Goal: Task Accomplishment & Management: Manage account settings

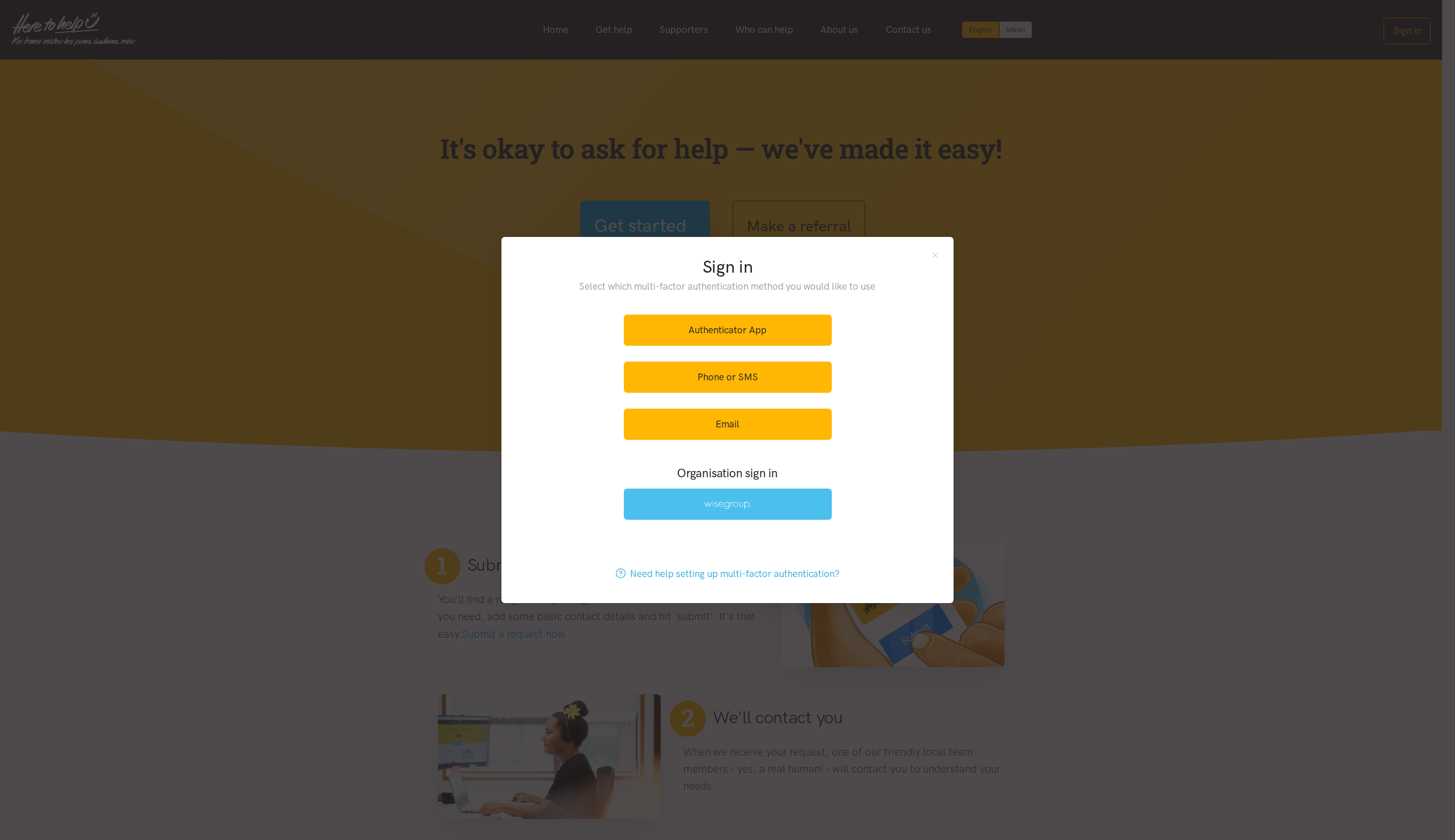
click at [746, 505] on img at bounding box center [727, 504] width 47 height 10
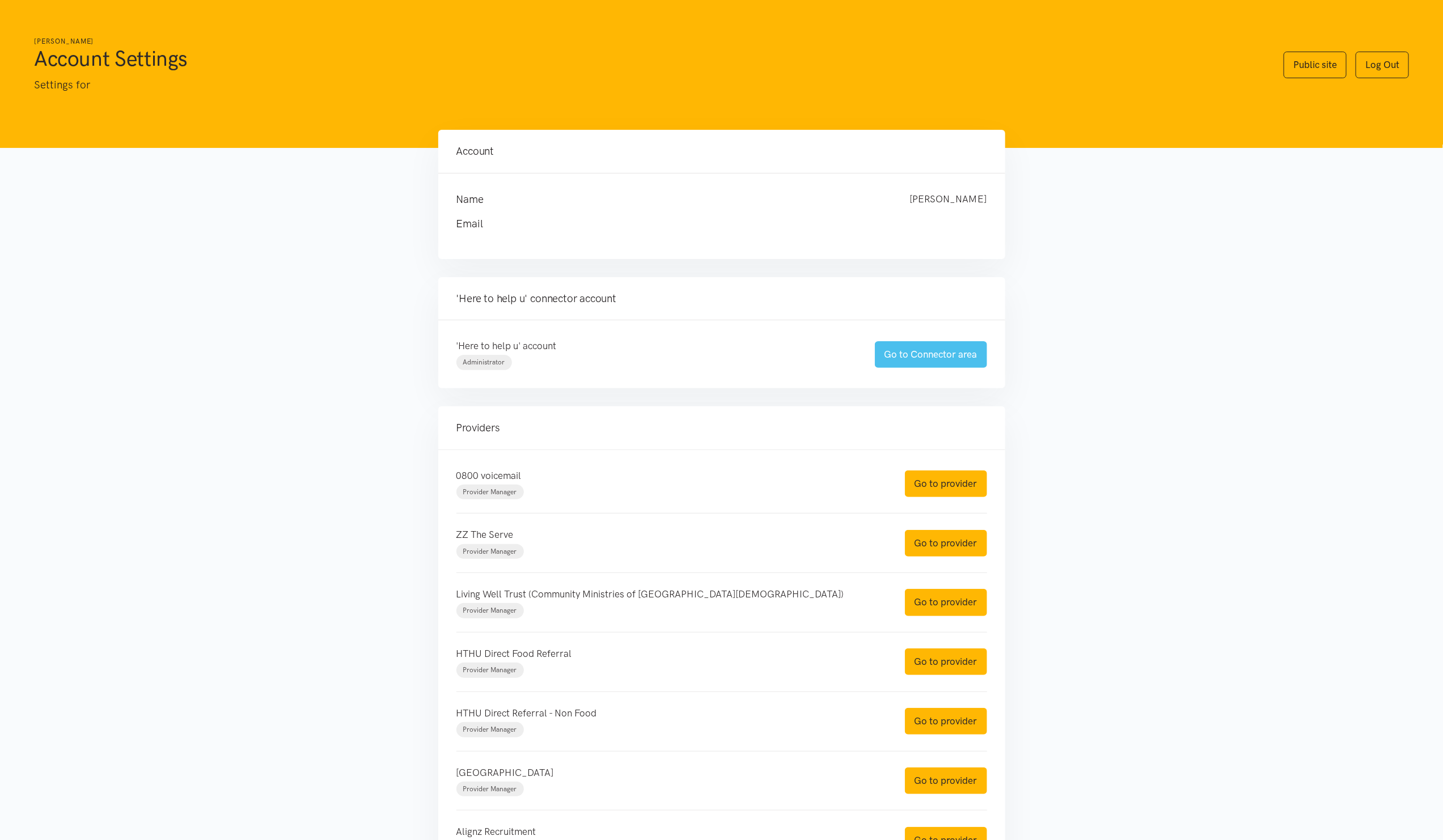
click at [940, 351] on link "Go to Connector area" at bounding box center [931, 355] width 112 height 27
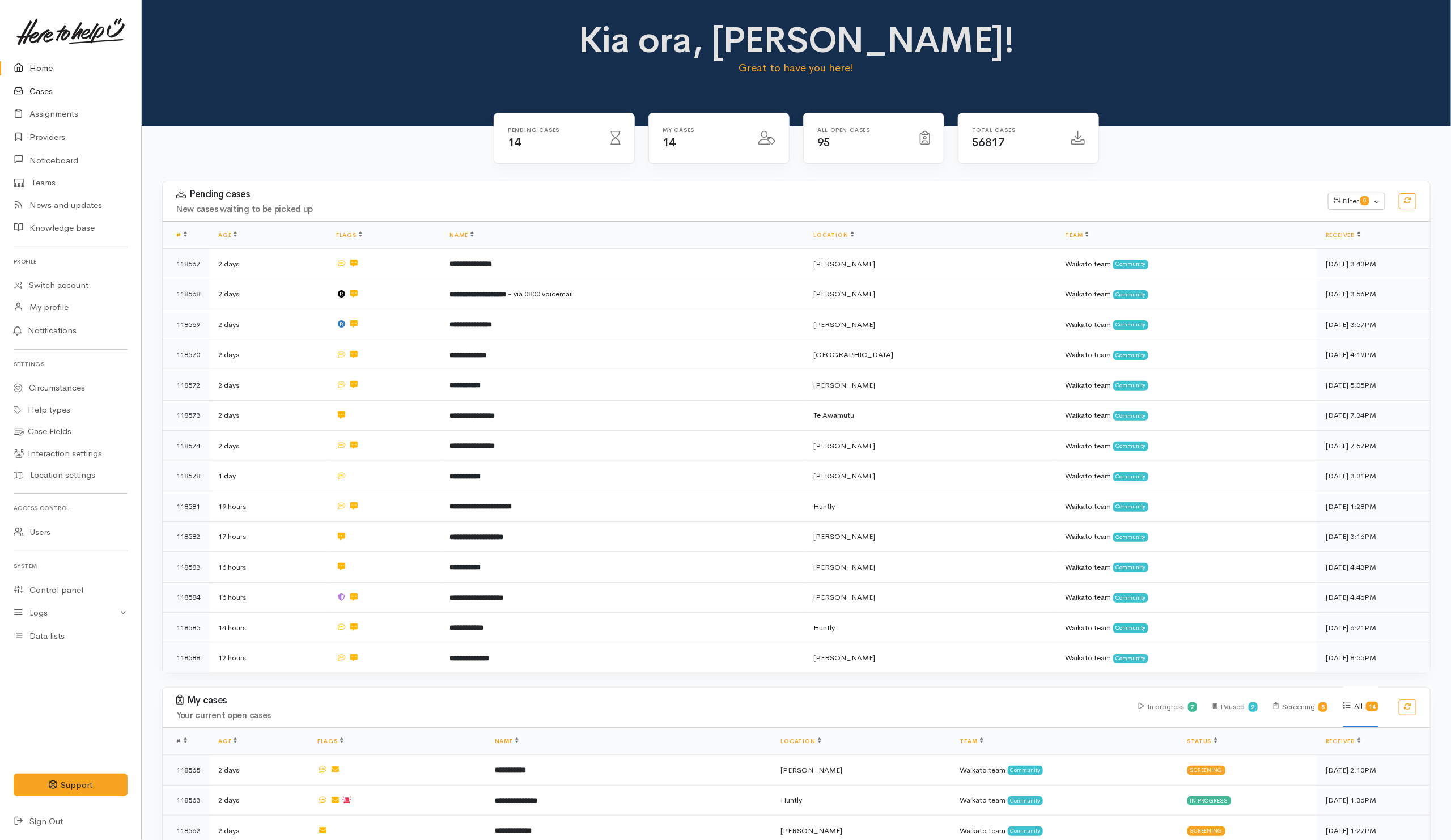
click at [26, 88] on icon at bounding box center [21, 91] width 16 height 14
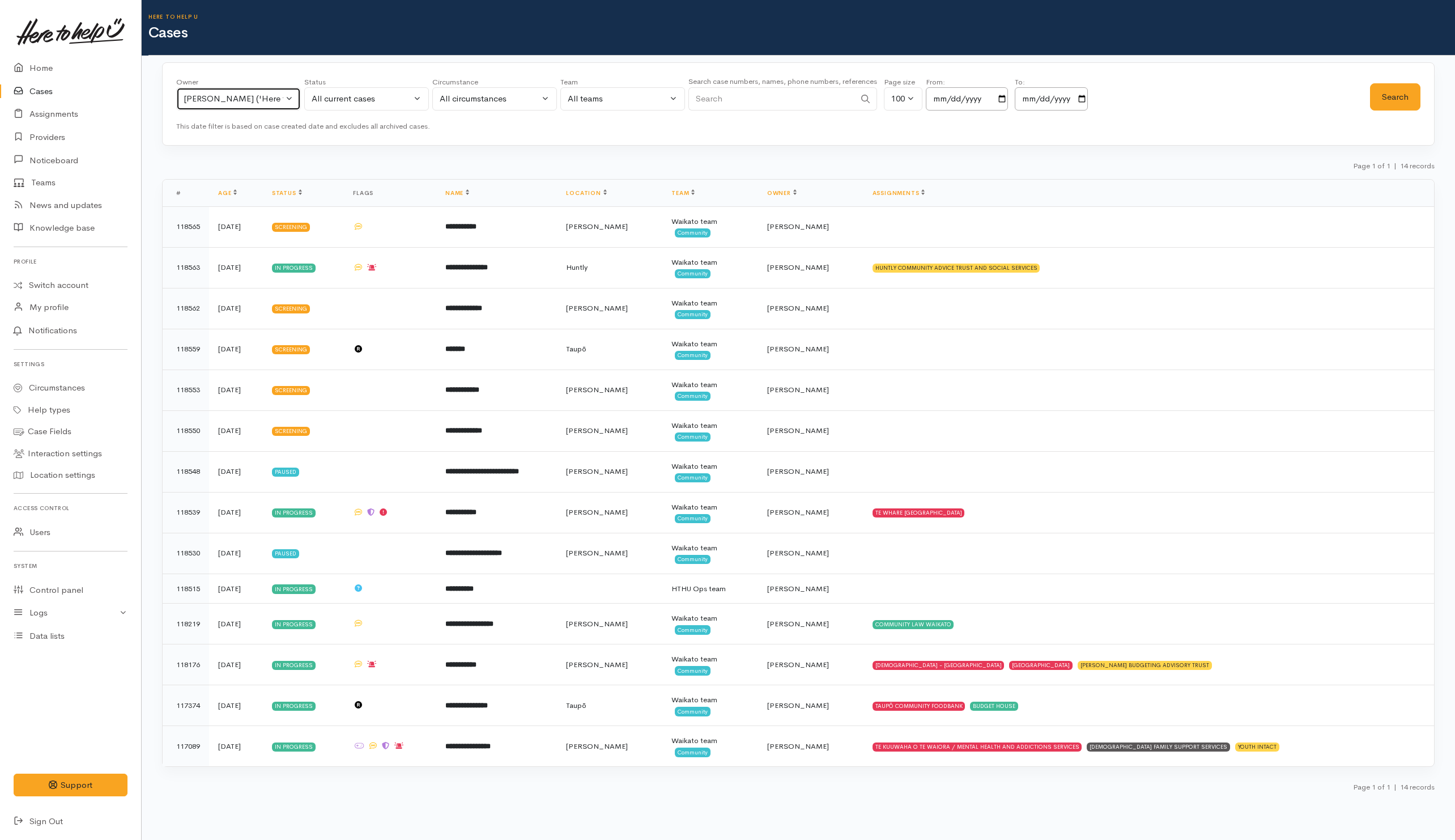
click at [272, 105] on div "Helena Kaufononga ('Here to help u')" at bounding box center [233, 99] width 100 height 13
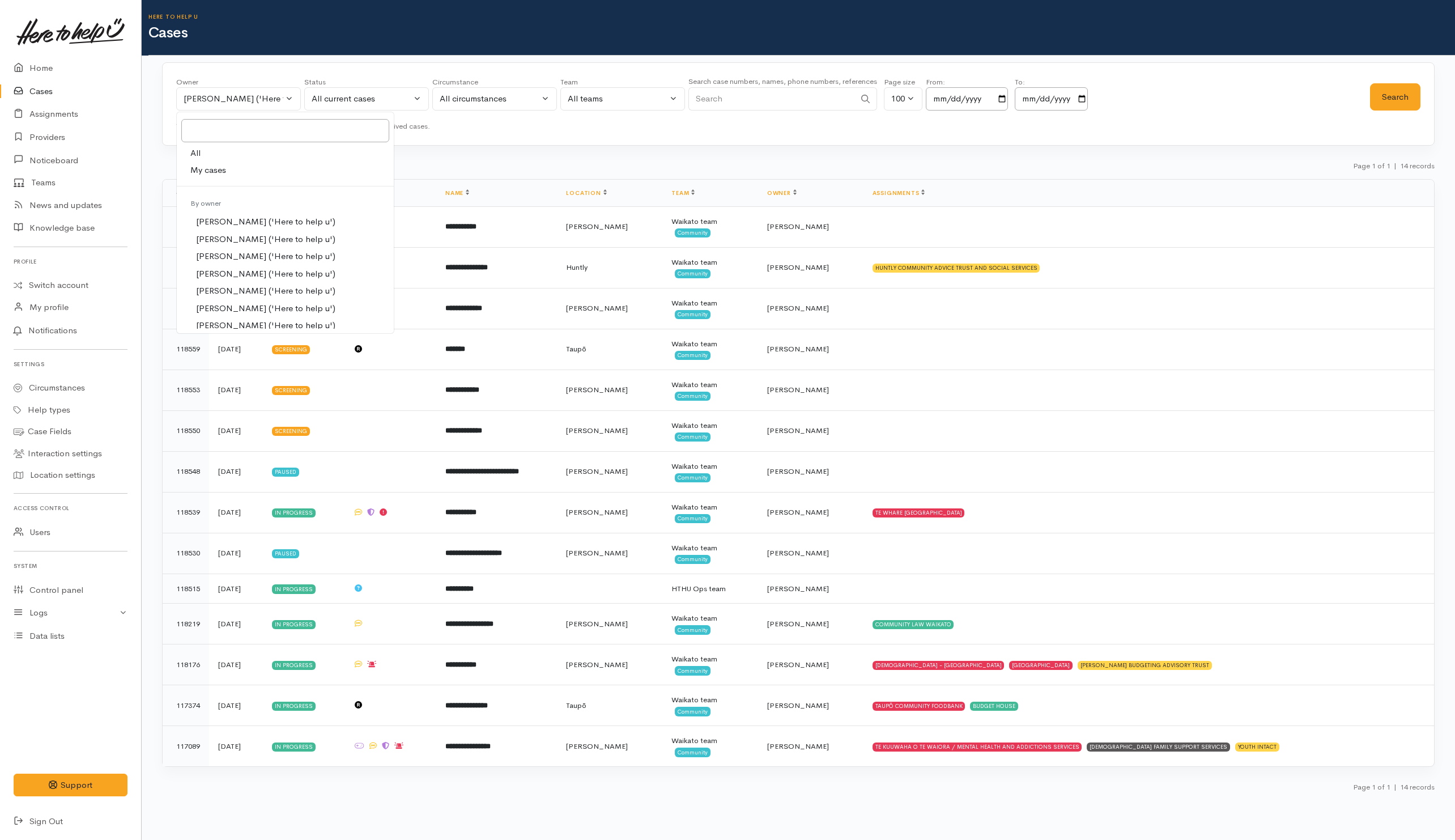
click at [225, 155] on link "All" at bounding box center [285, 153] width 217 height 17
select select "-1"
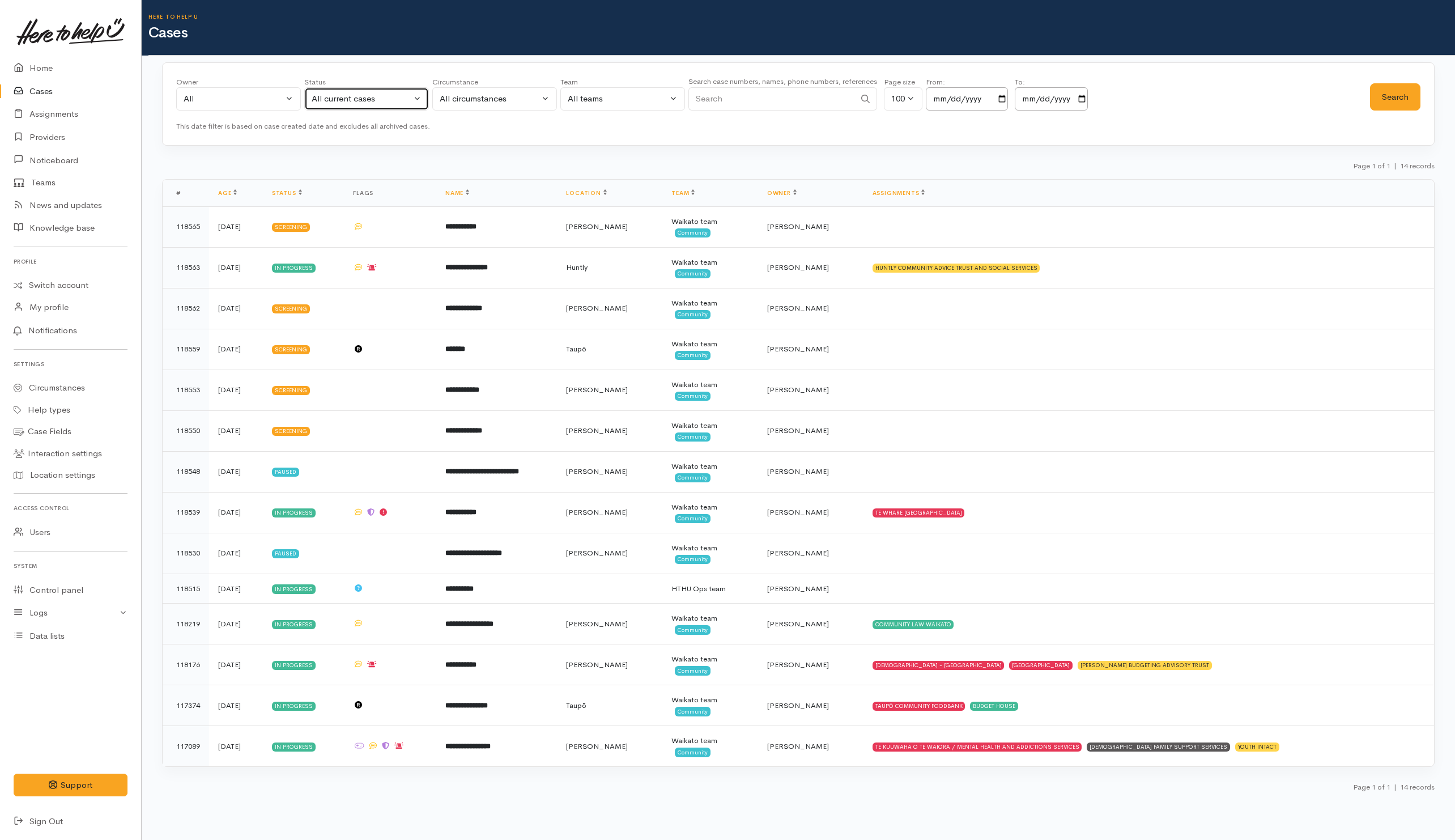
click at [355, 105] on div "All current cases" at bounding box center [362, 99] width 100 height 13
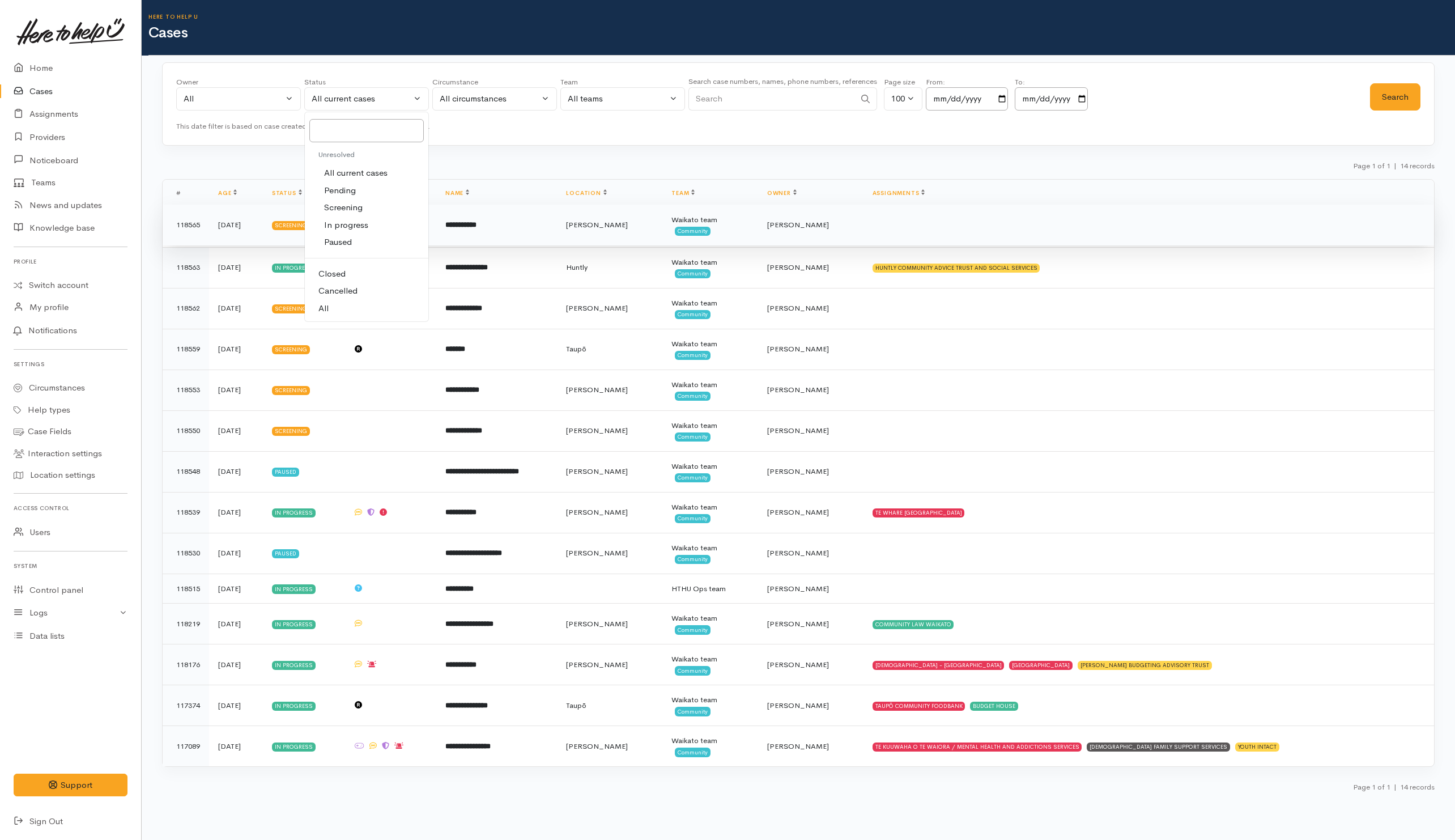
drag, startPoint x: 323, startPoint y: 306, endPoint x: 410, endPoint y: 226, distance: 118.2
click at [324, 308] on span "All" at bounding box center [324, 308] width 10 height 13
select select "All"
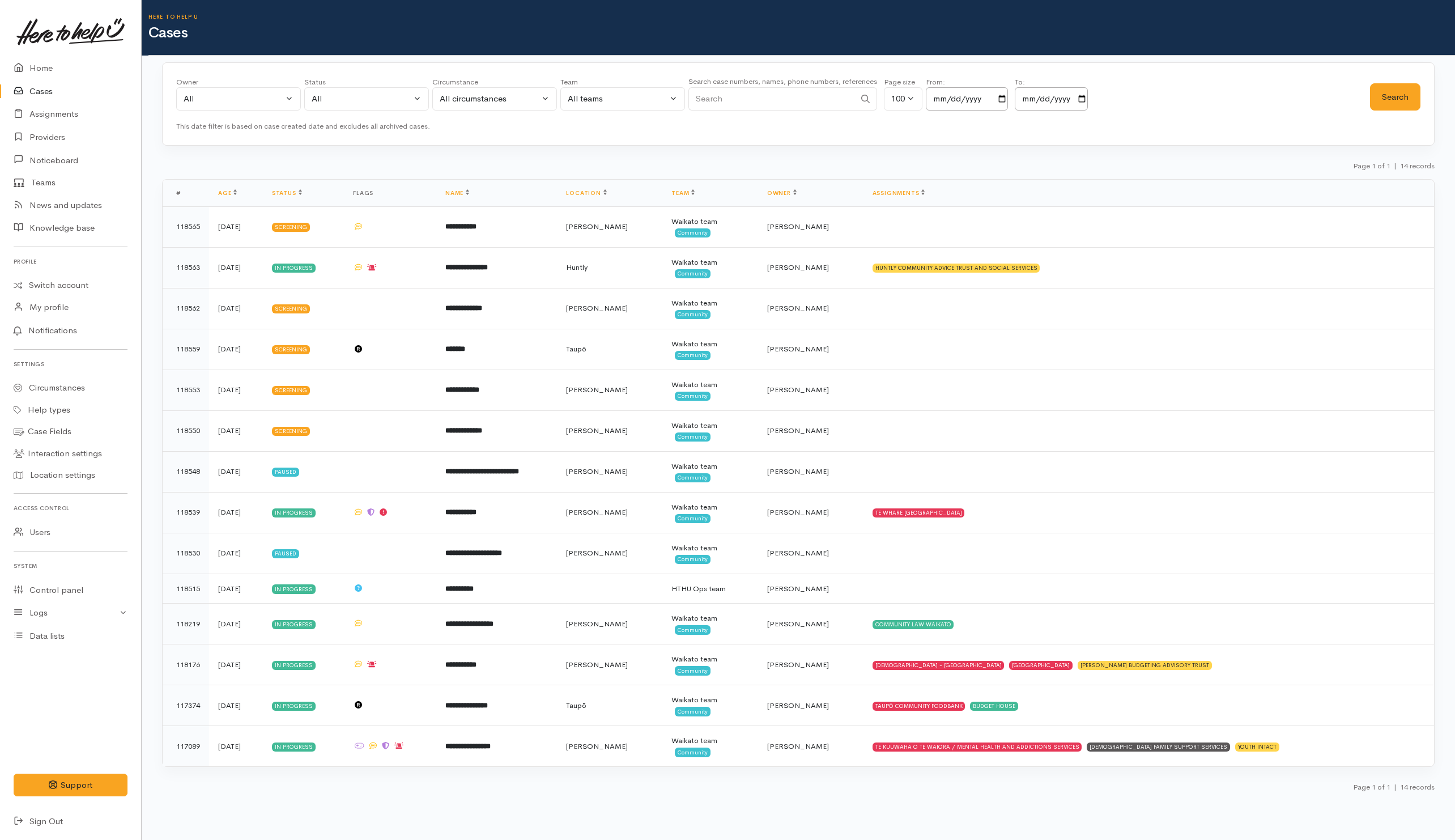
click at [737, 103] on input "Search" at bounding box center [772, 99] width 167 height 23
paste input "642040920152."
drag, startPoint x: 706, startPoint y: 99, endPoint x: 667, endPoint y: 96, distance: 39.1
click at [667, 96] on div "Owner All My cases Aandrea Murray ('Here to help u') Akash Prakash ('Here to he…" at bounding box center [773, 96] width 1194 height 41
click at [1399, 104] on button "Search" at bounding box center [1395, 97] width 50 height 28
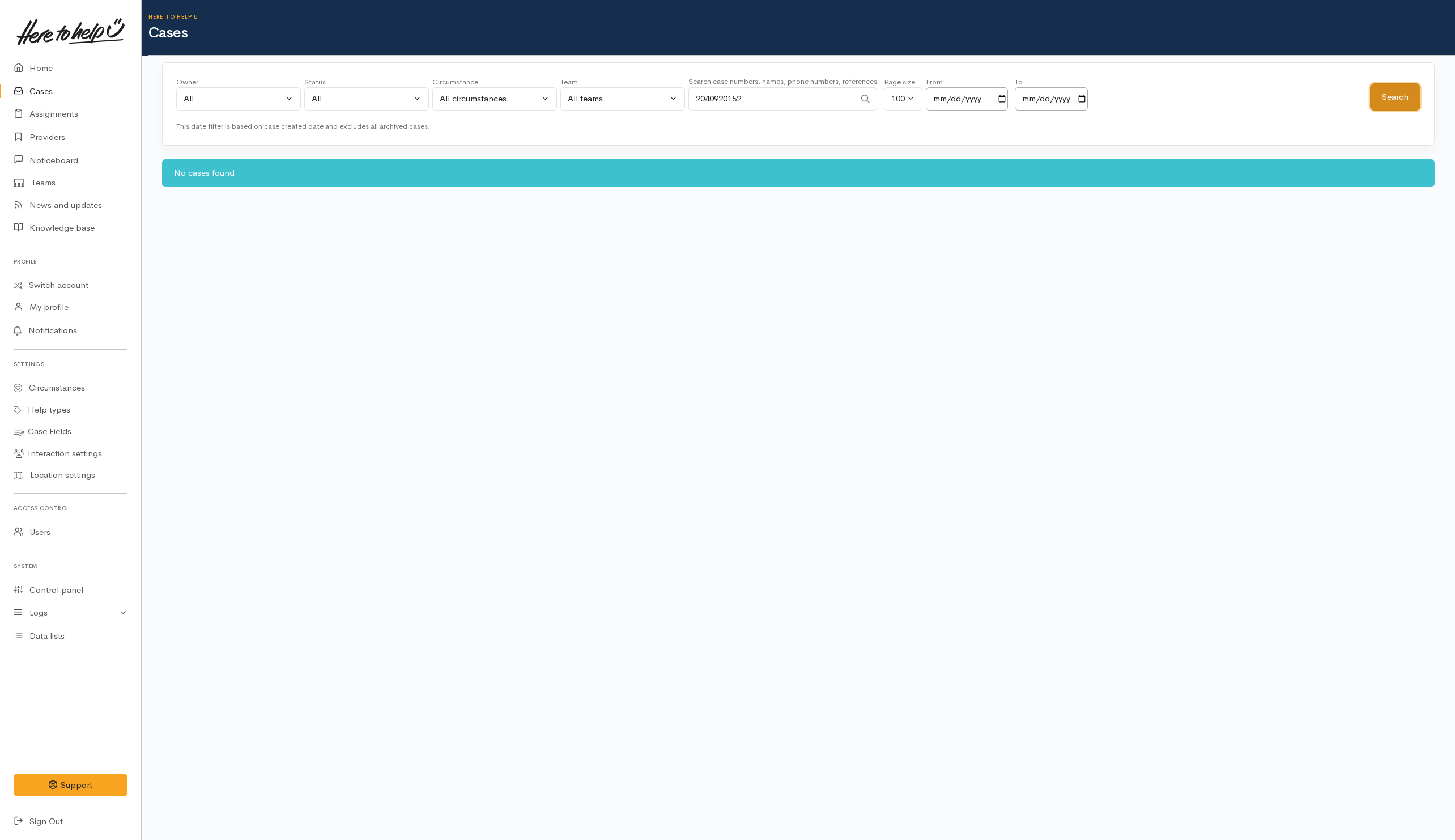
click at [1387, 95] on button "Search" at bounding box center [1395, 97] width 50 height 28
drag, startPoint x: 770, startPoint y: 105, endPoint x: 644, endPoint y: 105, distance: 126.0
click at [644, 105] on div "Owner All My cases Aandrea Murray ('Here to help u') Akash Prakash ('Here to he…" at bounding box center [773, 96] width 1194 height 41
paste input "642108220947."
drag, startPoint x: 705, startPoint y: 99, endPoint x: 687, endPoint y: 101, distance: 18.1
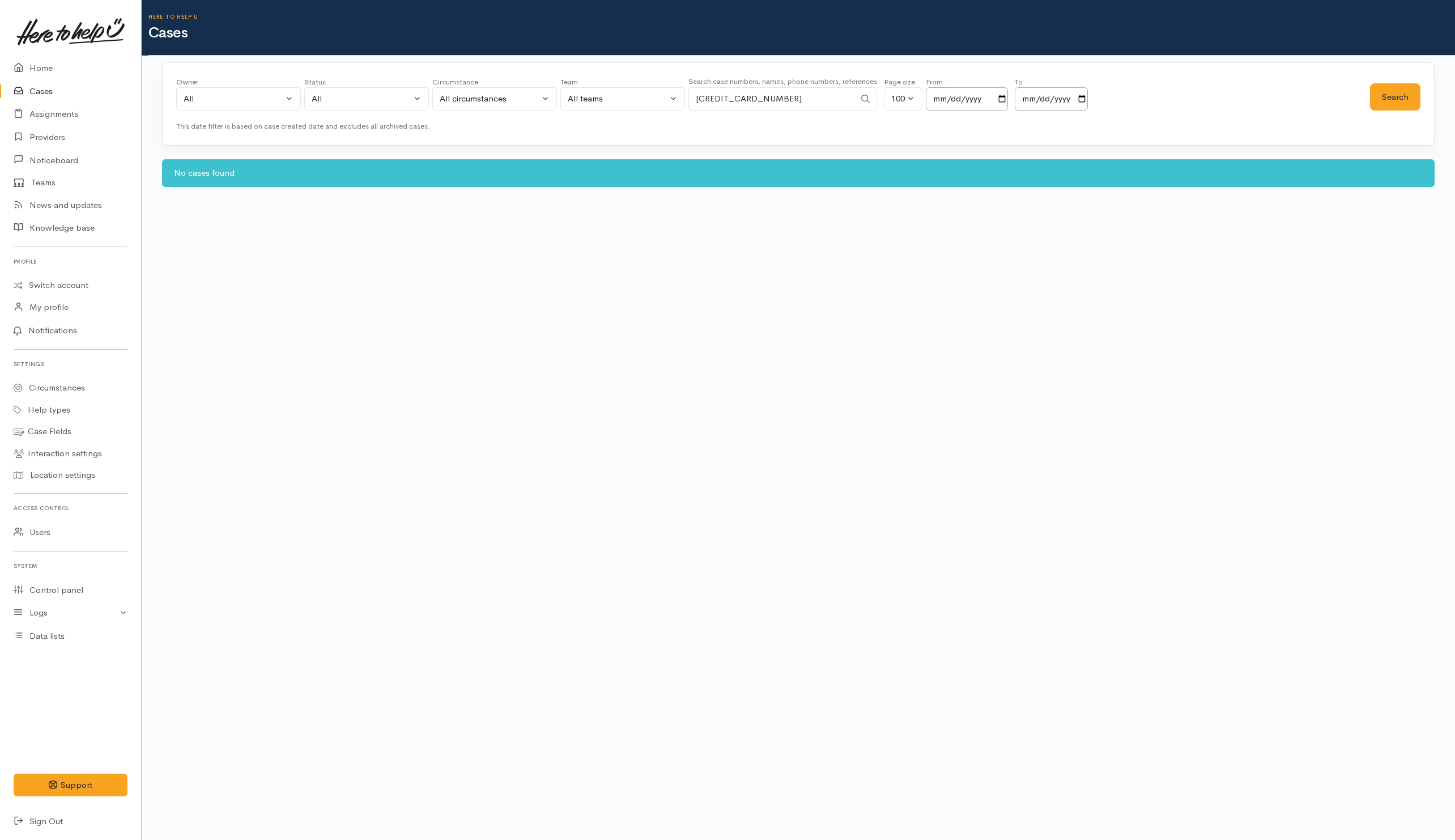
click at [687, 101] on div "Owner All My cases Aandrea Murray ('Here to help u') Akash Prakash ('Here to he…" at bounding box center [773, 96] width 1194 height 41
click at [1387, 97] on button "Search" at bounding box center [1395, 97] width 50 height 28
click at [1398, 91] on button "Search" at bounding box center [1395, 97] width 50 height 28
drag, startPoint x: 780, startPoint y: 103, endPoint x: 666, endPoint y: 99, distance: 114.1
click at [666, 99] on div "Owner All My cases Aandrea Murray ('Here to help u') Akash Prakash ('Here to he…" at bounding box center [773, 96] width 1194 height 41
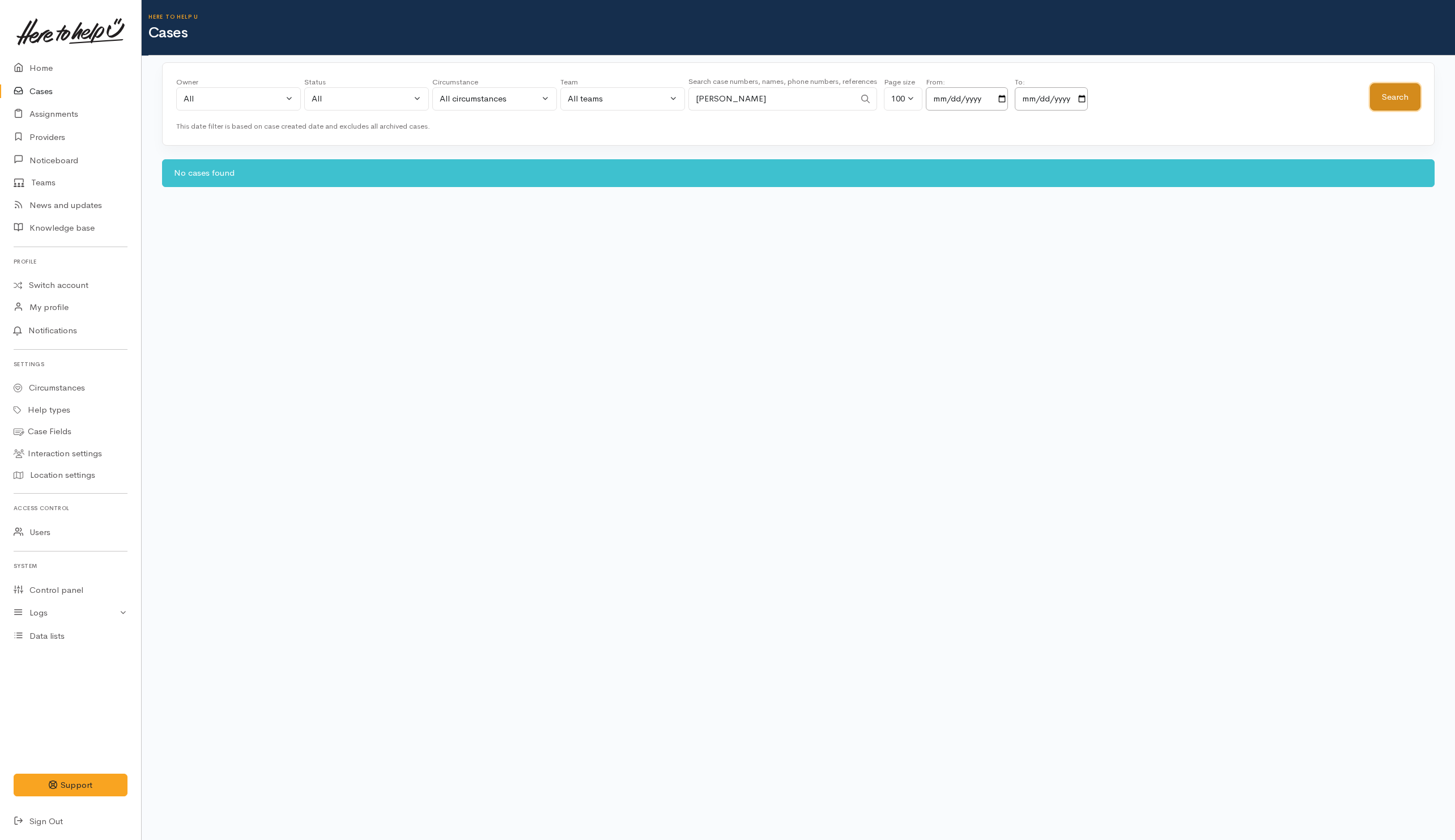
click at [1386, 95] on button "Search" at bounding box center [1395, 97] width 50 height 28
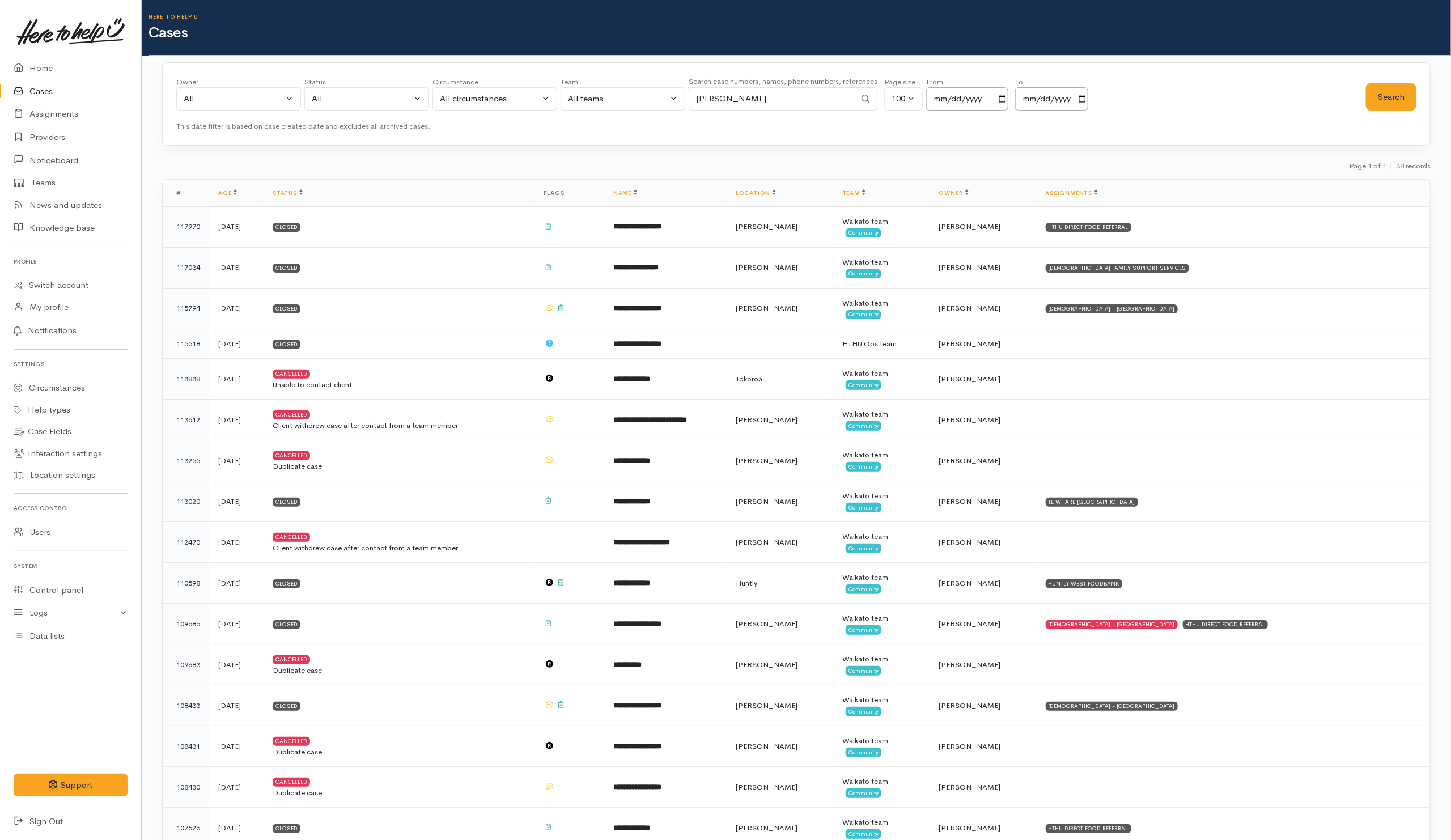
click at [1214, 91] on div "Owner All My cases Aandrea Murray ('Here to help u') Akash Prakash ('Here to he…" at bounding box center [771, 96] width 1189 height 41
drag, startPoint x: 786, startPoint y: 107, endPoint x: 628, endPoint y: 106, distance: 158.0
click at [628, 106] on div "Owner All My cases Aandrea Murray ('Here to help u') Akash Prakash ('Here to he…" at bounding box center [771, 96] width 1189 height 41
paste input "642040895660."
drag, startPoint x: 707, startPoint y: 92, endPoint x: 672, endPoint y: 100, distance: 35.9
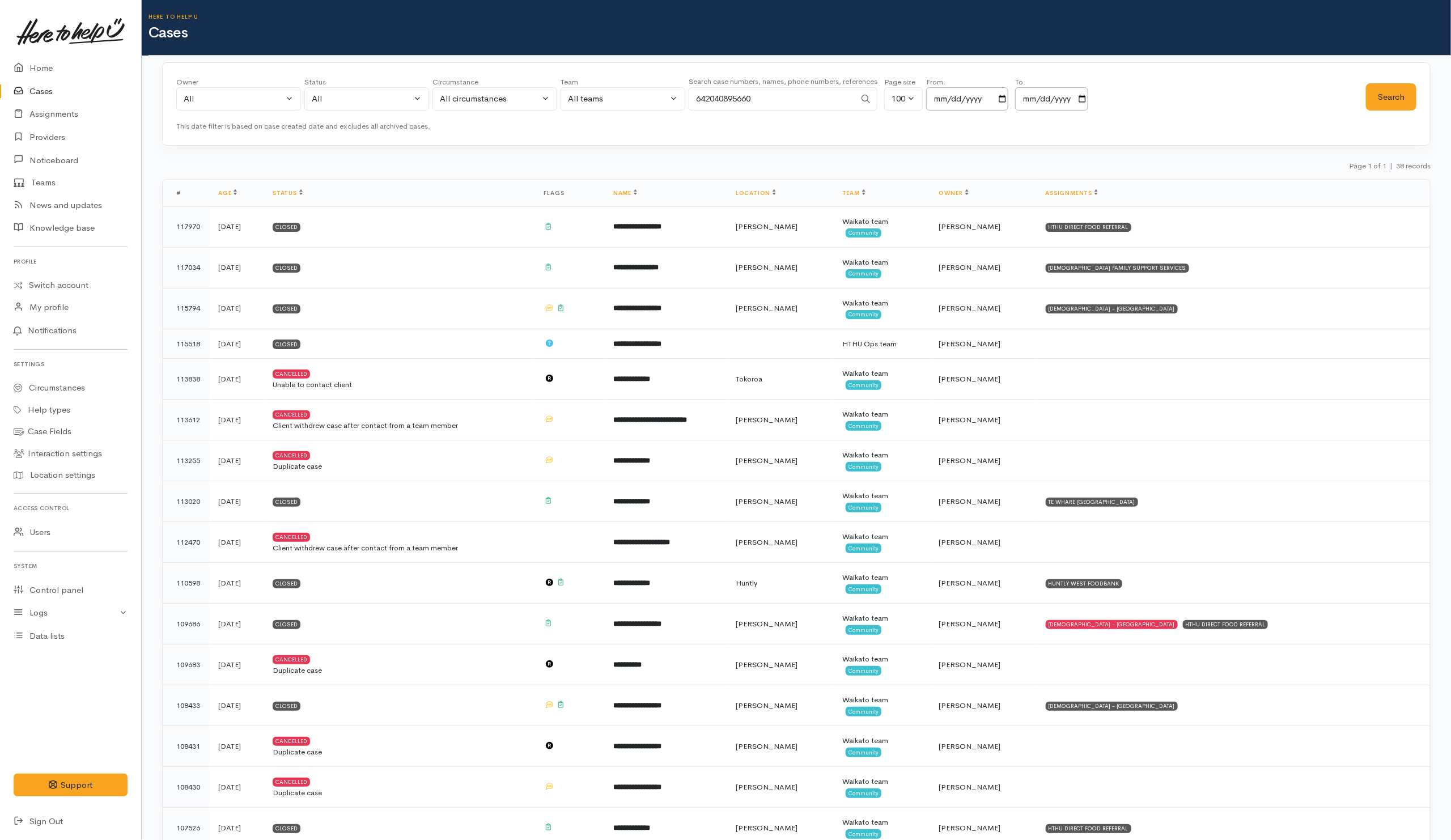
click at [672, 100] on div "Owner All My cases Aandrea Murray ('Here to help u') Akash Prakash ('Here to he…" at bounding box center [771, 96] width 1189 height 41
click at [1386, 97] on button "Search" at bounding box center [1390, 97] width 50 height 28
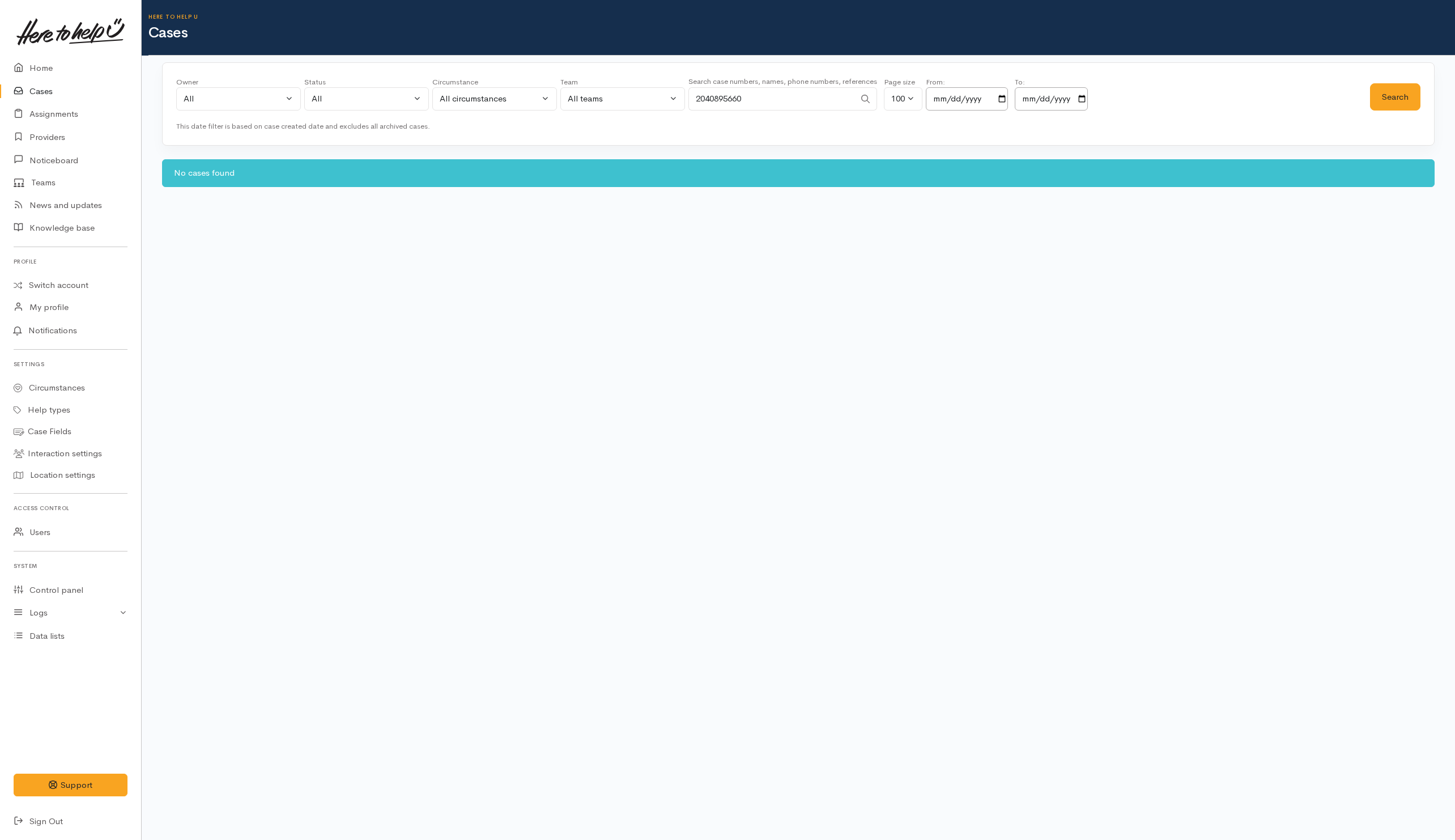
drag, startPoint x: 741, startPoint y: 104, endPoint x: 558, endPoint y: 104, distance: 183.0
click at [558, 104] on div "Owner All My cases Aandrea Murray ('Here to help u') Akash Prakash ('Here to he…" at bounding box center [773, 96] width 1194 height 41
click at [760, 101] on input "2040895660" at bounding box center [772, 99] width 167 height 23
drag, startPoint x: 761, startPoint y: 97, endPoint x: 583, endPoint y: 105, distance: 178.2
click at [583, 106] on div "Owner All My cases Aandrea Murray ('Here to help u') Akash Prakash ('Here to he…" at bounding box center [773, 96] width 1194 height 41
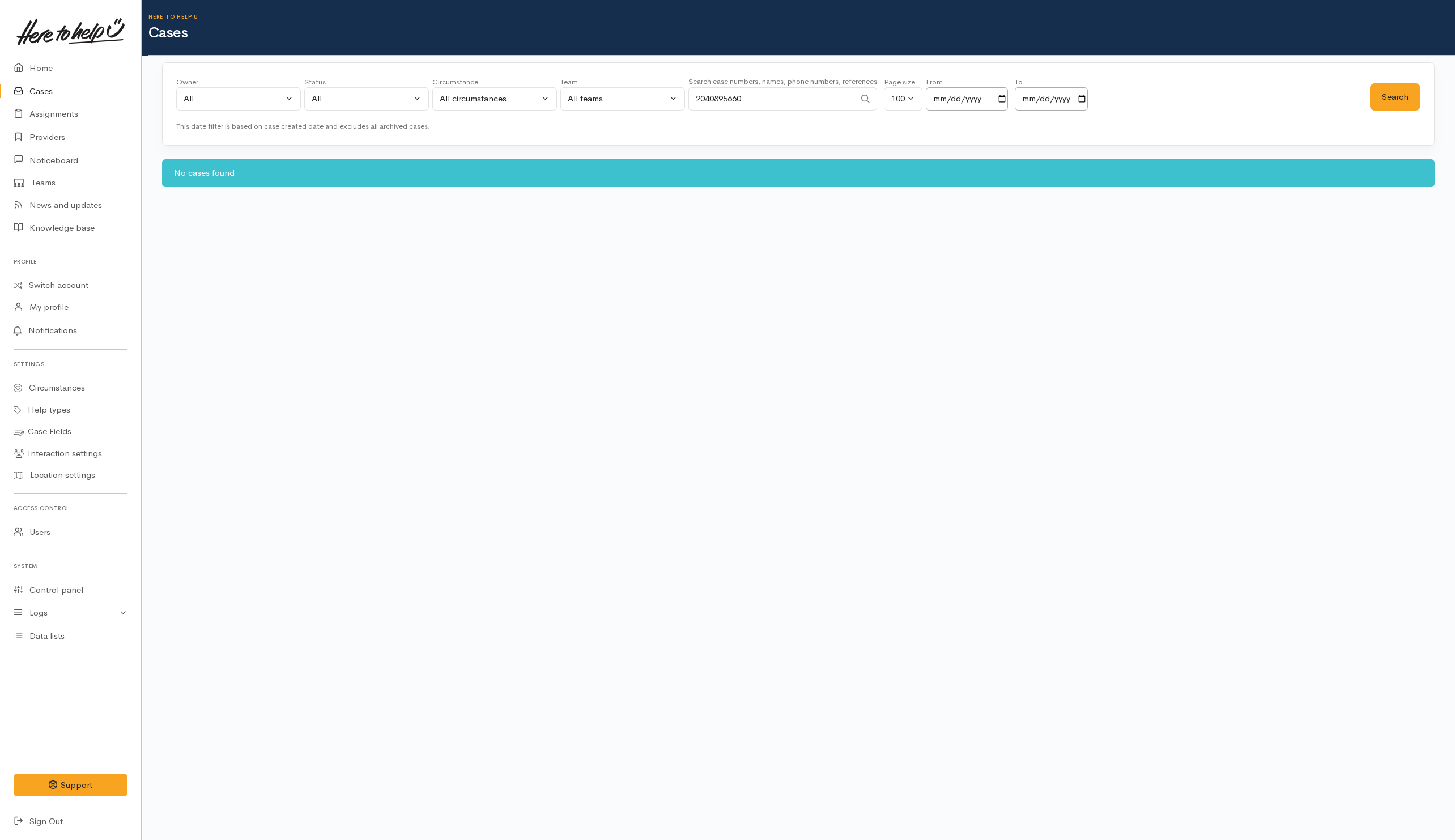
paste input "64225414735."
drag, startPoint x: 707, startPoint y: 97, endPoint x: 694, endPoint y: 101, distance: 13.6
click at [694, 101] on input "64225414735" at bounding box center [772, 99] width 167 height 23
type input "225414735"
click at [1408, 92] on button "Search" at bounding box center [1395, 97] width 50 height 28
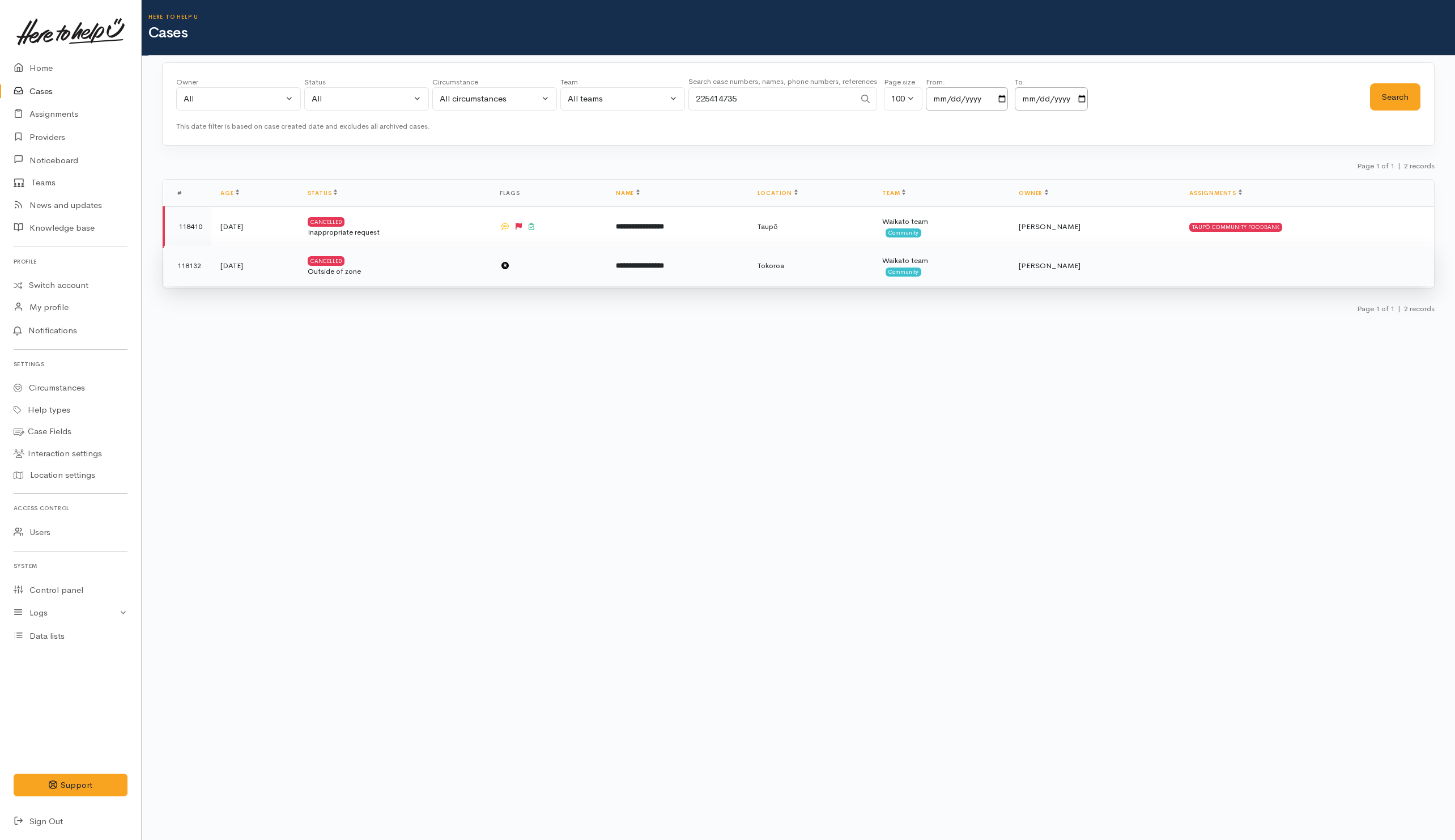
click at [749, 268] on td "**********" at bounding box center [678, 265] width 142 height 41
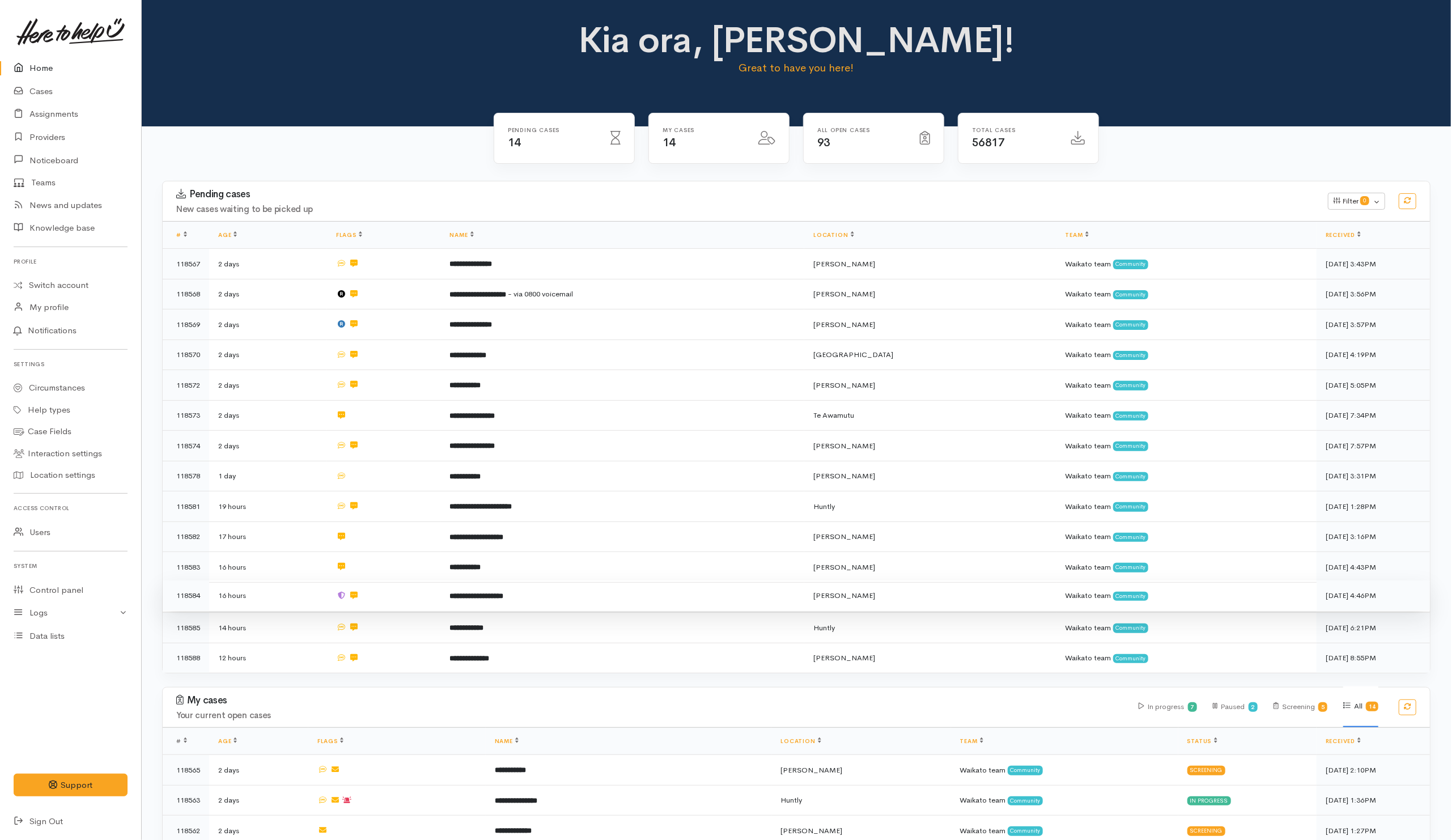
click at [402, 590] on td at bounding box center [383, 596] width 113 height 30
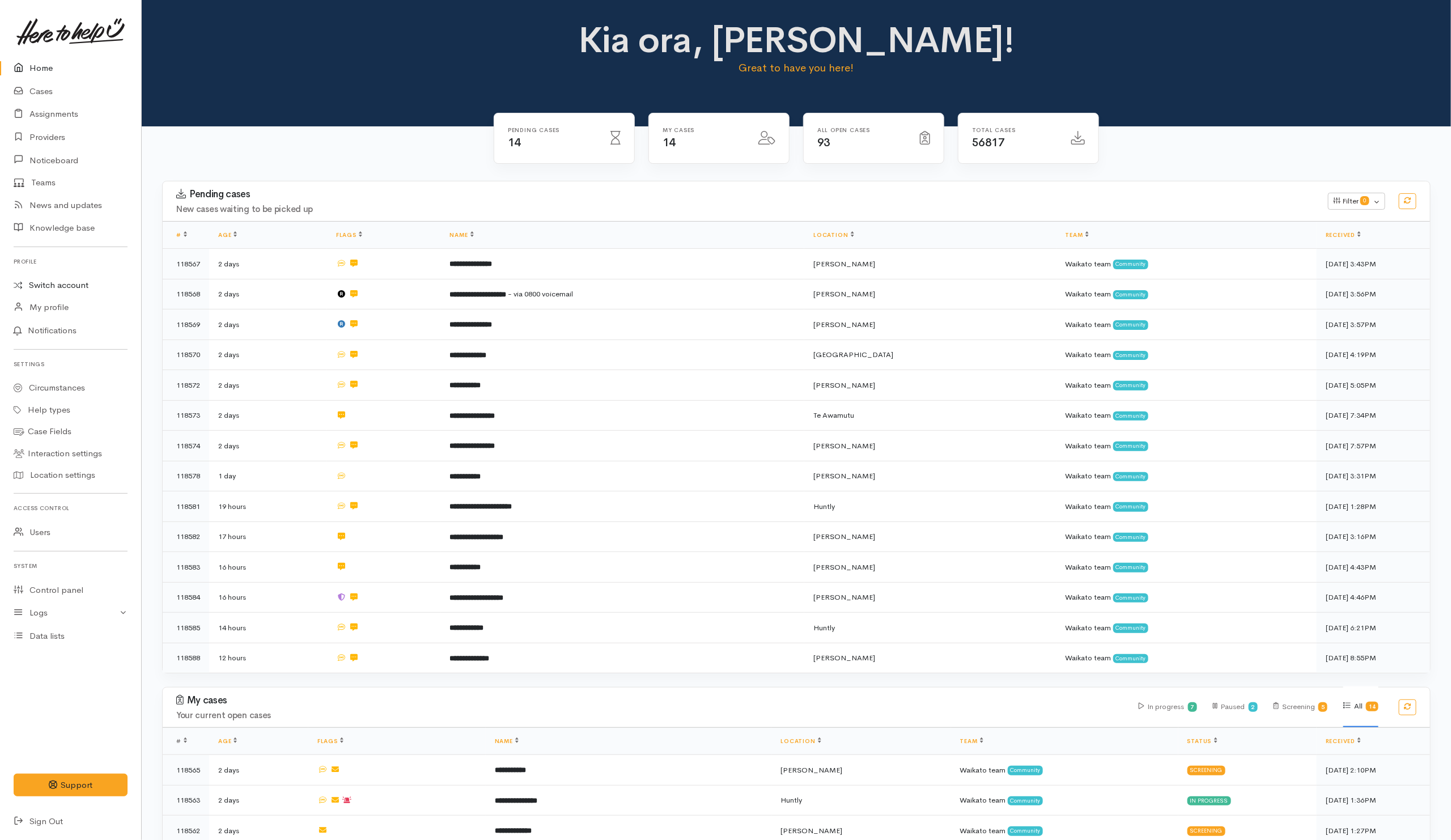
click at [49, 286] on link "Switch account" at bounding box center [70, 284] width 141 height 22
click at [34, 84] on link "Cases" at bounding box center [70, 91] width 141 height 23
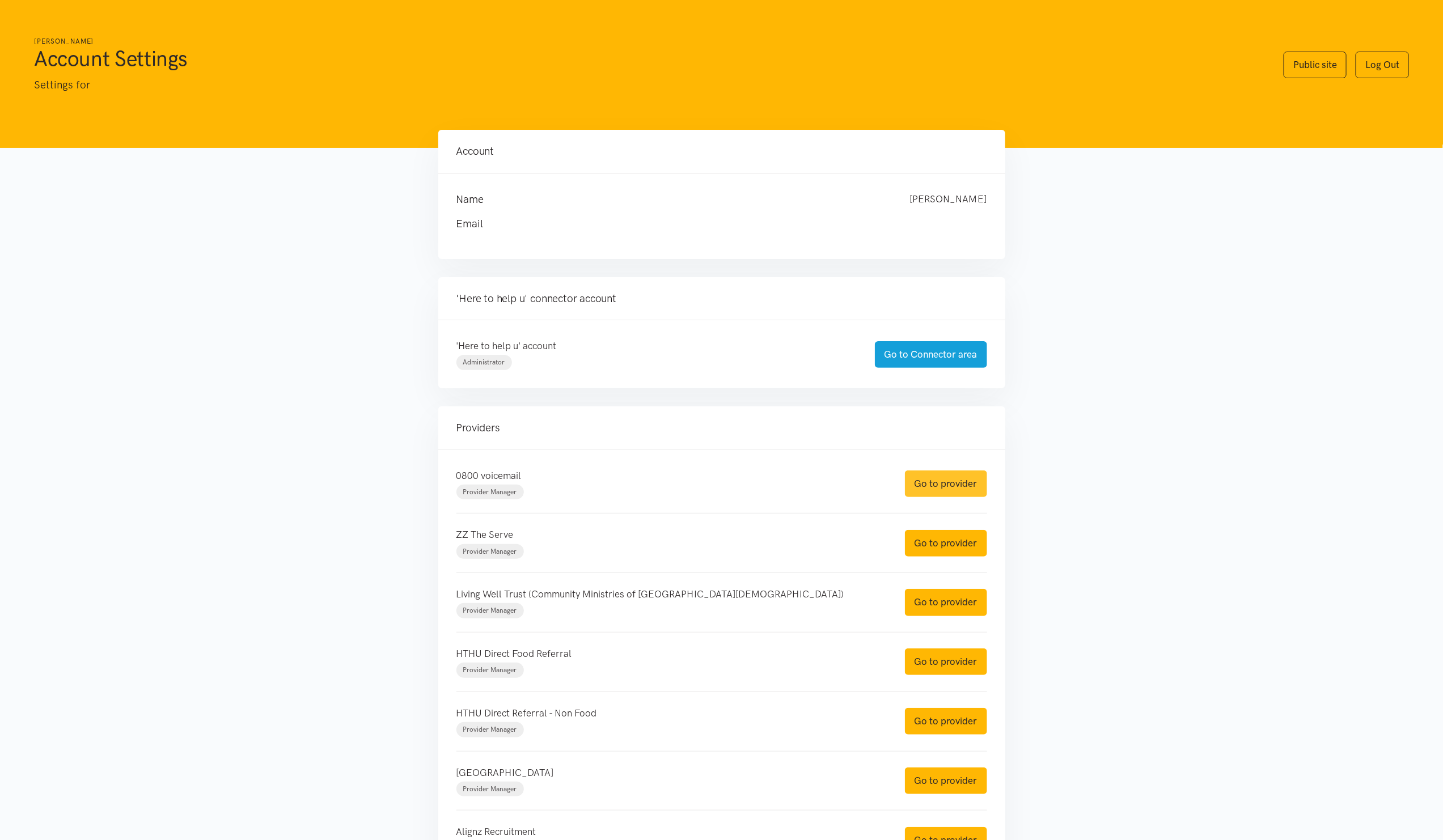
click at [929, 485] on link "Go to provider" at bounding box center [945, 483] width 82 height 27
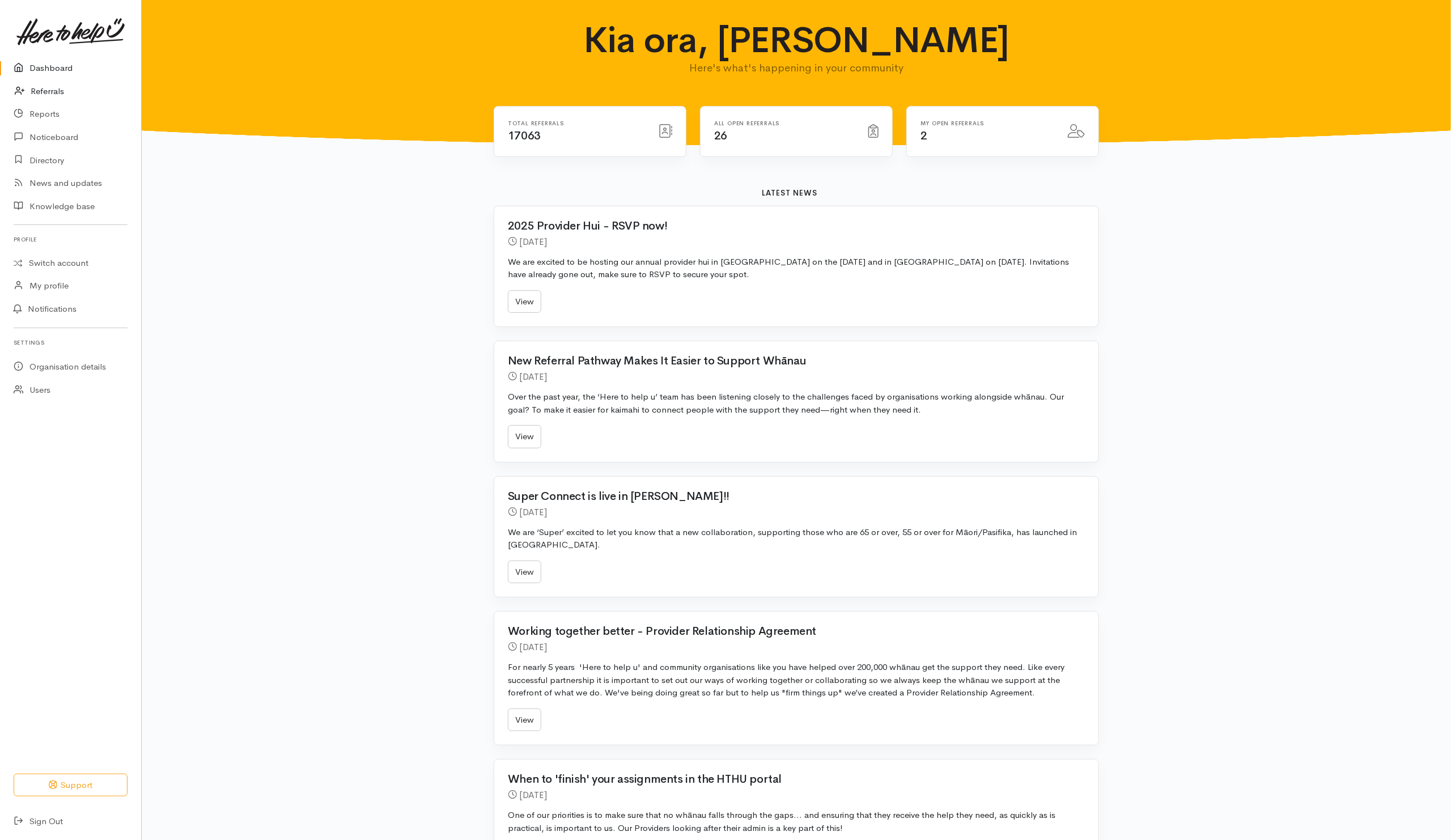
click at [49, 94] on link "Referrals" at bounding box center [70, 91] width 141 height 23
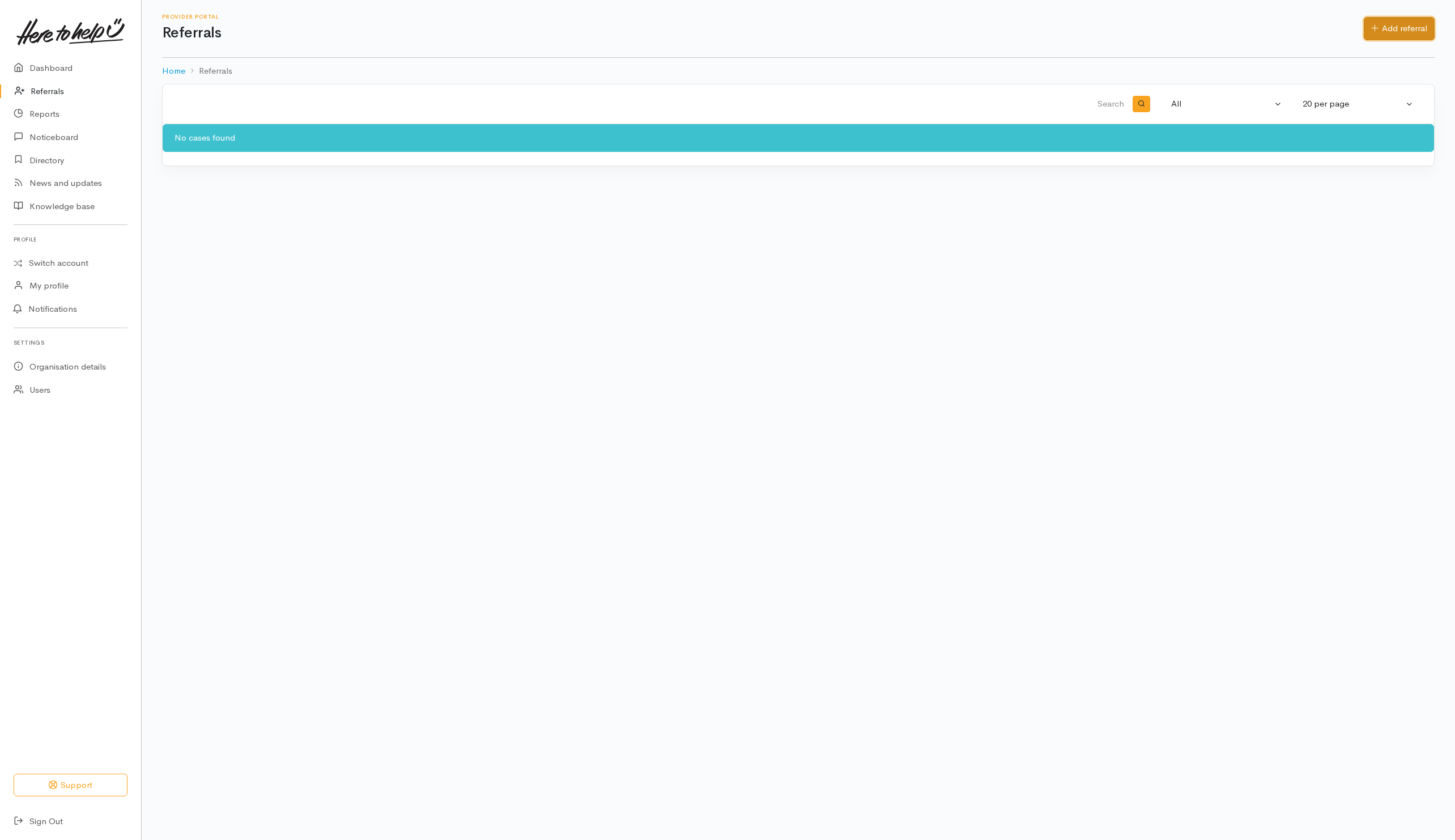
drag, startPoint x: 1420, startPoint y: 31, endPoint x: 1413, endPoint y: 34, distance: 7.6
click at [1420, 30] on link "Add referral" at bounding box center [1399, 29] width 70 height 23
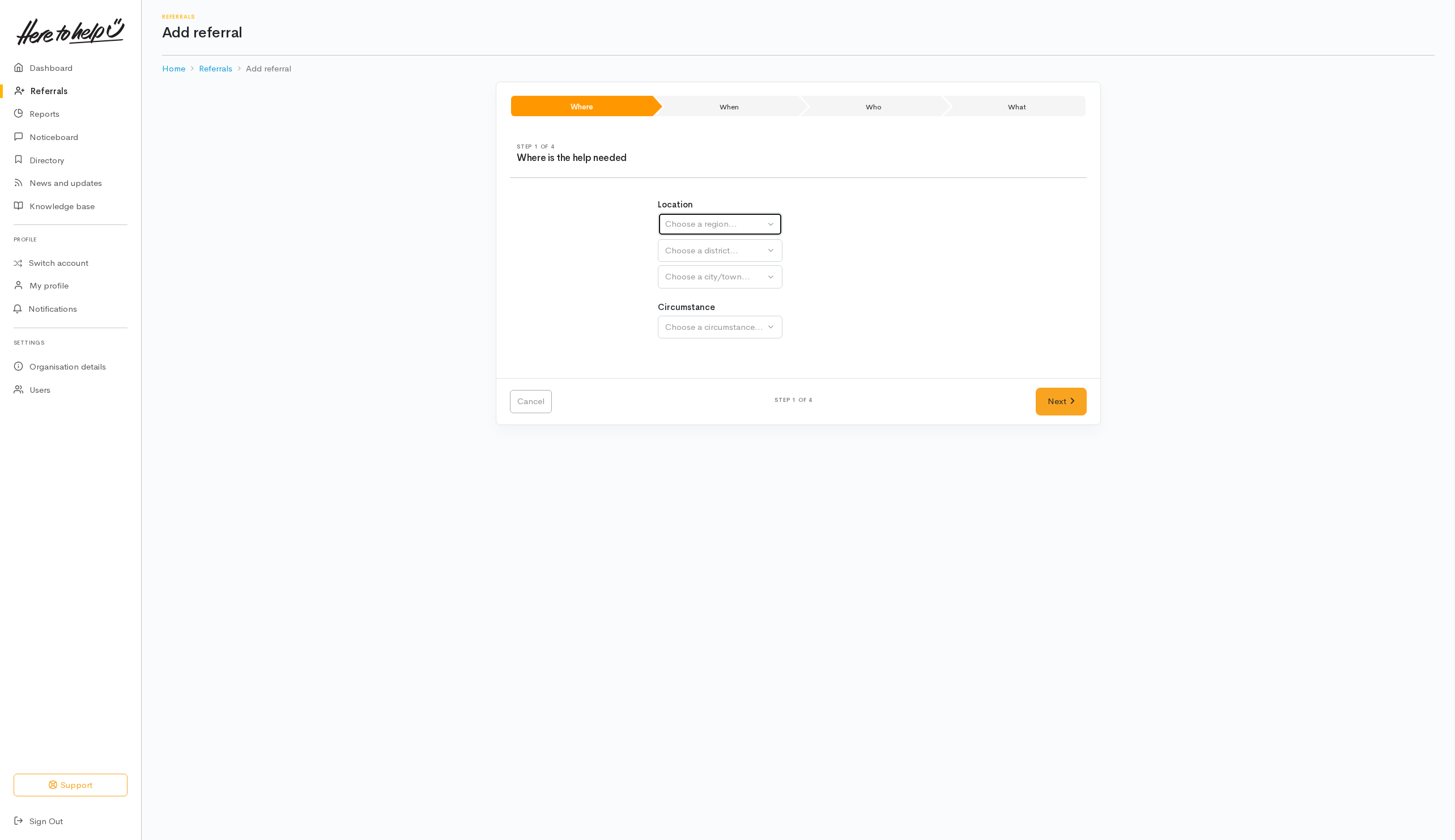
click at [684, 229] on div "Choose a region..." at bounding box center [715, 225] width 100 height 13
click at [682, 292] on span "Waikato" at bounding box center [717, 296] width 89 height 13
select select "3"
click at [694, 257] on button "Choose a district..." at bounding box center [719, 250] width 125 height 23
click at [698, 261] on button "Choose a district..." at bounding box center [719, 250] width 125 height 23
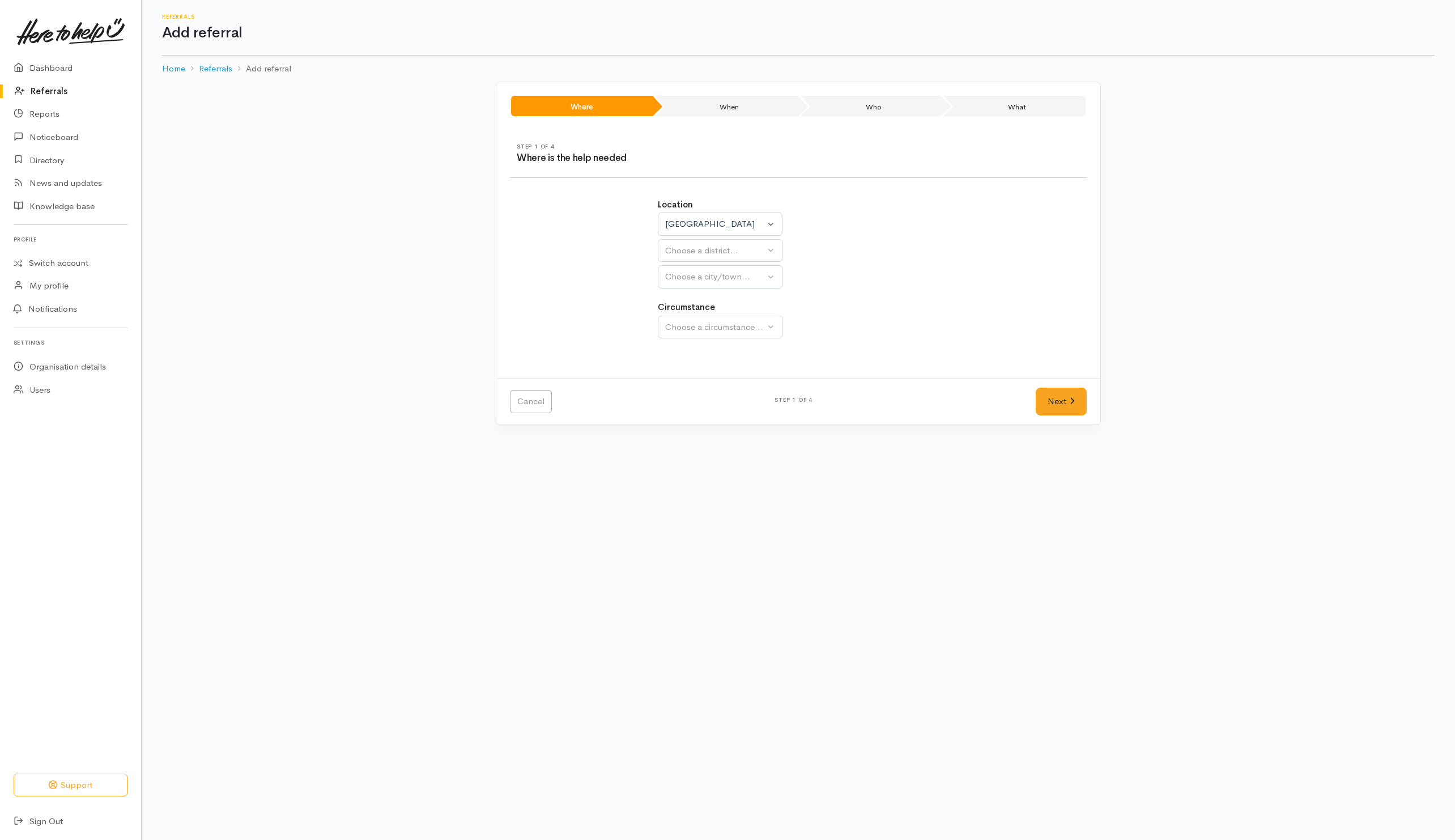
select select
click at [702, 245] on div "Choose a district..." at bounding box center [744, 251] width 159 height 13
click at [680, 358] on span "[PERSON_NAME]" at bounding box center [707, 357] width 70 height 13
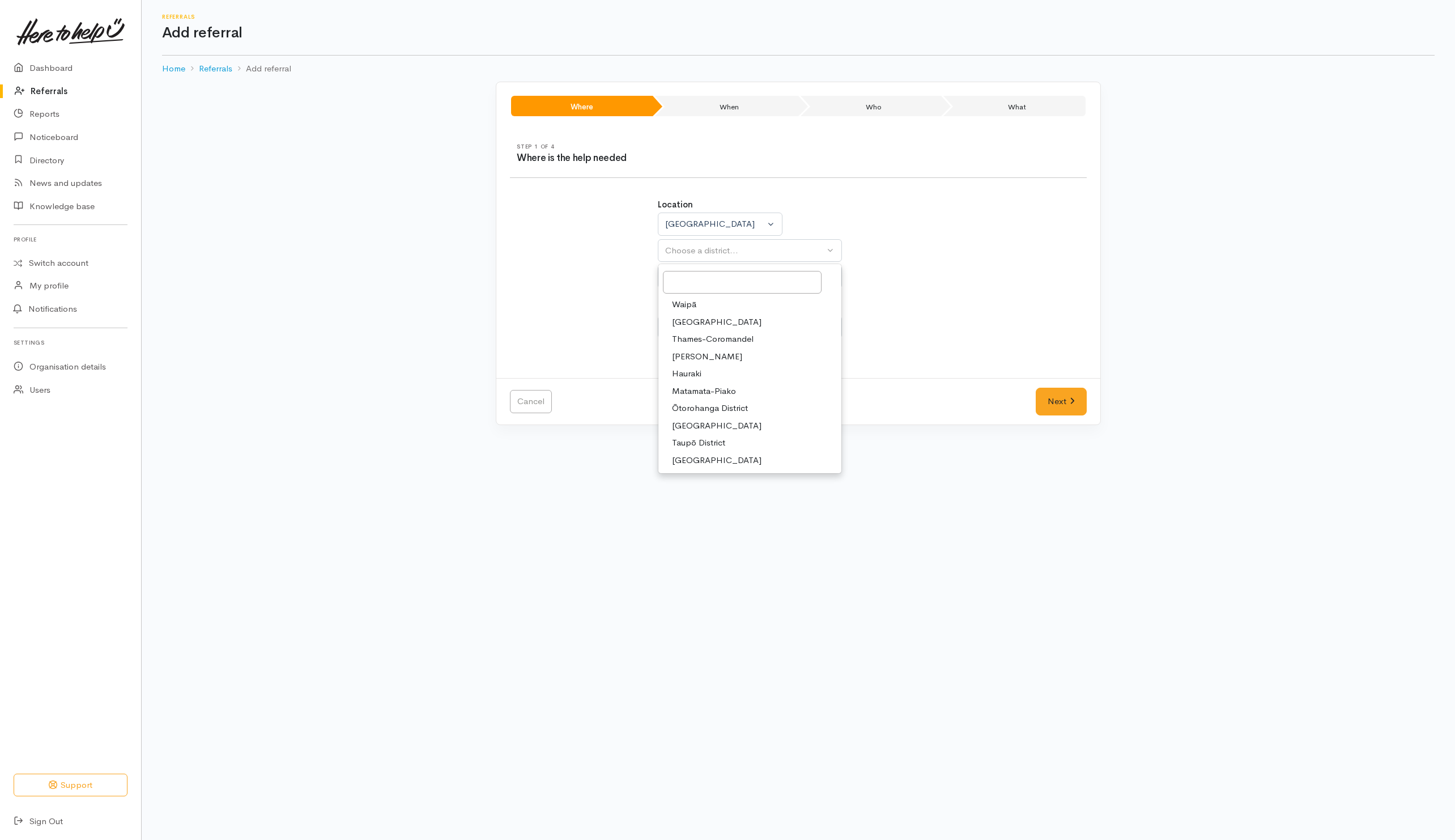
select select "4"
click at [697, 278] on div "Choose a city/town..." at bounding box center [744, 277] width 159 height 13
select select
click at [1026, 292] on div "Location Auckland Waikato Bay of Plenty Waikato Auckland Waikato Bay of Plenty …" at bounding box center [798, 274] width 591 height 180
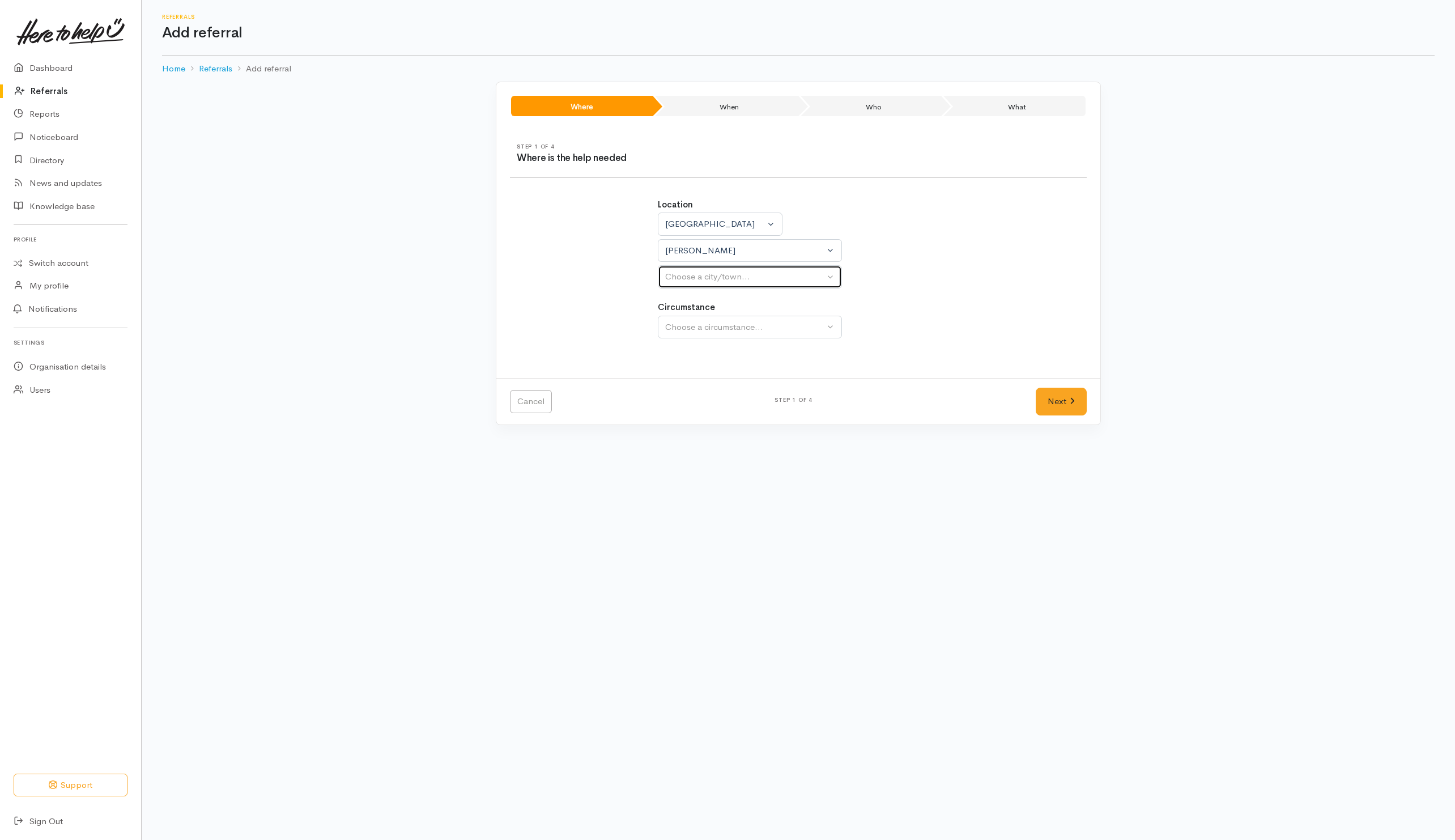
click at [832, 275] on button "Choose a city/town..." at bounding box center [750, 277] width 185 height 23
drag, startPoint x: 687, startPoint y: 332, endPoint x: 696, endPoint y: 330, distance: 9.2
click at [687, 334] on span "Hamilton" at bounding box center [707, 331] width 70 height 13
select select "1"
click at [708, 320] on button "Choose a circumstance..." at bounding box center [750, 327] width 185 height 23
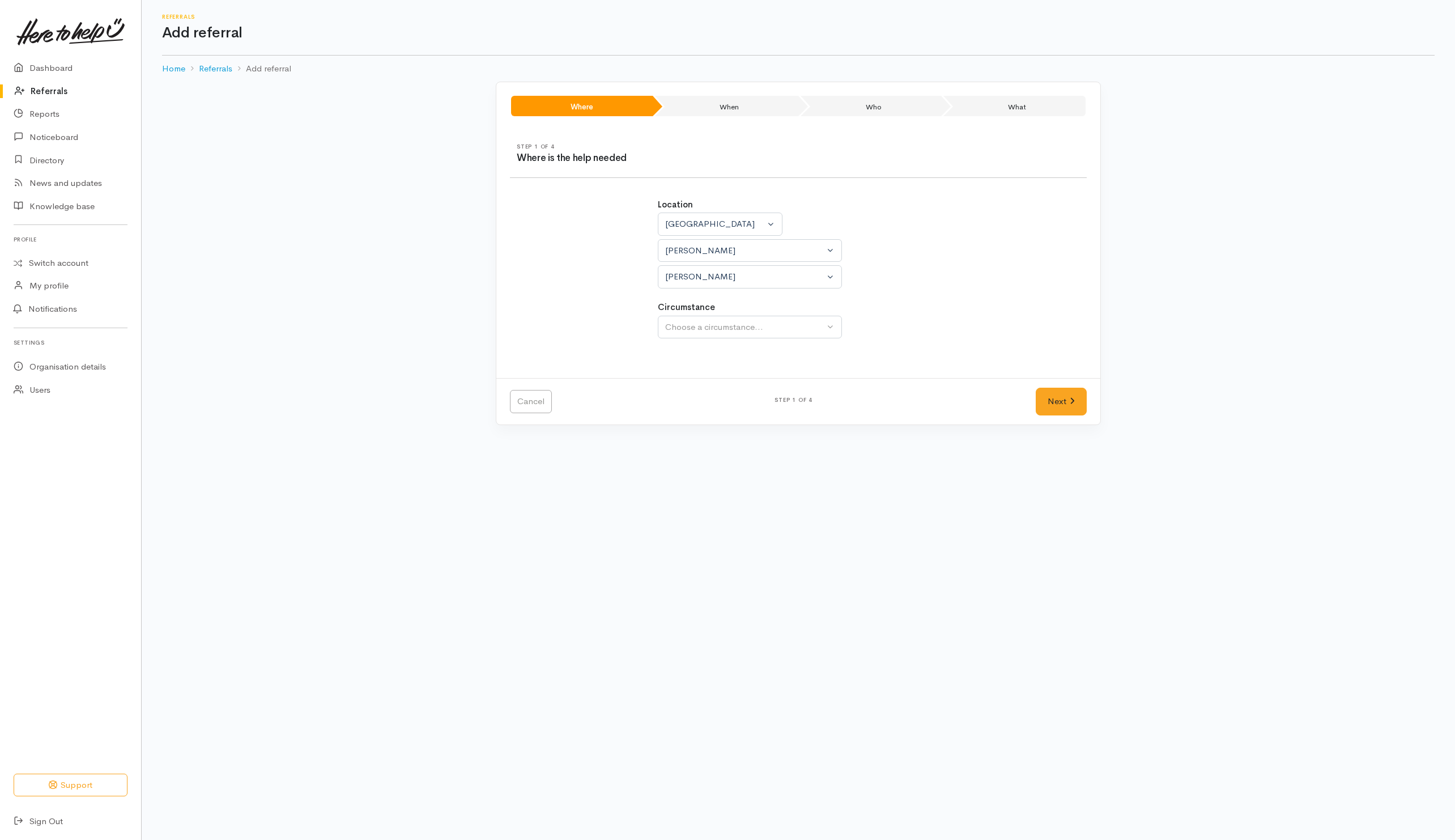
click at [989, 331] on div "Location Auckland Waikato Bay of Plenty Waikato Auckland Waikato Bay of Plenty …" at bounding box center [798, 274] width 591 height 180
click at [796, 326] on div "Choose a circumstance..." at bounding box center [744, 327] width 159 height 13
click at [704, 383] on span "Community" at bounding box center [693, 381] width 43 height 13
select select "2"
click at [1068, 410] on link "Next" at bounding box center [1062, 400] width 51 height 28
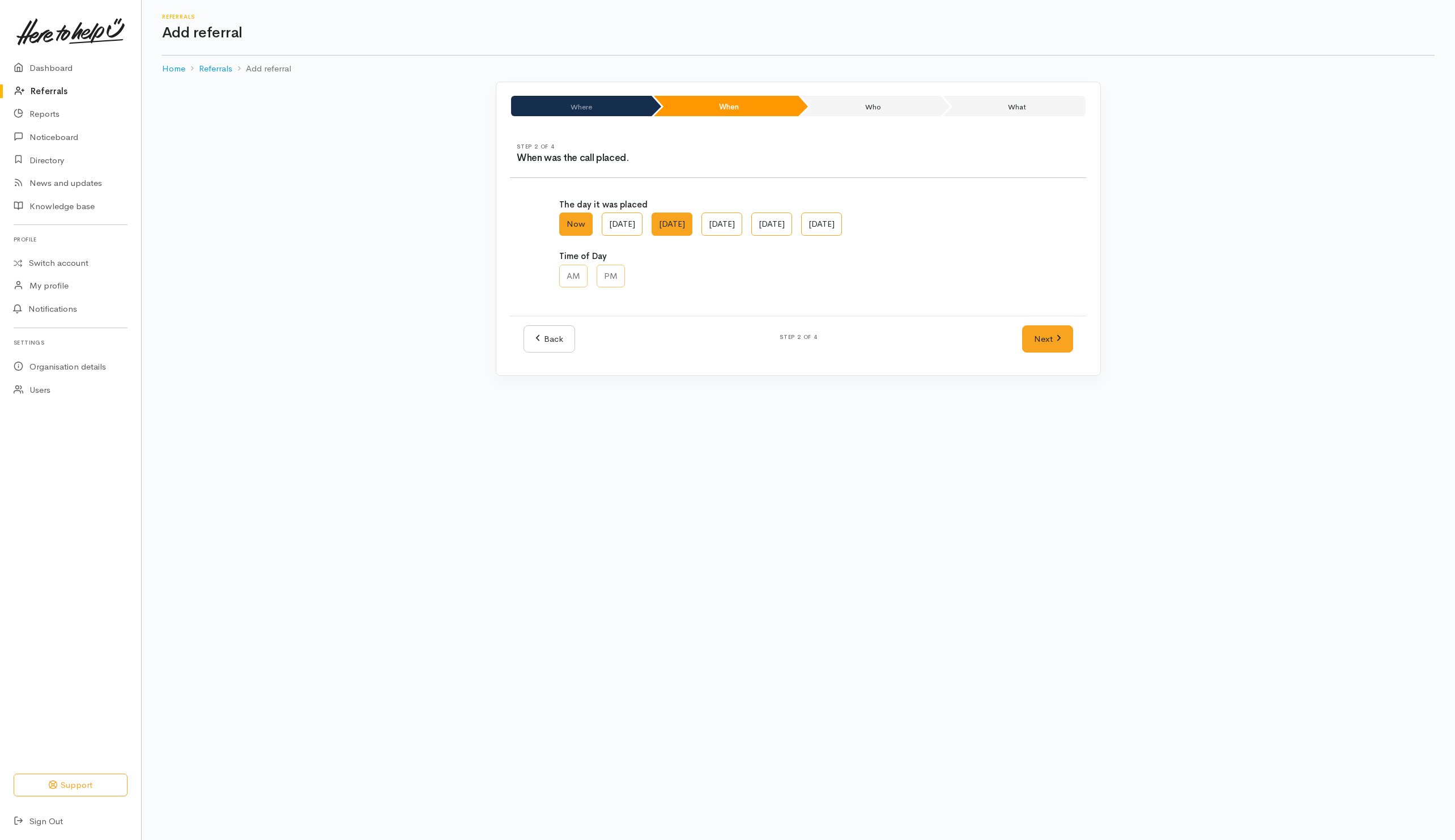
click at [693, 225] on label "Sat, Oct 04" at bounding box center [672, 224] width 41 height 23
click at [659, 220] on AM "Sat, Oct 04" at bounding box center [656, 216] width 8 height 8
radio AM "true"
click at [610, 283] on label "PM" at bounding box center [611, 276] width 29 height 23
click at [604, 272] on input "PM" at bounding box center [600, 268] width 8 height 8
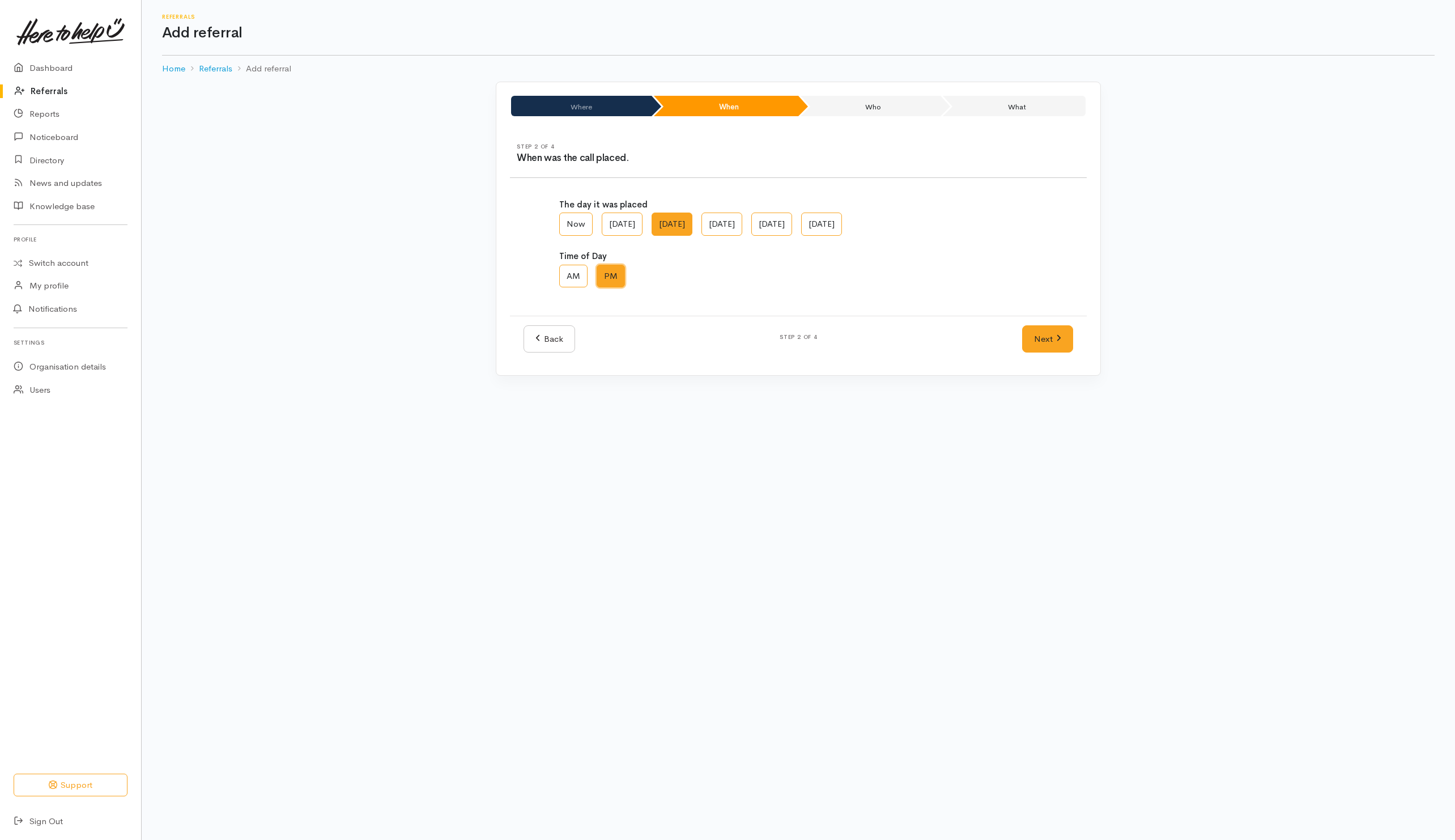
radio input "true"
click at [1059, 332] on link "Next" at bounding box center [1048, 339] width 51 height 28
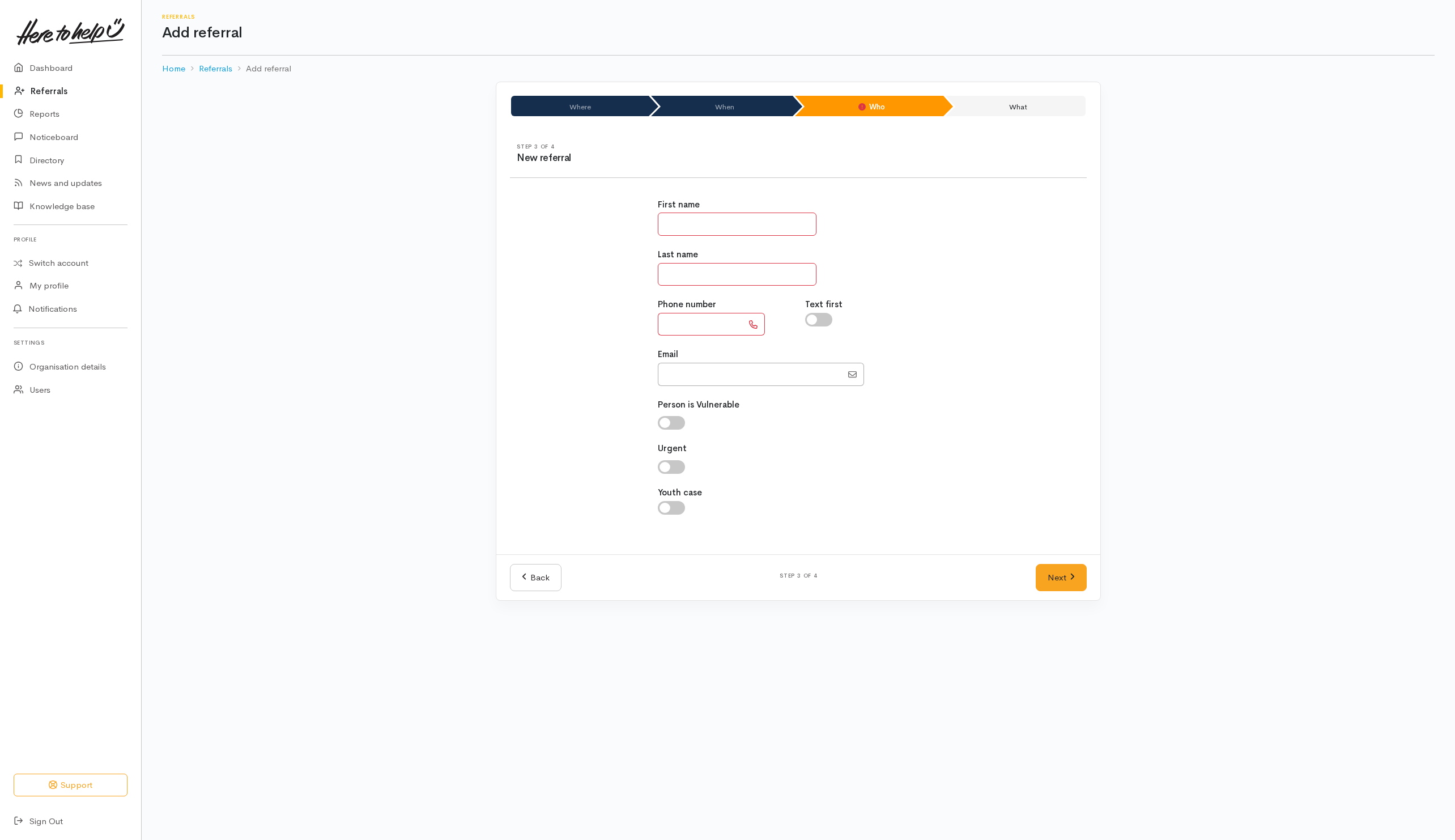
drag, startPoint x: 716, startPoint y: 223, endPoint x: 743, endPoint y: 229, distance: 27.7
click at [716, 223] on input "text" at bounding box center [737, 224] width 159 height 23
click at [720, 522] on div "First name Last name Phone number Text first Email" at bounding box center [798, 362] width 295 height 356
click at [779, 232] on input "text" at bounding box center [737, 224] width 159 height 23
type input "*"
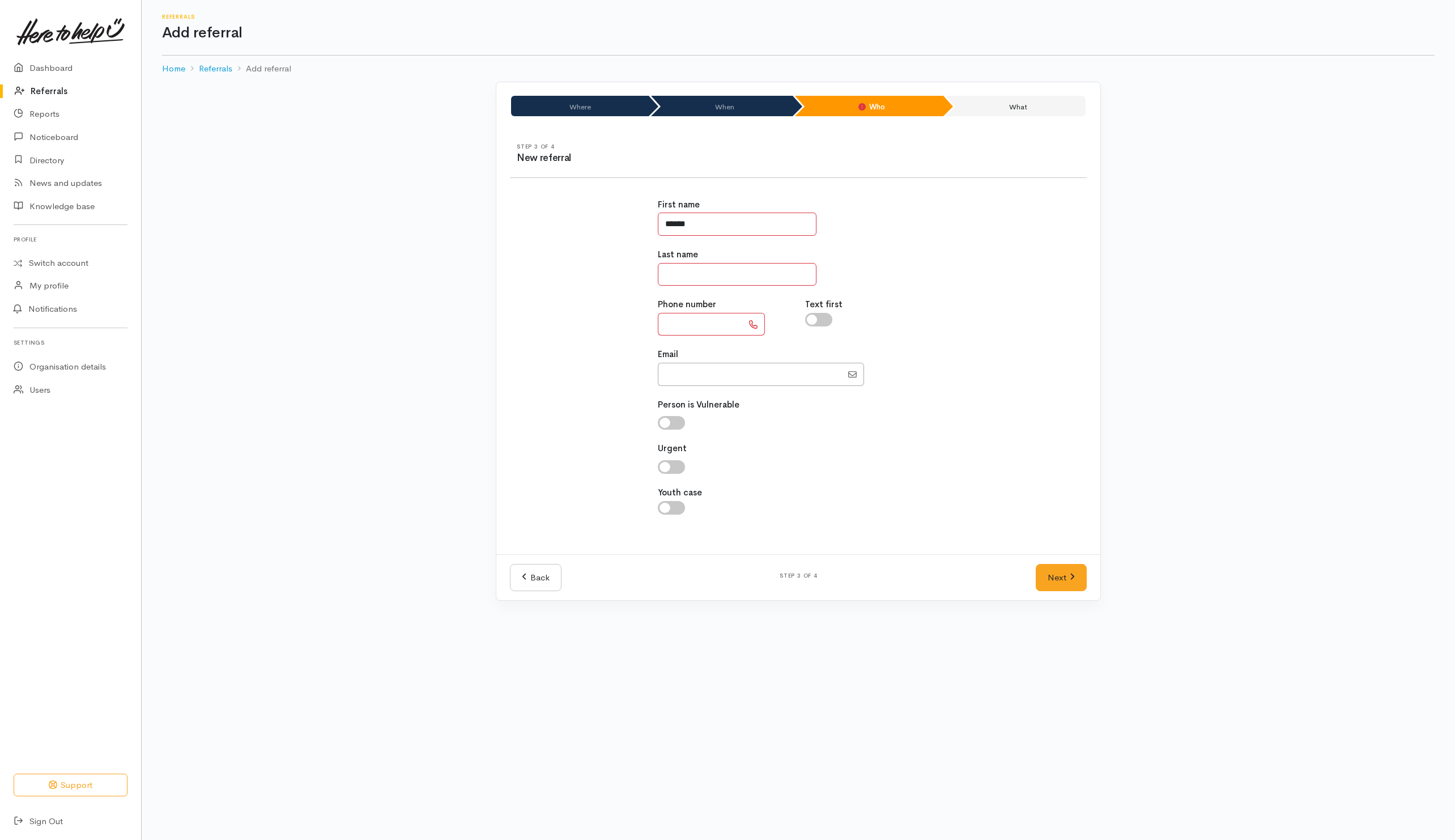
type input "******"
type input "****"
drag, startPoint x: 682, startPoint y: 323, endPoint x: 698, endPoint y: 298, distance: 29.7
click at [683, 323] on input "text" at bounding box center [699, 324] width 85 height 23
drag, startPoint x: 761, startPoint y: 505, endPoint x: 741, endPoint y: 447, distance: 61.4
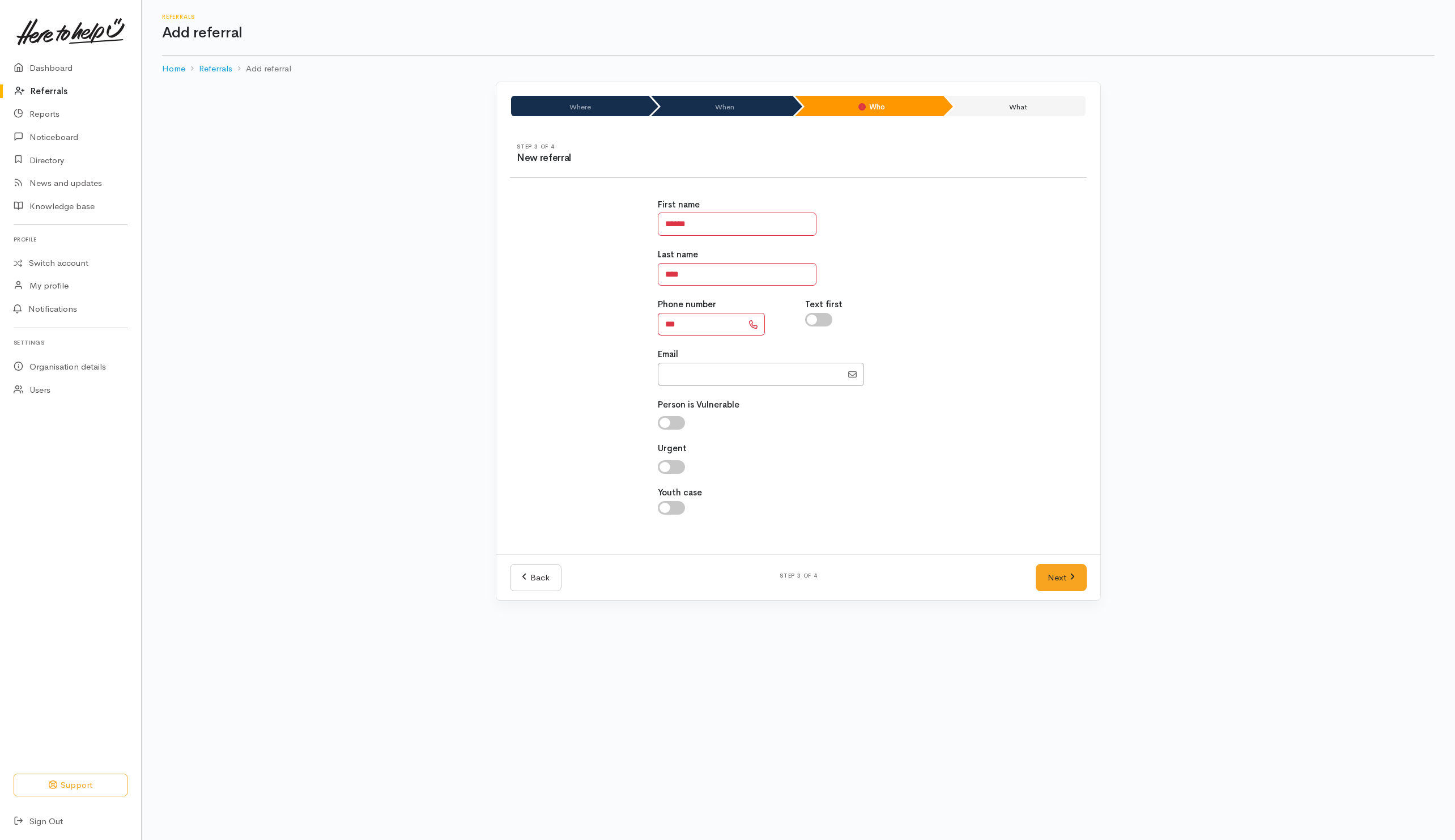
click at [761, 505] on div at bounding box center [798, 507] width 282 height 13
click at [698, 322] on input "***" at bounding box center [699, 324] width 85 height 23
type input "**********"
click at [1072, 585] on link "Next" at bounding box center [1062, 577] width 51 height 28
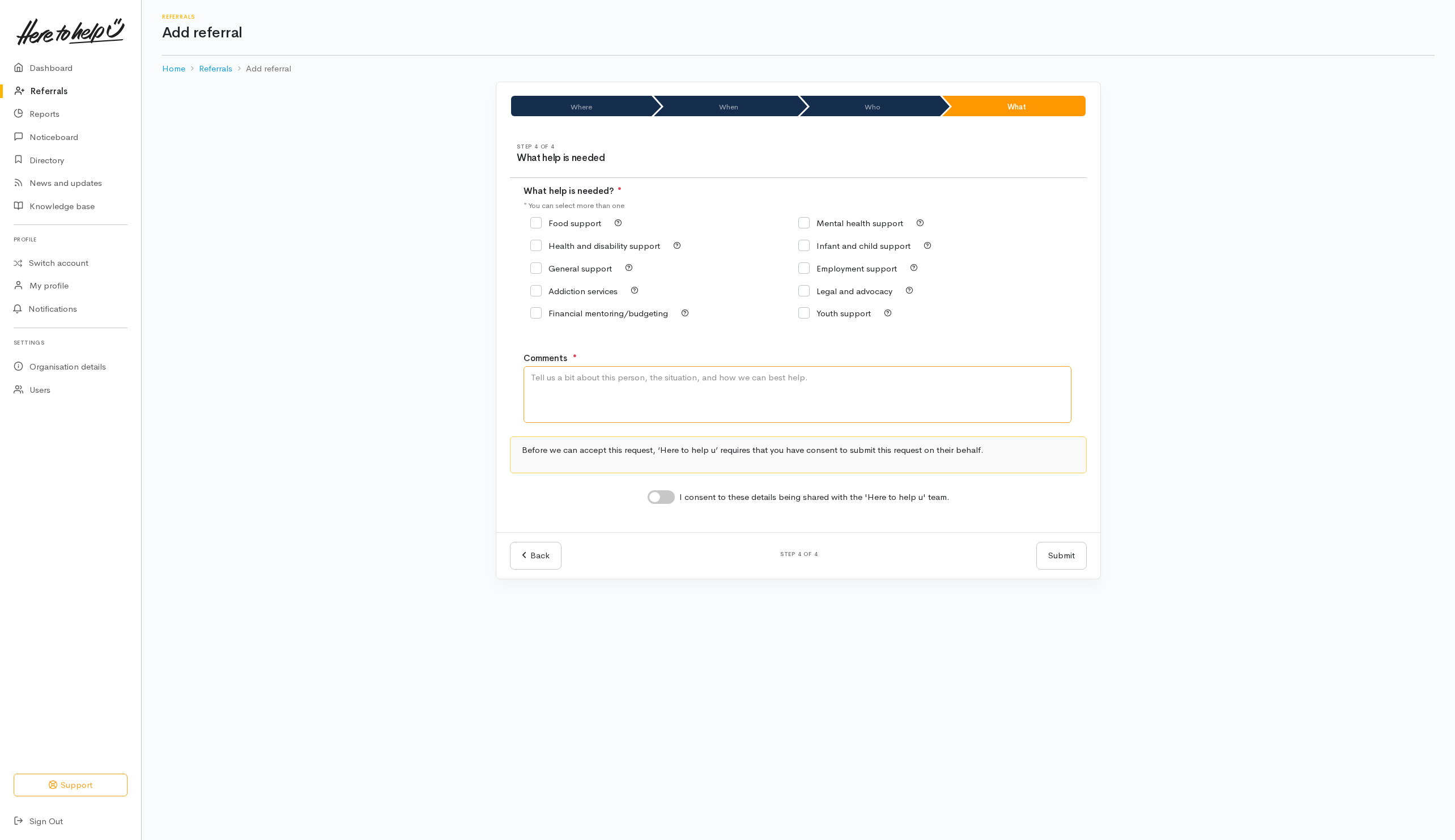
click at [730, 407] on textarea "Comments" at bounding box center [797, 395] width 548 height 57
type textarea "N"
type textarea "Any place in Hamilton I can go for a shower"
click at [580, 266] on input "General support" at bounding box center [571, 268] width 82 height 9
checkbox input "true"
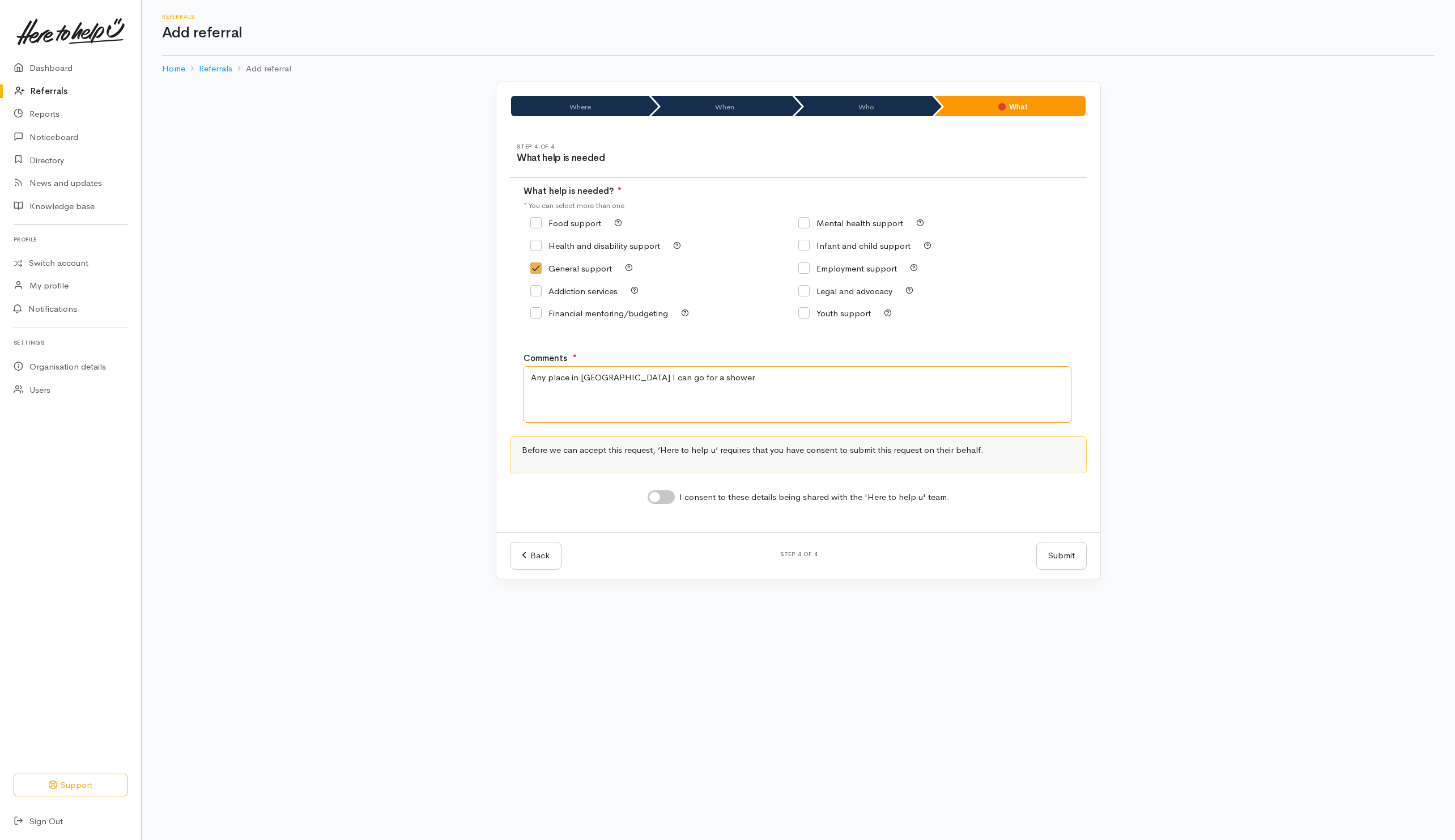
click at [733, 390] on textarea "Any place in Hamilton I can go for a shower" at bounding box center [797, 395] width 548 height 57
type textarea "Any place in Hamilton I can go for a shower. I live in my car"
click at [663, 501] on input "I consent to these details being shared with the 'Here to help u' team." at bounding box center [661, 497] width 28 height 13
checkbox input "true"
drag, startPoint x: 1054, startPoint y: 559, endPoint x: 1044, endPoint y: 550, distance: 13.5
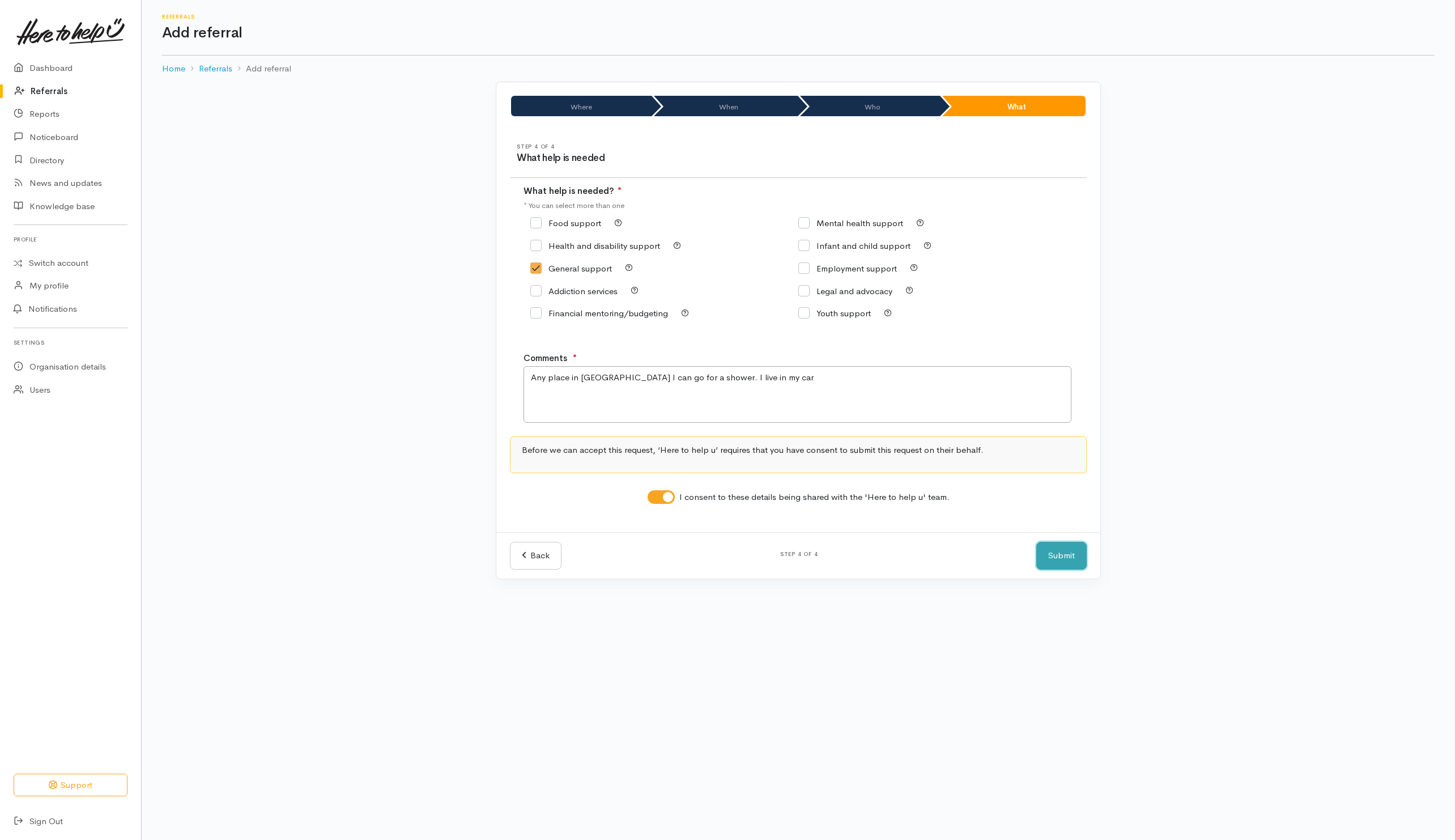
click at [1054, 557] on button "Submit" at bounding box center [1061, 555] width 50 height 28
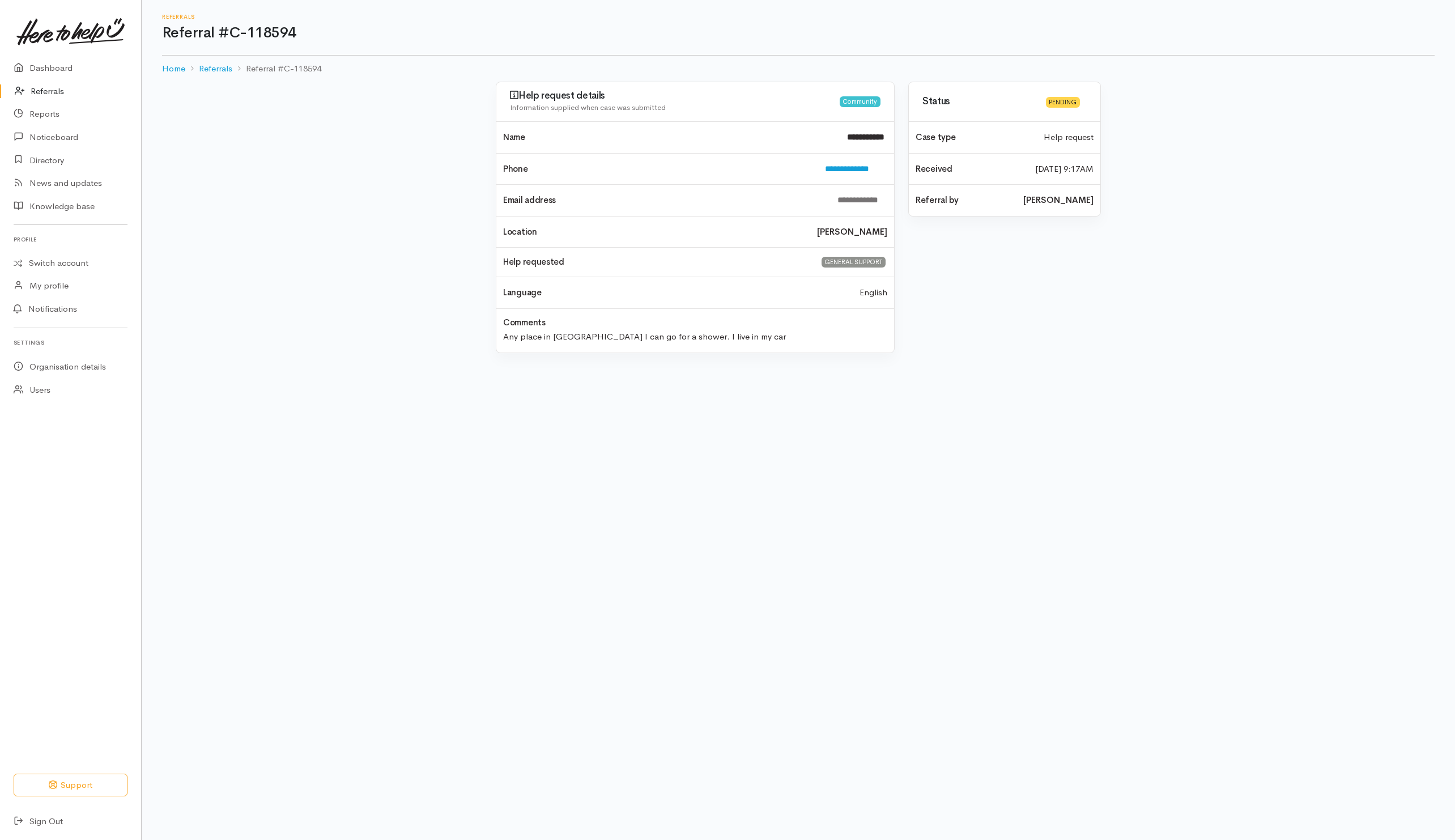
click at [44, 93] on link "Referrals" at bounding box center [70, 91] width 141 height 23
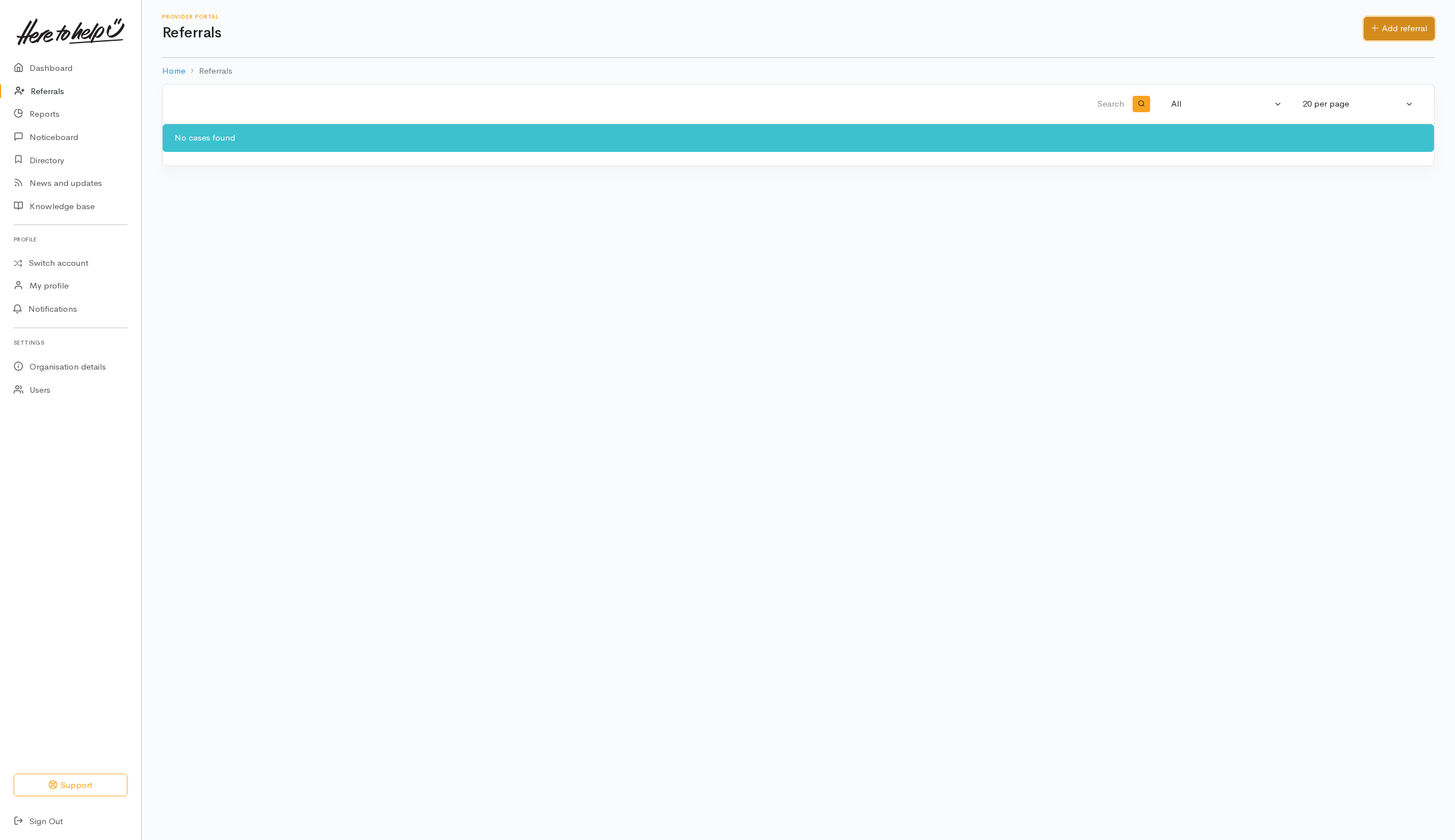
click at [1406, 26] on link "Add referral" at bounding box center [1399, 29] width 70 height 23
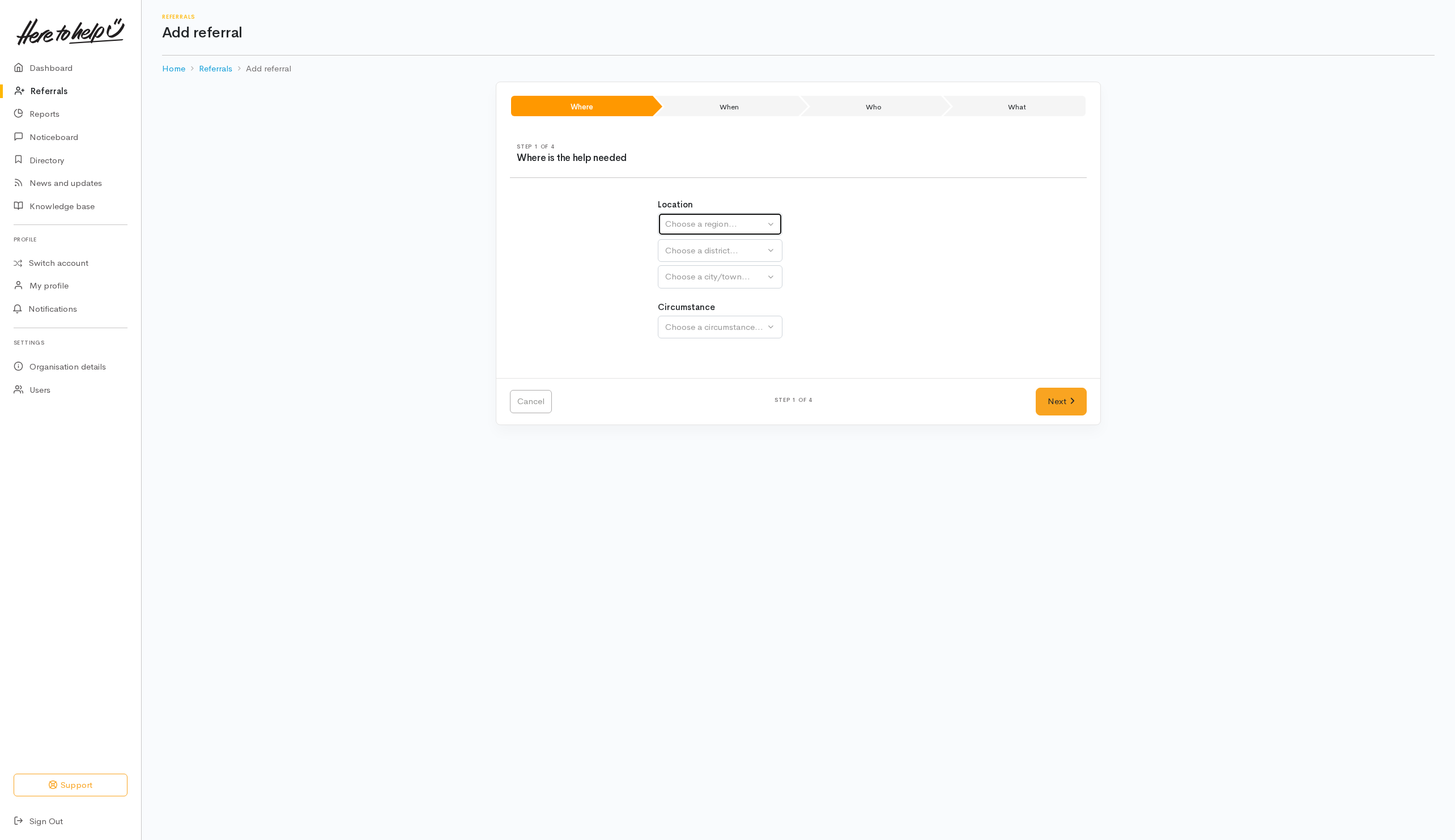
click at [735, 235] on button "Choose a region..." at bounding box center [719, 224] width 125 height 23
click at [694, 296] on span "Waikato" at bounding box center [717, 296] width 89 height 13
select select "3"
select select
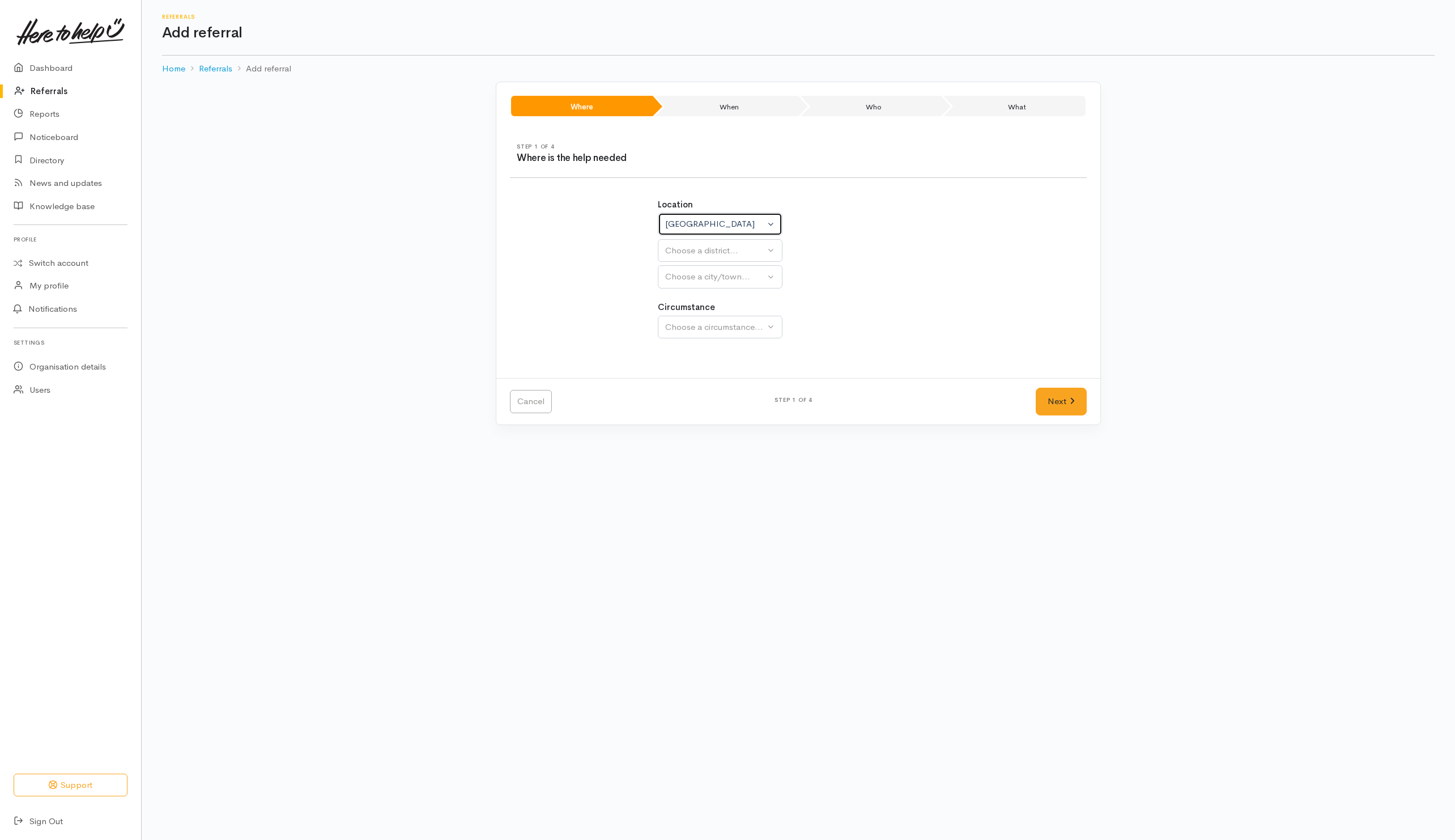
select select
click at [716, 246] on div "Choose a district..." at bounding box center [744, 251] width 159 height 13
click at [684, 359] on span "Hamilton" at bounding box center [707, 357] width 70 height 13
select select "4"
select select
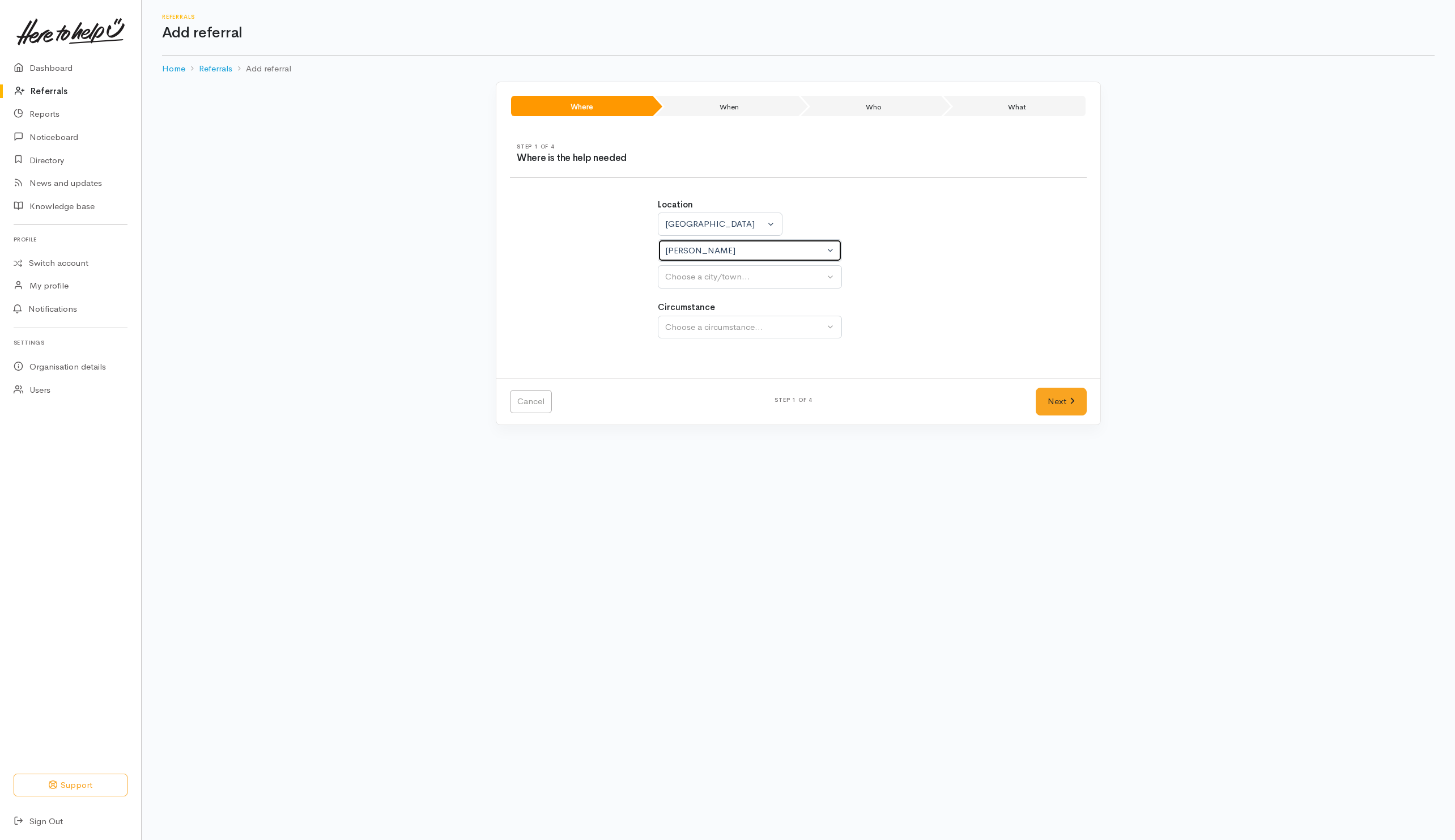
select select
click at [719, 265] on div "Location Auckland Waikato Bay of Plenty Waikato Auckland Waikato Bay of Plenty …" at bounding box center [798, 243] width 282 height 90
click at [719, 281] on div "Choose a city/town..." at bounding box center [744, 277] width 159 height 13
drag, startPoint x: 696, startPoint y: 332, endPoint x: 702, endPoint y: 328, distance: 7.2
click at [696, 332] on span "[PERSON_NAME]" at bounding box center [707, 331] width 70 height 13
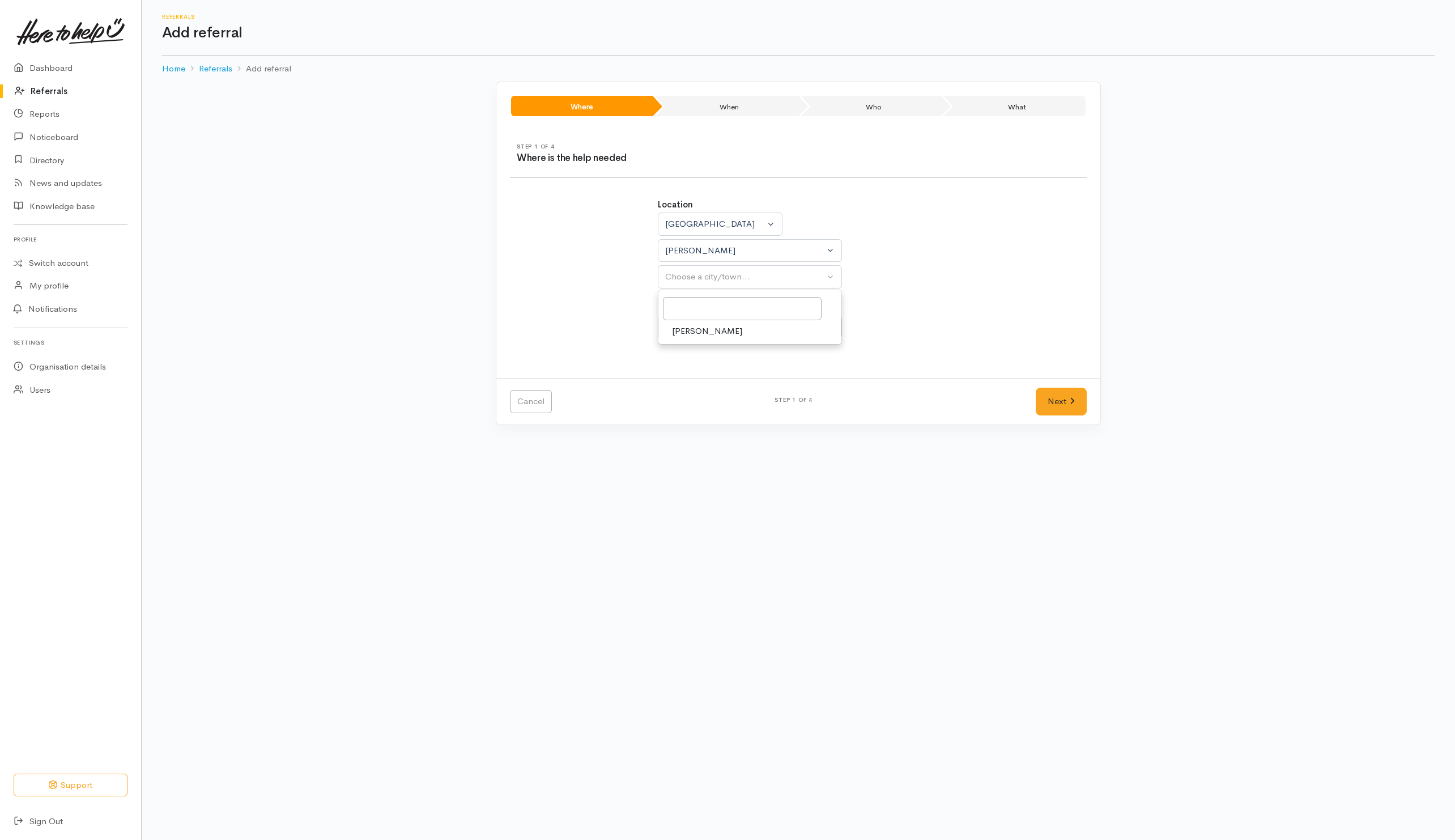
select select "1"
click at [705, 325] on div "Choose a circumstance..." at bounding box center [744, 327] width 159 height 13
click at [731, 332] on div "Choose a circumstance..." at bounding box center [744, 327] width 159 height 13
drag, startPoint x: 697, startPoint y: 387, endPoint x: 868, endPoint y: 392, distance: 171.1
click at [702, 390] on link "Community" at bounding box center [750, 381] width 183 height 17
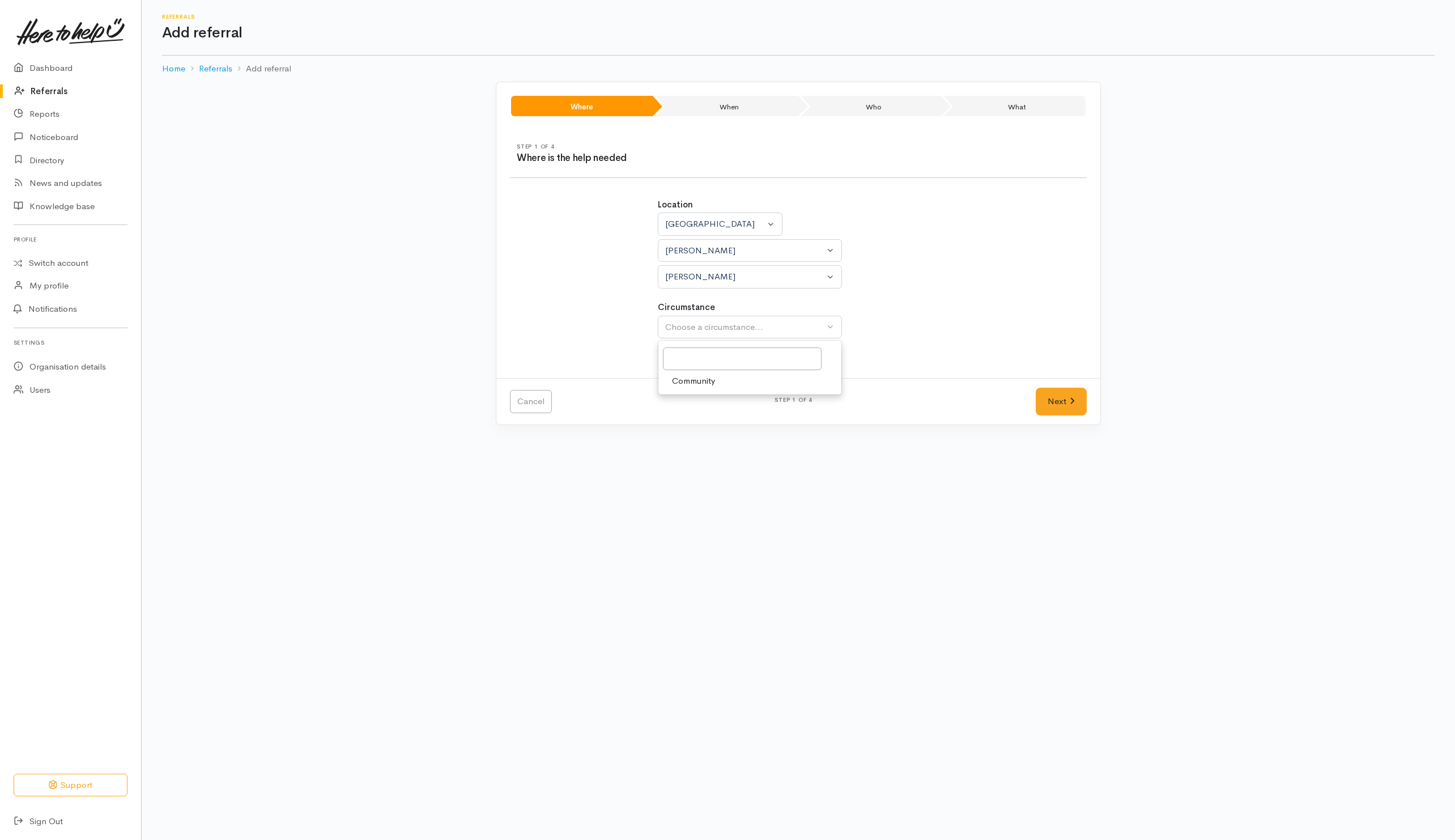
select select "2"
click at [1085, 396] on link "Next" at bounding box center [1062, 400] width 51 height 28
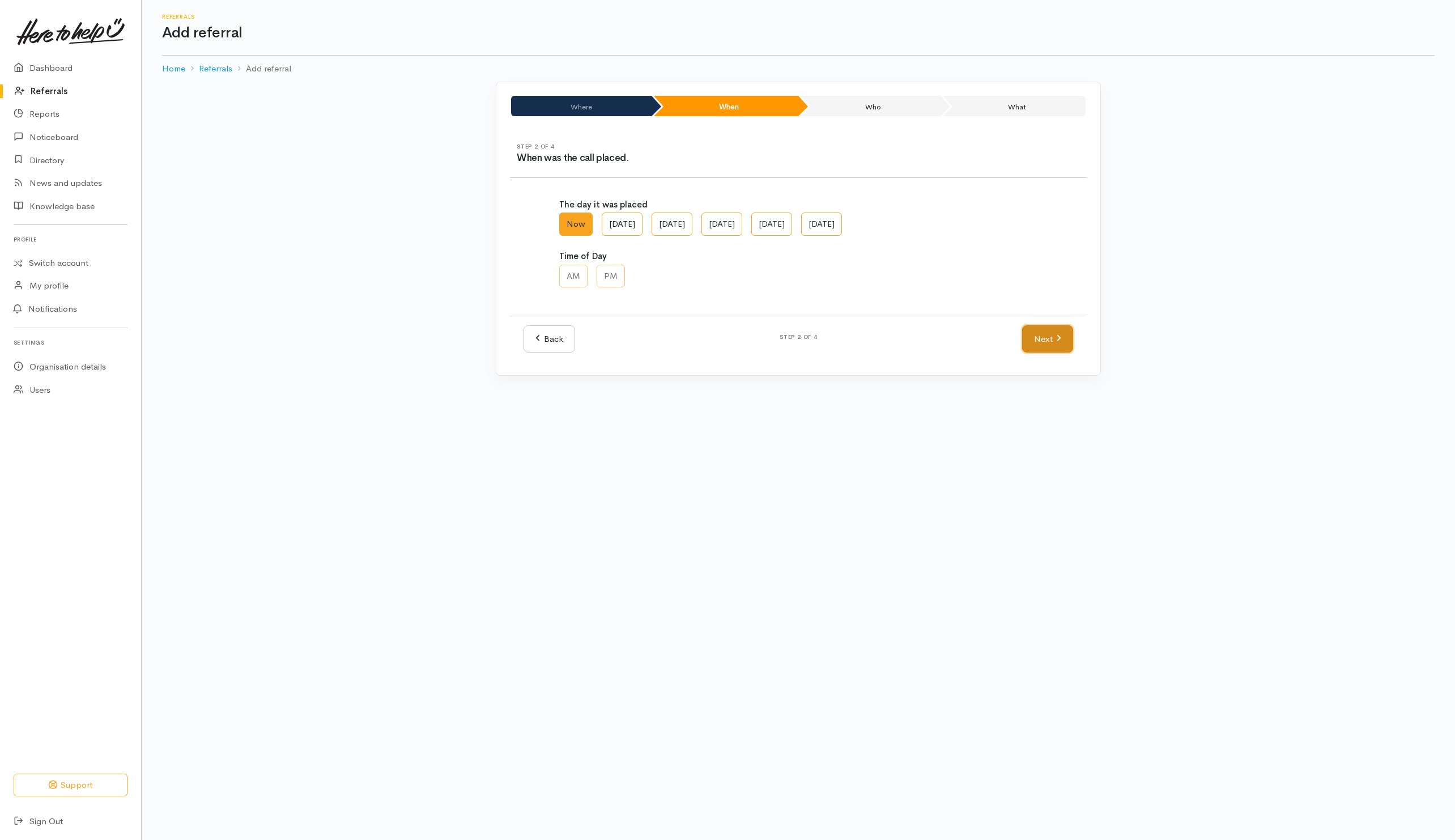
click at [1037, 351] on link "Next" at bounding box center [1048, 339] width 51 height 28
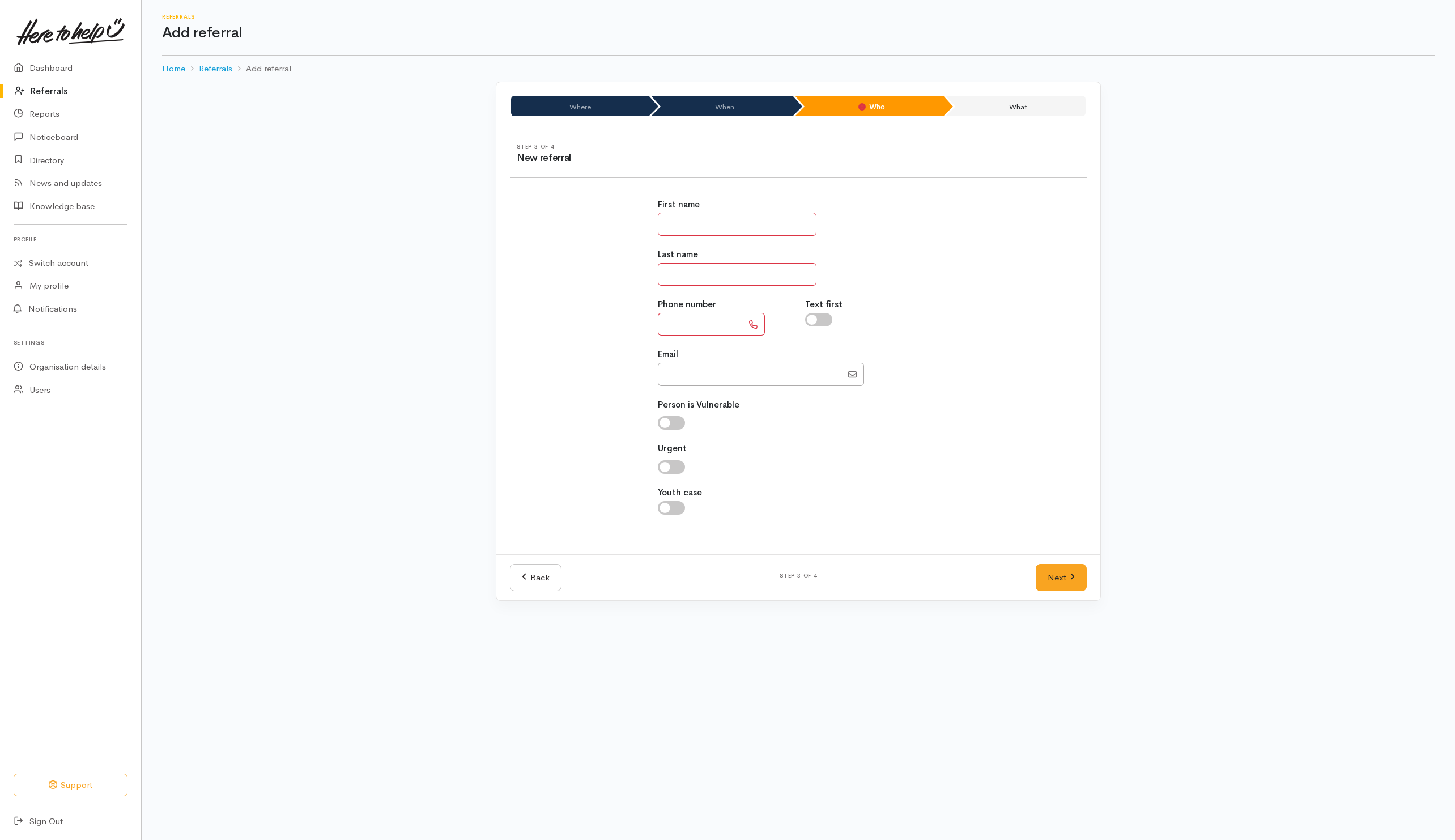
drag, startPoint x: 704, startPoint y: 225, endPoint x: 728, endPoint y: 221, distance: 24.3
click at [704, 224] on input "text" at bounding box center [737, 224] width 159 height 23
drag, startPoint x: 737, startPoint y: 458, endPoint x: 714, endPoint y: 361, distance: 99.7
click at [738, 456] on div "Urgent Why? Help others understand why you think this is an appropriate assessm…" at bounding box center [798, 458] width 282 height 31
drag, startPoint x: 705, startPoint y: 227, endPoint x: 719, endPoint y: 216, distance: 17.8
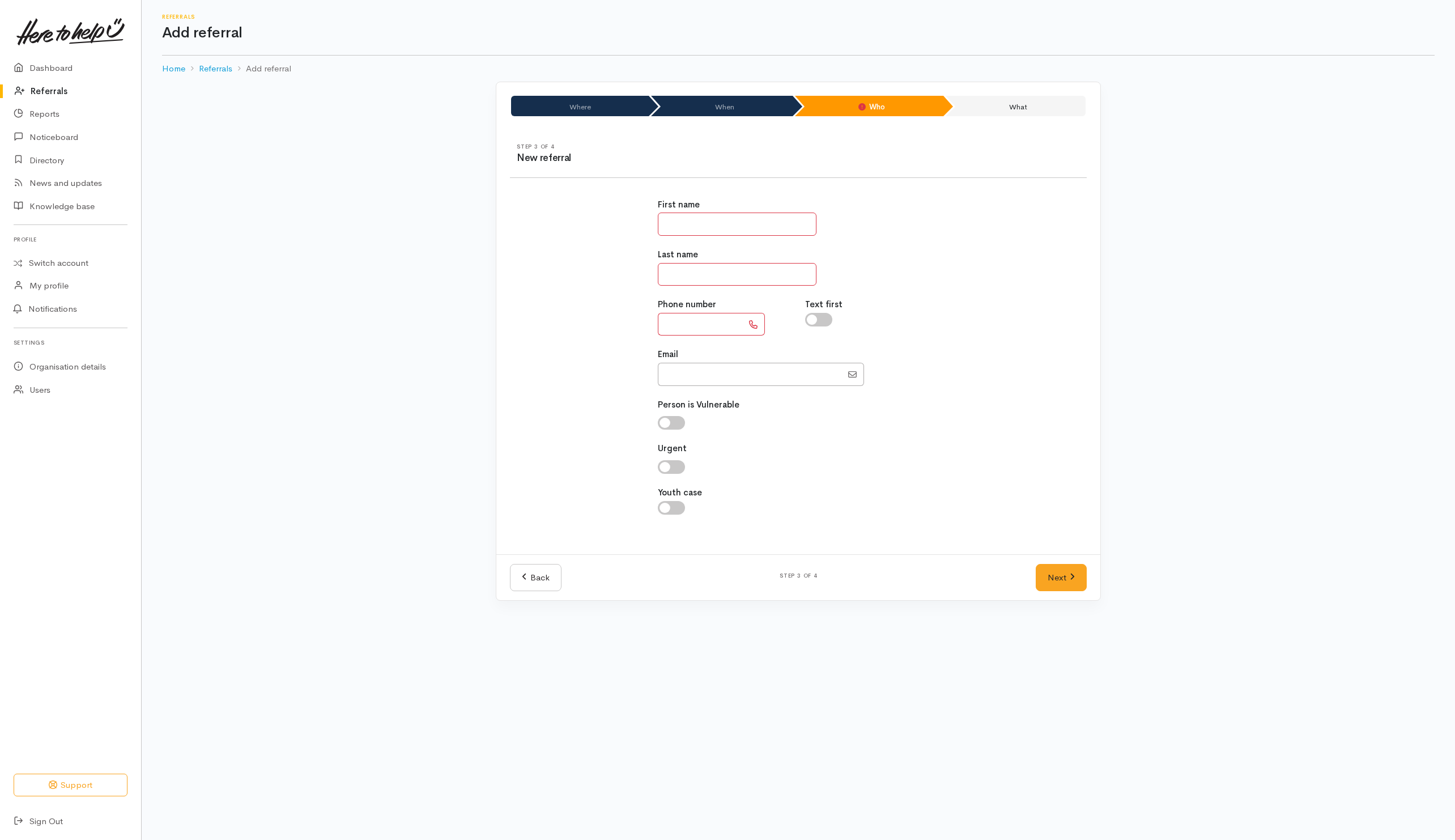
click at [705, 225] on input "text" at bounding box center [737, 224] width 159 height 23
type input "********"
drag, startPoint x: 719, startPoint y: 266, endPoint x: 738, endPoint y: 257, distance: 21.0
click at [719, 266] on input "text" at bounding box center [737, 274] width 159 height 23
type input "****"
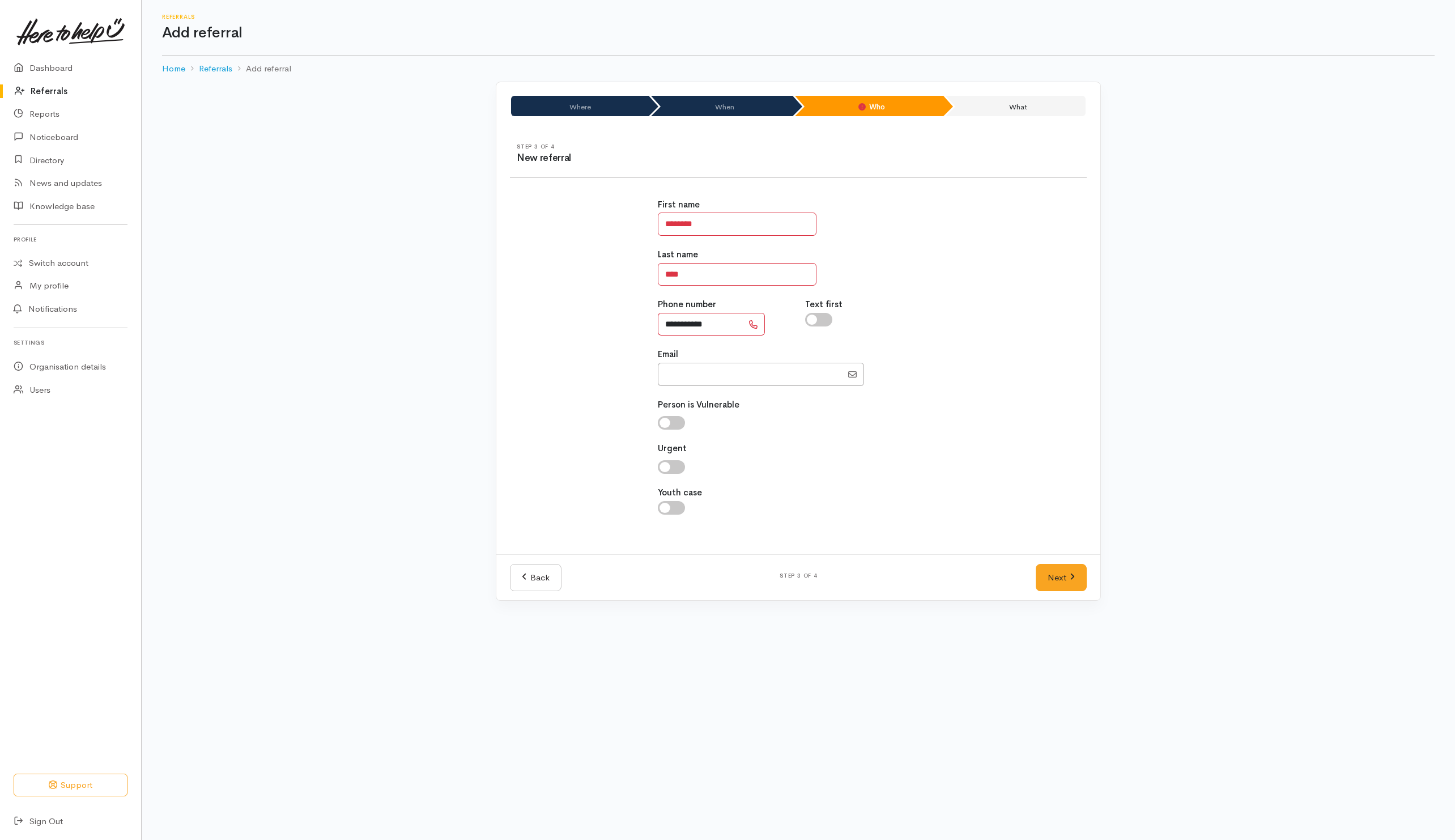
type input "**********"
drag, startPoint x: 819, startPoint y: 318, endPoint x: 995, endPoint y: 447, distance: 218.2
click at [821, 318] on input "checkbox" at bounding box center [818, 320] width 28 height 13
checkbox input "true"
drag, startPoint x: 1072, startPoint y: 588, endPoint x: 1055, endPoint y: 581, distance: 18.4
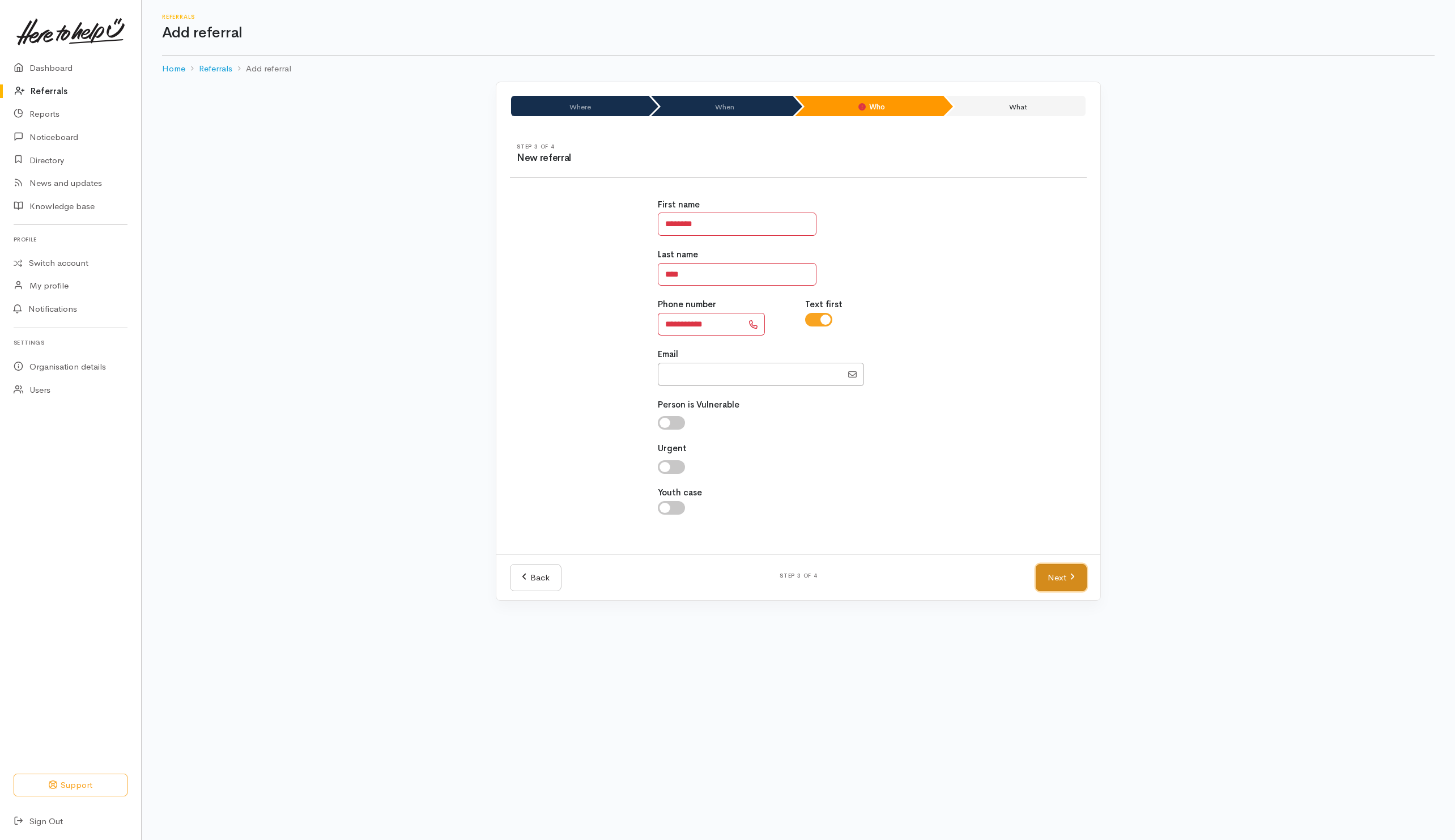
click at [1072, 588] on link "Next" at bounding box center [1062, 577] width 51 height 28
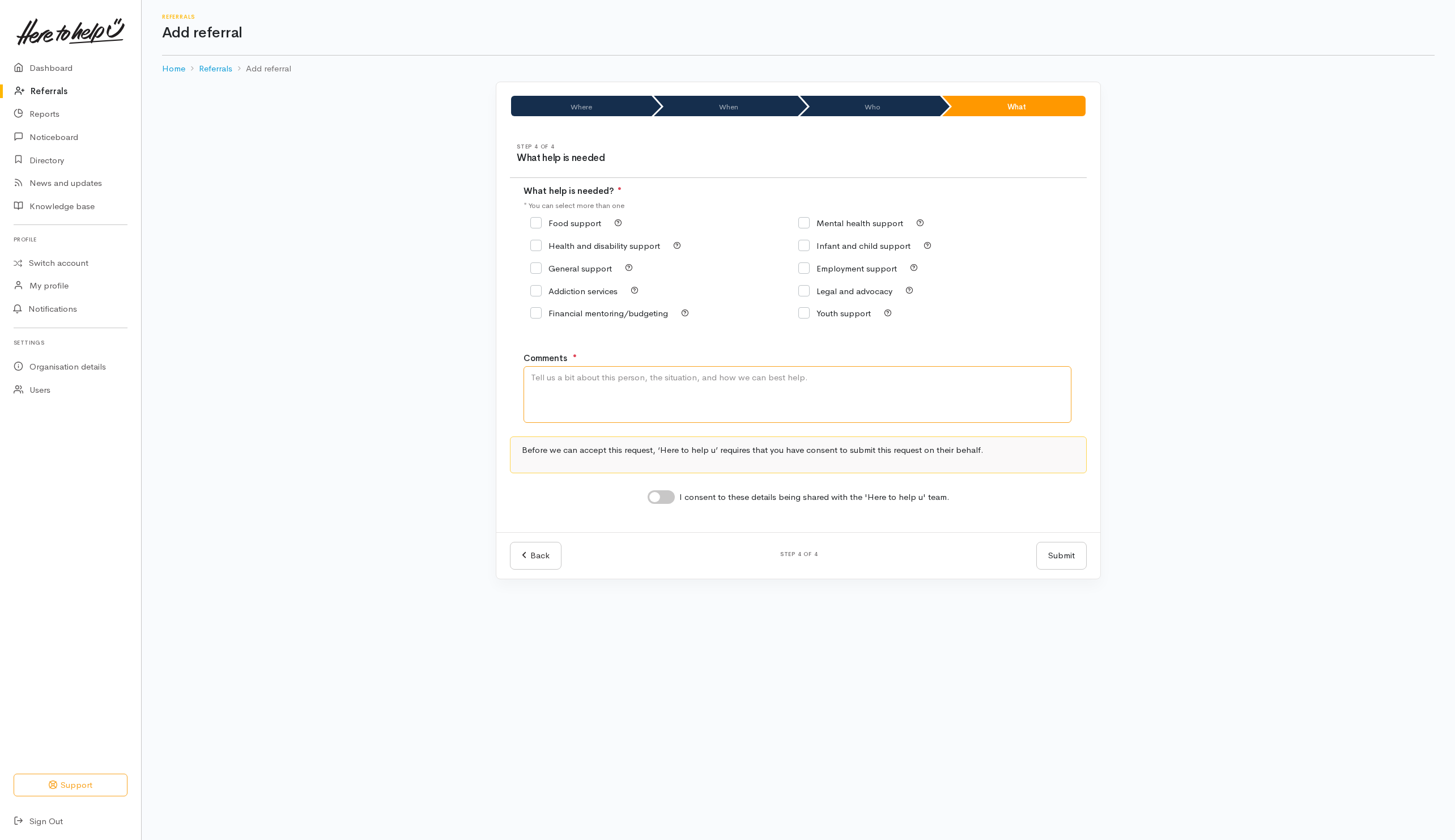
click at [670, 401] on textarea "Comments" at bounding box center [797, 395] width 548 height 57
type textarea "Need kai"
click at [558, 225] on input "Food support" at bounding box center [565, 223] width 70 height 9
checkbox input "true"
click at [668, 502] on input "I consent to these details being shared with the 'Here to help u' team." at bounding box center [661, 497] width 28 height 13
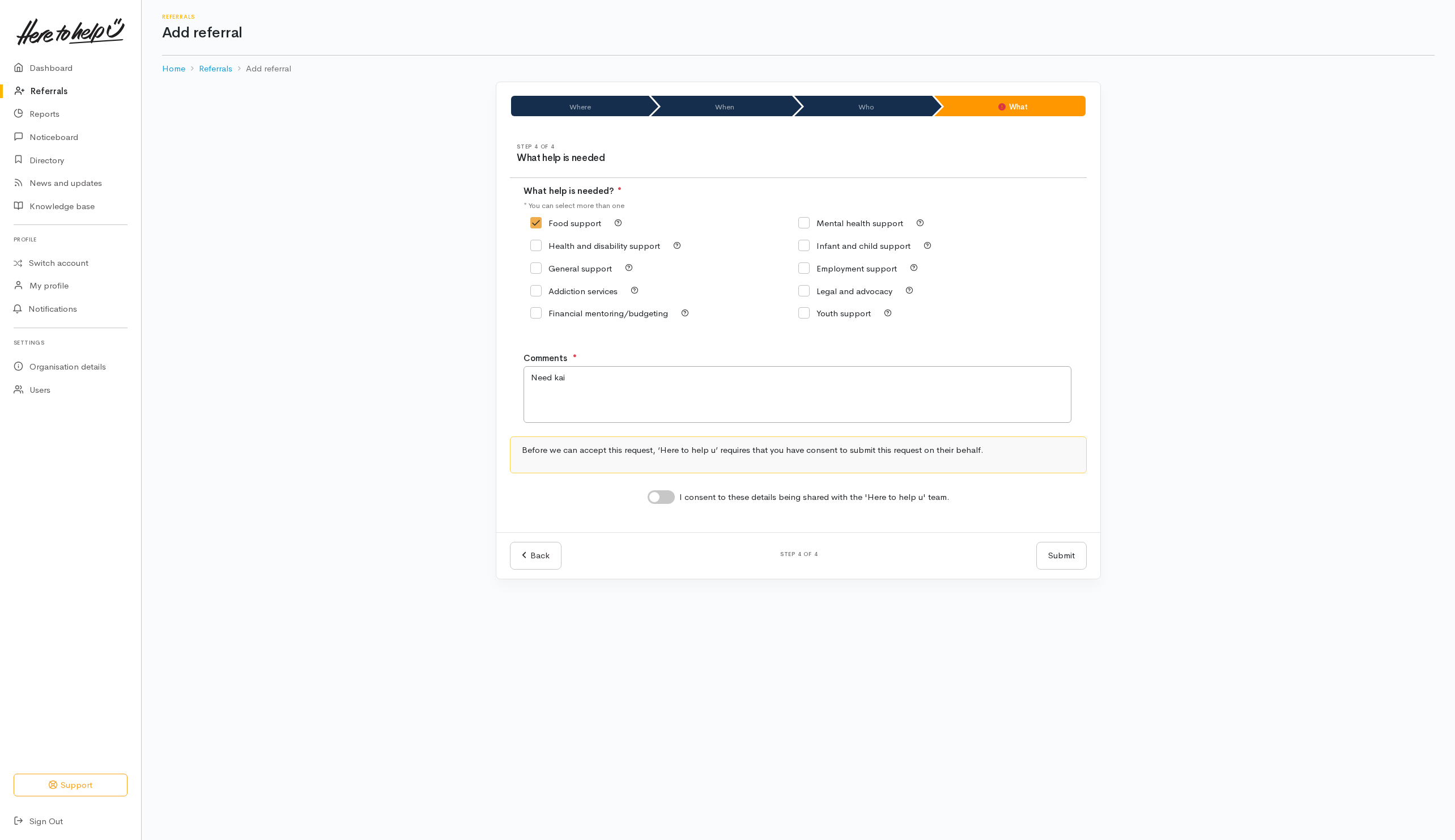
checkbox input "true"
click at [1074, 557] on button "Submit" at bounding box center [1061, 555] width 50 height 28
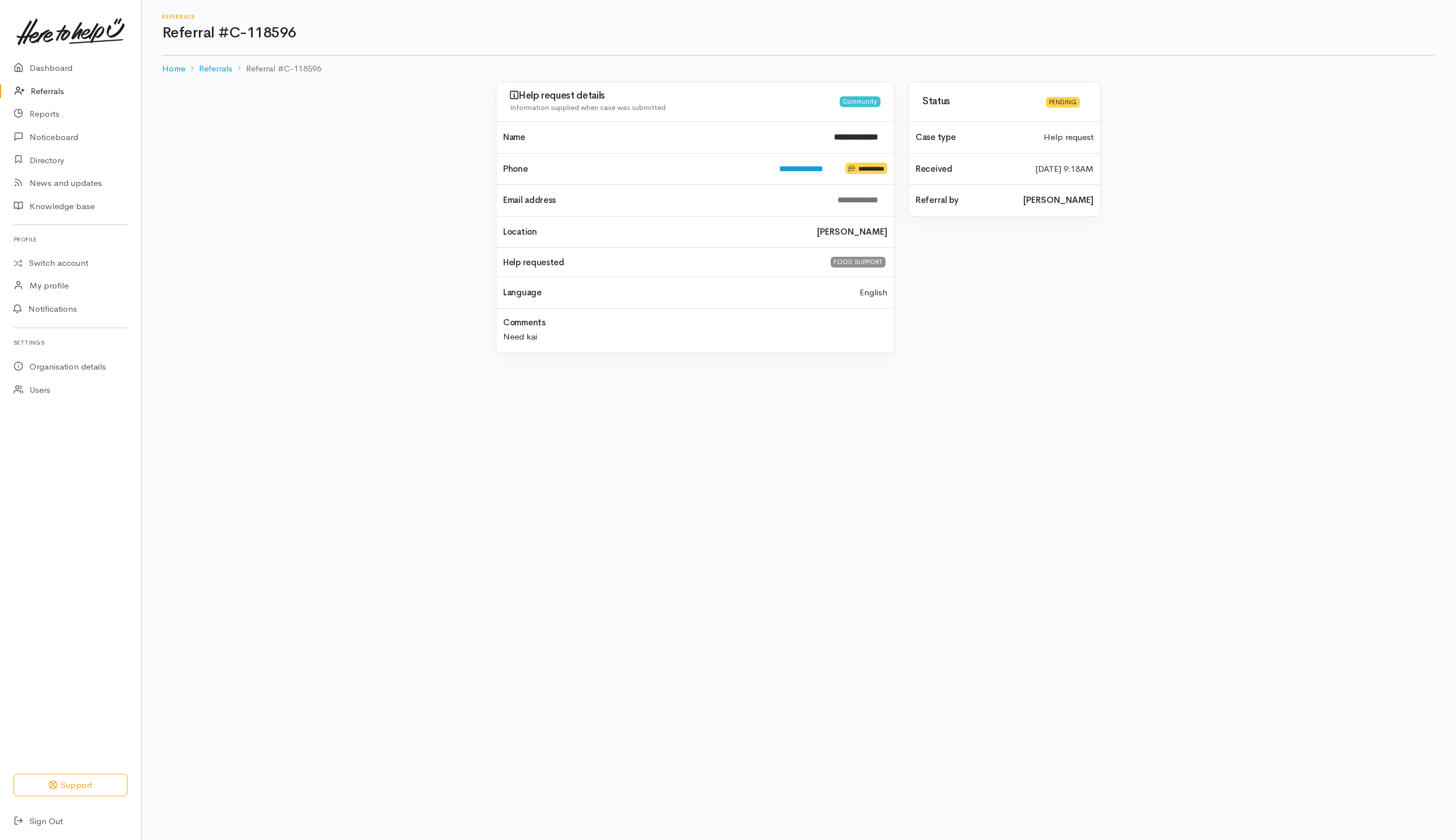
click at [41, 88] on link "Referrals" at bounding box center [70, 91] width 141 height 23
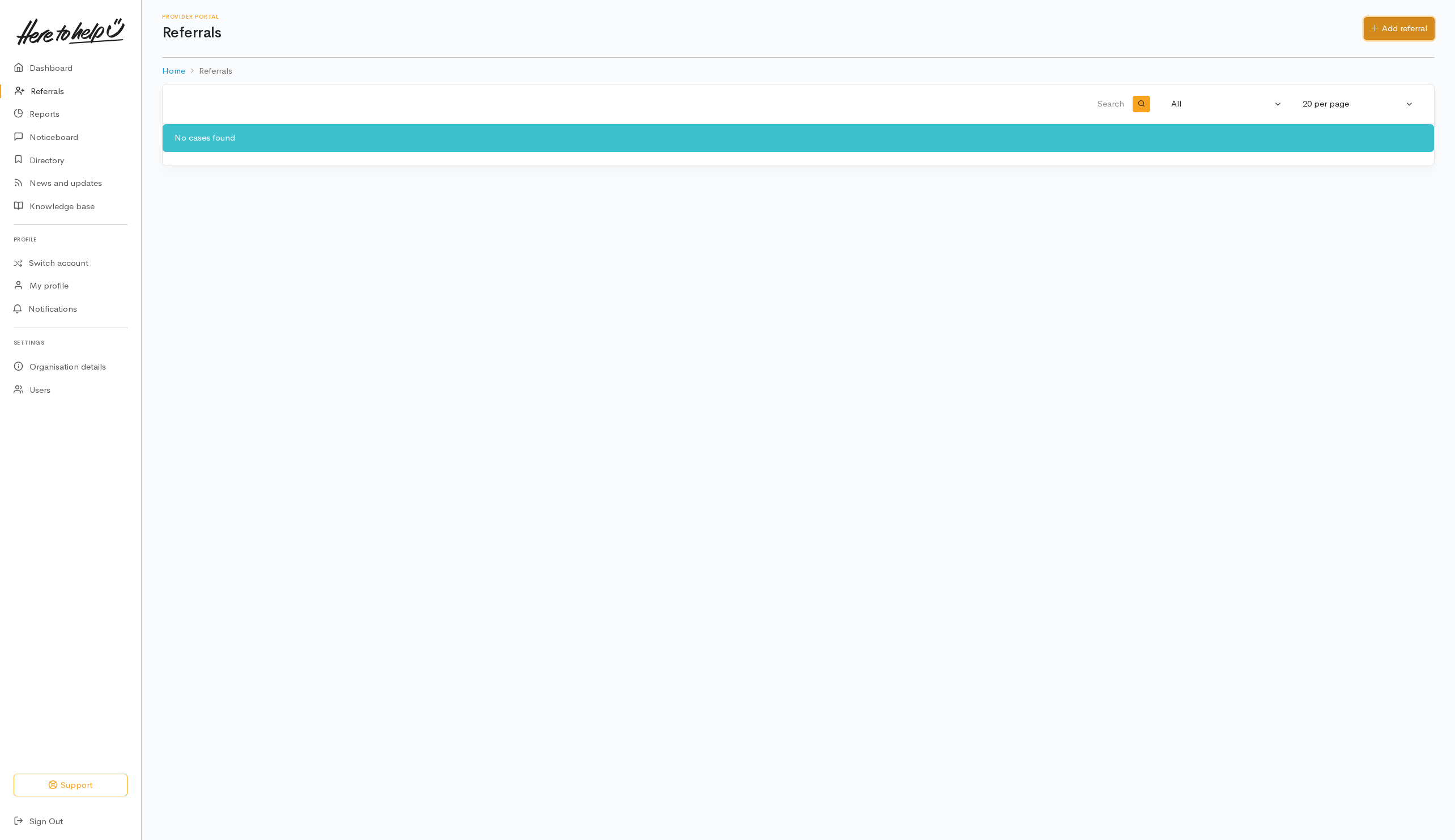
click at [1419, 24] on link "Add referral" at bounding box center [1399, 29] width 70 height 23
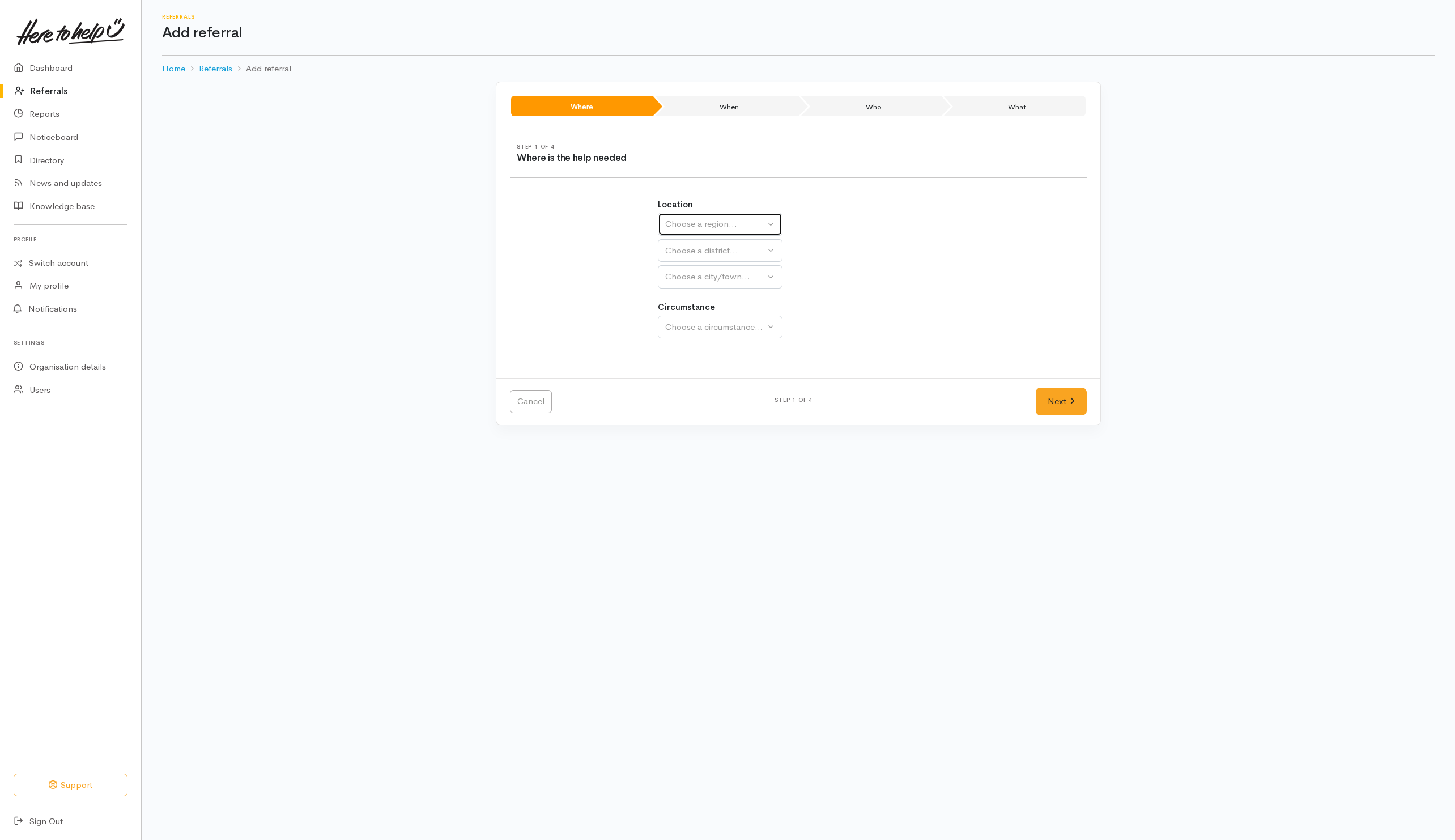
click at [691, 225] on div "Choose a region..." at bounding box center [715, 225] width 100 height 13
click at [694, 294] on span "[GEOGRAPHIC_DATA]" at bounding box center [717, 296] width 89 height 13
select select "3"
select select
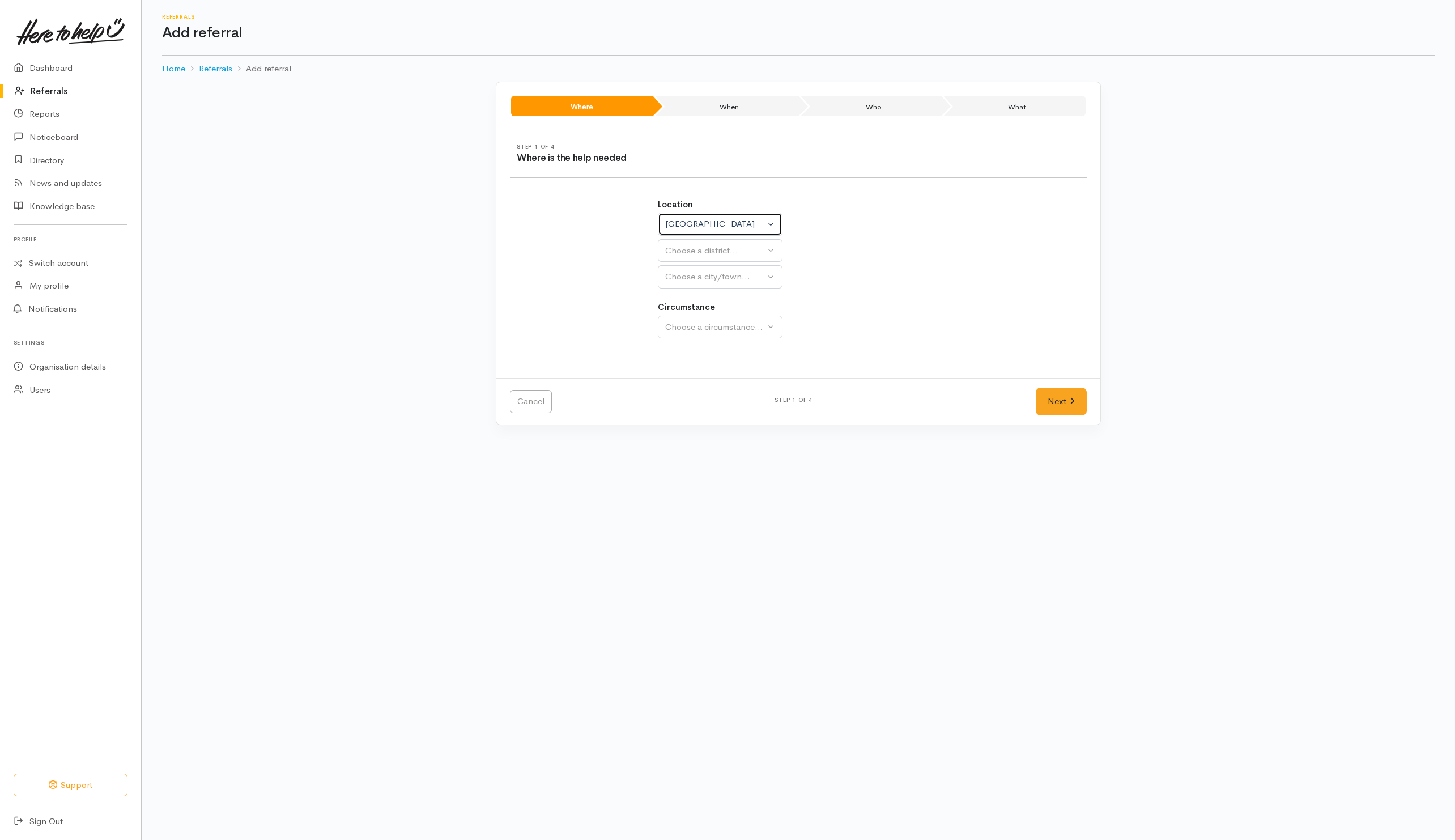
select select
click at [687, 250] on div "Choose a district..." at bounding box center [744, 251] width 159 height 13
click at [698, 443] on span "Taupō District" at bounding box center [698, 443] width 53 height 13
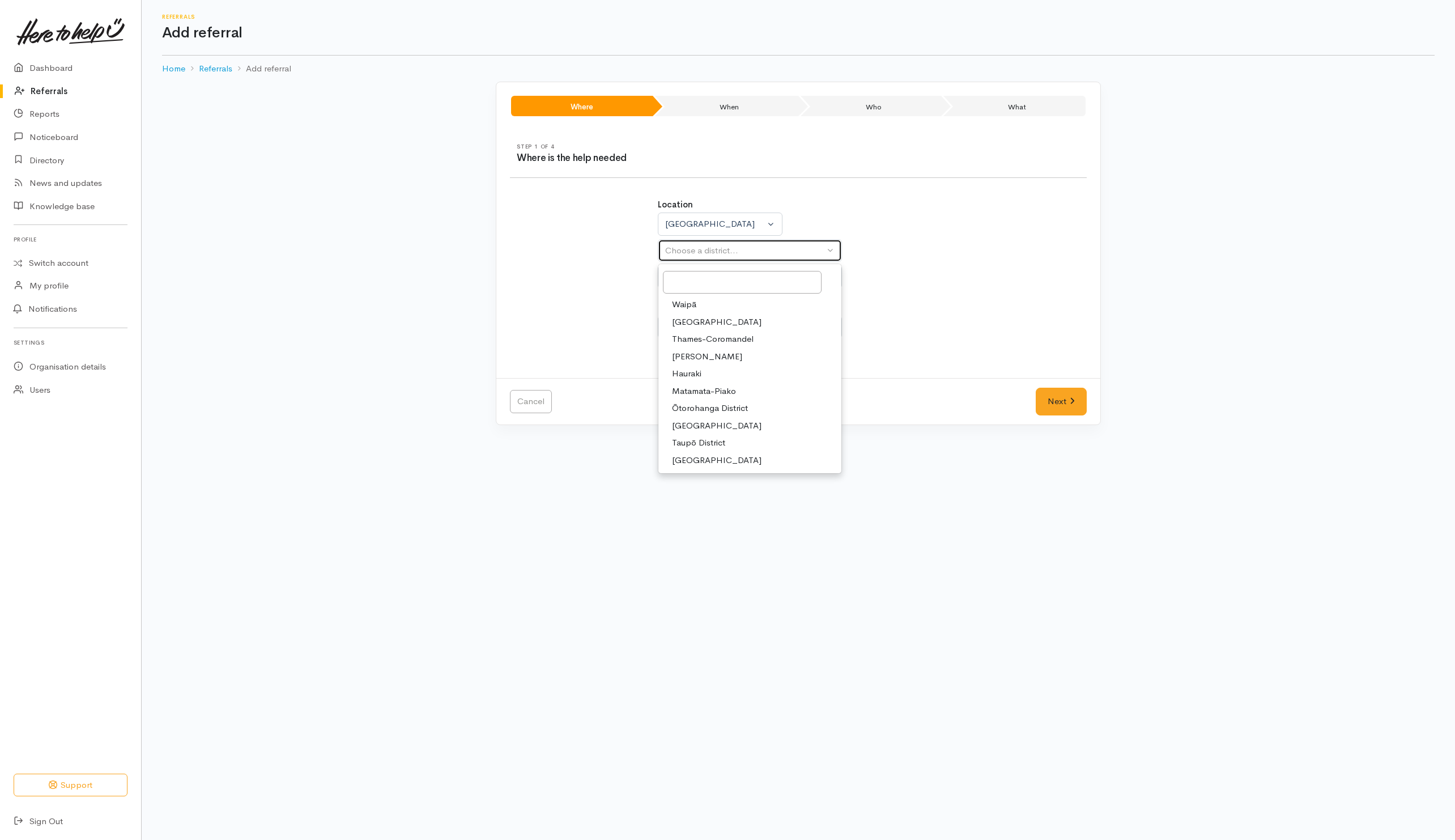
select select "14"
select select
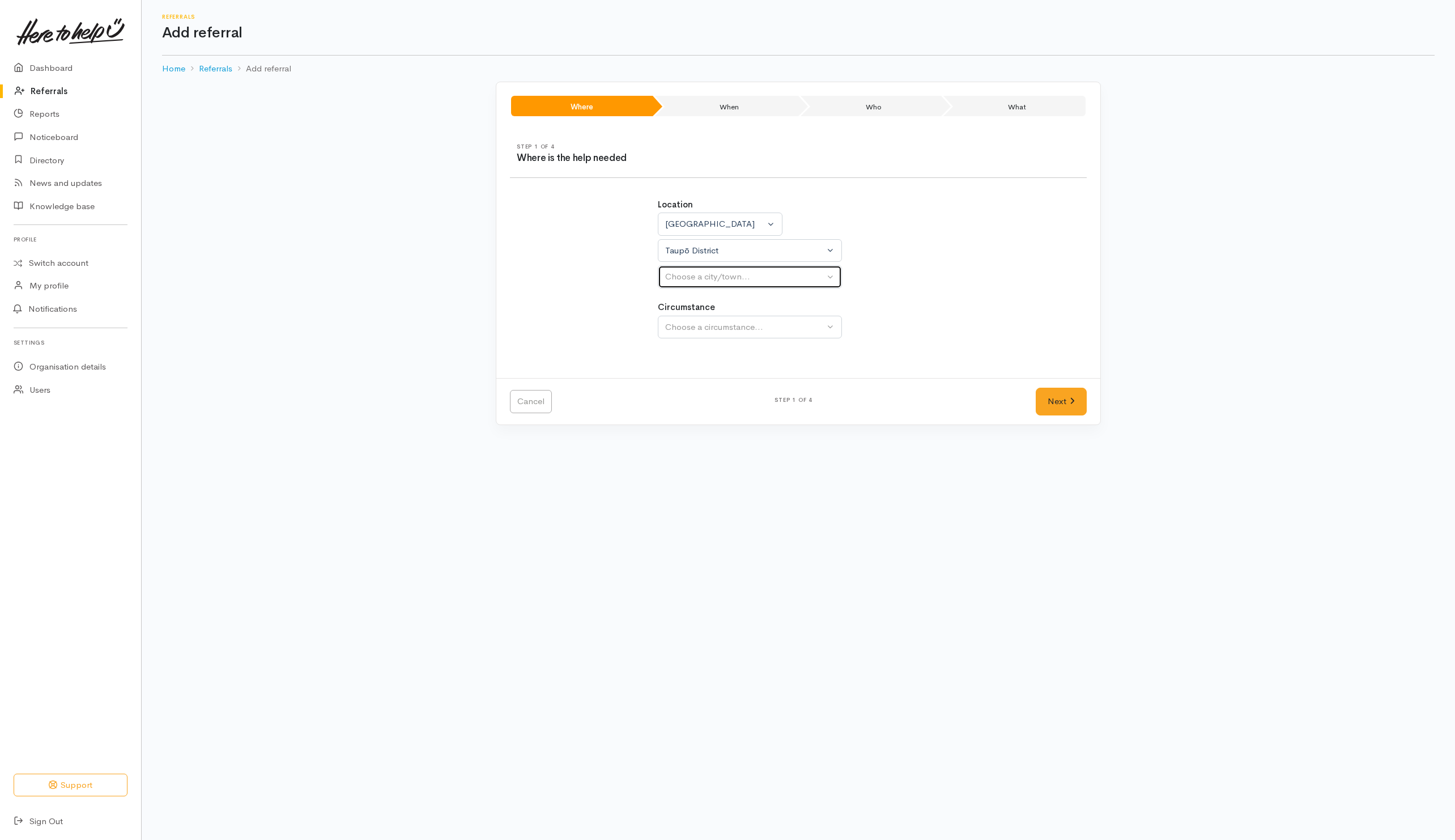
click at [684, 281] on div "Choose a city/town..." at bounding box center [744, 277] width 159 height 13
drag, startPoint x: 682, startPoint y: 349, endPoint x: 709, endPoint y: 352, distance: 27.2
click at [682, 350] on span "Taupō" at bounding box center [684, 348] width 25 height 13
select select "183"
click at [720, 334] on div "Choose a circumstance..." at bounding box center [744, 327] width 159 height 13
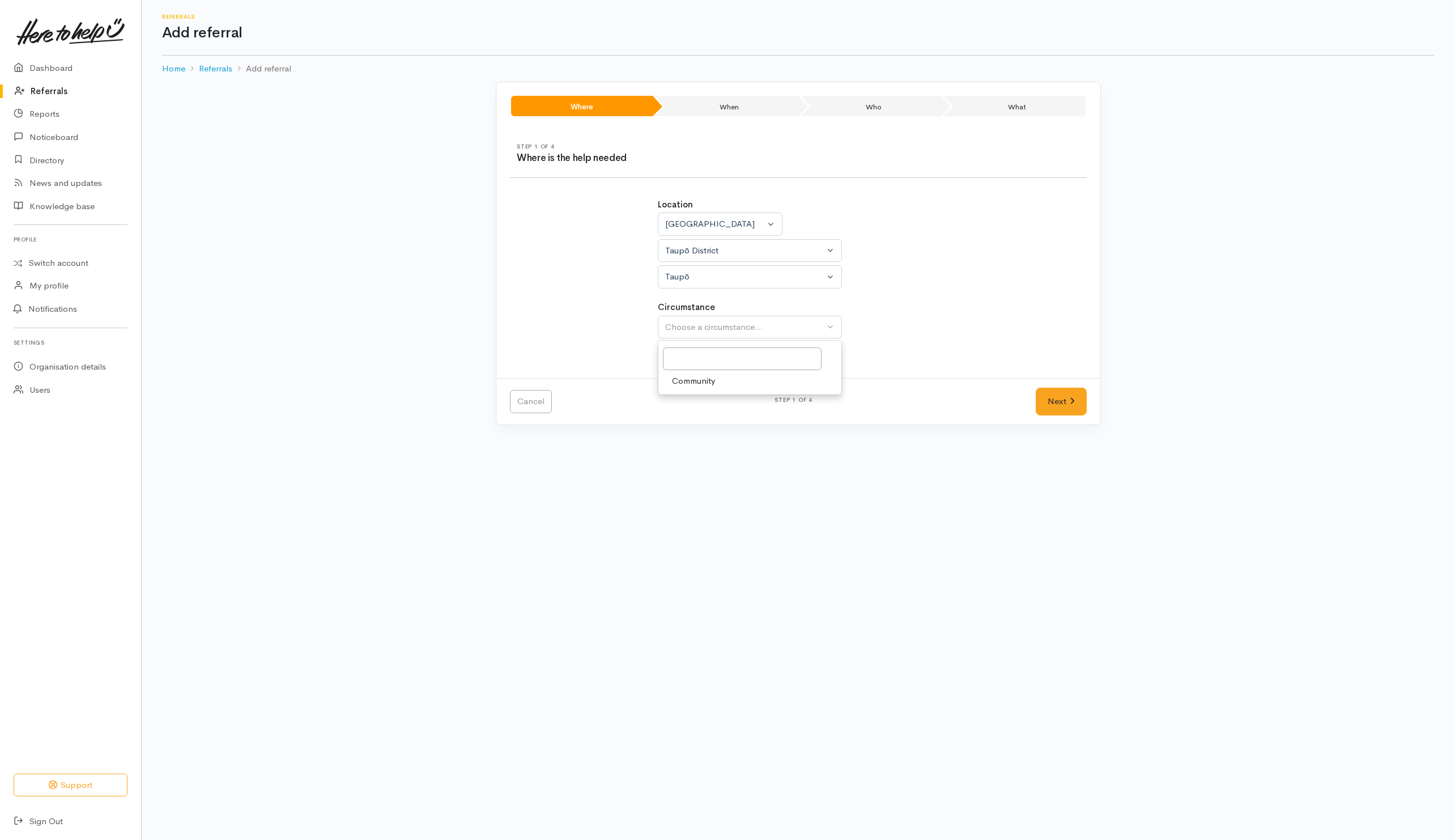
click at [716, 383] on span "Community" at bounding box center [693, 381] width 43 height 13
select select "2"
click at [1056, 401] on link "Next" at bounding box center [1062, 400] width 51 height 28
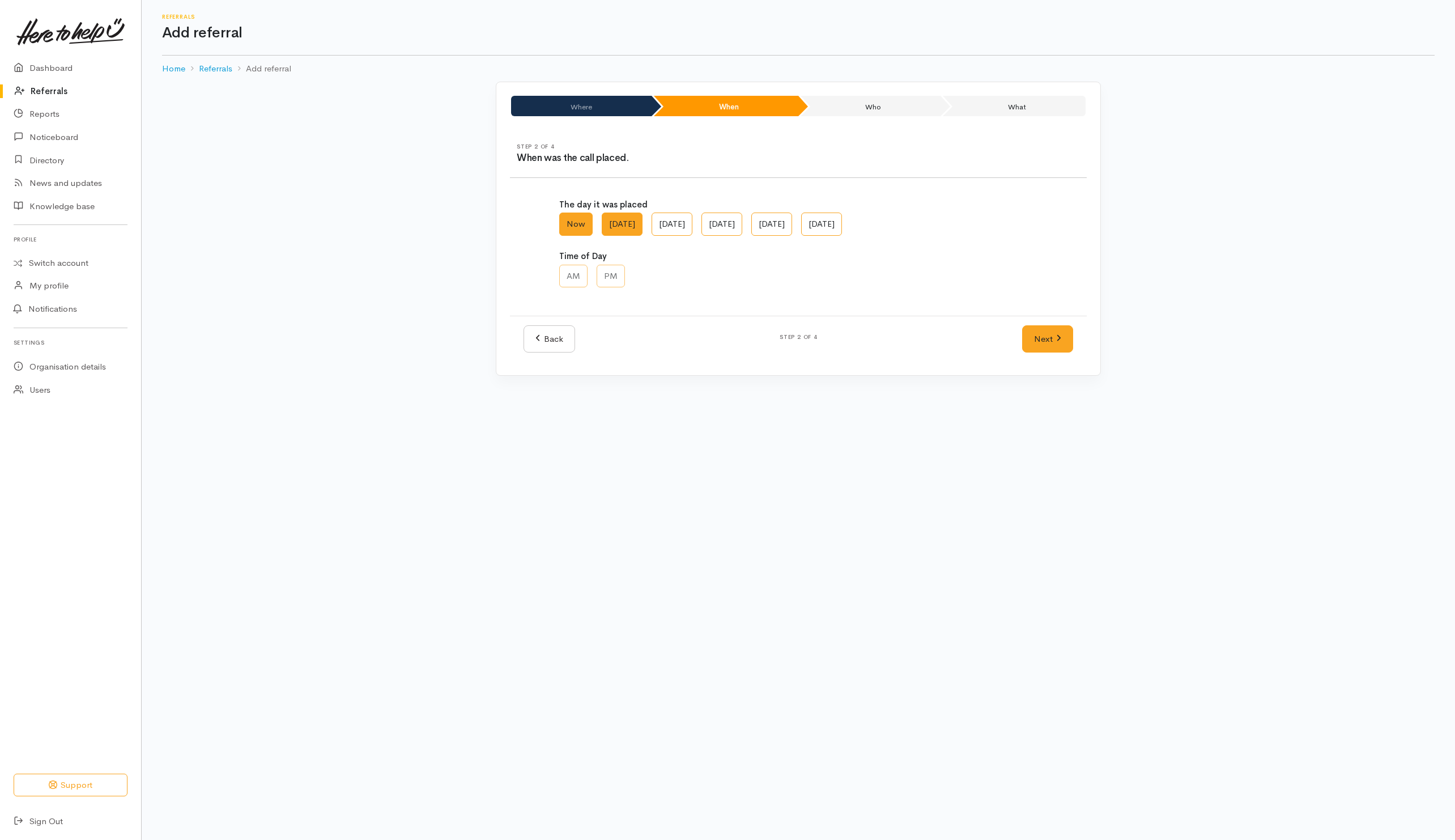
click at [615, 227] on label "Sun, Oct 05" at bounding box center [621, 224] width 41 height 23
click at [609, 220] on AM "Sun, Oct 05" at bounding box center [605, 216] width 8 height 8
radio AM "true"
click at [731, 226] on div "Now Sun, Oct 05 Sat, Oct 04 Fri, Oct 03 Thu, Oct 02 Wed, Oct 01" at bounding box center [798, 225] width 479 height 25
click at [693, 225] on label "Sat, Oct 04" at bounding box center [672, 224] width 41 height 23
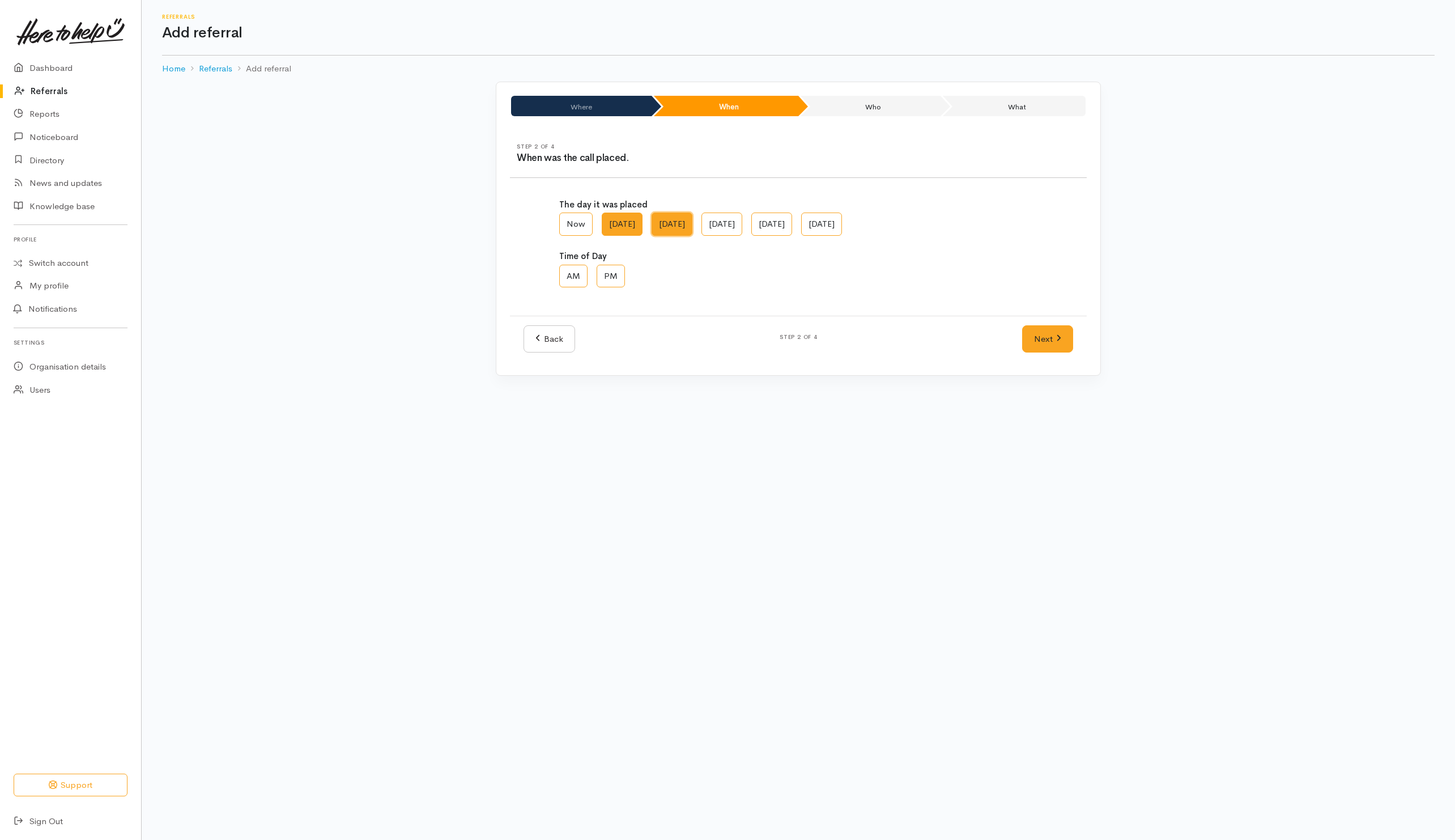
click at [659, 220] on AM "Sat, Oct 04" at bounding box center [656, 216] width 8 height 8
radio AM "true"
click at [607, 272] on label "PM" at bounding box center [611, 276] width 29 height 23
click at [604, 272] on input "PM" at bounding box center [600, 268] width 8 height 8
radio input "true"
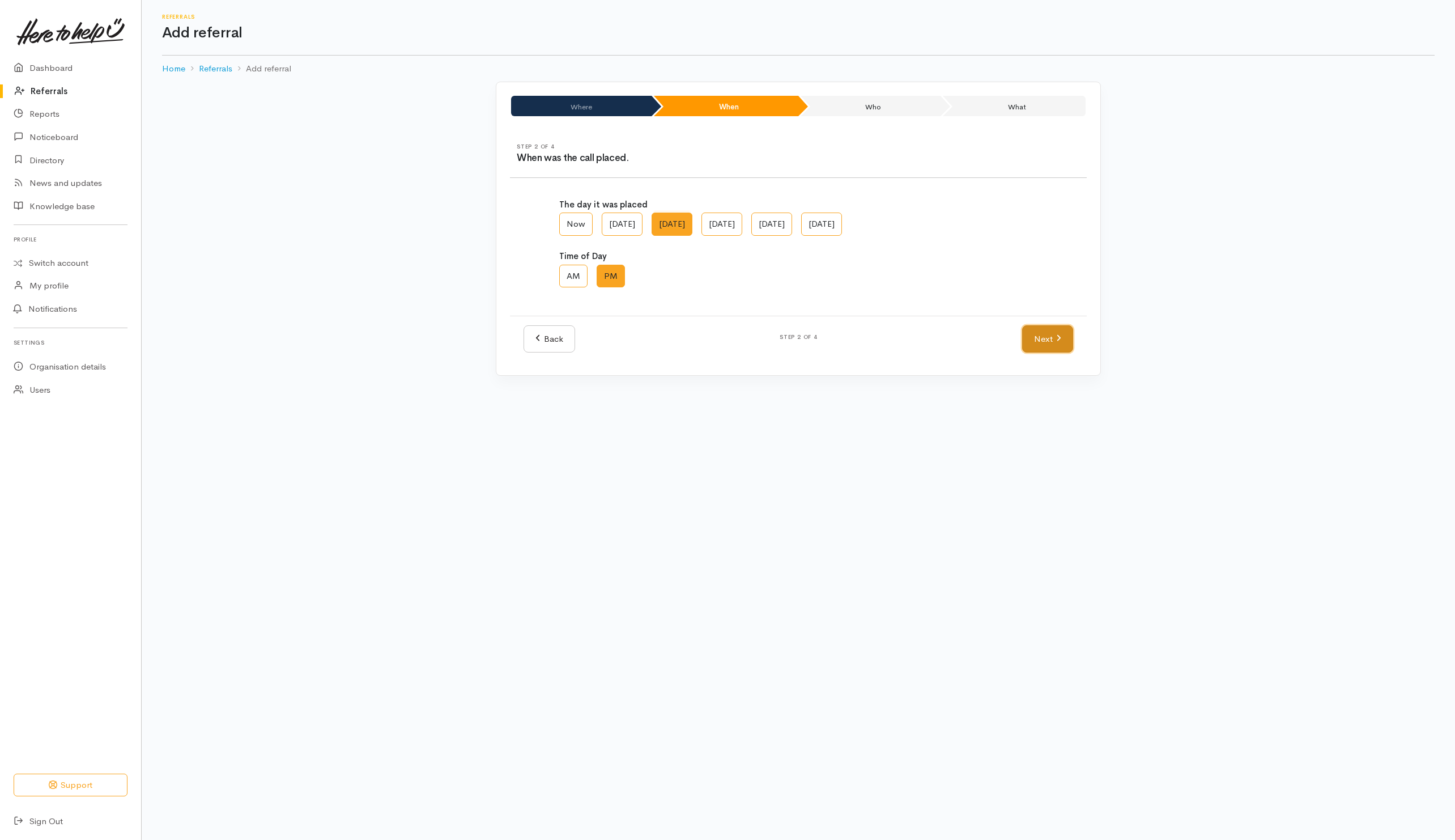
drag, startPoint x: 1058, startPoint y: 342, endPoint x: 978, endPoint y: 322, distance: 82.5
click at [1058, 342] on icon at bounding box center [1058, 338] width 5 height 9
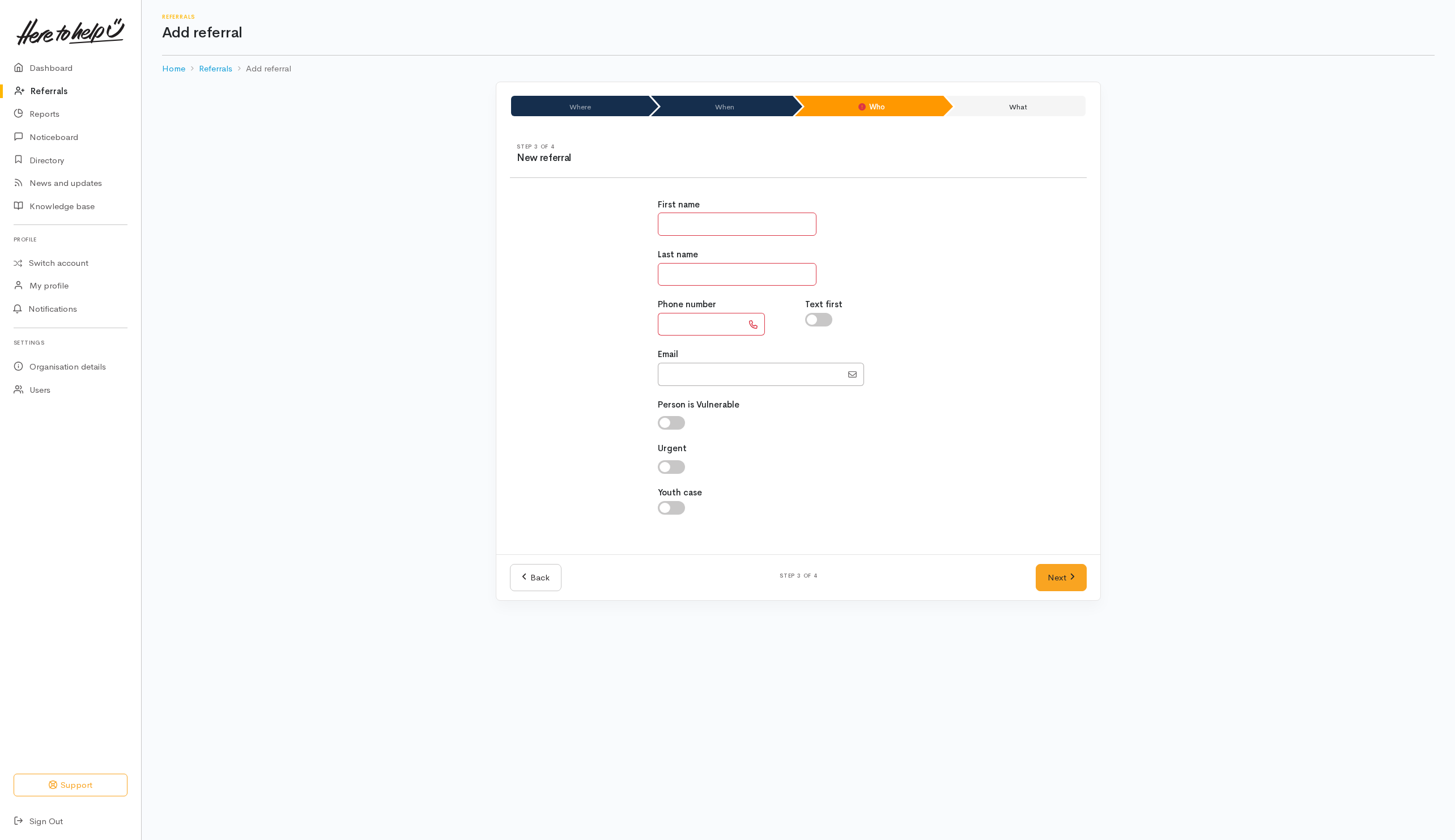
drag, startPoint x: 714, startPoint y: 224, endPoint x: 722, endPoint y: 121, distance: 103.3
click at [714, 205] on div "First name" at bounding box center [798, 216] width 282 height 37
type input "****"
click at [793, 348] on div "First name **** Last name Phone number Text first Email" at bounding box center [798, 362] width 295 height 356
click at [718, 280] on input "text" at bounding box center [737, 274] width 159 height 23
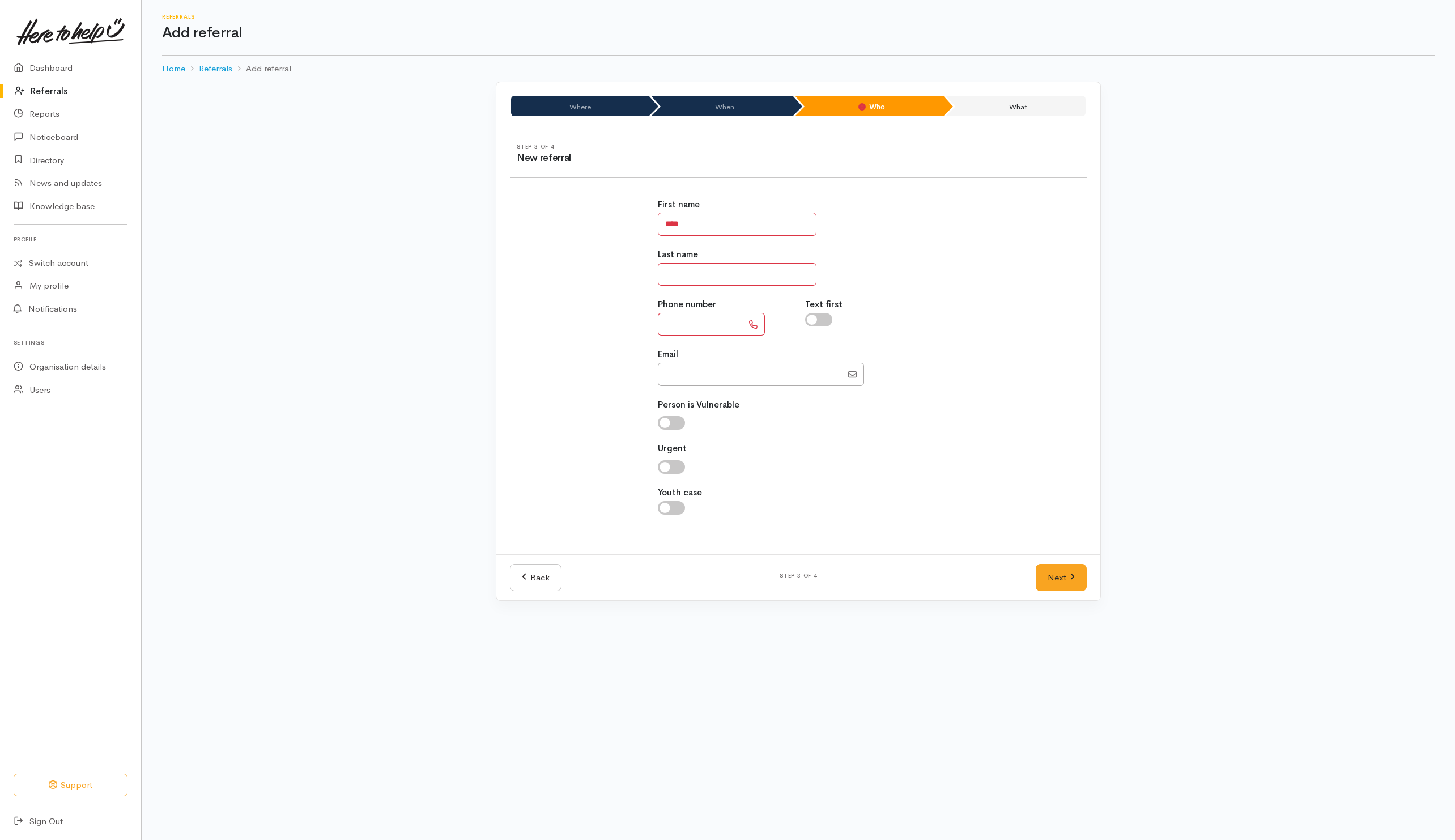
click at [696, 271] on input "text" at bounding box center [737, 274] width 159 height 23
type input "********"
type input "**********"
click at [823, 322] on input "checkbox" at bounding box center [818, 320] width 28 height 13
checkbox input "true"
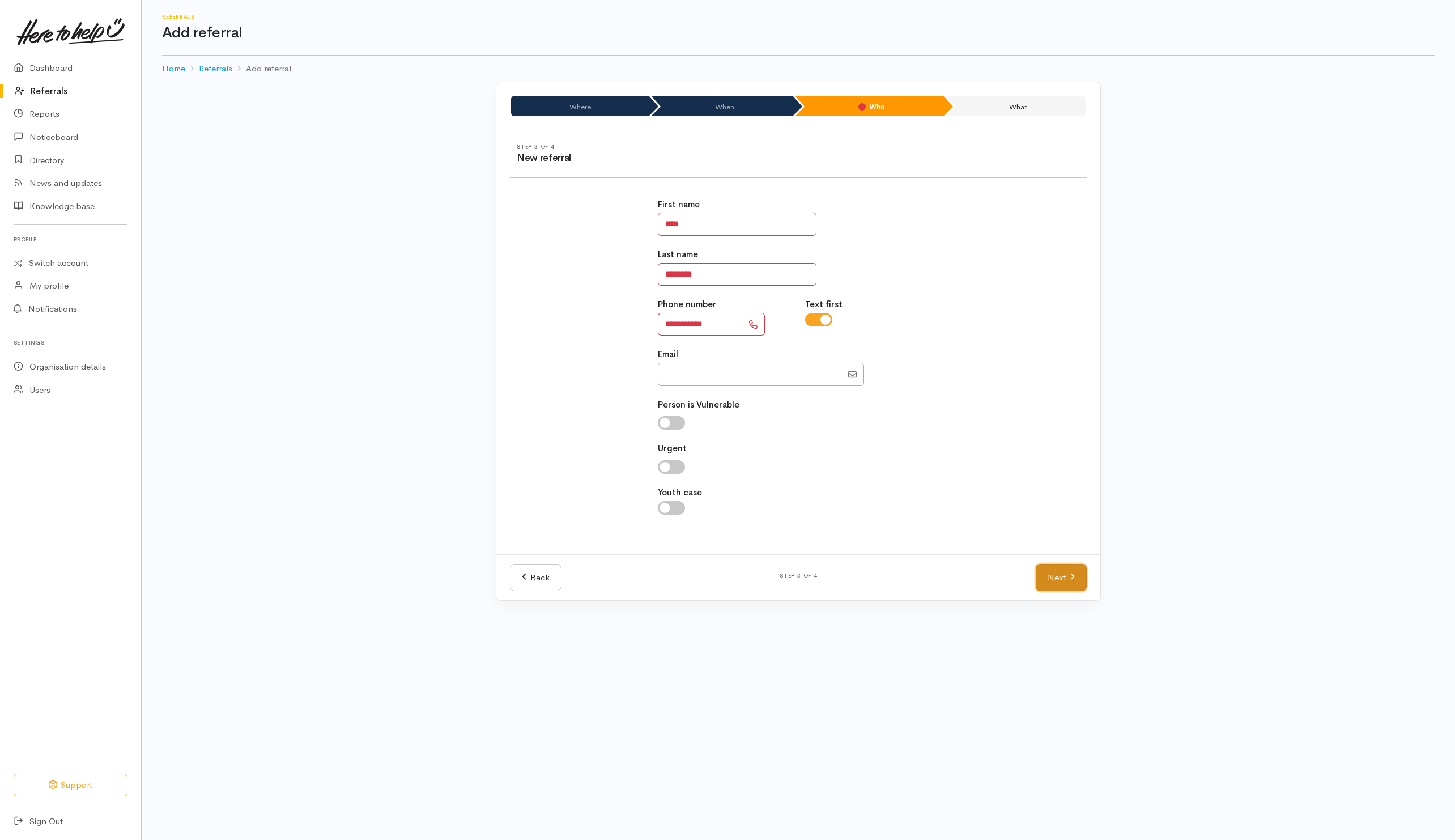
click at [1052, 583] on link "Next" at bounding box center [1062, 577] width 51 height 28
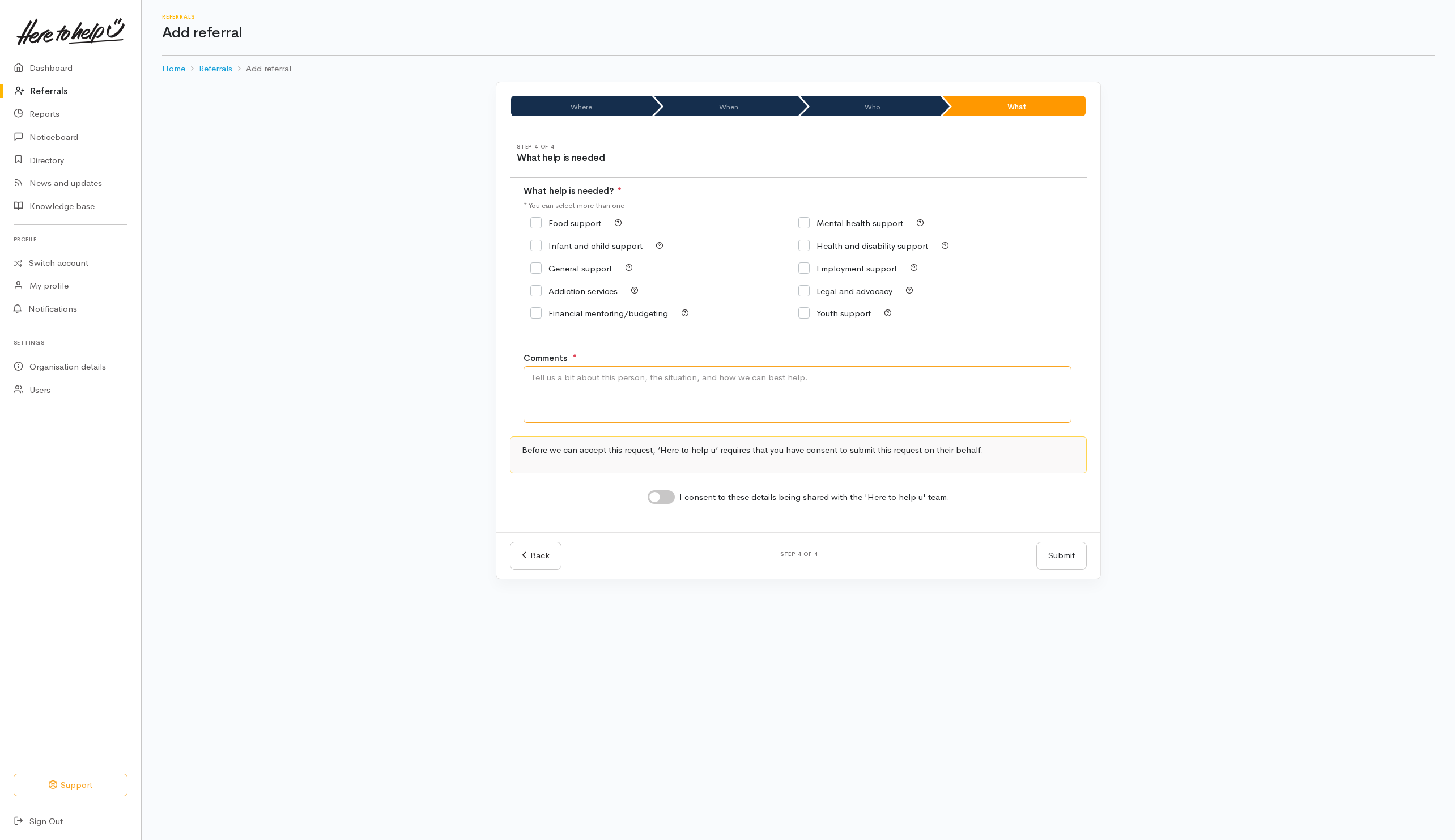
click at [678, 387] on textarea "Comments" at bounding box center [797, 395] width 548 height 57
type textarea "Need kai assistance"
click at [541, 225] on input "Food support" at bounding box center [565, 223] width 70 height 9
checkbox input "true"
click at [666, 492] on input "I consent to these details being shared with the 'Here to help u' team." at bounding box center [661, 497] width 28 height 13
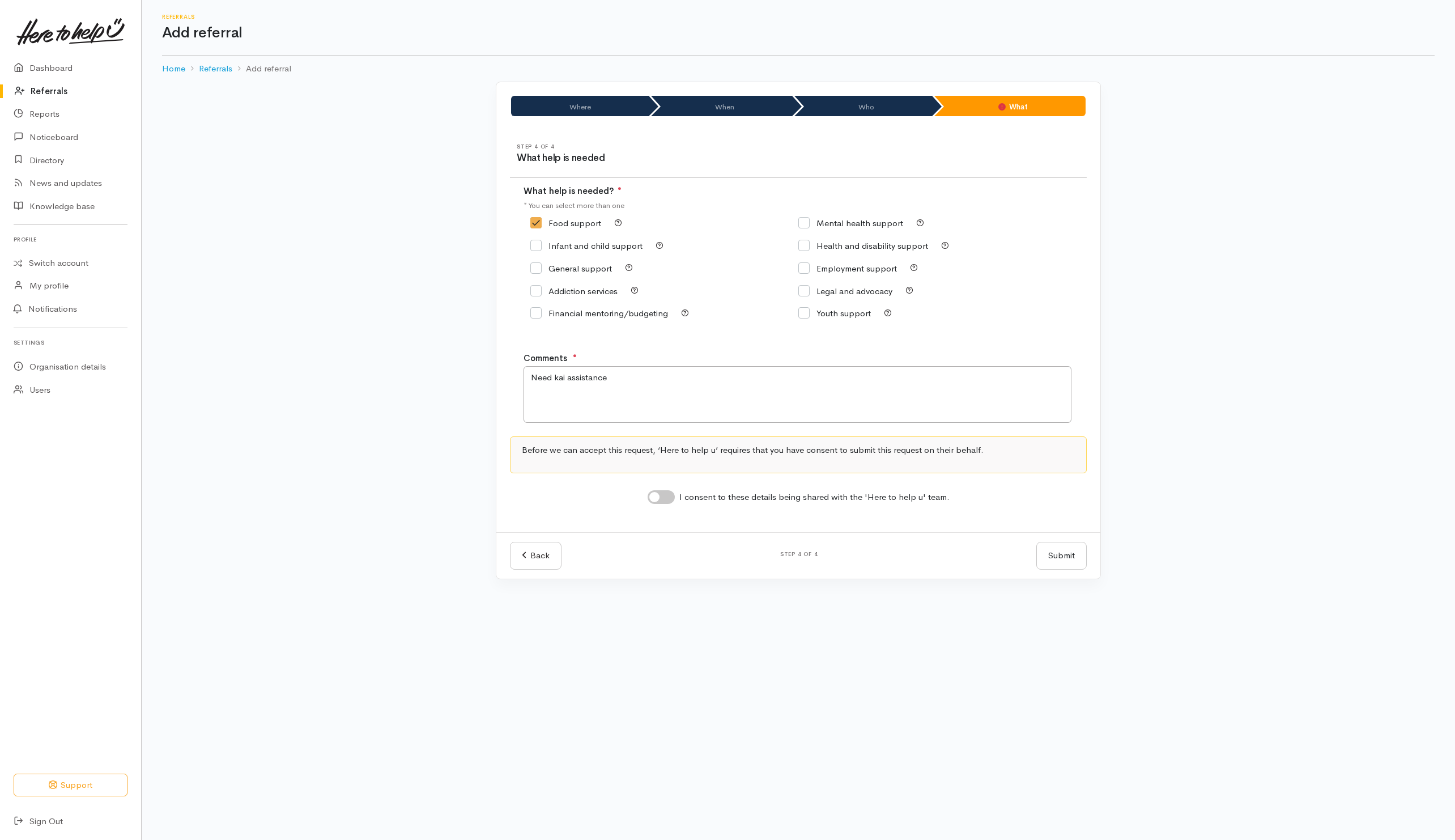
checkbox input "true"
drag, startPoint x: 648, startPoint y: 382, endPoint x: 672, endPoint y: 400, distance: 30.0
click at [655, 386] on textarea "Need kai assistance" at bounding box center [797, 395] width 548 height 57
click at [1097, 548] on div "Back Step 4 of 4 Submit Submit" at bounding box center [798, 555] width 604 height 47
click at [1052, 559] on button "Submit" at bounding box center [1061, 555] width 50 height 28
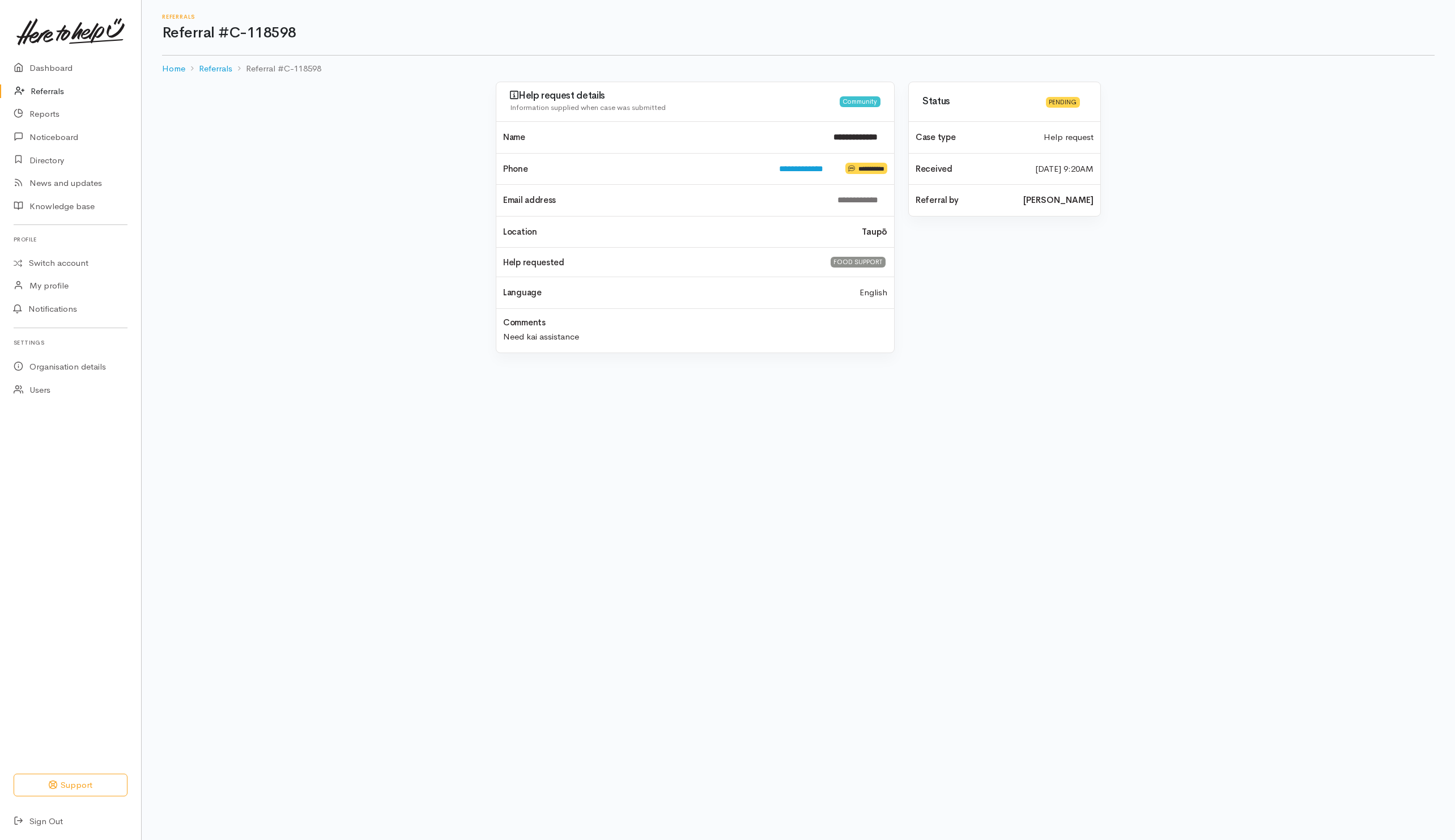
drag, startPoint x: 41, startPoint y: 92, endPoint x: 129, endPoint y: 88, distance: 88.1
click at [43, 91] on link "Referrals" at bounding box center [70, 91] width 141 height 23
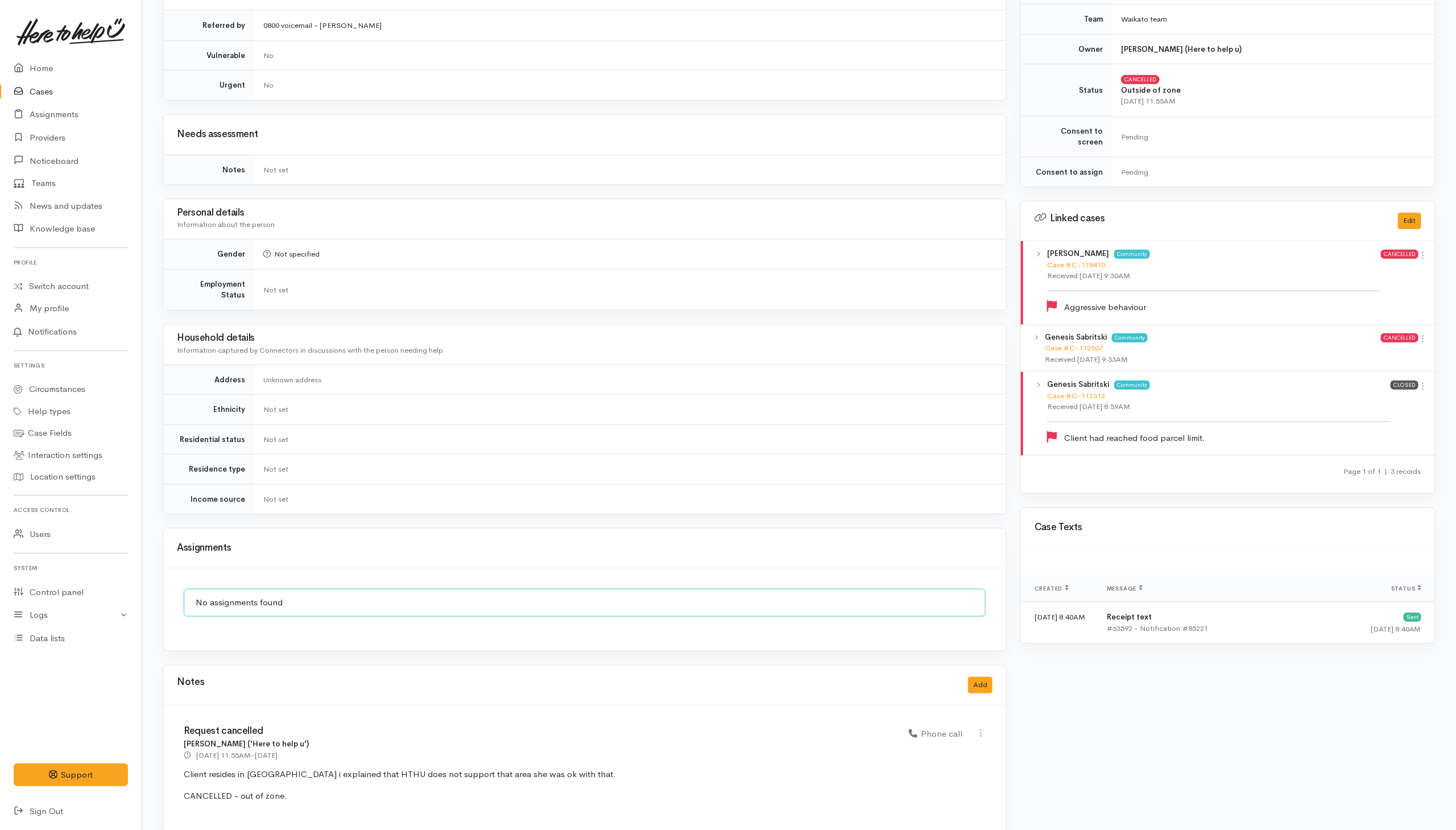
scroll to position [448, 0]
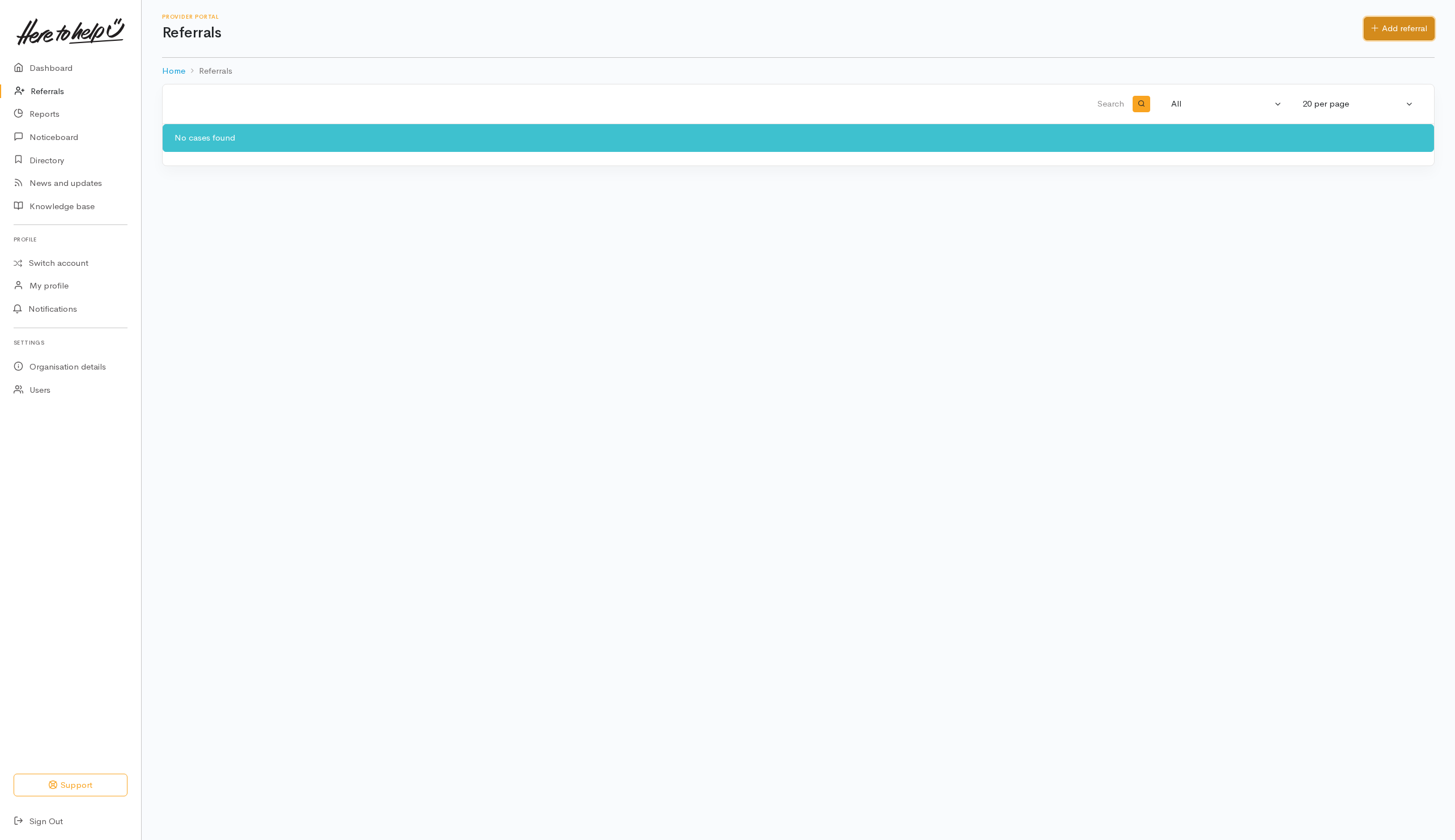
click at [1385, 20] on link "Add referral" at bounding box center [1399, 29] width 70 height 23
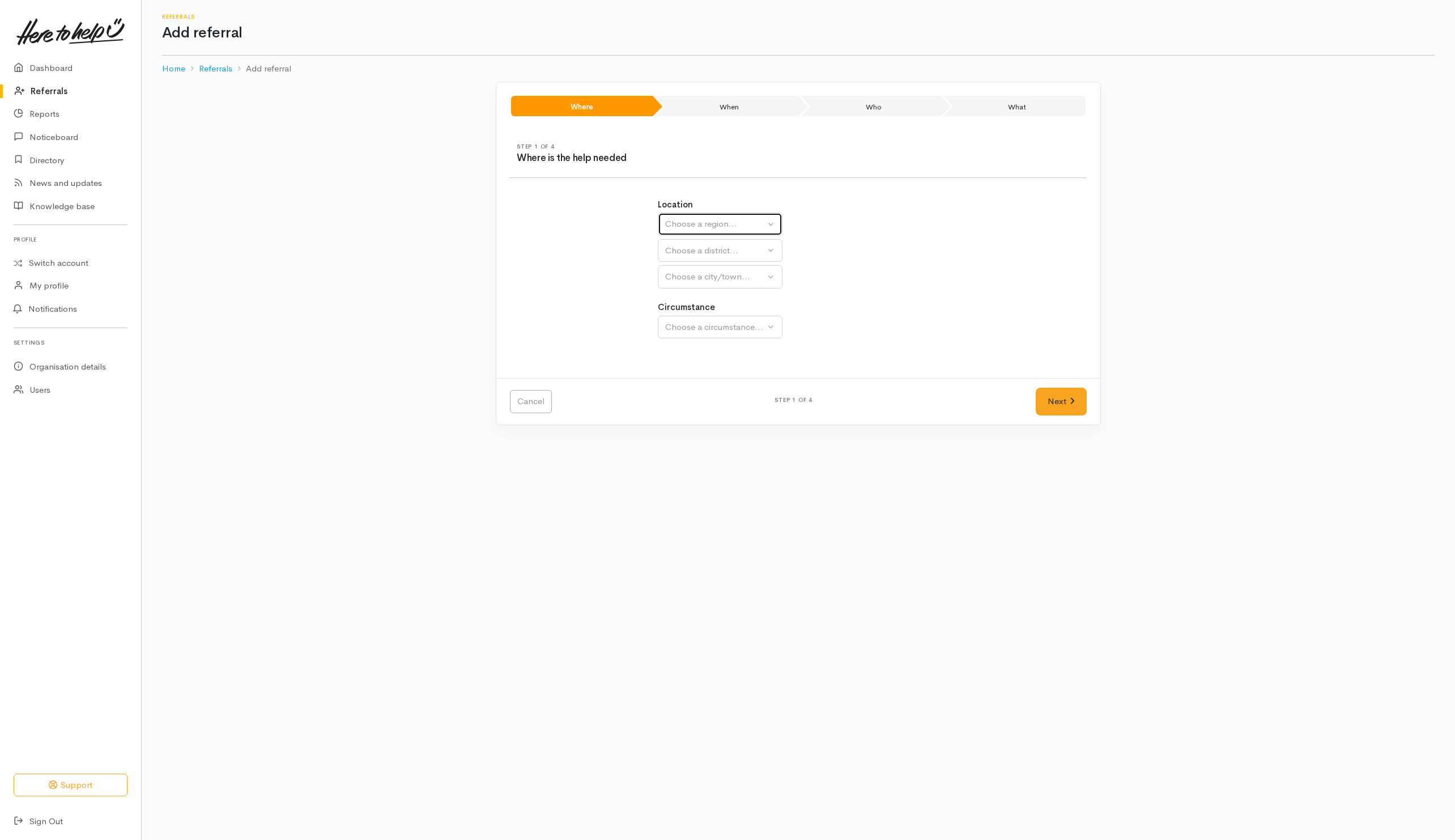
click at [674, 228] on div "Choose a region..." at bounding box center [715, 225] width 100 height 13
click at [672, 296] on span "Waikato" at bounding box center [717, 296] width 89 height 13
select select "3"
select select
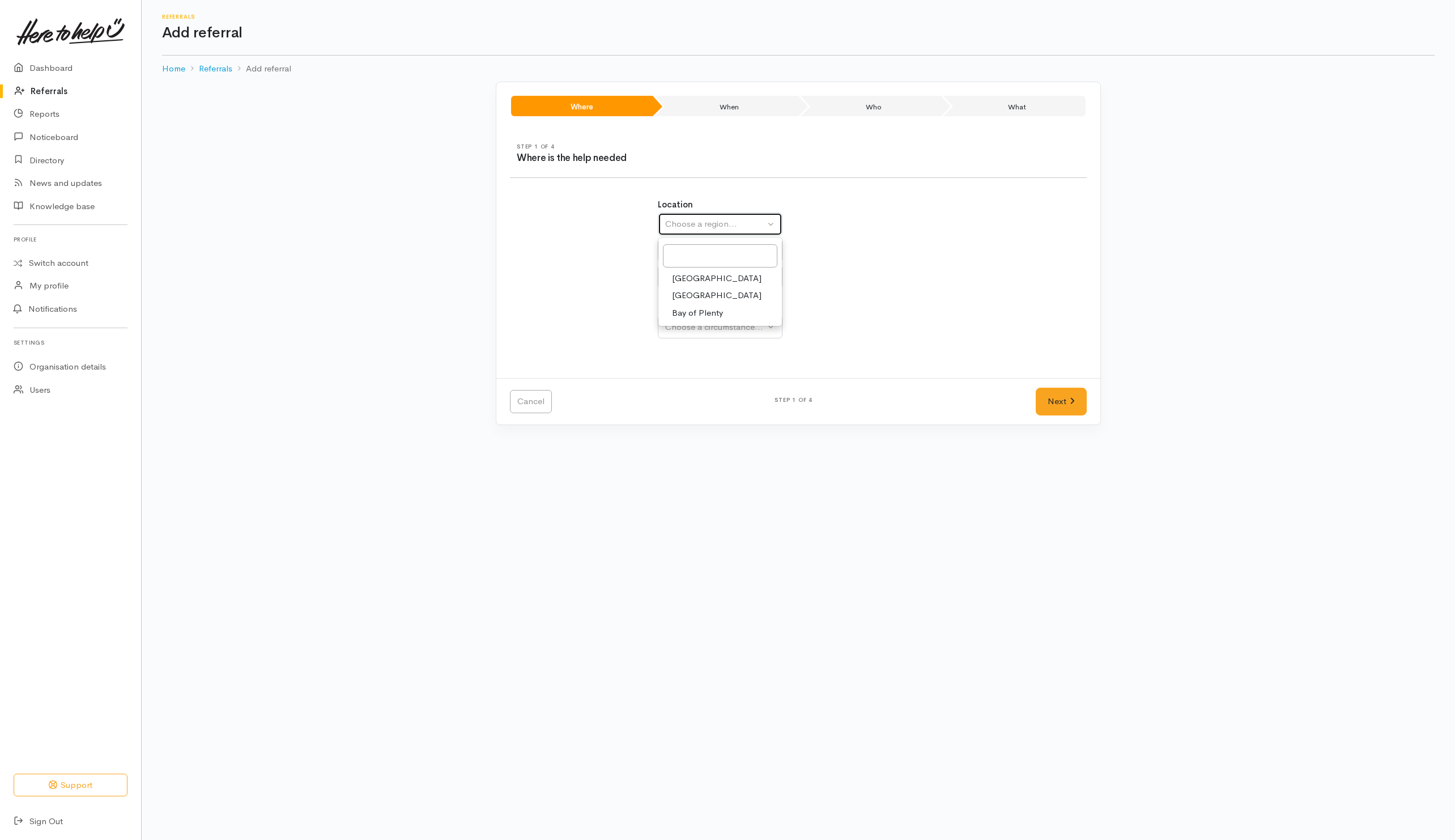
select select
click at [689, 251] on div "Choose a district..." at bounding box center [744, 251] width 159 height 13
click at [690, 449] on span "Taupō District" at bounding box center [698, 443] width 53 height 13
select select "14"
select select
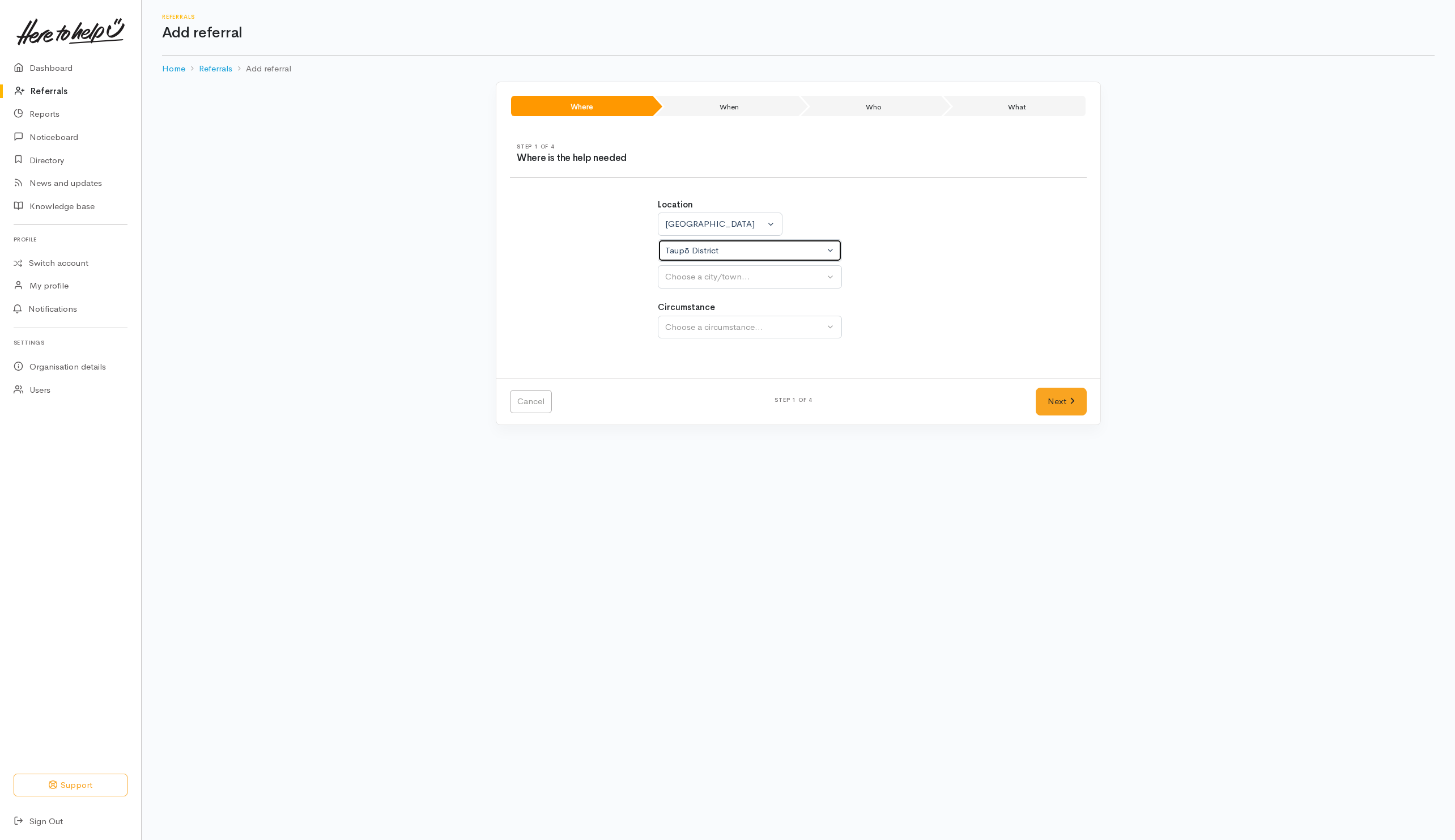
select select
click at [742, 280] on div "Choose a city/town..." at bounding box center [744, 277] width 159 height 13
click at [687, 351] on span "Taupō" at bounding box center [684, 348] width 25 height 13
select select "183"
click at [686, 386] on span "Community" at bounding box center [693, 381] width 43 height 13
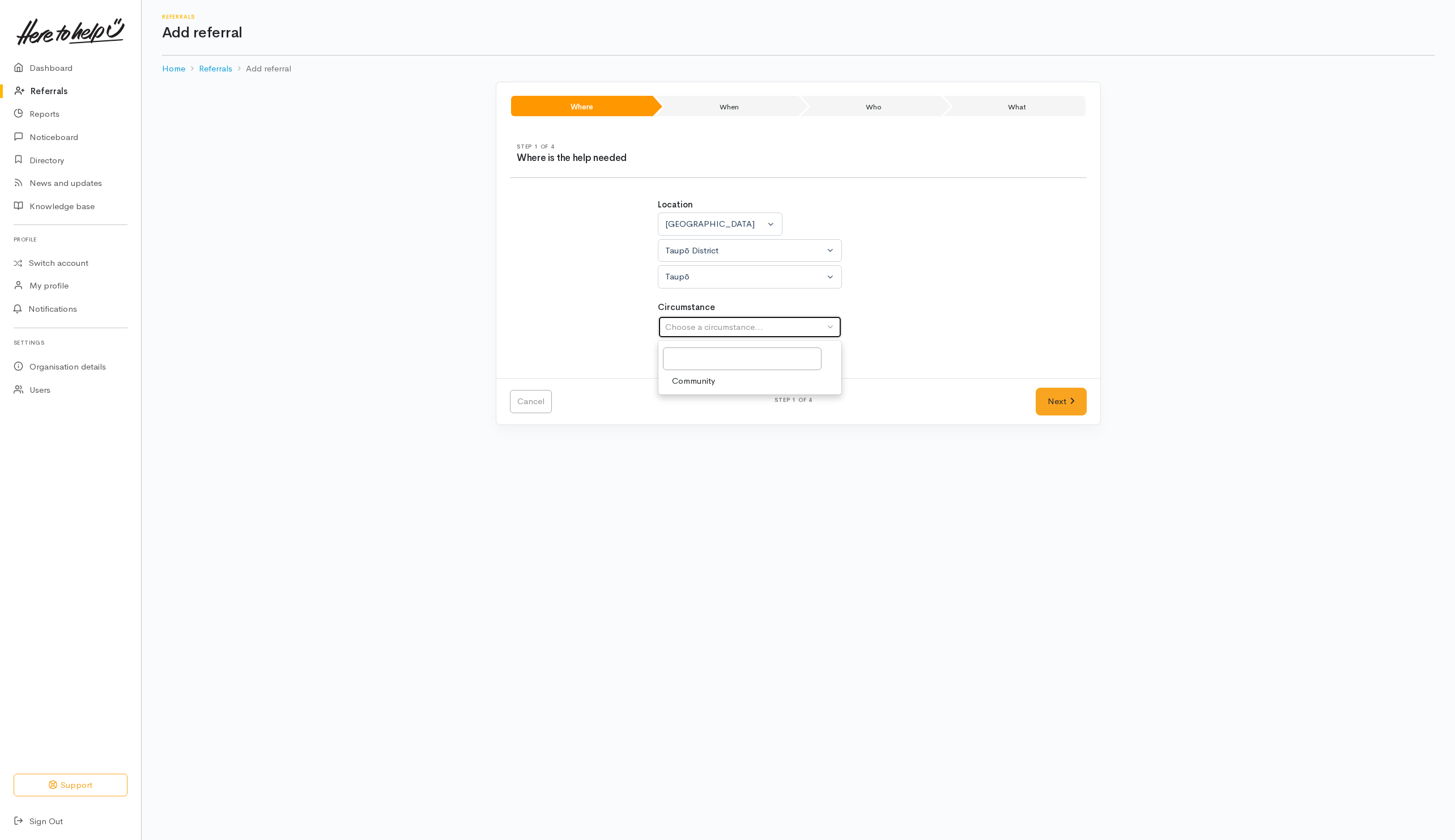
select select "2"
click at [1063, 410] on link "Next" at bounding box center [1062, 400] width 51 height 28
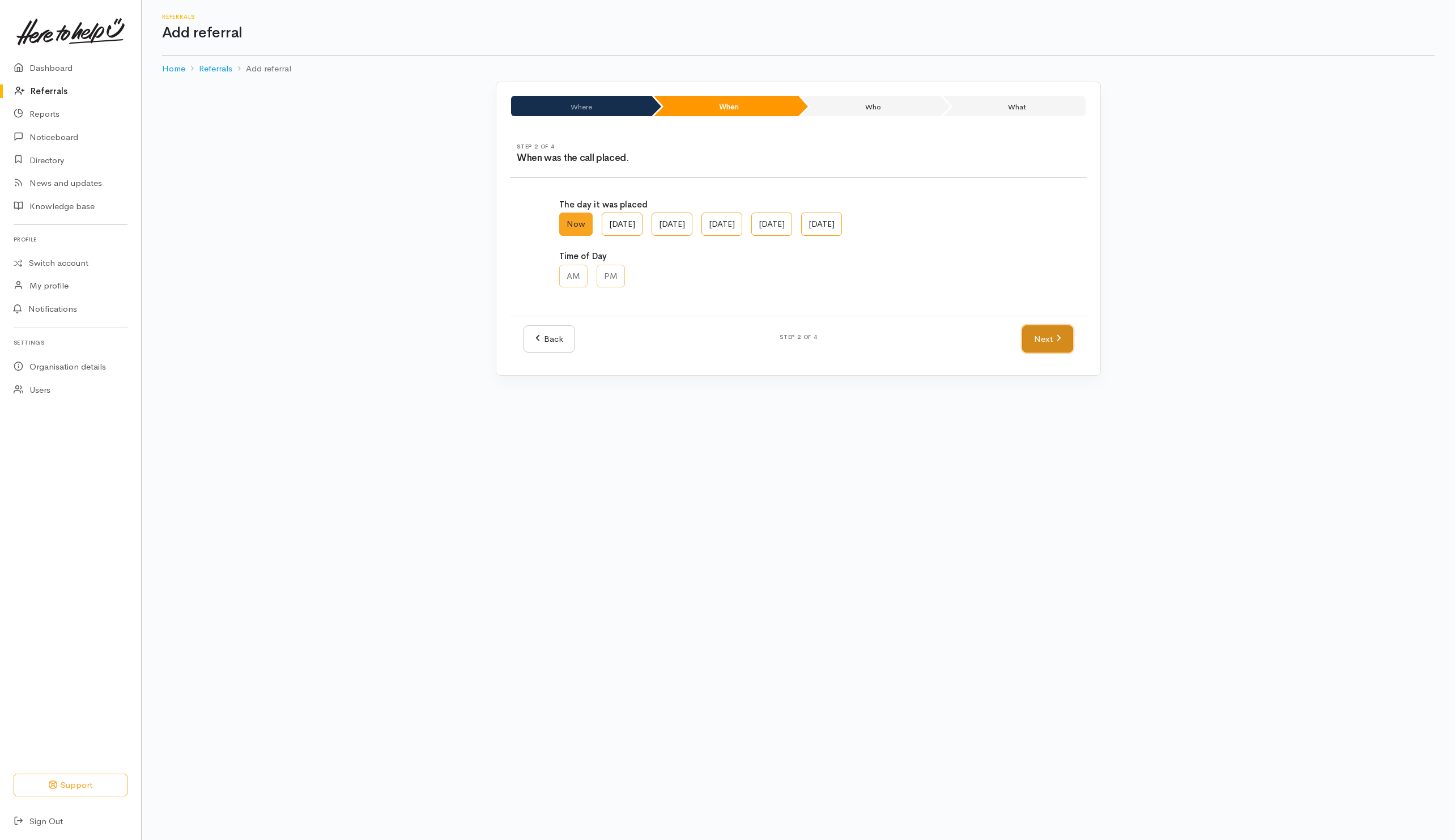
click at [1051, 342] on link "Next" at bounding box center [1048, 339] width 51 height 28
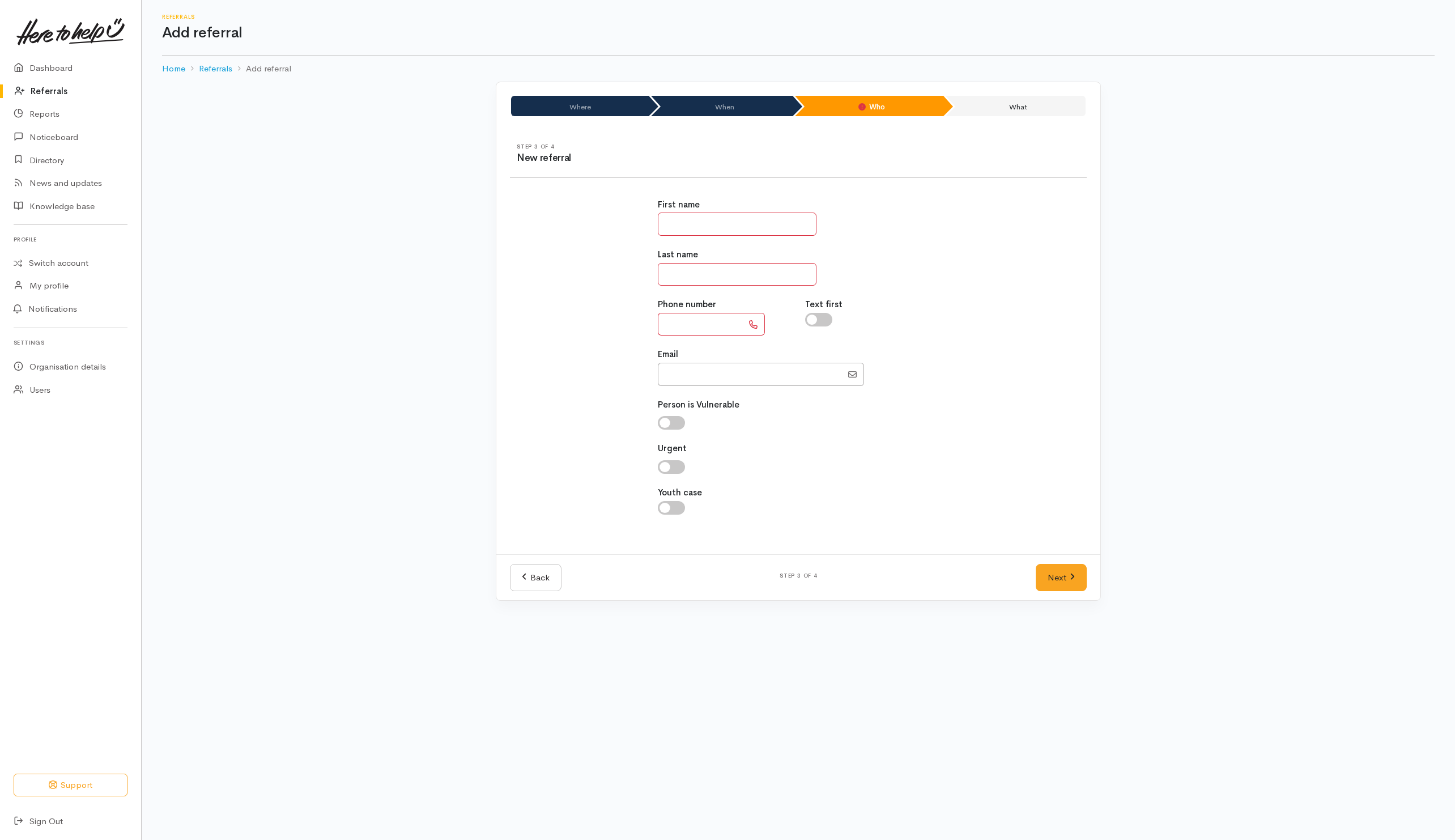
drag, startPoint x: 702, startPoint y: 231, endPoint x: 738, endPoint y: 223, distance: 36.9
click at [702, 227] on input "text" at bounding box center [737, 224] width 159 height 23
type input "*******"
type input "*********"
click at [698, 318] on input "text" at bounding box center [699, 324] width 85 height 23
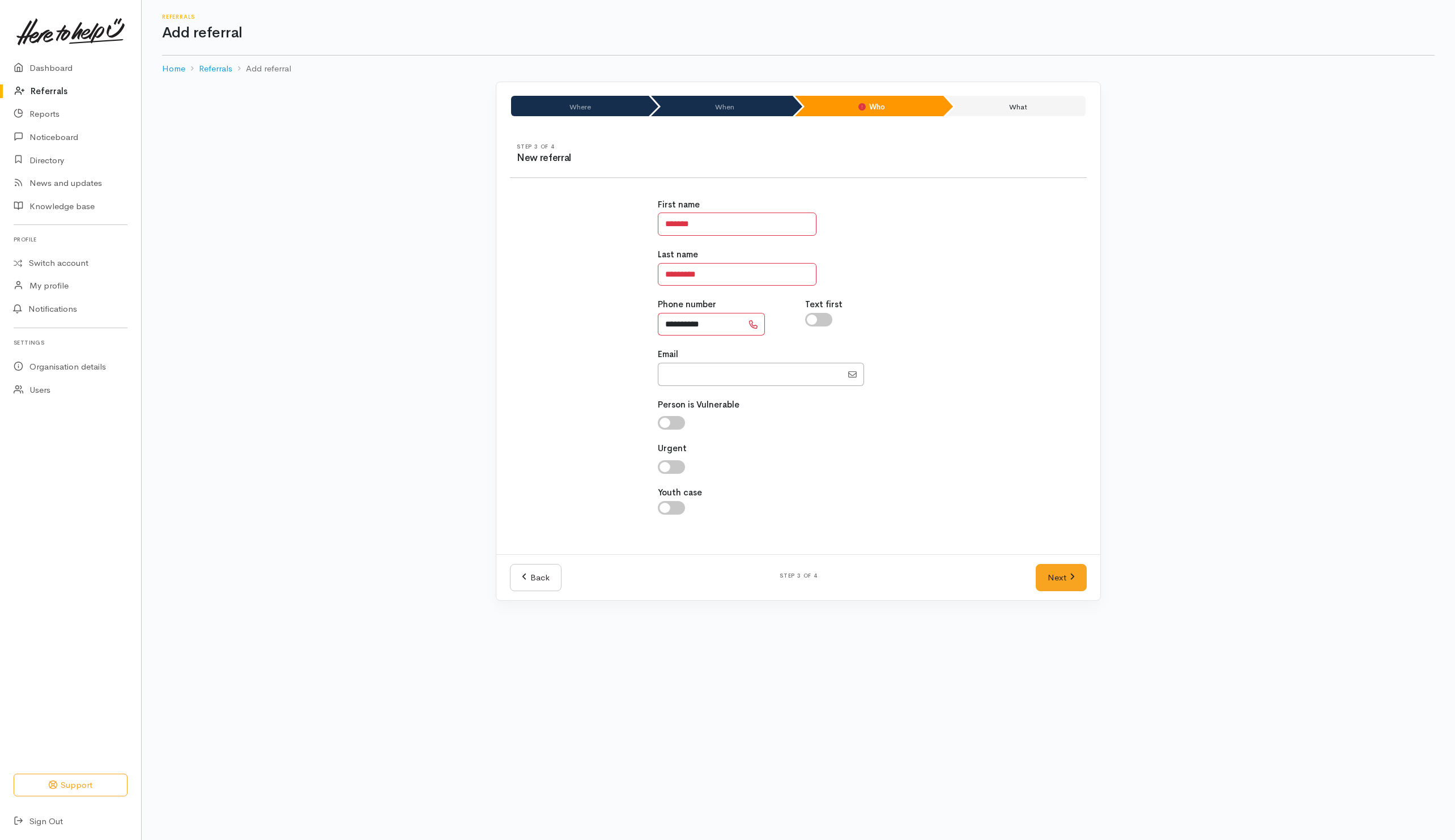
type input "**********"
click at [820, 322] on input "checkbox" at bounding box center [818, 320] width 28 height 13
checkbox input "true"
click at [1056, 586] on link "Next" at bounding box center [1062, 577] width 51 height 28
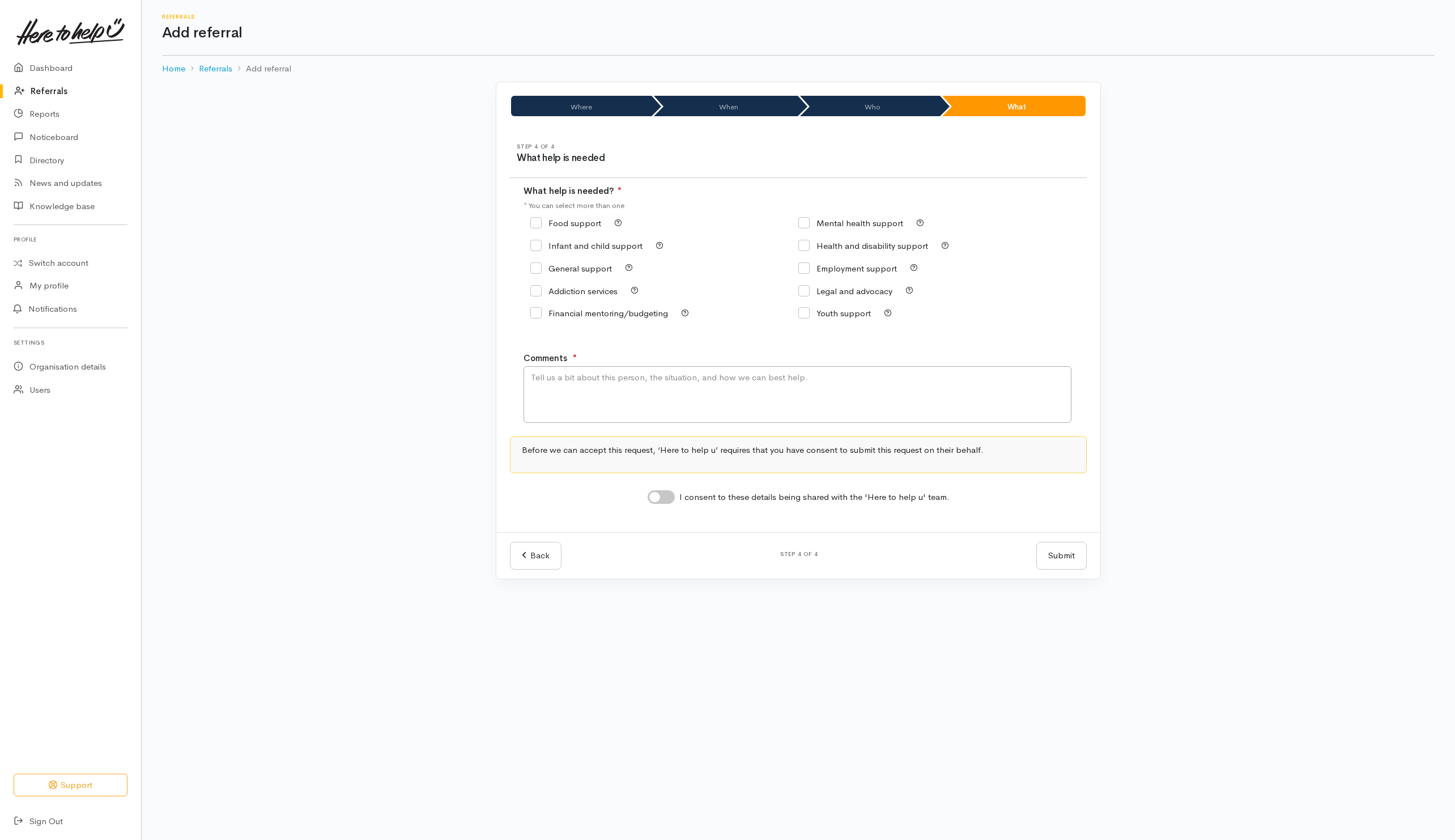
click at [565, 226] on input "Food support" at bounding box center [565, 223] width 70 height 9
checkbox input "true"
click at [580, 386] on textarea "Comments" at bounding box center [797, 395] width 548 height 57
type textarea "Need kai assistance"
click at [667, 498] on input "I consent to these details being shared with the 'Here to help u' team." at bounding box center [661, 497] width 28 height 13
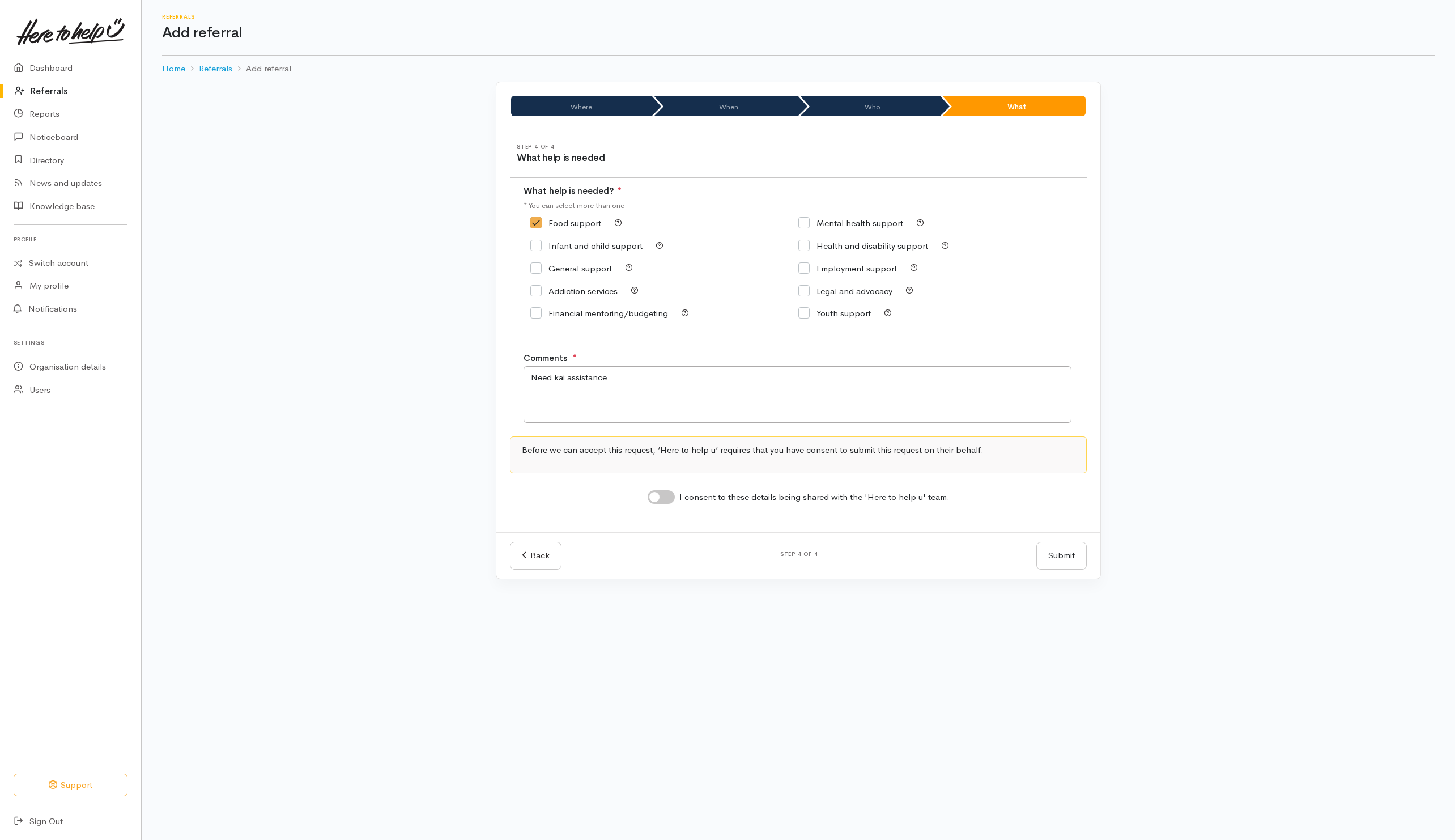
checkbox input "true"
click at [1049, 557] on button "Submit" at bounding box center [1061, 555] width 50 height 28
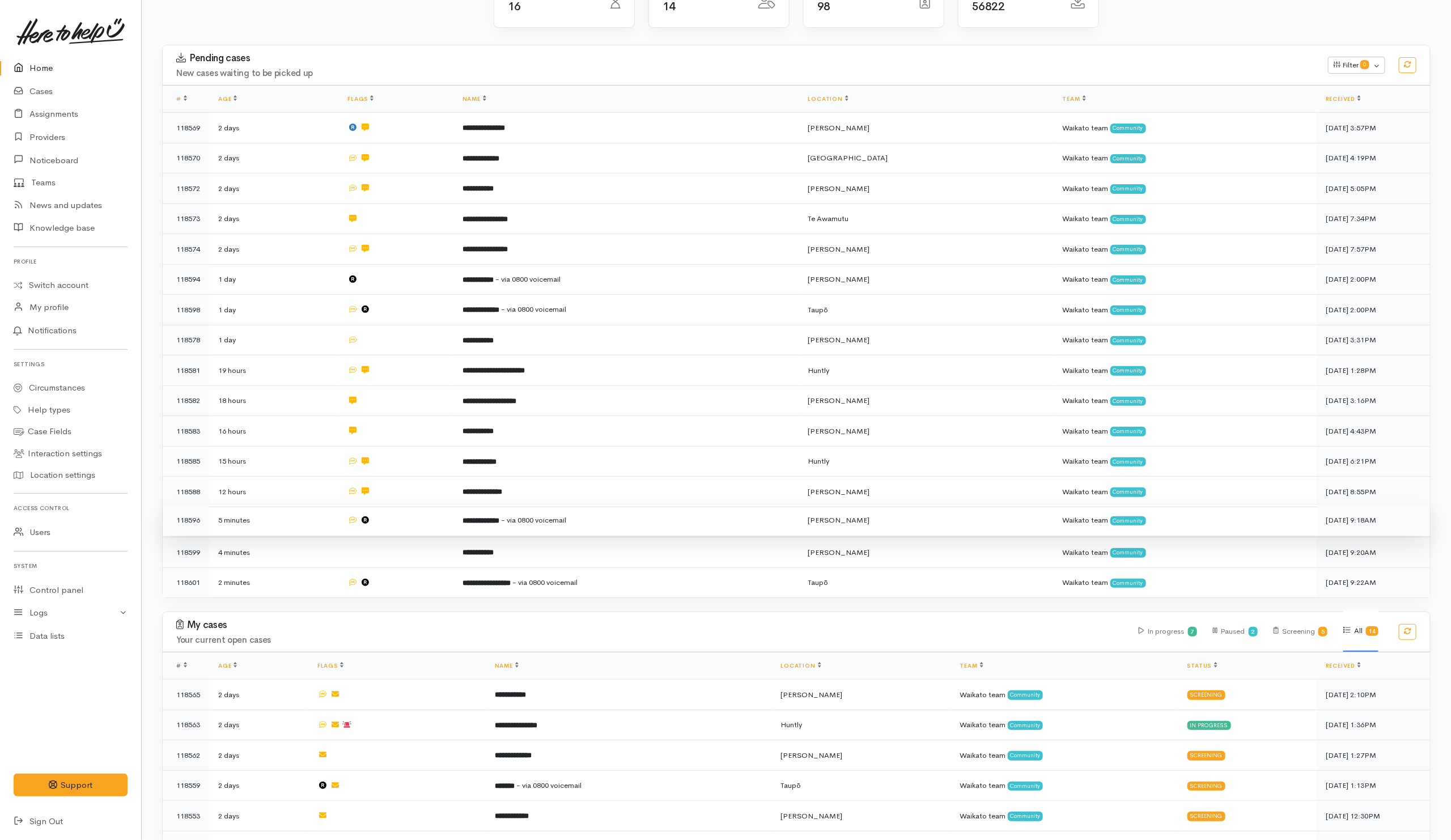
scroll to position [170, 0]
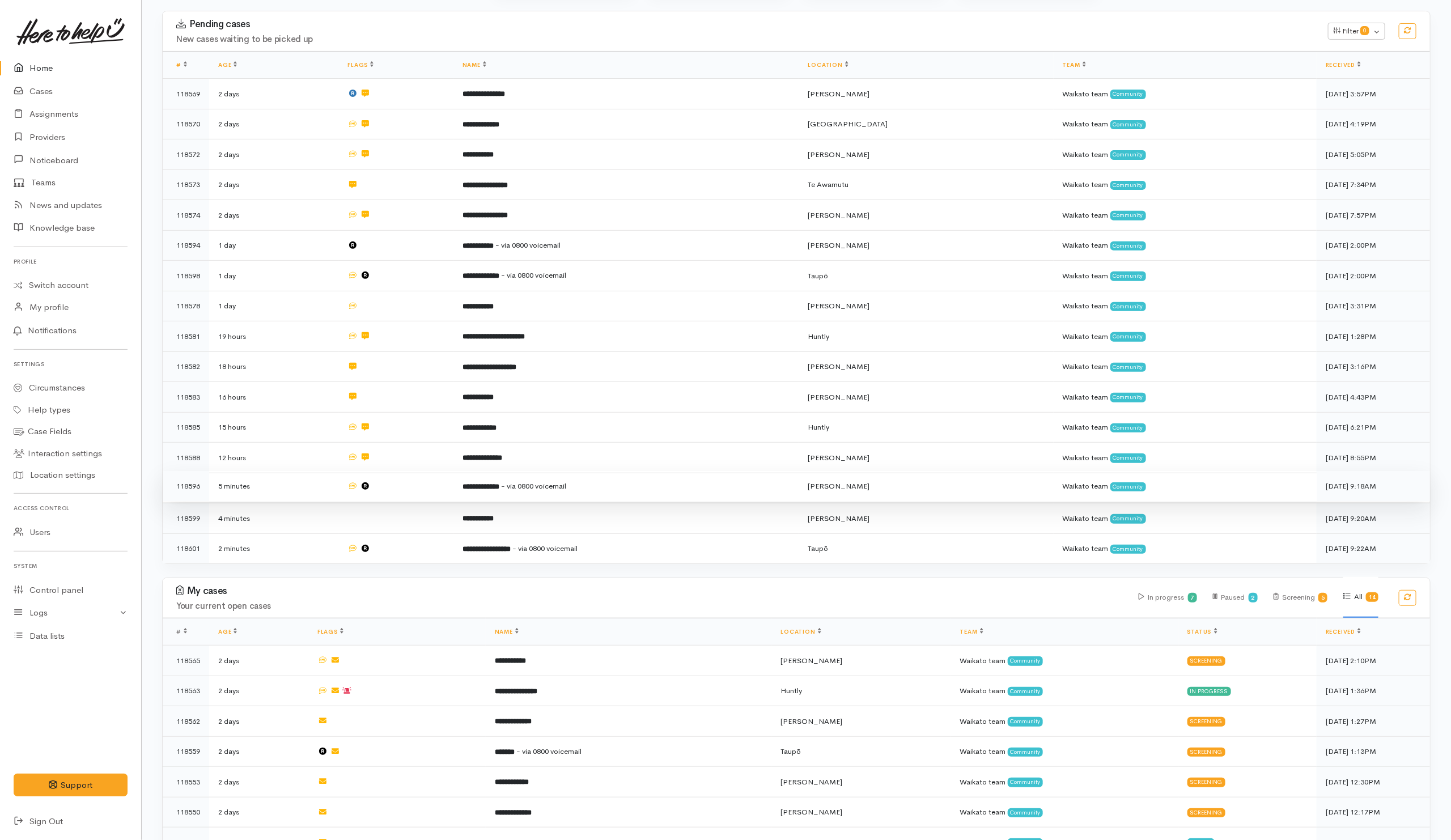
click at [434, 484] on td at bounding box center [396, 486] width 114 height 30
click at [425, 511] on td at bounding box center [396, 517] width 114 height 30
click at [415, 547] on td at bounding box center [396, 547] width 114 height 30
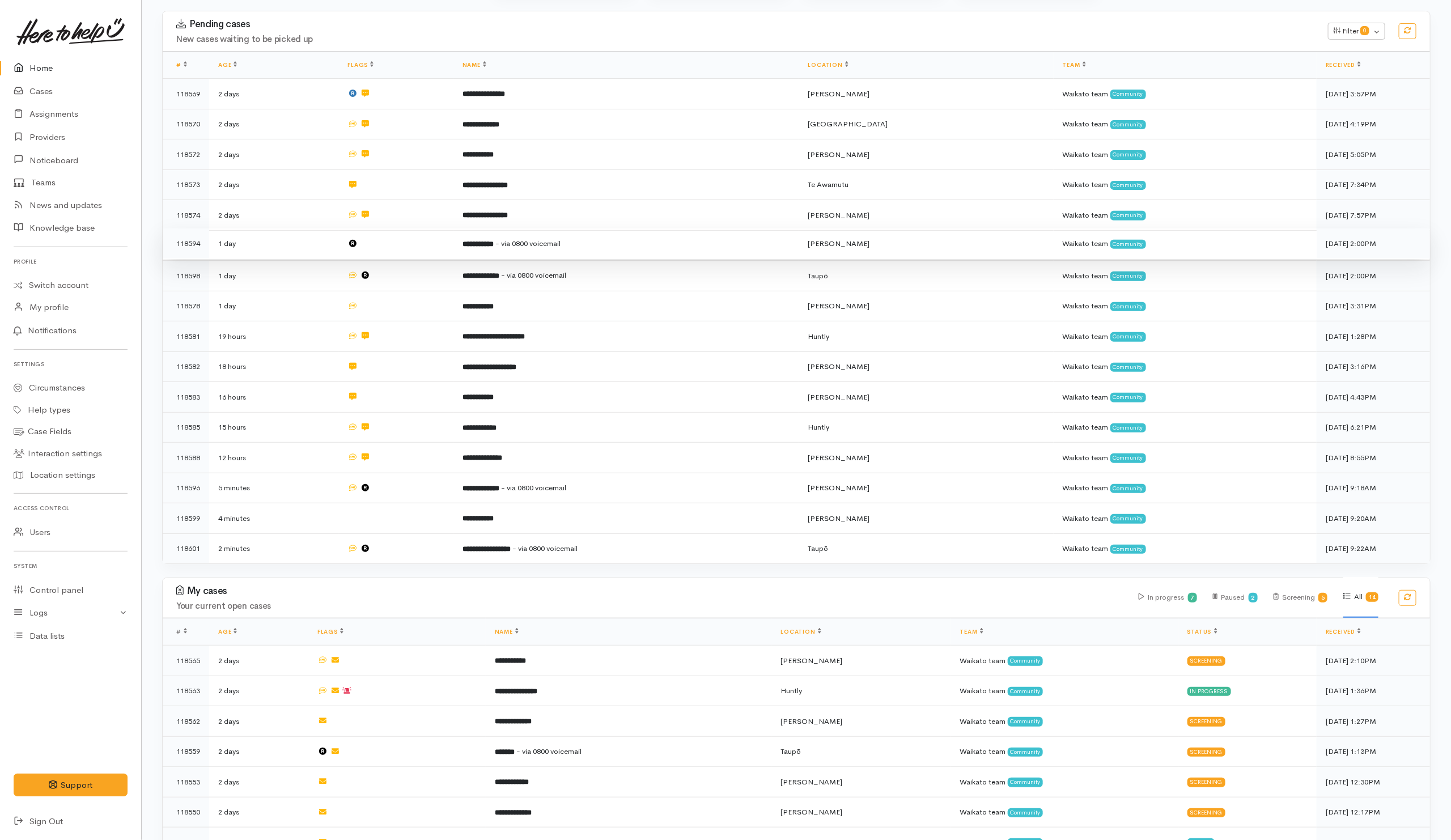
click at [397, 247] on td at bounding box center [396, 244] width 114 height 30
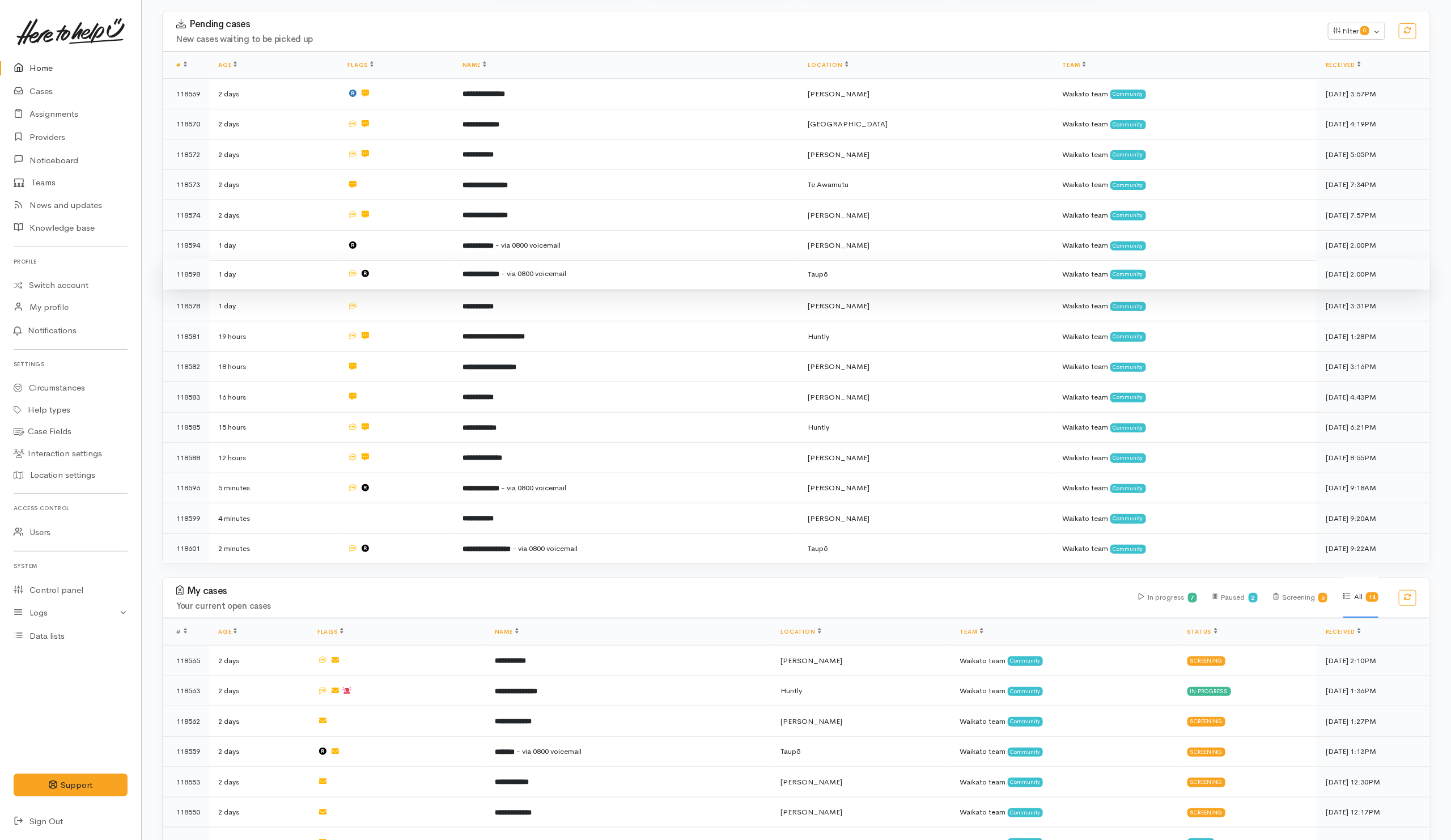
click at [390, 274] on td at bounding box center [396, 274] width 114 height 30
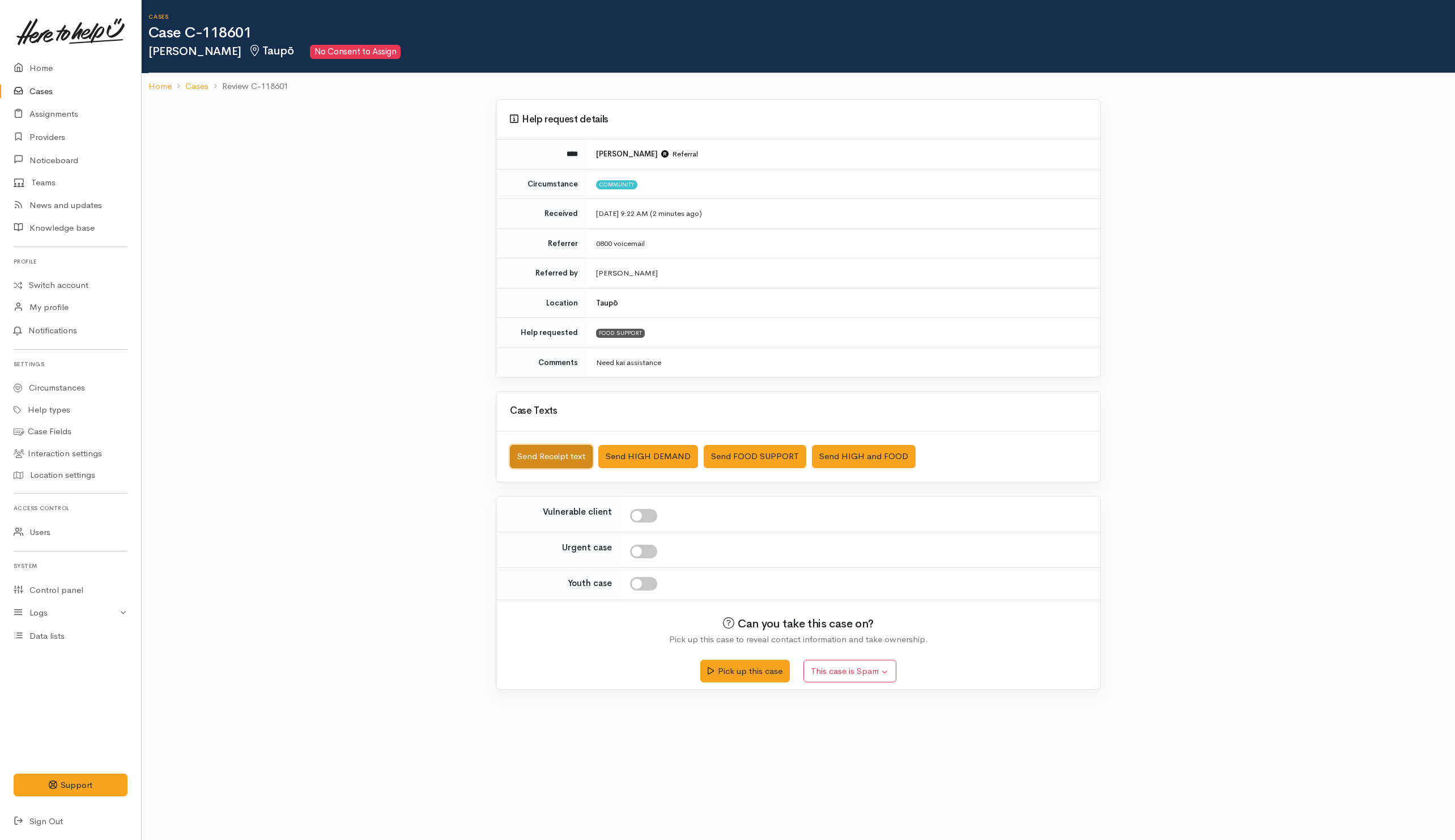
click at [553, 449] on button "Send Receipt text" at bounding box center [551, 456] width 83 height 23
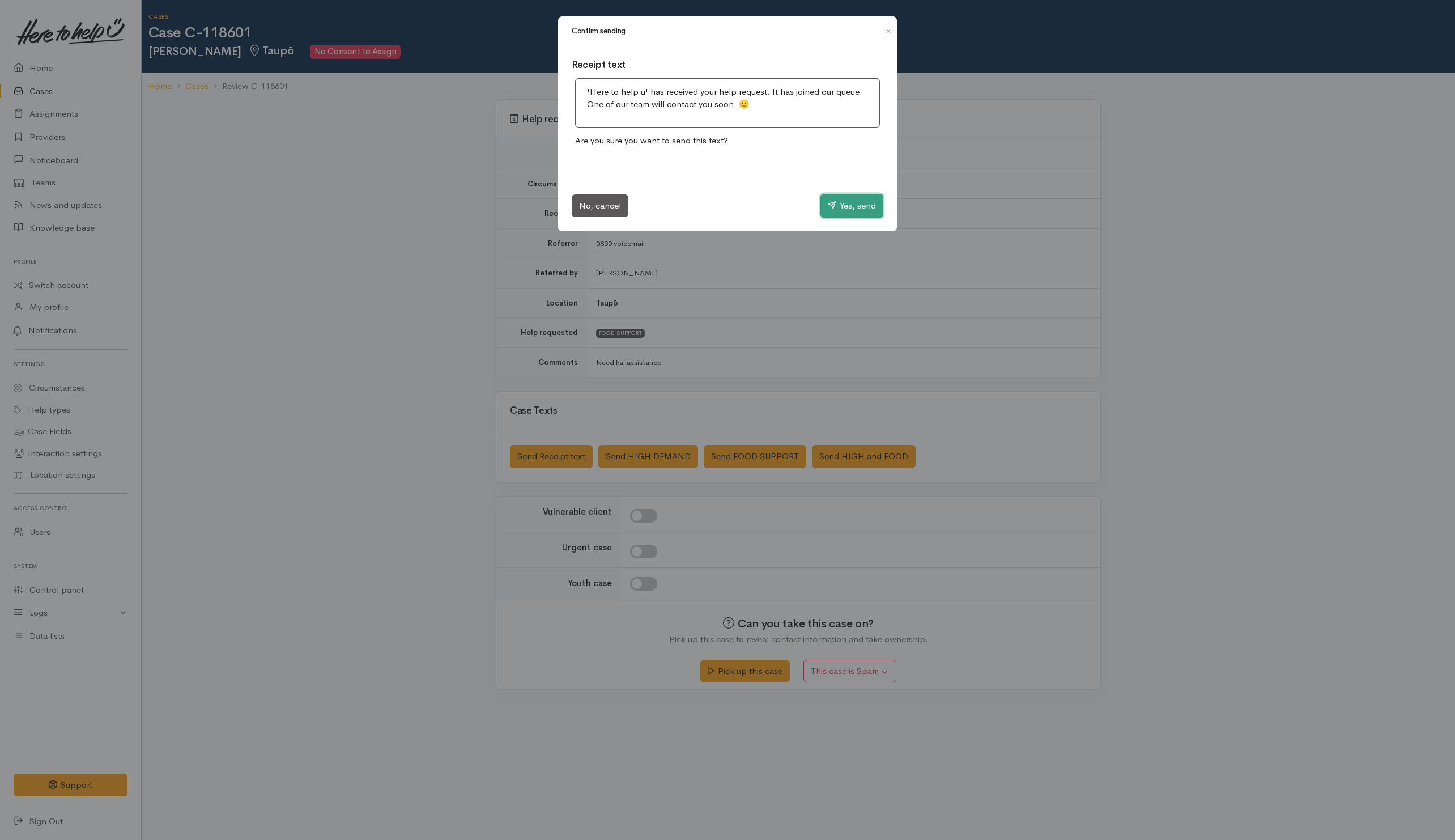
click at [840, 204] on button "Yes, send" at bounding box center [852, 205] width 63 height 24
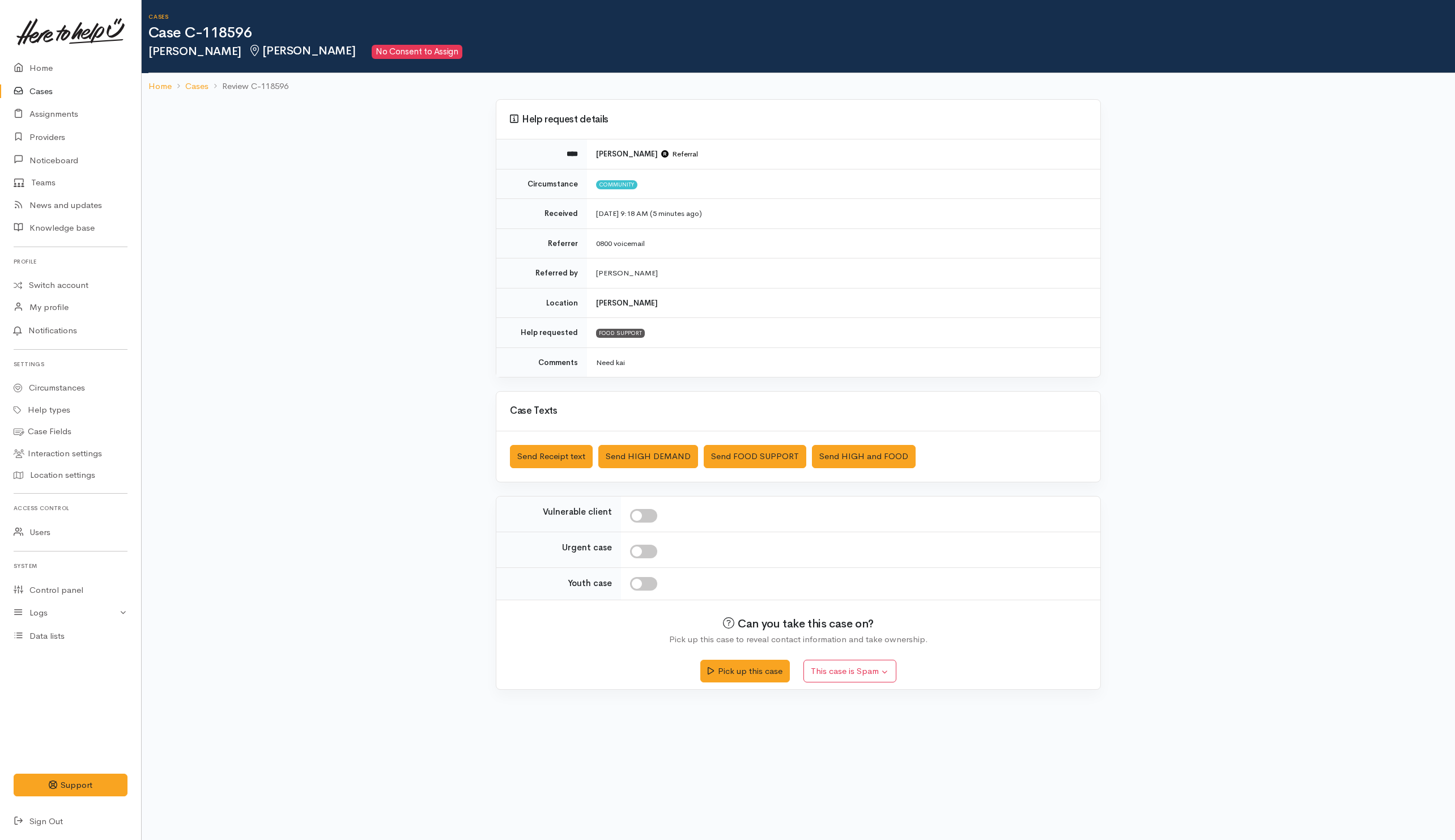
click at [767, 444] on div "Saved The text message has been queued. An error occurred Send Receipt text Sen…" at bounding box center [798, 456] width 604 height 50
click at [769, 456] on button "Send FOOD SUPPORT" at bounding box center [756, 456] width 103 height 23
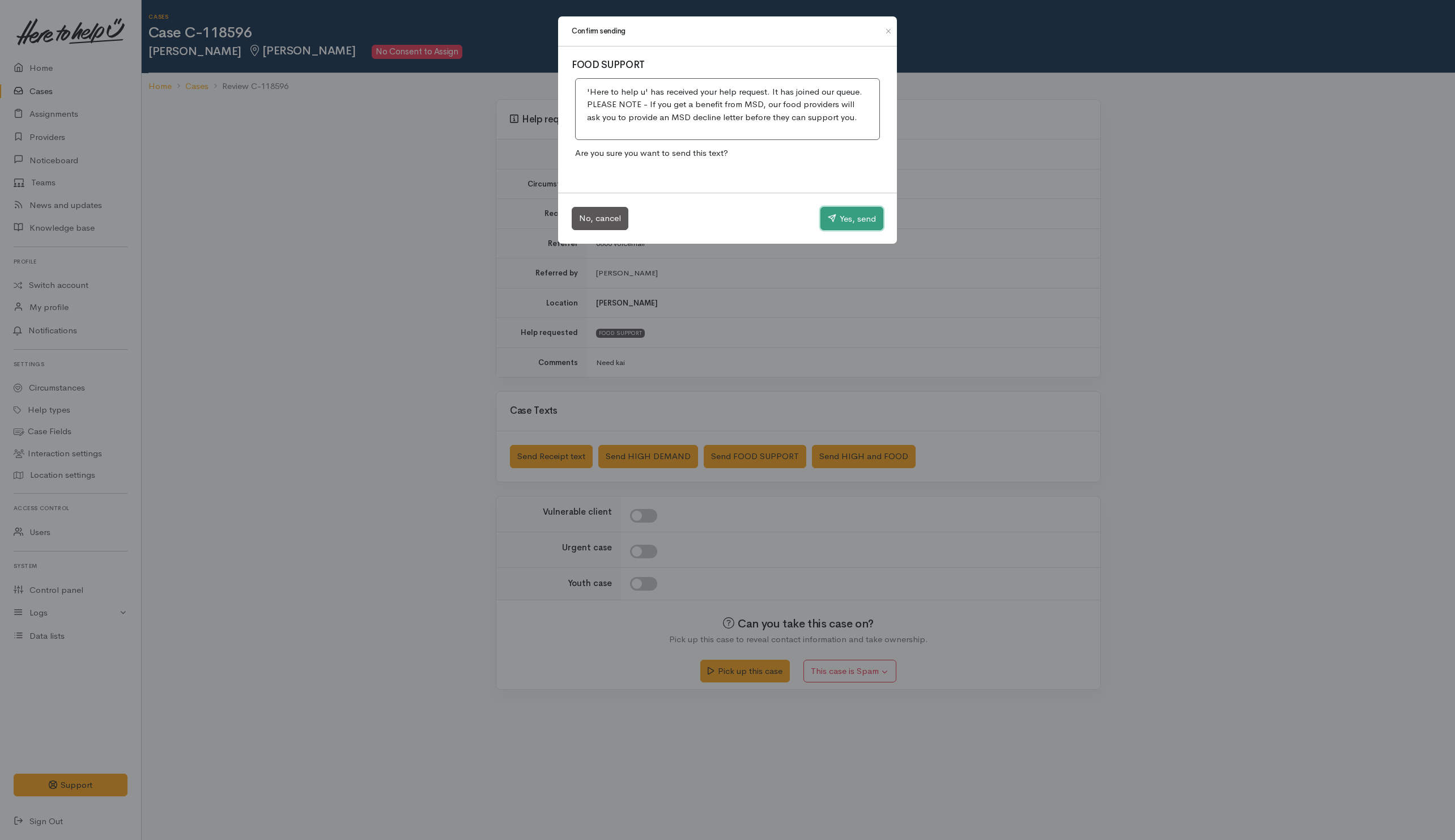
click at [838, 216] on button "Yes, send" at bounding box center [852, 218] width 63 height 24
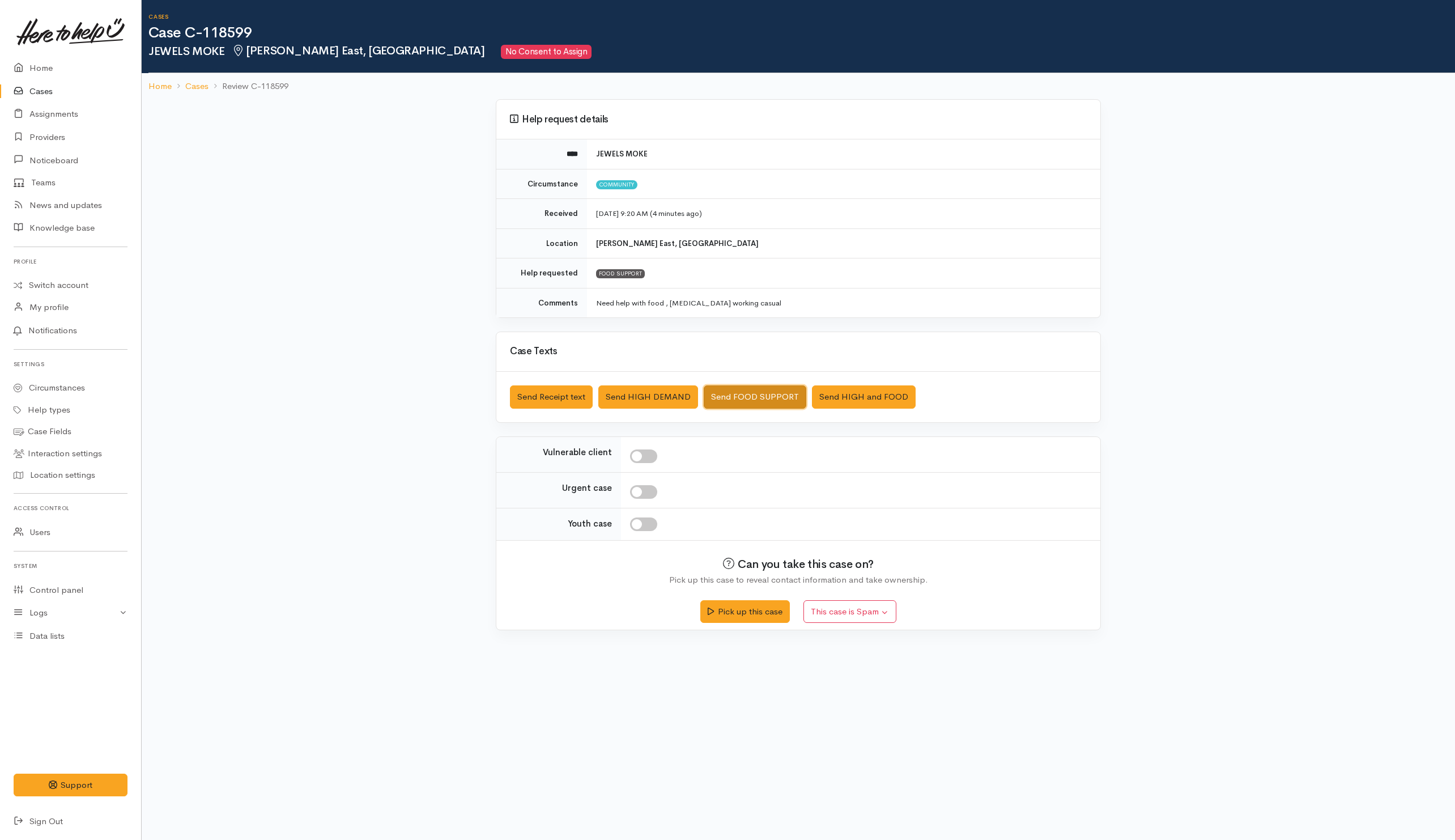
click at [763, 393] on button "Send FOOD SUPPORT" at bounding box center [756, 397] width 103 height 23
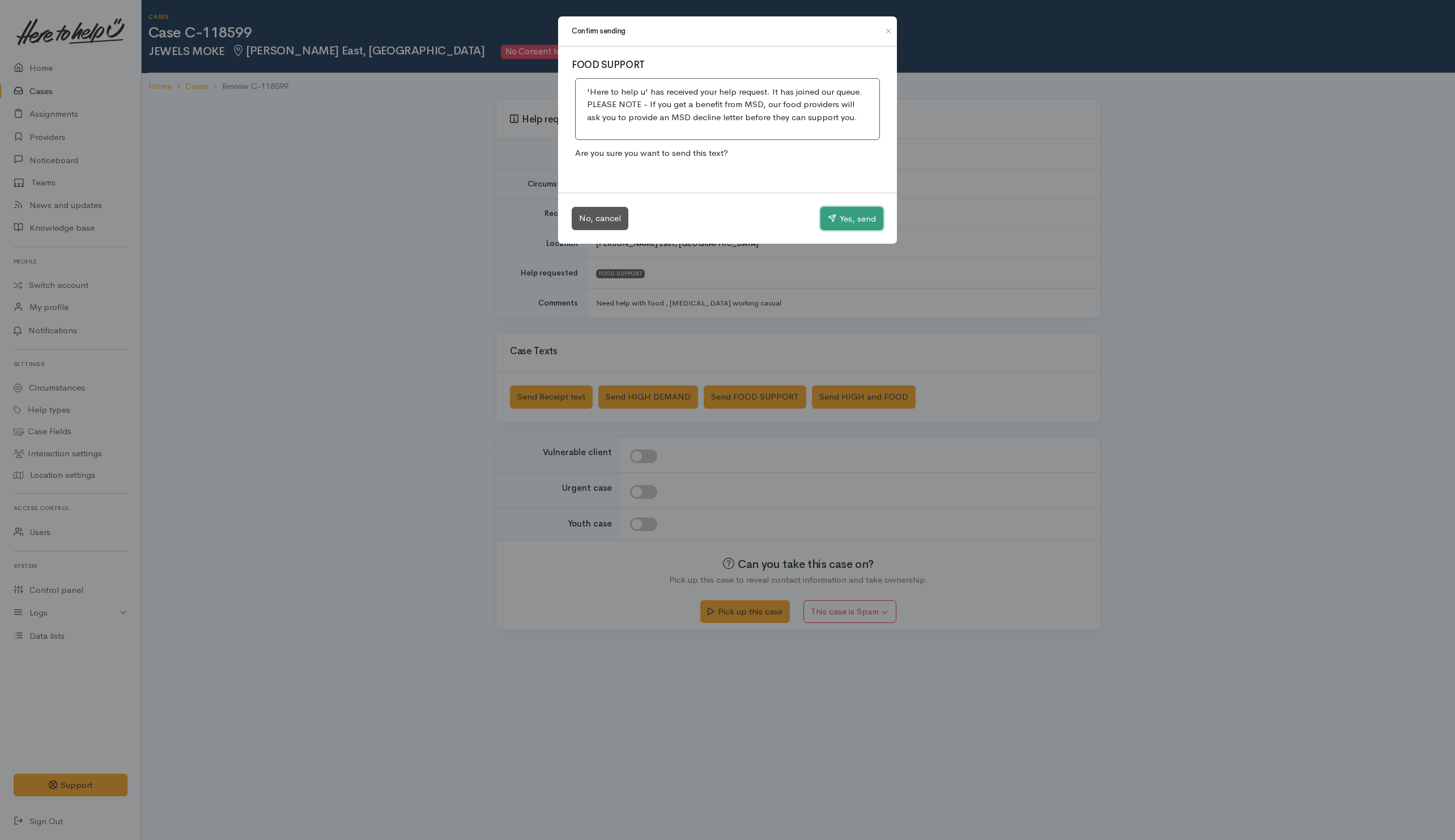
click at [843, 224] on button "Yes, send" at bounding box center [852, 218] width 63 height 24
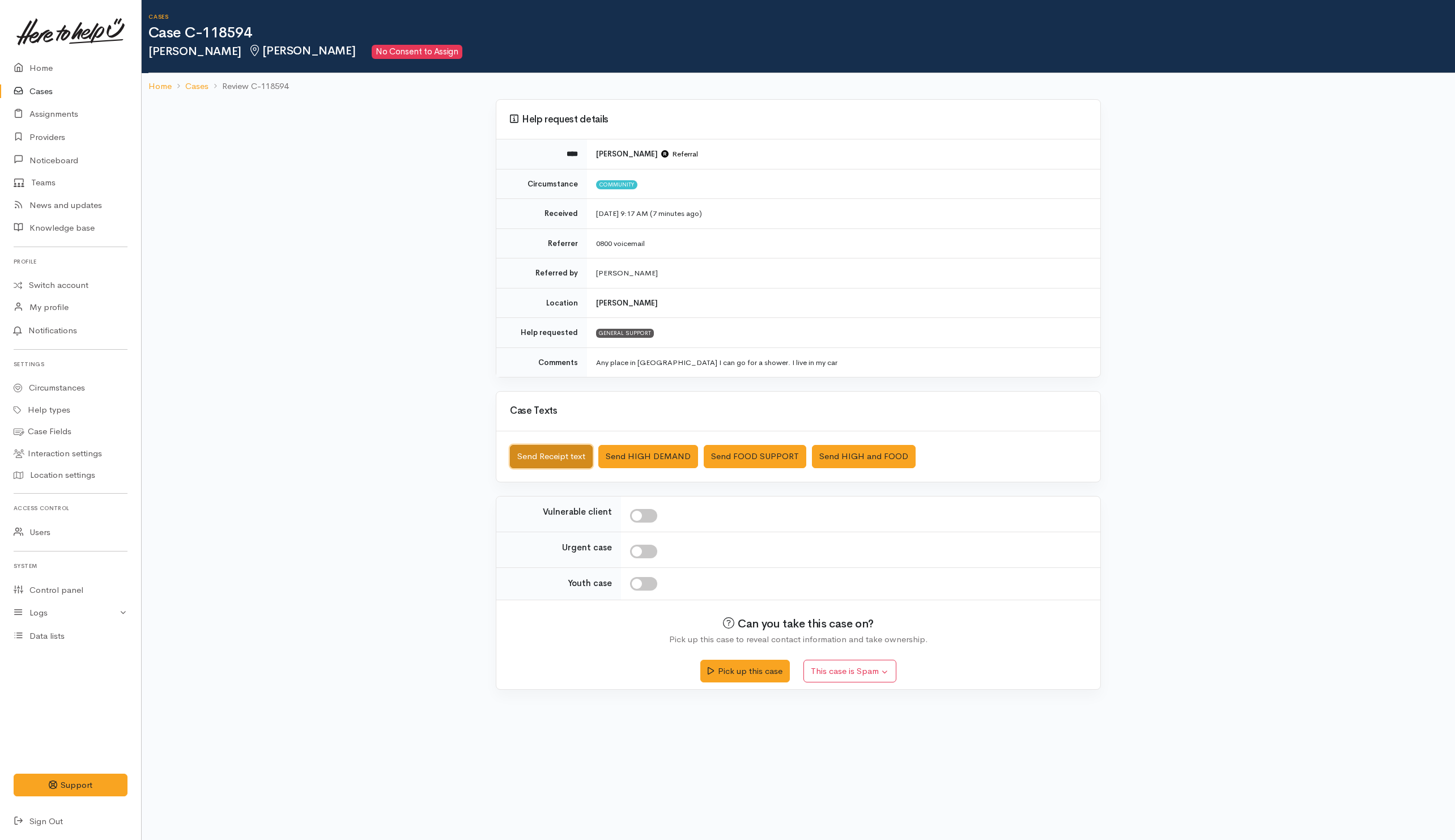
click at [560, 453] on button "Send Receipt text" at bounding box center [551, 456] width 83 height 23
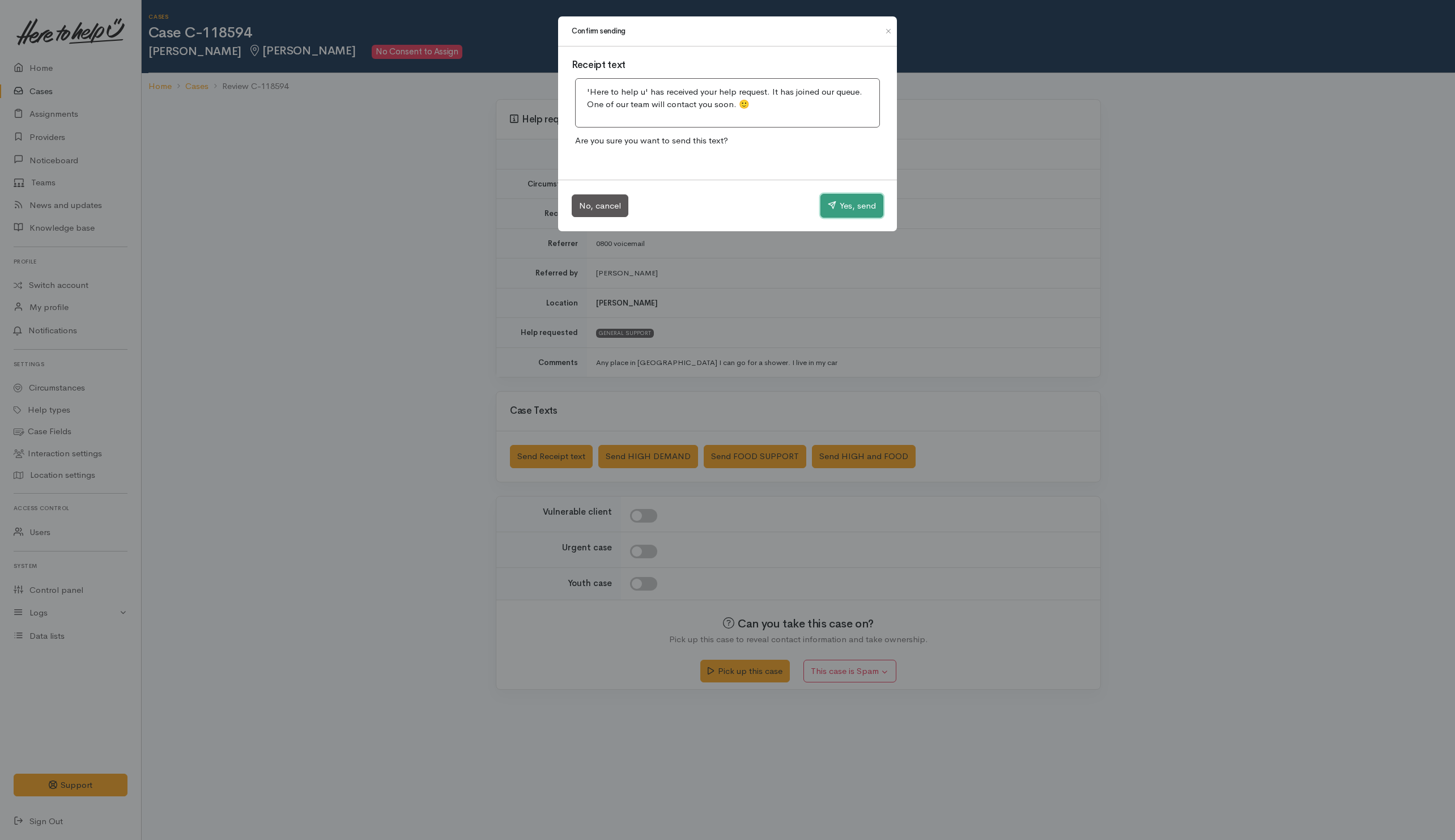
click at [837, 214] on button "Yes, send" at bounding box center [852, 205] width 63 height 24
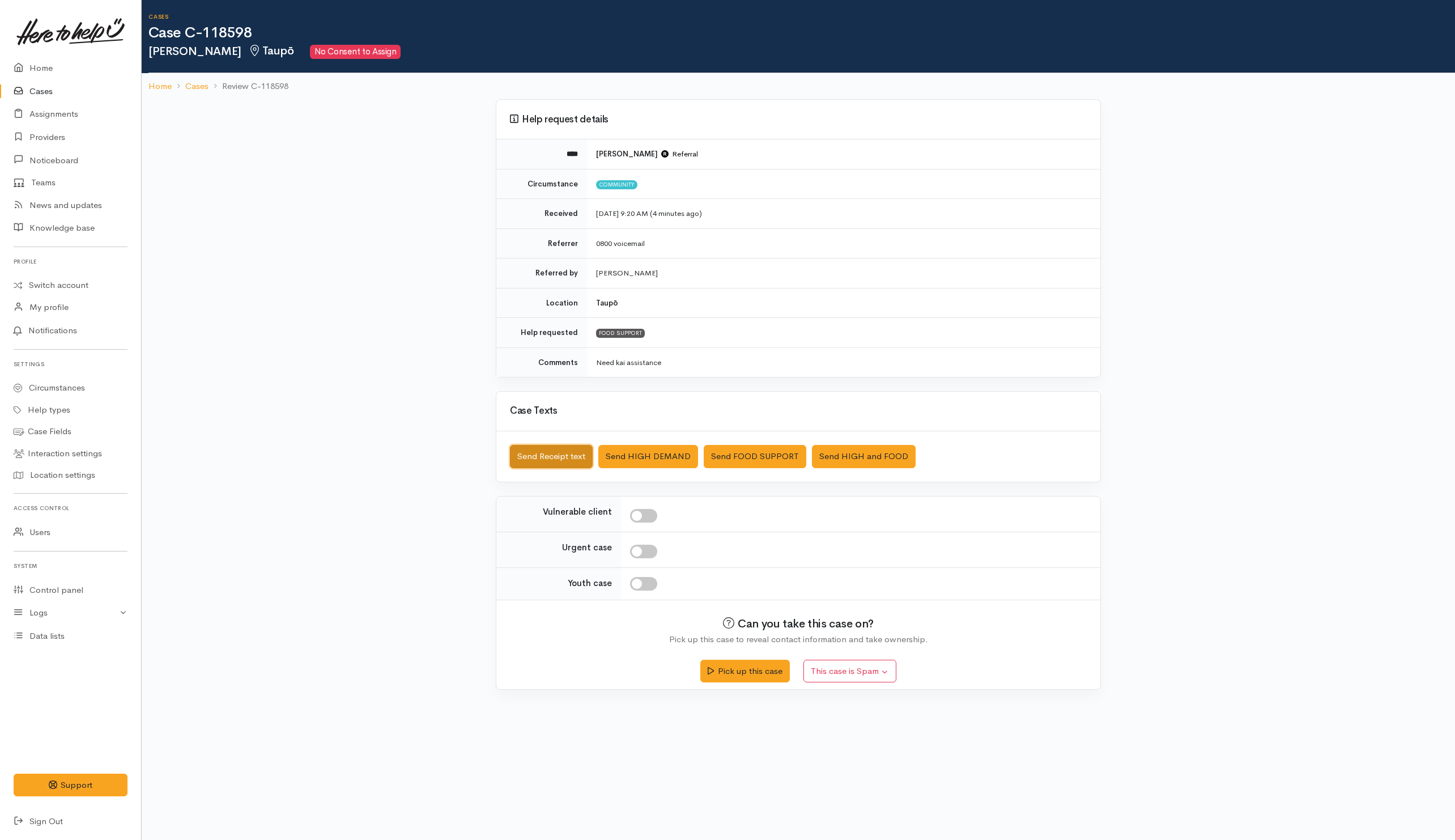
click at [550, 462] on button "Send Receipt text" at bounding box center [551, 456] width 83 height 23
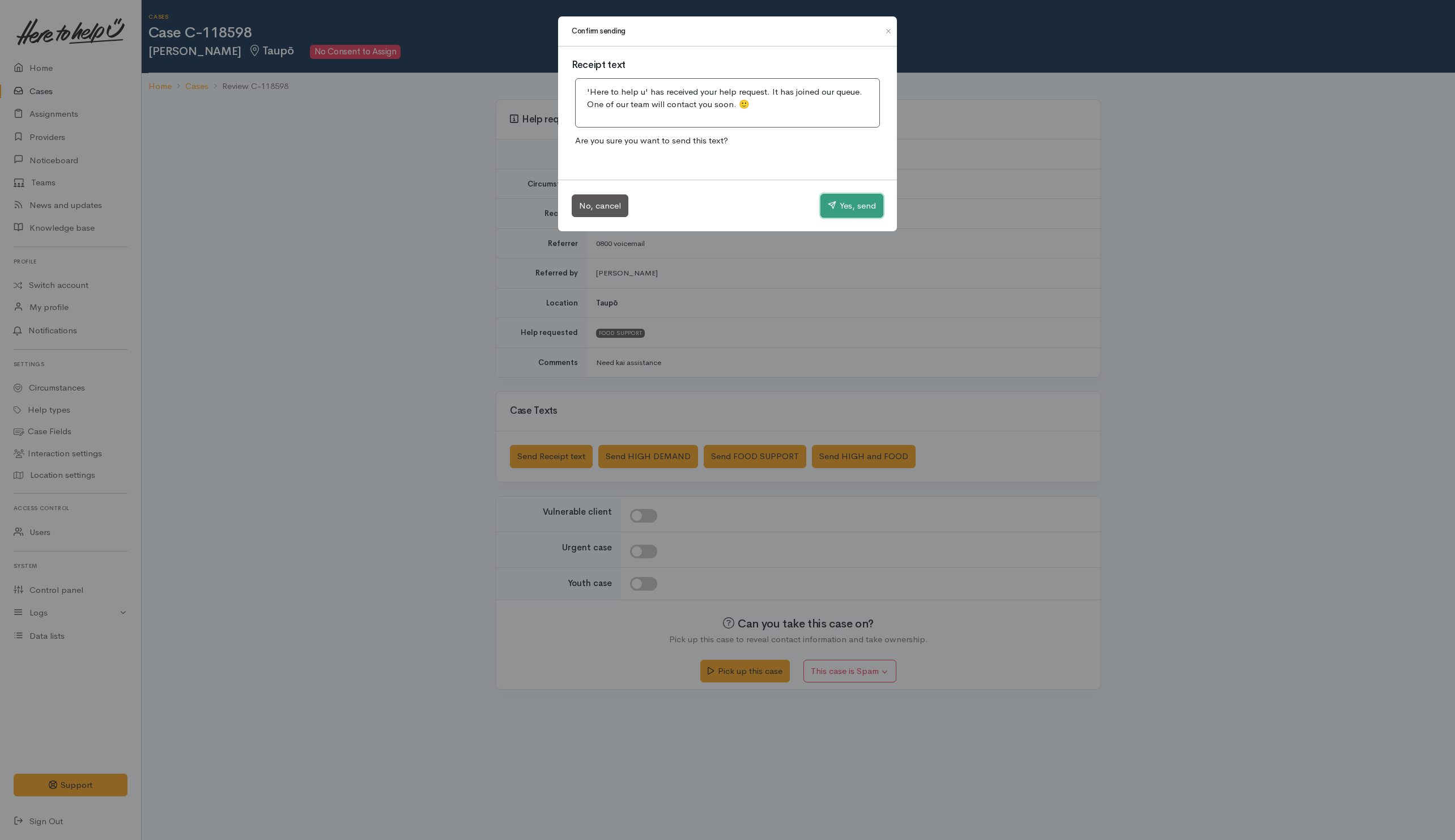
click at [834, 213] on button "Yes, send" at bounding box center [852, 205] width 63 height 24
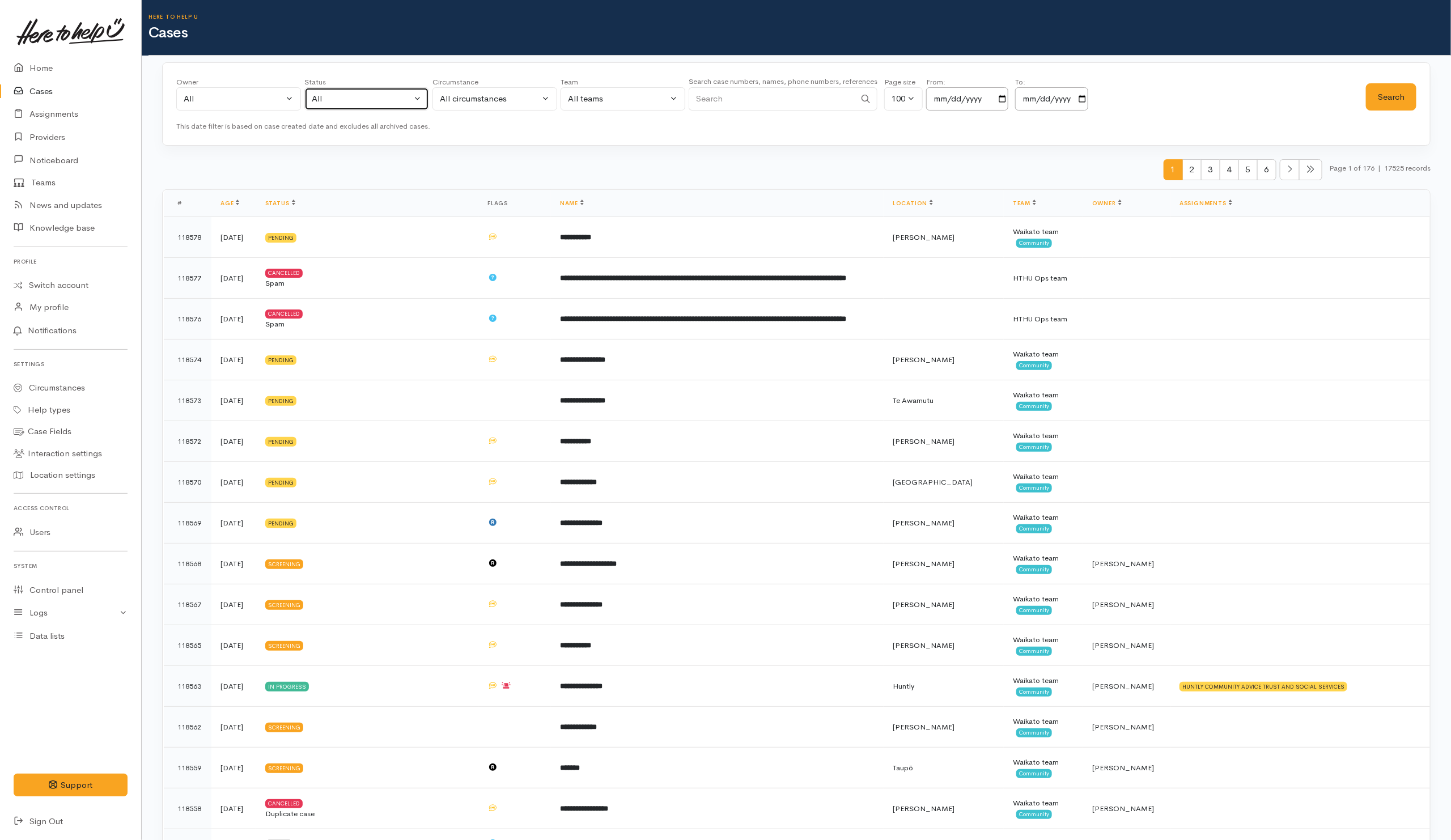
click at [394, 106] on div "All" at bounding box center [362, 99] width 100 height 13
click at [375, 181] on link "All current cases" at bounding box center [366, 173] width 124 height 17
select select "Unresolved"
click at [1076, 101] on input "2025-10-05" at bounding box center [1051, 99] width 73 height 23
click at [1088, 97] on input "2025-10-05" at bounding box center [1051, 99] width 73 height 23
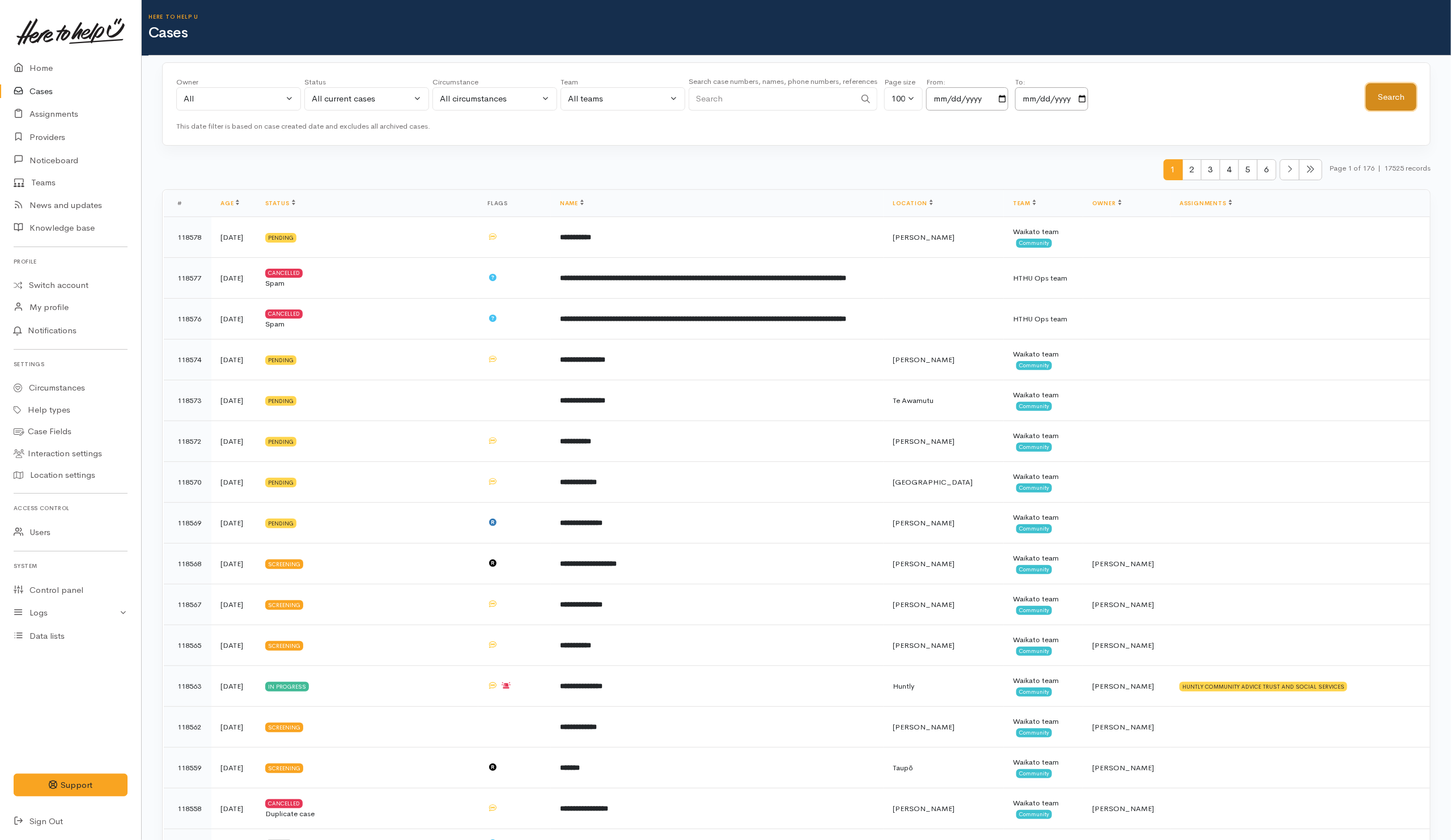
click at [1399, 97] on button "Search" at bounding box center [1390, 97] width 50 height 28
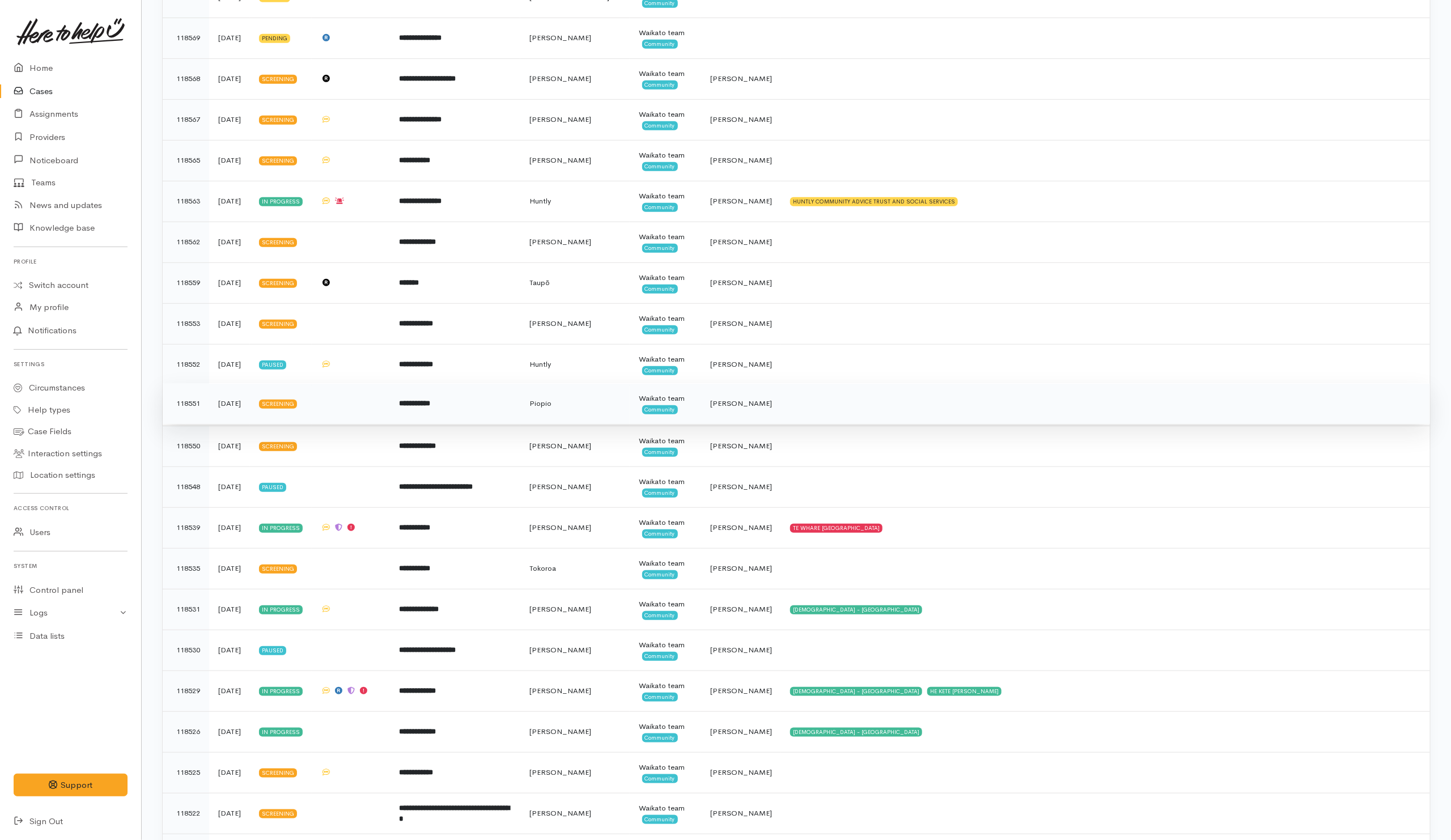
scroll to position [425, 0]
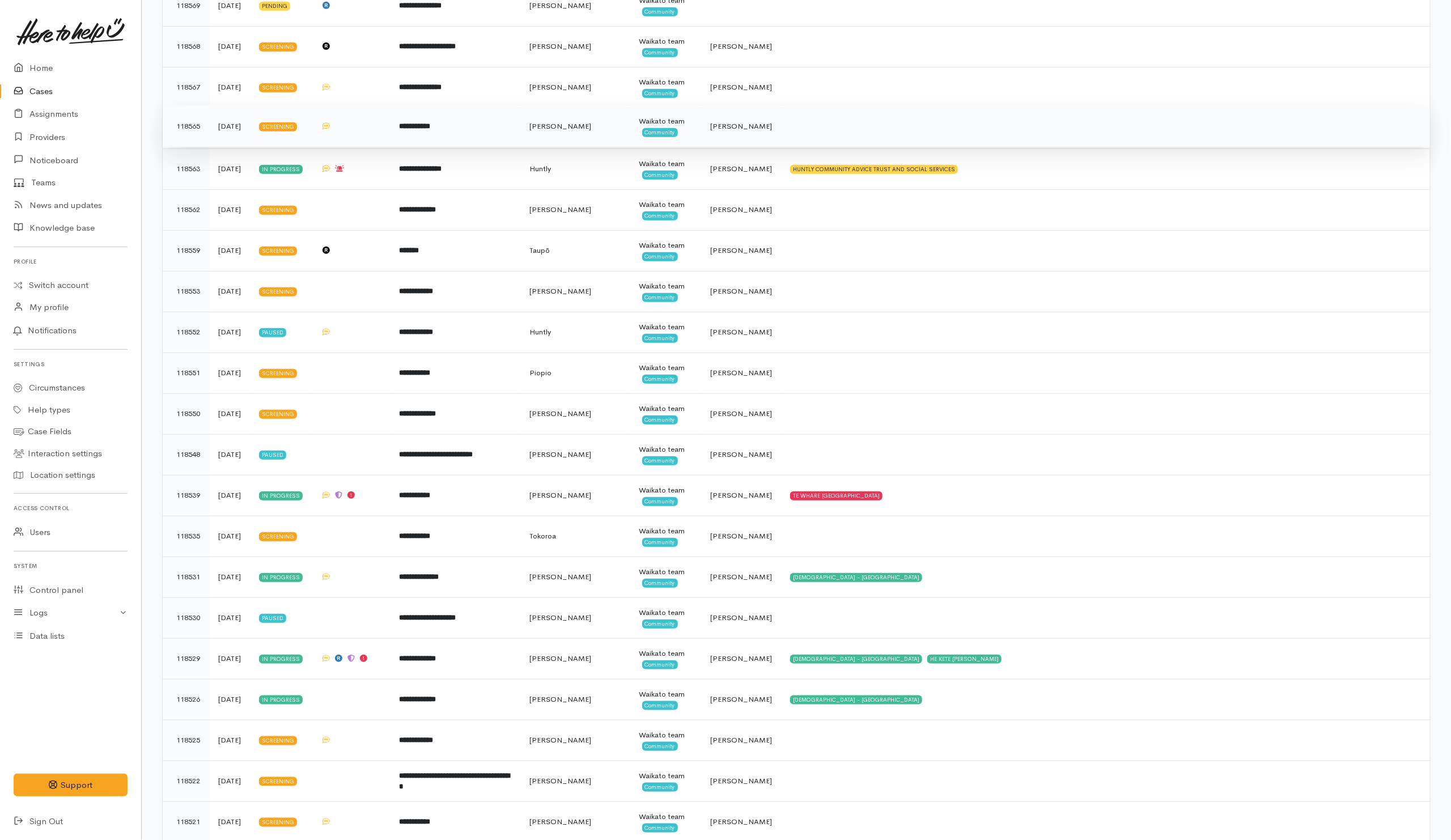
click at [843, 145] on td at bounding box center [1106, 126] width 649 height 41
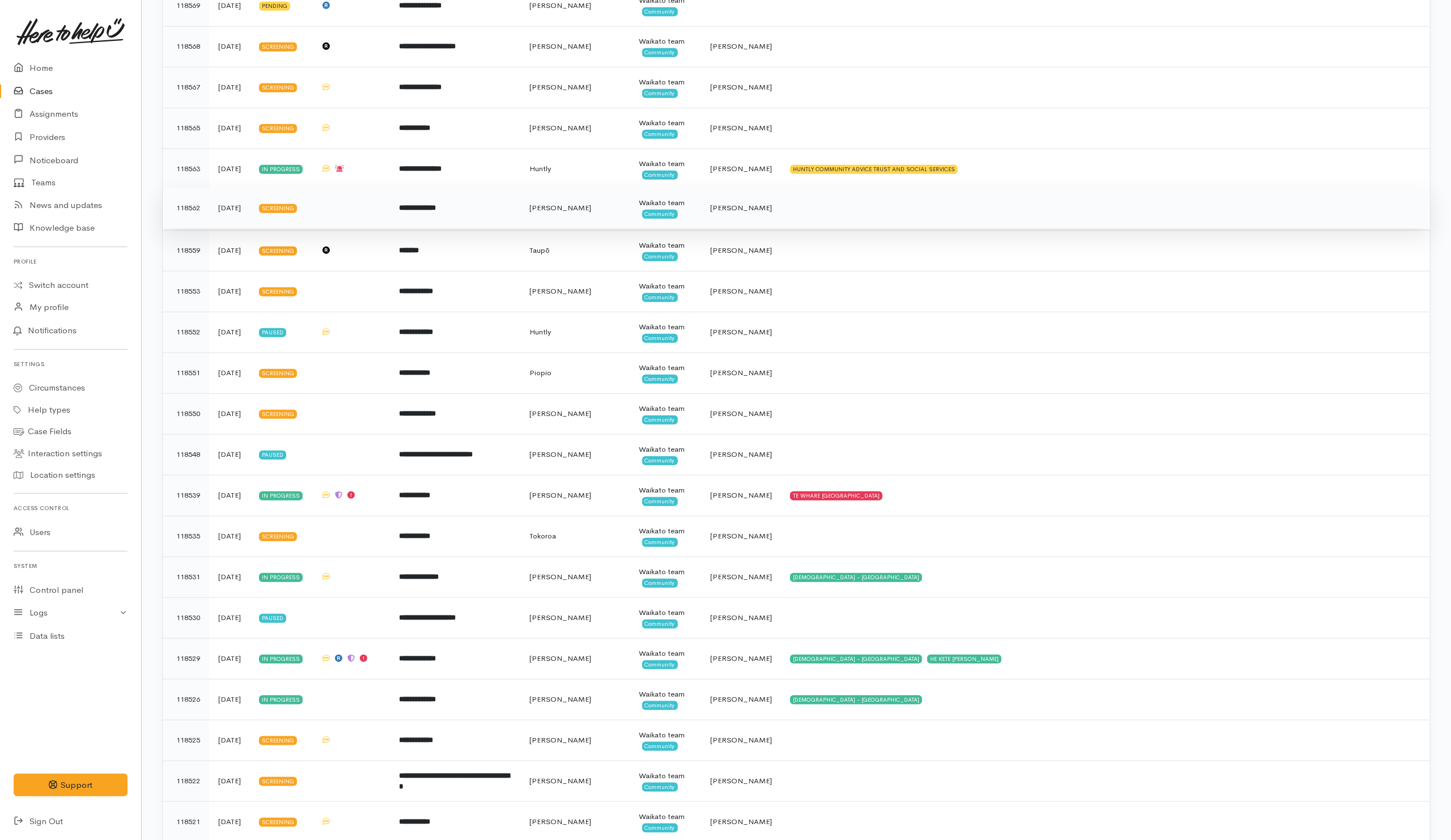
click at [808, 225] on td at bounding box center [1106, 207] width 649 height 41
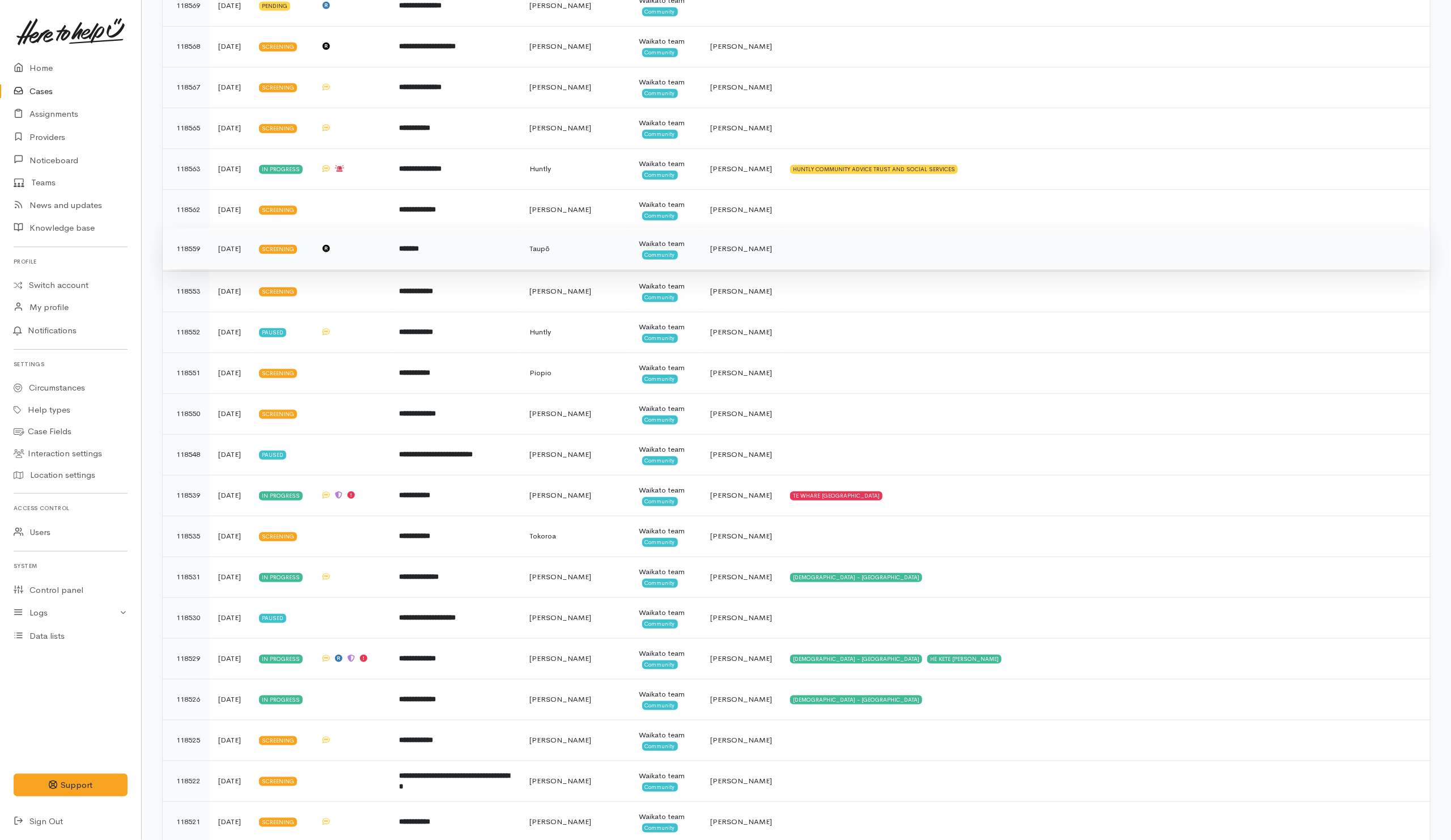
click at [809, 250] on td at bounding box center [1106, 248] width 649 height 41
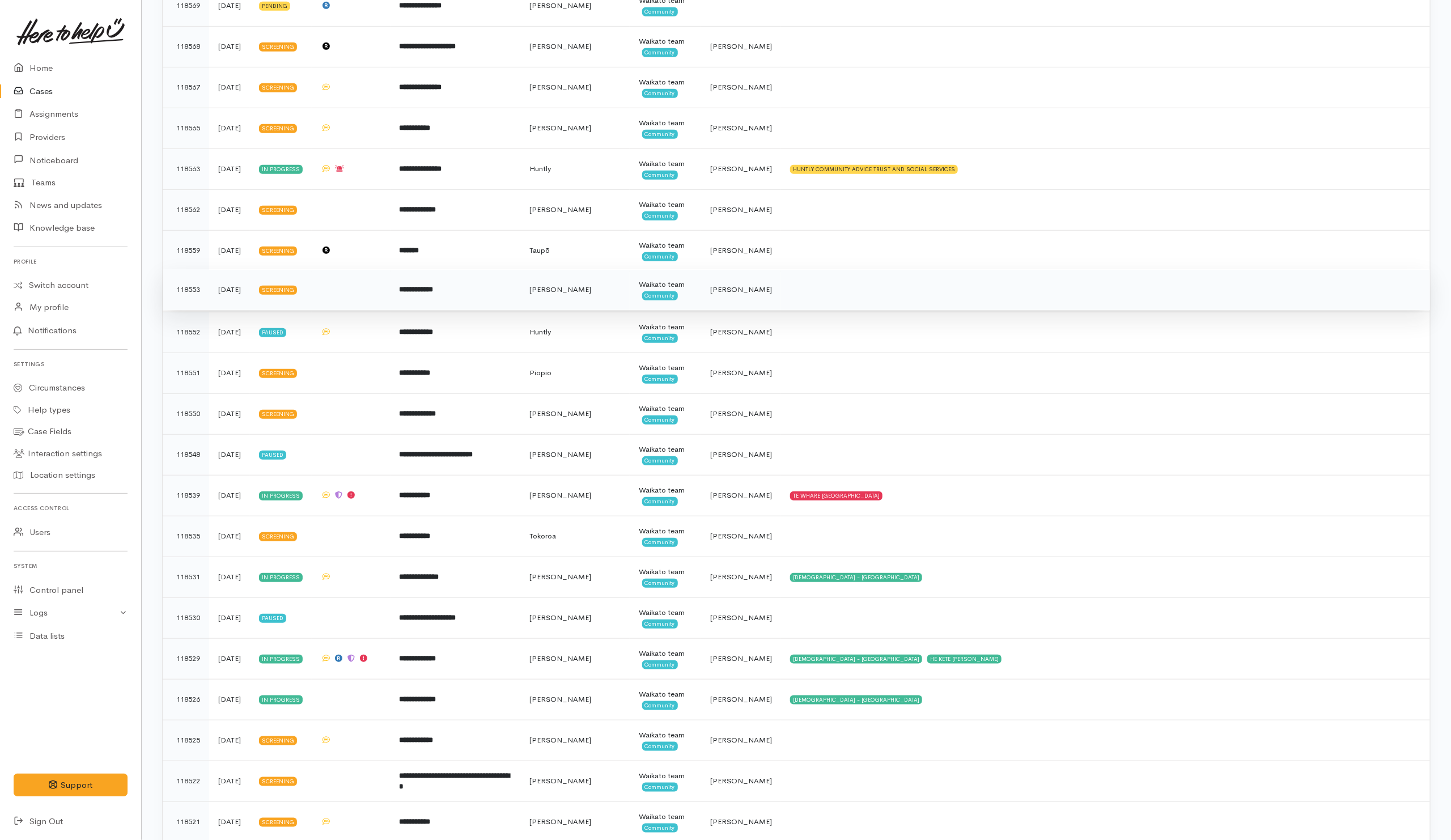
drag, startPoint x: 802, startPoint y: 301, endPoint x: 814, endPoint y: 318, distance: 20.8
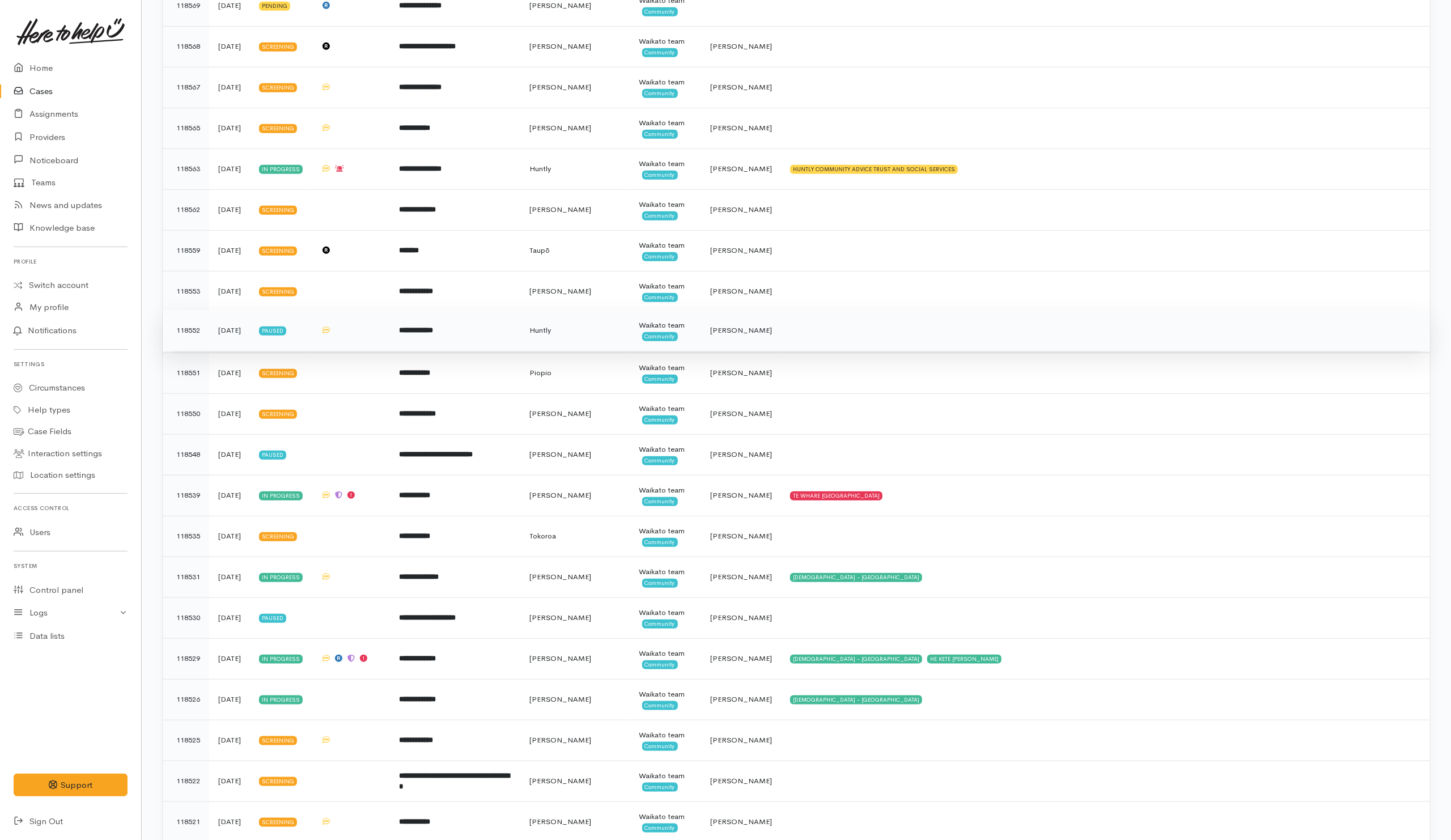
click at [781, 301] on td "[PERSON_NAME]" at bounding box center [741, 291] width 80 height 41
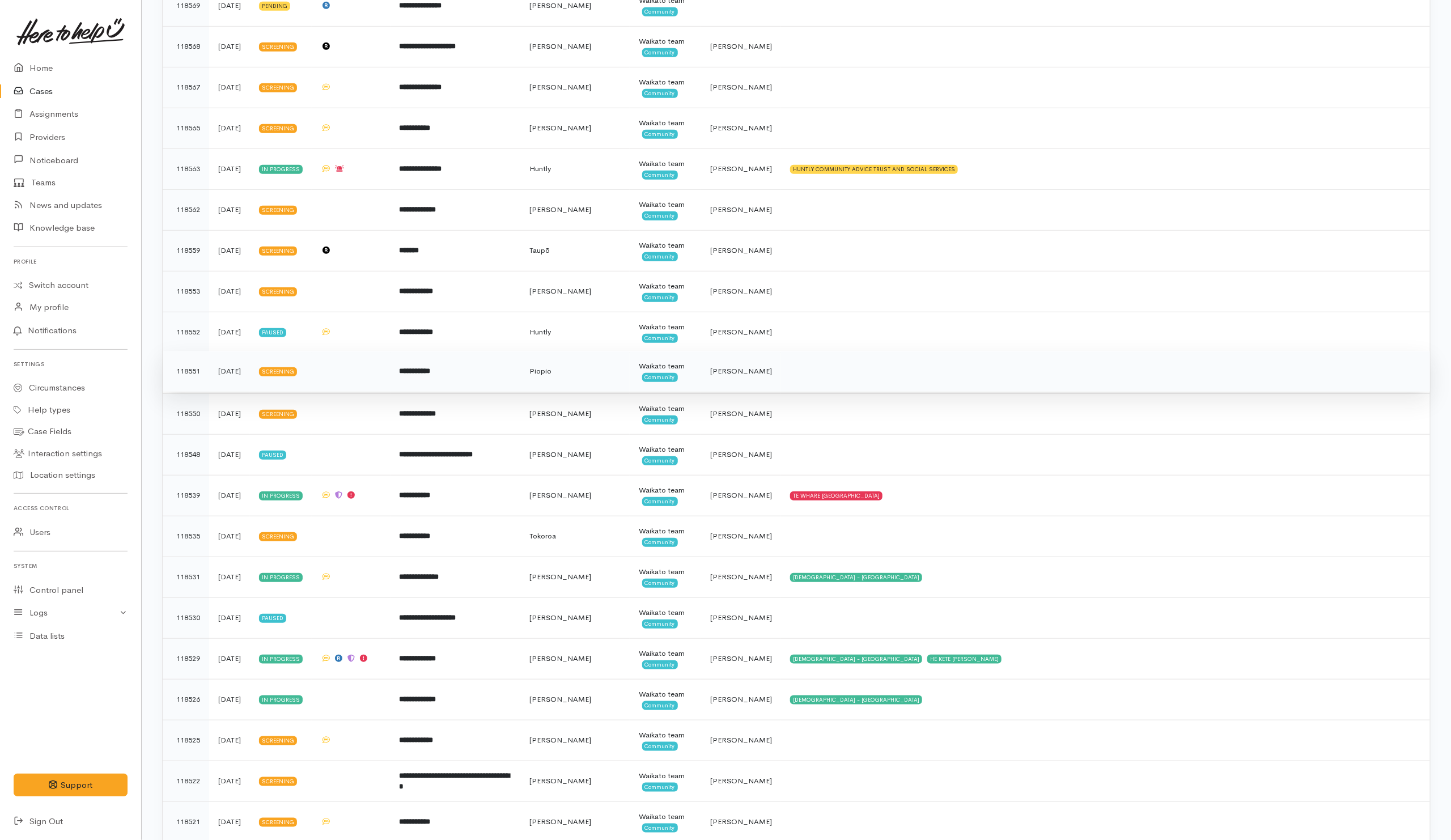
click at [813, 380] on td at bounding box center [1106, 371] width 649 height 41
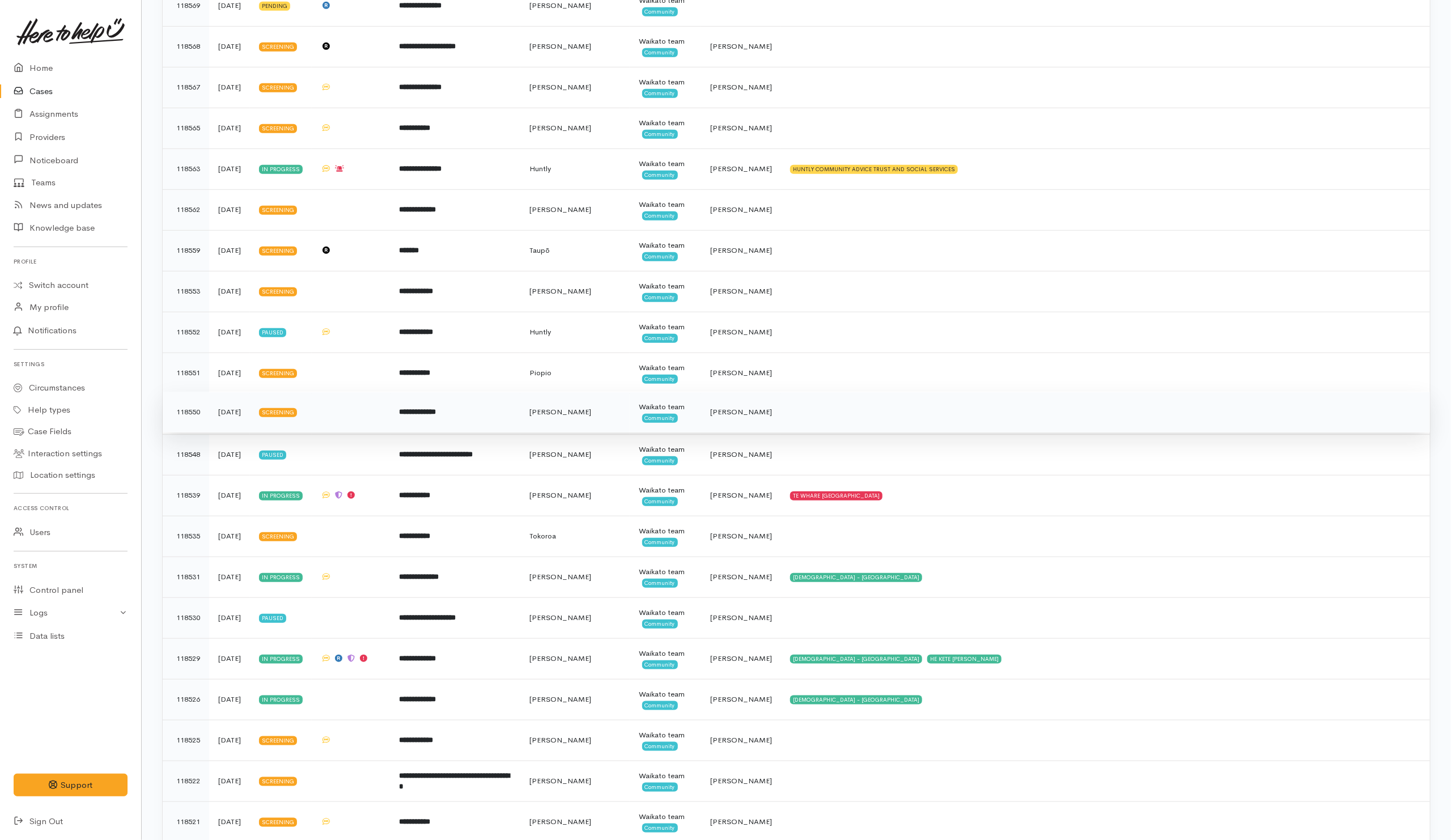
click at [781, 414] on td "[PERSON_NAME]" at bounding box center [741, 412] width 80 height 41
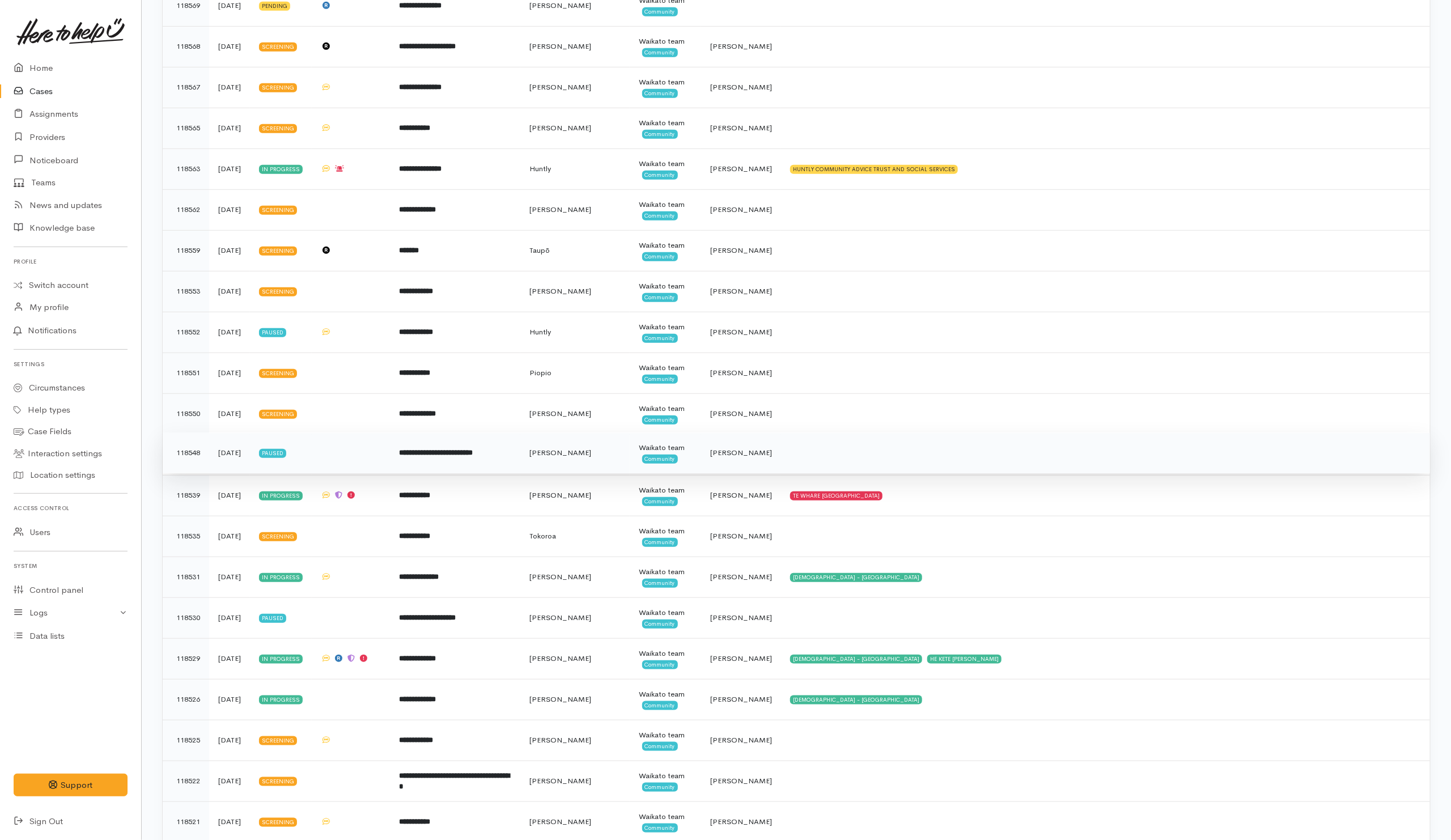
click at [781, 462] on td "[PERSON_NAME]" at bounding box center [741, 452] width 80 height 41
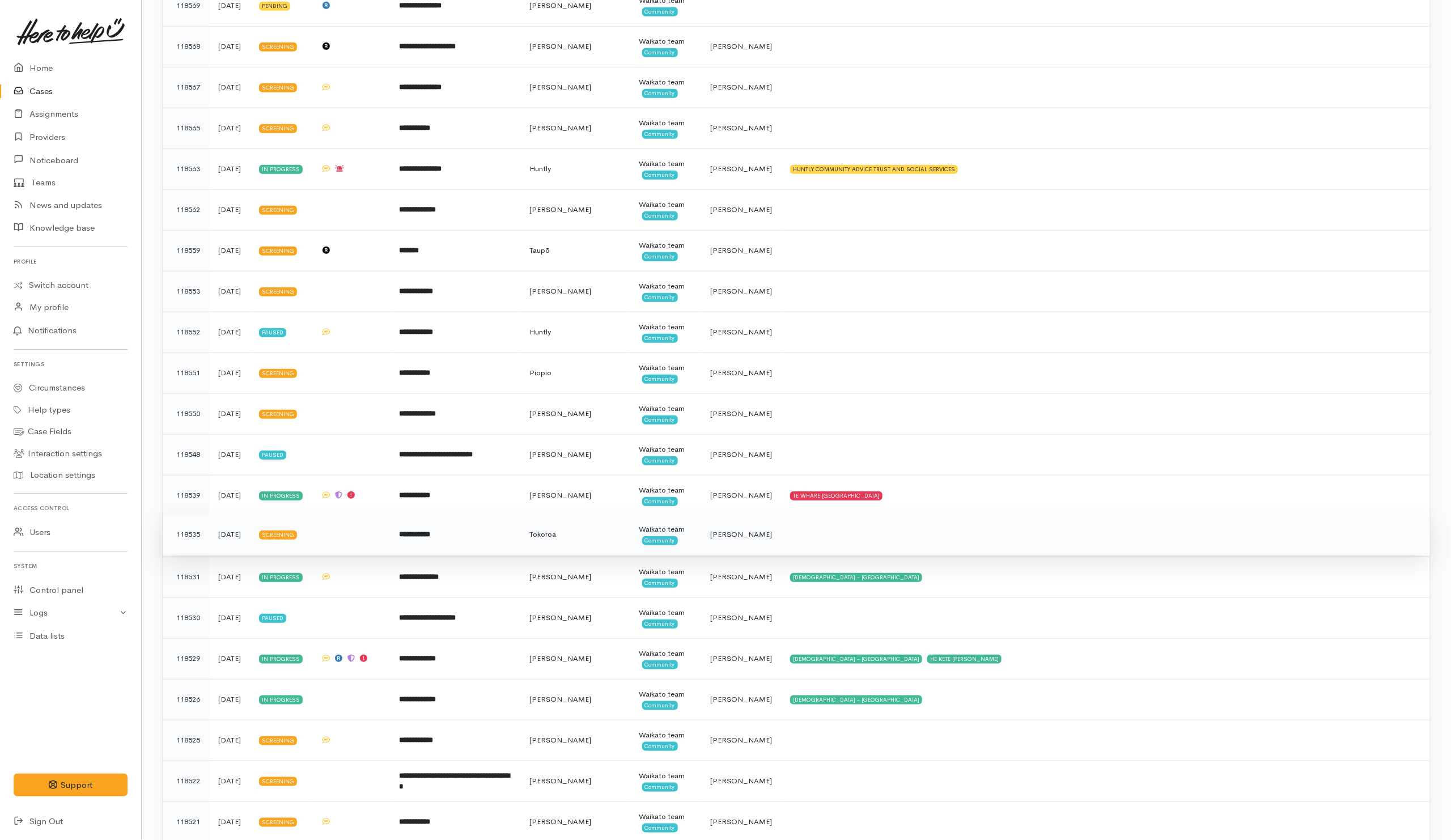
click at [835, 547] on td at bounding box center [1106, 534] width 649 height 41
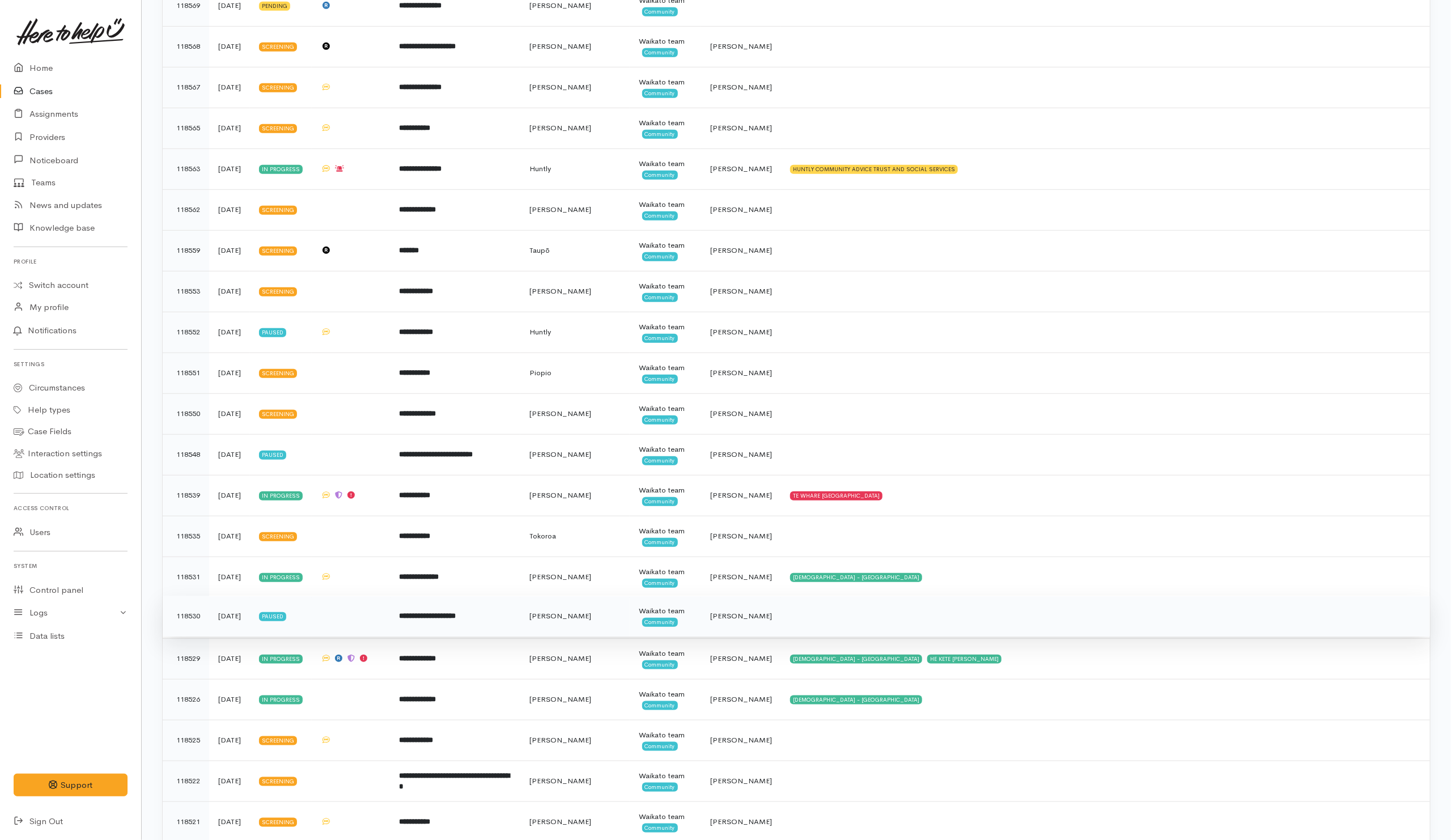
drag, startPoint x: 808, startPoint y: 625, endPoint x: 813, endPoint y: 622, distance: 5.8
click at [808, 625] on td at bounding box center [1106, 615] width 649 height 41
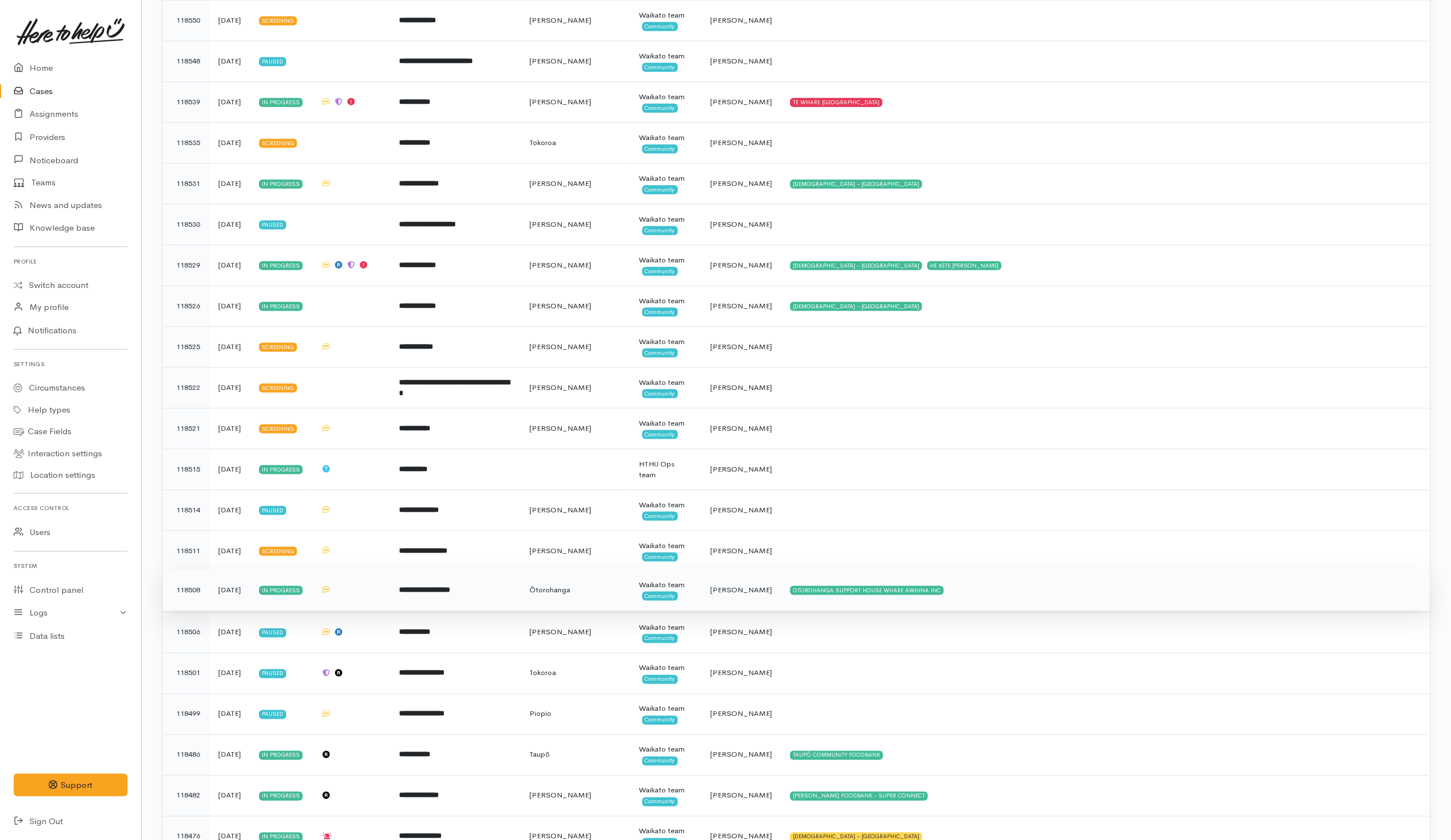
scroll to position [850, 0]
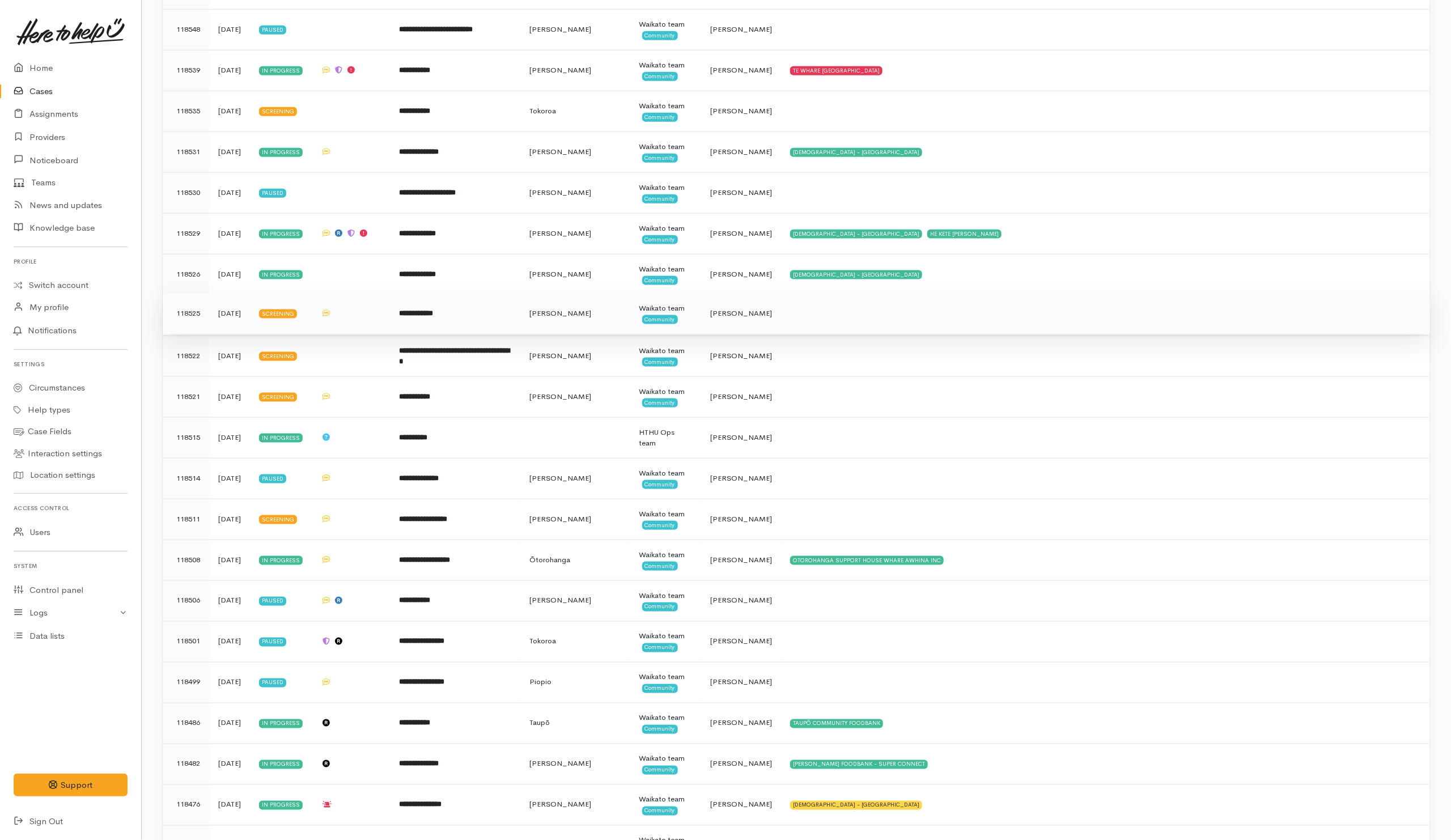
click at [828, 327] on td at bounding box center [1106, 313] width 649 height 41
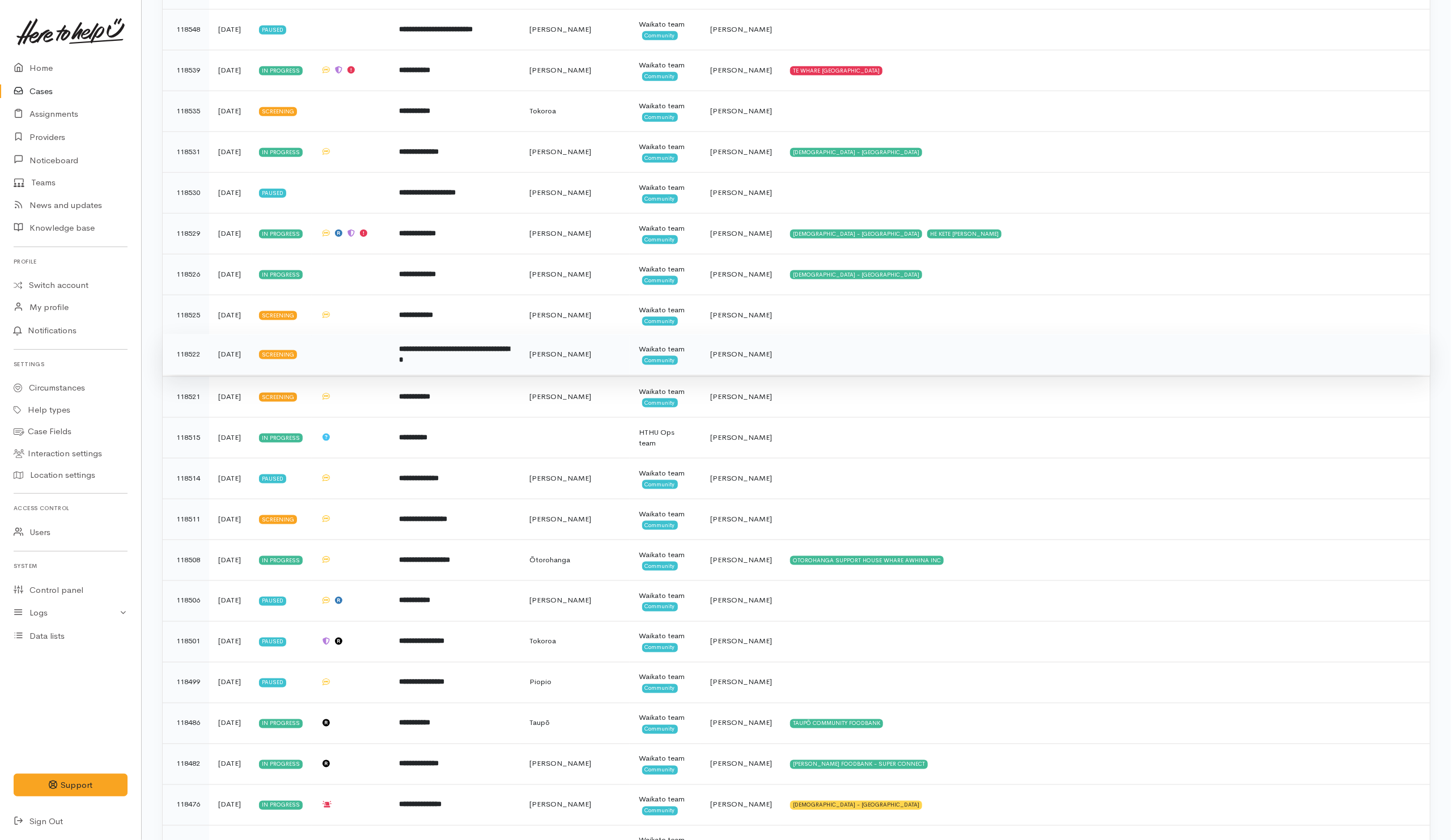
click at [832, 370] on td at bounding box center [1106, 354] width 649 height 41
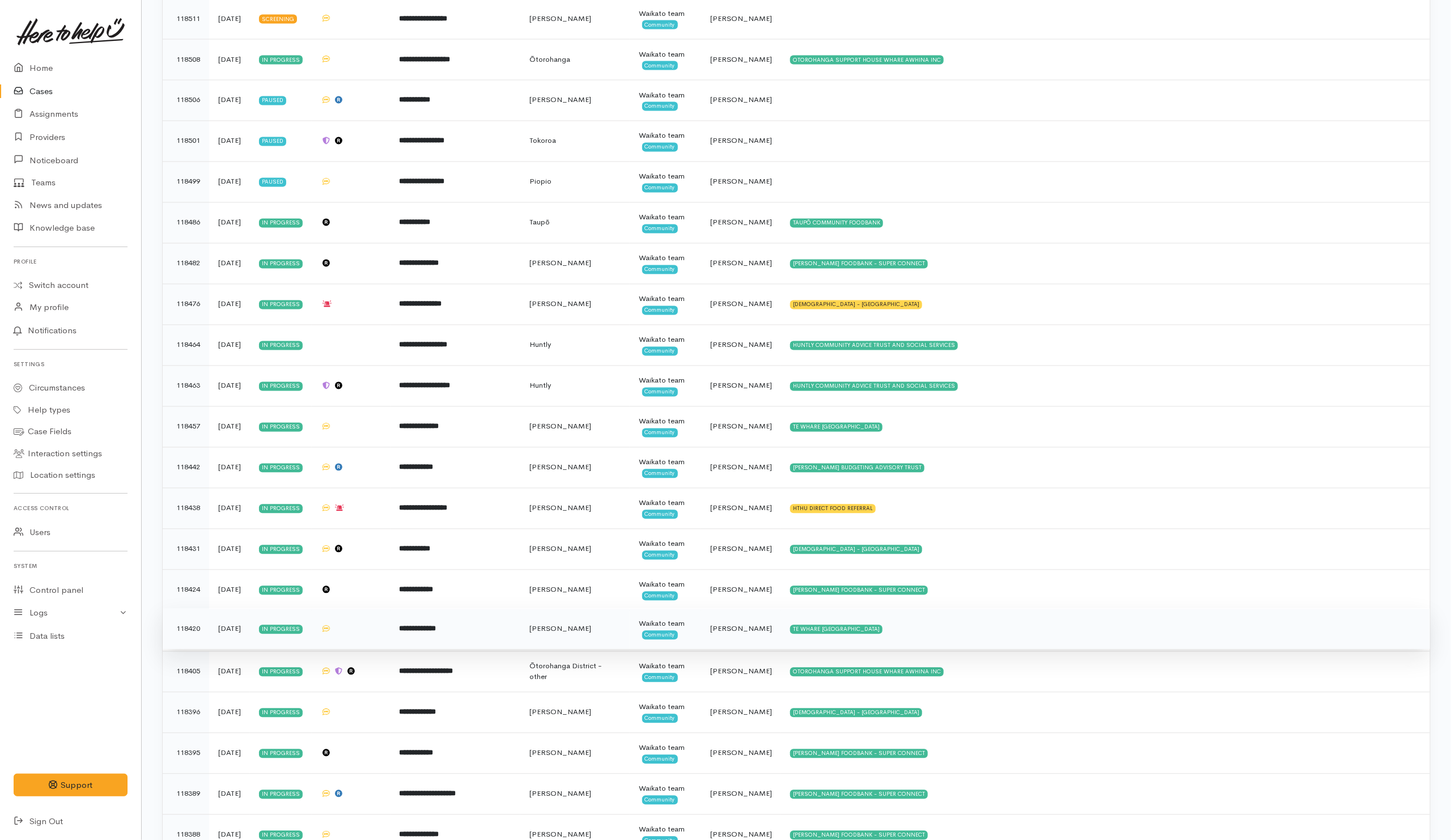
scroll to position [1359, 0]
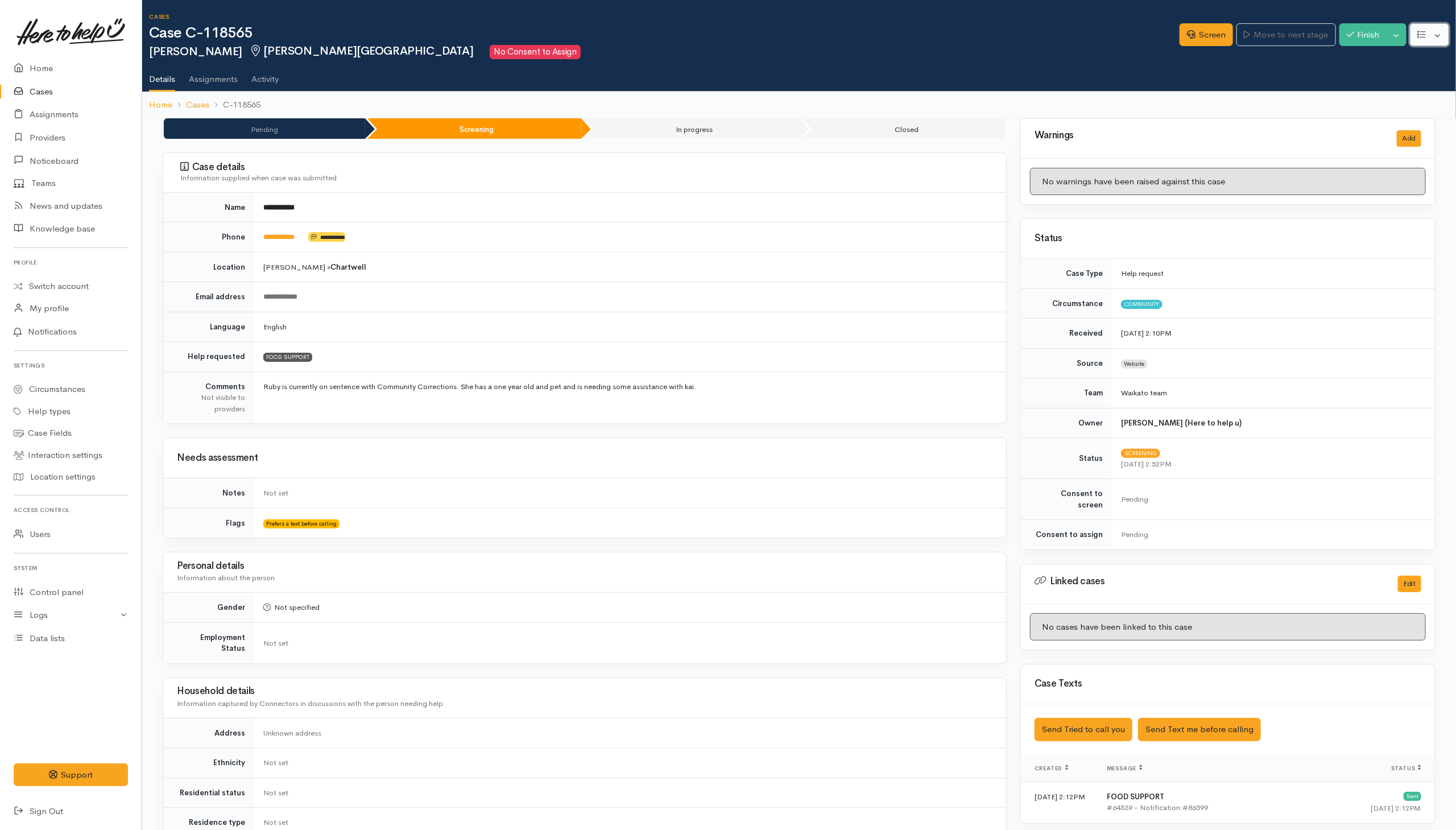
click at [968, 32] on button "button" at bounding box center [1428, 34] width 39 height 23
drag, startPoint x: 1359, startPoint y: 94, endPoint x: 1245, endPoint y: 101, distance: 114.2
click at [968, 94] on link "Re-assign team" at bounding box center [1386, 96] width 121 height 17
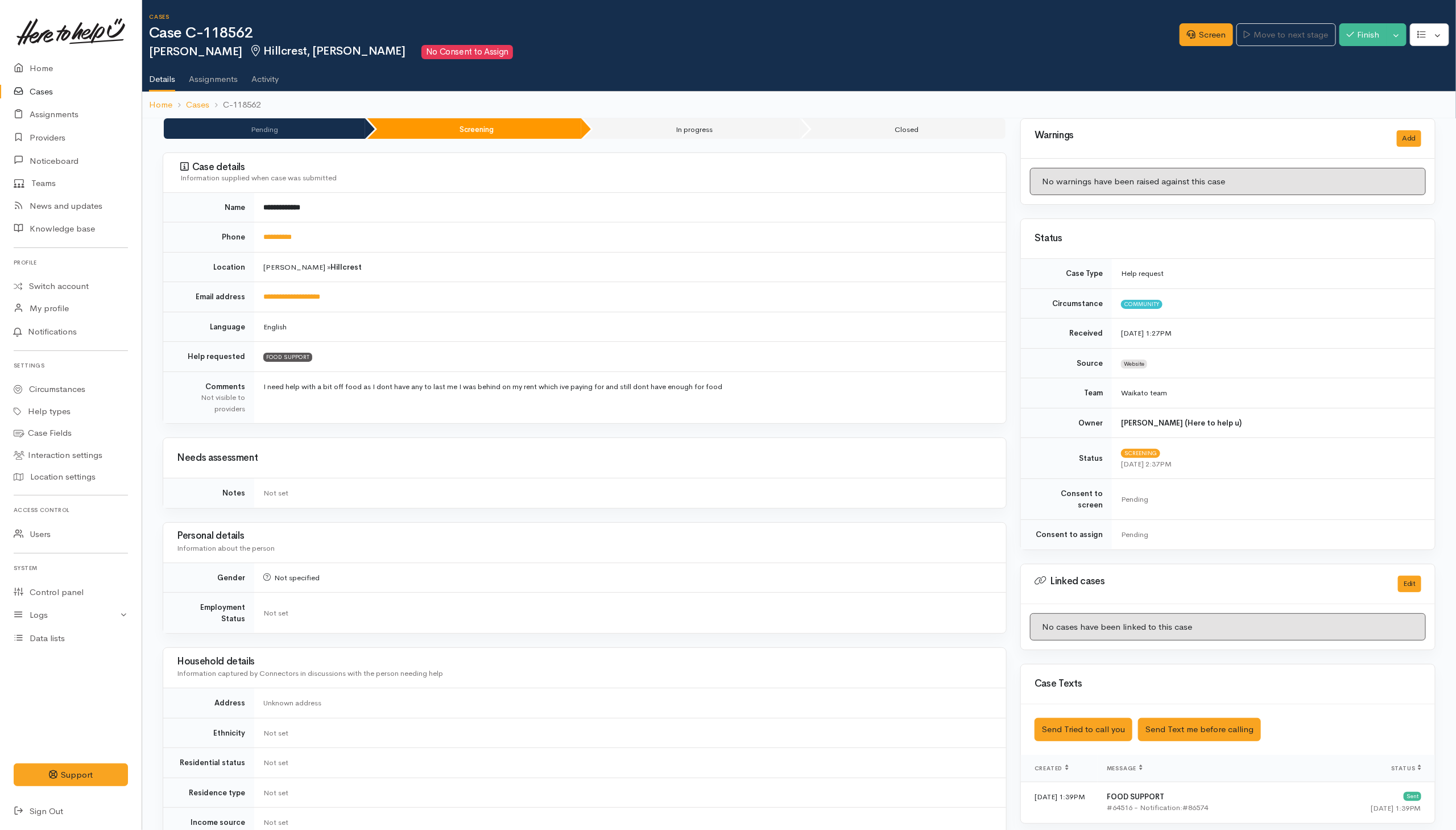
scroll to position [328, 0]
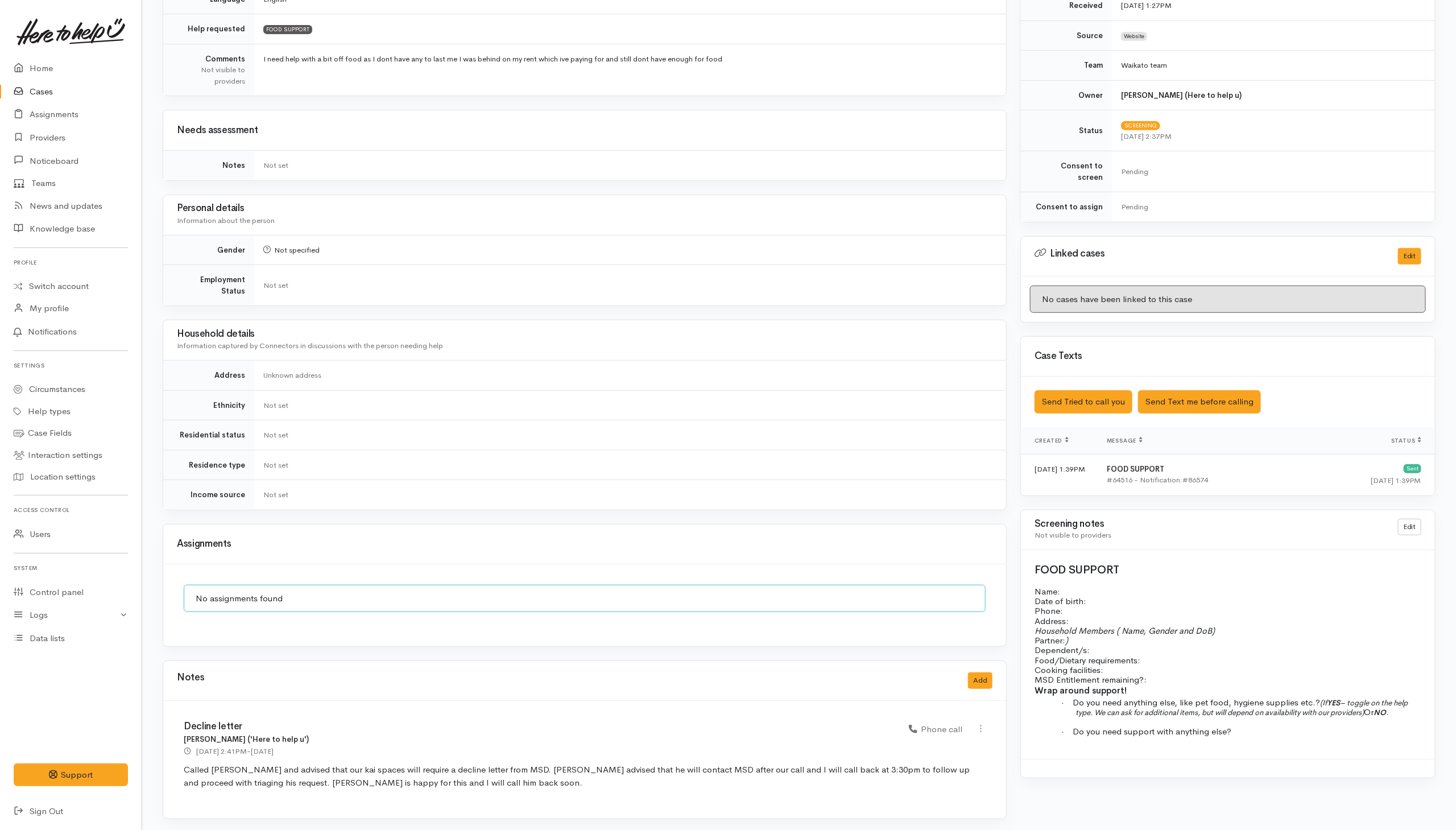
drag, startPoint x: 766, startPoint y: 382, endPoint x: 886, endPoint y: 448, distance: 137.0
click at [766, 382] on td "Unknown address" at bounding box center [629, 376] width 751 height 31
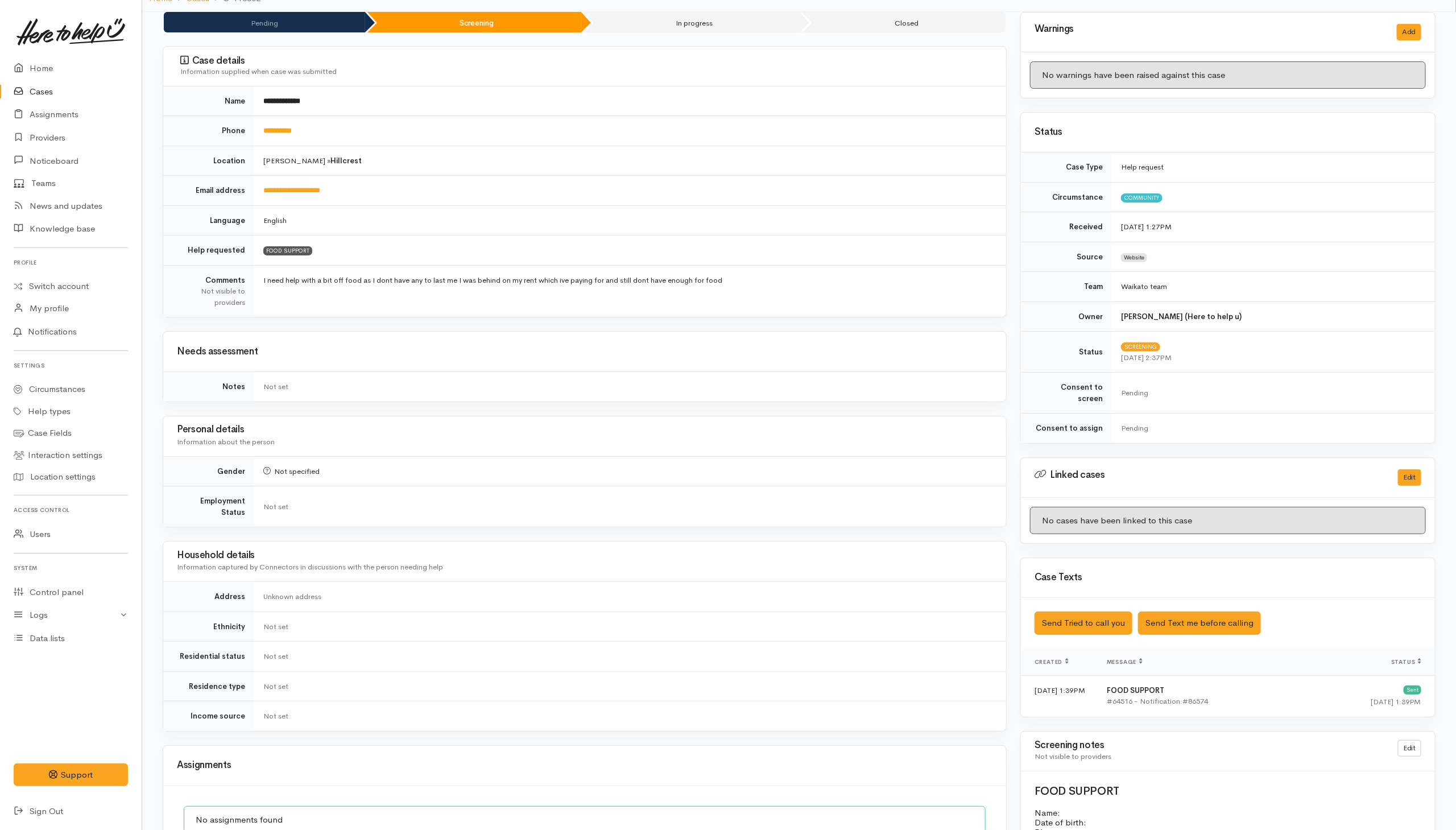
scroll to position [0, 0]
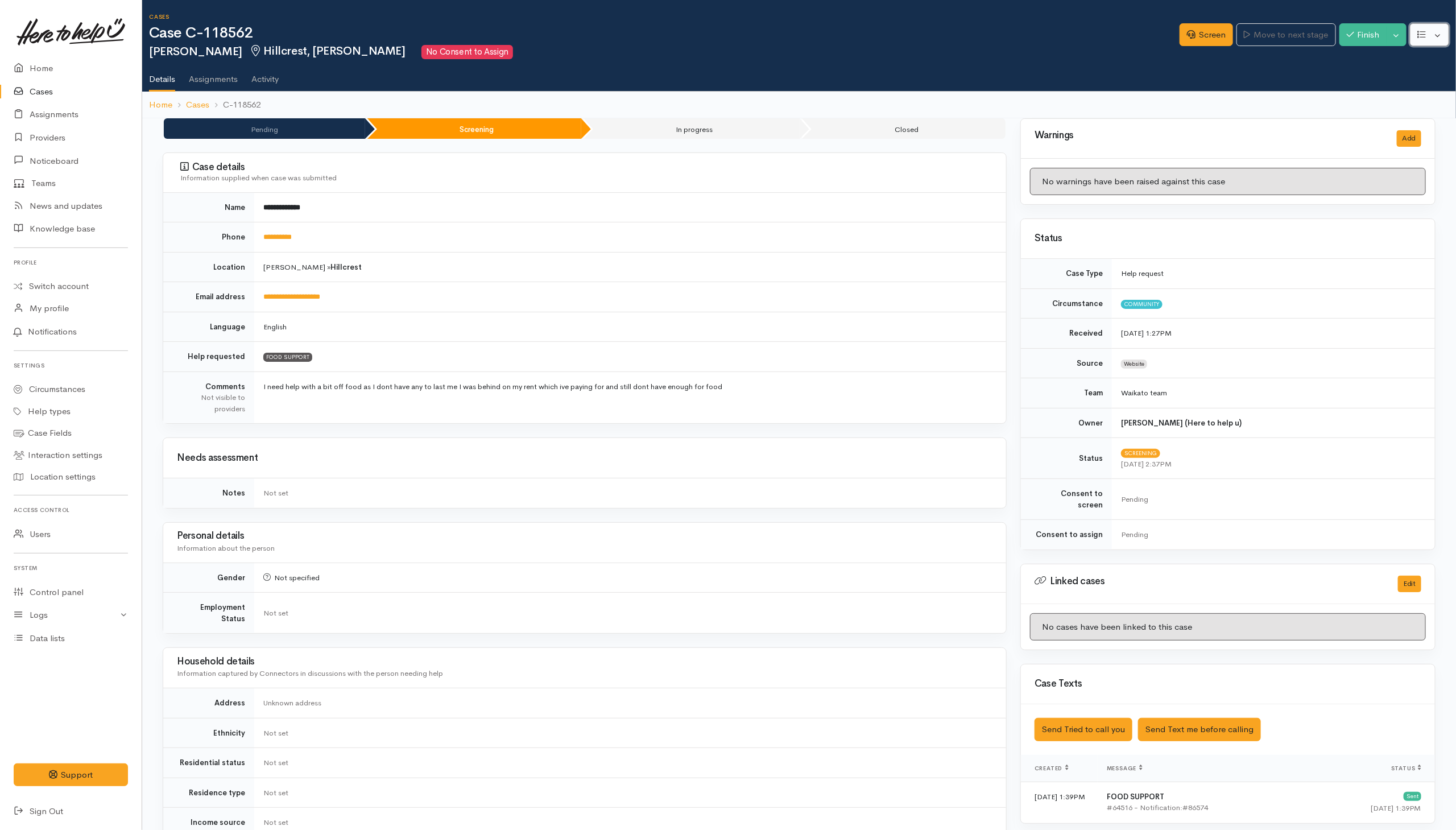
click at [968, 33] on button "button" at bounding box center [1428, 34] width 39 height 23
click at [968, 95] on link "Re-assign team" at bounding box center [1386, 96] width 121 height 17
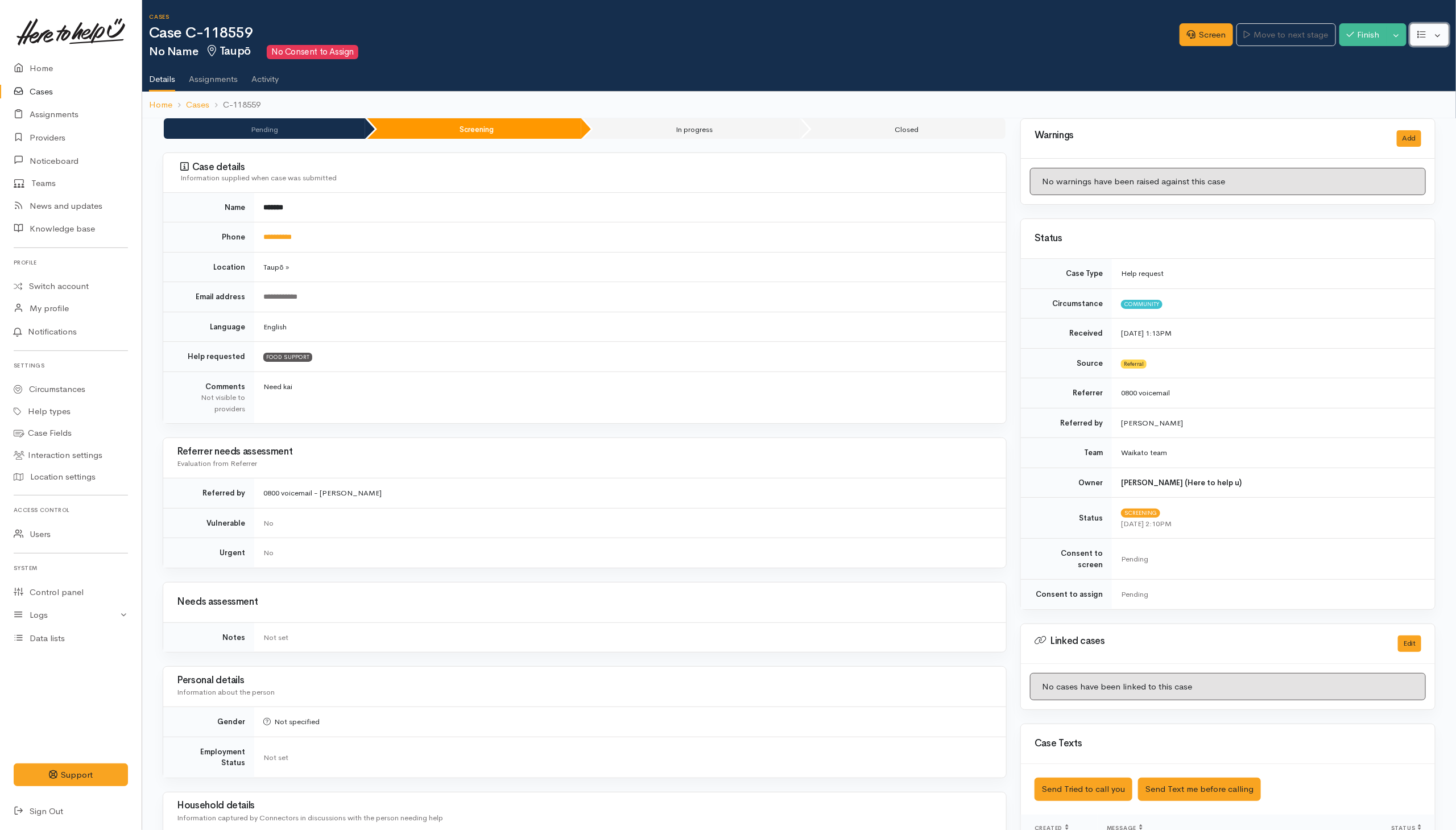
click at [968, 45] on button "button" at bounding box center [1428, 34] width 39 height 23
click at [968, 95] on link "Re-assign team" at bounding box center [1386, 96] width 121 height 17
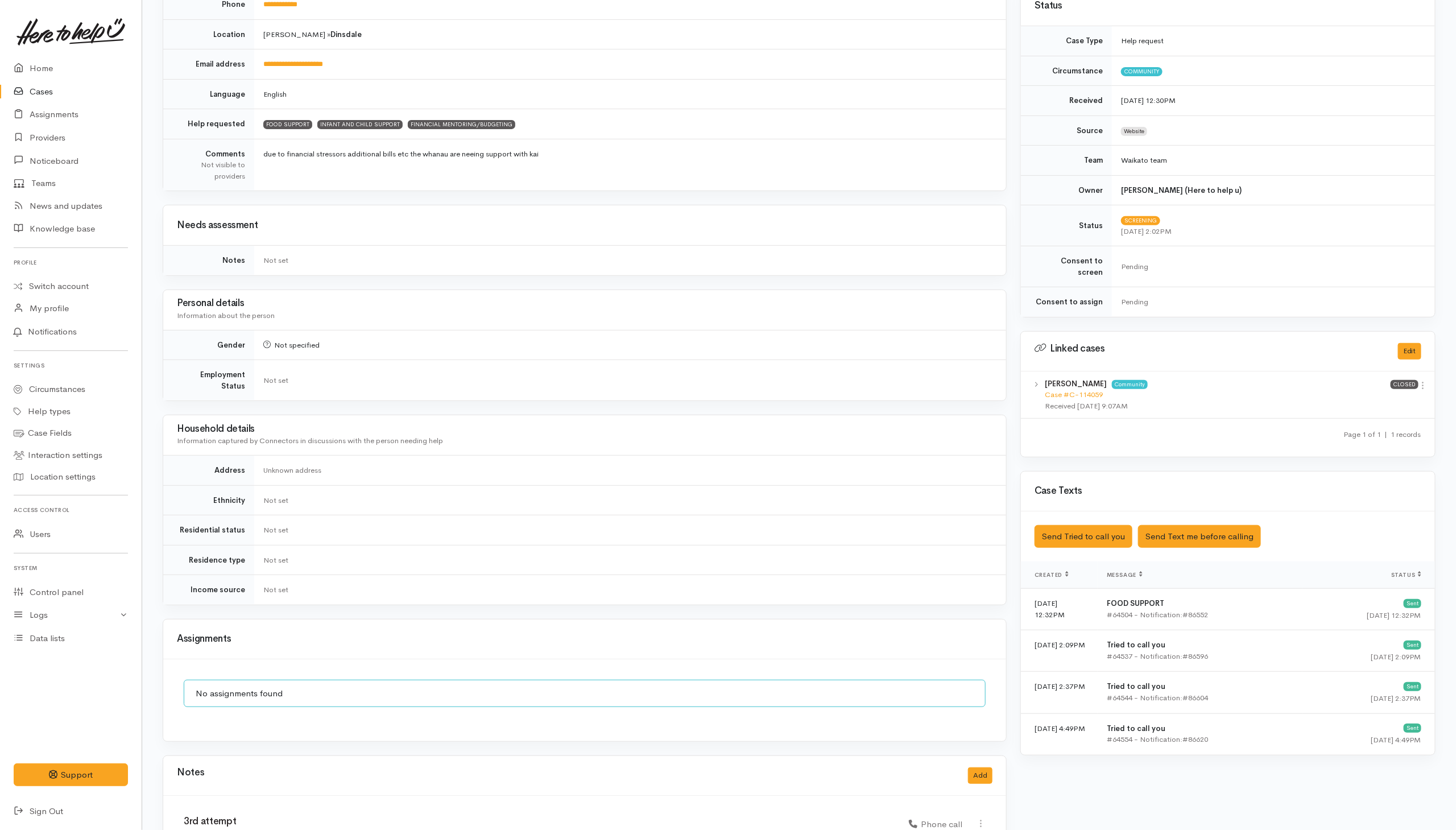
scroll to position [14, 0]
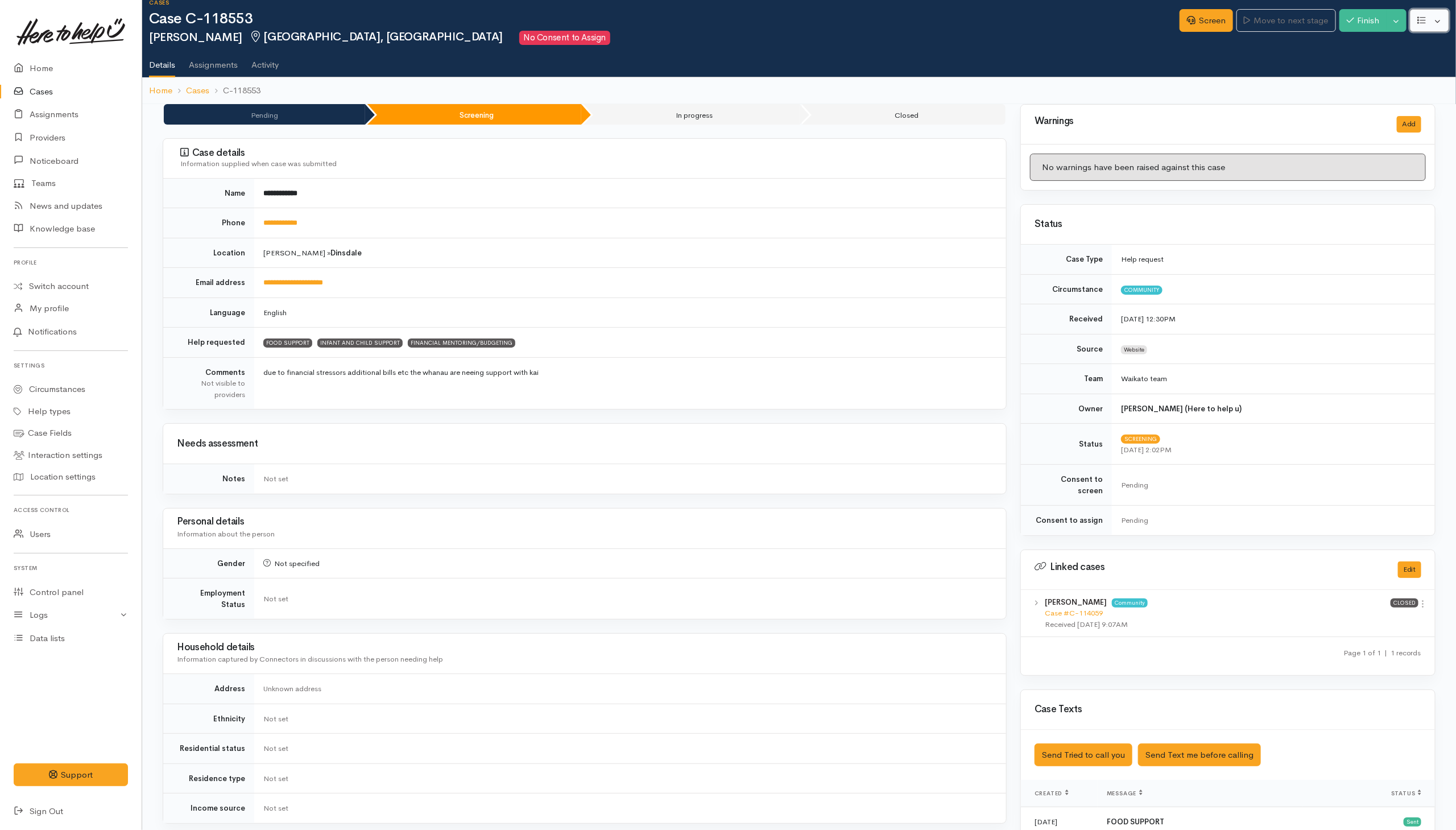
drag, startPoint x: 1438, startPoint y: 19, endPoint x: 1442, endPoint y: 28, distance: 9.8
click at [968, 20] on button "button" at bounding box center [1428, 21] width 39 height 23
click at [968, 77] on link "Re-assign team" at bounding box center [1386, 82] width 121 height 17
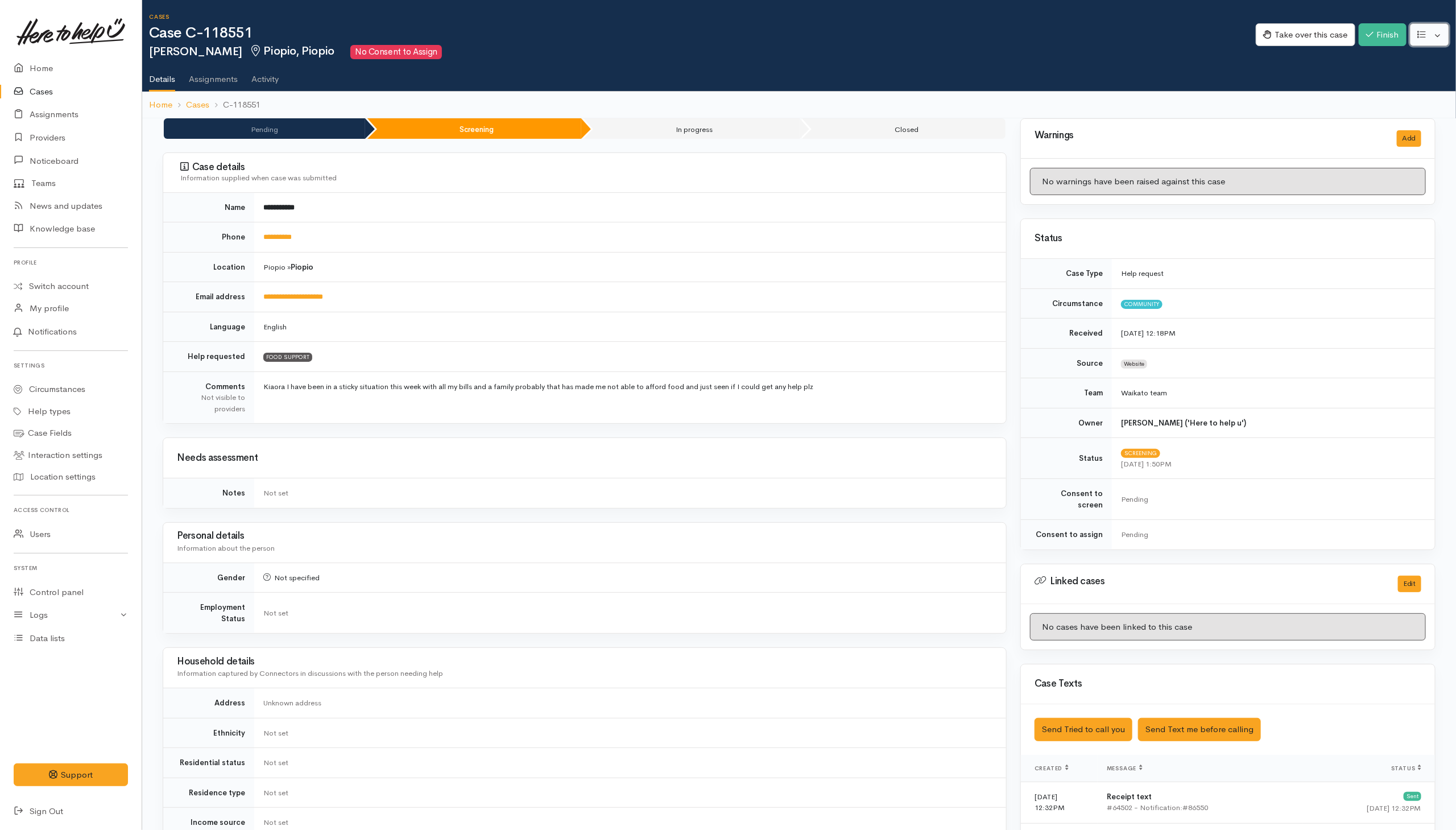
click at [968, 39] on button "button" at bounding box center [1428, 34] width 39 height 23
click at [968, 94] on link "Re-assign team" at bounding box center [1386, 96] width 121 height 17
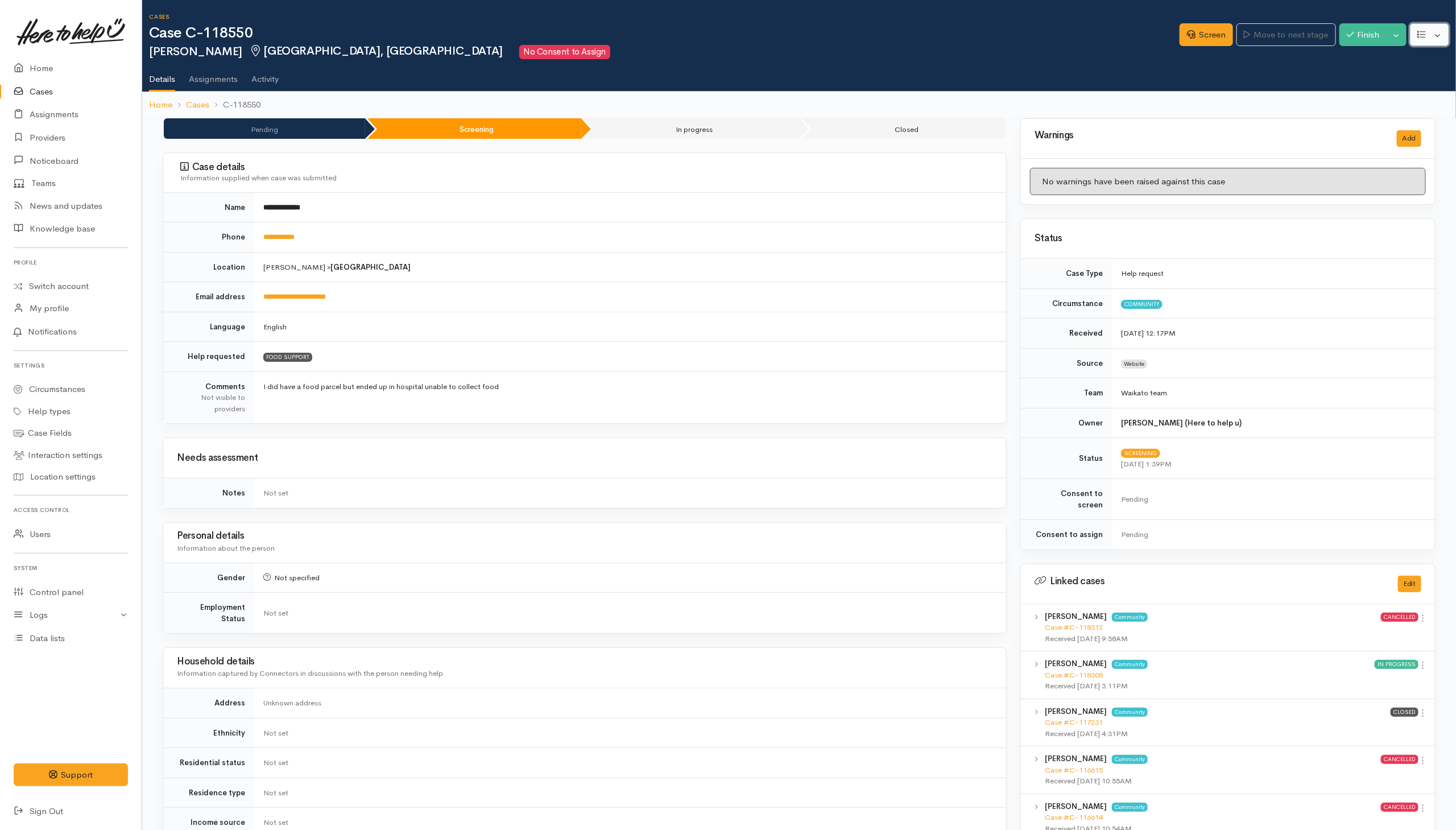
click at [968, 34] on button "button" at bounding box center [1428, 34] width 39 height 23
click at [968, 91] on link "Re-assign team" at bounding box center [1386, 96] width 121 height 17
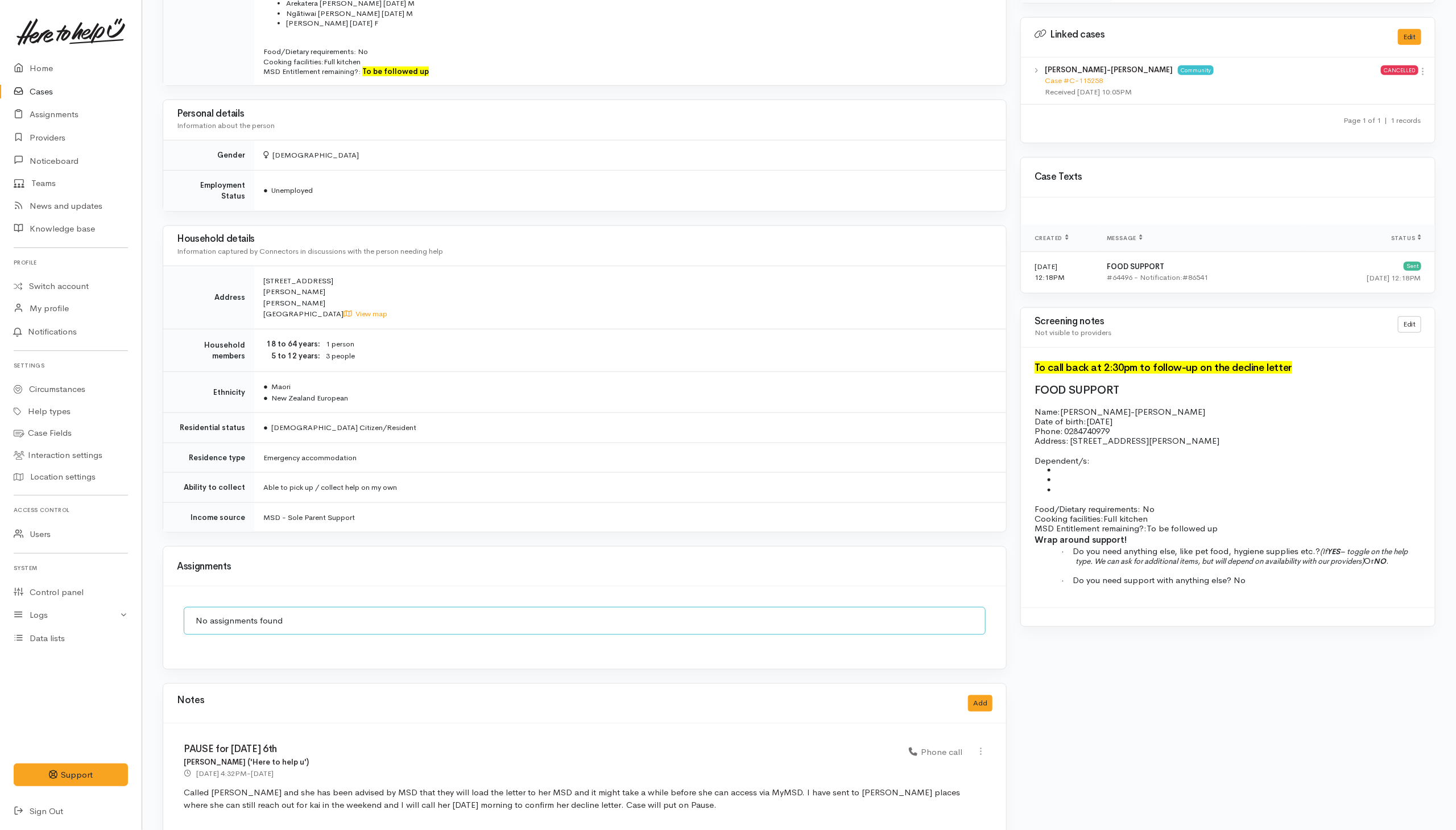
scroll to position [597, 0]
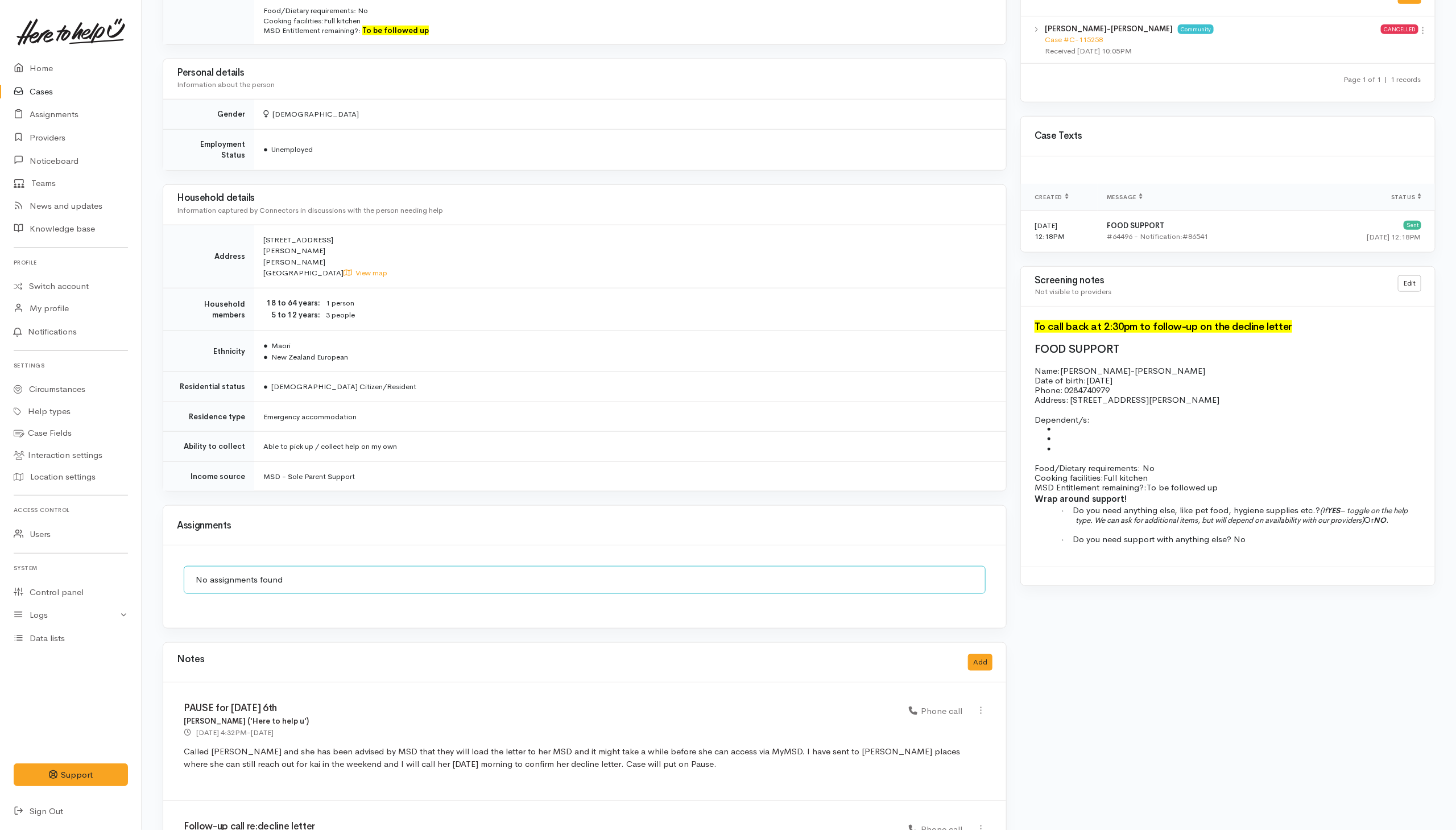
drag, startPoint x: 486, startPoint y: 545, endPoint x: 537, endPoint y: 579, distance: 61.3
click at [486, 545] on div "No assignments found" at bounding box center [584, 586] width 843 height 82
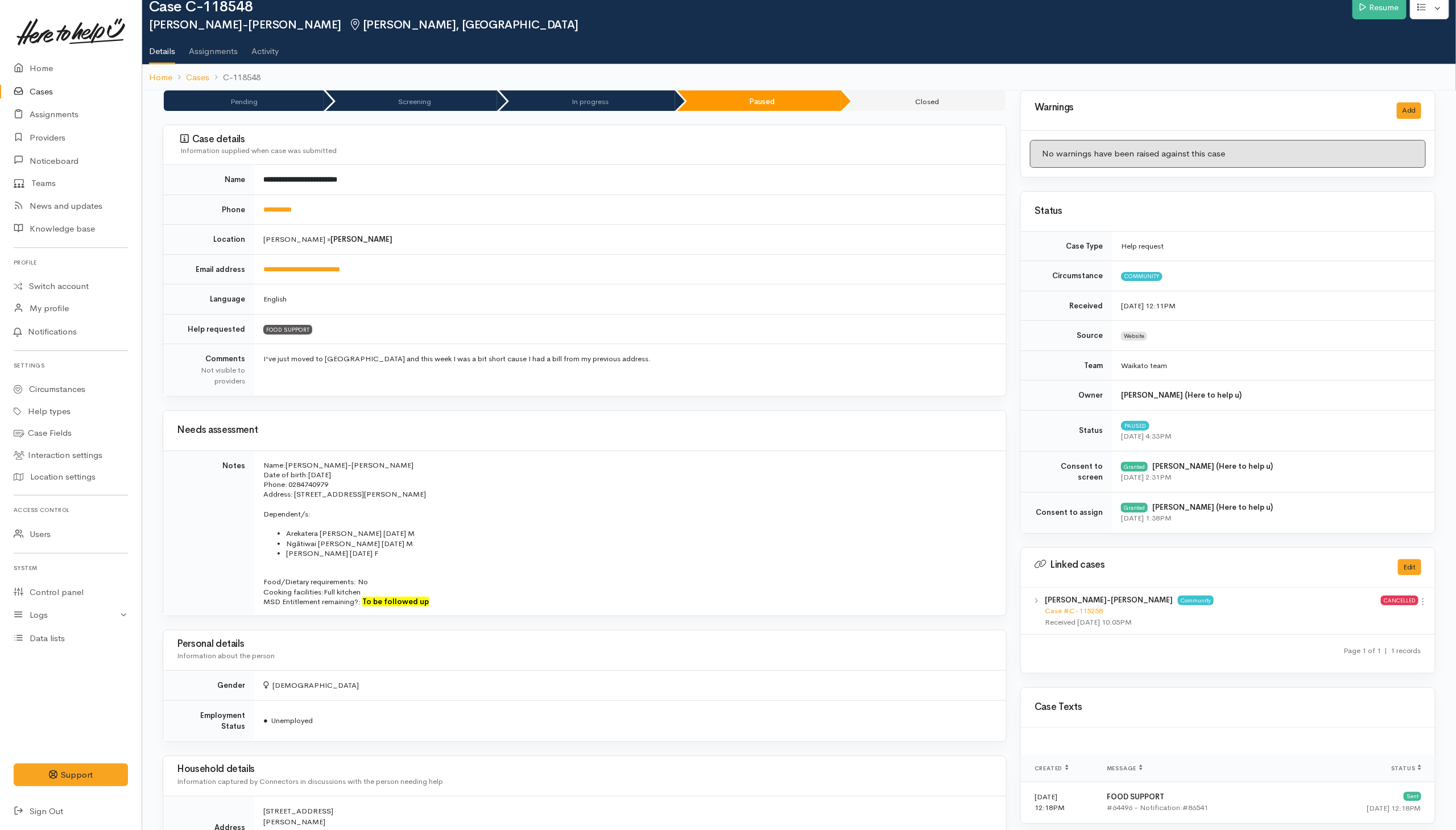
scroll to position [0, 0]
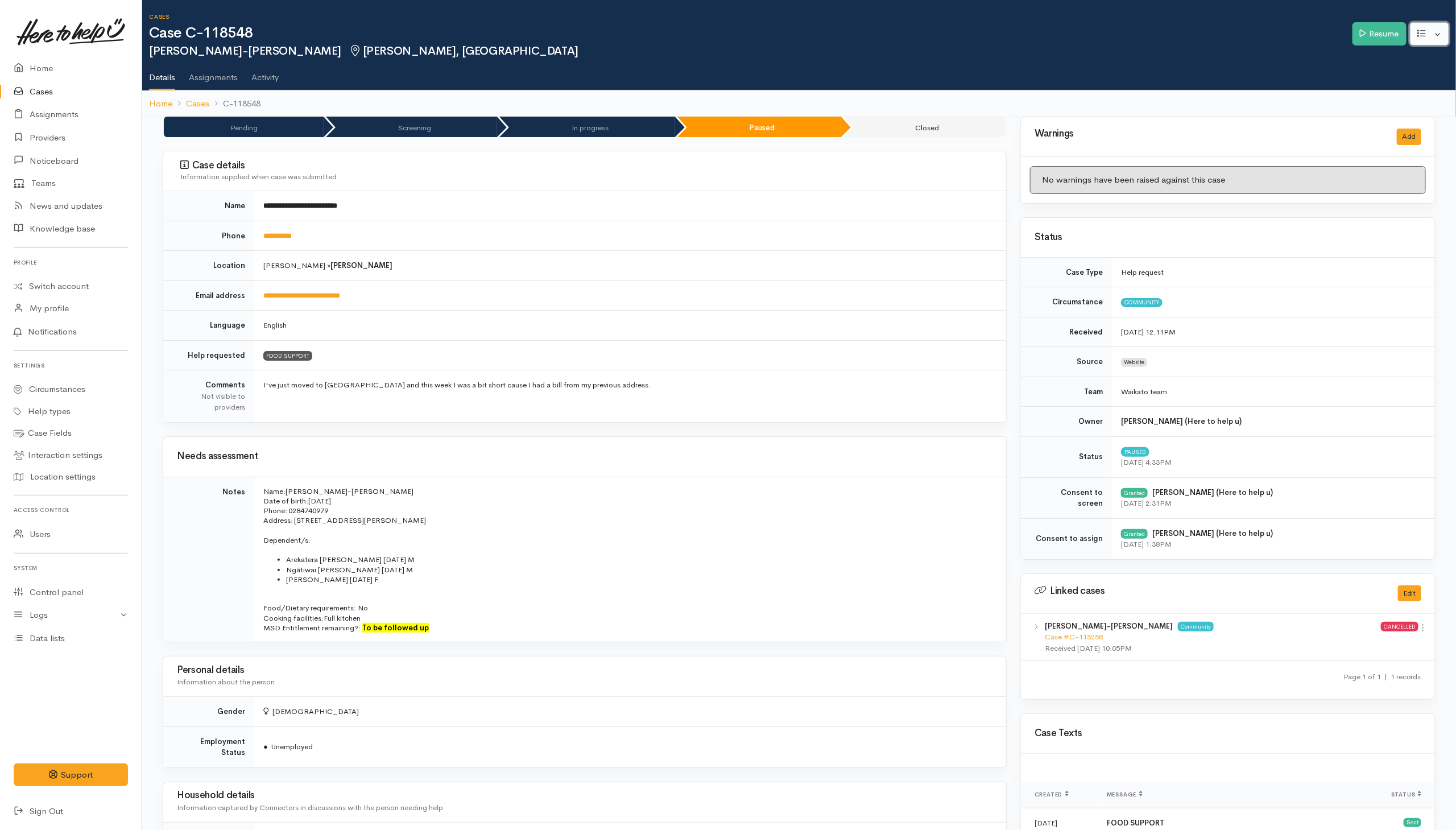
click at [968, 36] on button "button" at bounding box center [1428, 33] width 39 height 23
click at [968, 97] on link "Re-assign team" at bounding box center [1386, 96] width 121 height 17
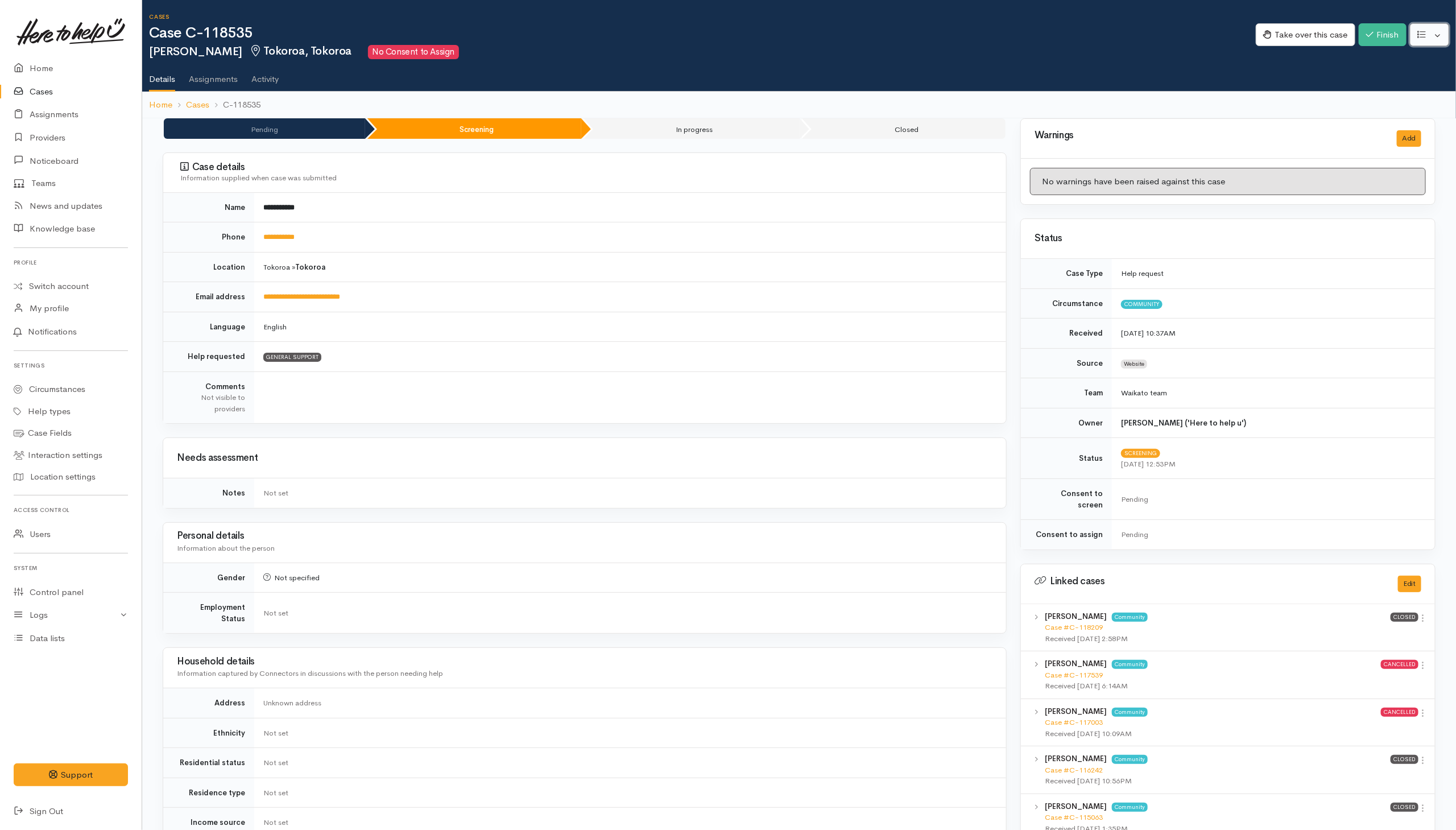
drag, startPoint x: 1430, startPoint y: 32, endPoint x: 1434, endPoint y: 37, distance: 6.4
click at [968, 33] on button "button" at bounding box center [1428, 34] width 39 height 23
click at [968, 96] on link "Re-assign team" at bounding box center [1386, 96] width 121 height 17
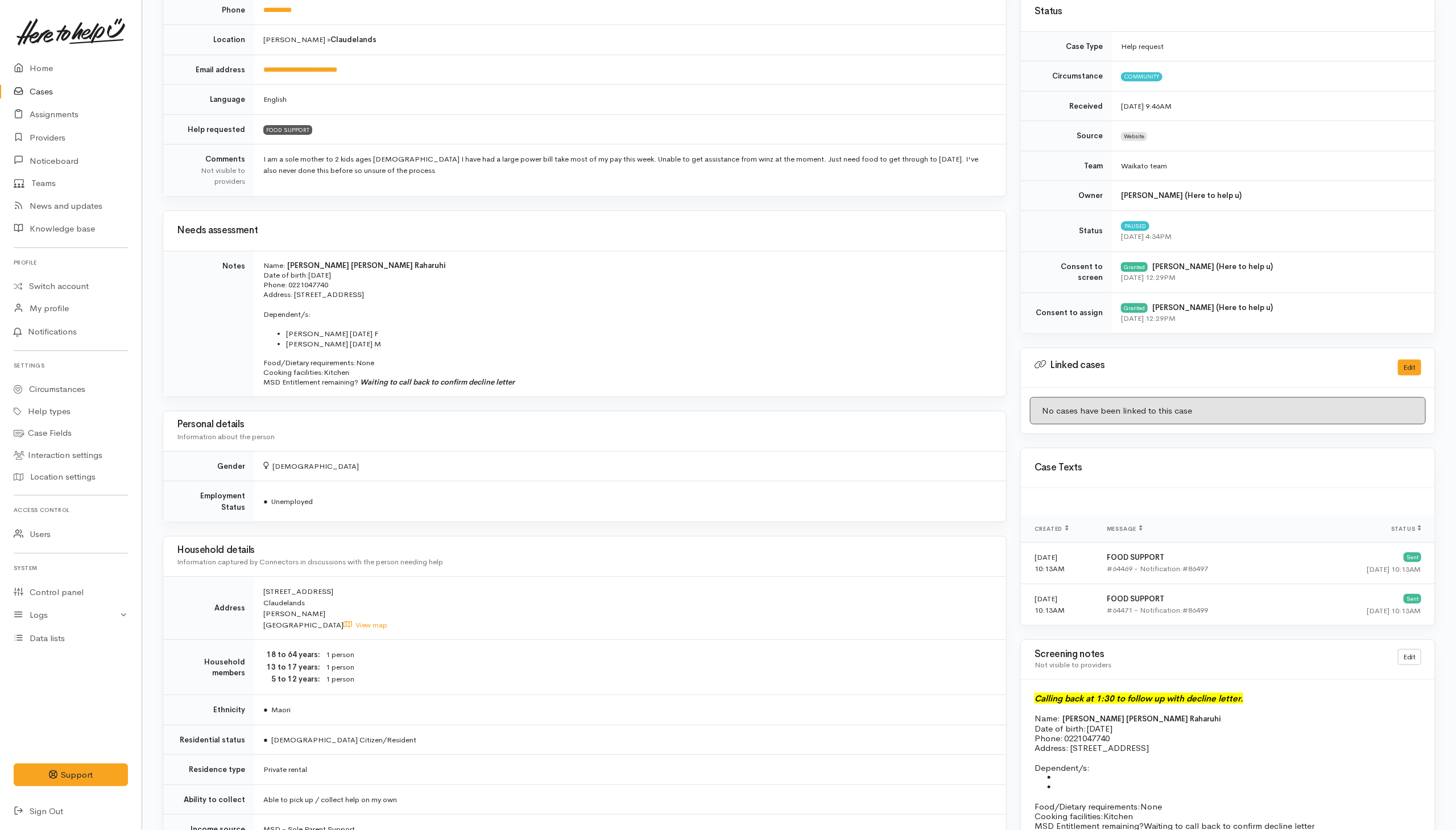
scroll to position [26, 0]
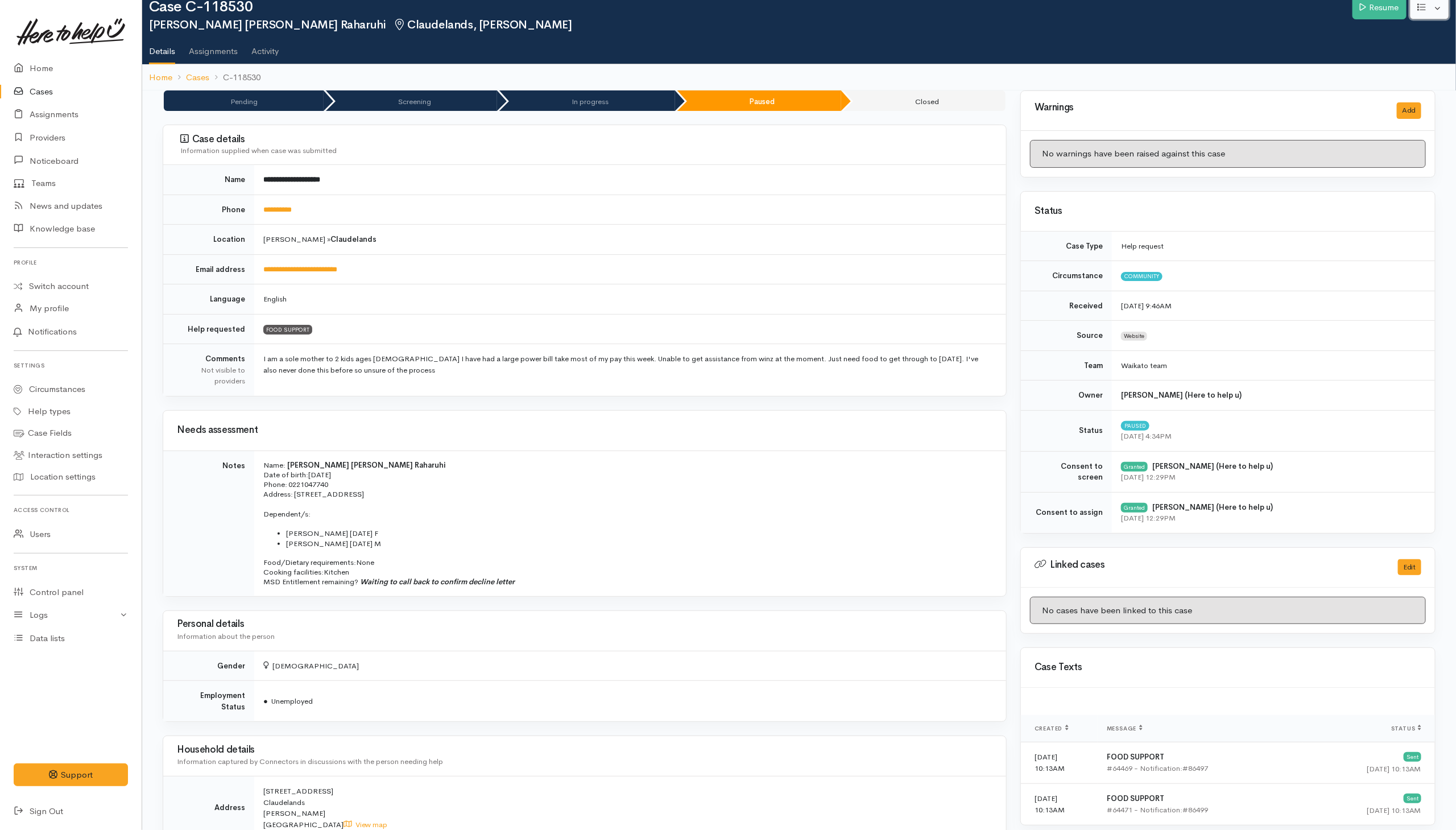
click at [968, 10] on button "button" at bounding box center [1428, 8] width 39 height 23
click at [968, 68] on link "Re-assign team" at bounding box center [1386, 69] width 121 height 17
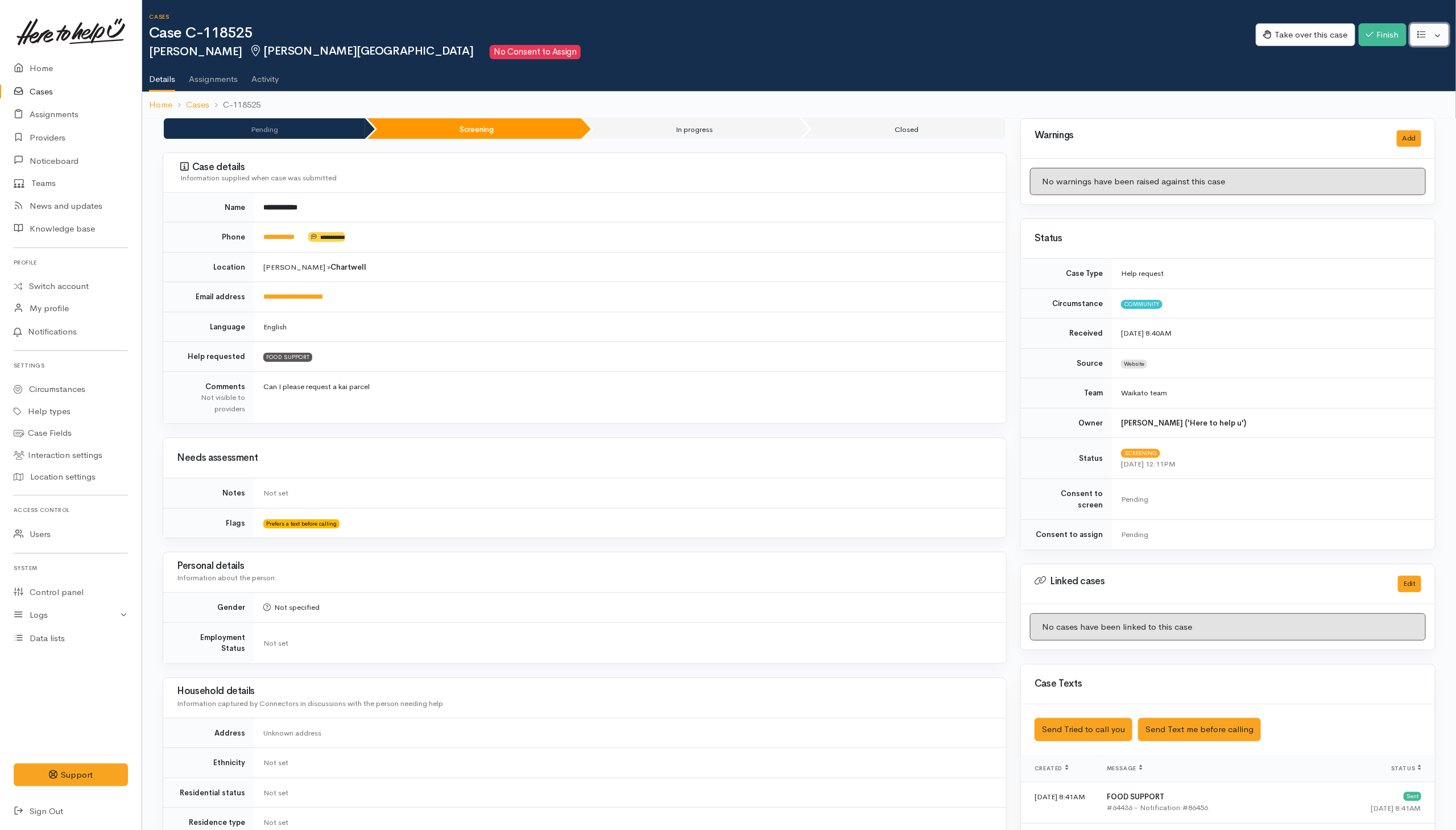
click at [968, 36] on button "button" at bounding box center [1428, 34] width 39 height 23
click at [968, 95] on link "Re-assign team" at bounding box center [1386, 96] width 121 height 17
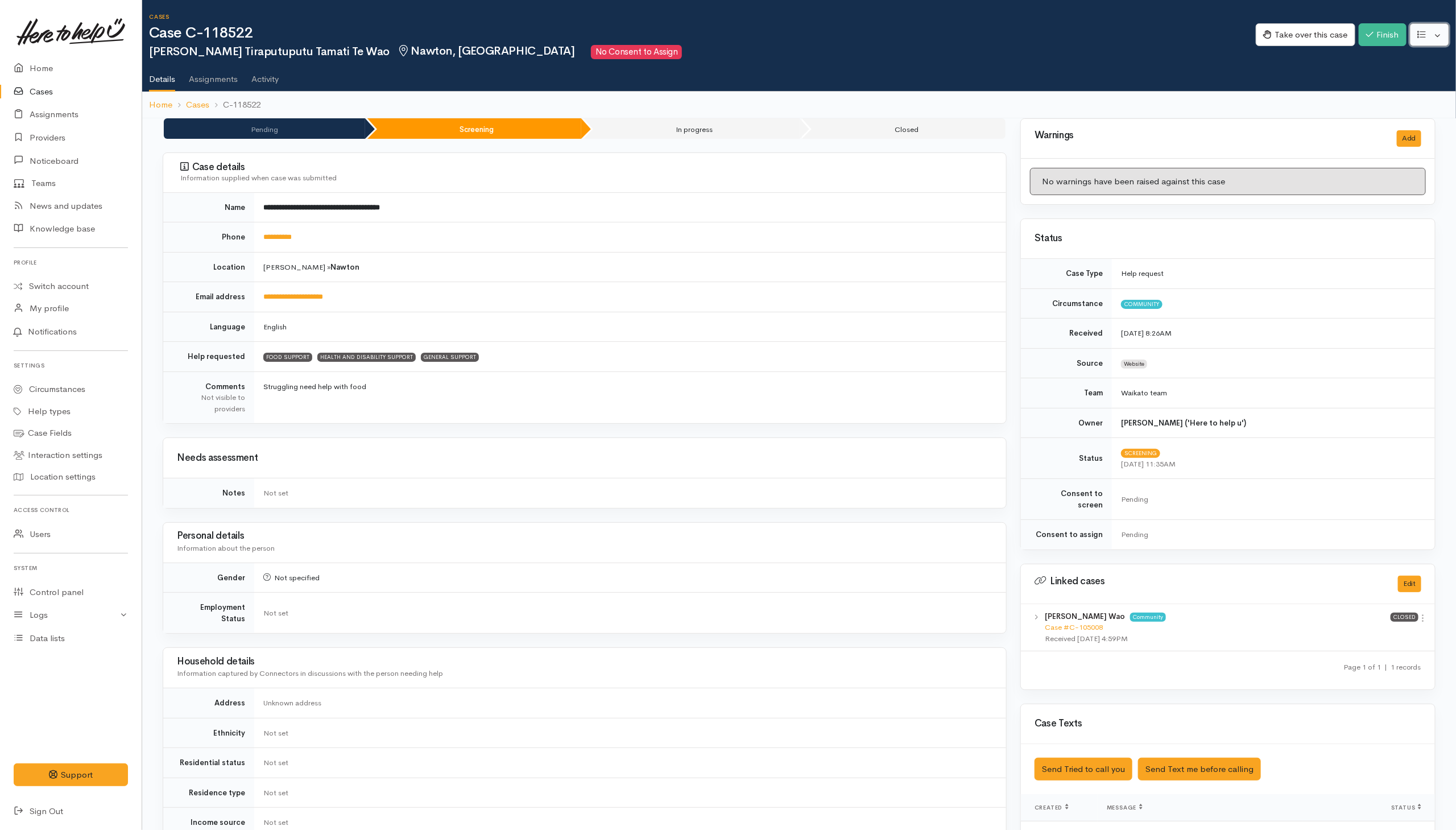
click at [968, 31] on button "button" at bounding box center [1428, 34] width 39 height 23
click at [968, 92] on link "Re-assign team" at bounding box center [1386, 96] width 121 height 17
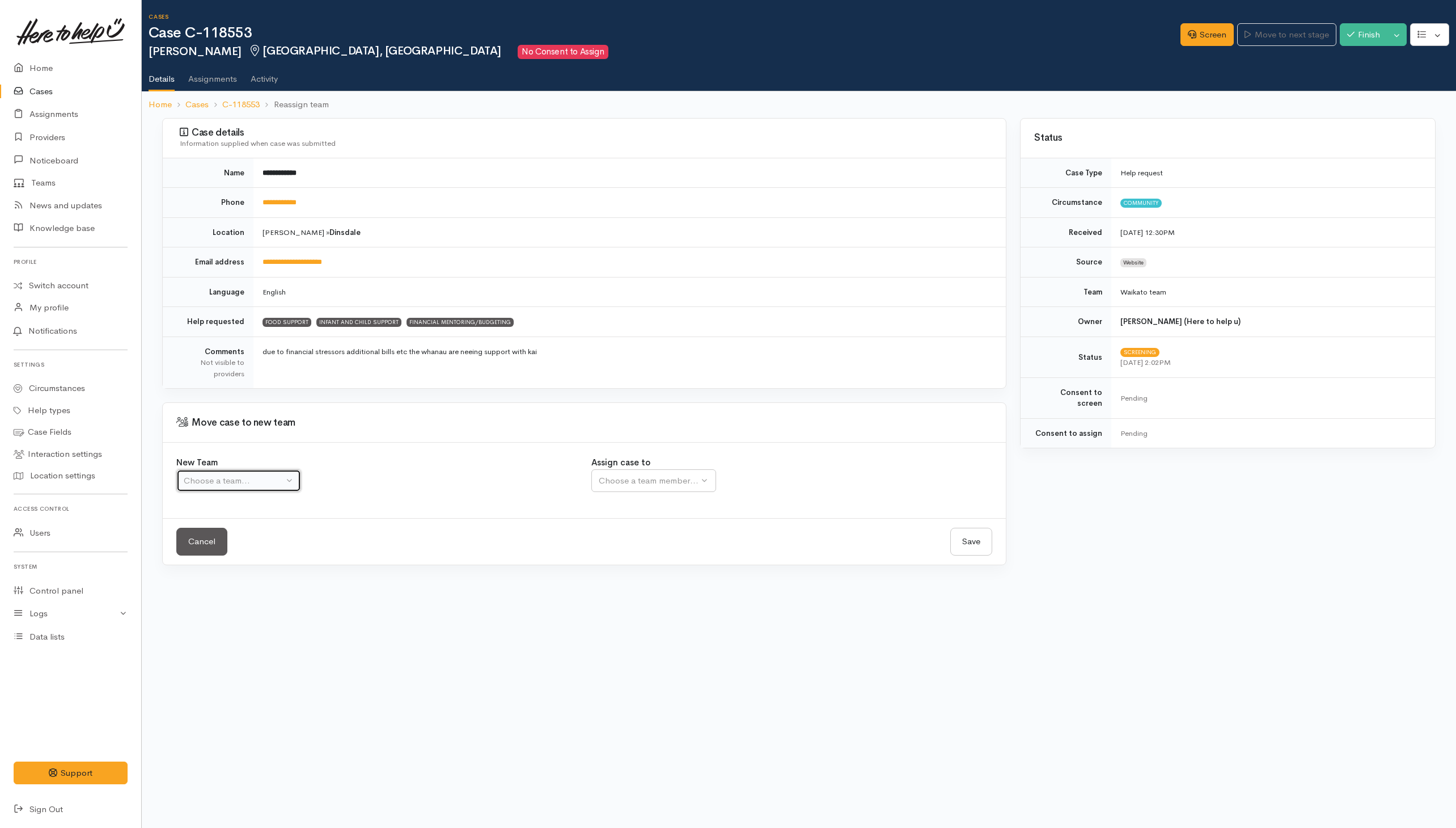
click at [283, 493] on button "Choose a team..." at bounding box center [238, 480] width 125 height 23
click at [197, 541] on span "Waikato team" at bounding box center [216, 535] width 52 height 13
select select "1"
click at [633, 483] on div "Choose a team member..." at bounding box center [686, 481] width 173 height 13
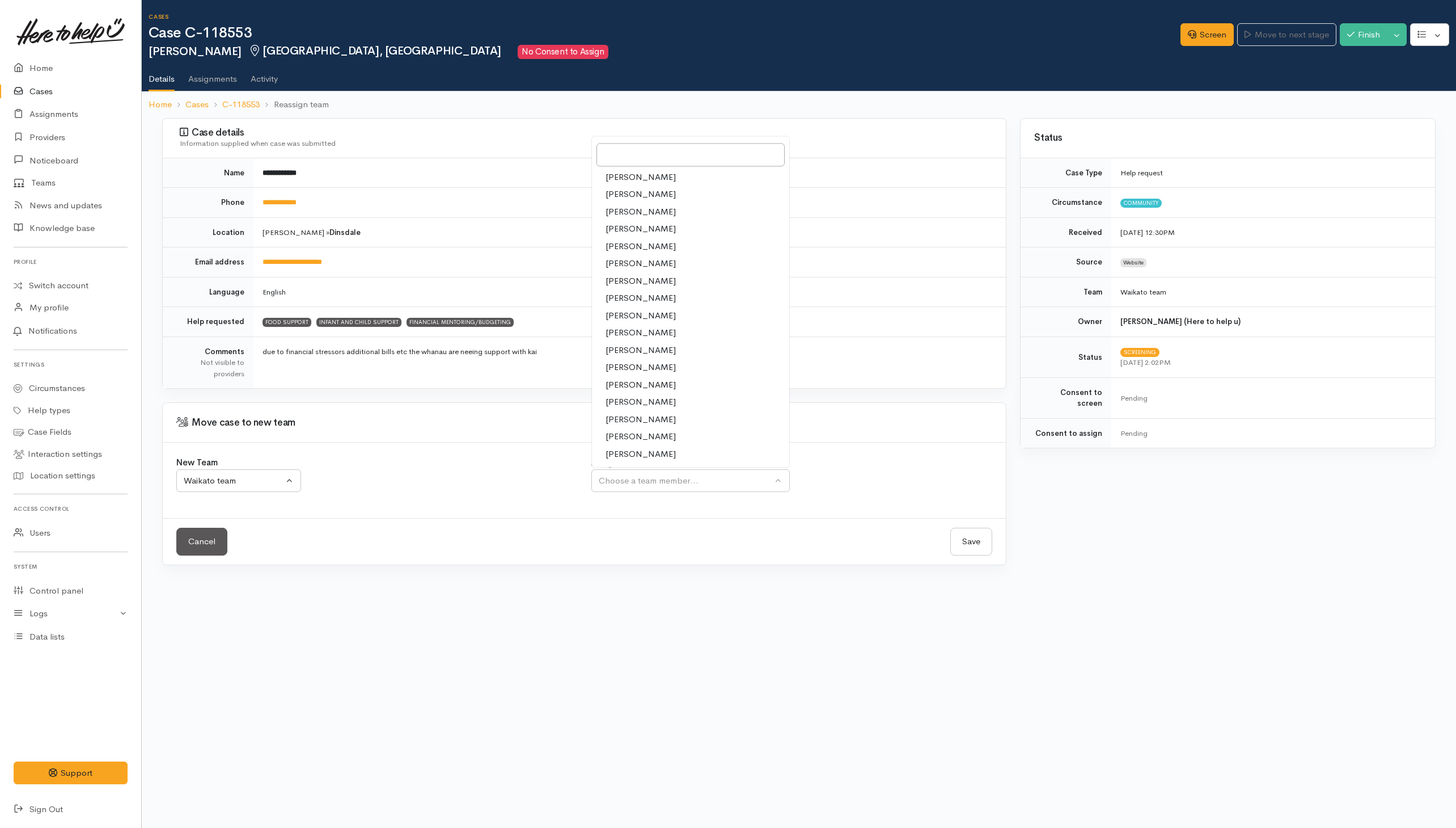
click at [616, 441] on span "[PERSON_NAME]" at bounding box center [641, 437] width 70 height 13
select select "2106"
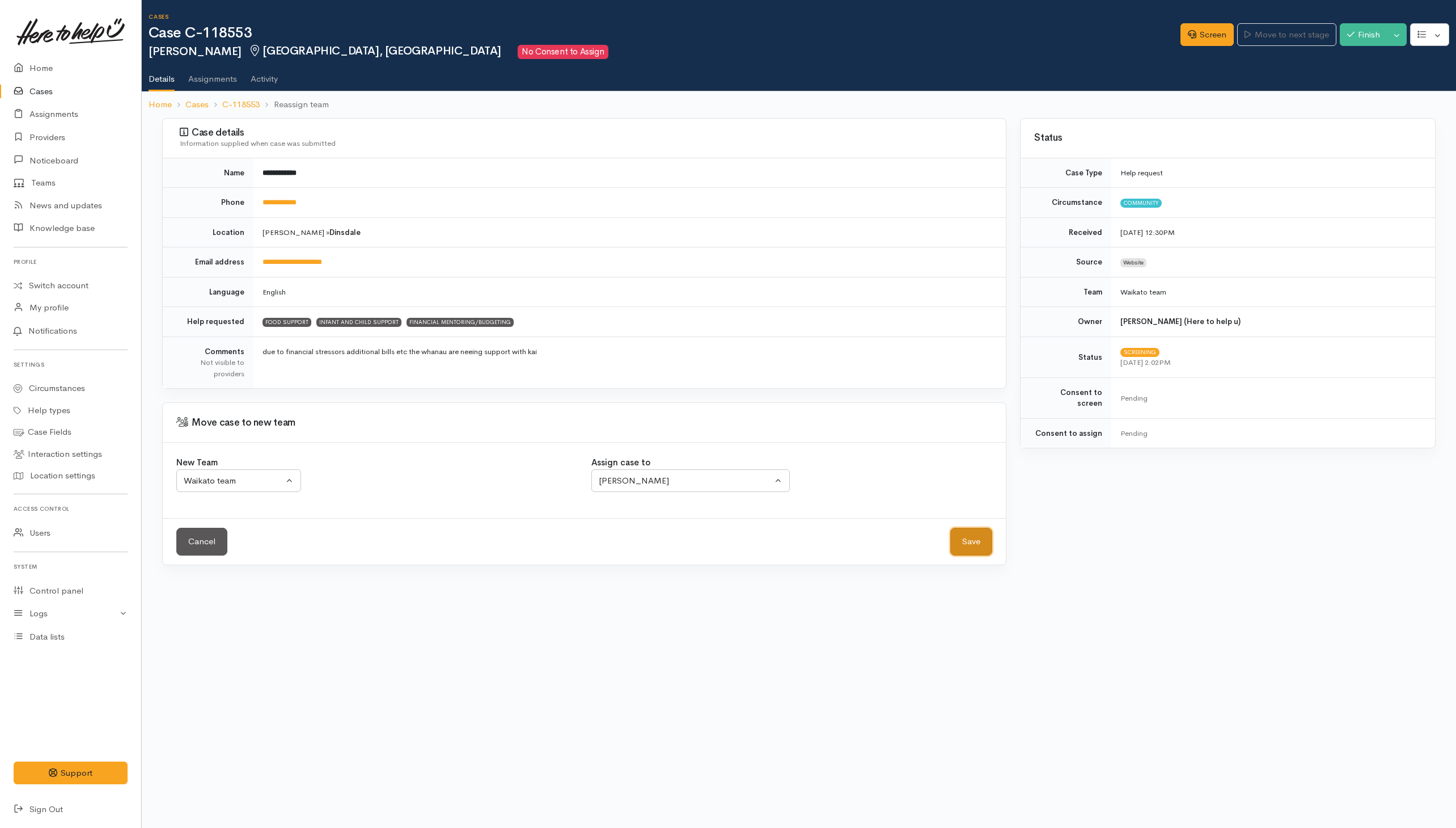
click at [989, 538] on button "Save" at bounding box center [971, 541] width 42 height 28
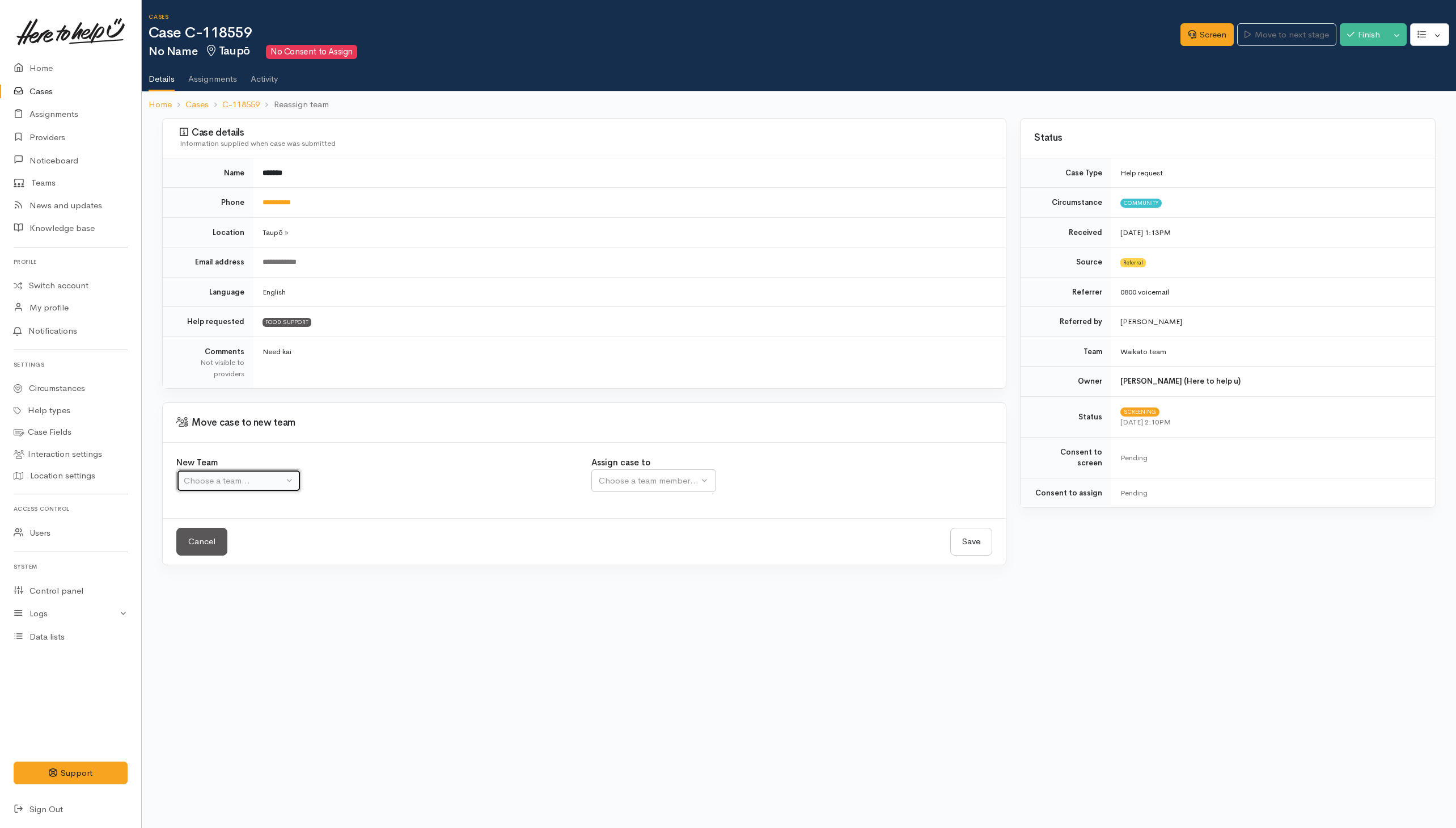
click at [278, 477] on div "Choose a team..." at bounding box center [233, 481] width 100 height 13
drag, startPoint x: 238, startPoint y: 536, endPoint x: 449, endPoint y: 510, distance: 212.6
click at [239, 536] on span "Waikato team" at bounding box center [216, 535] width 52 height 13
select select "1"
click at [618, 488] on div "Choose a team member..." at bounding box center [686, 481] width 173 height 13
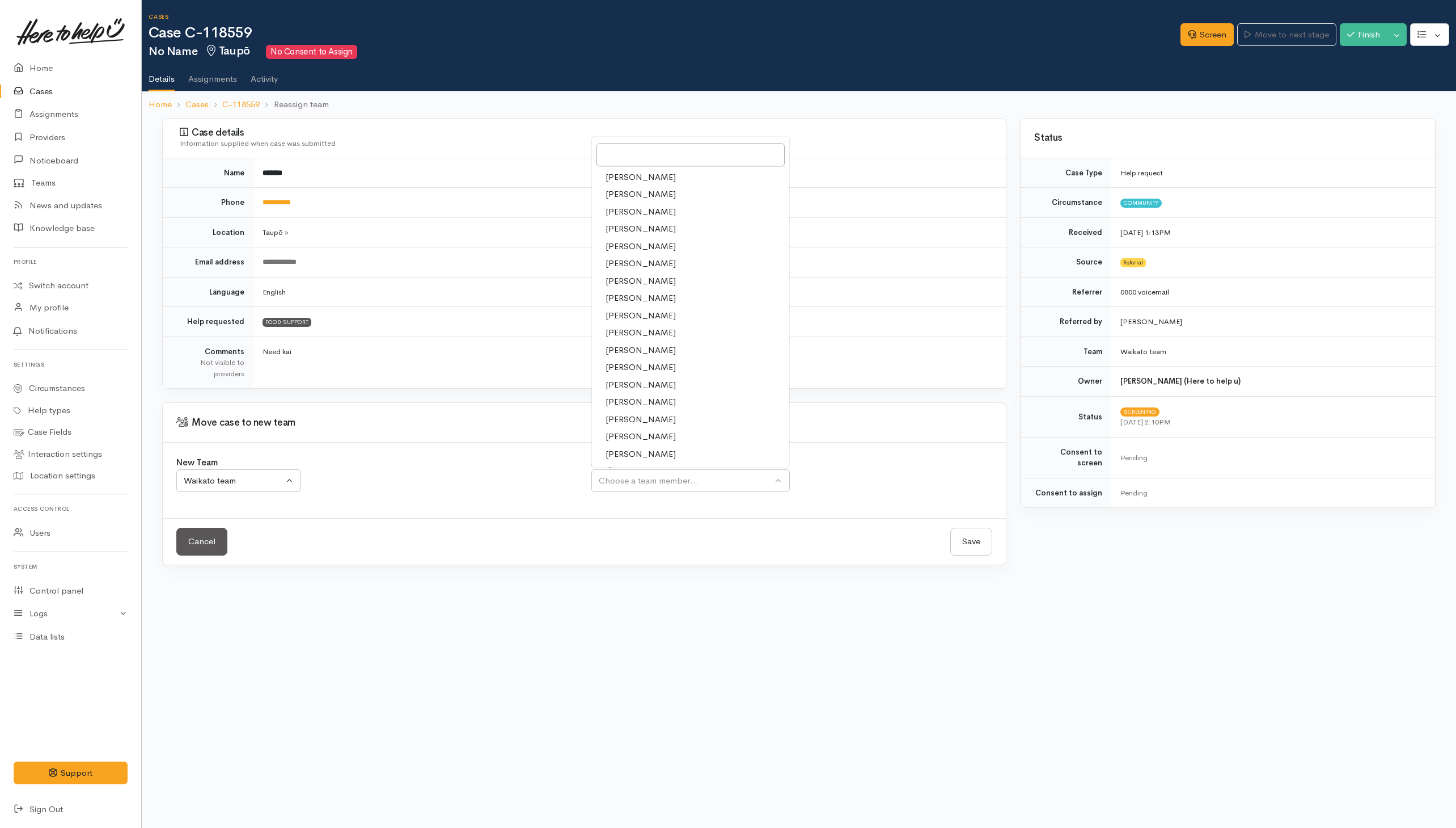
click at [626, 435] on span "[PERSON_NAME]" at bounding box center [641, 437] width 70 height 13
select select "2106"
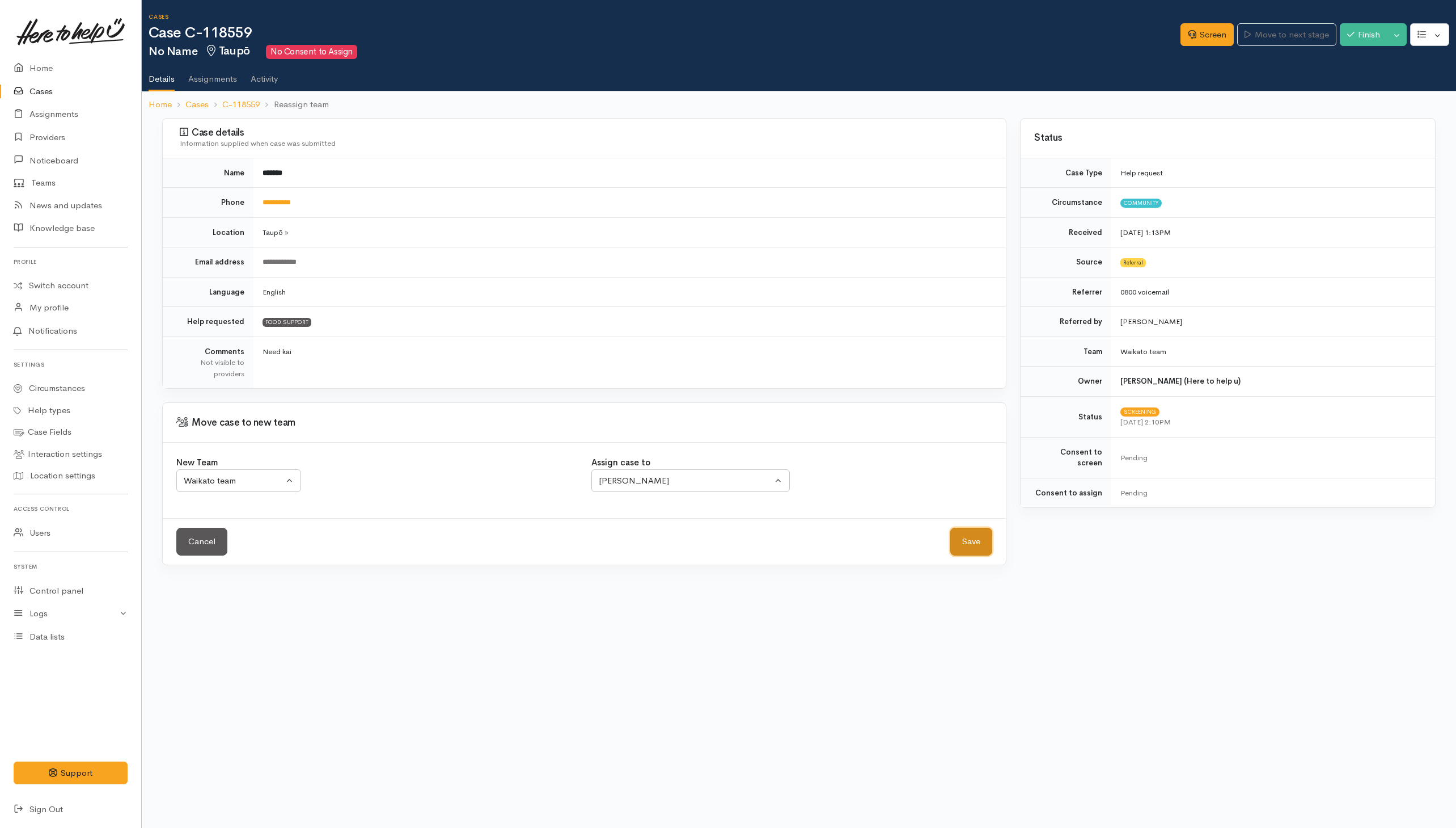
drag, startPoint x: 971, startPoint y: 536, endPoint x: 113, endPoint y: 333, distance: 881.7
click at [970, 536] on button "Save" at bounding box center [971, 541] width 42 height 28
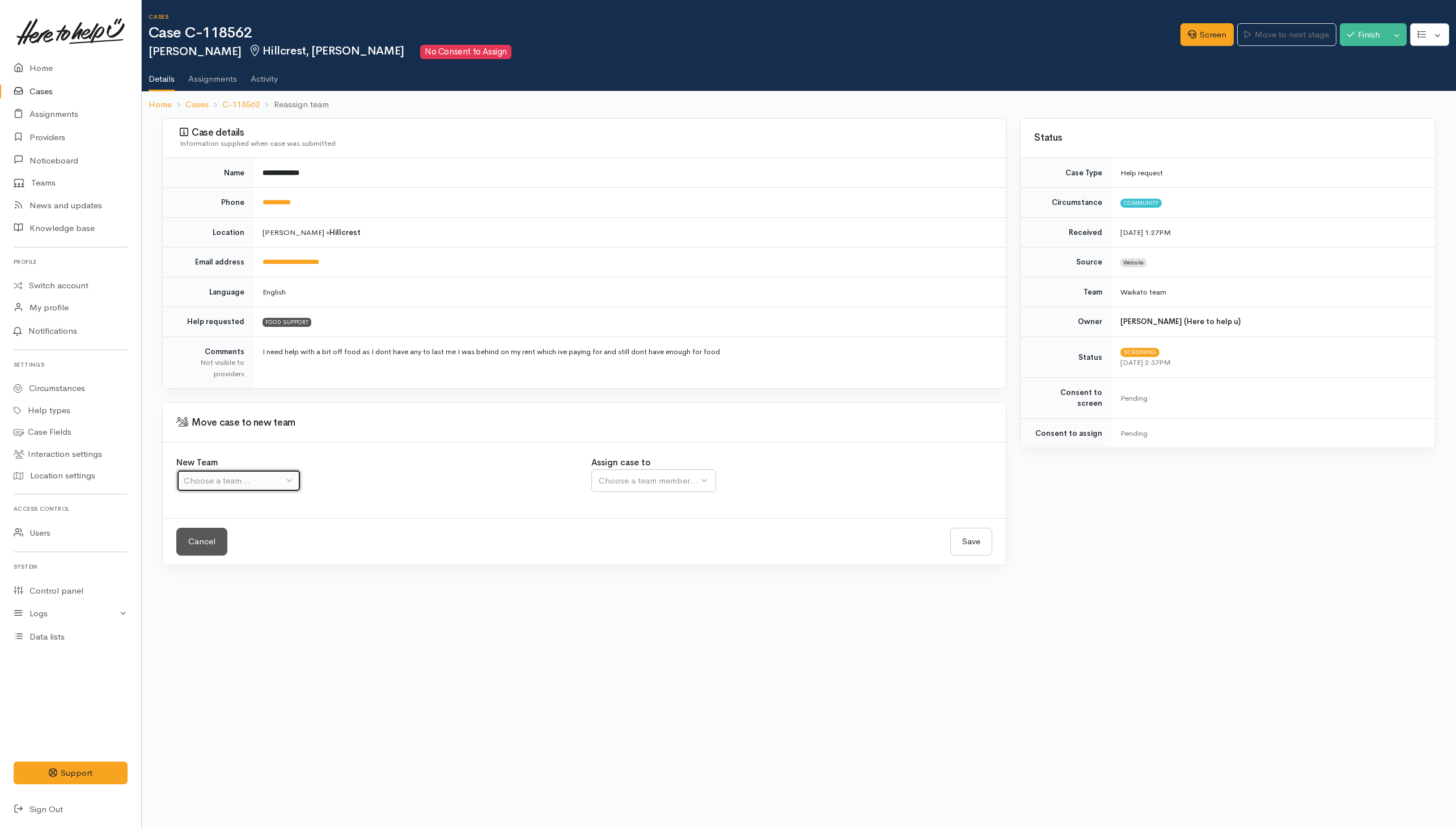
click at [288, 483] on button "Choose a team..." at bounding box center [238, 480] width 125 height 23
click at [218, 536] on span "Waikato team" at bounding box center [216, 535] width 52 height 13
select select "1"
click at [620, 486] on div "Choose a team member..." at bounding box center [686, 481] width 173 height 13
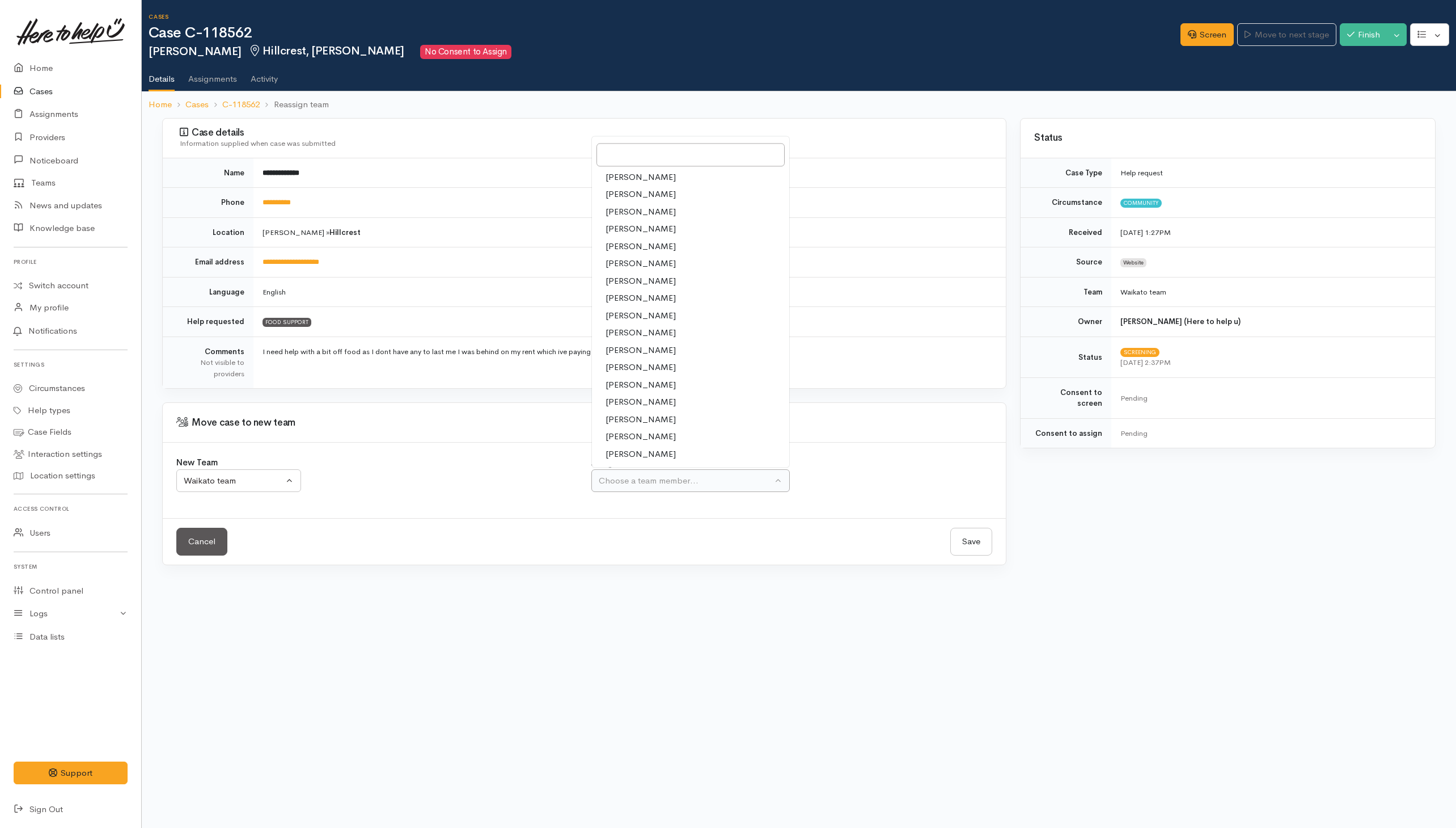
drag, startPoint x: 627, startPoint y: 440, endPoint x: 785, endPoint y: 475, distance: 161.8
click at [629, 440] on span "[PERSON_NAME]" at bounding box center [641, 437] width 70 height 13
select select "2106"
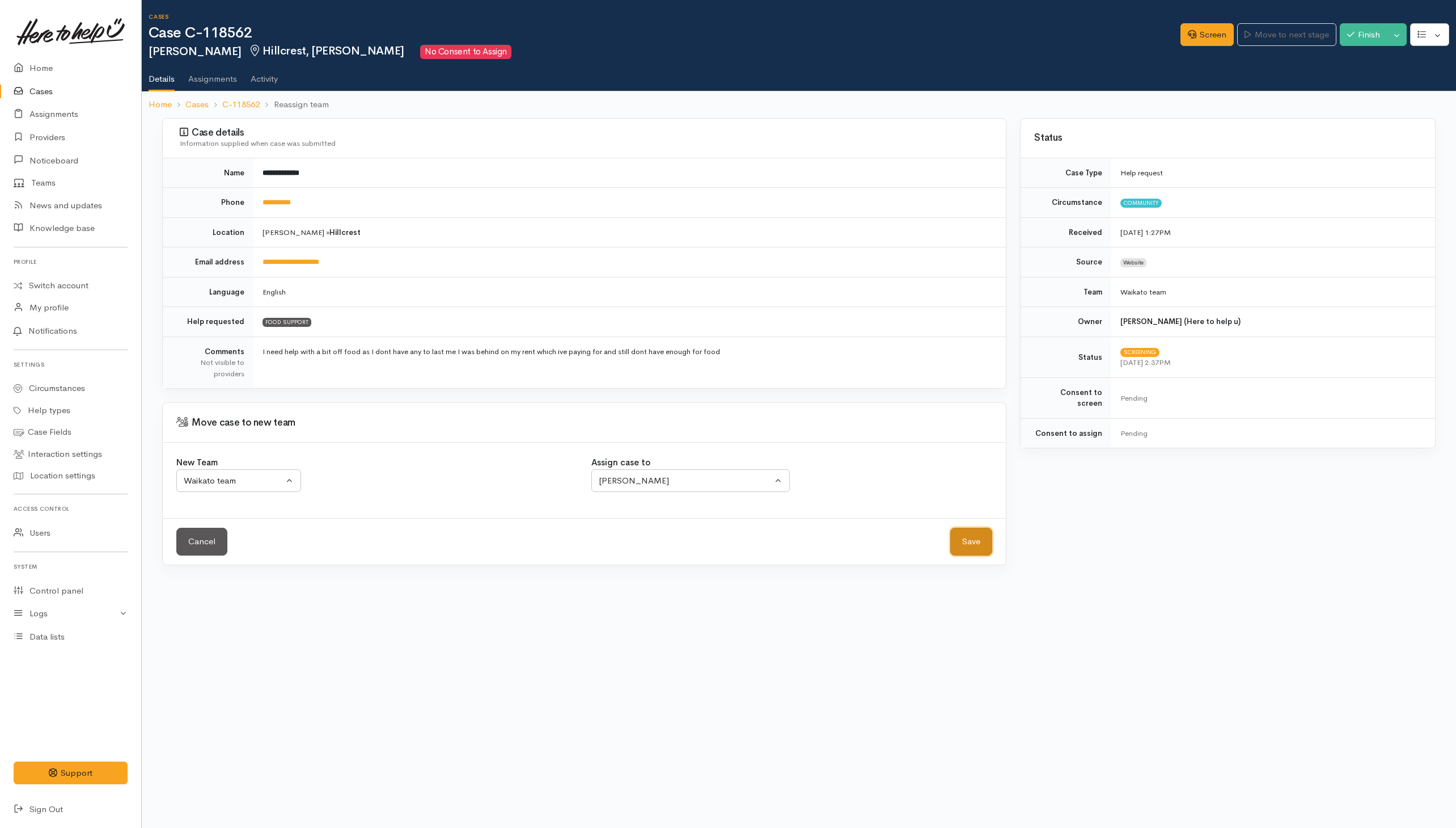
click at [977, 541] on button "Save" at bounding box center [971, 541] width 42 height 28
click at [289, 480] on button "Choose a team..." at bounding box center [238, 480] width 125 height 23
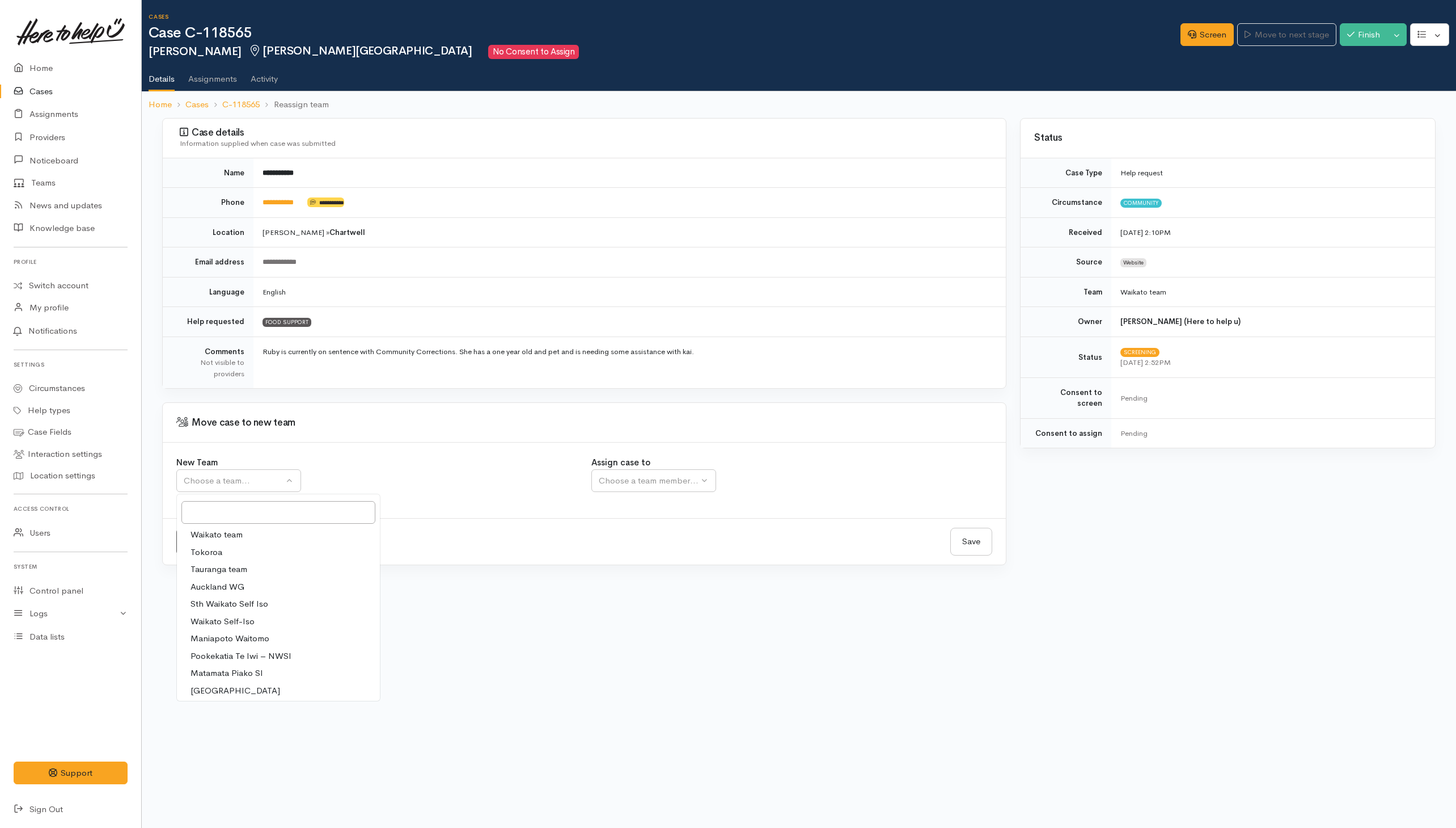
drag, startPoint x: 196, startPoint y: 538, endPoint x: 252, endPoint y: 531, distance: 56.4
click at [199, 538] on span "Waikato team" at bounding box center [216, 535] width 52 height 13
select select "1"
click at [613, 484] on div "Choose a team member..." at bounding box center [686, 481] width 173 height 13
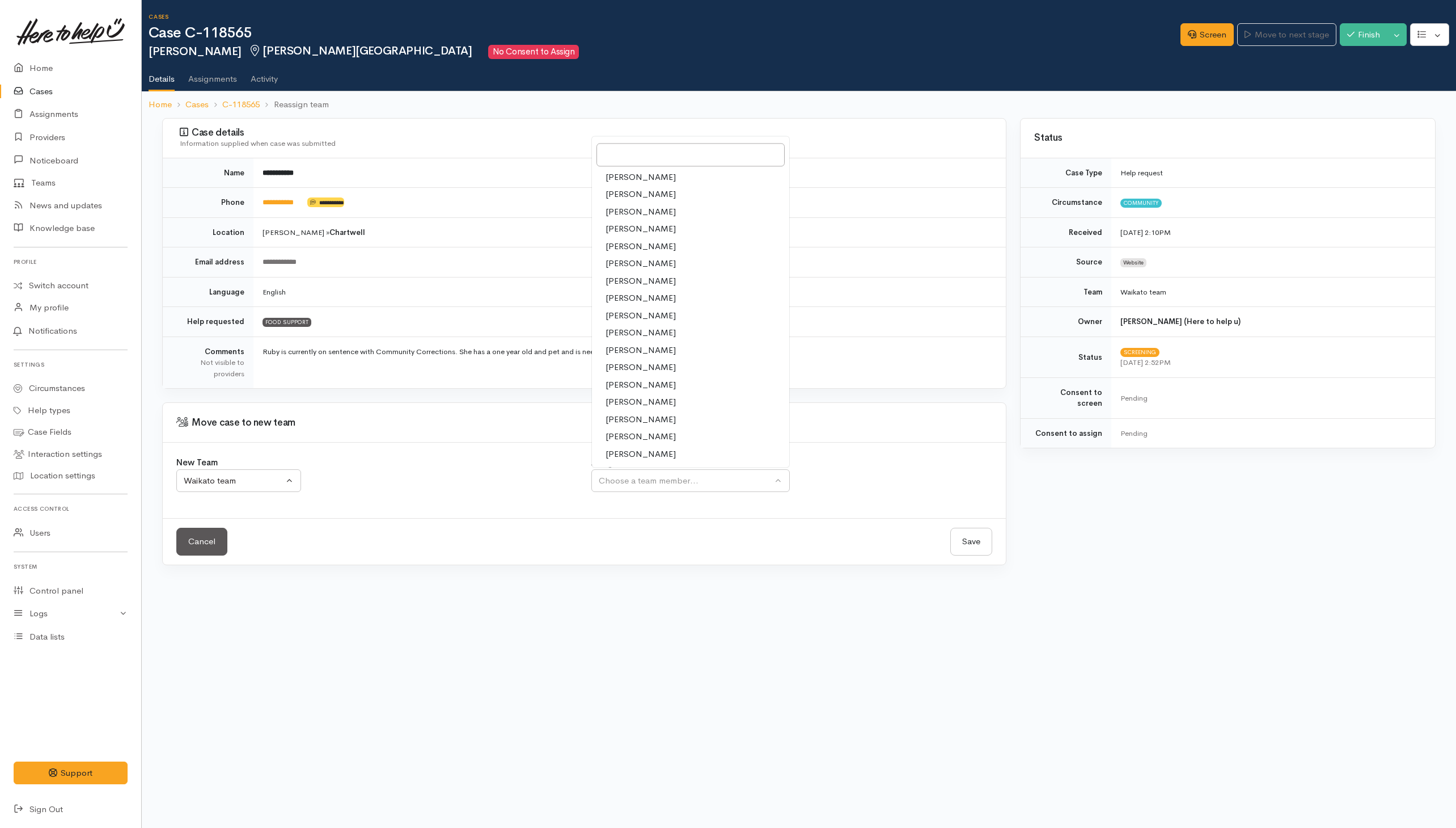
drag, startPoint x: 623, startPoint y: 441, endPoint x: 856, endPoint y: 453, distance: 233.3
click at [626, 441] on span "[PERSON_NAME]" at bounding box center [641, 437] width 70 height 13
select select "2106"
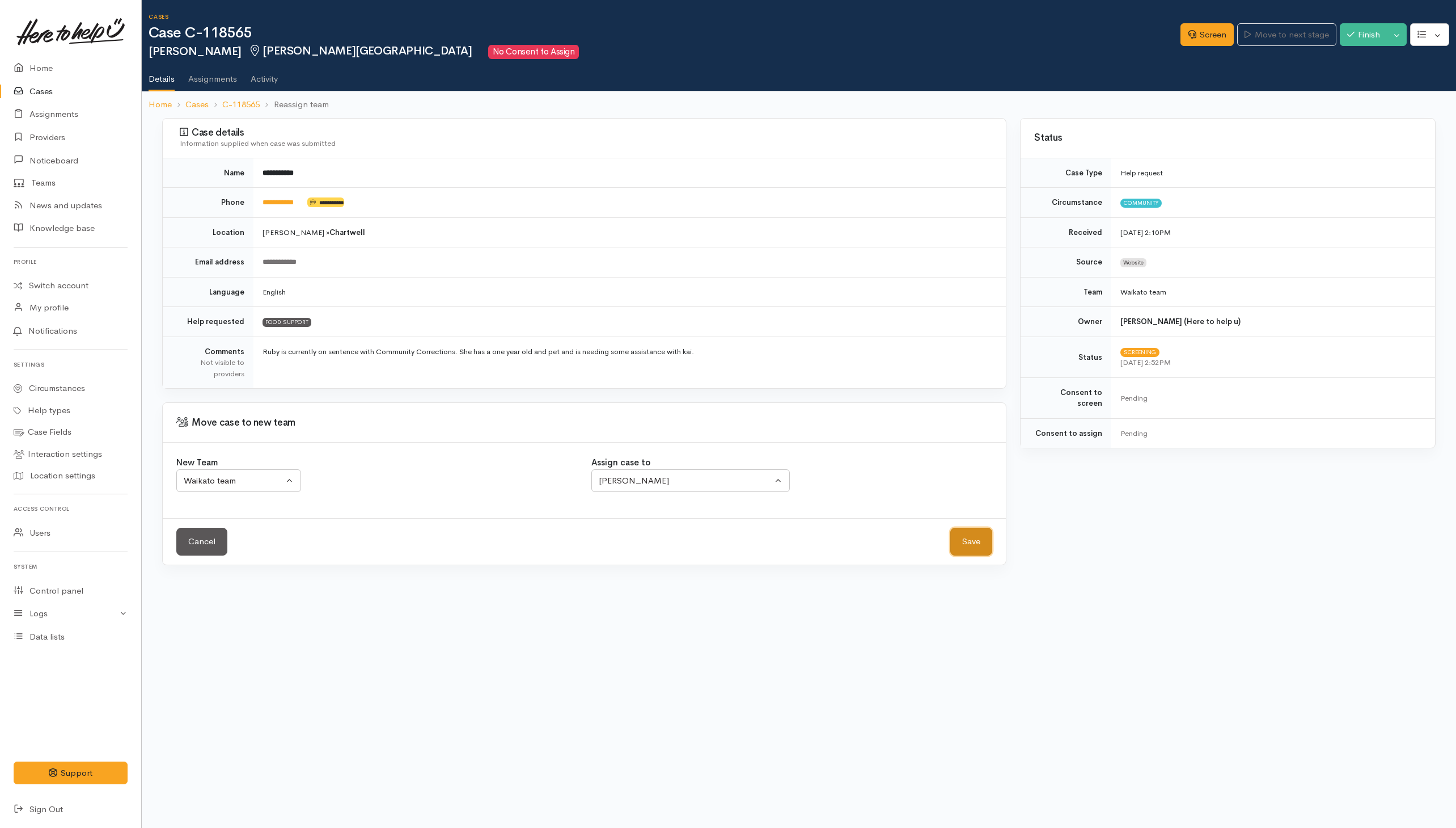
drag, startPoint x: 963, startPoint y: 540, endPoint x: 908, endPoint y: 532, distance: 55.6
click at [964, 541] on button "Save" at bounding box center [971, 541] width 42 height 28
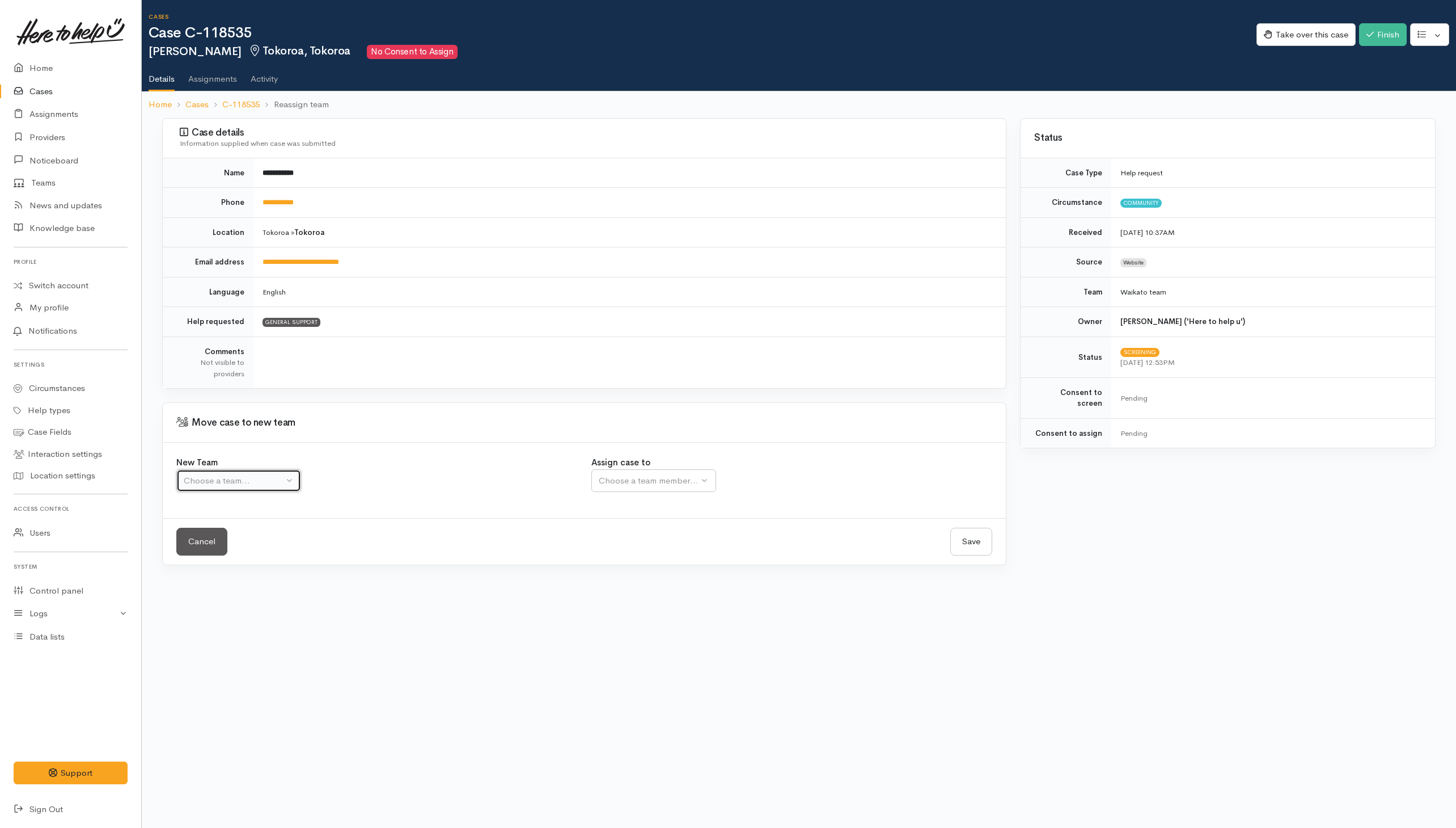
click at [215, 482] on div "Choose a team..." at bounding box center [233, 481] width 100 height 13
click at [206, 538] on span "Waikato team" at bounding box center [216, 535] width 52 height 13
select select "1"
click at [634, 483] on div "Choose a team member..." at bounding box center [686, 481] width 173 height 13
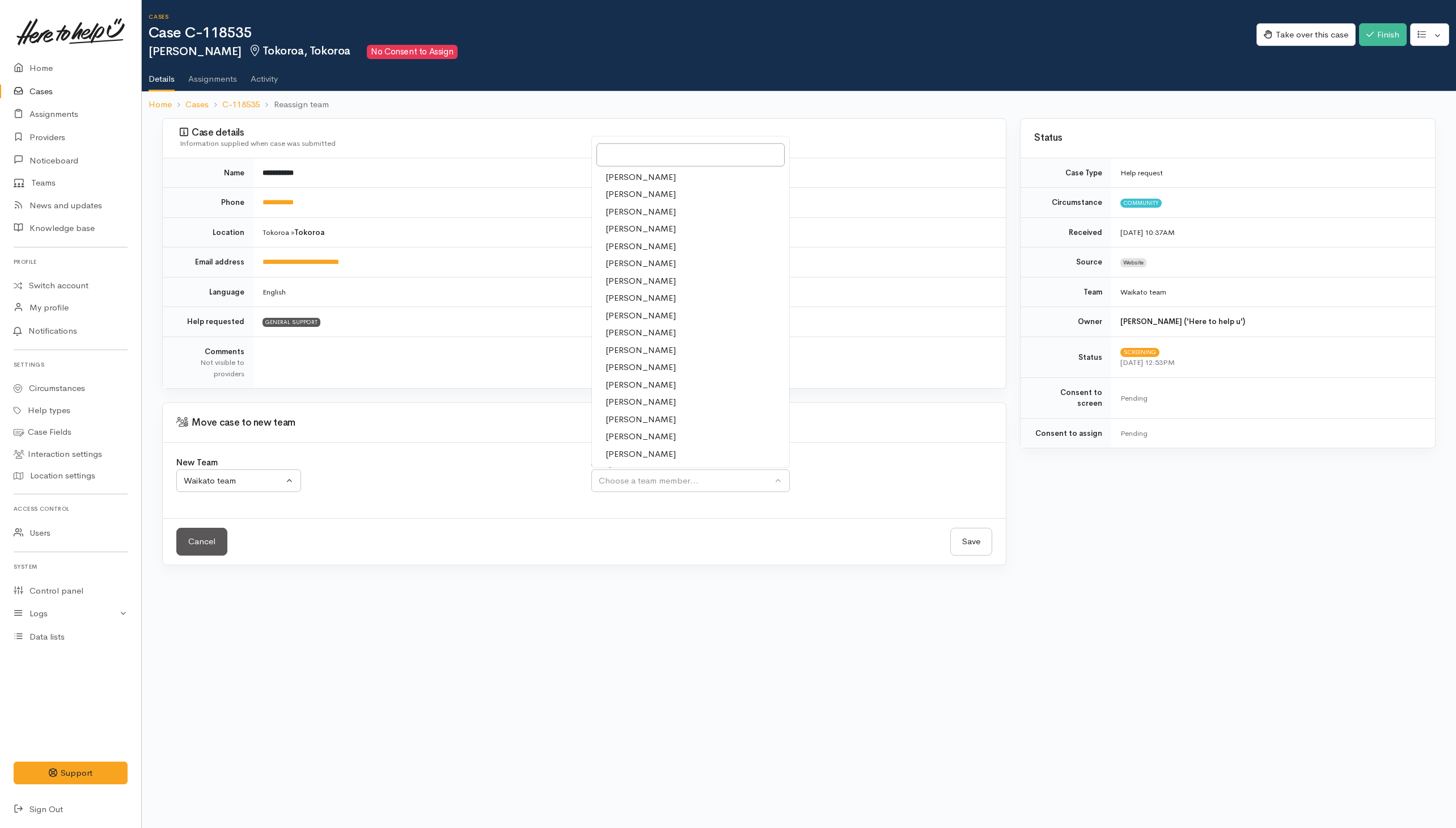
click at [631, 456] on span "[PERSON_NAME]" at bounding box center [641, 454] width 70 height 13
select select "1463"
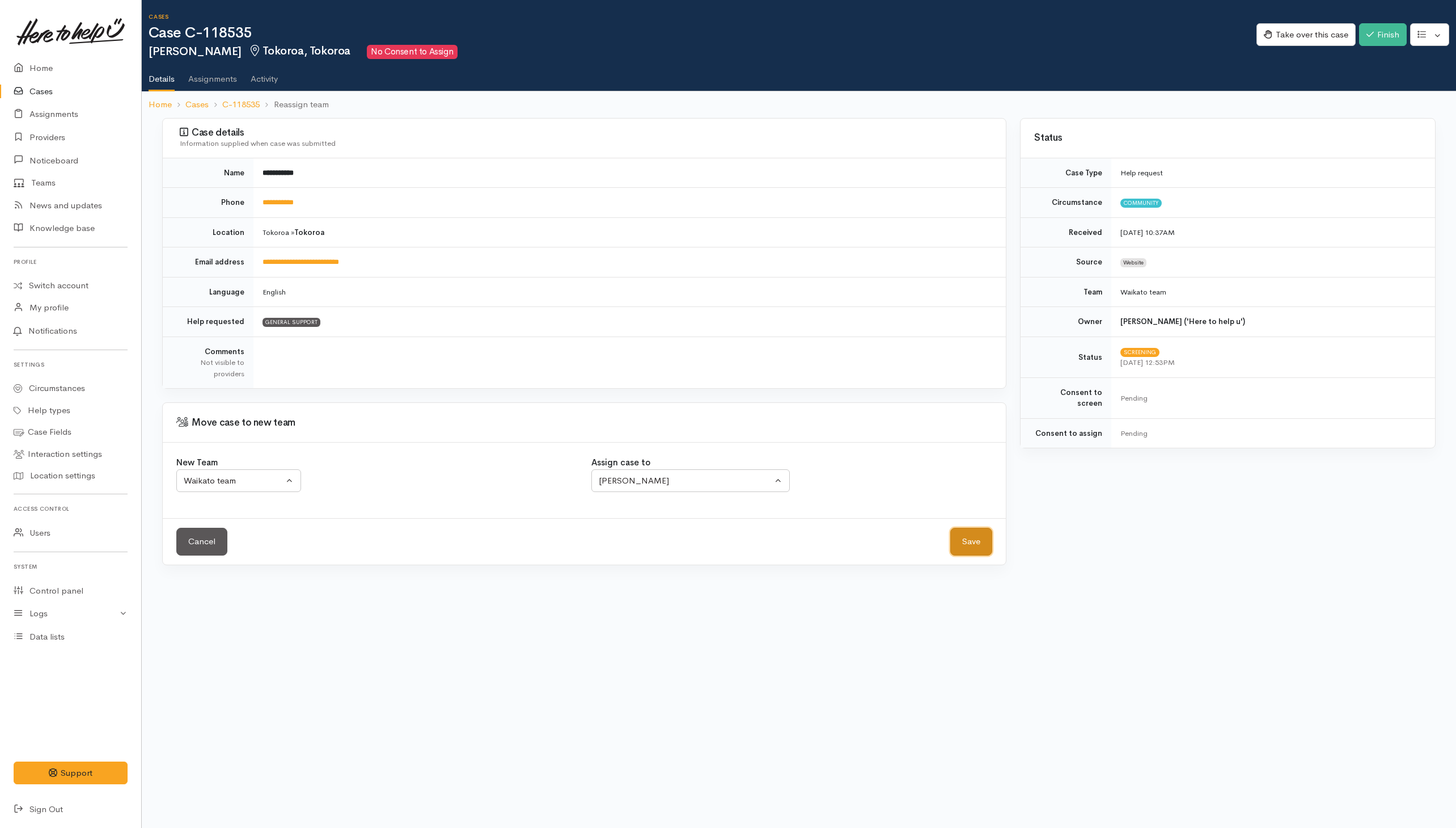
click at [977, 547] on button "Save" at bounding box center [971, 541] width 42 height 28
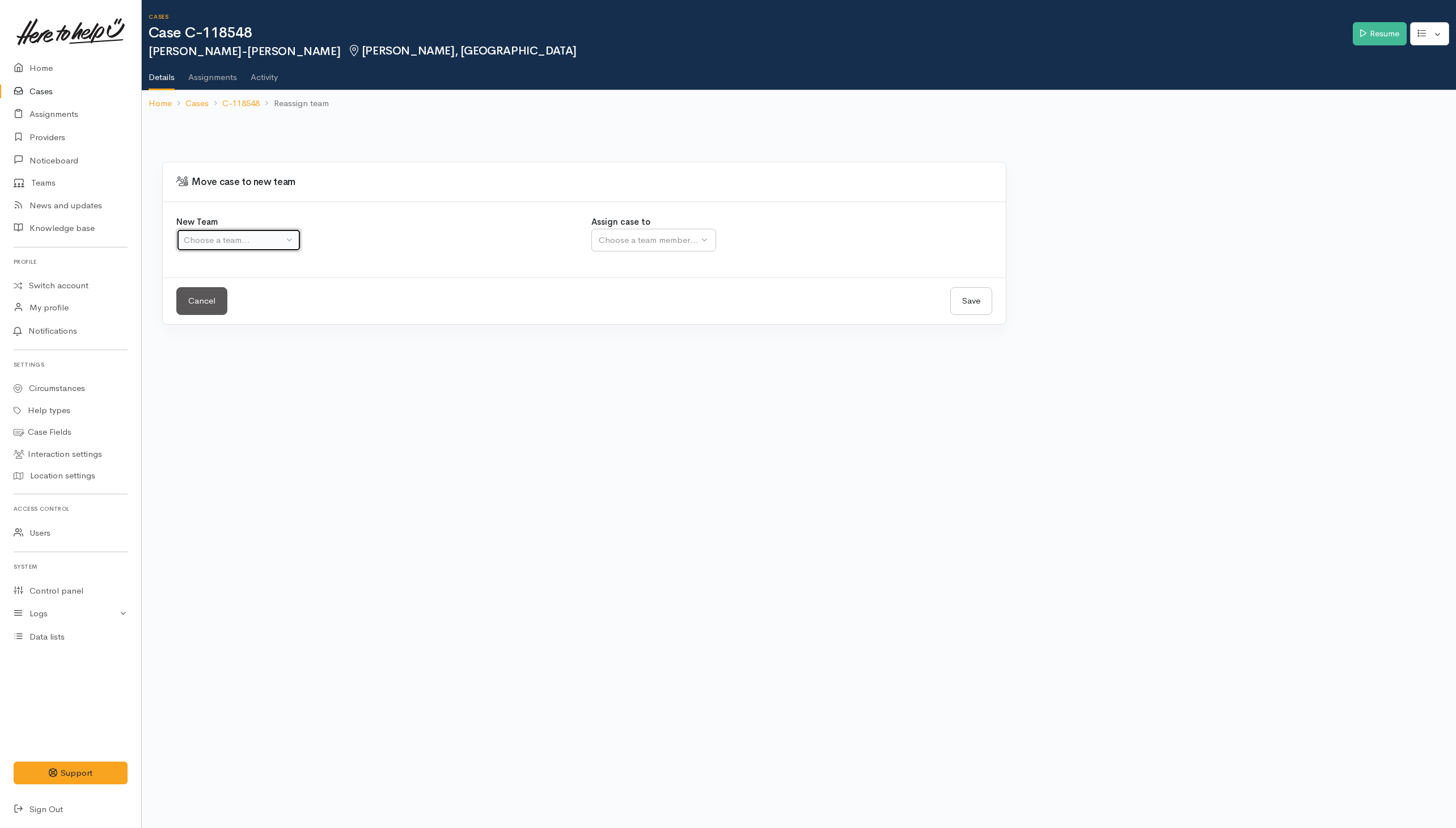
drag, startPoint x: 281, startPoint y: 246, endPoint x: 268, endPoint y: 283, distance: 39.2
click at [281, 245] on div "Choose a team..." at bounding box center [233, 240] width 100 height 13
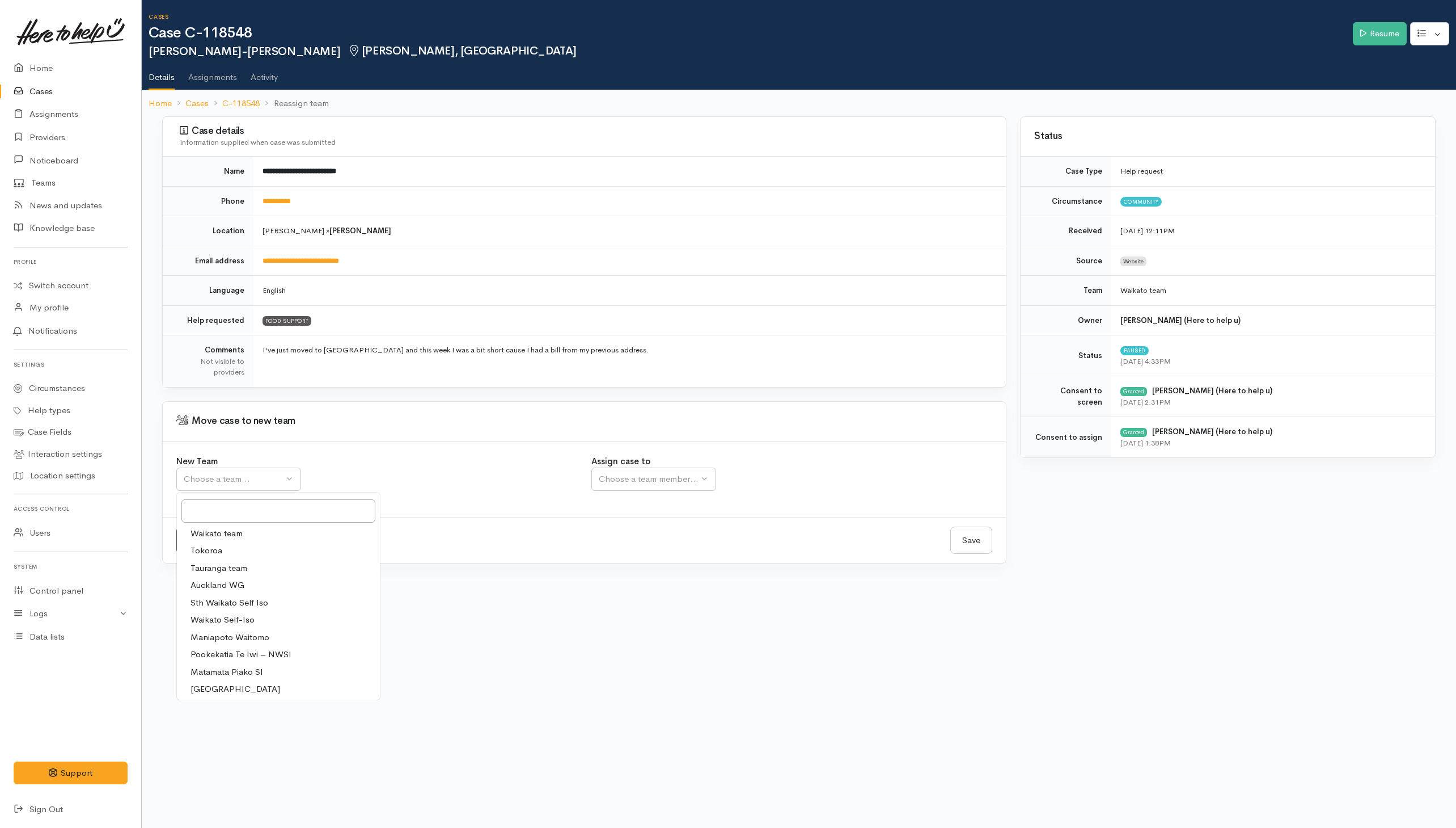
drag, startPoint x: 242, startPoint y: 536, endPoint x: 554, endPoint y: 499, distance: 314.2
click at [244, 536] on link "Waikato team" at bounding box center [278, 534] width 203 height 17
select select "1"
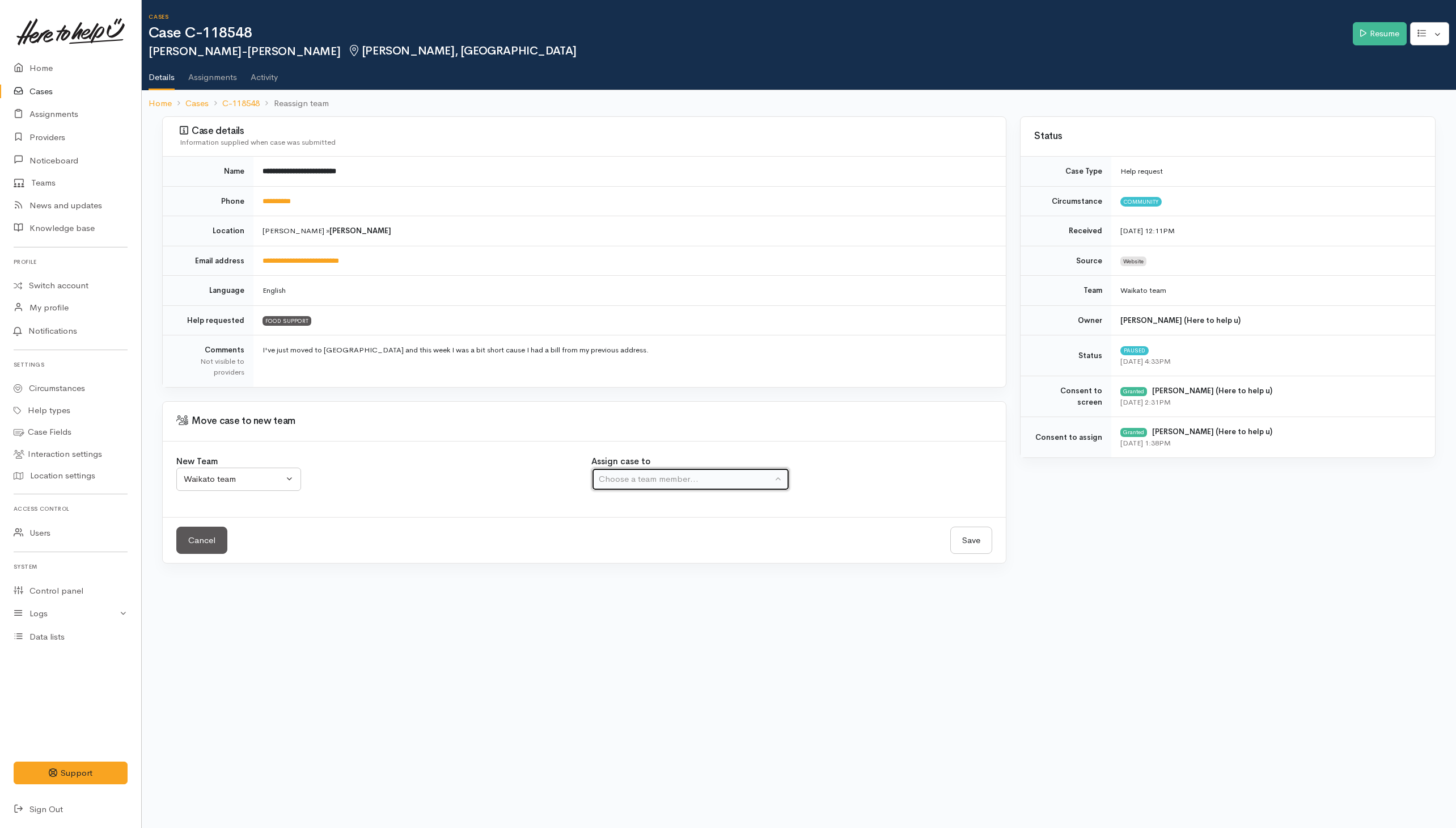
click at [681, 475] on div "Choose a team member..." at bounding box center [686, 479] width 173 height 13
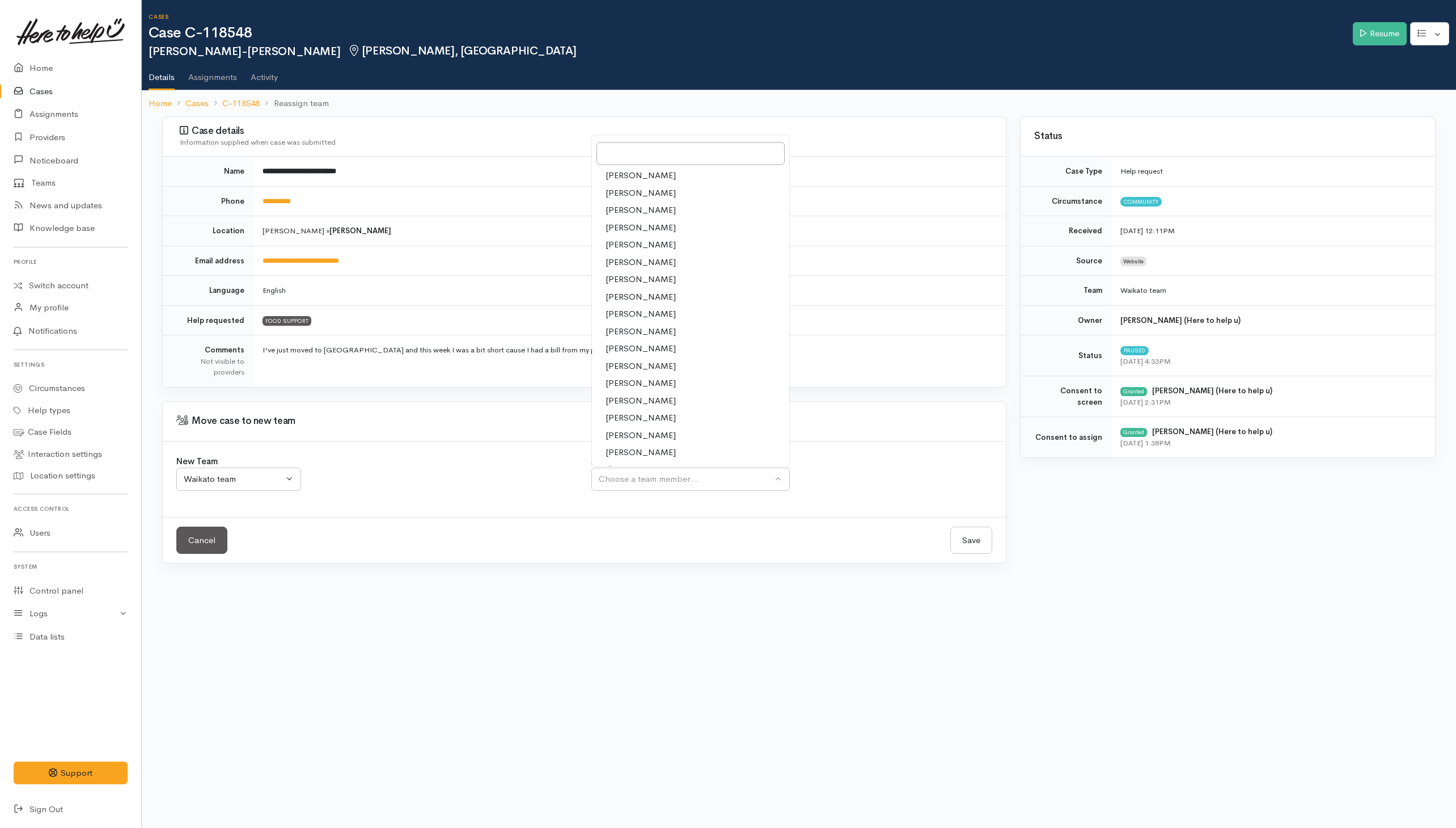
click at [639, 454] on span "[PERSON_NAME]" at bounding box center [641, 453] width 70 height 13
select select "1463"
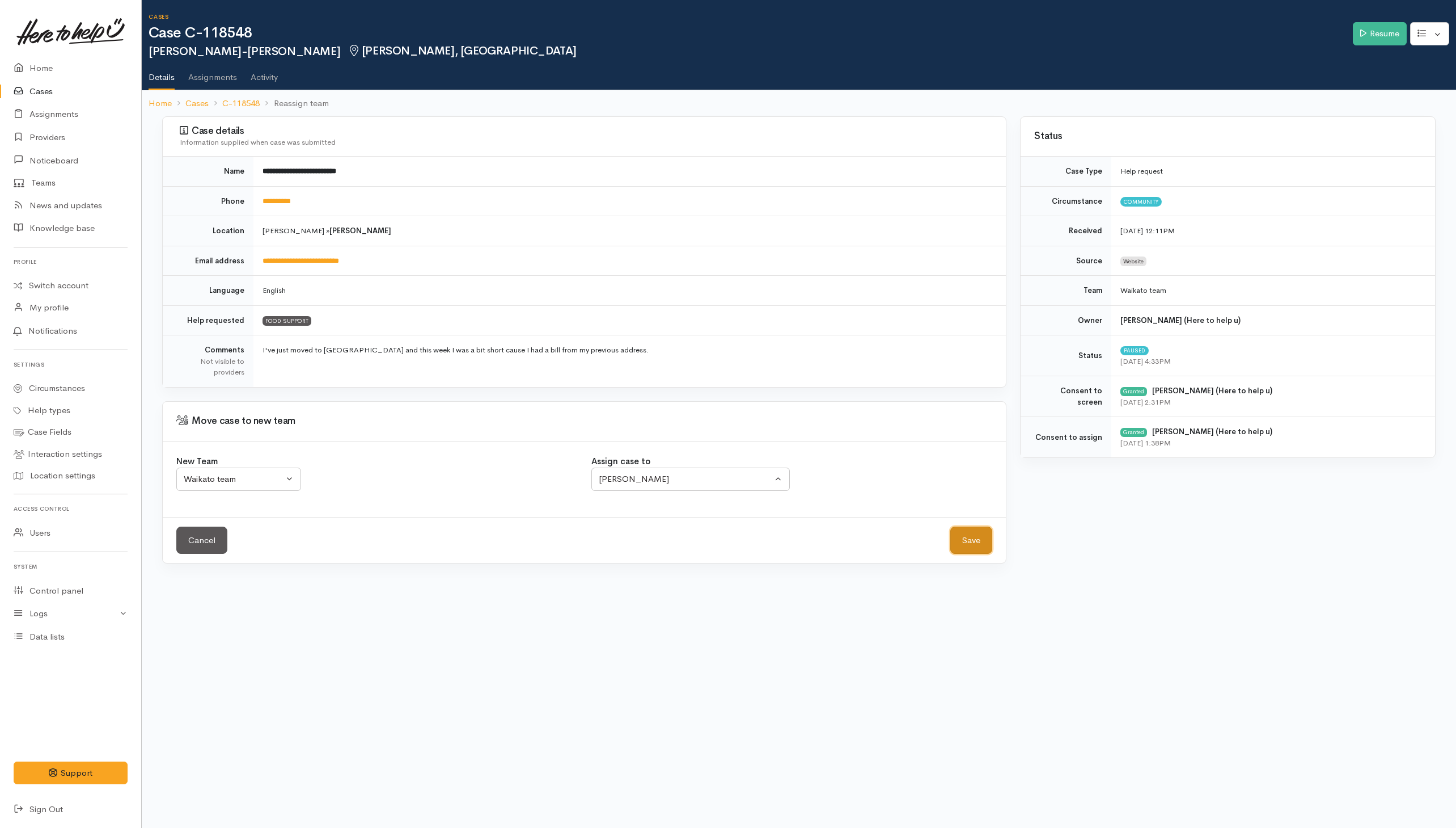
click at [979, 538] on button "Save" at bounding box center [971, 540] width 42 height 28
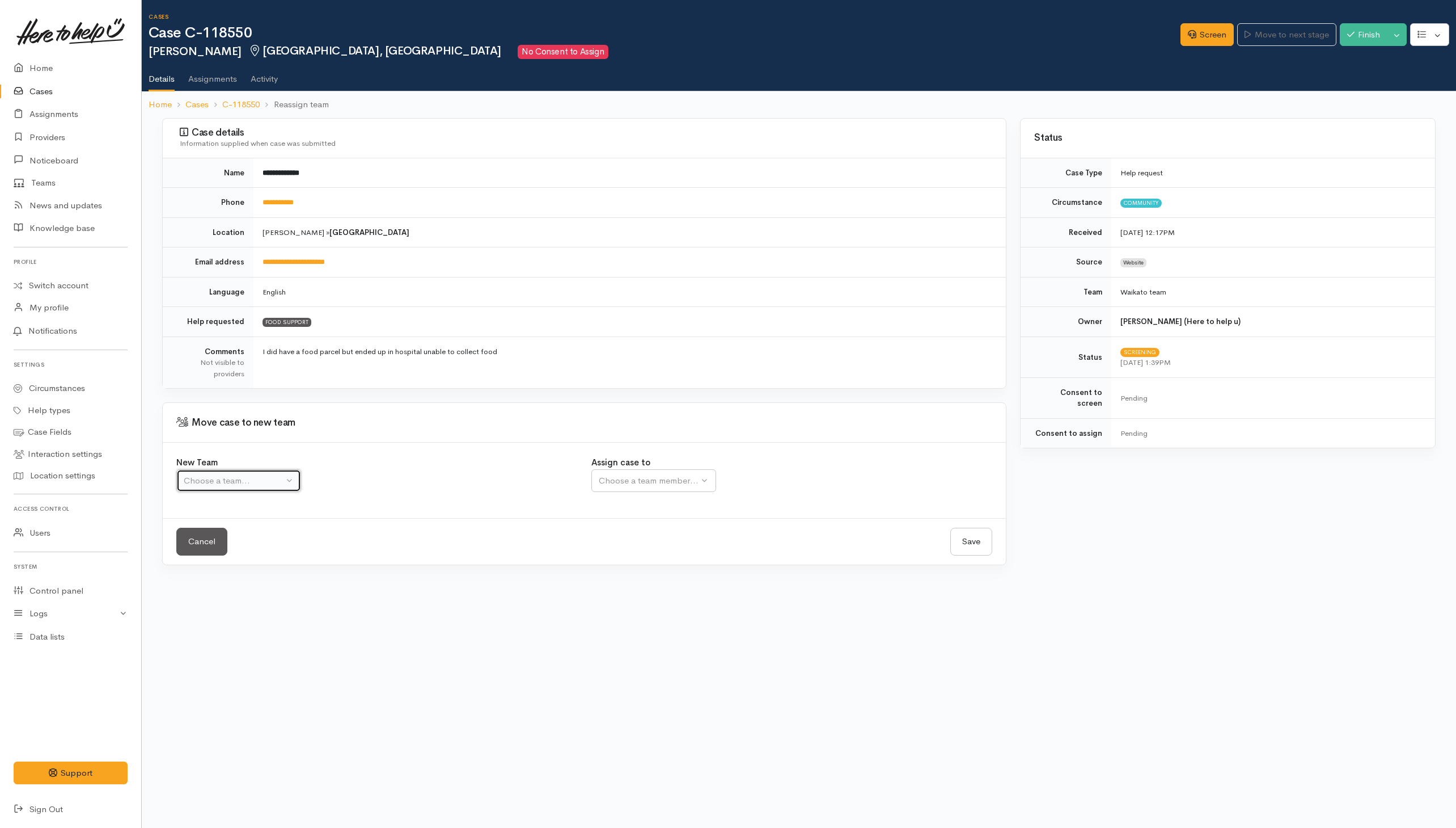
click at [277, 488] on div "Choose a team..." at bounding box center [233, 481] width 100 height 13
click at [254, 538] on link "Waikato team" at bounding box center [278, 535] width 203 height 17
select select "1"
click at [646, 488] on div "Choose a team member..." at bounding box center [648, 481] width 100 height 13
click at [651, 480] on div "Choose a team member..." at bounding box center [686, 481] width 173 height 13
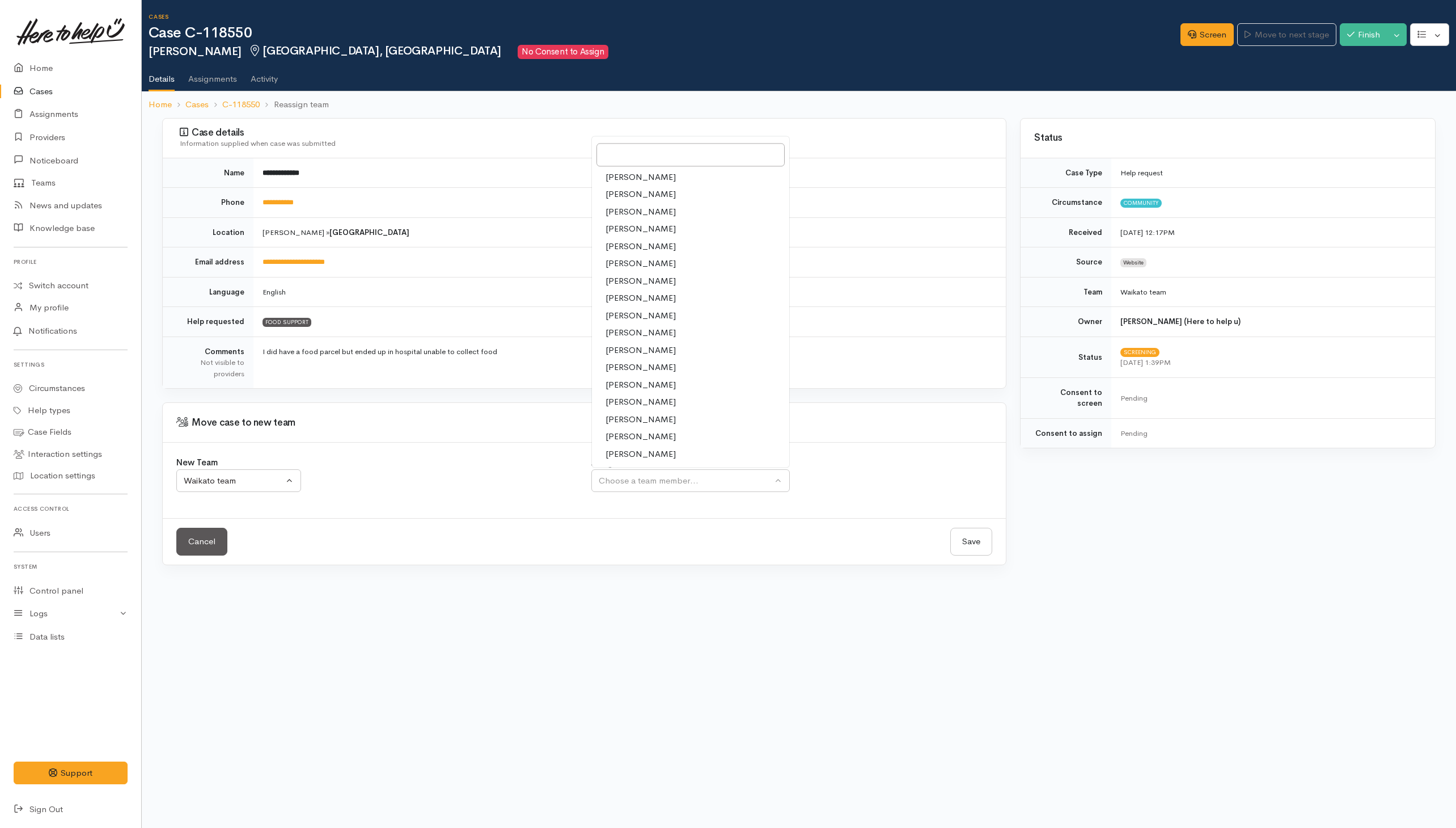
click at [647, 458] on span "[PERSON_NAME]" at bounding box center [641, 454] width 70 height 13
select select "1463"
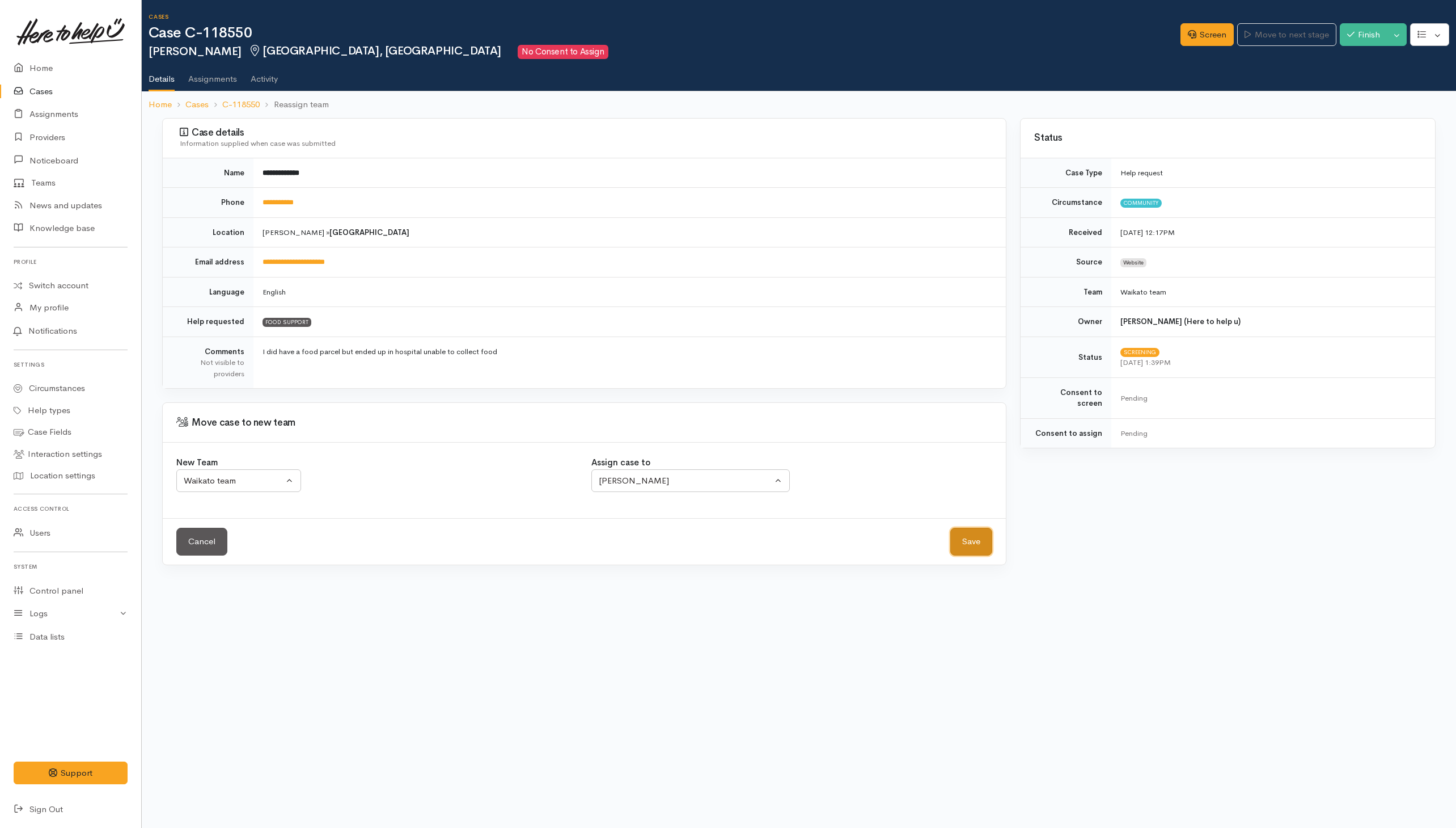
click at [979, 545] on button "Save" at bounding box center [971, 541] width 42 height 28
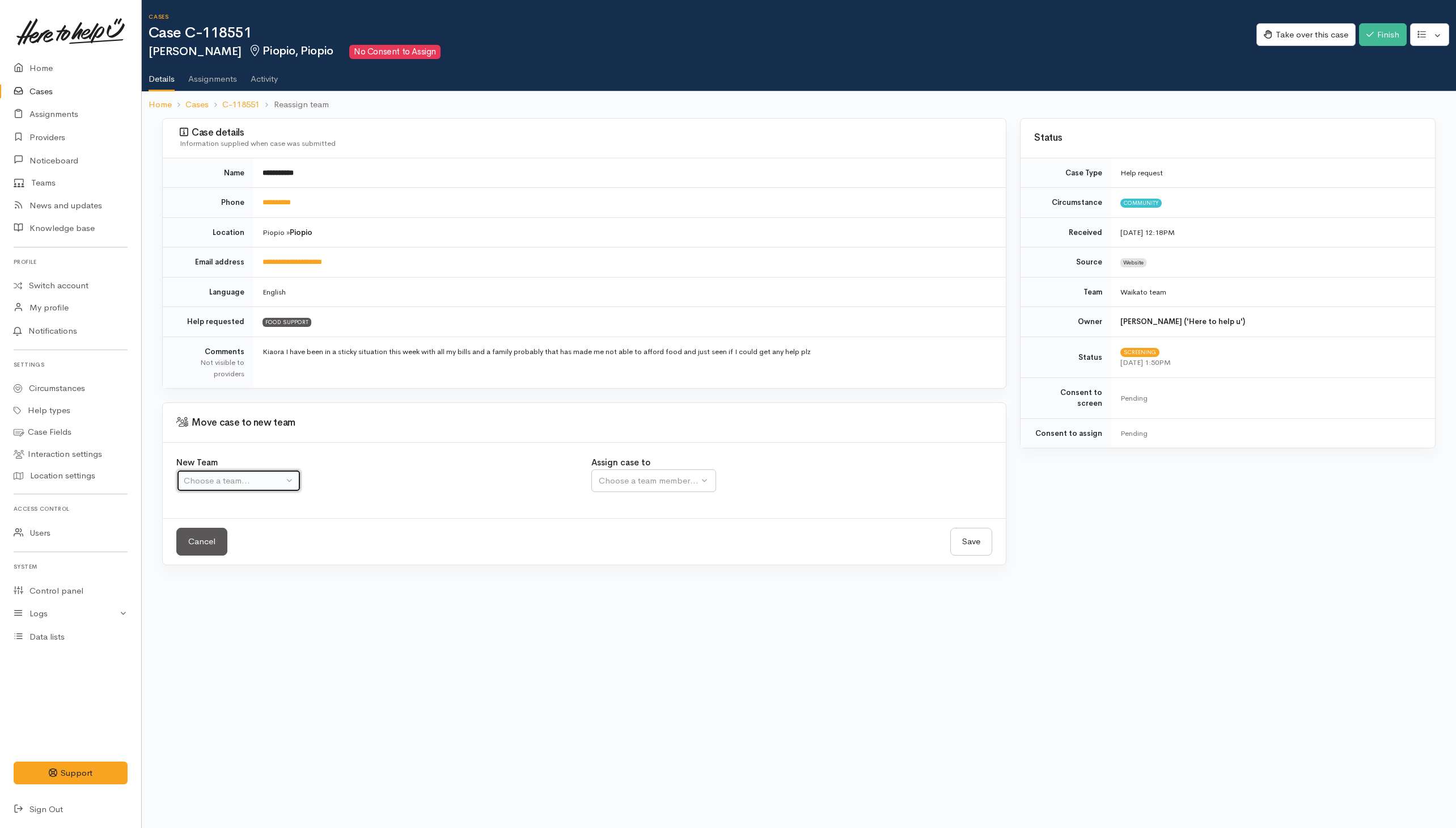
click at [268, 480] on div "Choose a team..." at bounding box center [233, 481] width 100 height 13
click at [254, 534] on link "Waikato team" at bounding box center [278, 535] width 203 height 17
select select "1"
click at [692, 485] on div "Choose a team member..." at bounding box center [686, 481] width 173 height 13
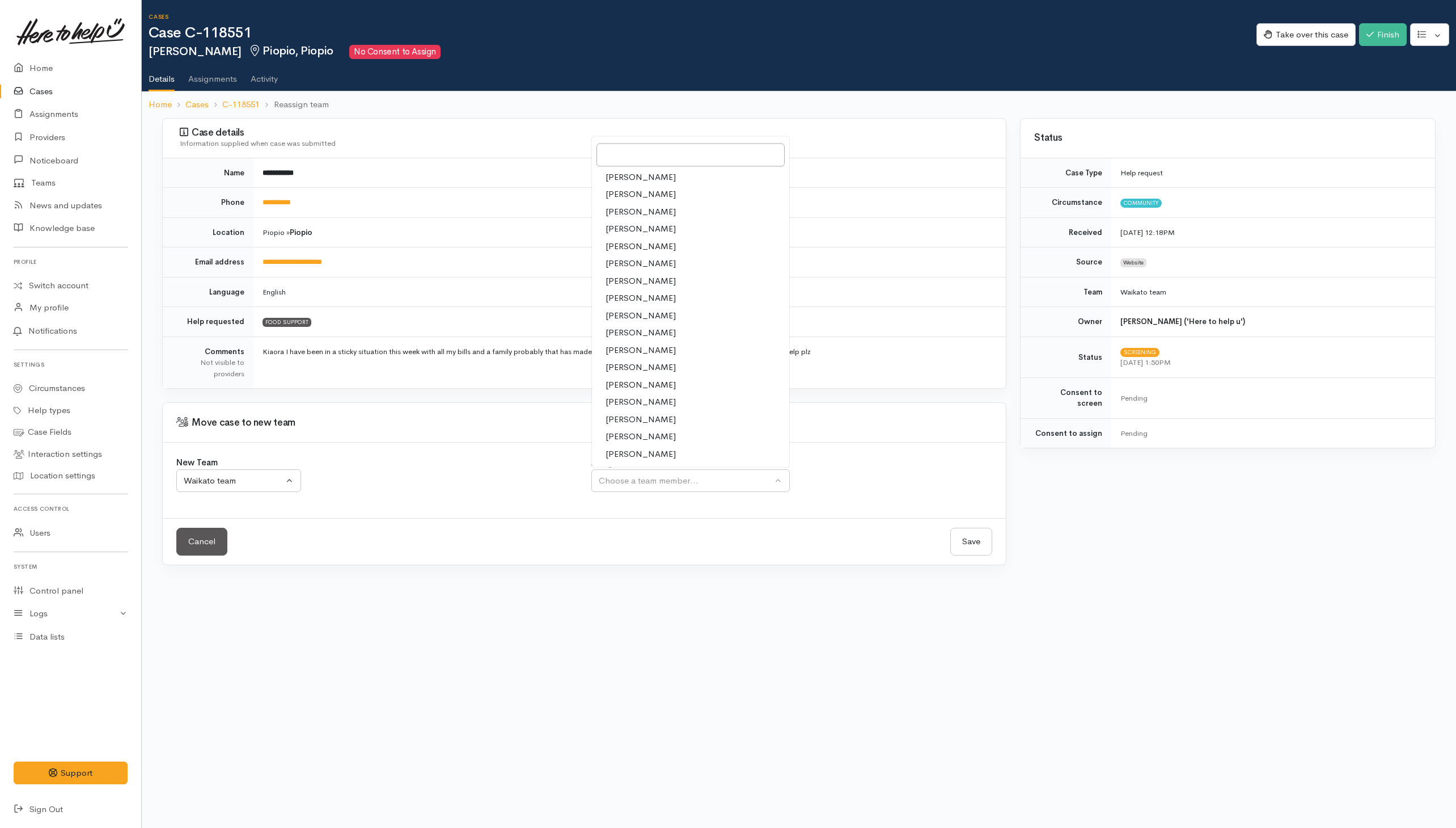
drag, startPoint x: 642, startPoint y: 458, endPoint x: 649, endPoint y: 460, distance: 7.3
click at [642, 458] on span "[PERSON_NAME]" at bounding box center [641, 454] width 70 height 13
select select "1463"
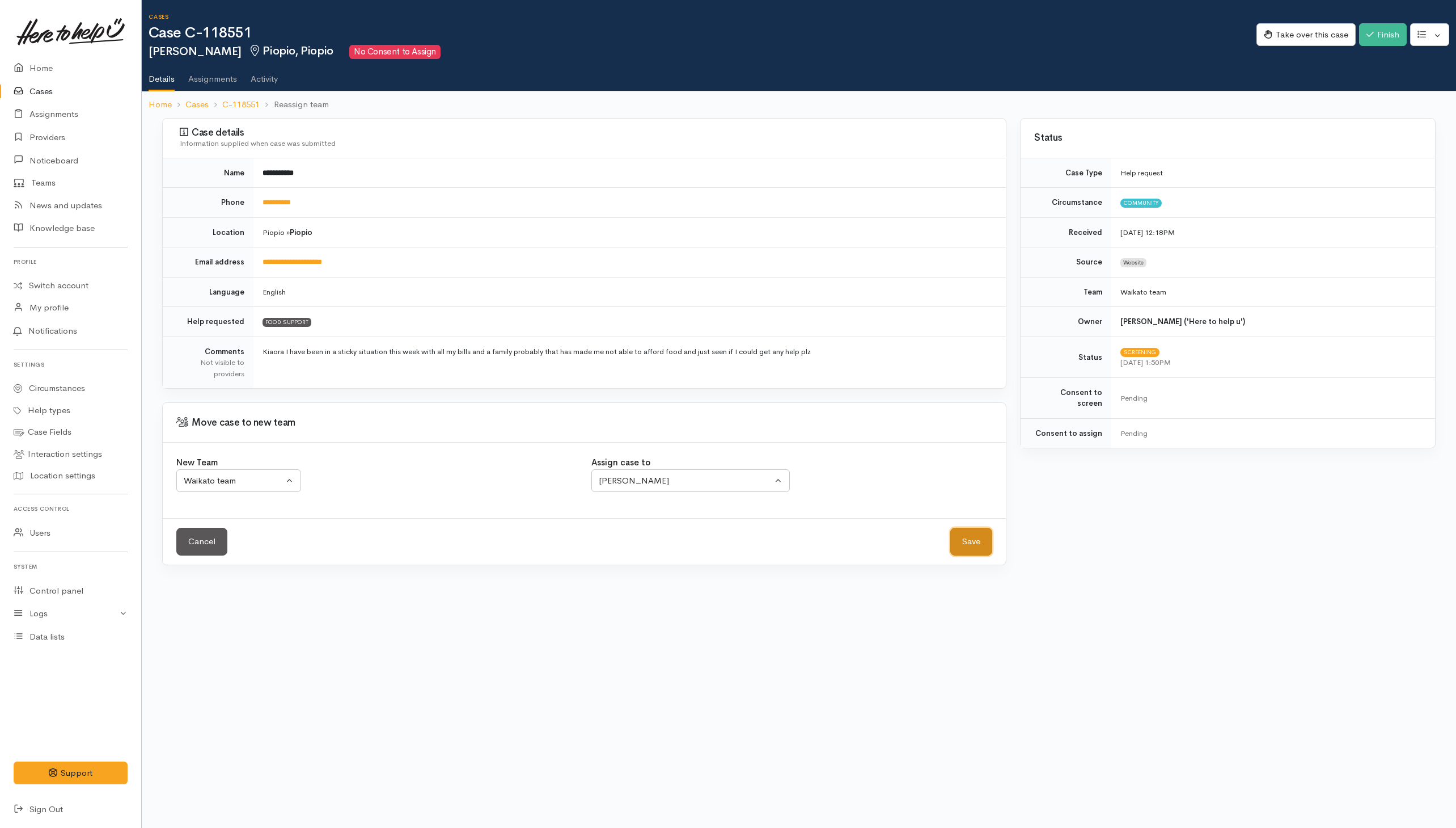
click at [975, 544] on button "Save" at bounding box center [971, 541] width 42 height 28
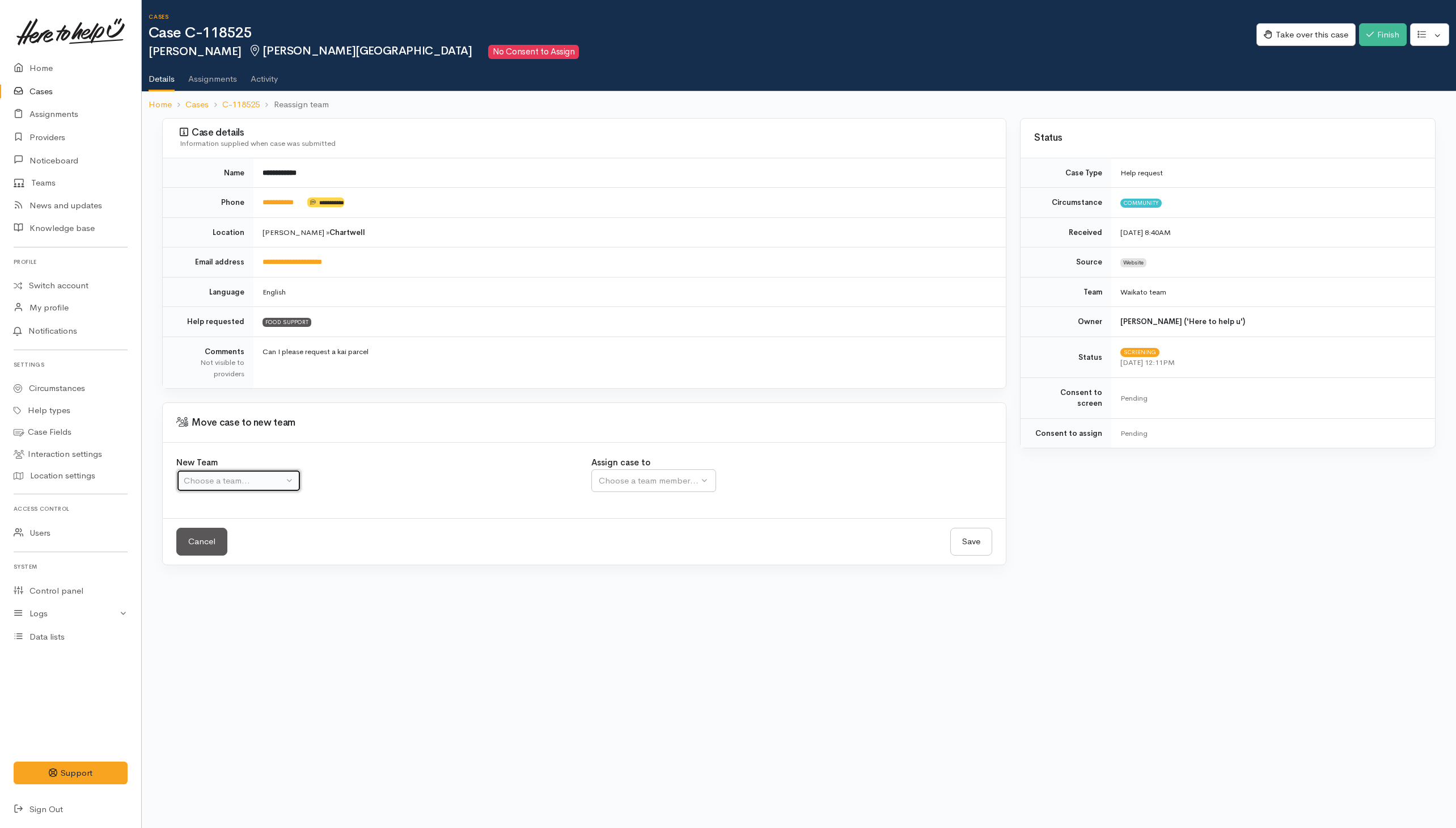
click at [269, 484] on div "Choose a team..." at bounding box center [233, 481] width 100 height 13
click at [209, 540] on span "Waikato team" at bounding box center [216, 535] width 52 height 13
select select "1"
click at [670, 492] on button "Choose a team member..." at bounding box center [690, 480] width 198 height 23
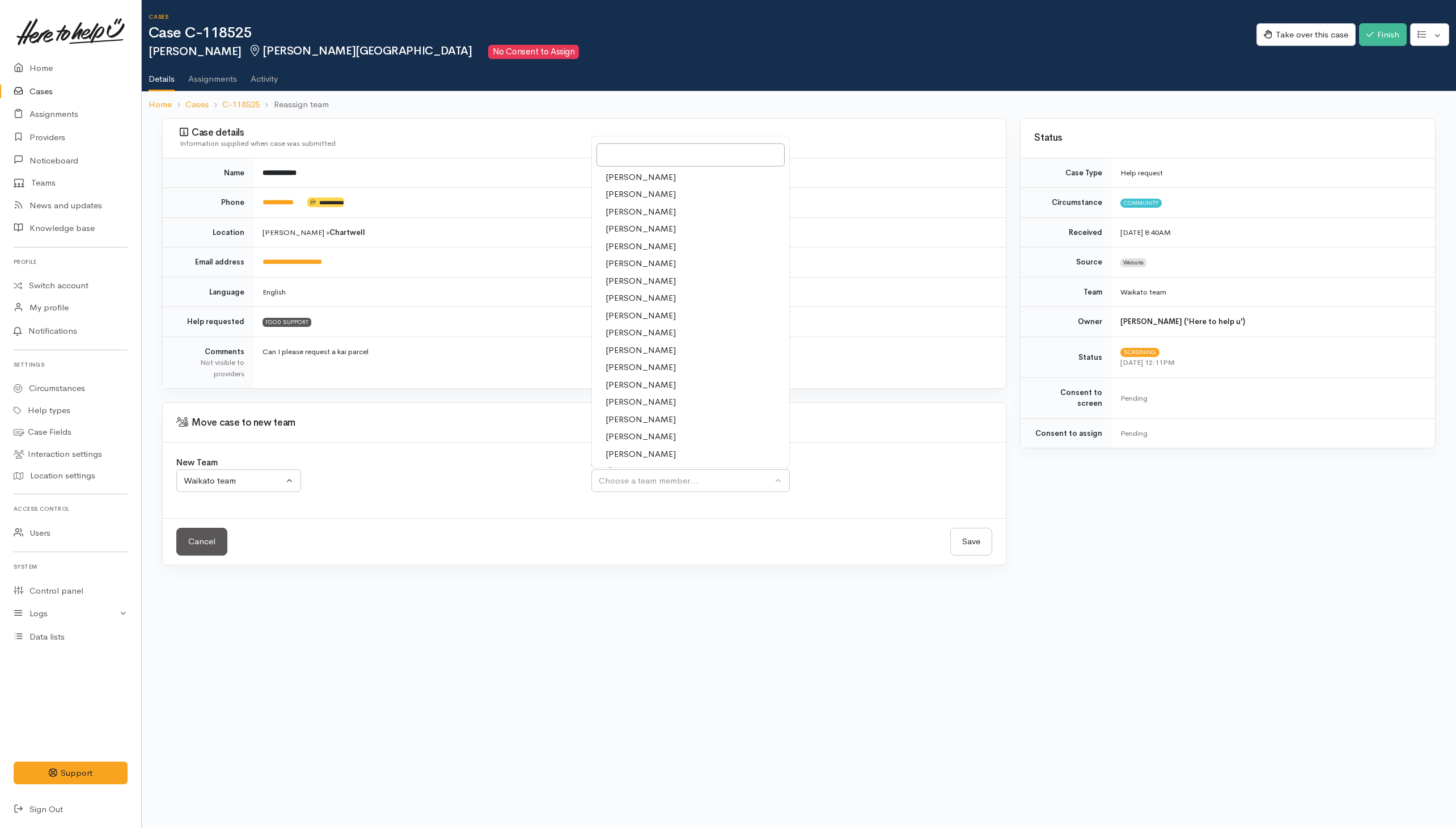
click at [625, 332] on span "[PERSON_NAME]" at bounding box center [641, 333] width 70 height 13
select select "1759"
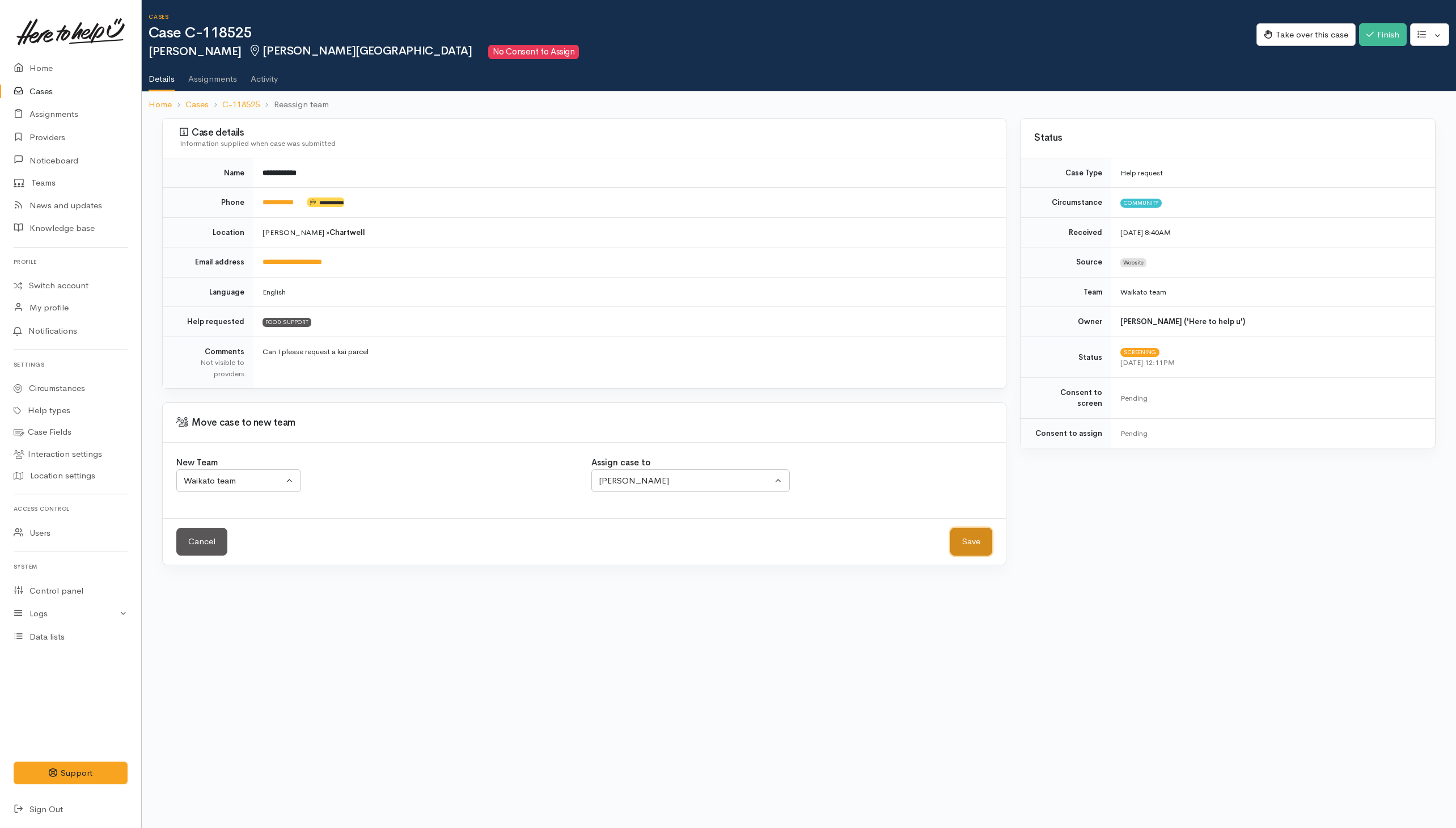
click at [958, 536] on button "Save" at bounding box center [971, 541] width 42 height 28
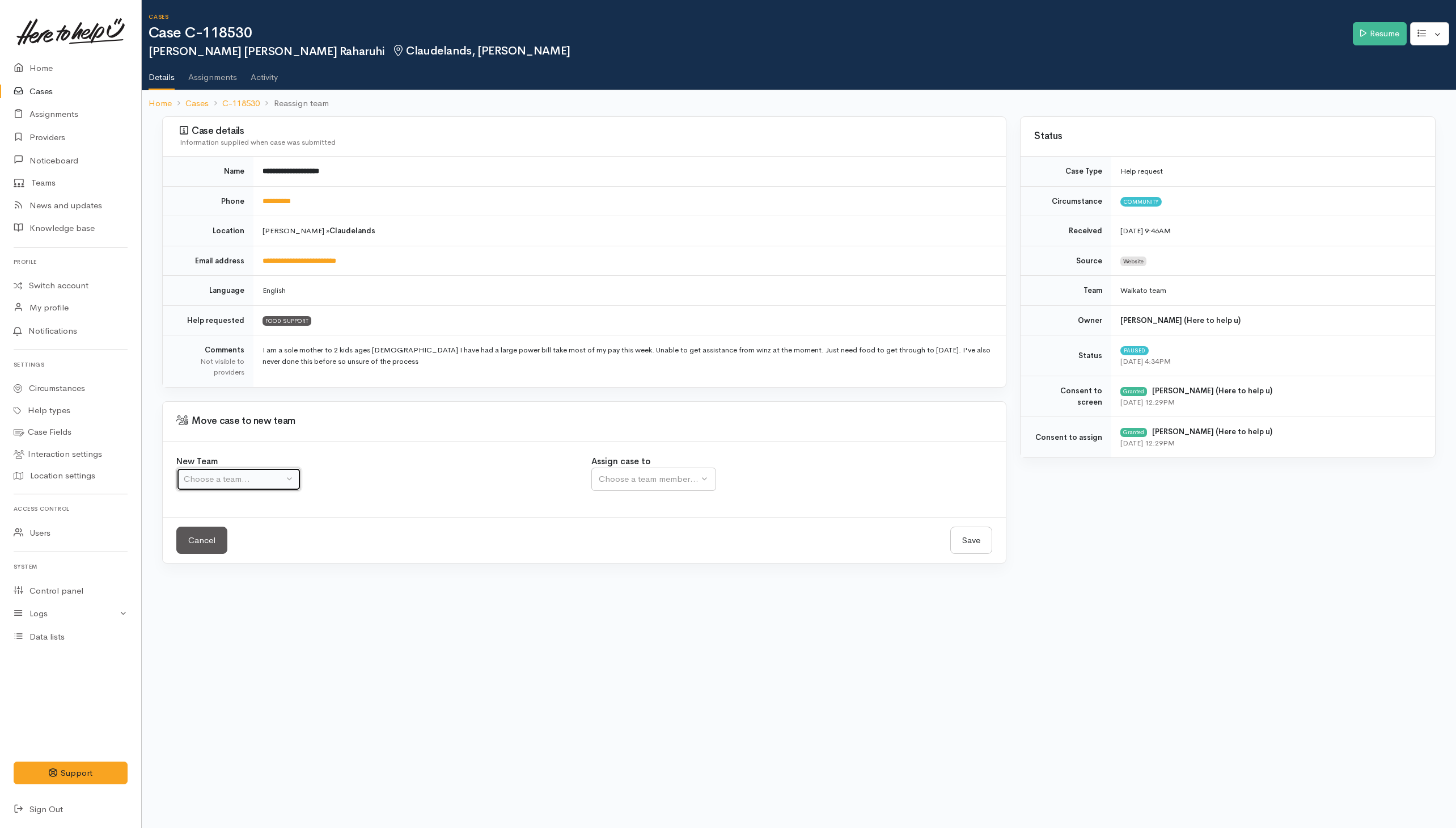
click at [250, 486] on div "Choose a team..." at bounding box center [233, 479] width 100 height 13
click at [209, 538] on span "Waikato team" at bounding box center [216, 534] width 52 height 13
select select "1"
click at [630, 480] on div "Choose a team member..." at bounding box center [686, 479] width 173 height 13
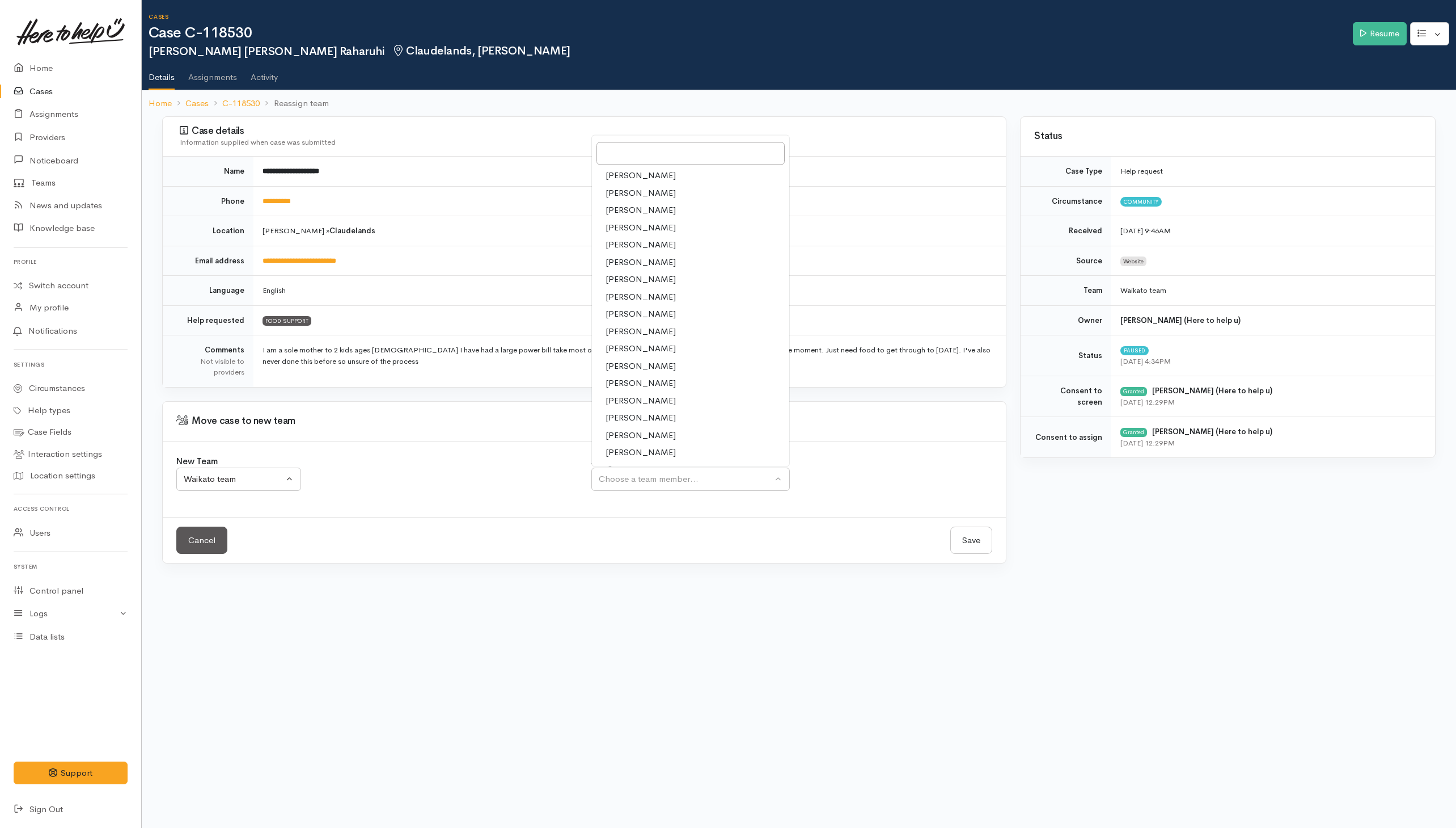
drag, startPoint x: 616, startPoint y: 332, endPoint x: 774, endPoint y: 374, distance: 163.5
click at [616, 332] on span "[PERSON_NAME]" at bounding box center [641, 332] width 70 height 13
select select "1759"
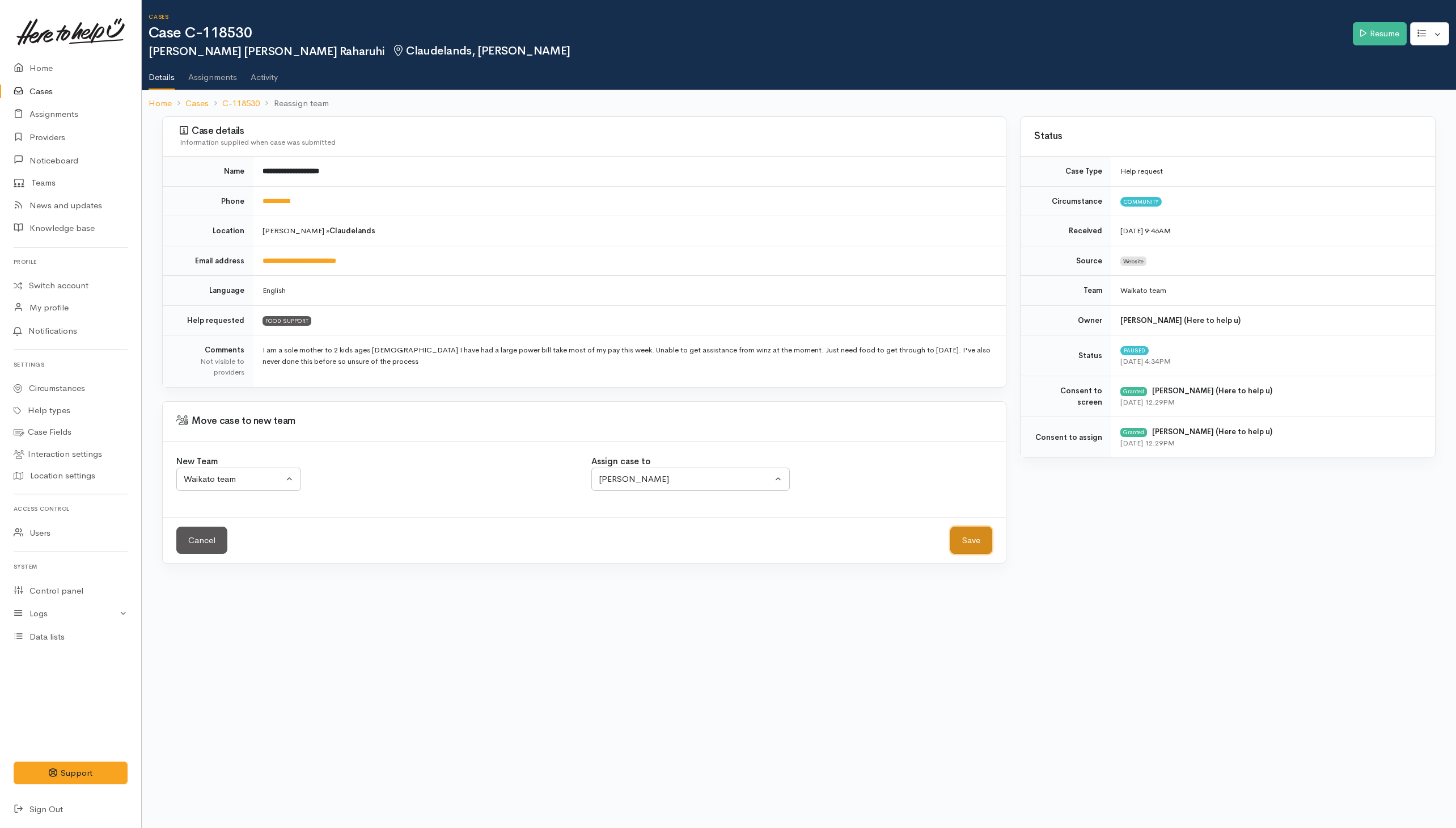
click at [975, 552] on button "Save" at bounding box center [971, 540] width 42 height 28
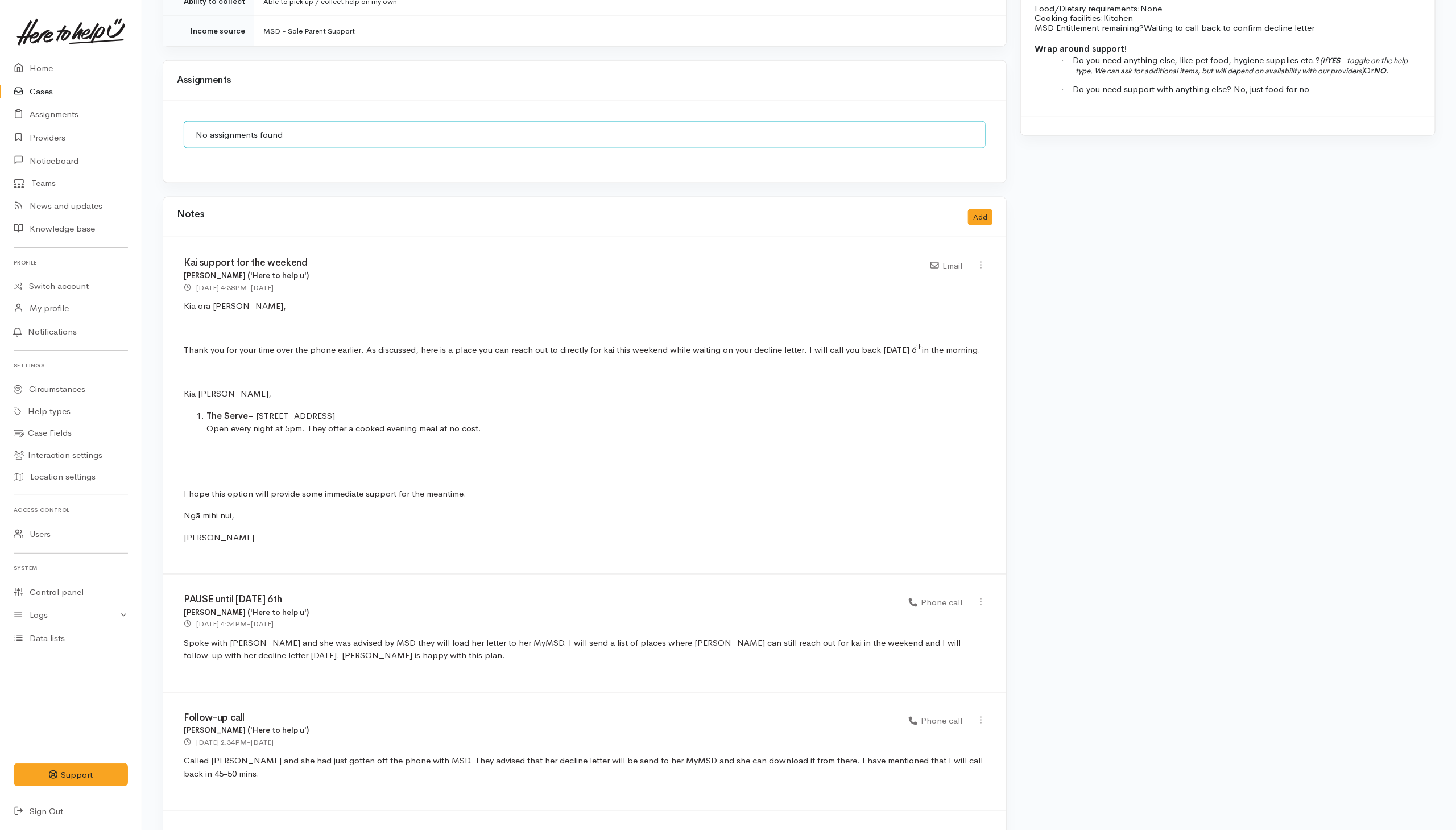
scroll to position [341, 0]
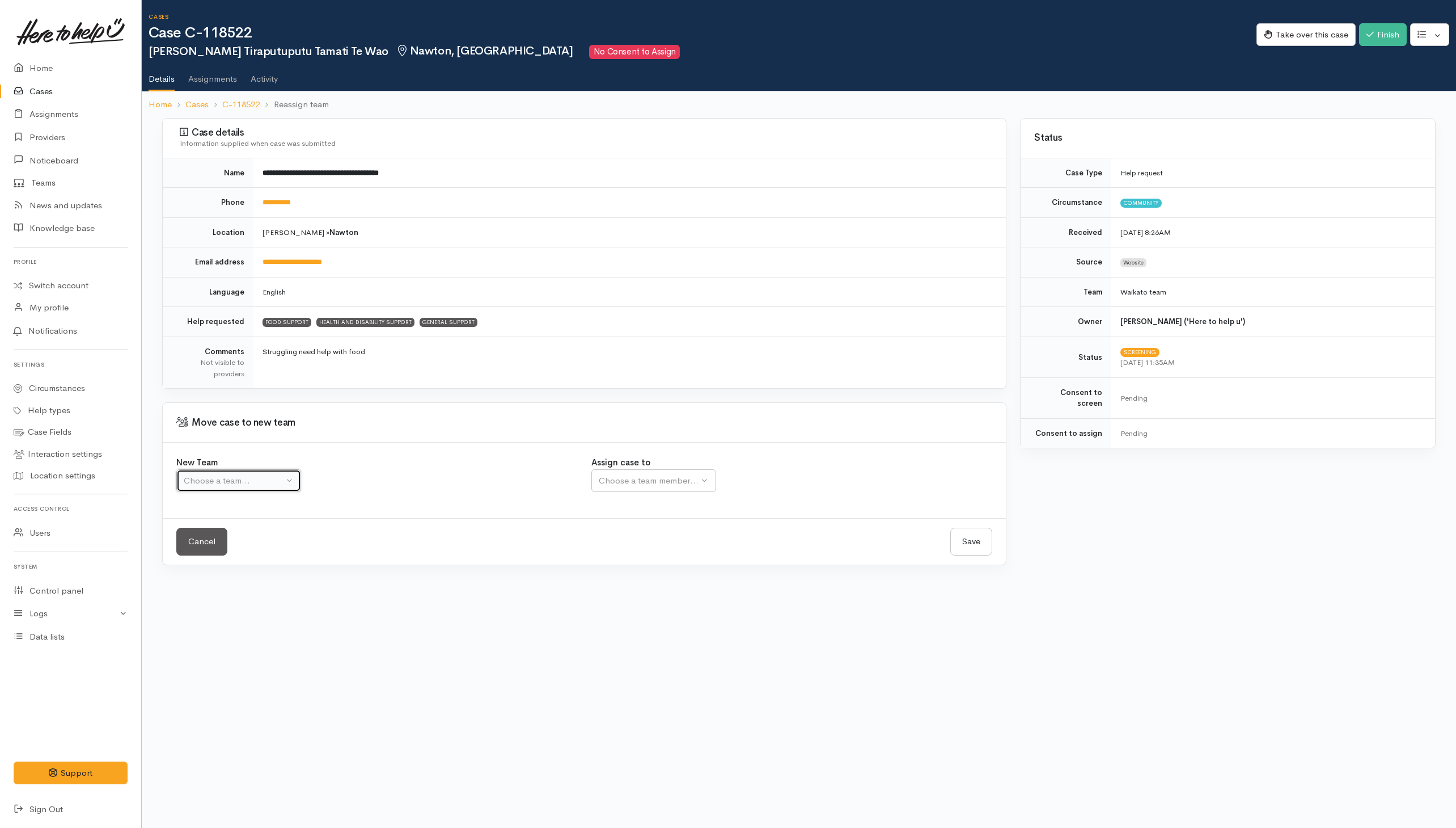
click at [280, 484] on div "Choose a team..." at bounding box center [233, 481] width 100 height 13
click at [240, 540] on span "Waikato team" at bounding box center [216, 535] width 52 height 13
select select "1"
click at [634, 482] on div "Choose a team member..." at bounding box center [686, 481] width 173 height 13
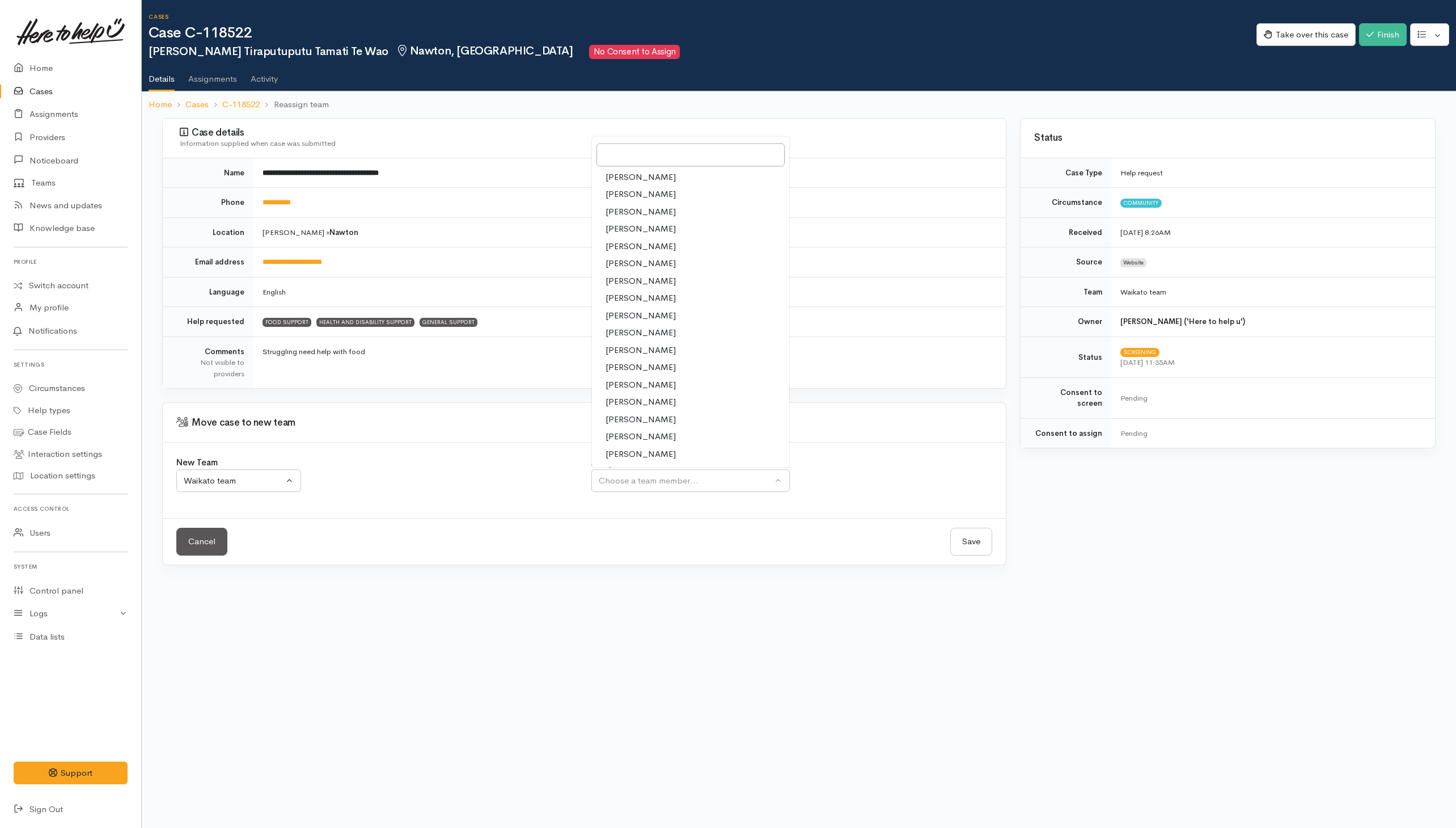
click at [642, 387] on span "[PERSON_NAME]" at bounding box center [641, 385] width 70 height 13
select select "2314"
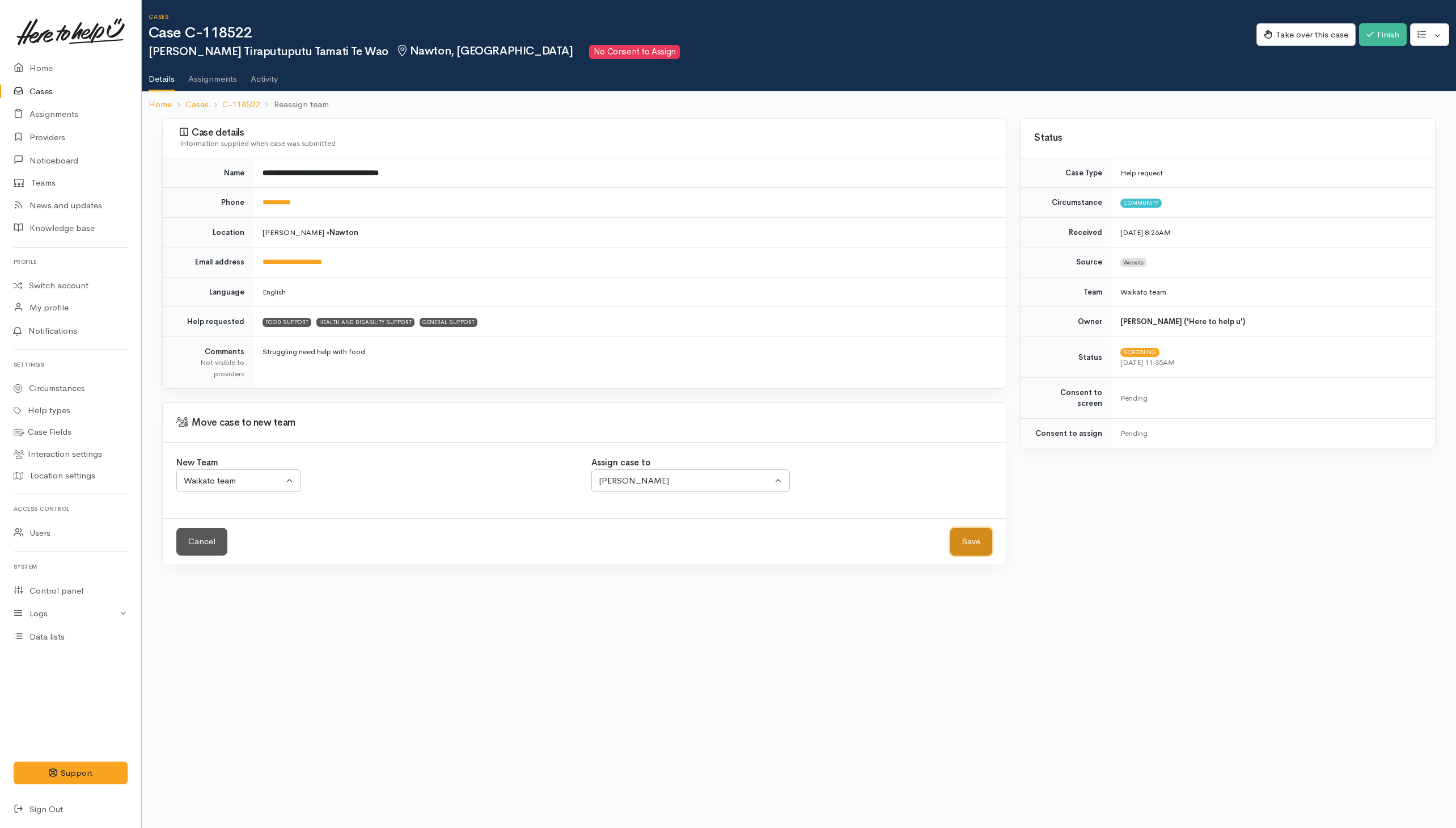
click at [976, 545] on button "Save" at bounding box center [971, 541] width 42 height 28
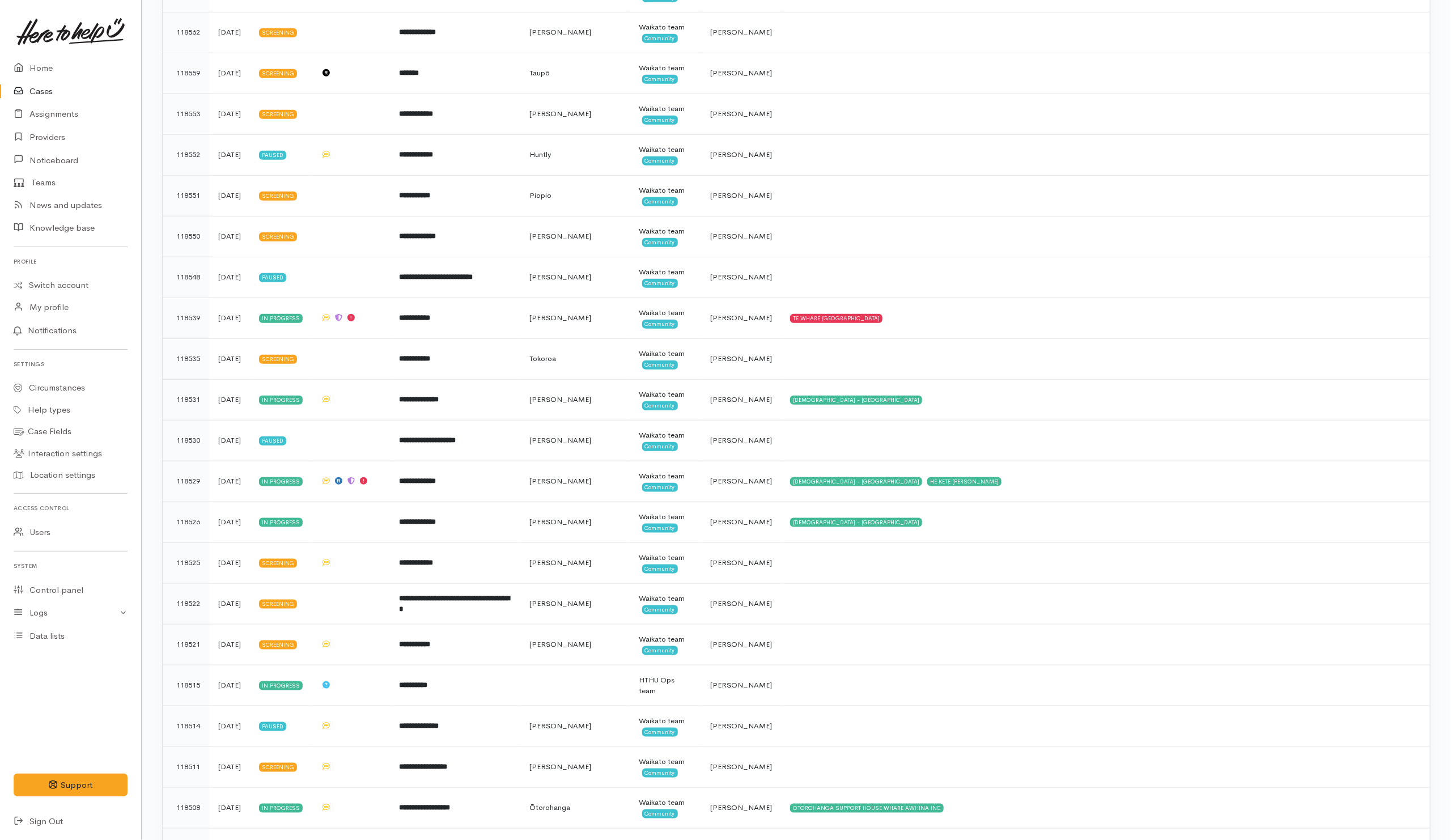
scroll to position [680, 0]
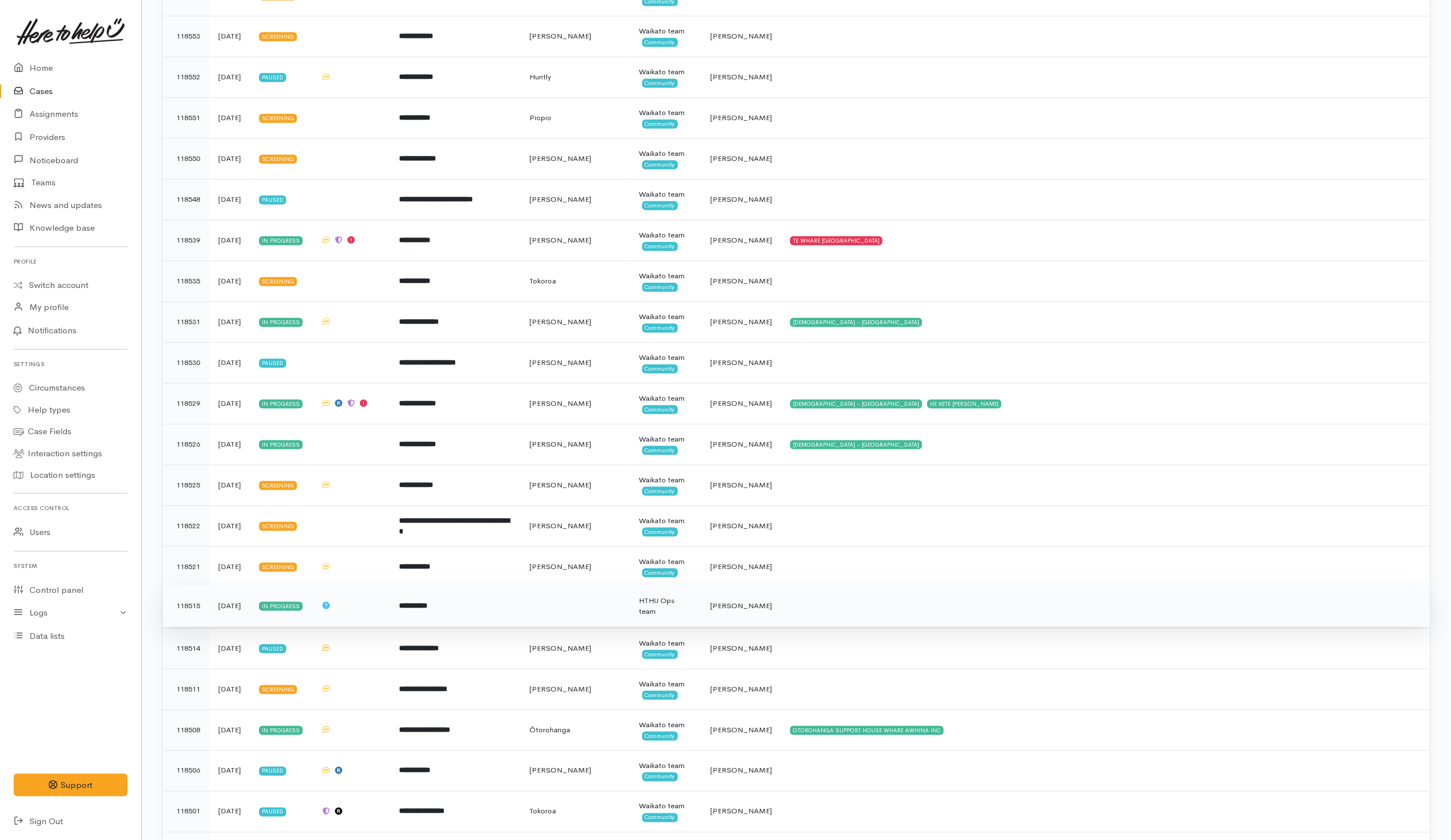
click at [855, 620] on td at bounding box center [1106, 605] width 649 height 41
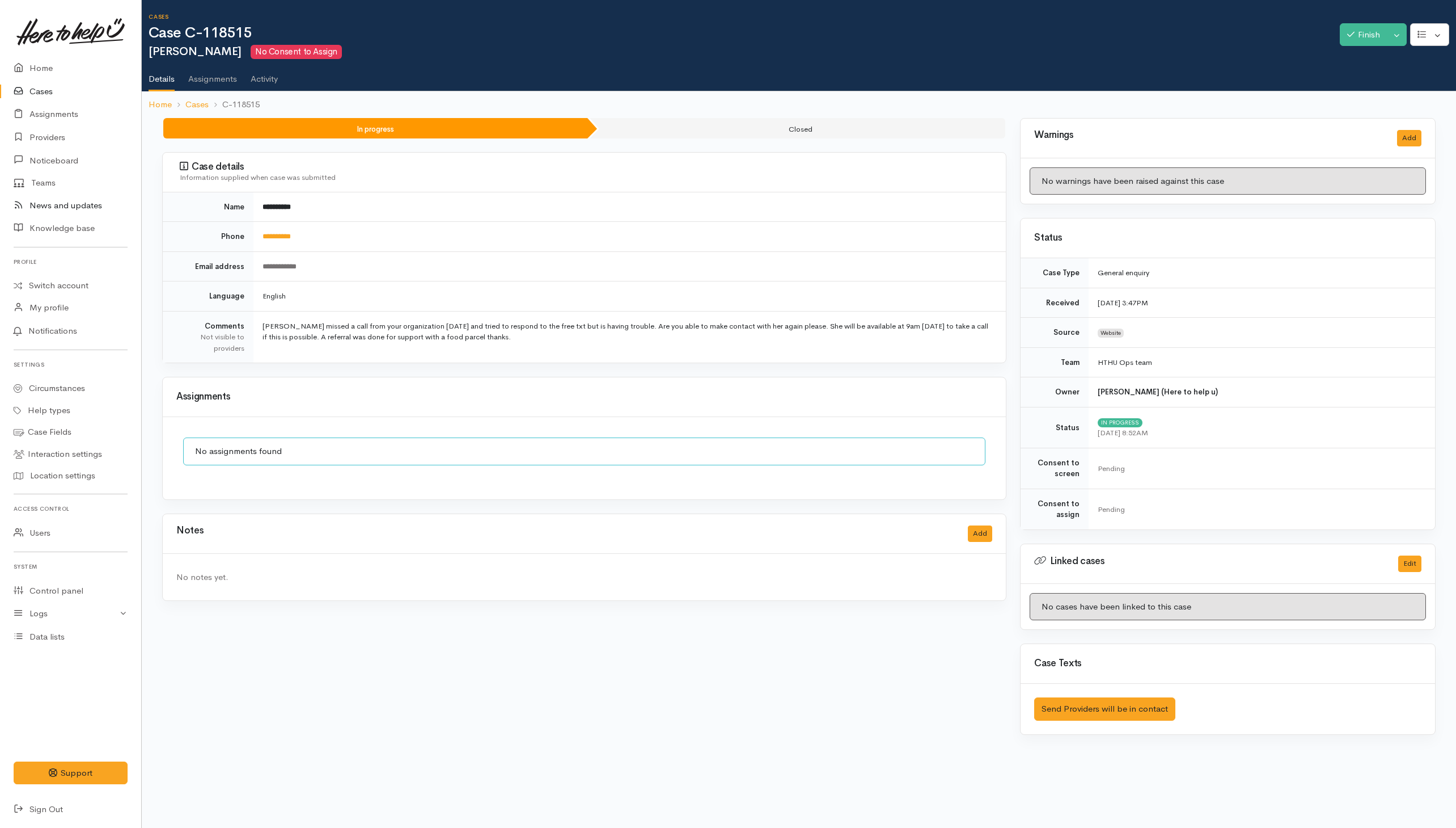
drag, startPoint x: 330, startPoint y: 205, endPoint x: 10, endPoint y: 212, distance: 320.1
click at [328, 205] on td "**********" at bounding box center [629, 207] width 752 height 30
click at [40, 91] on link "Cases" at bounding box center [70, 91] width 141 height 23
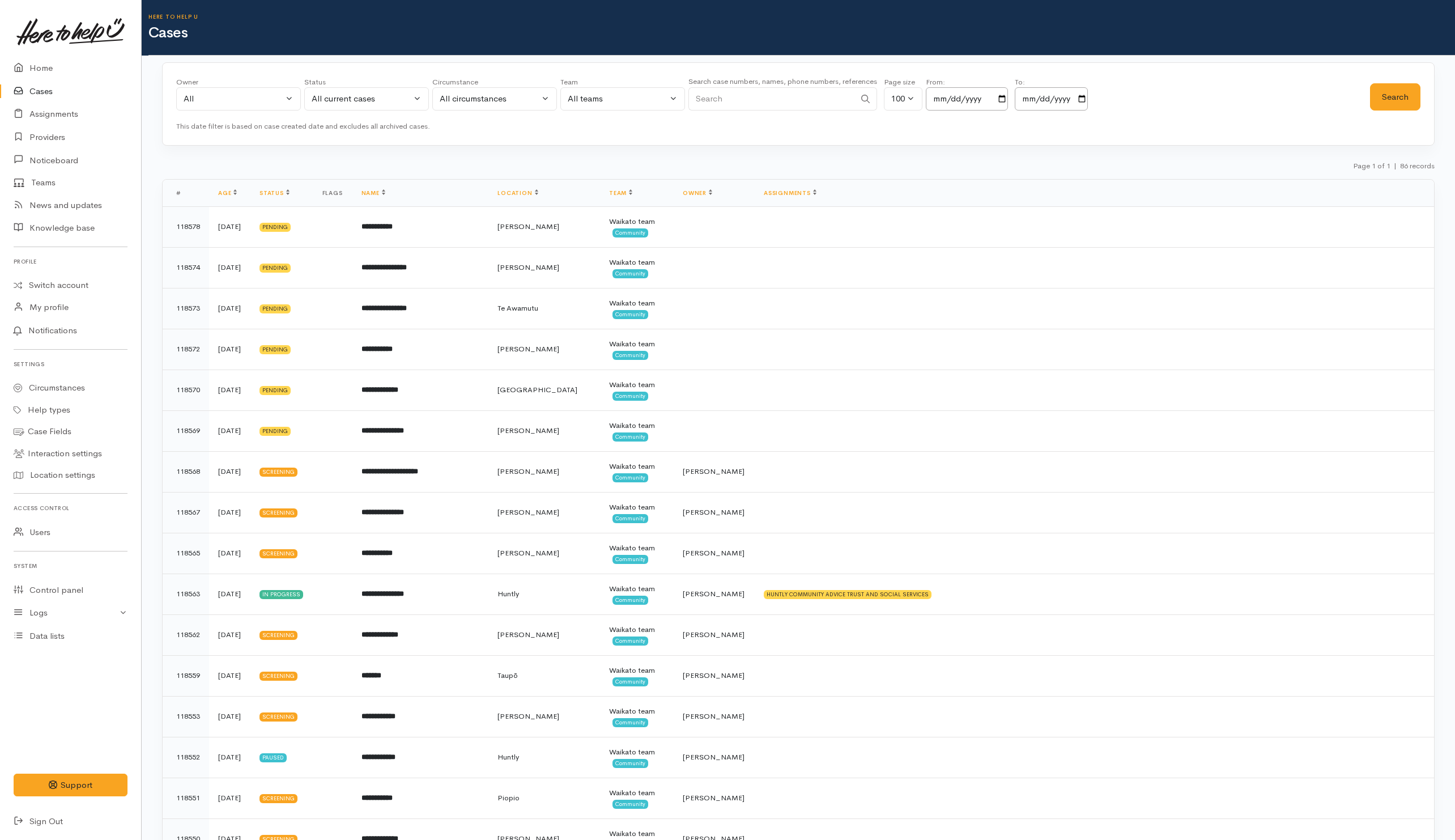
drag, startPoint x: 793, startPoint y: 97, endPoint x: 791, endPoint y: 76, distance: 21.1
click at [793, 97] on input "Search" at bounding box center [772, 99] width 167 height 23
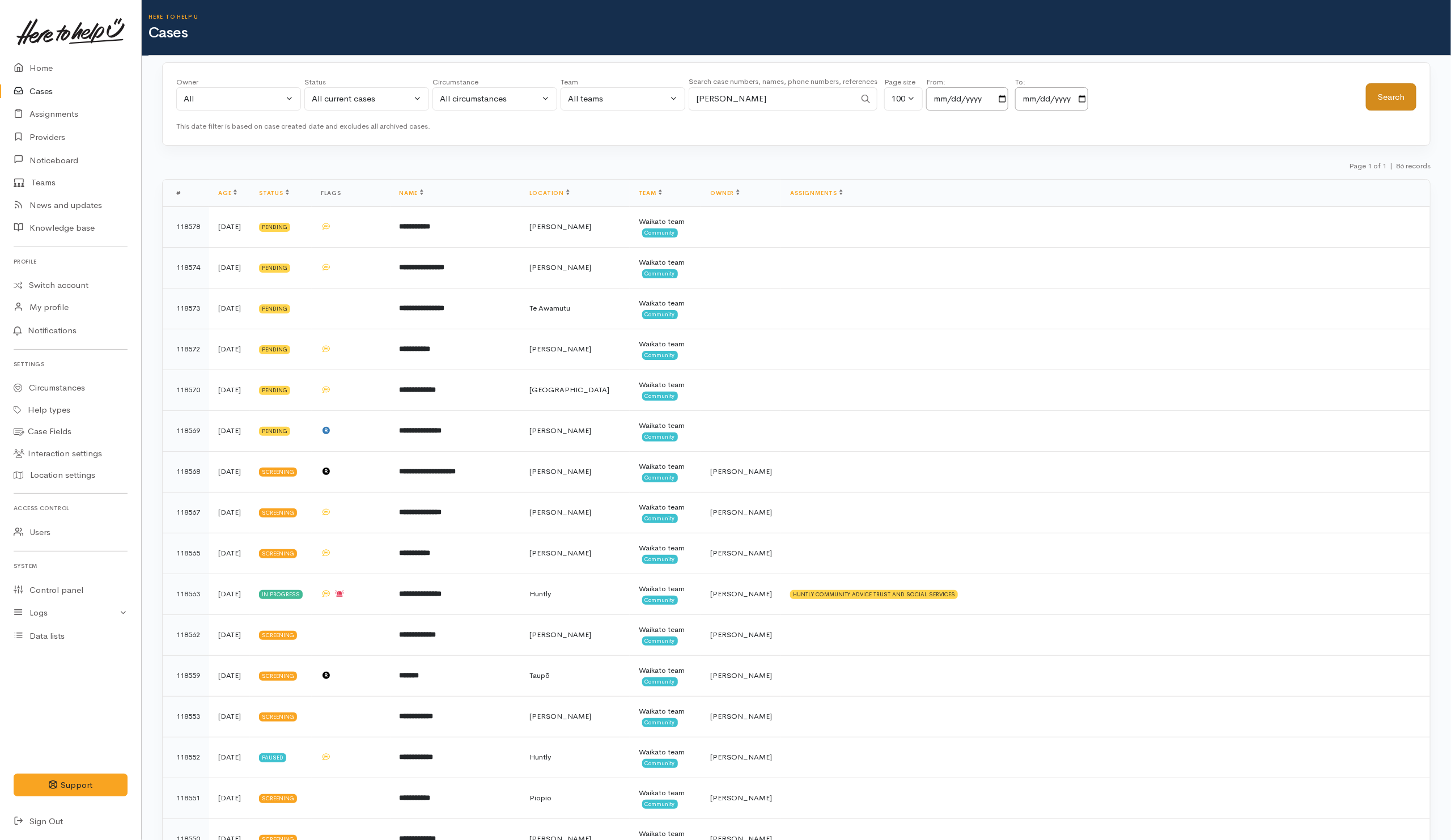
type input "Shani west"
click at [1410, 94] on button "Search" at bounding box center [1390, 97] width 50 height 28
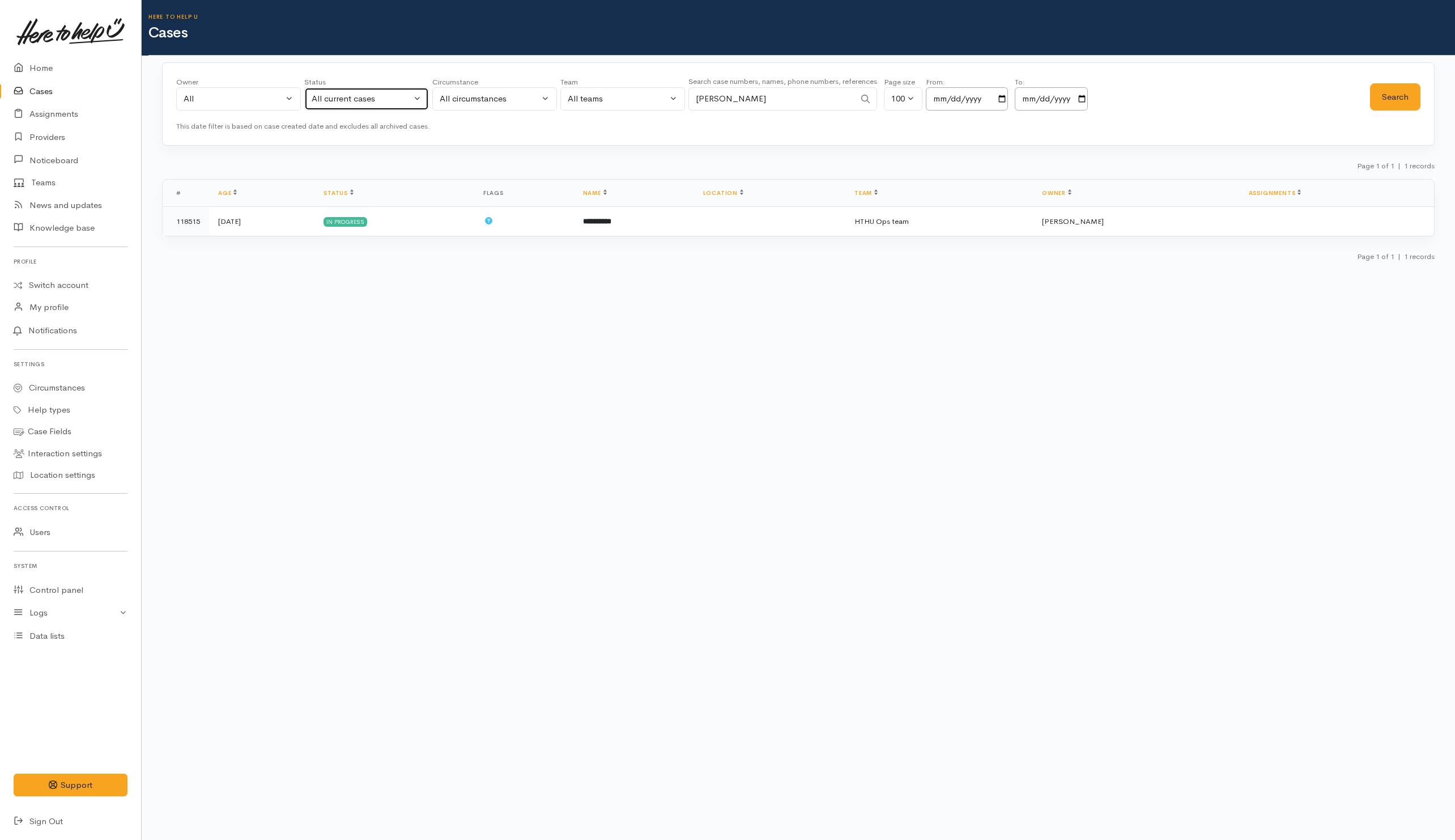
click at [383, 104] on div "All current cases" at bounding box center [362, 99] width 100 height 13
click at [359, 315] on link "All" at bounding box center [366, 308] width 124 height 17
select select "All"
click at [1394, 101] on button "Search" at bounding box center [1395, 97] width 50 height 28
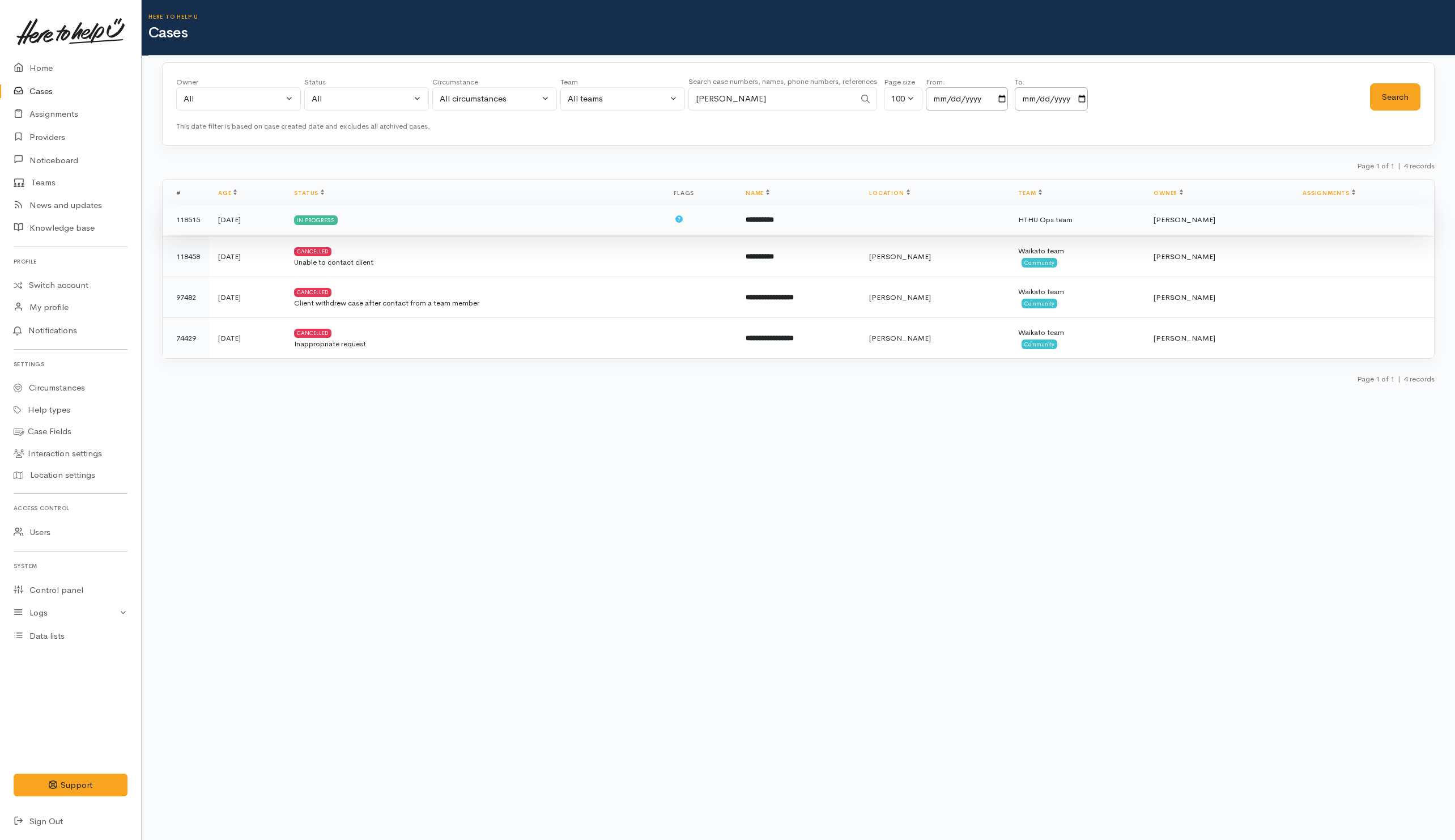
click at [501, 230] on td "In progress" at bounding box center [475, 220] width 380 height 30
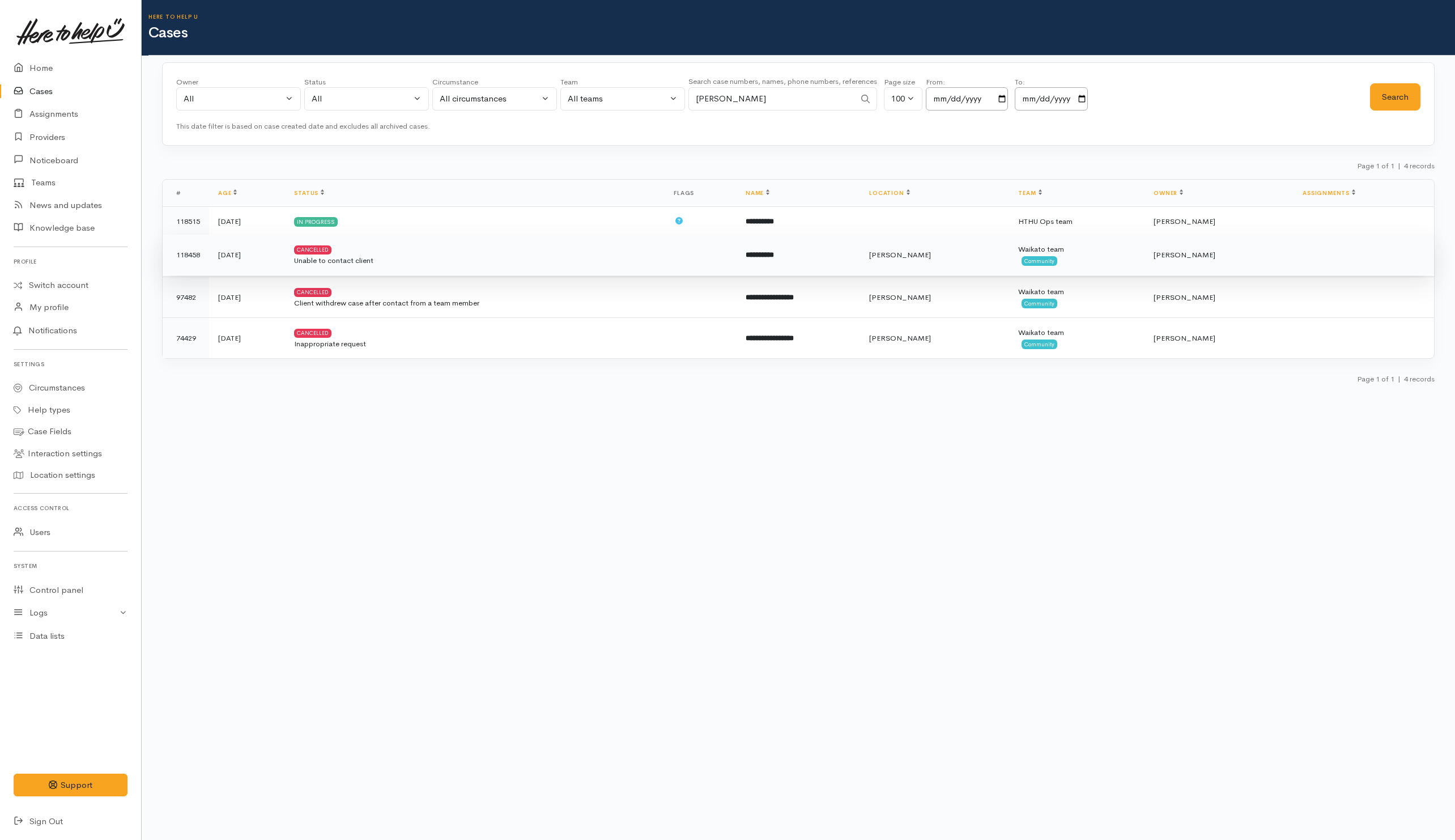
click at [536, 257] on div "Unable to contact client" at bounding box center [475, 261] width 362 height 11
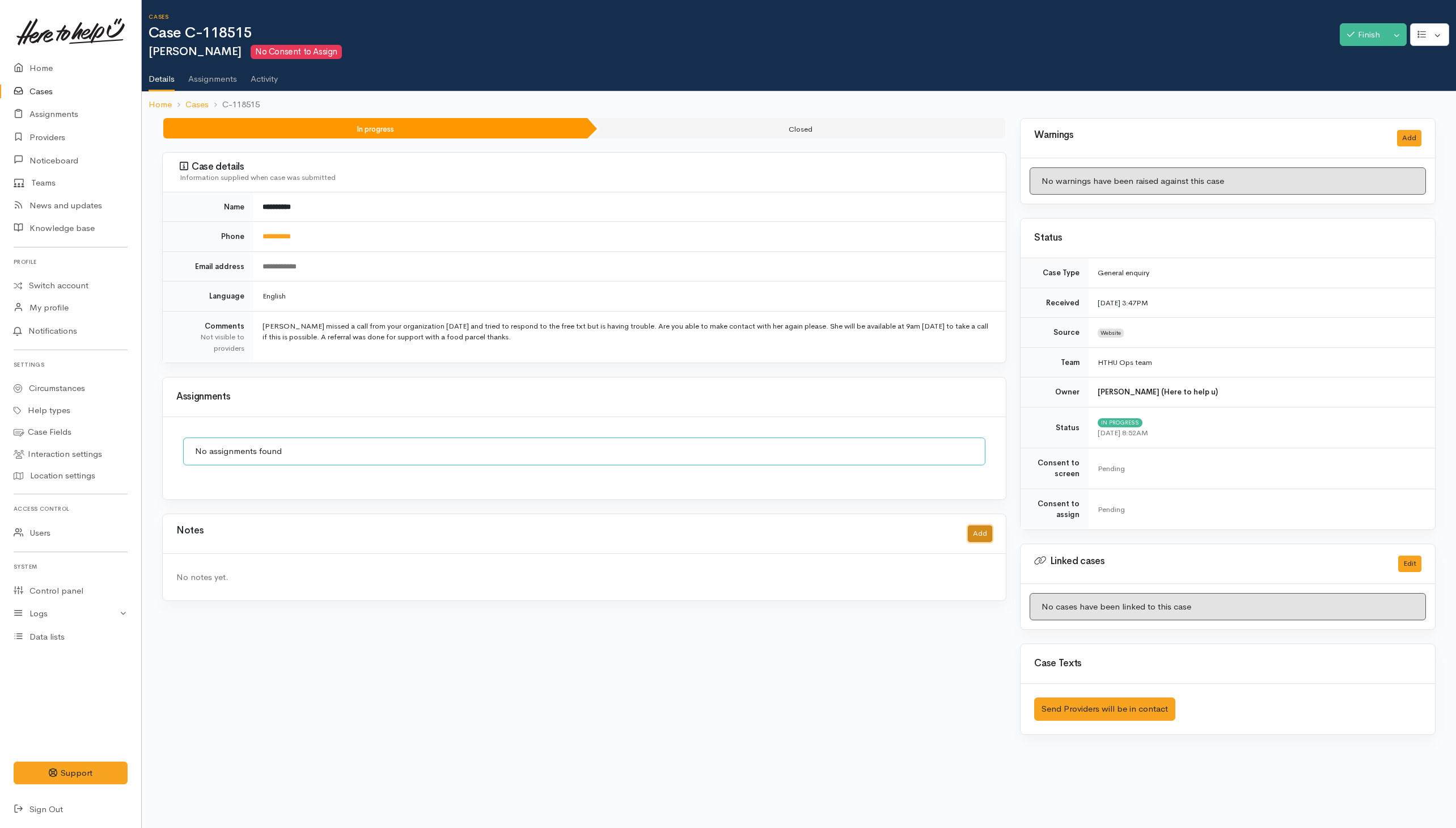
click at [966, 531] on button "Add" at bounding box center [981, 533] width 25 height 16
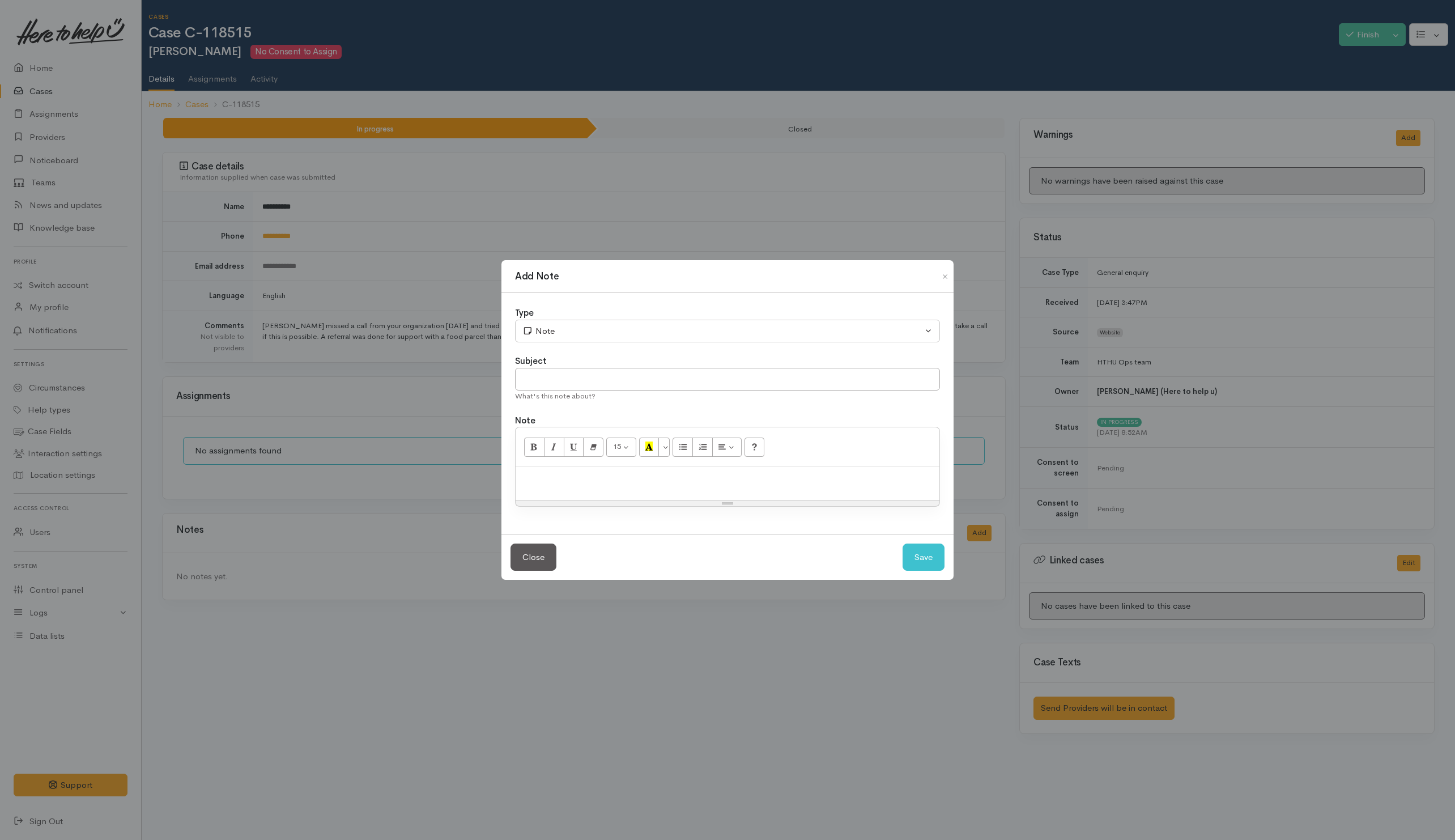
click at [633, 475] on p at bounding box center [728, 479] width 413 height 13
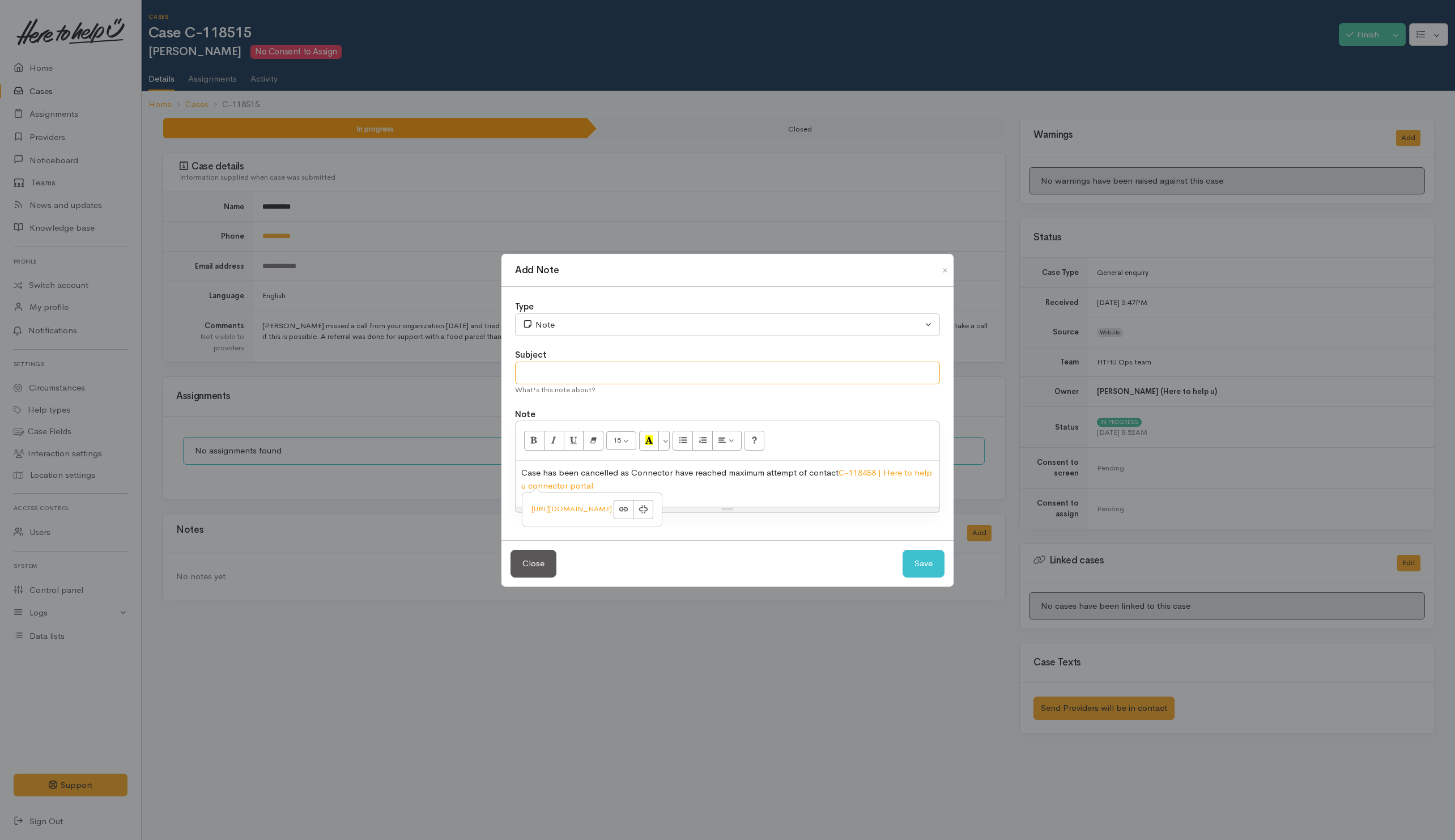
click at [599, 370] on input "text" at bounding box center [727, 373] width 425 height 23
drag, startPoint x: 930, startPoint y: 561, endPoint x: 933, endPoint y: 553, distance: 8.5
click at [930, 551] on button "Save" at bounding box center [924, 563] width 42 height 28
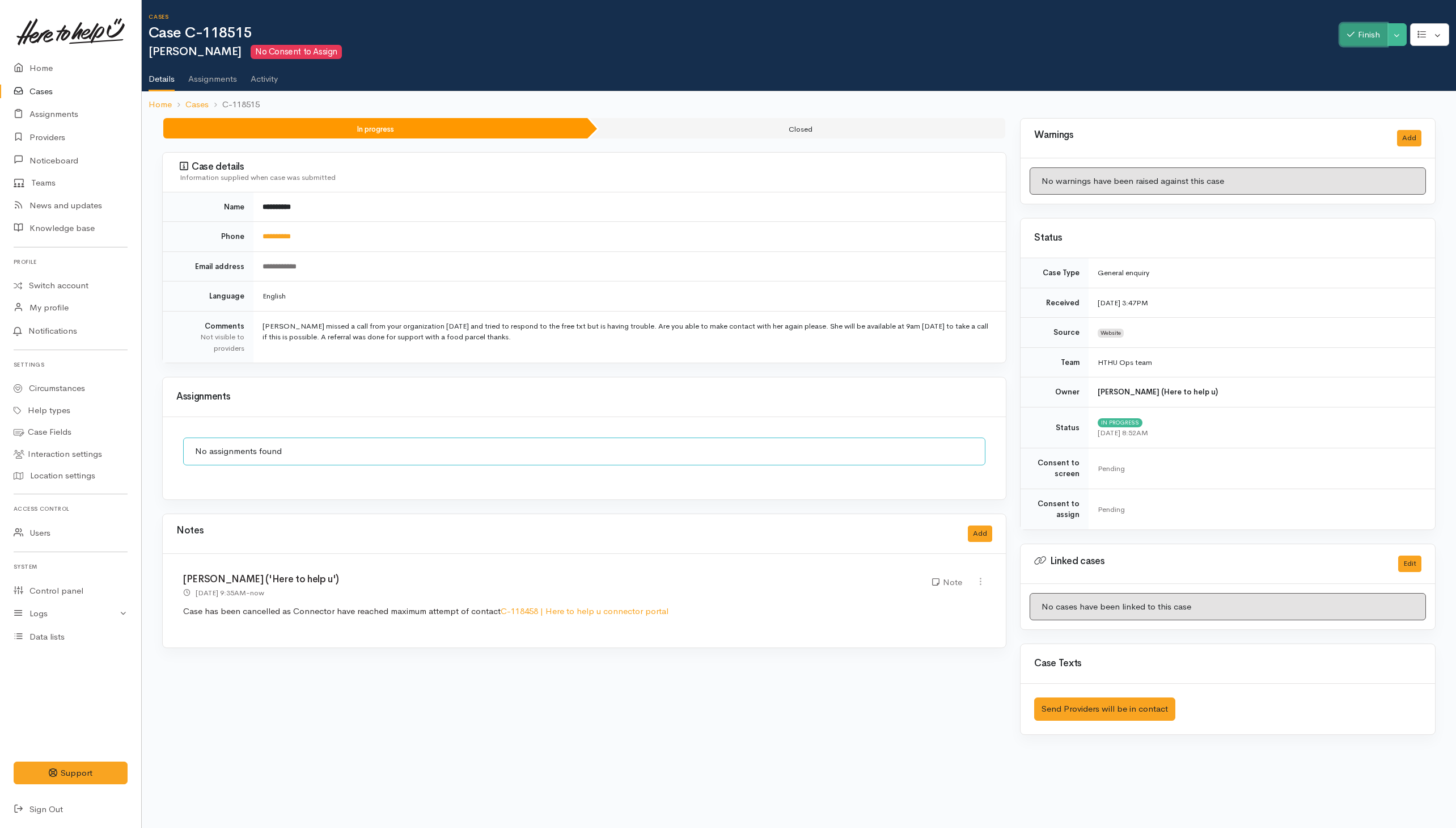
click at [966, 34] on button "Finish" at bounding box center [1364, 34] width 48 height 23
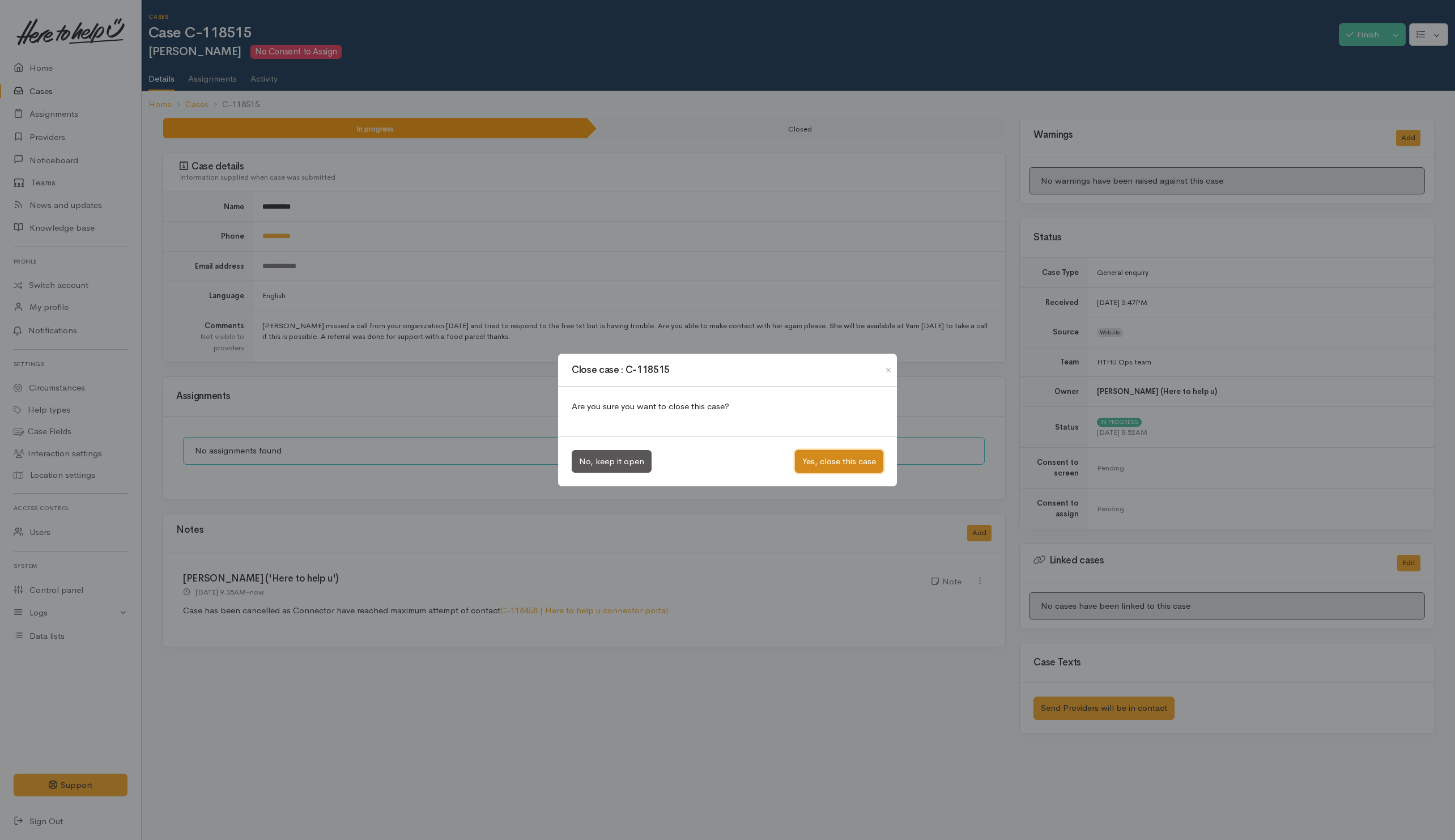
drag, startPoint x: 836, startPoint y: 470, endPoint x: 833, endPoint y: 464, distance: 6.7
click at [836, 470] on button "Yes, close this case" at bounding box center [839, 461] width 88 height 23
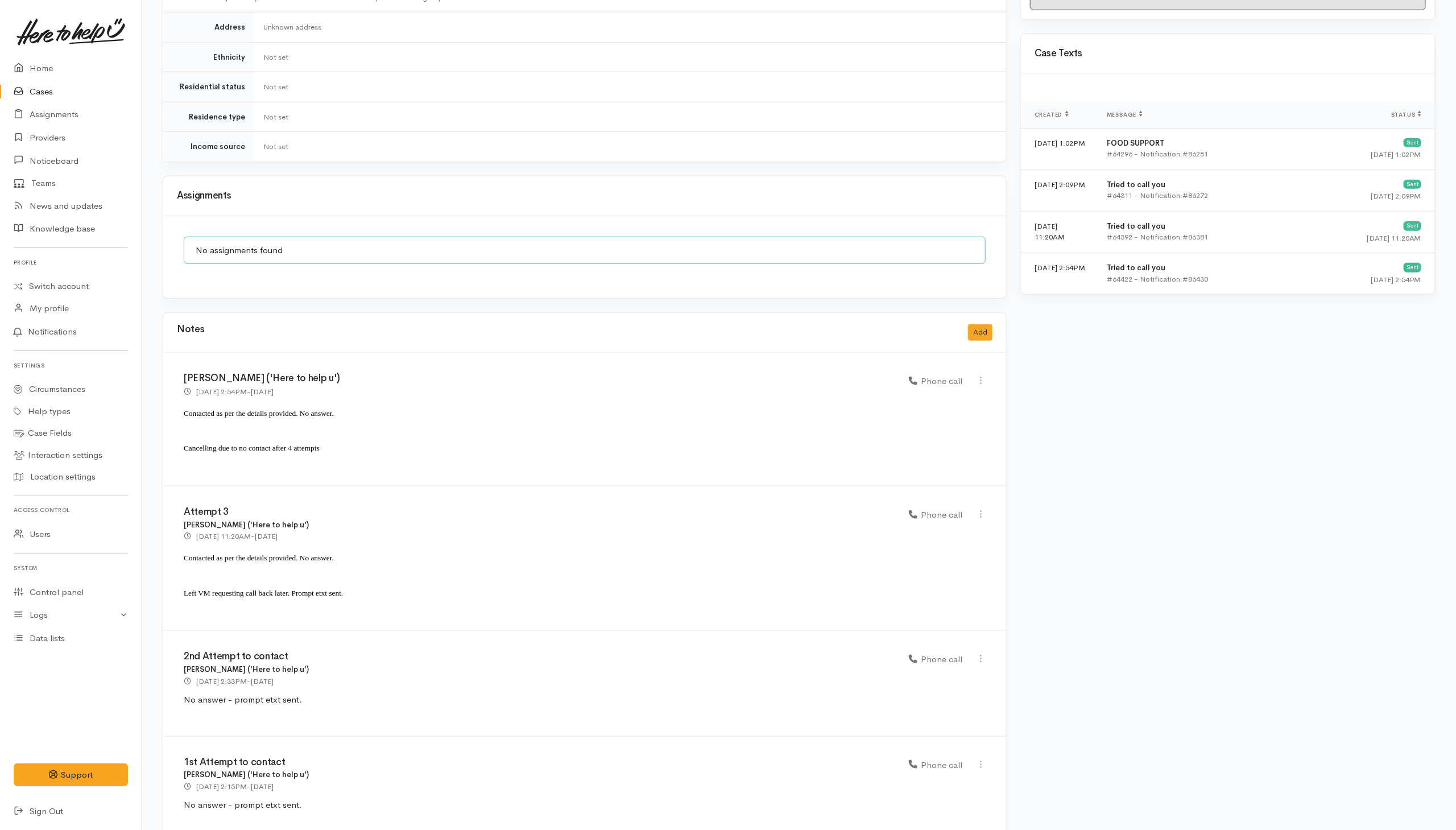
scroll to position [666, 0]
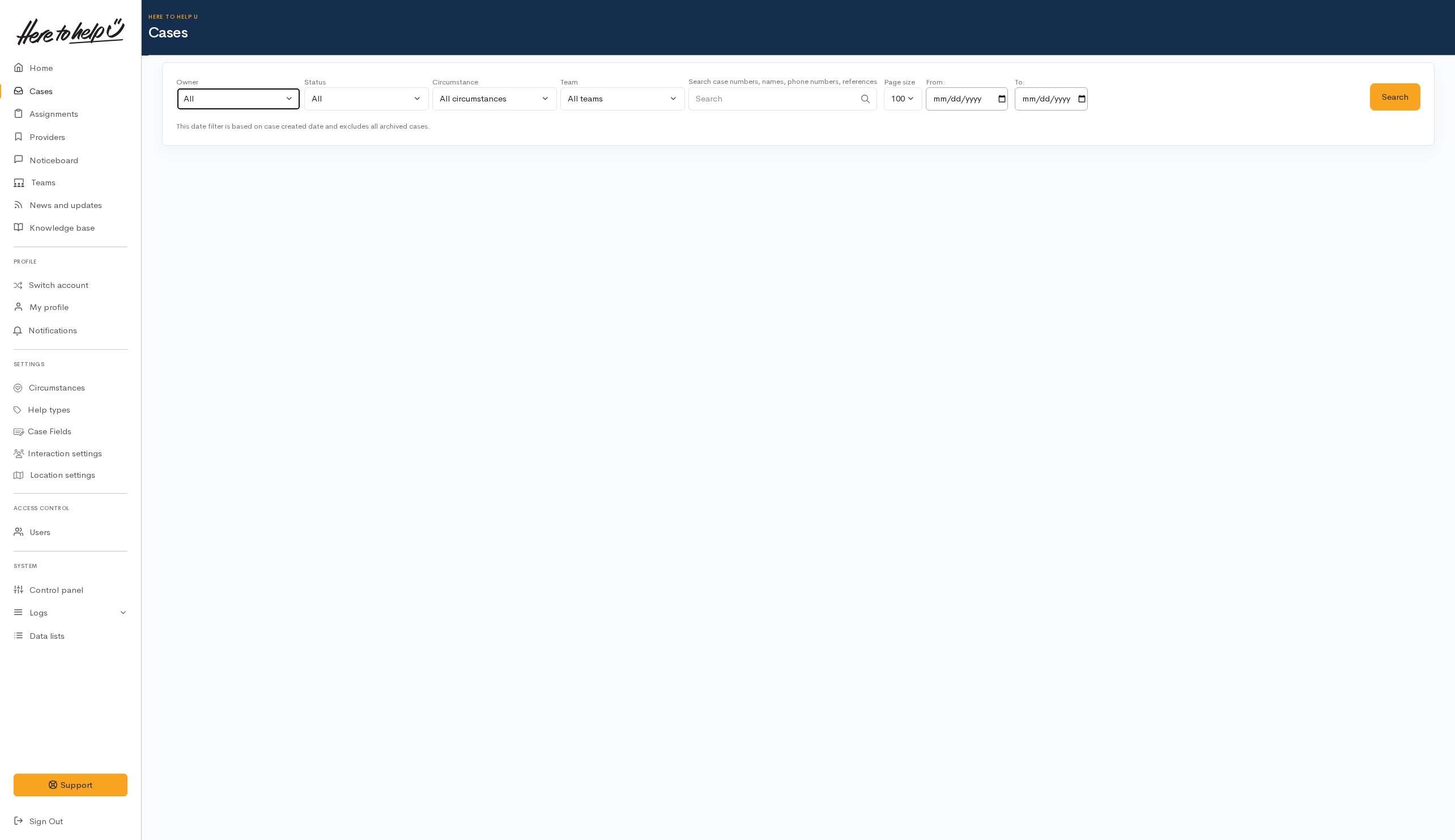
click at [257, 92] on div "All" at bounding box center [233, 99] width 100 height 13
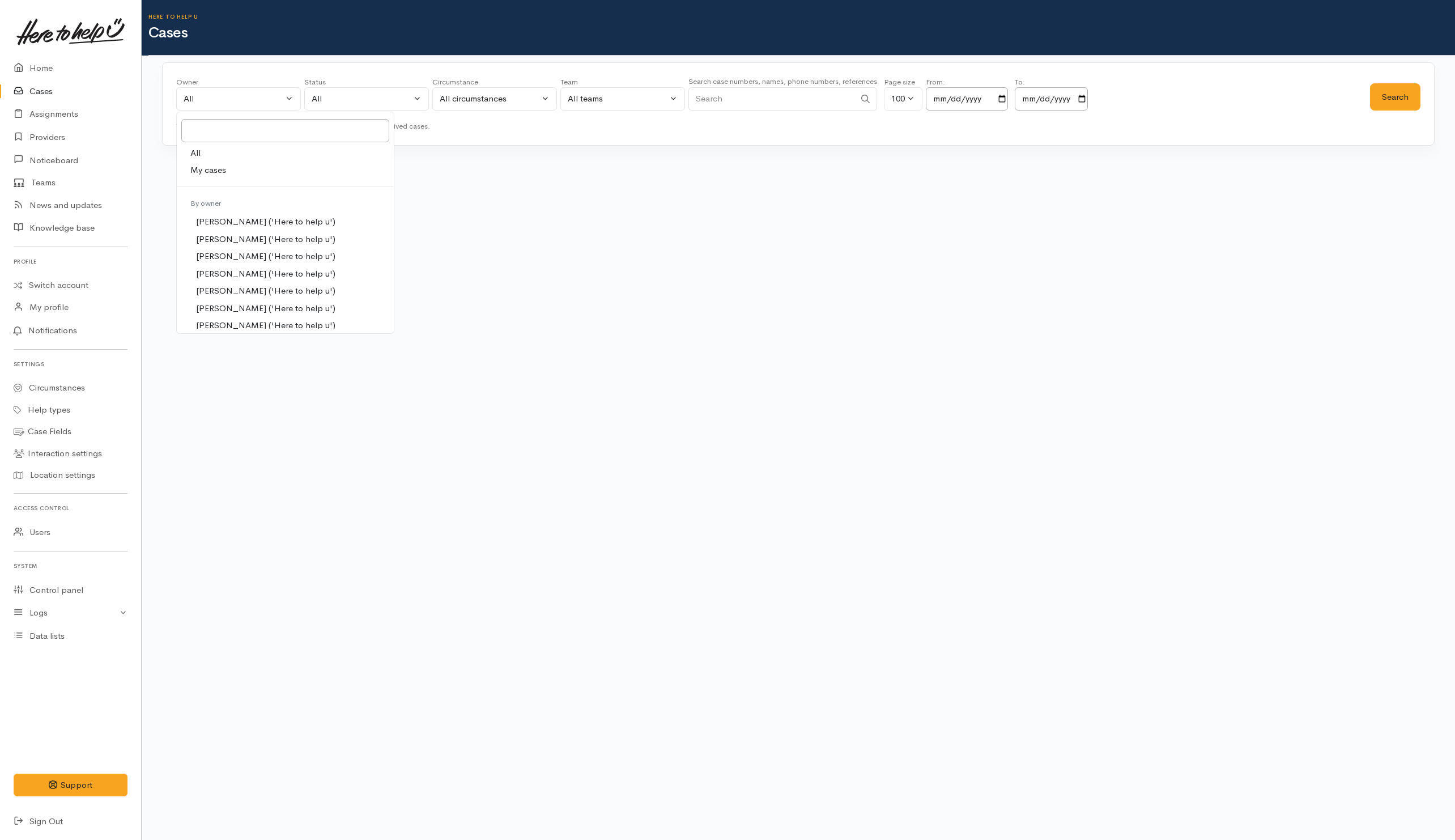
click at [208, 171] on span "My cases" at bounding box center [208, 170] width 36 height 13
select select "202"
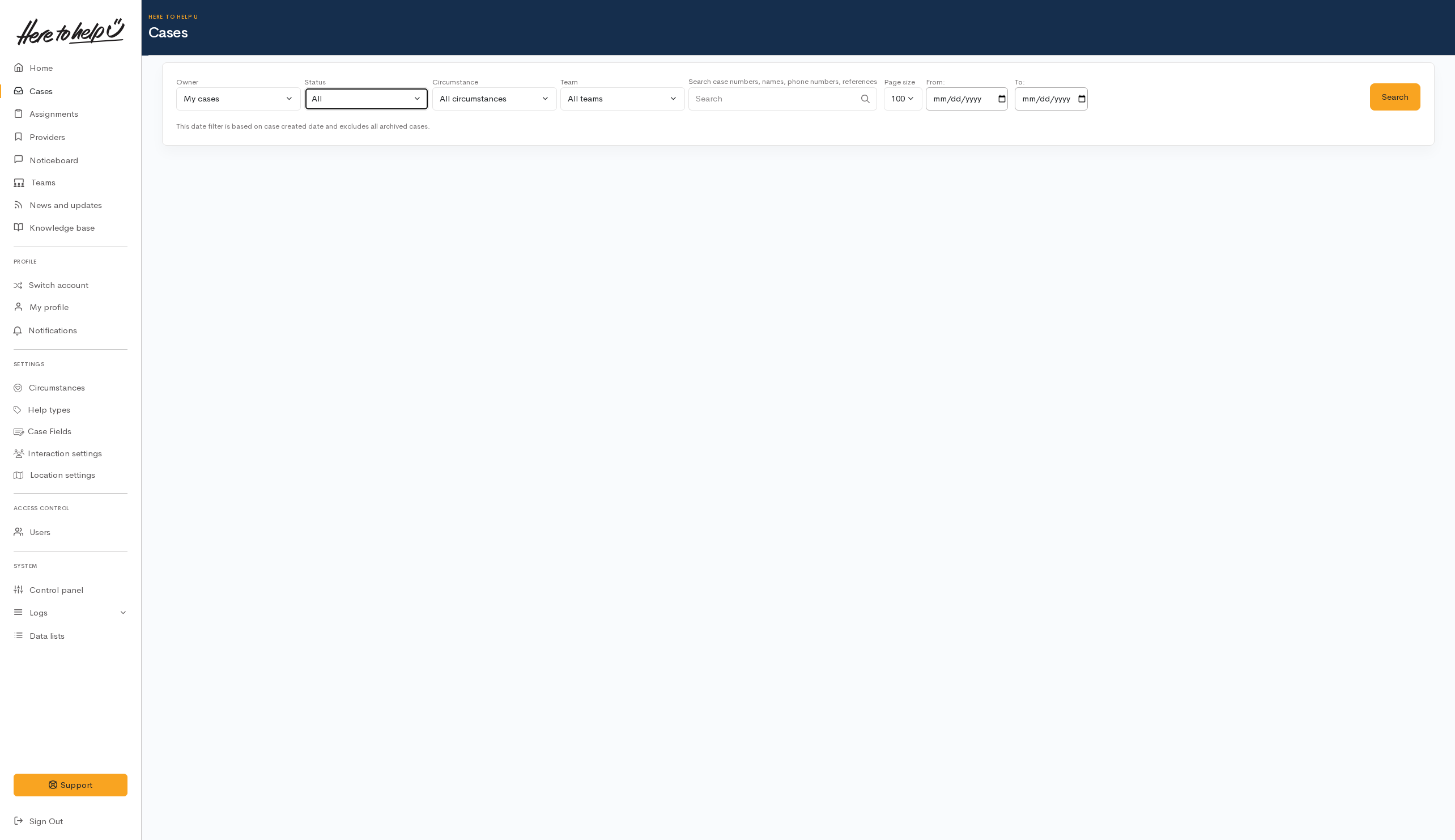
click at [360, 107] on button "All" at bounding box center [366, 99] width 125 height 23
click at [352, 177] on span "All current cases" at bounding box center [356, 173] width 64 height 13
select select "Unresolved"
click at [1379, 95] on button "Search" at bounding box center [1395, 97] width 50 height 28
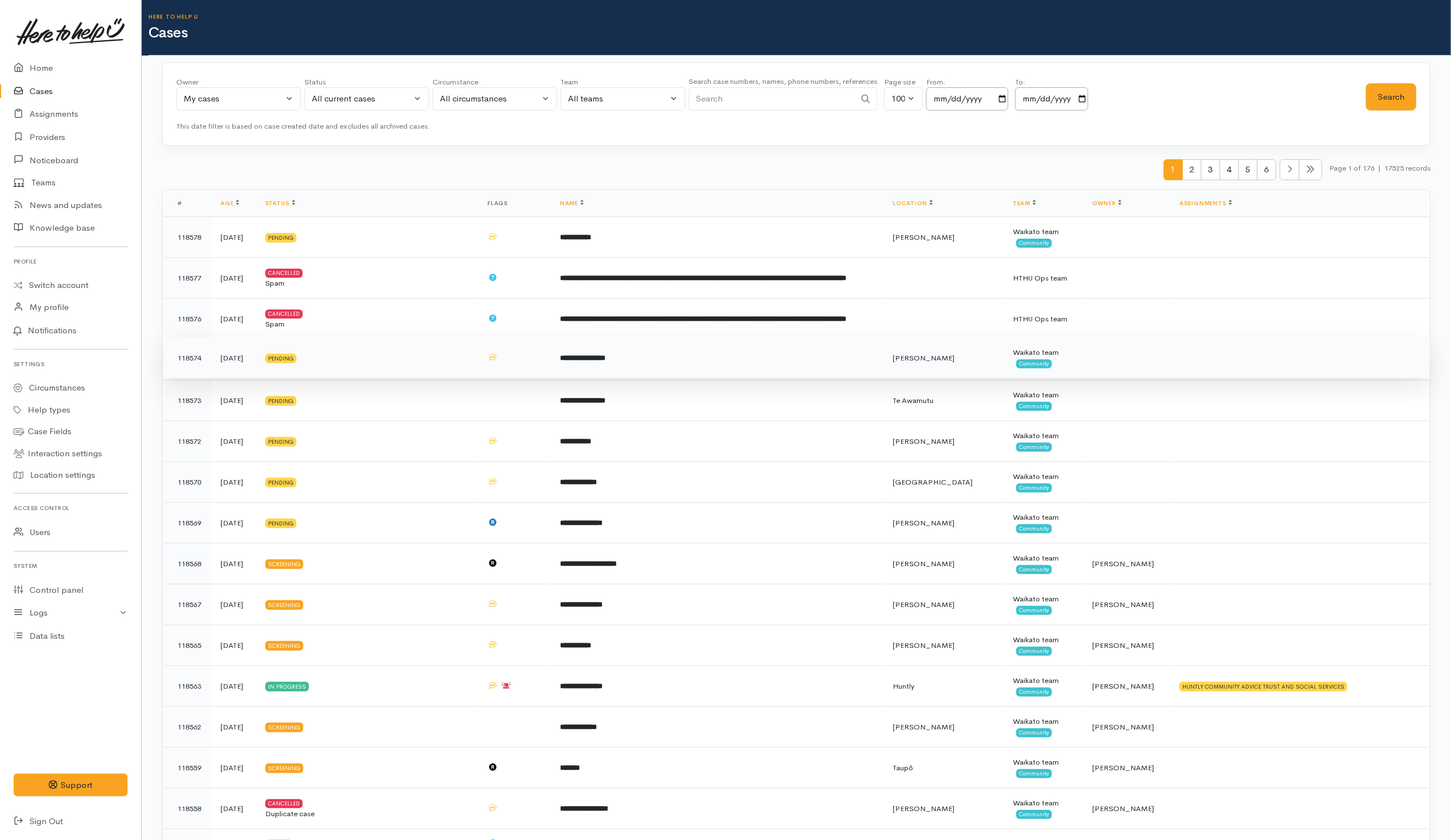
click at [1285, 361] on td at bounding box center [1300, 357] width 260 height 41
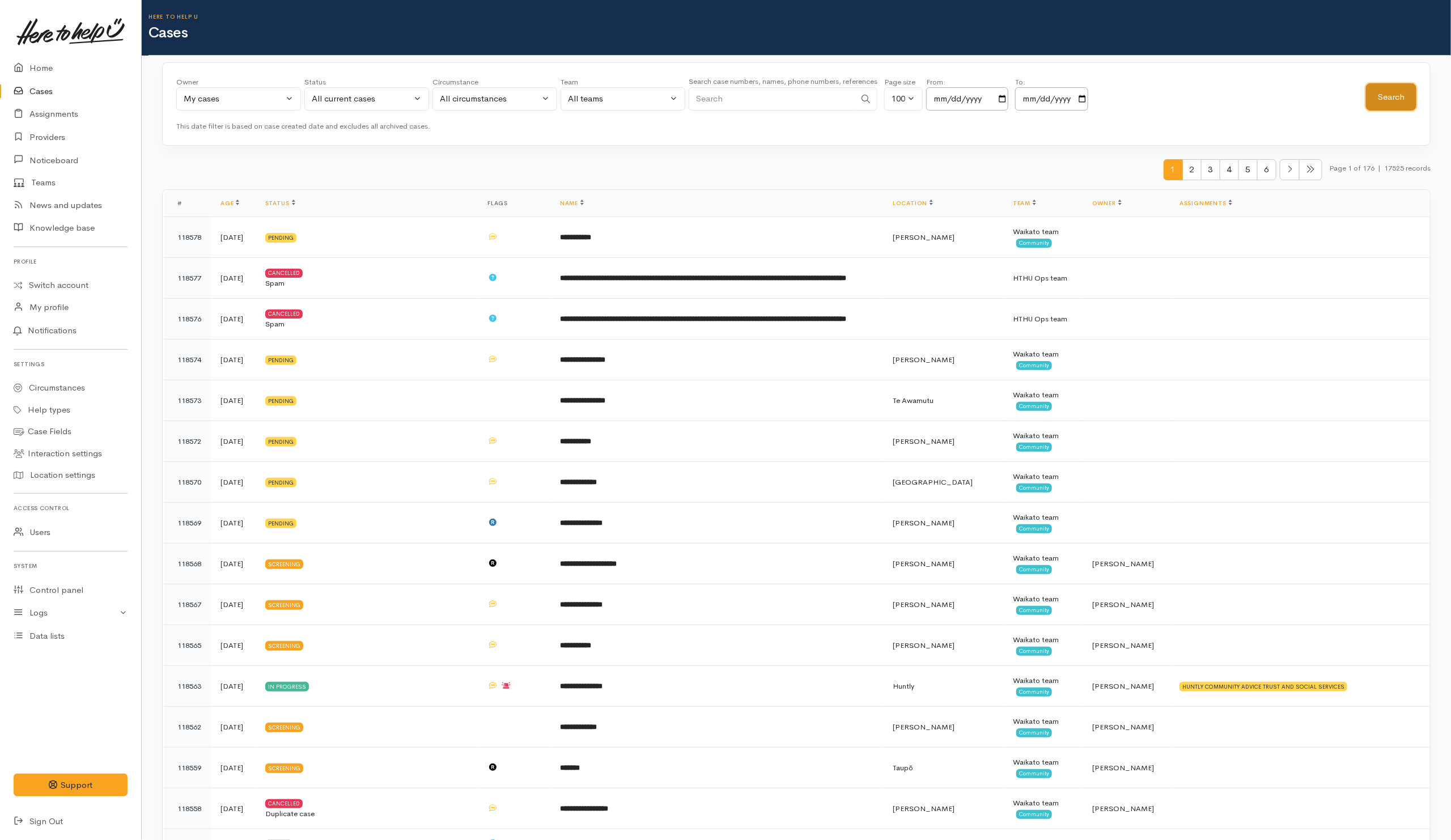
click at [1389, 90] on button "Search" at bounding box center [1390, 97] width 50 height 28
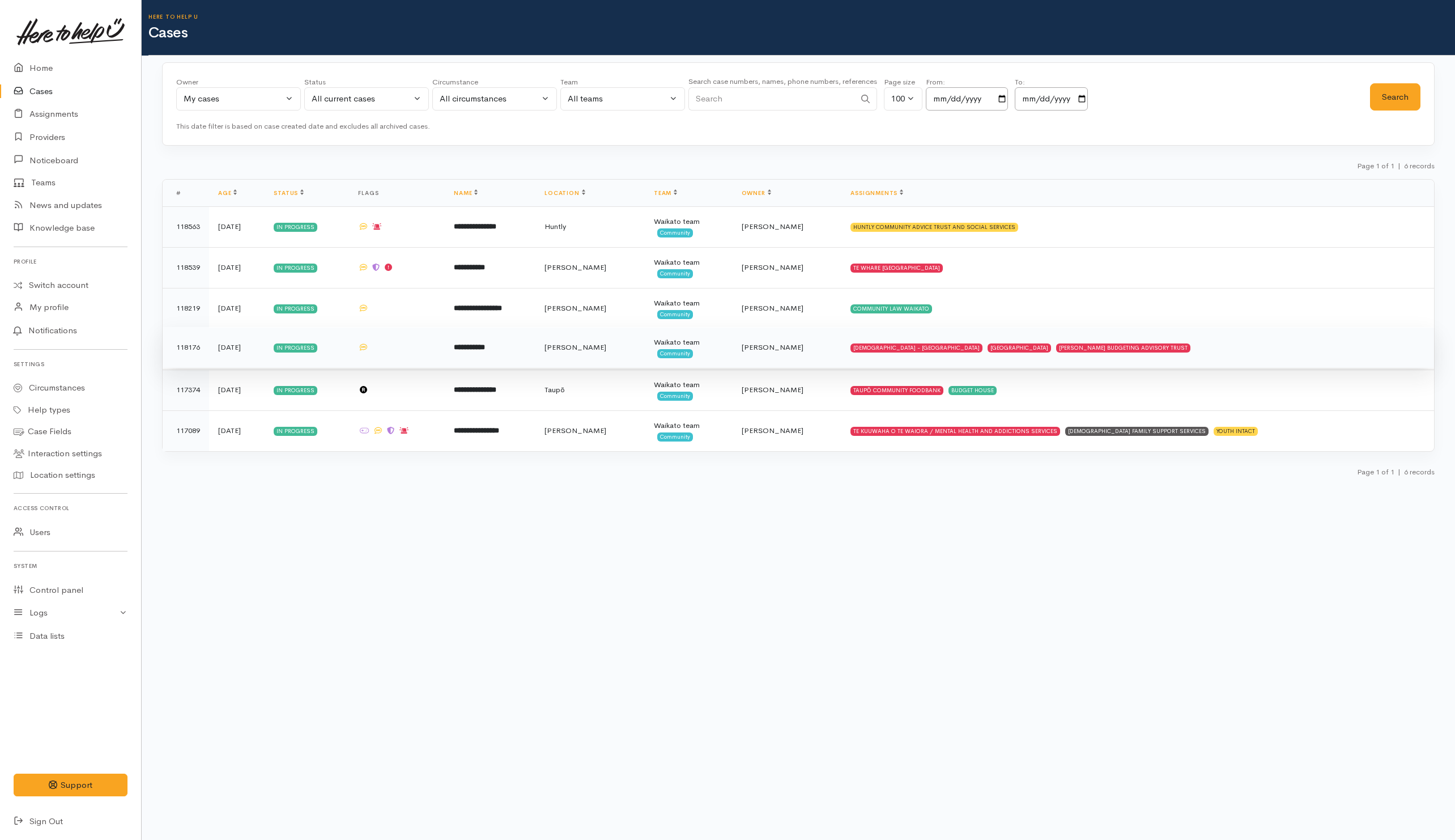
click at [1262, 357] on td "SALVATION ARMY - HAMILTON CITY GLENVIEW COMMUNITY CENTRE HAMILTON BUDGETING ADV…" at bounding box center [1137, 347] width 593 height 41
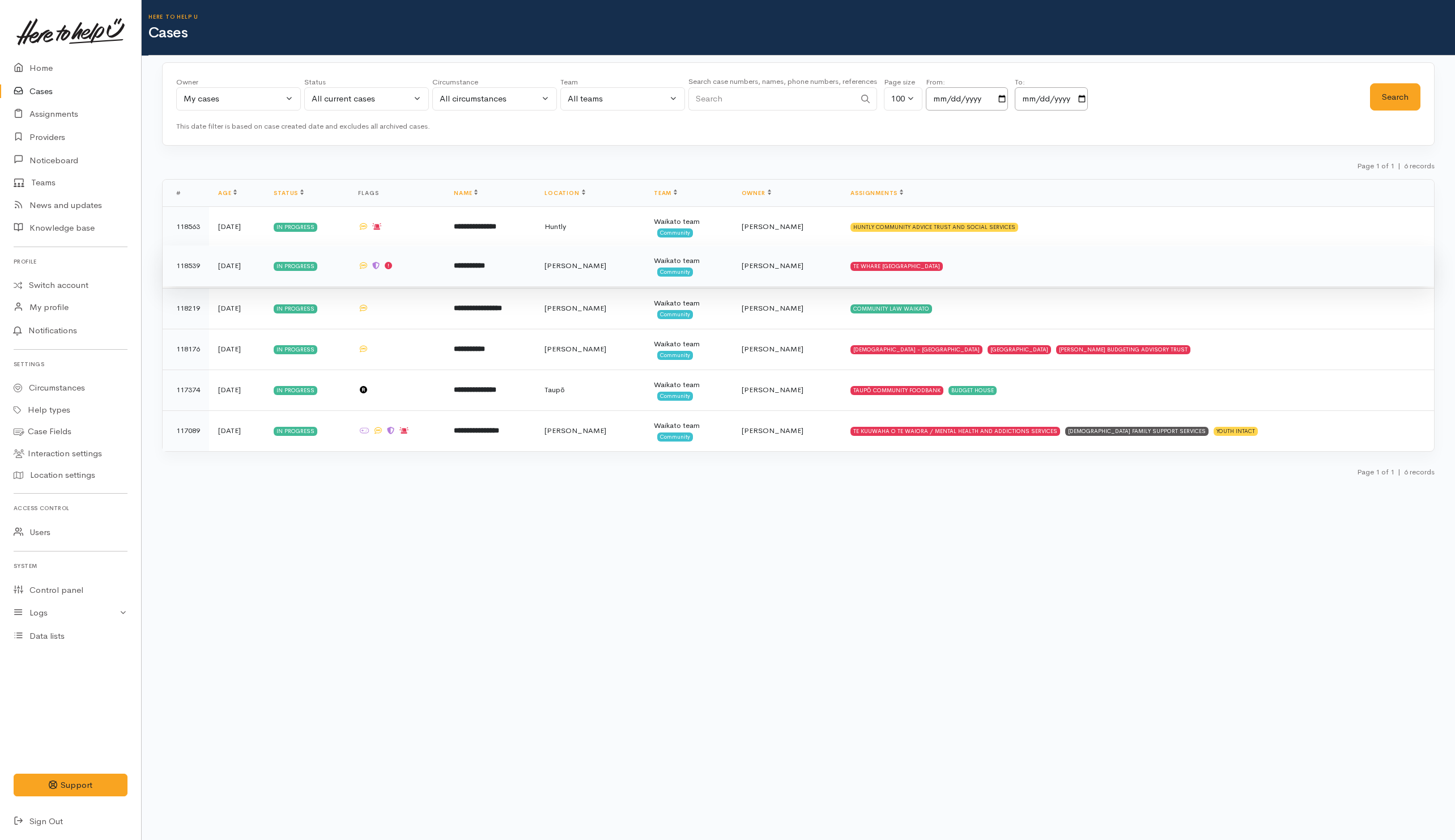
click at [1092, 275] on td "TE WHARE KOKONGA MELVILLE COMMUNITY HOUSE" at bounding box center [1137, 265] width 593 height 41
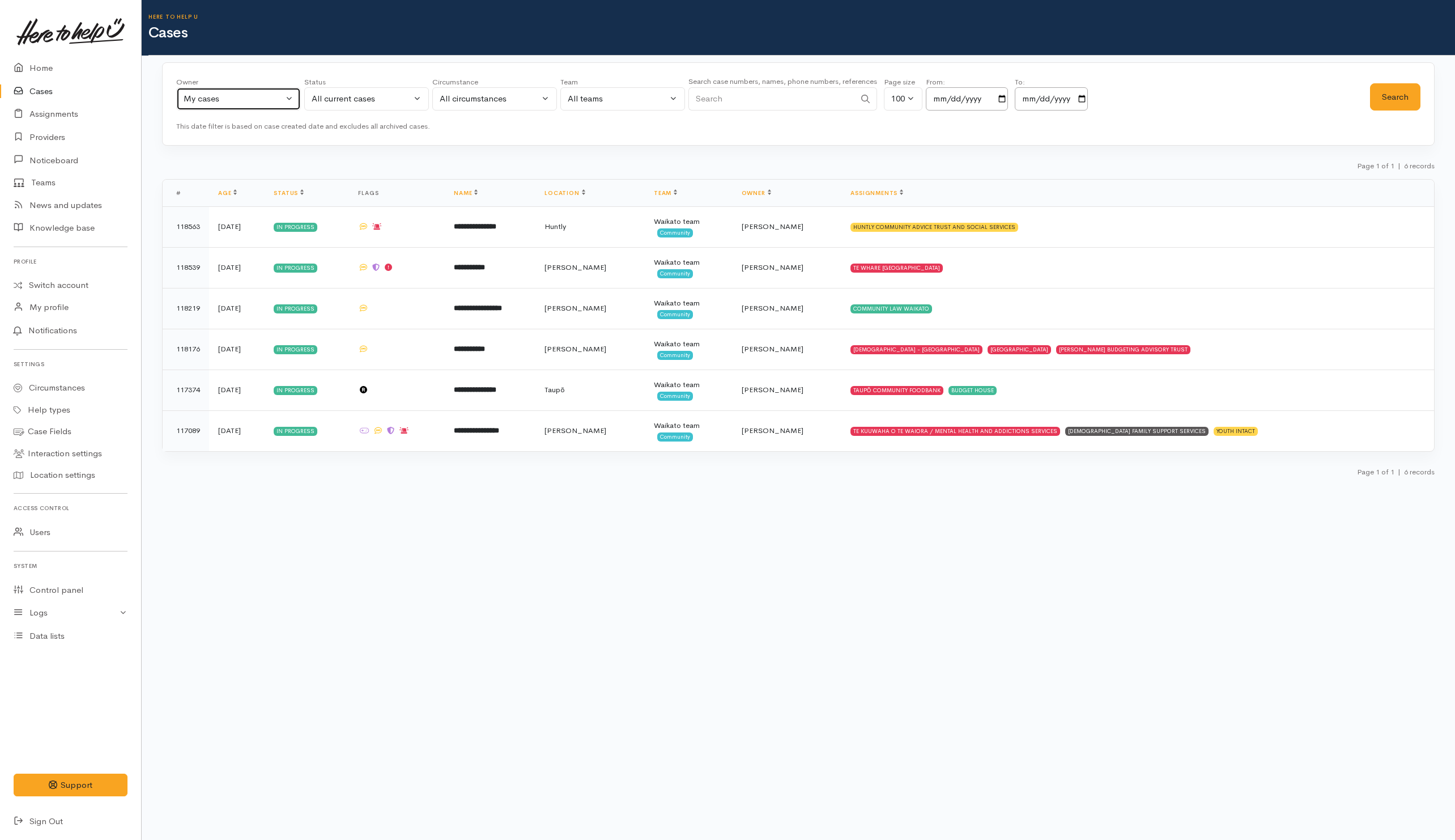
drag, startPoint x: 246, startPoint y: 106, endPoint x: 228, endPoint y: 127, distance: 27.7
click at [246, 106] on button "My cases" at bounding box center [238, 99] width 125 height 23
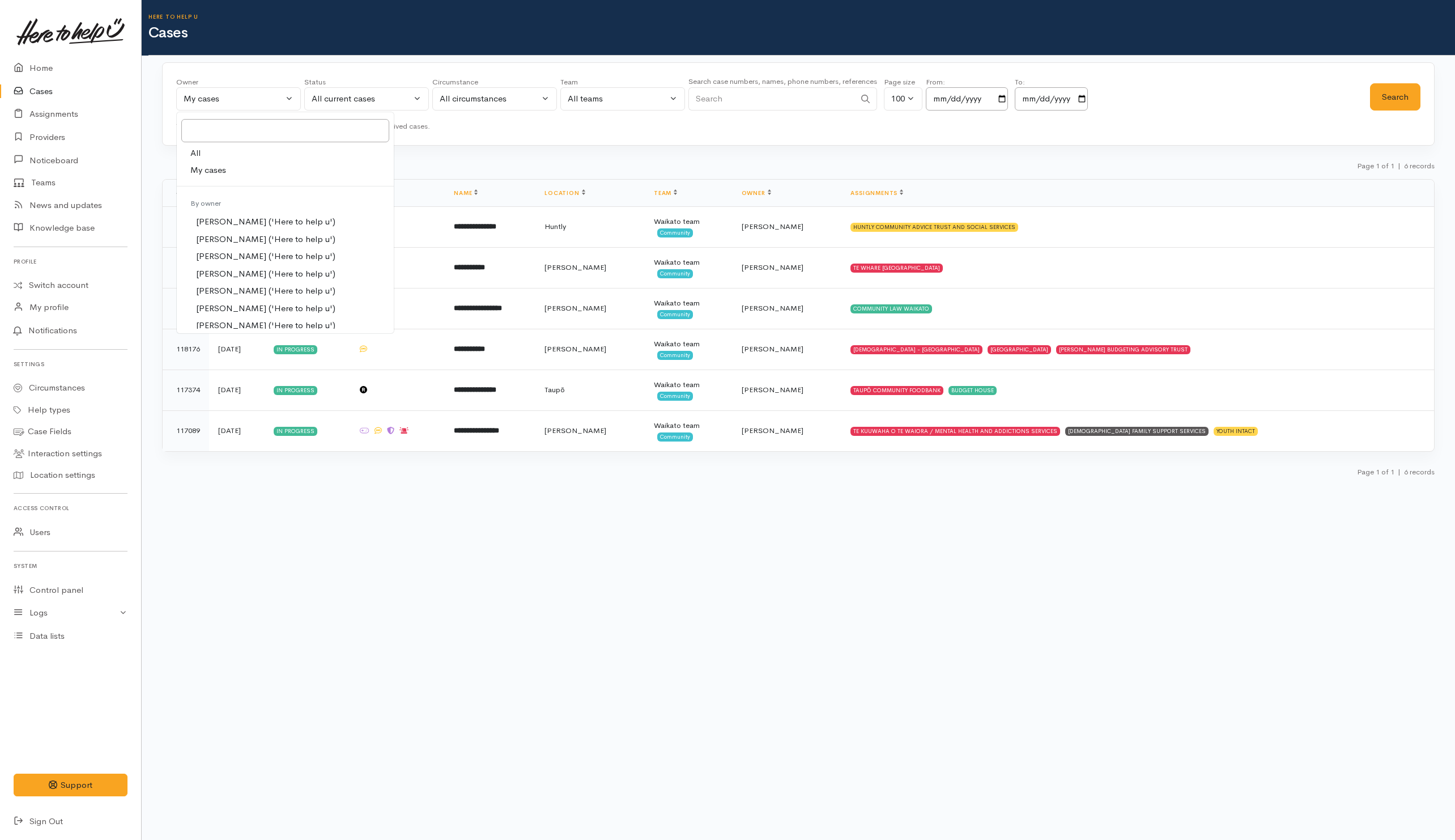
click at [212, 156] on link "All" at bounding box center [285, 153] width 217 height 17
select select "-1"
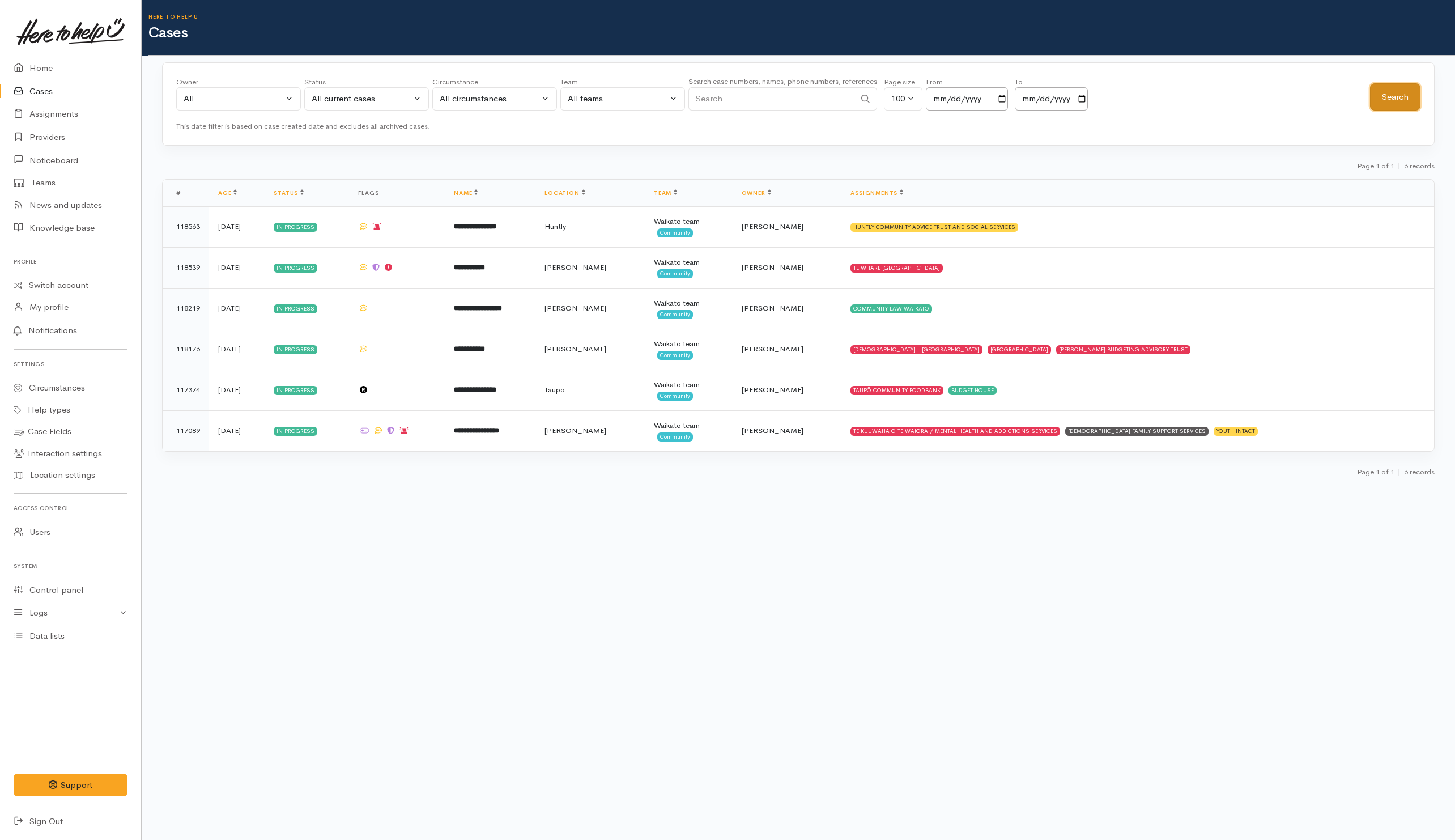
drag, startPoint x: 1386, startPoint y: 101, endPoint x: 1395, endPoint y: 104, distance: 9.5
click at [1387, 102] on button "Search" at bounding box center [1395, 97] width 50 height 28
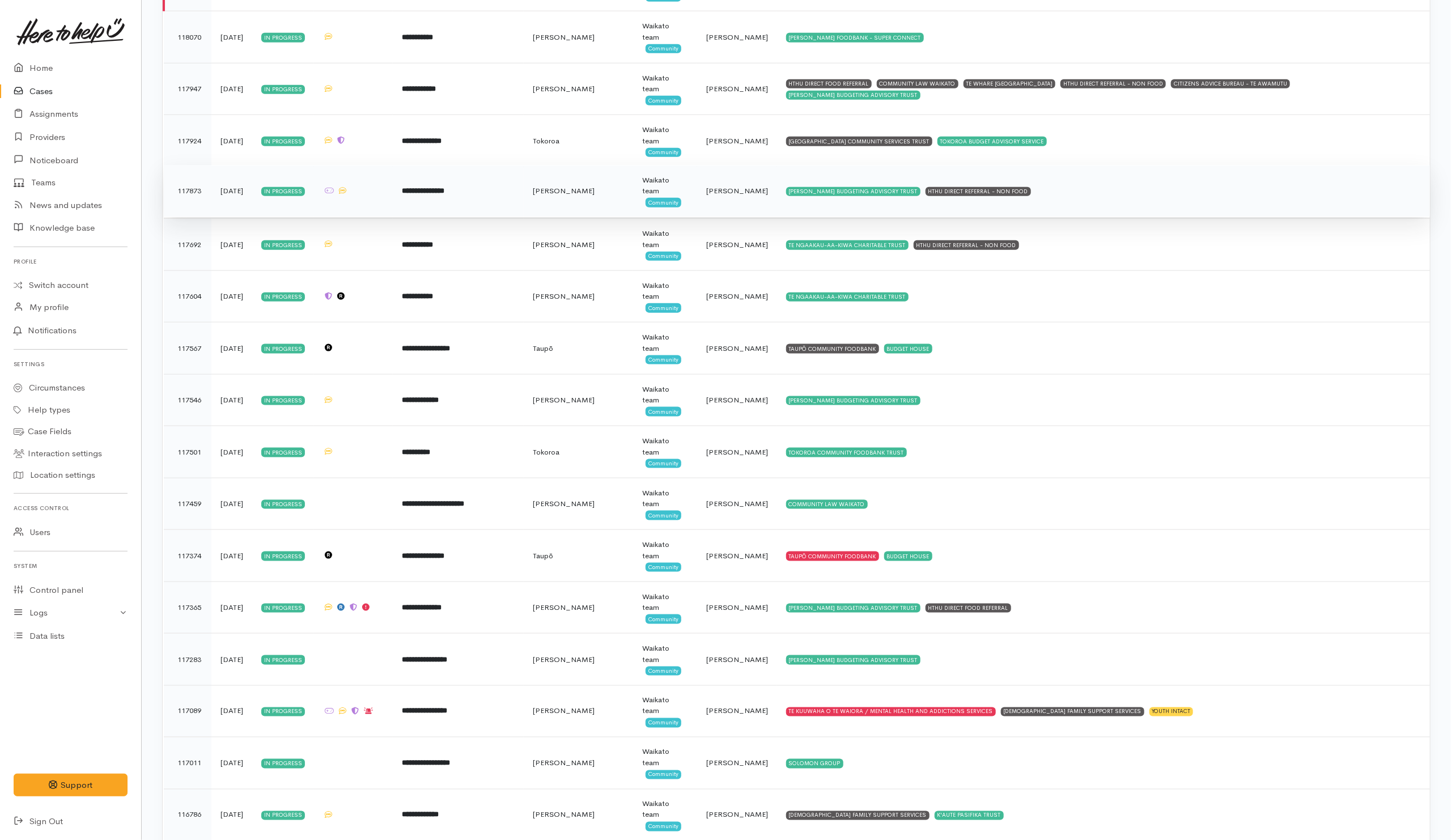
scroll to position [3831, 0]
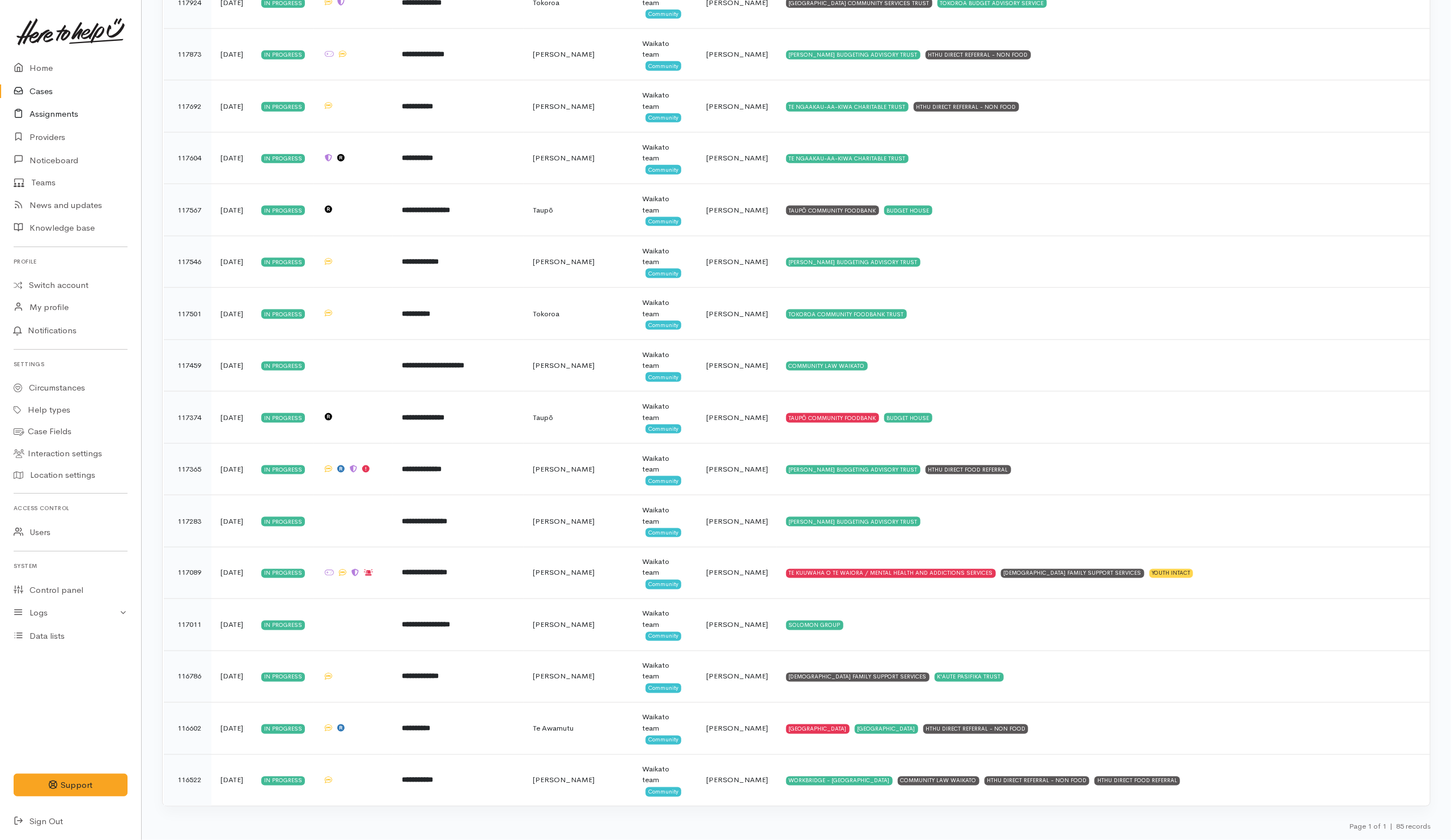
click at [67, 111] on link "Assignments" at bounding box center [70, 114] width 141 height 23
click at [24, 138] on icon at bounding box center [21, 137] width 16 height 14
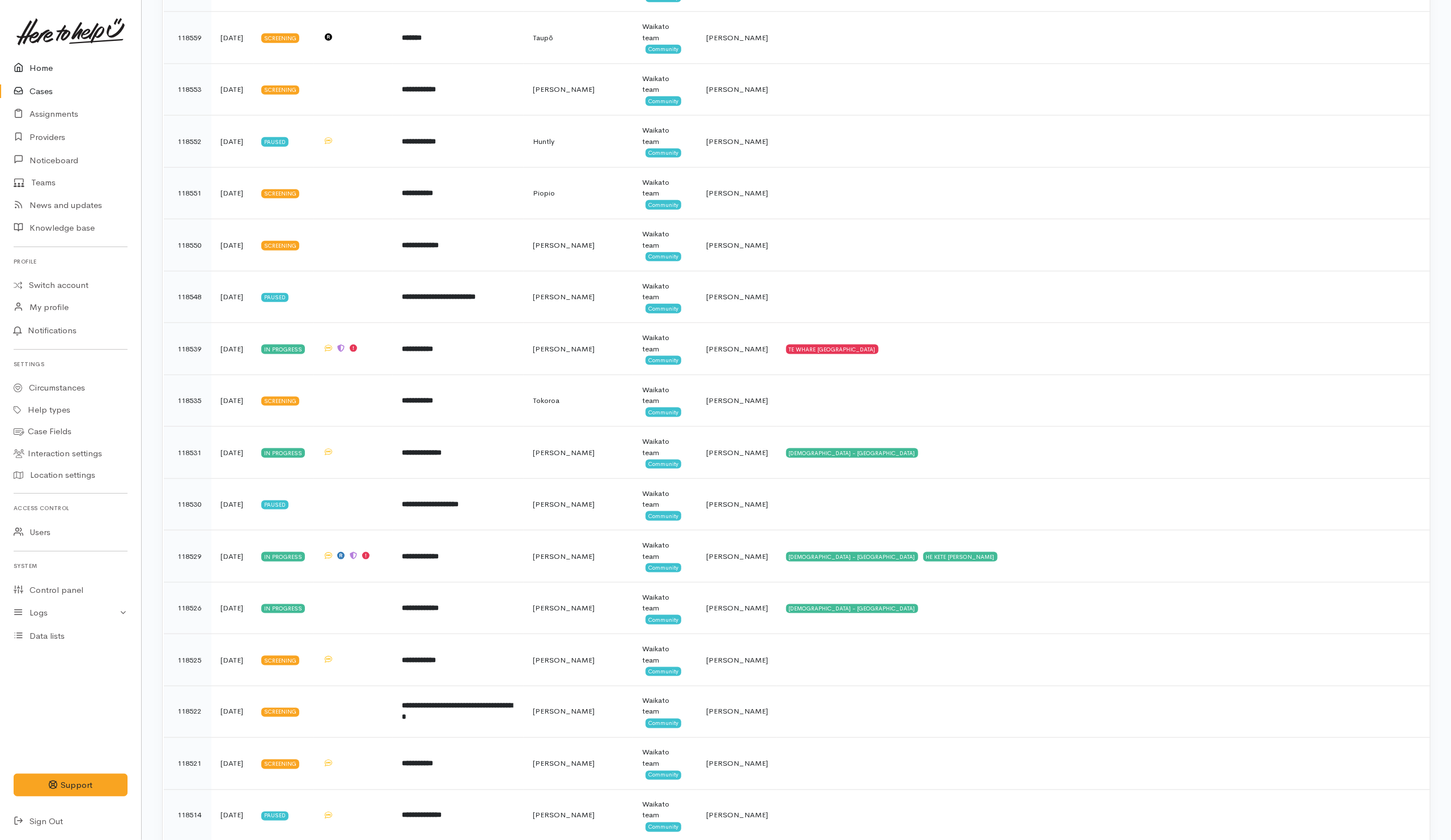
scroll to position [346, 0]
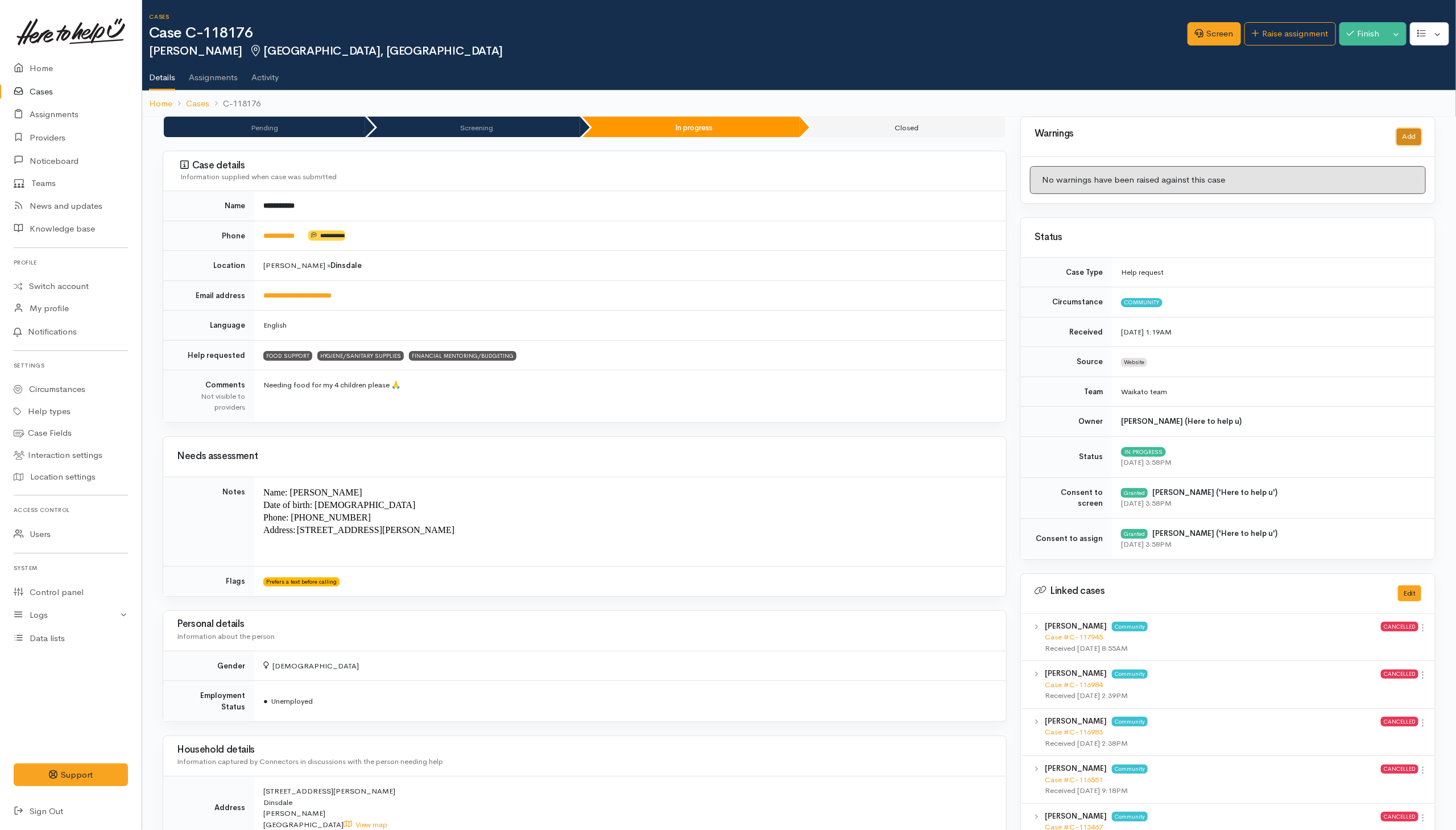
click at [968, 137] on button "Add" at bounding box center [1409, 137] width 25 height 16
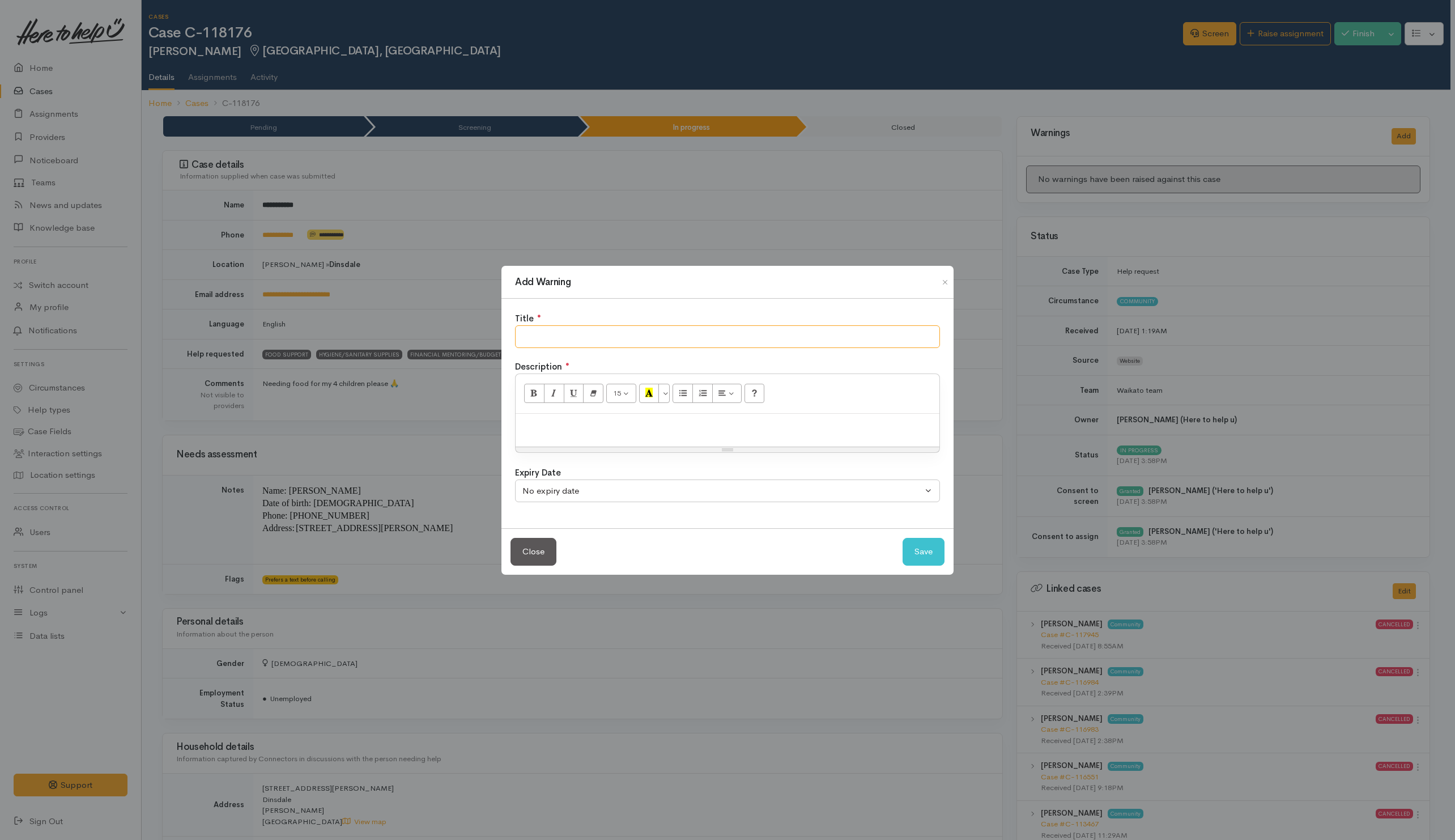
click at [780, 335] on input "text" at bounding box center [727, 337] width 425 height 23
type input "NO LONGER ACCEPTED AT HBAT"
click at [769, 342] on input "NO LONGER ACCEPTED AT HBAT" at bounding box center [727, 337] width 425 height 23
type input "NO LONGER ACCEPTED AT HBAT FOR BUDGETING"
drag, startPoint x: 932, startPoint y: 550, endPoint x: 913, endPoint y: 539, distance: 22.0
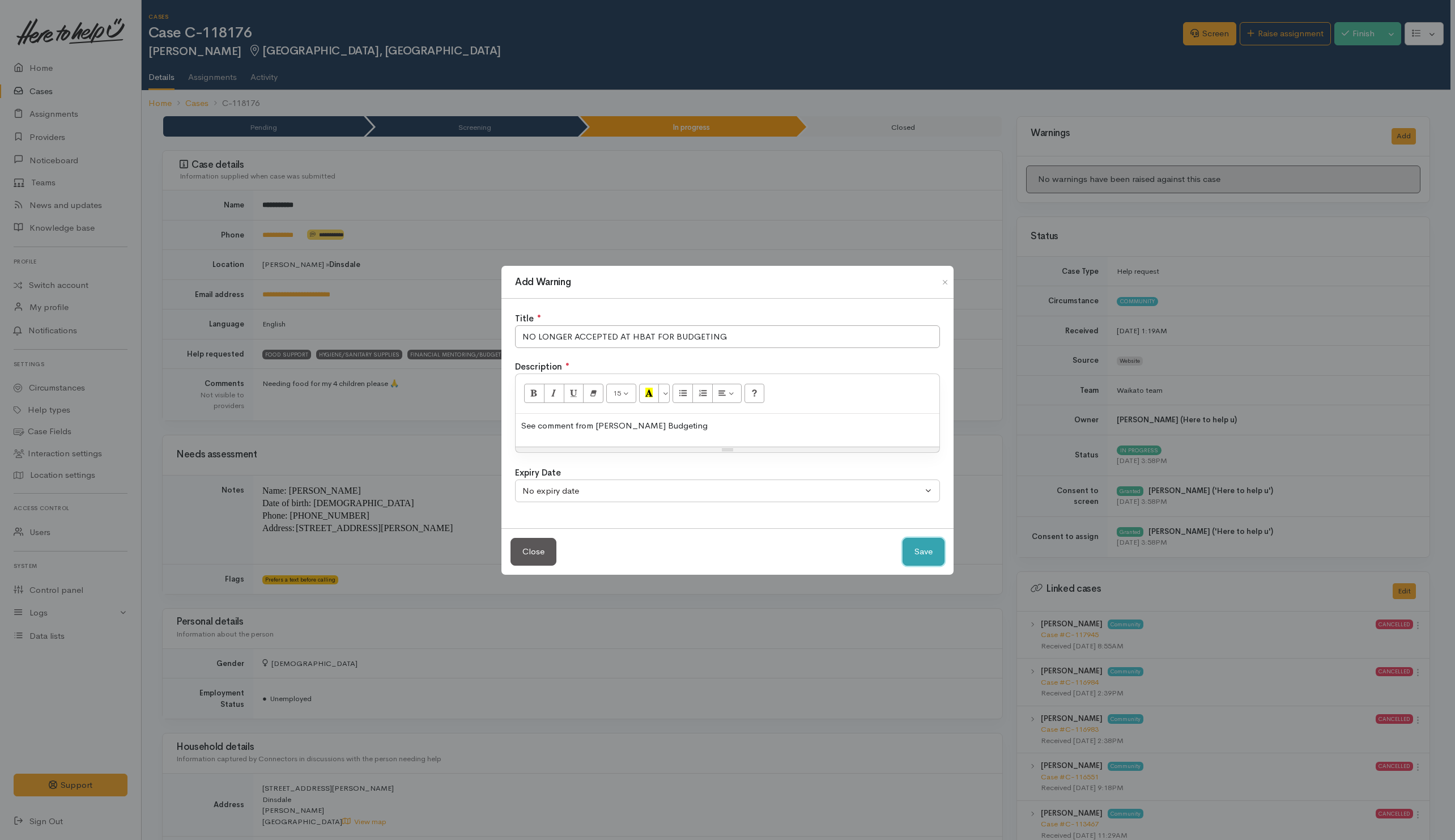
click at [931, 550] on button "Save" at bounding box center [924, 551] width 42 height 28
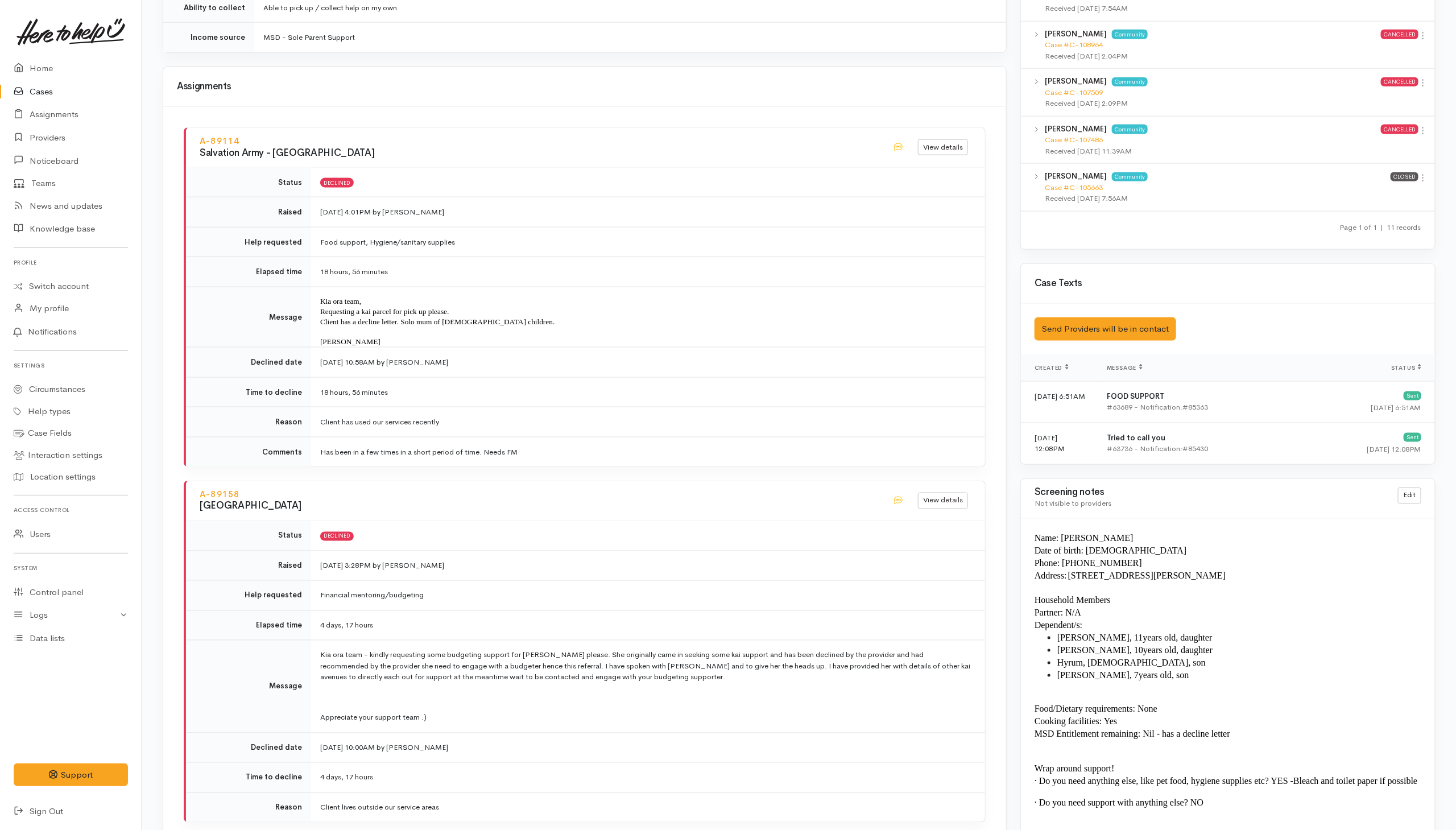
scroll to position [939, 0]
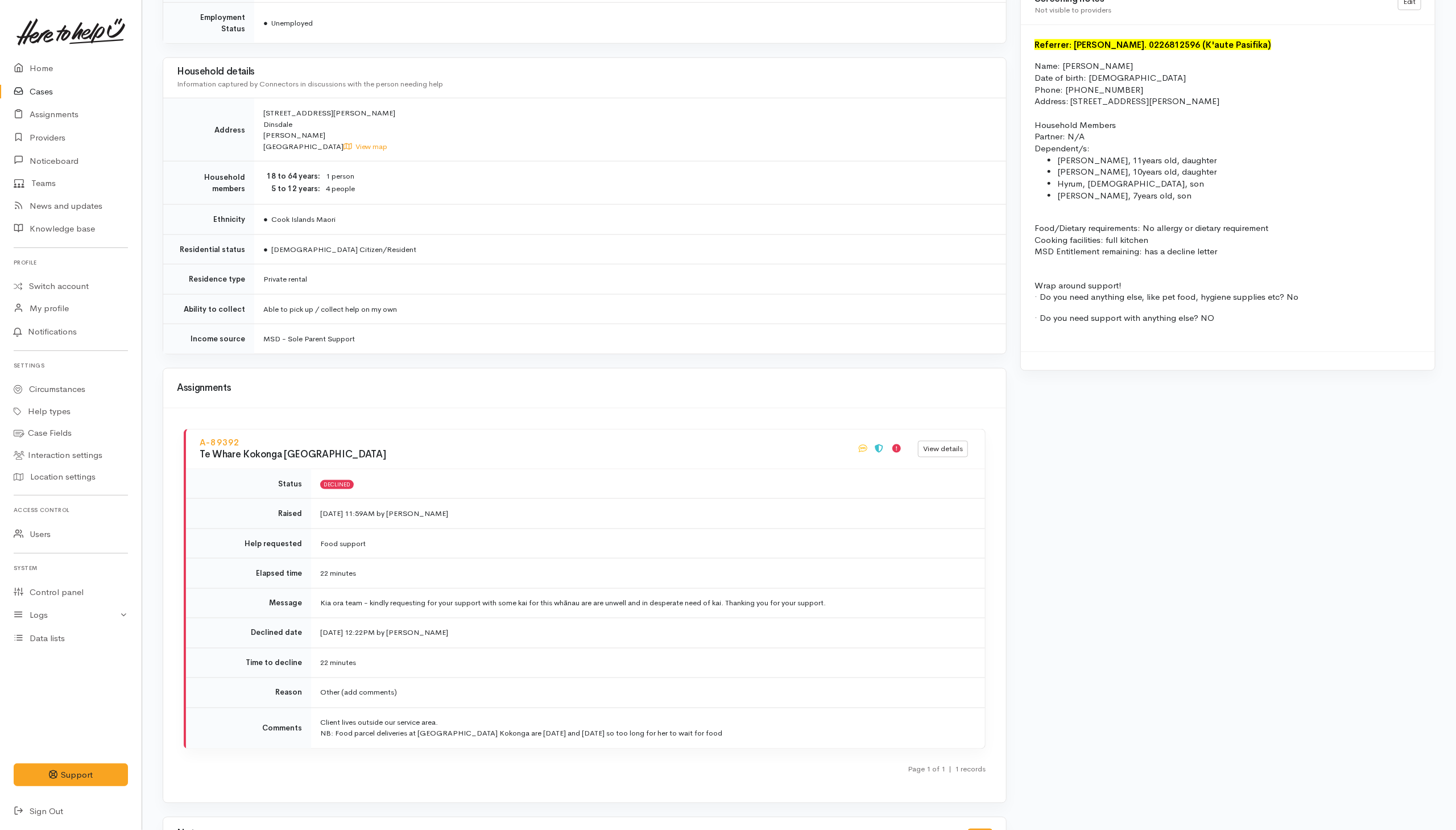
scroll to position [1024, 0]
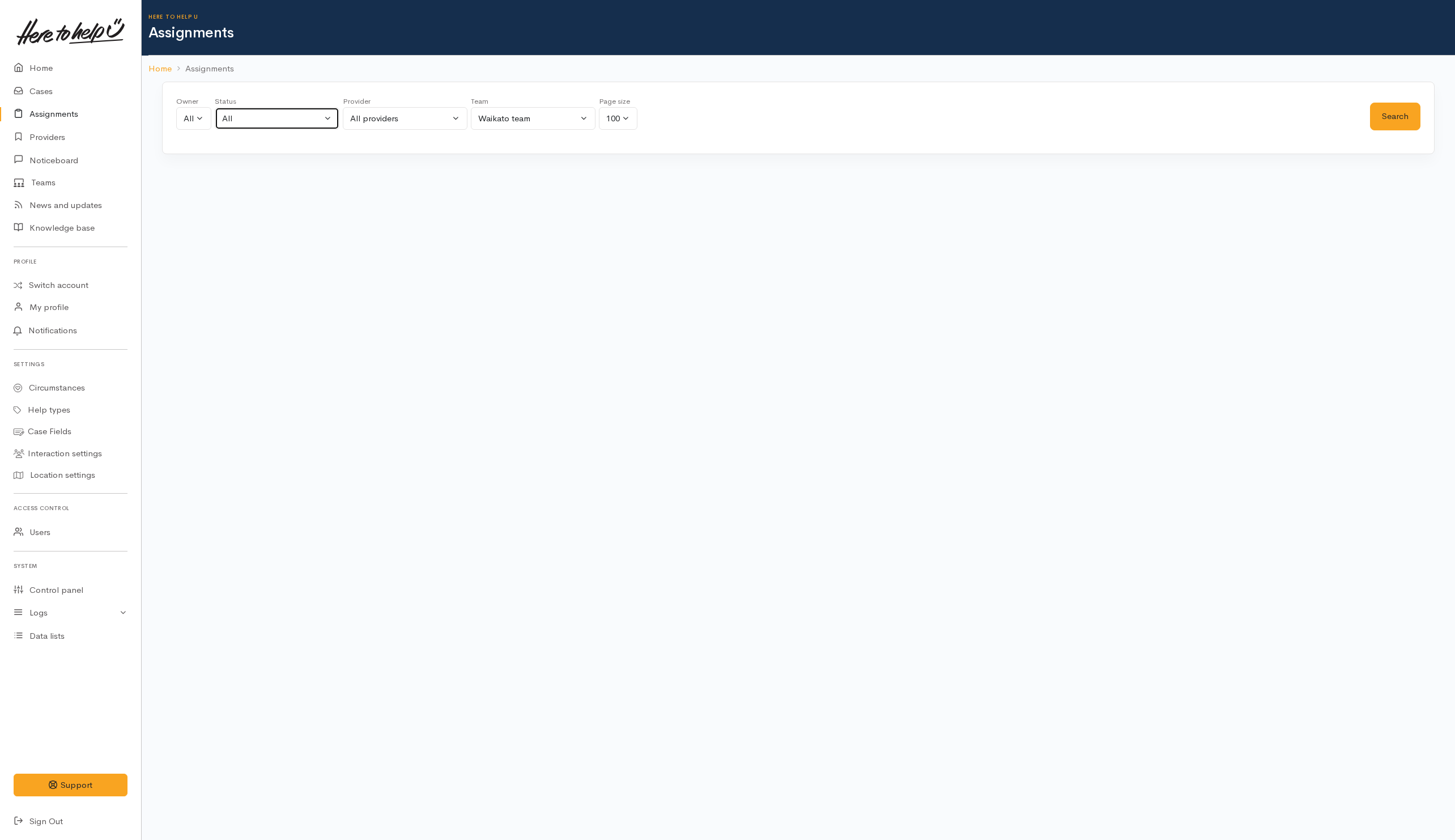
click at [306, 127] on button "All" at bounding box center [277, 119] width 125 height 23
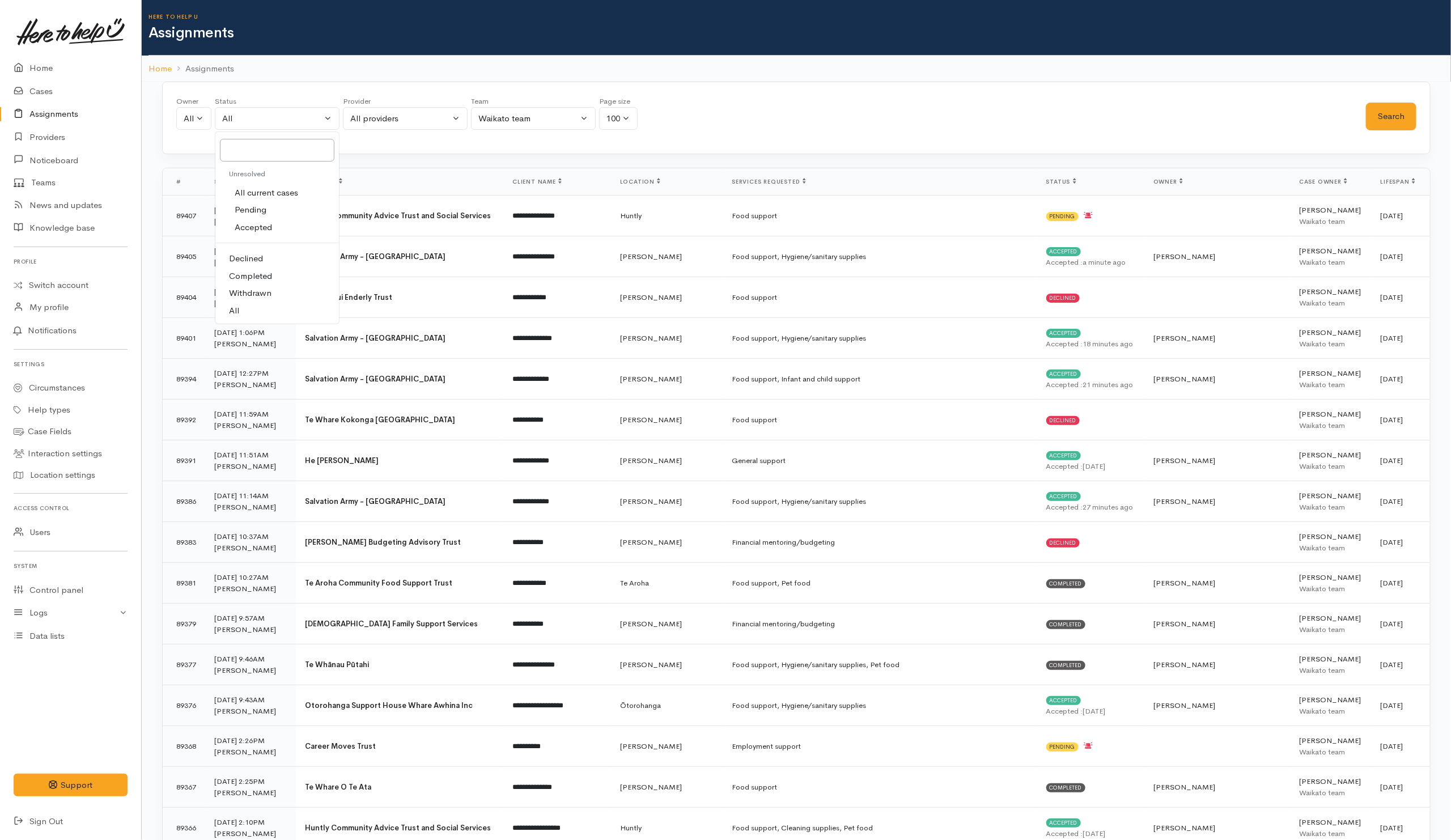
click at [992, 106] on div "Owner All My cases [PERSON_NAME] ('Here to help u') [PERSON_NAME] ('Here to hel…" at bounding box center [771, 116] width 1189 height 41
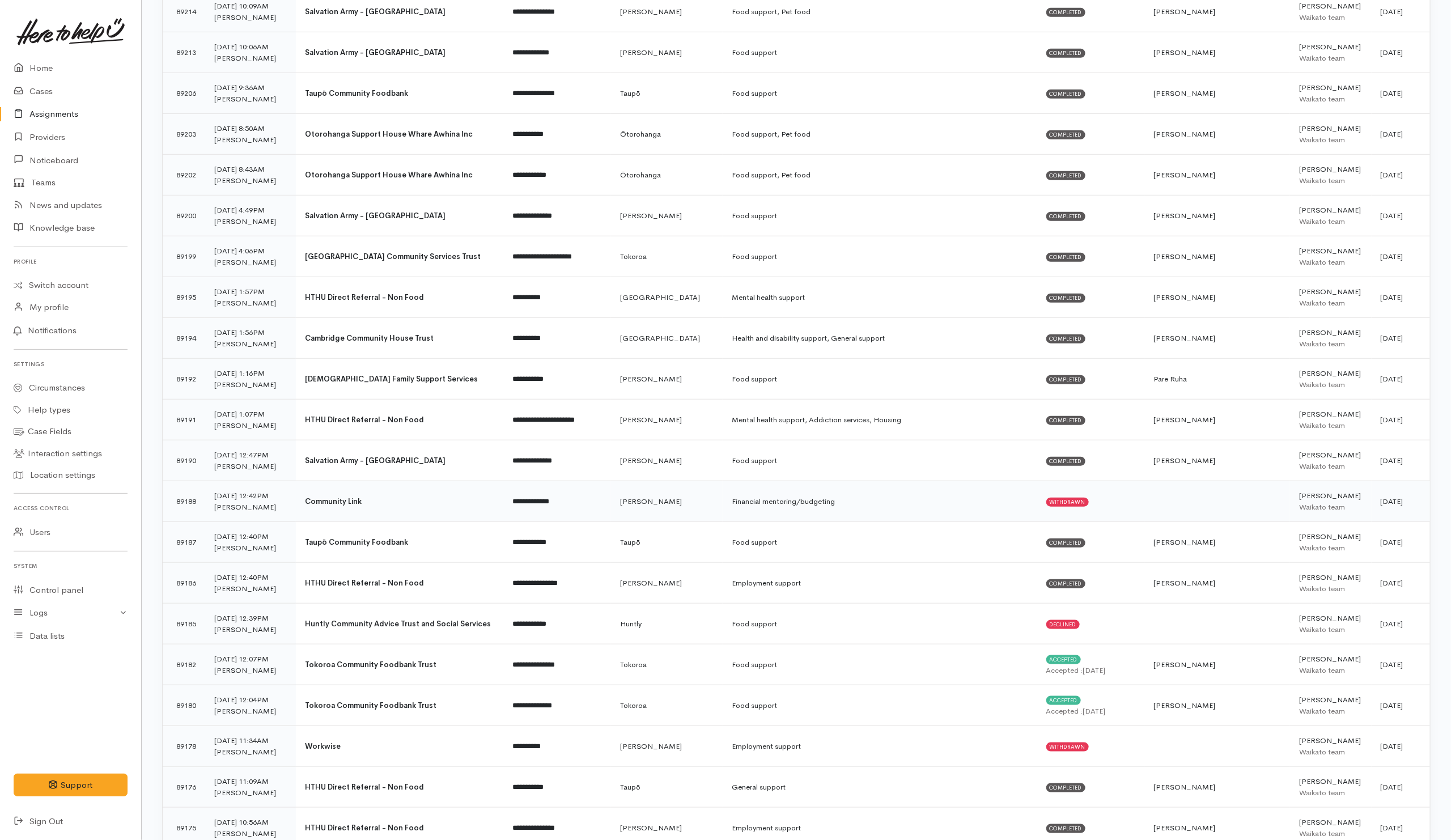
scroll to position [3507, 0]
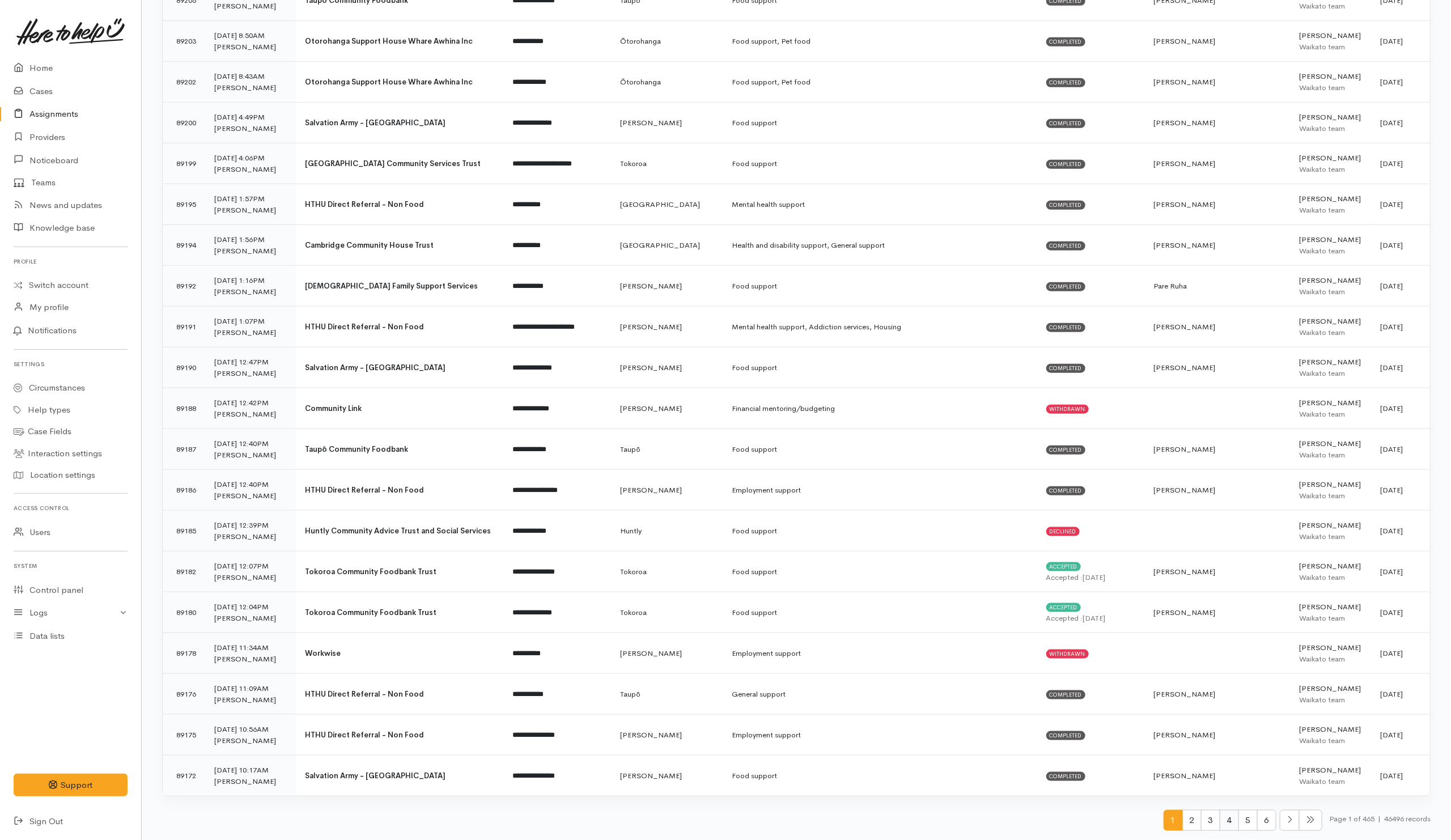
click at [1220, 818] on span "4" at bounding box center [1229, 820] width 19 height 21
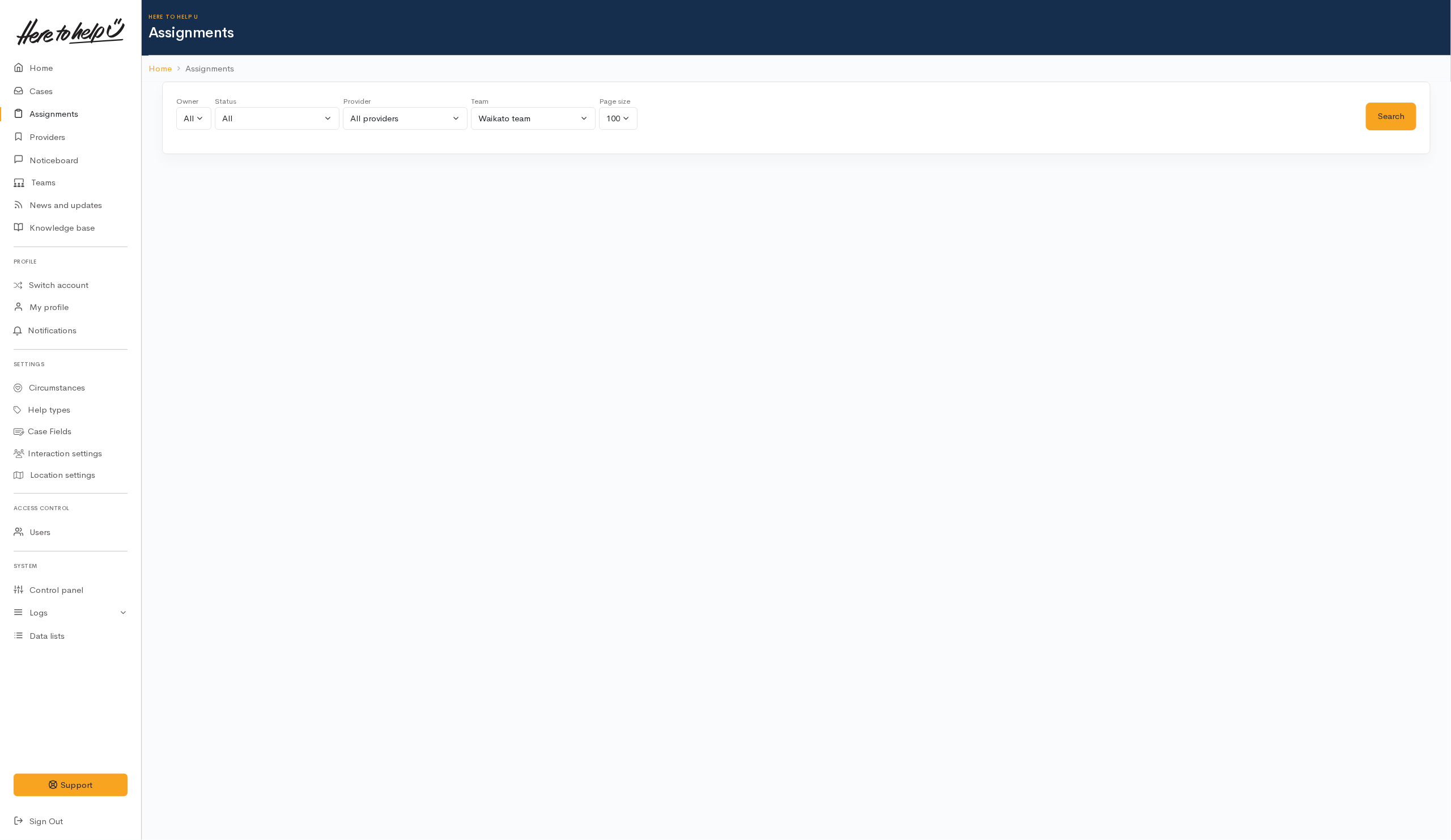
scroll to position [0, 0]
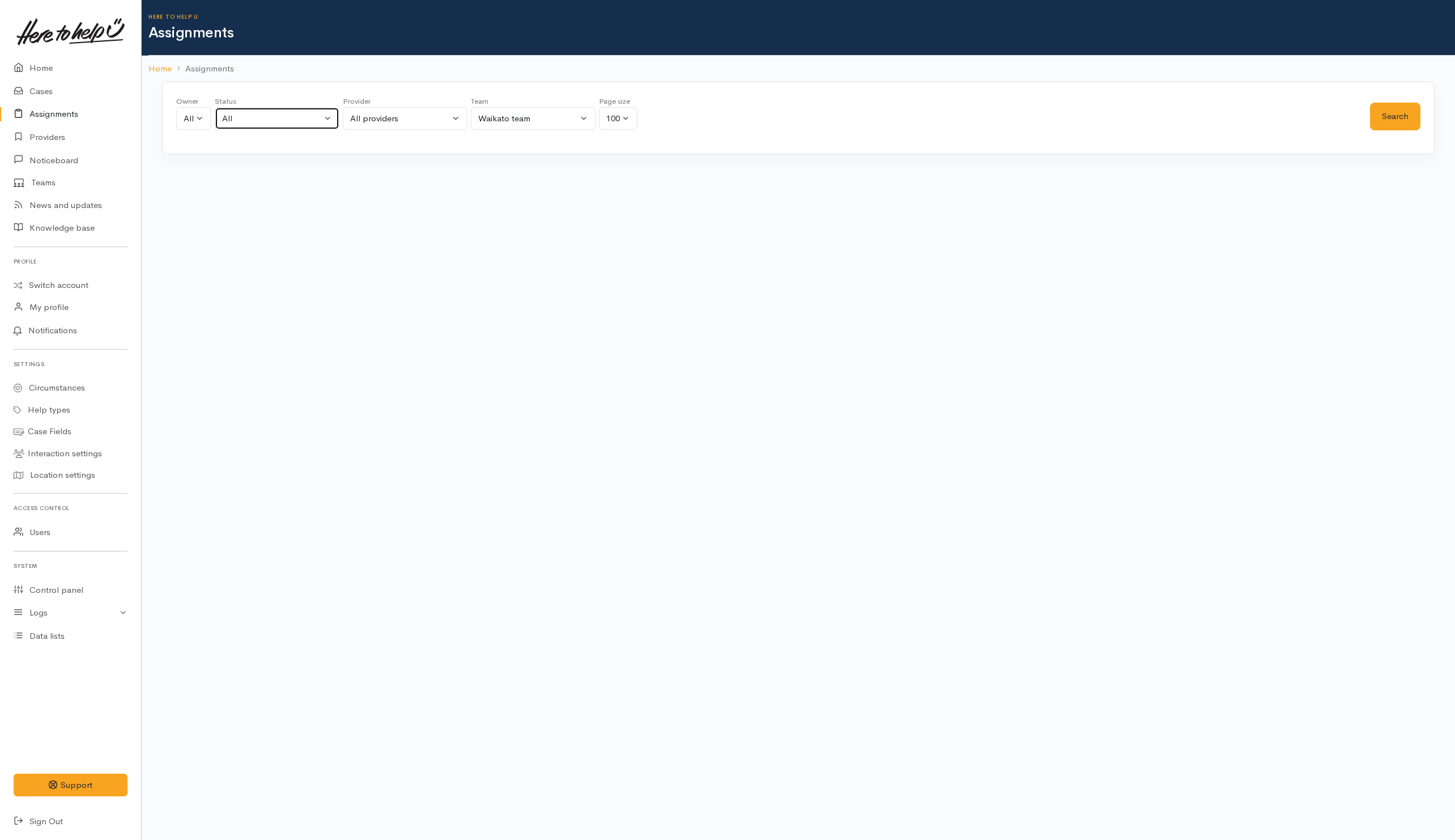
click at [323, 118] on button "All" at bounding box center [277, 119] width 125 height 23
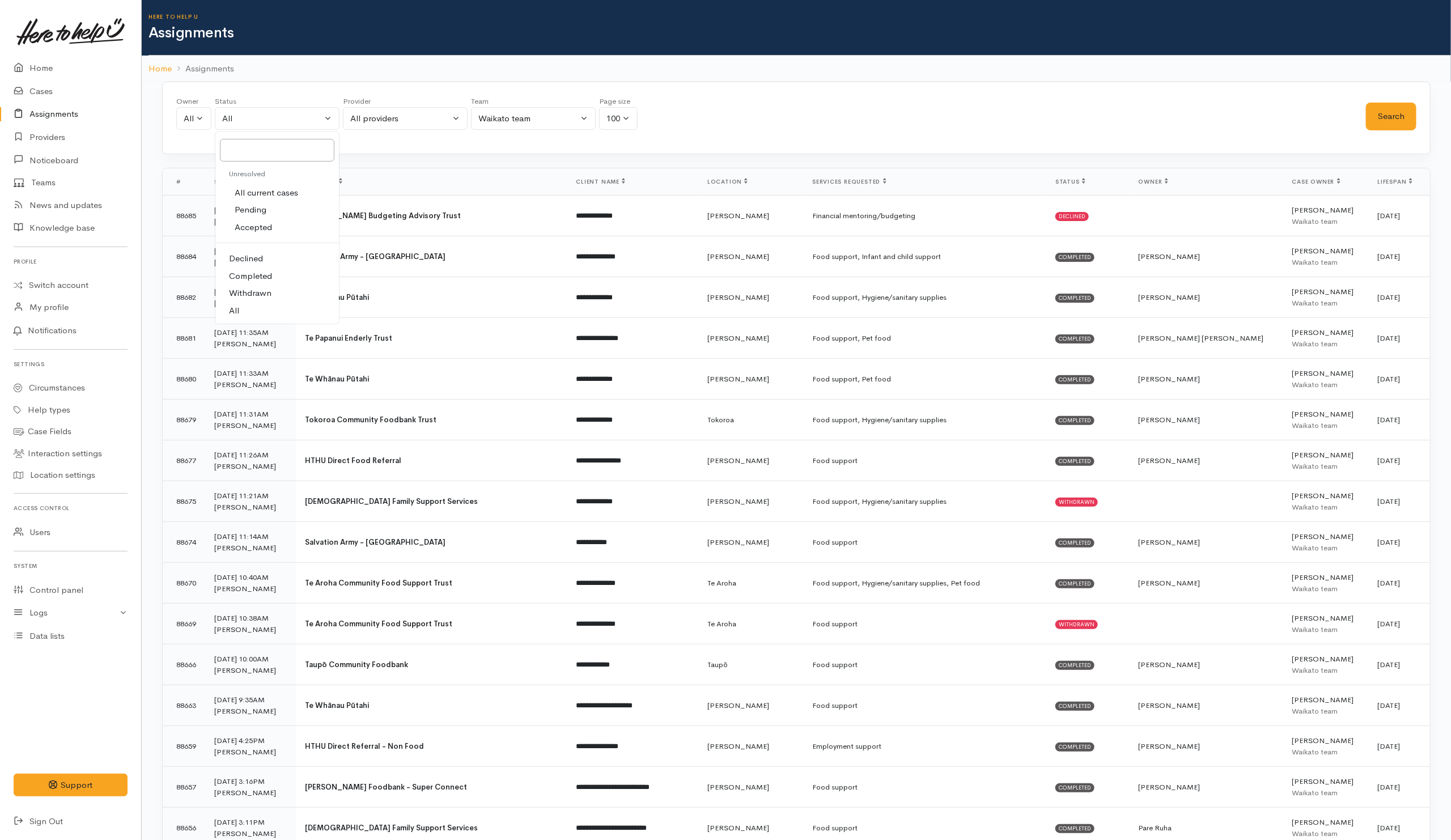
click at [823, 93] on div "Owner All My cases [PERSON_NAME] ('Here to help u') [PERSON_NAME] ('Here to hel…" at bounding box center [795, 118] width 1268 height 72
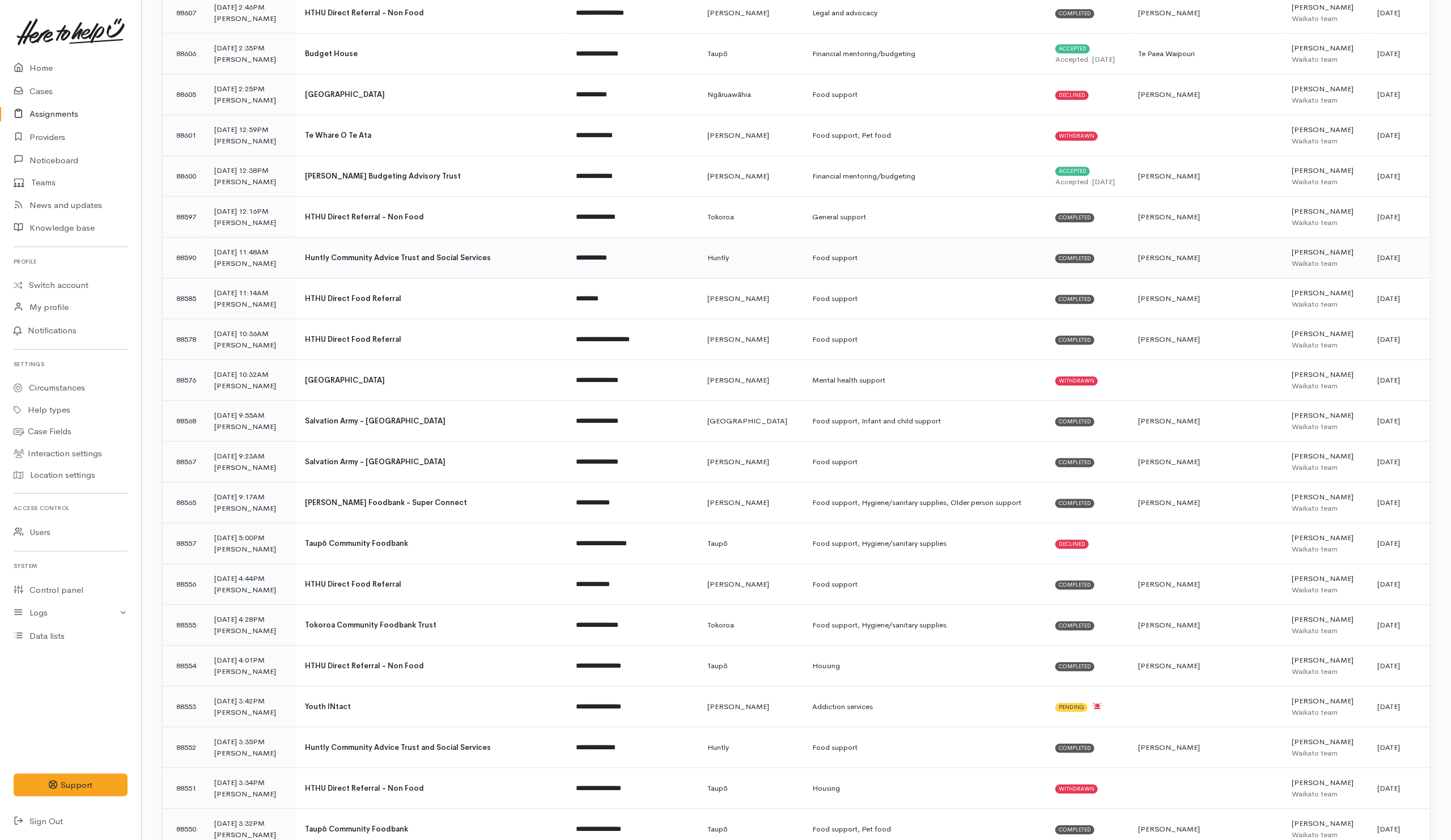
scroll to position [2040, 0]
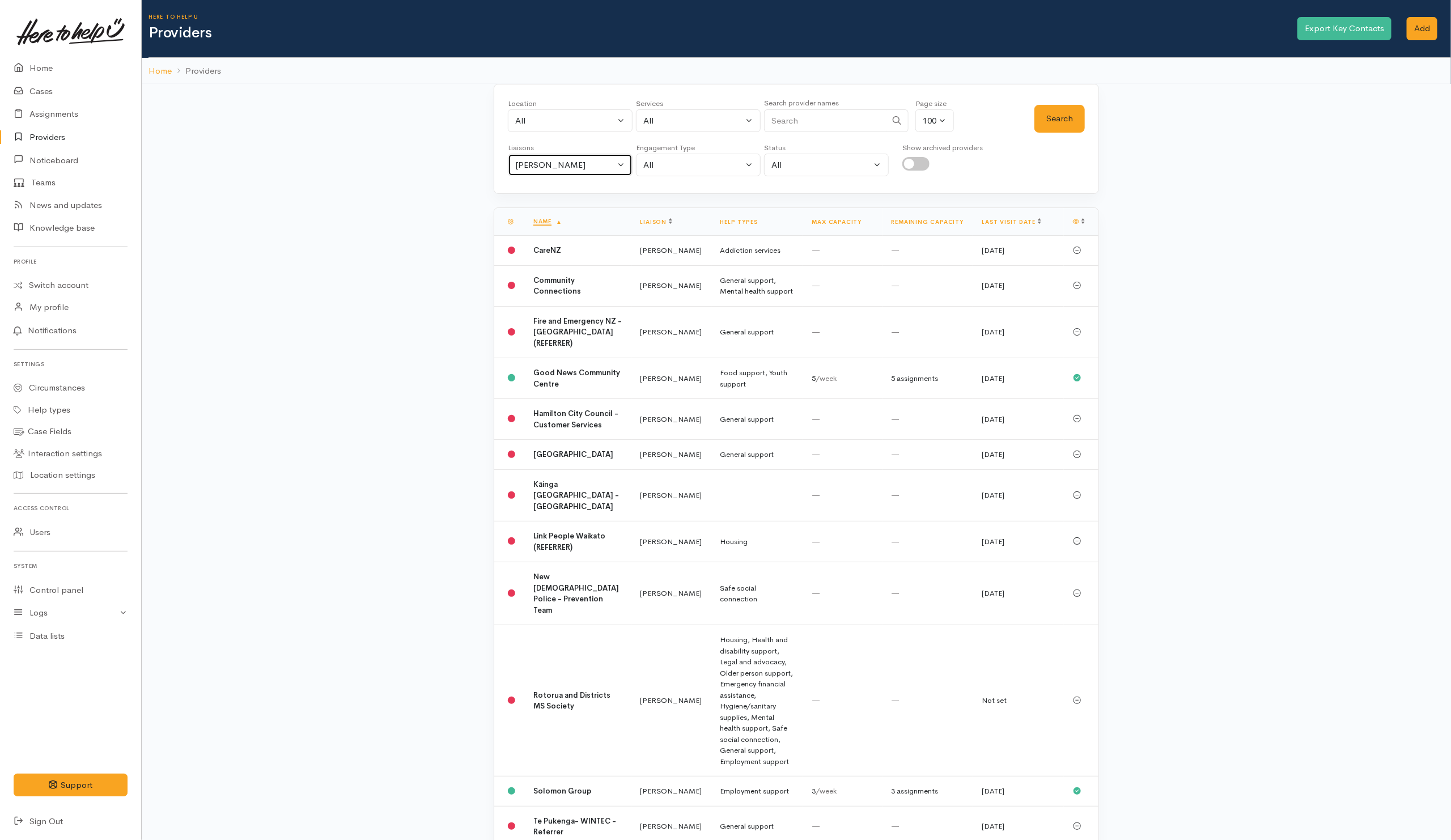
click at [587, 166] on div "[PERSON_NAME]" at bounding box center [564, 166] width 100 height 13
type input "ky"
click at [559, 219] on span "Kyleigh Pike" at bounding box center [557, 219] width 70 height 13
select select "1759"
click at [1069, 123] on button "Search" at bounding box center [1059, 118] width 50 height 28
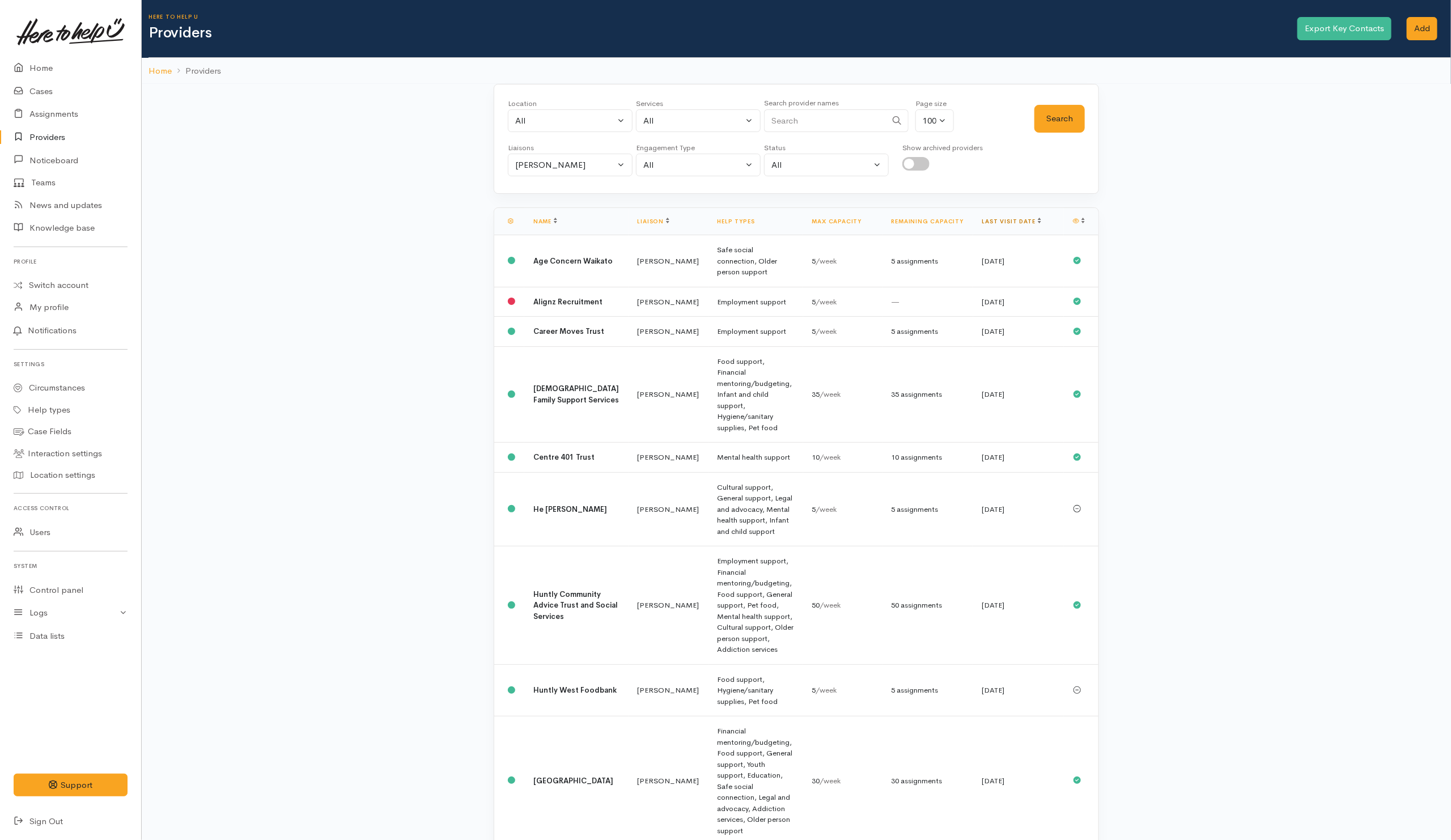
click at [1004, 221] on link "Last visit date" at bounding box center [1011, 222] width 59 height 8
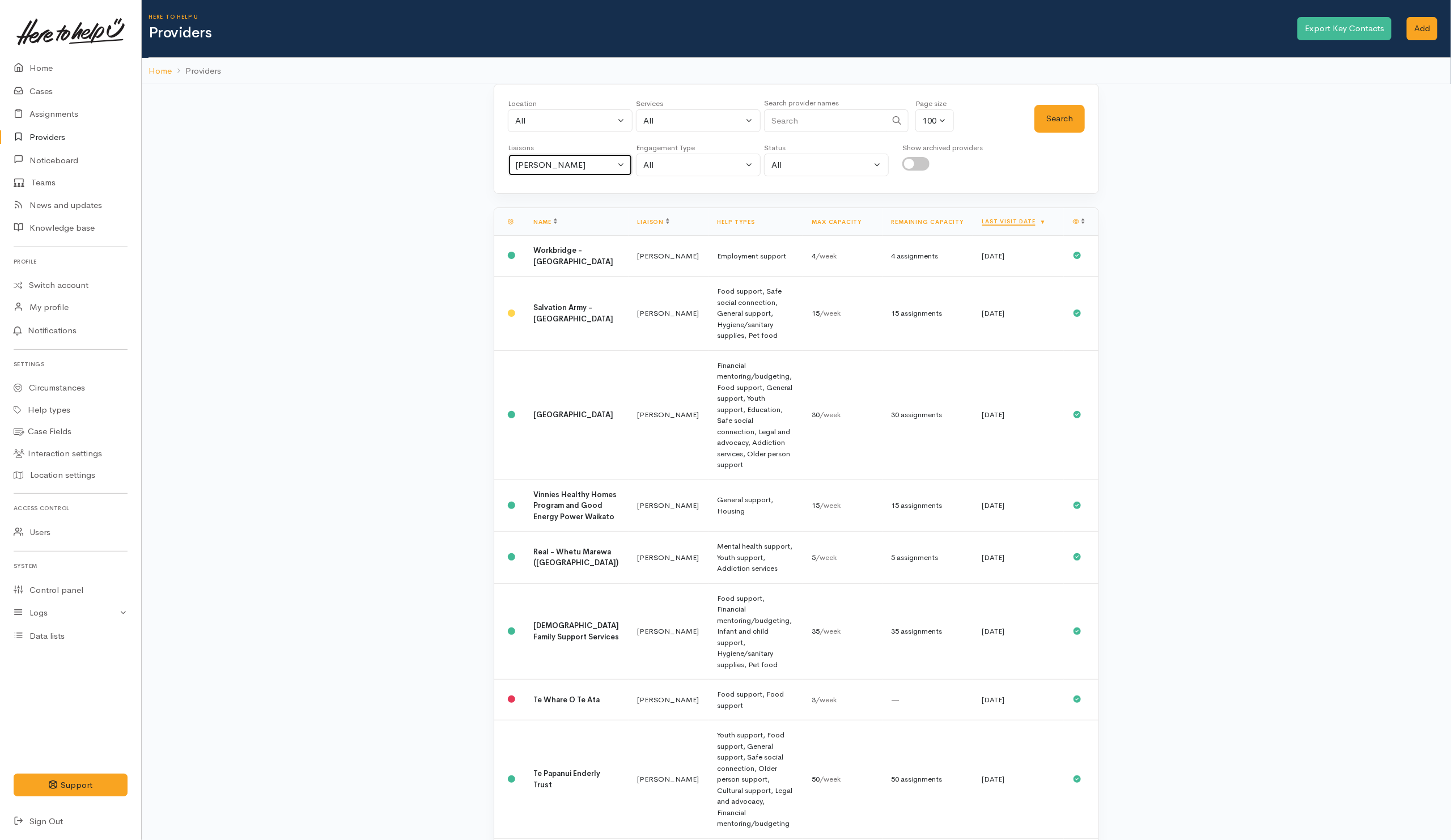
drag, startPoint x: 549, startPoint y: 170, endPoint x: 542, endPoint y: 171, distance: 7.1
click at [549, 170] on div "[PERSON_NAME]" at bounding box center [564, 166] width 100 height 13
type input "nico"
click at [568, 218] on span "Nicole Rusk" at bounding box center [557, 219] width 70 height 13
select select "2314"
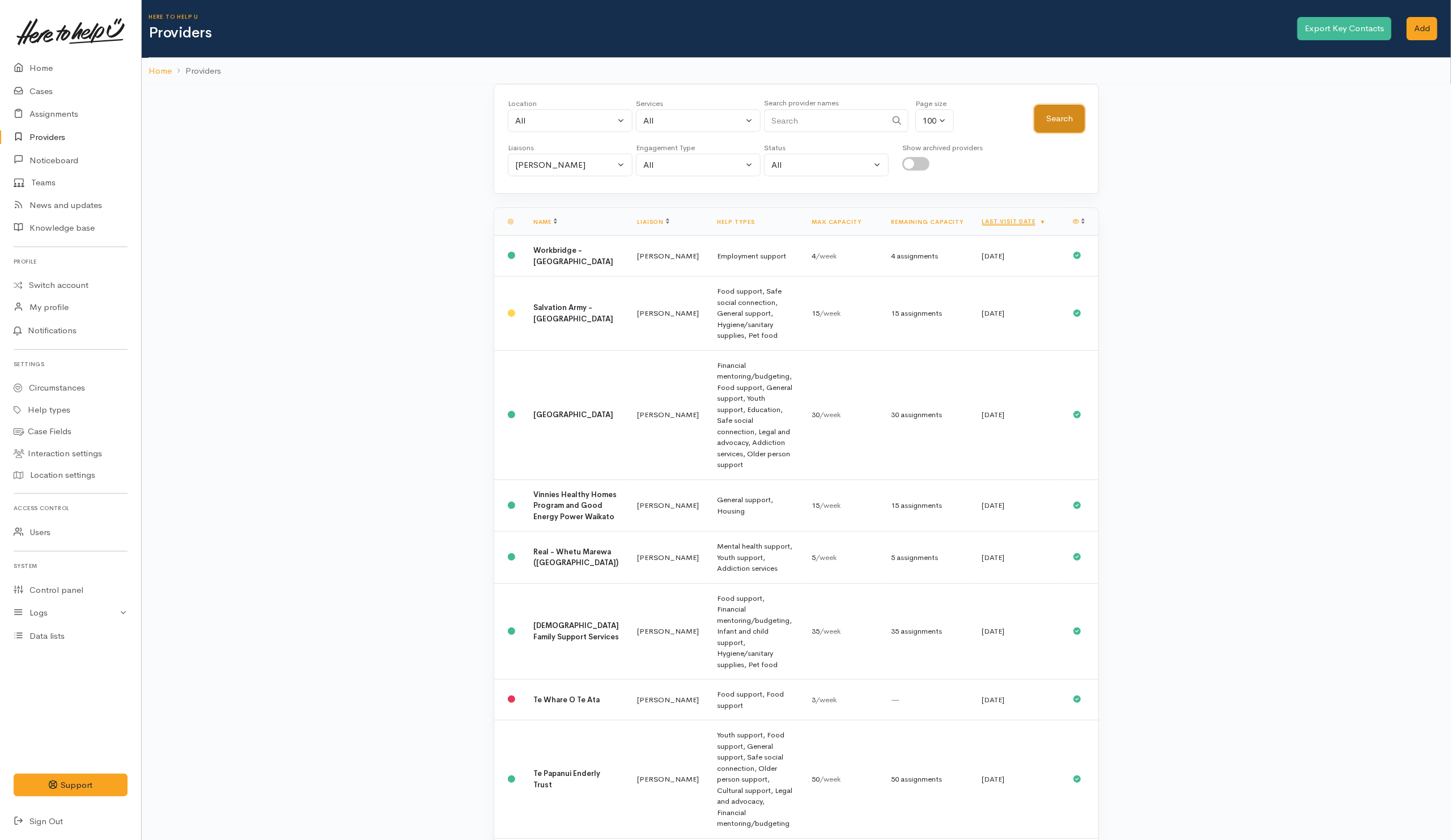
click at [1066, 111] on button "Search" at bounding box center [1059, 118] width 50 height 28
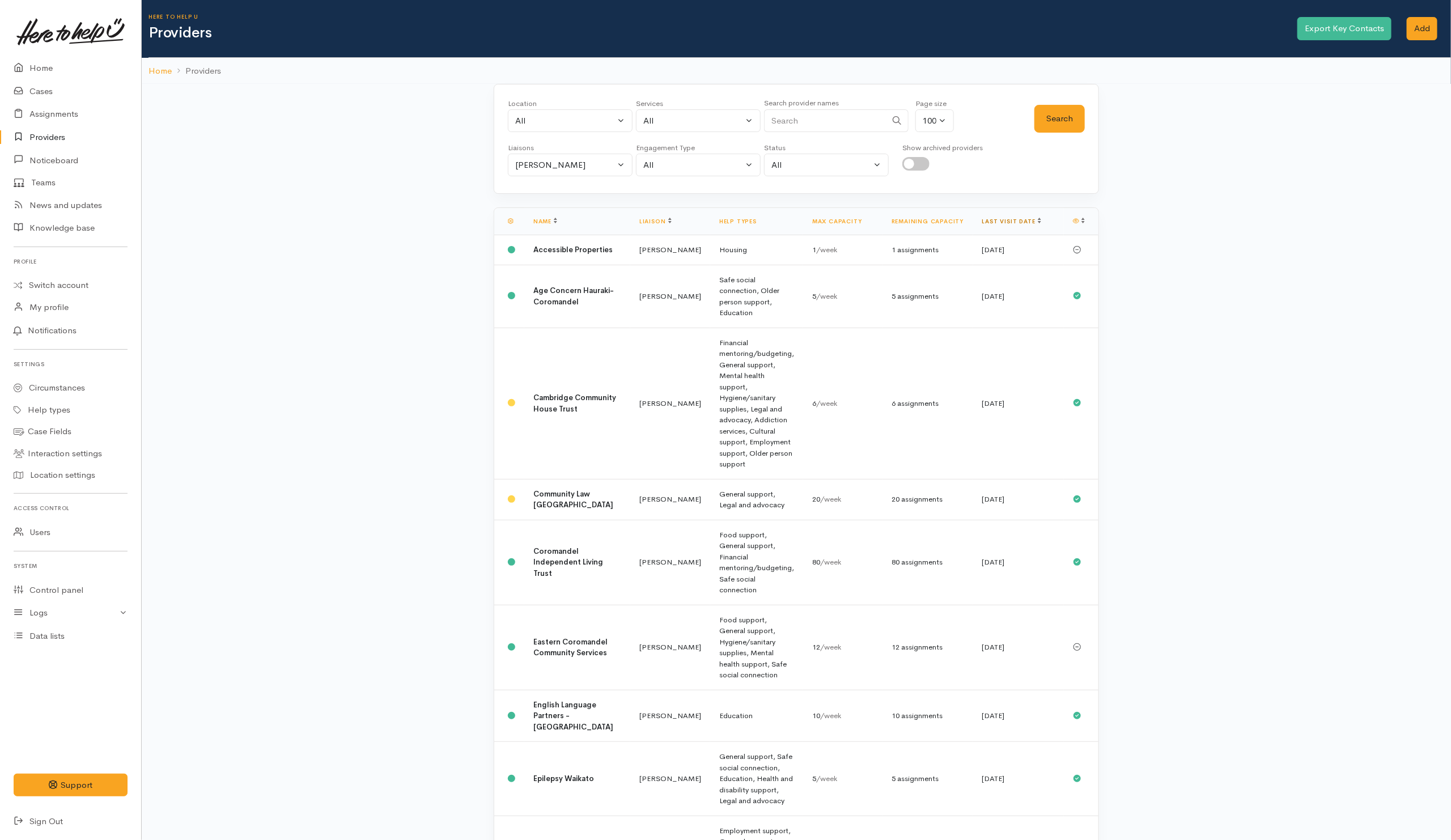
click at [998, 221] on link "Last visit date" at bounding box center [1011, 222] width 59 height 8
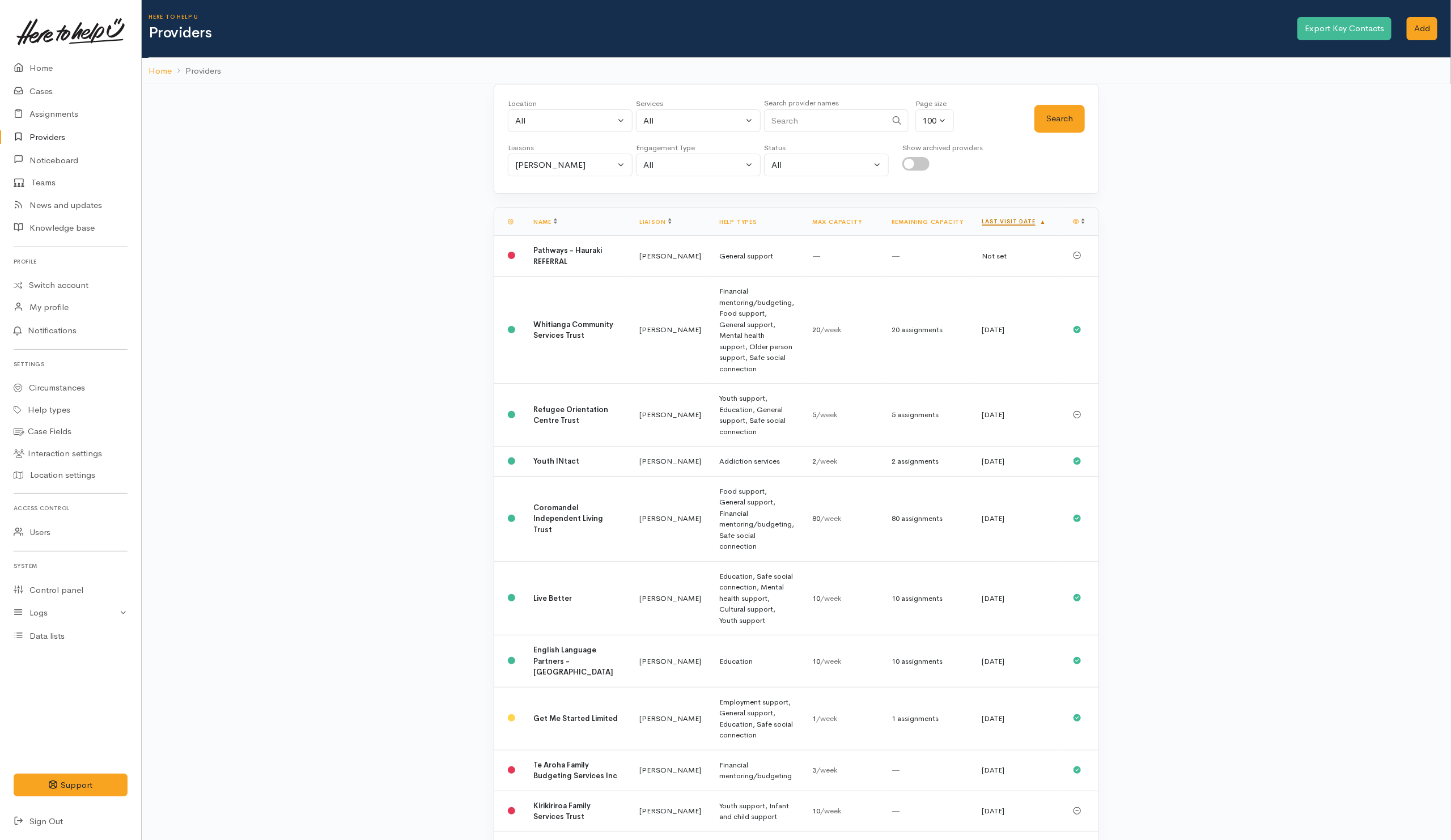
click at [1013, 225] on link "Last visit date" at bounding box center [1013, 222] width 64 height 8
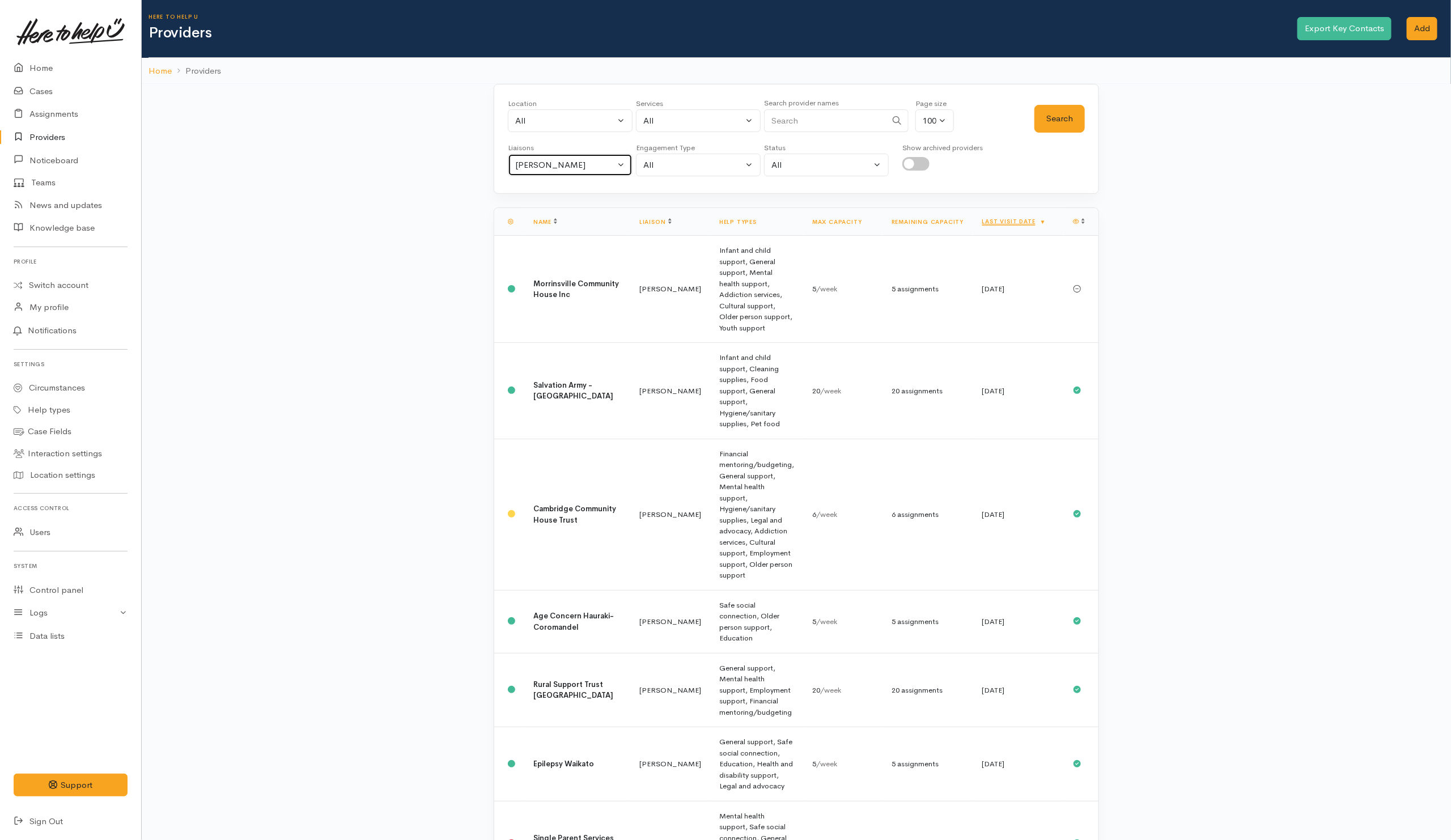
click at [561, 170] on div "Nicole Rusk" at bounding box center [564, 166] width 100 height 13
type input "ka"
click at [567, 248] on span "[PERSON_NAME]" at bounding box center [557, 254] width 70 height 13
select select "1252"
click at [1049, 119] on button "Search" at bounding box center [1059, 118] width 50 height 28
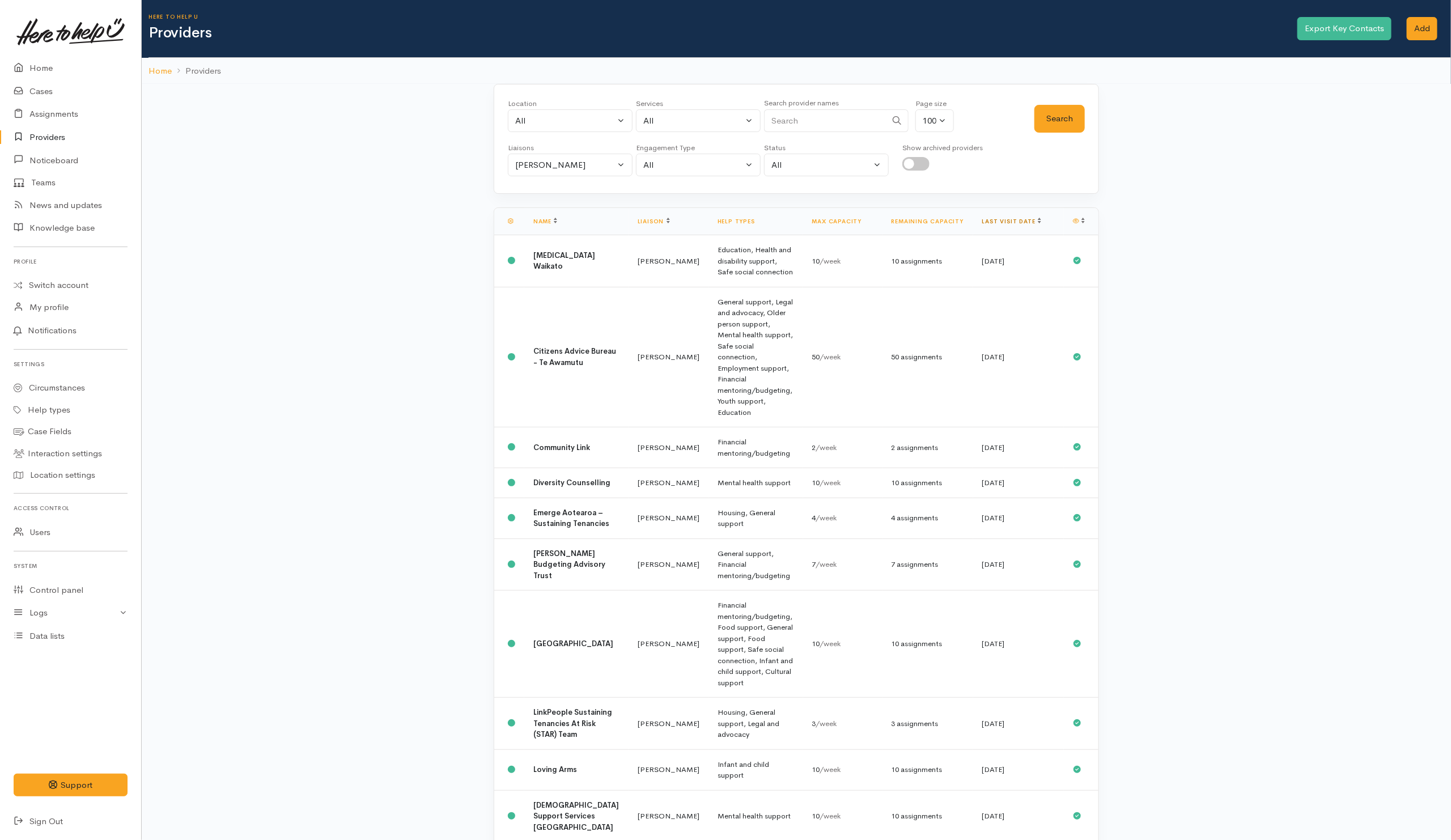
click at [1009, 221] on link "Last visit date" at bounding box center [1011, 222] width 59 height 8
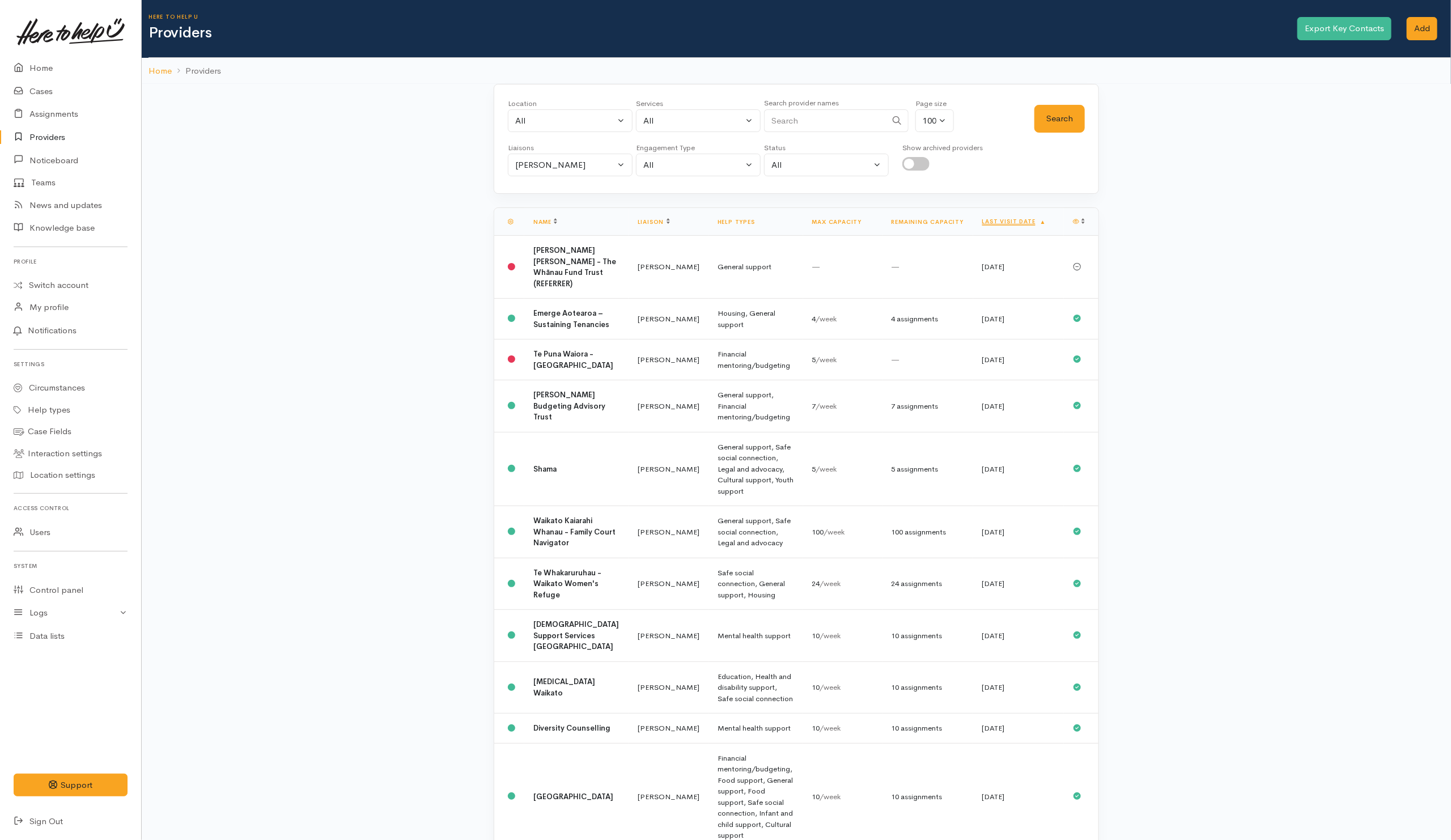
click at [1009, 221] on link "Last visit date" at bounding box center [1013, 222] width 64 height 8
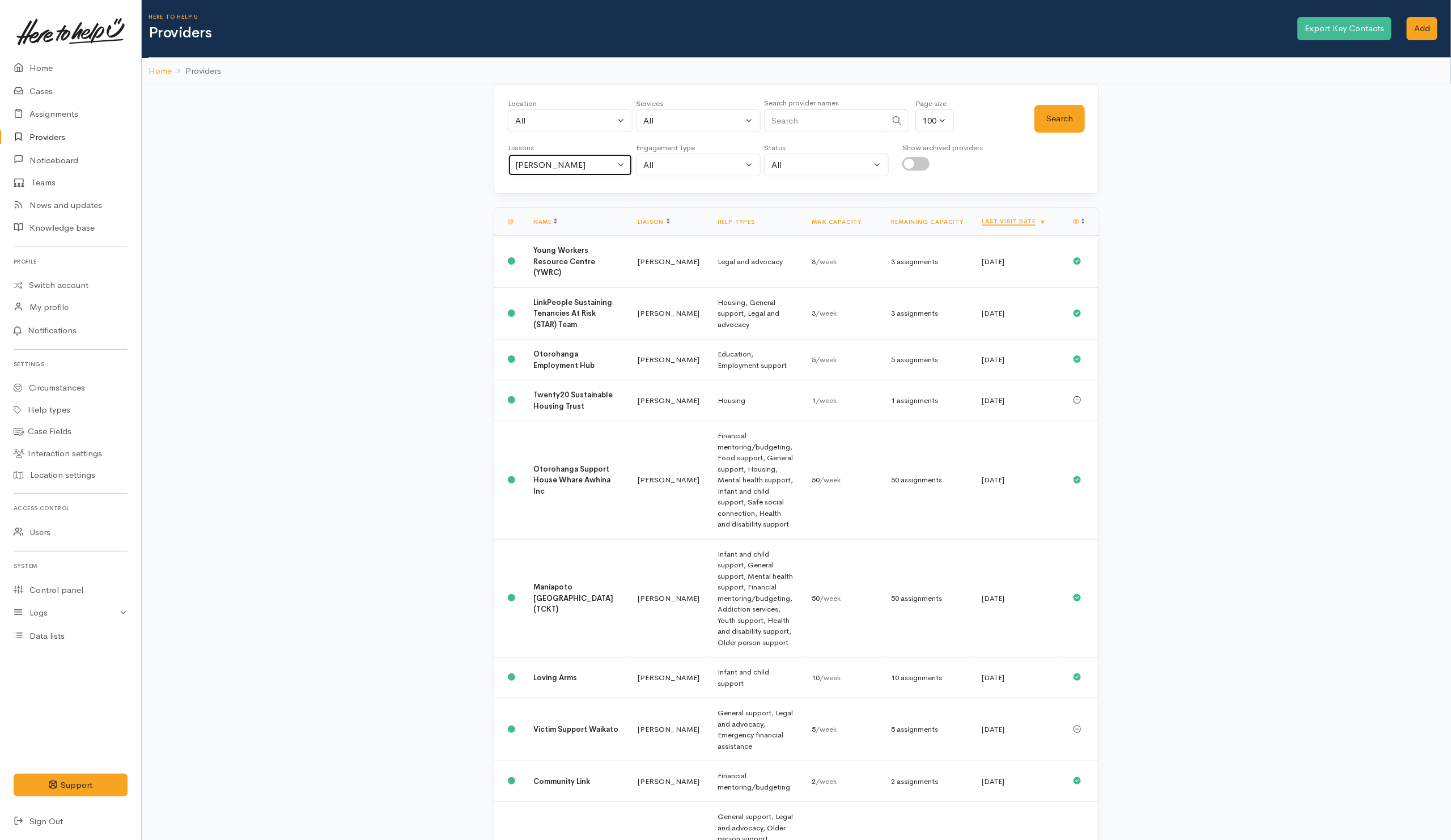
click at [618, 171] on button "[PERSON_NAME]" at bounding box center [570, 165] width 125 height 23
click at [536, 220] on link "All" at bounding box center [570, 219] width 124 height 17
select select "null"
click at [918, 162] on input "checkbox" at bounding box center [915, 164] width 28 height 13
checkbox input "true"
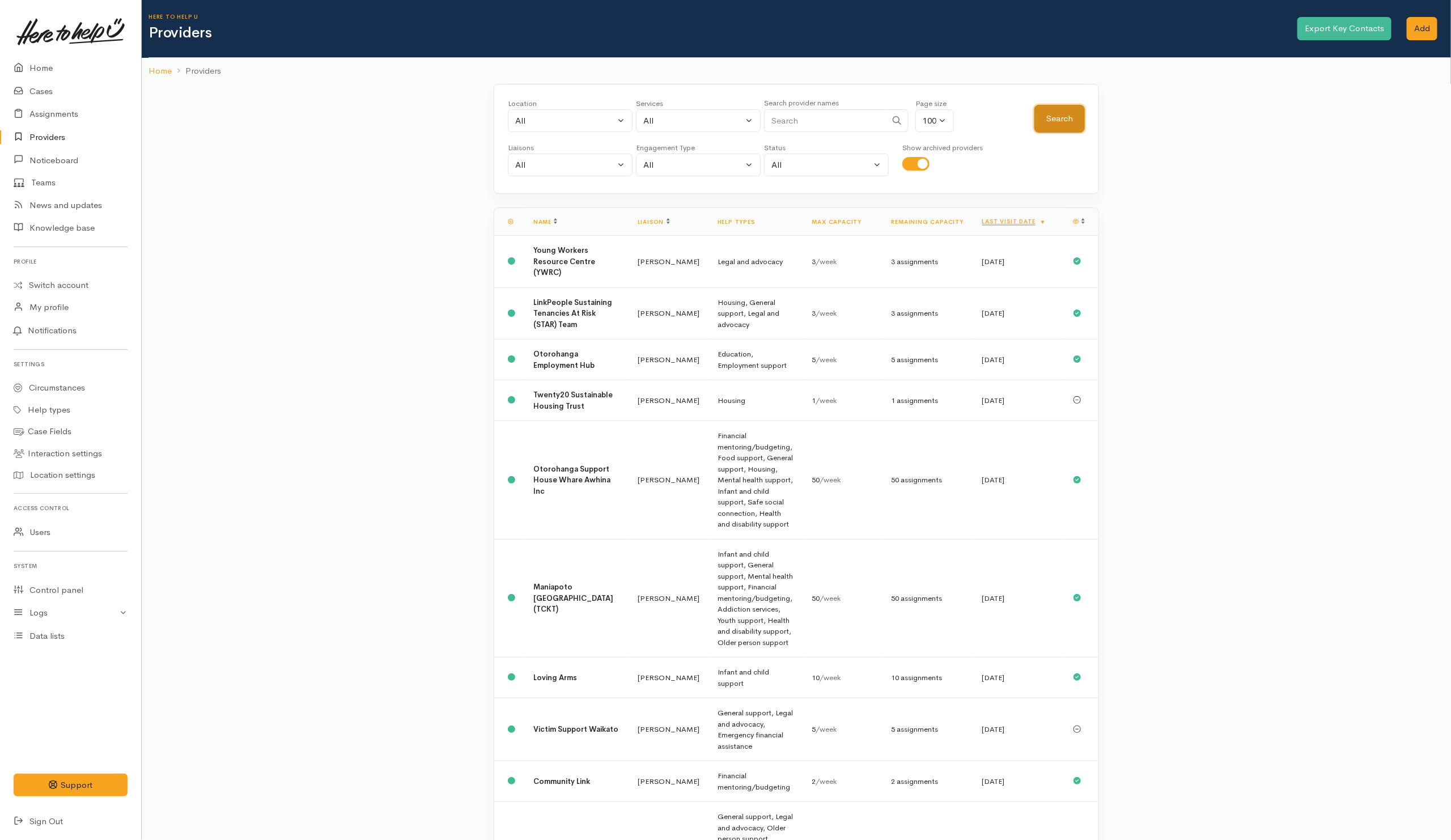
click at [1084, 125] on button "Search" at bounding box center [1059, 118] width 50 height 28
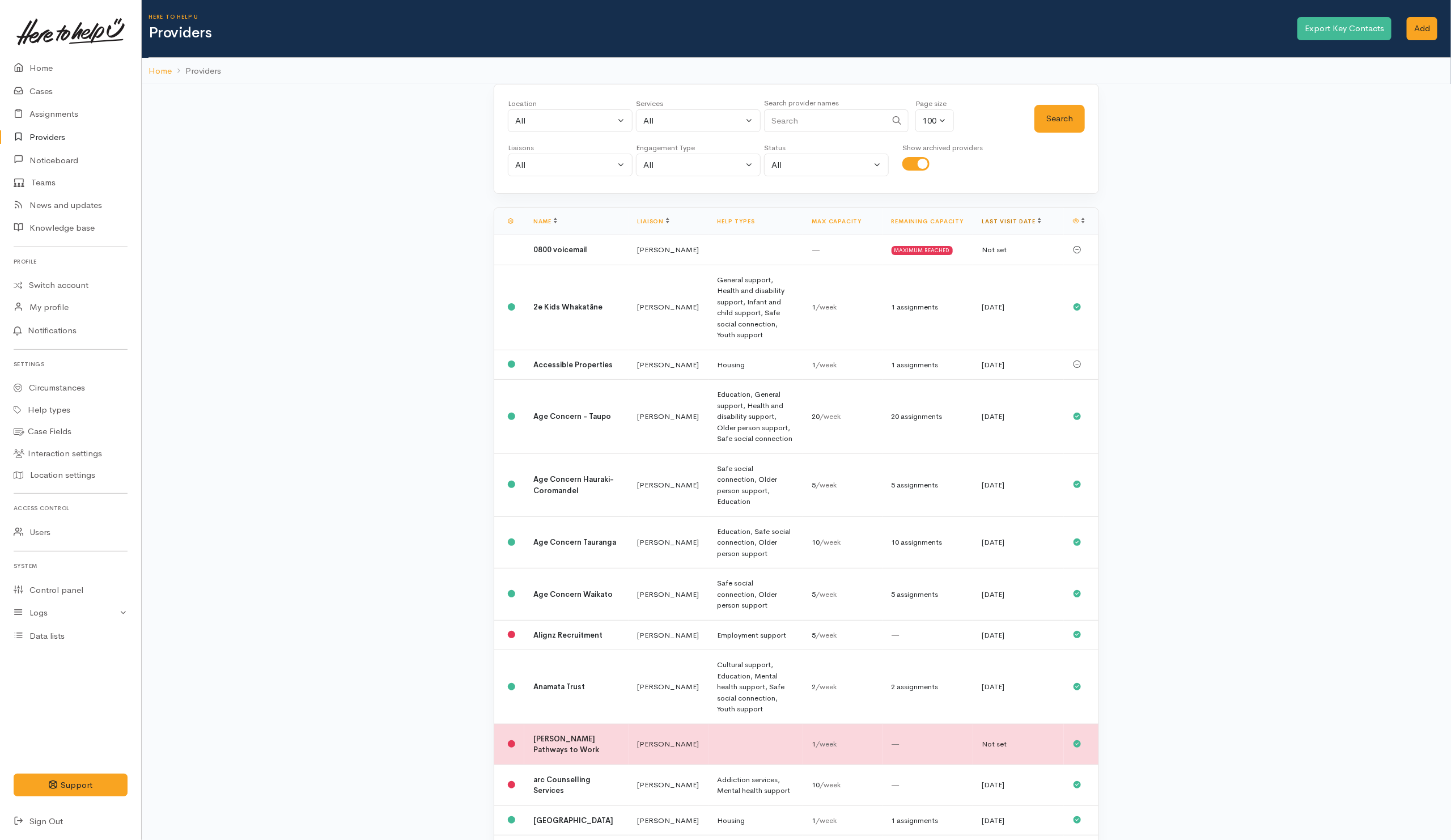
click at [1003, 225] on link "Last visit date" at bounding box center [1011, 222] width 59 height 8
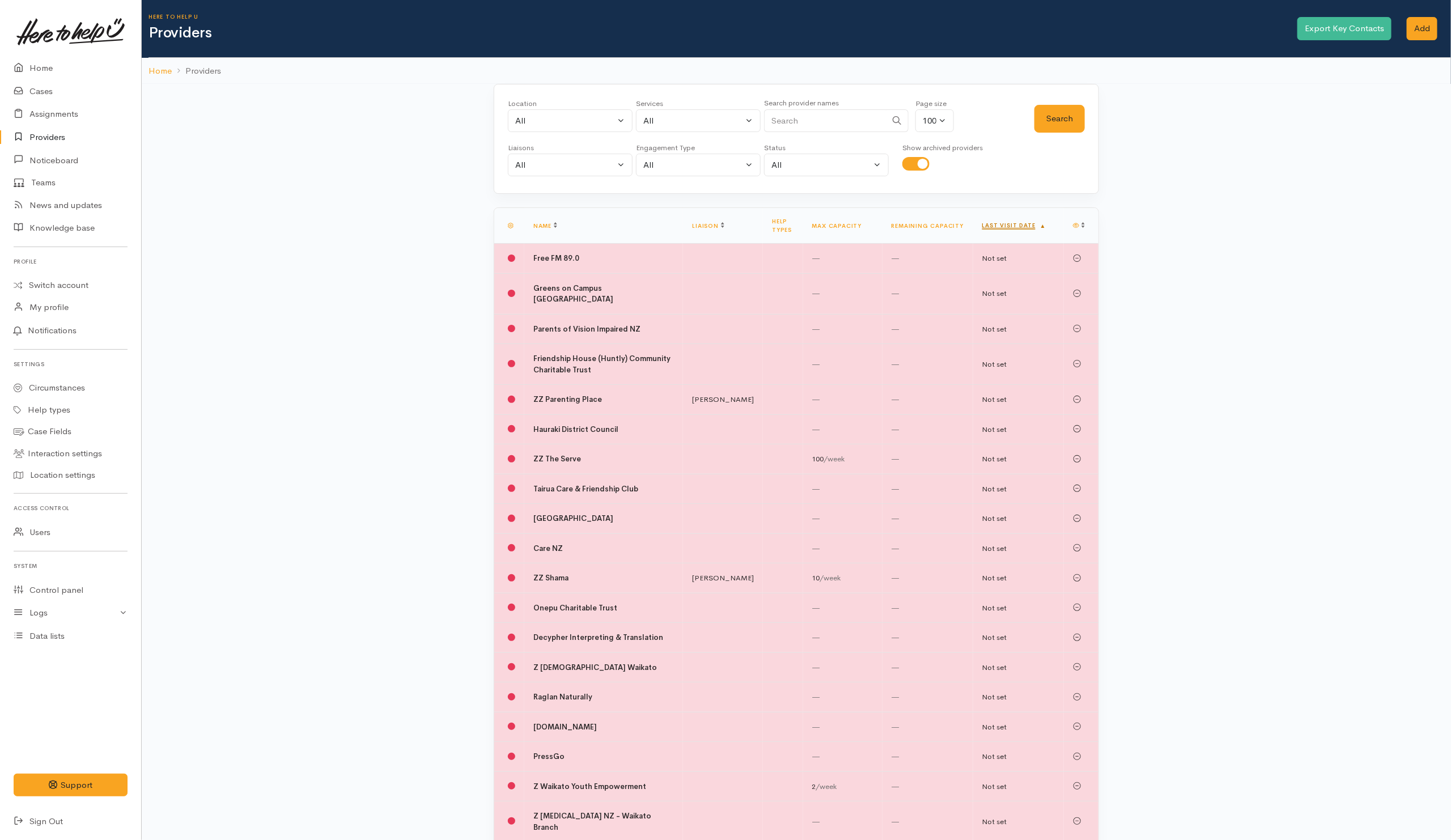
click at [1002, 226] on link "Last visit date" at bounding box center [1013, 225] width 64 height 8
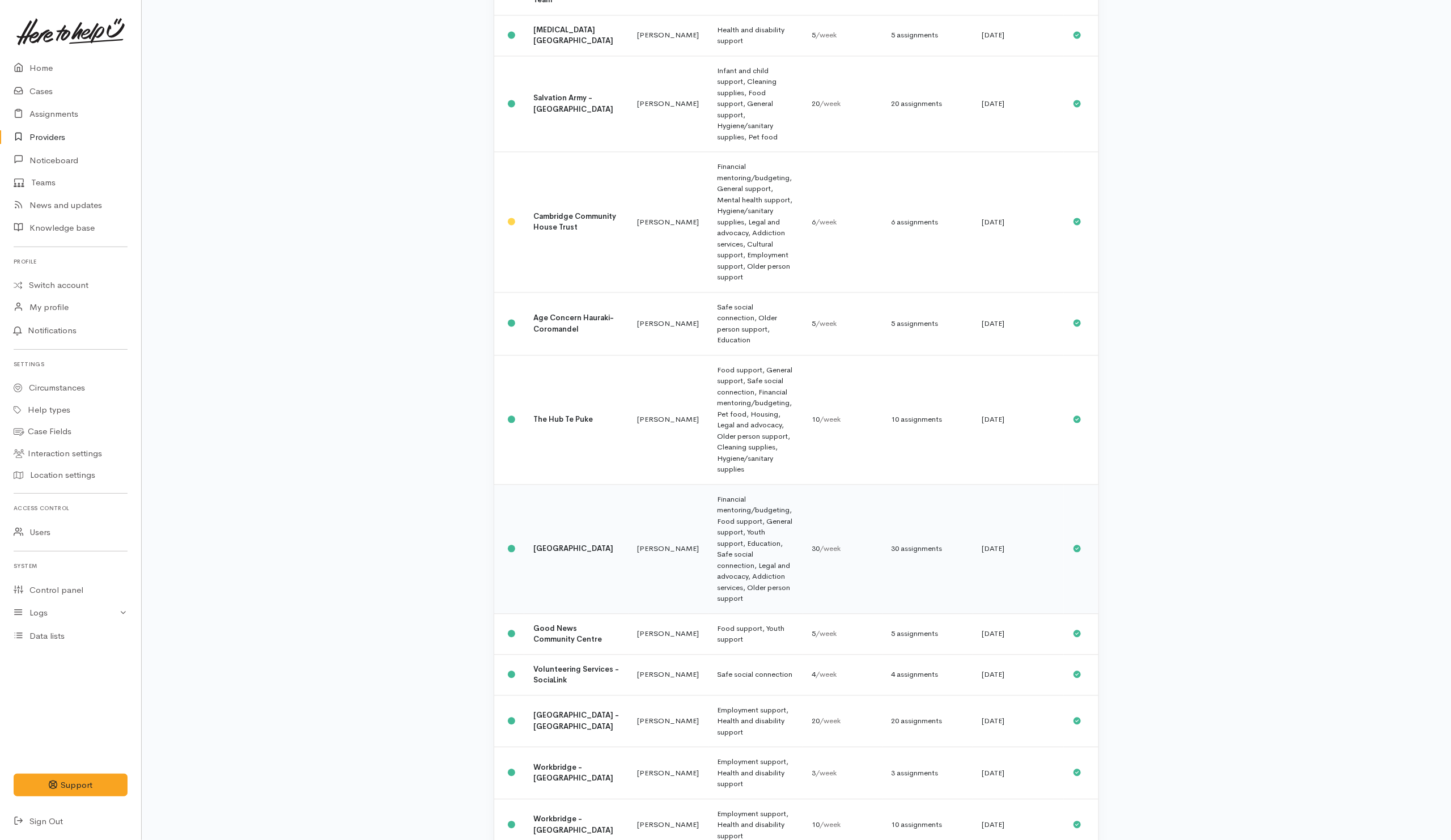
scroll to position [1445, 0]
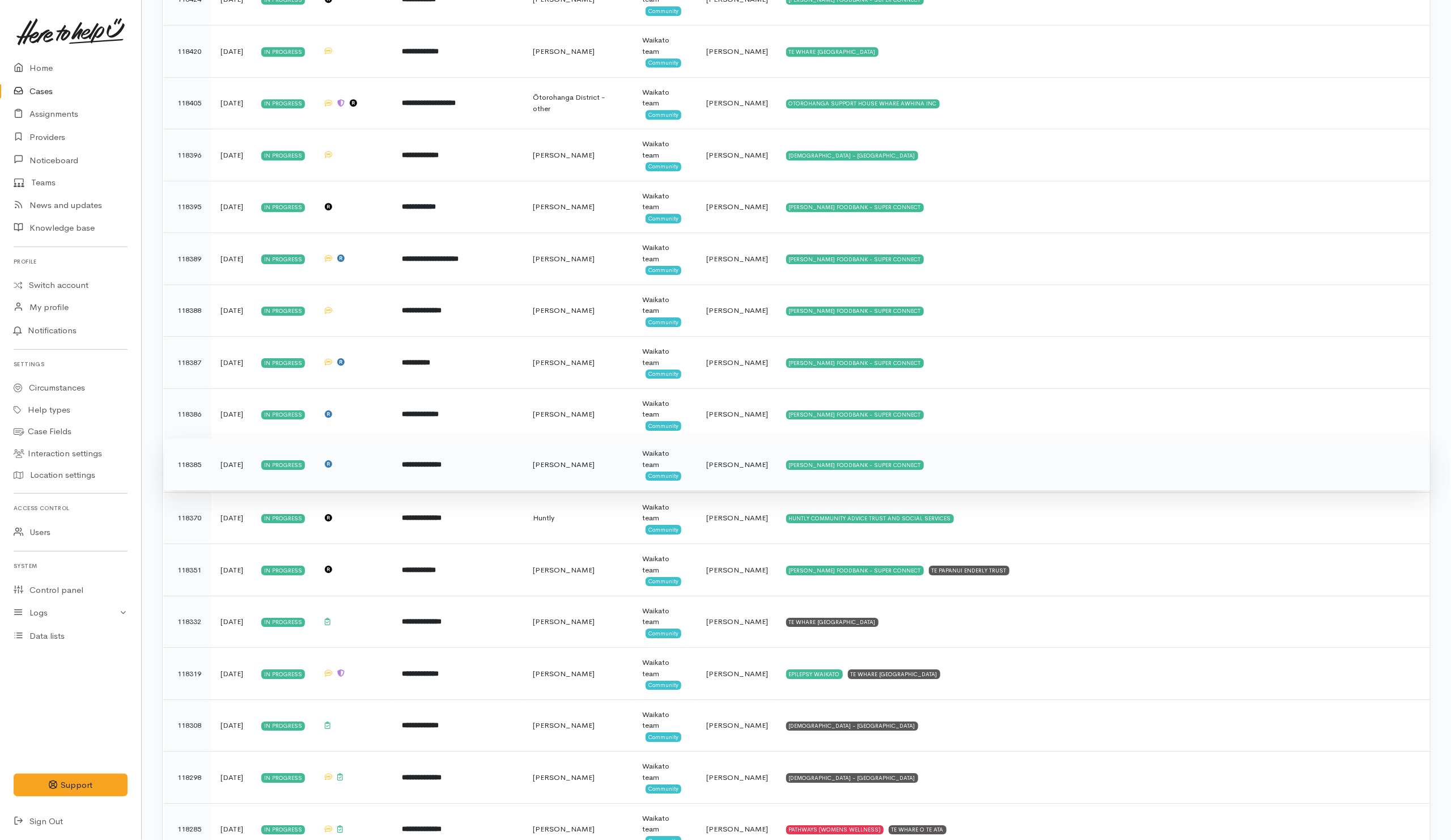
scroll to position [2379, 0]
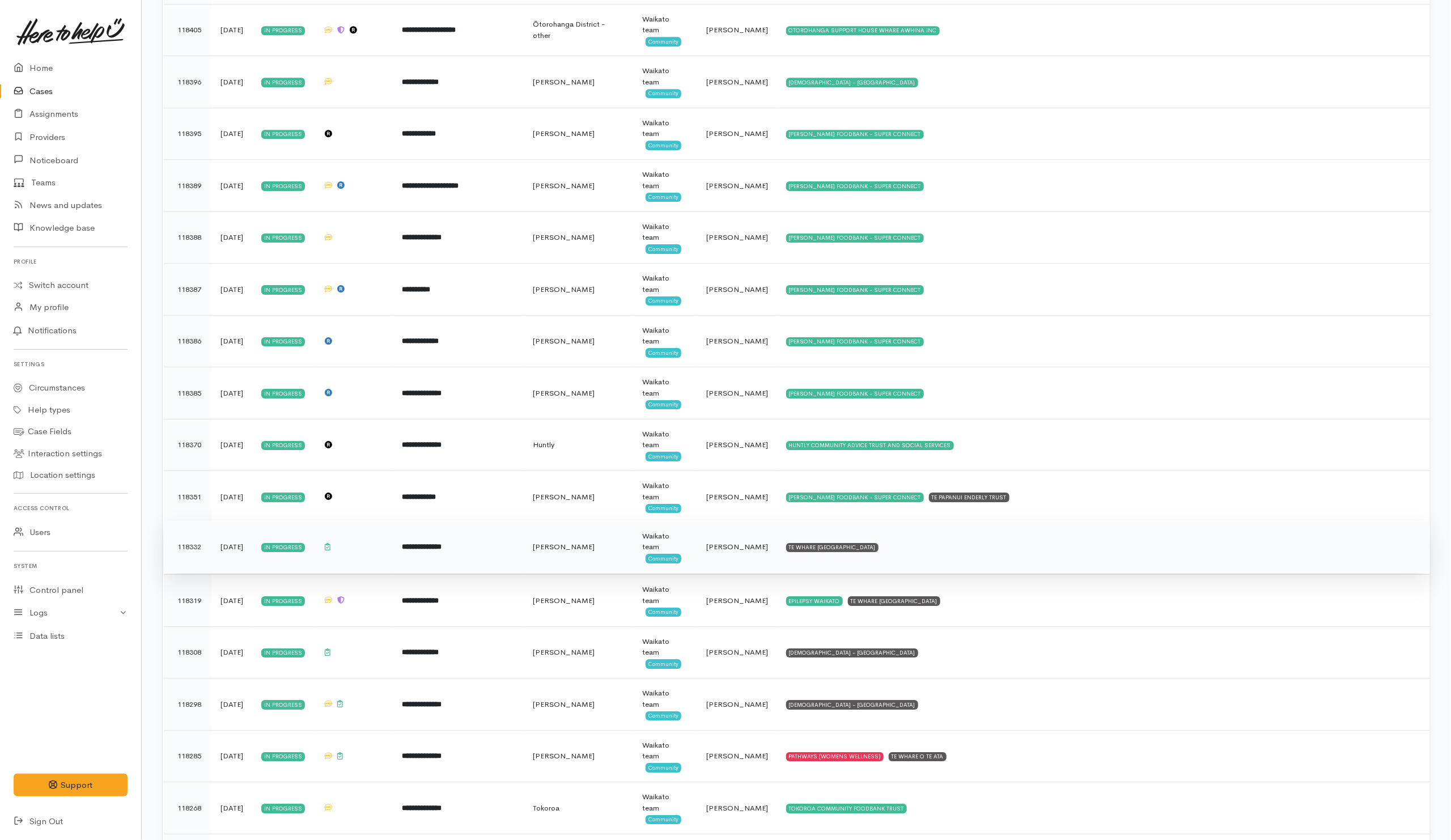
click at [1001, 564] on td "TE WHARE [GEOGRAPHIC_DATA]" at bounding box center [1103, 546] width 653 height 52
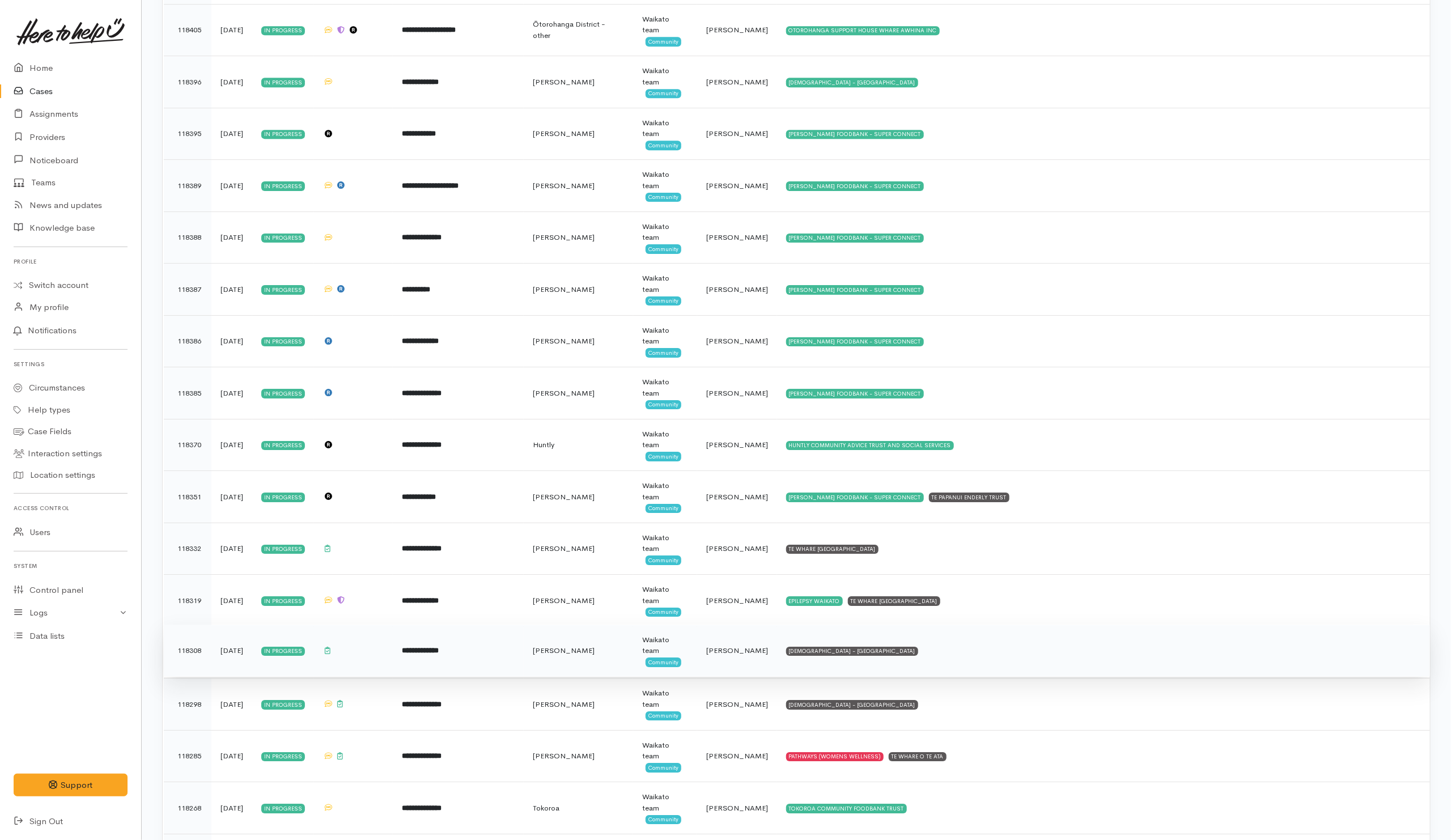
click at [973, 668] on td "SALVATION ARMY - HAMILTON CITY" at bounding box center [1103, 650] width 653 height 52
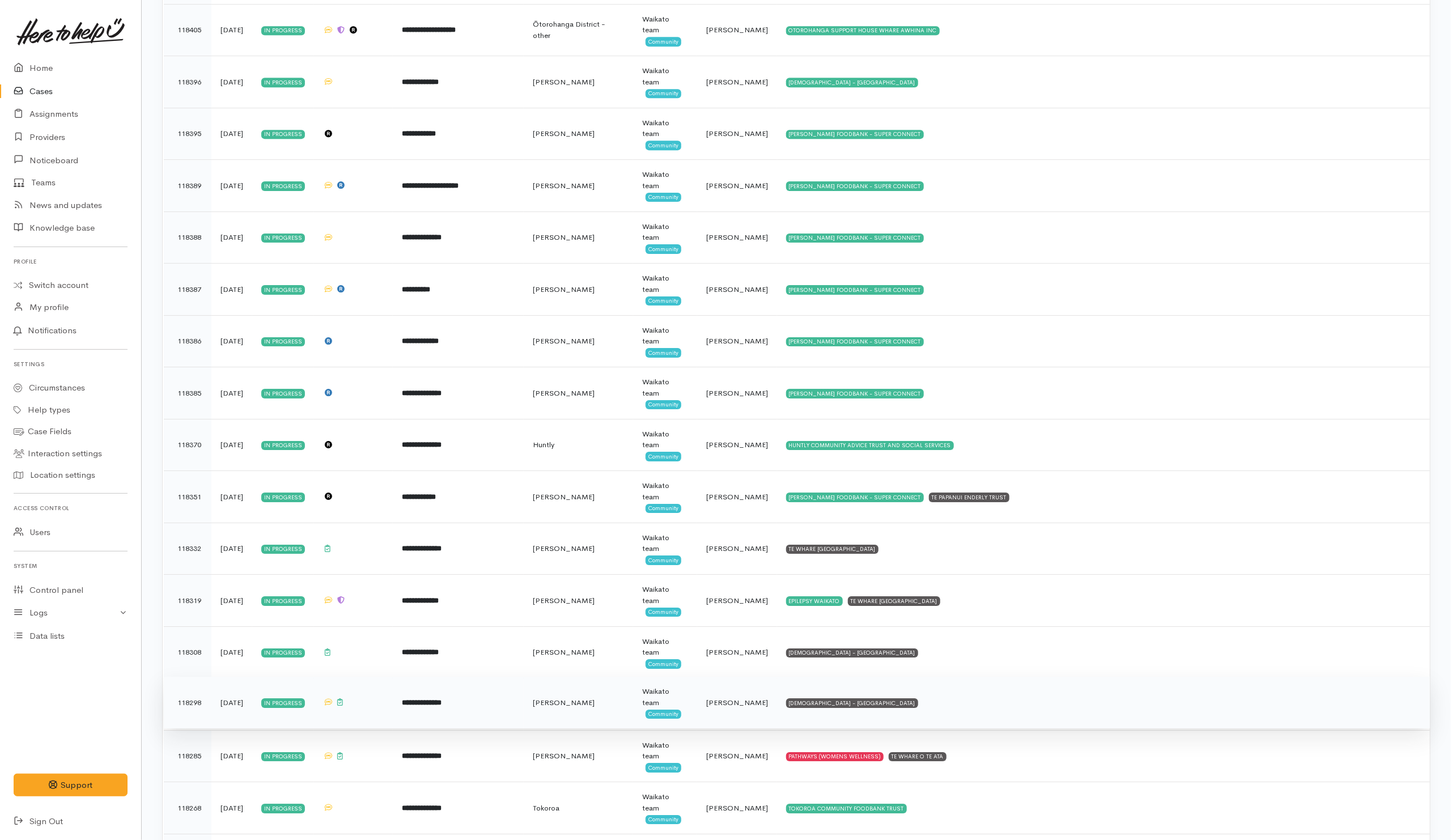
click at [963, 719] on td "SALVATION ARMY - HAMILTON CITY" at bounding box center [1103, 702] width 653 height 52
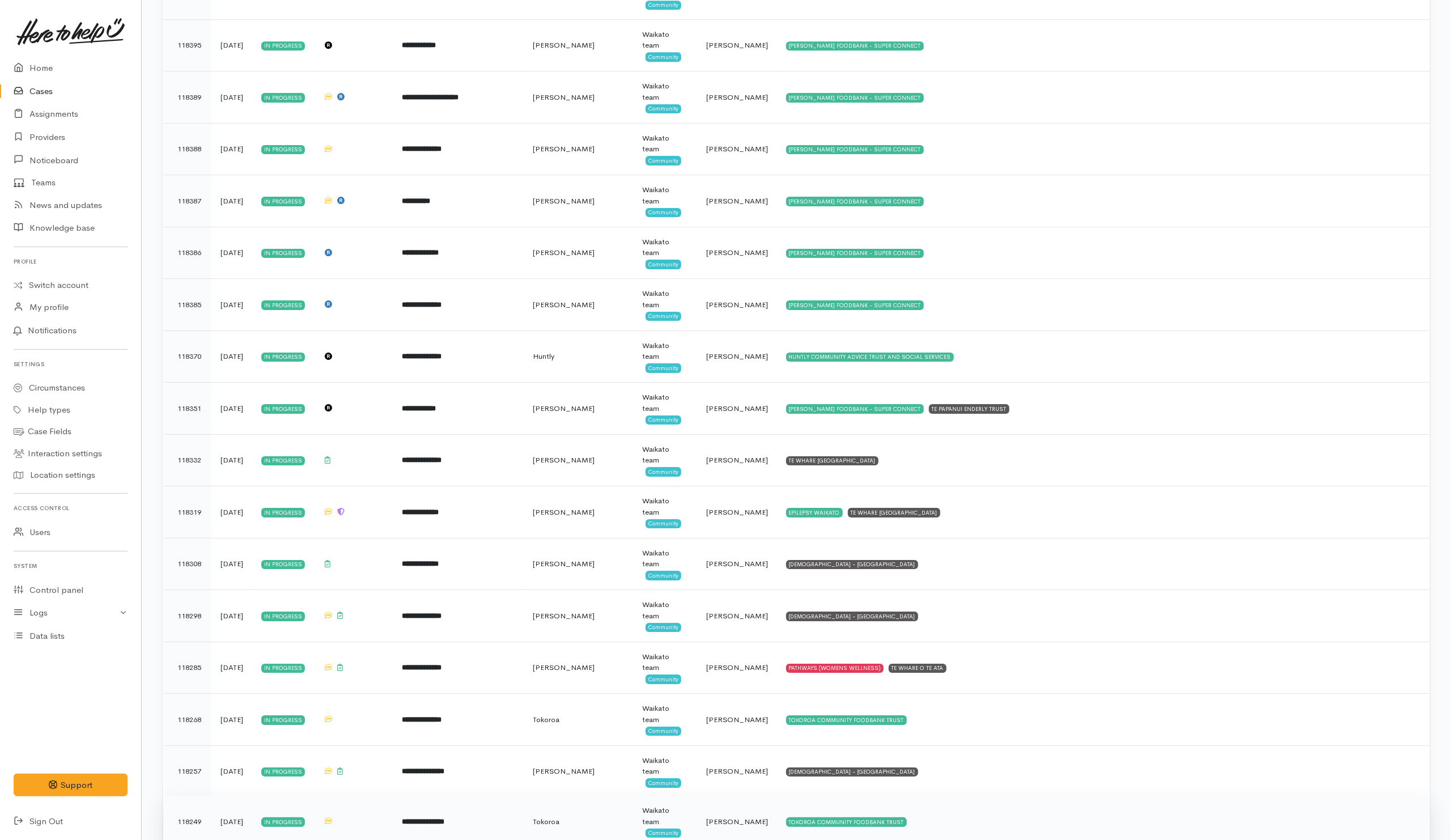
scroll to position [2634, 0]
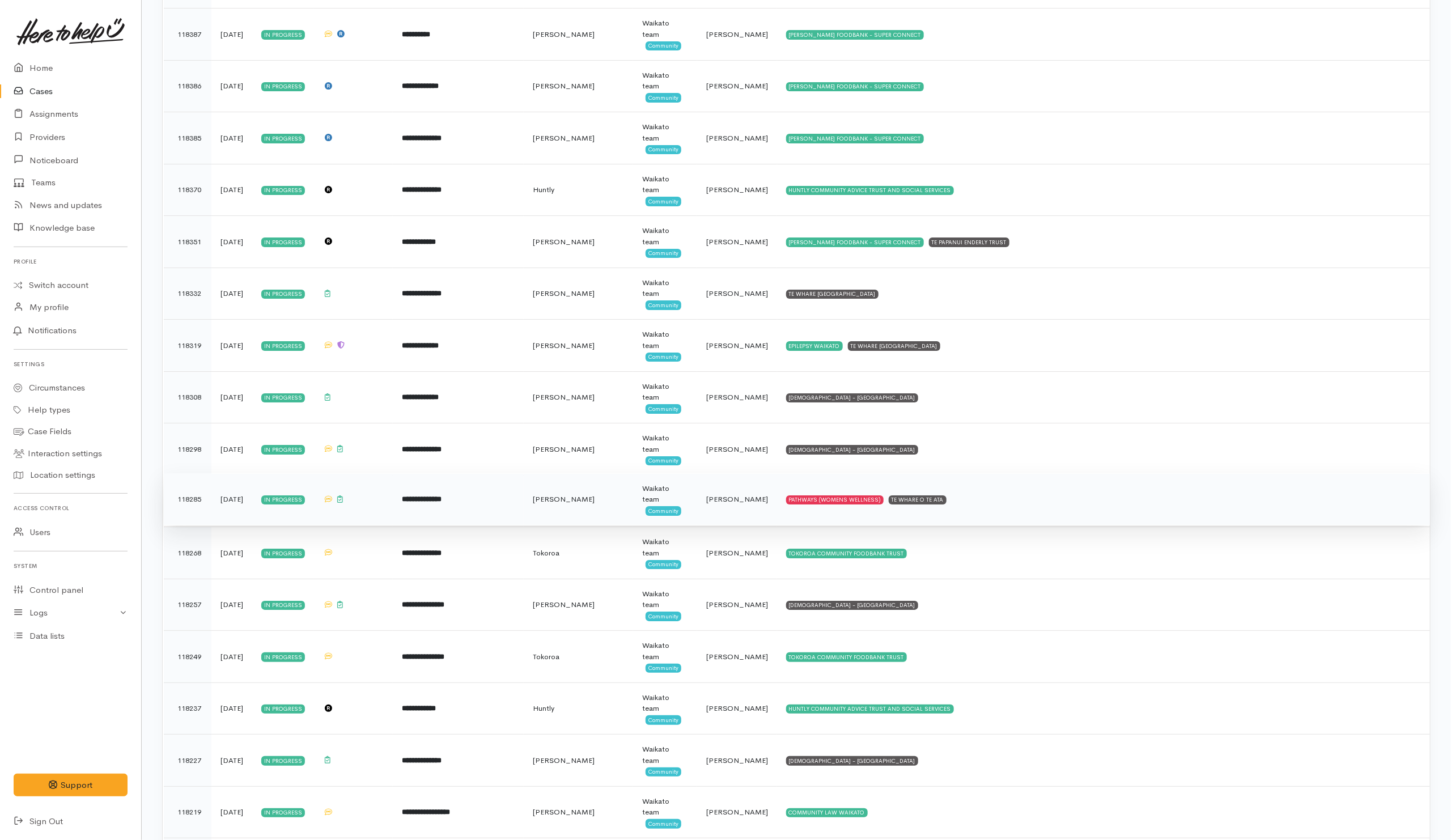
click at [1004, 524] on td "PATHWAYS (WOMENS WELLNESS) TE WHARE O TE ATA" at bounding box center [1103, 498] width 653 height 52
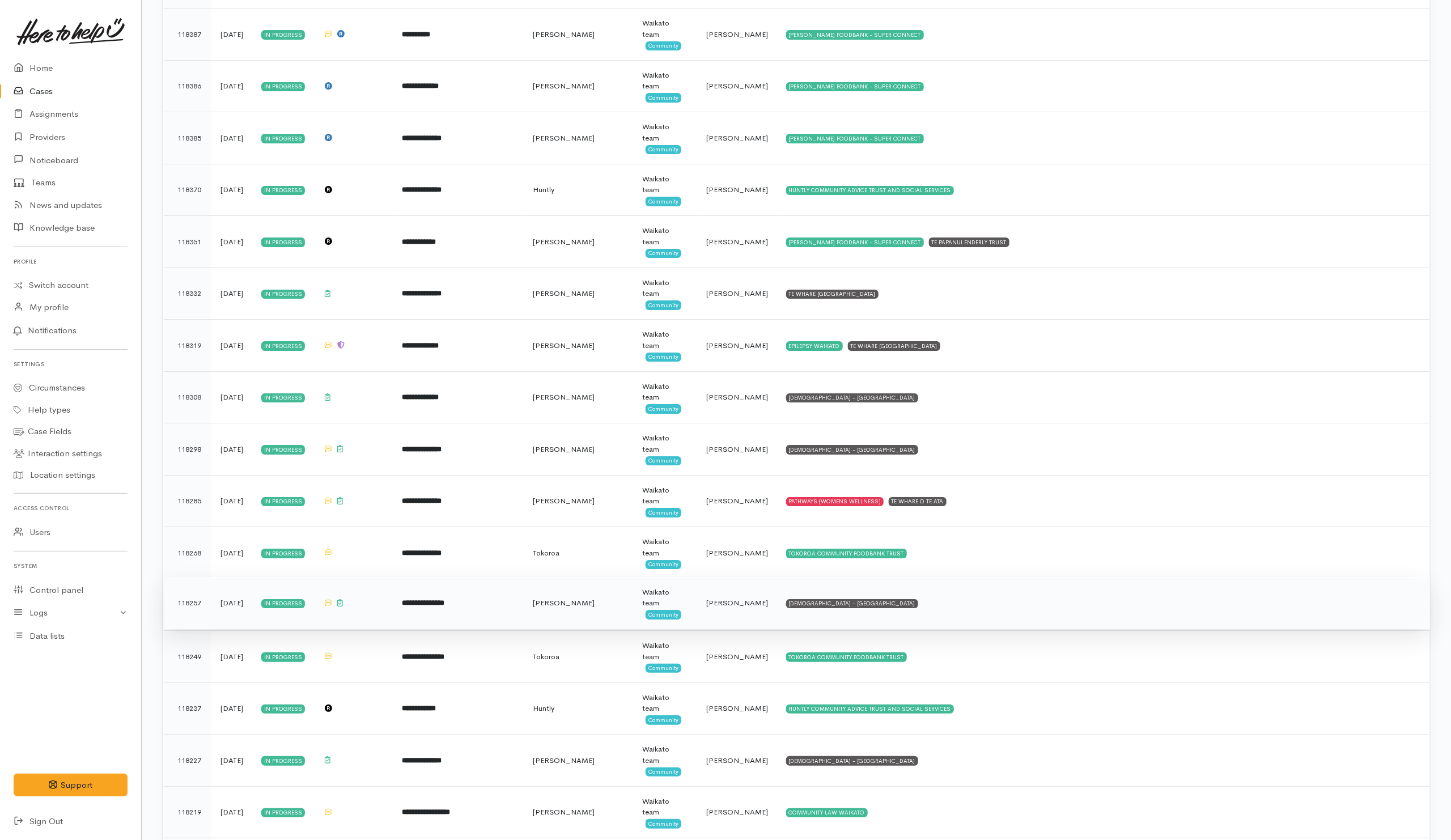
click at [970, 620] on td "SALVATION ARMY - HAMILTON CITY" at bounding box center [1103, 602] width 653 height 52
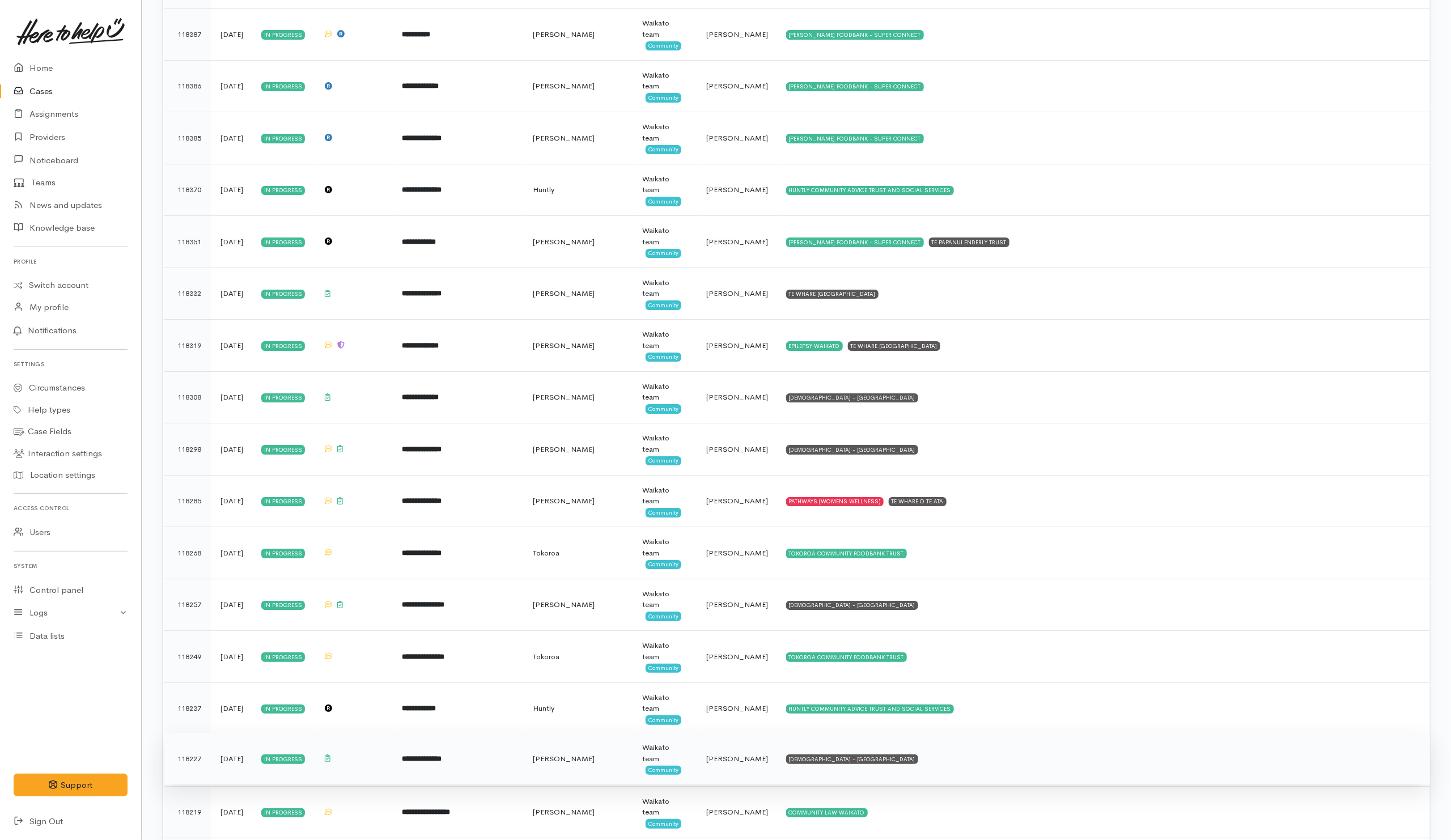
click at [971, 778] on td "SALVATION ARMY - HAMILTON CITY" at bounding box center [1103, 758] width 653 height 52
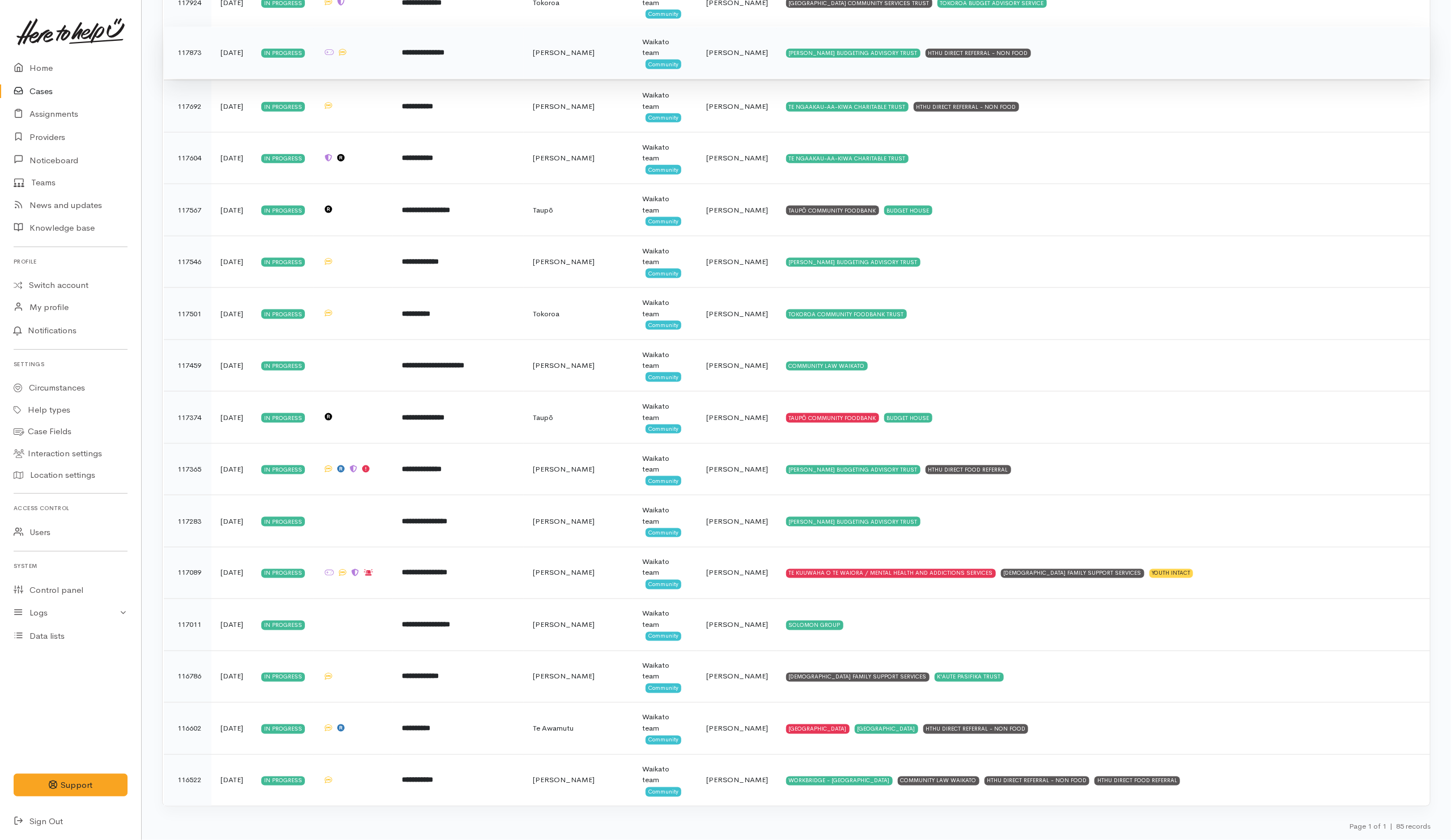
scroll to position [3831, 0]
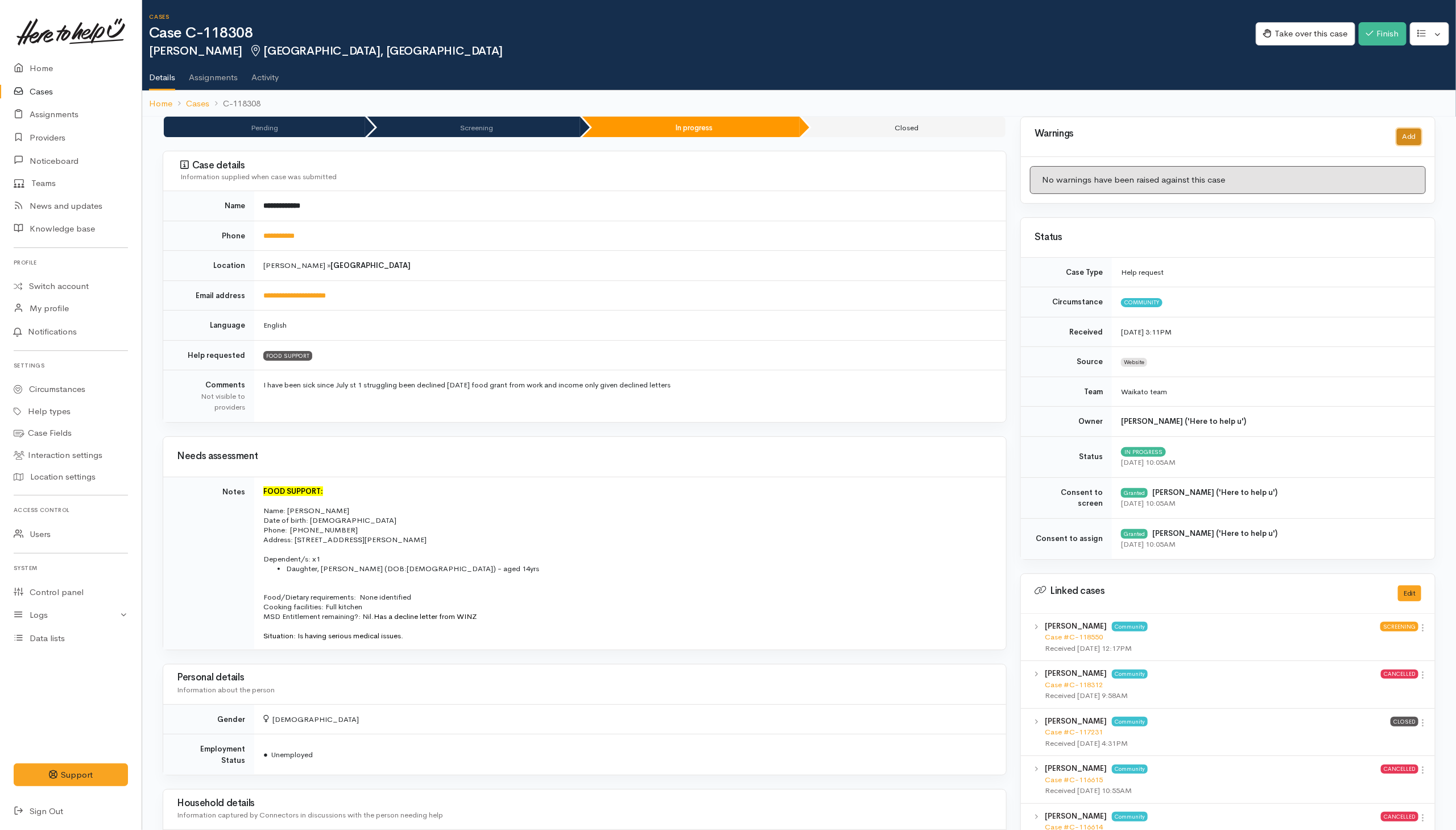
click at [968, 138] on button "Add" at bounding box center [1409, 137] width 25 height 16
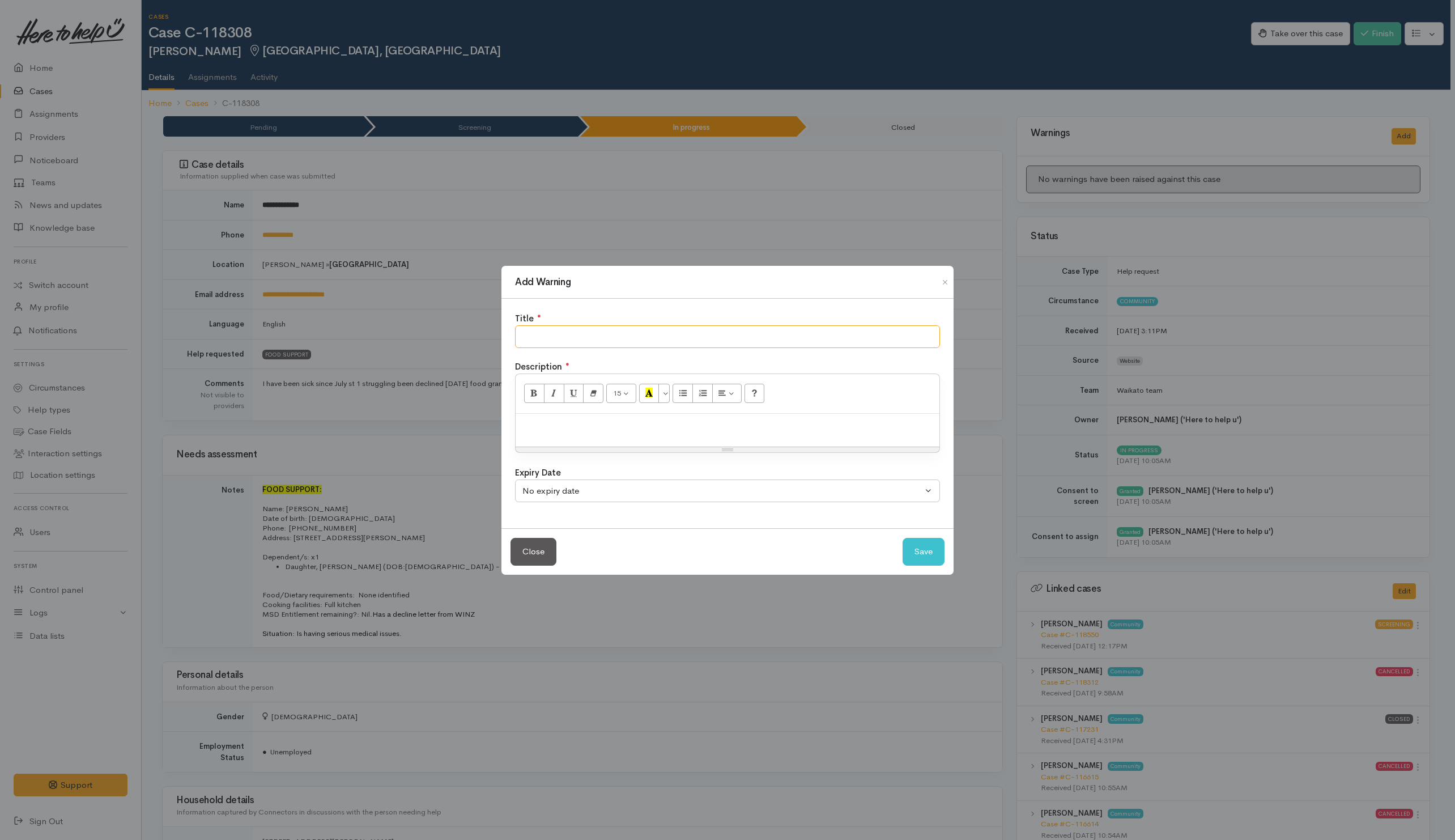
click at [784, 337] on input "text" at bounding box center [727, 337] width 425 height 23
type input "NO SHOW"
click at [929, 551] on button "Save" at bounding box center [924, 551] width 42 height 28
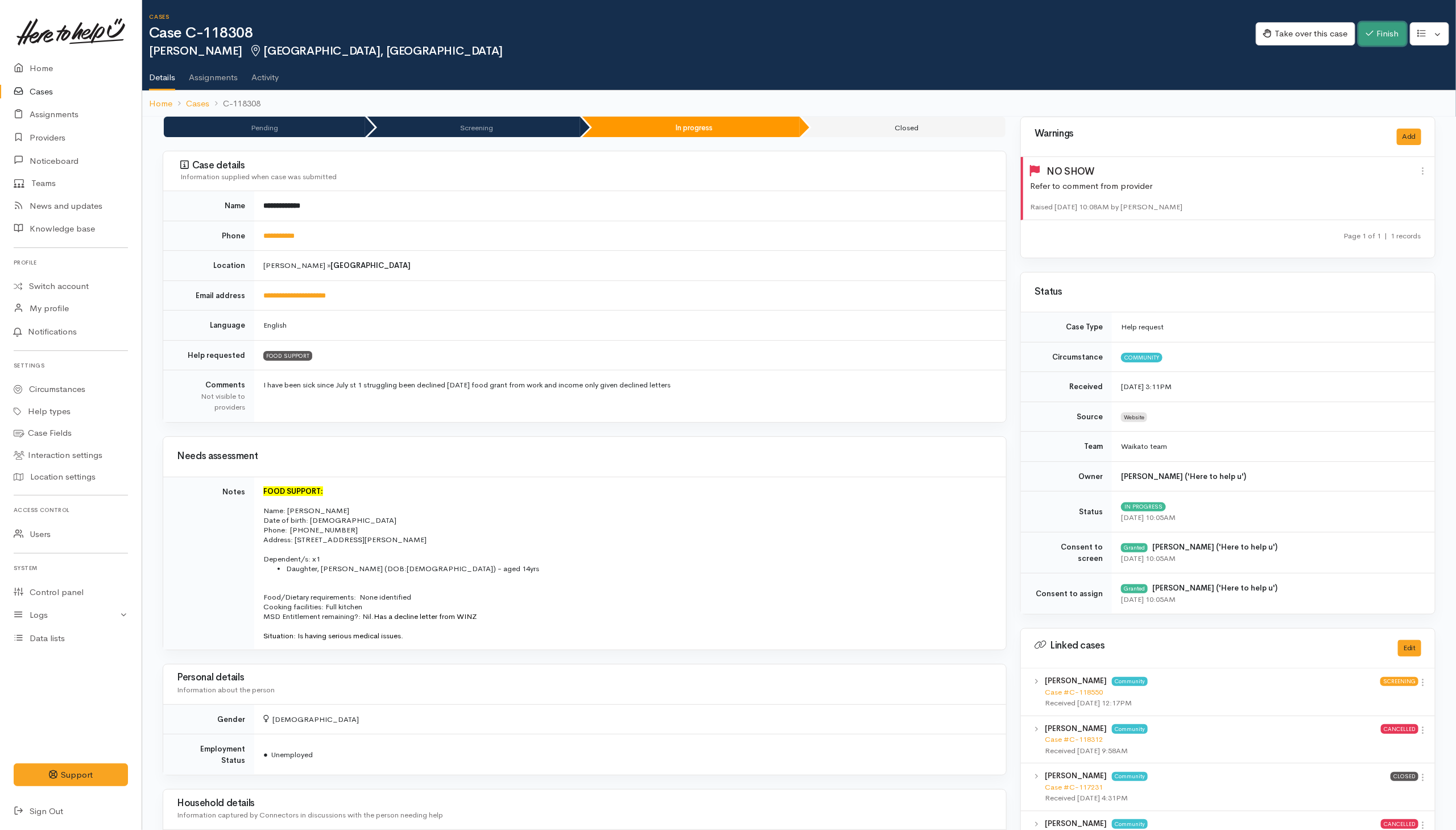
click at [968, 23] on button "Finish" at bounding box center [1382, 33] width 48 height 23
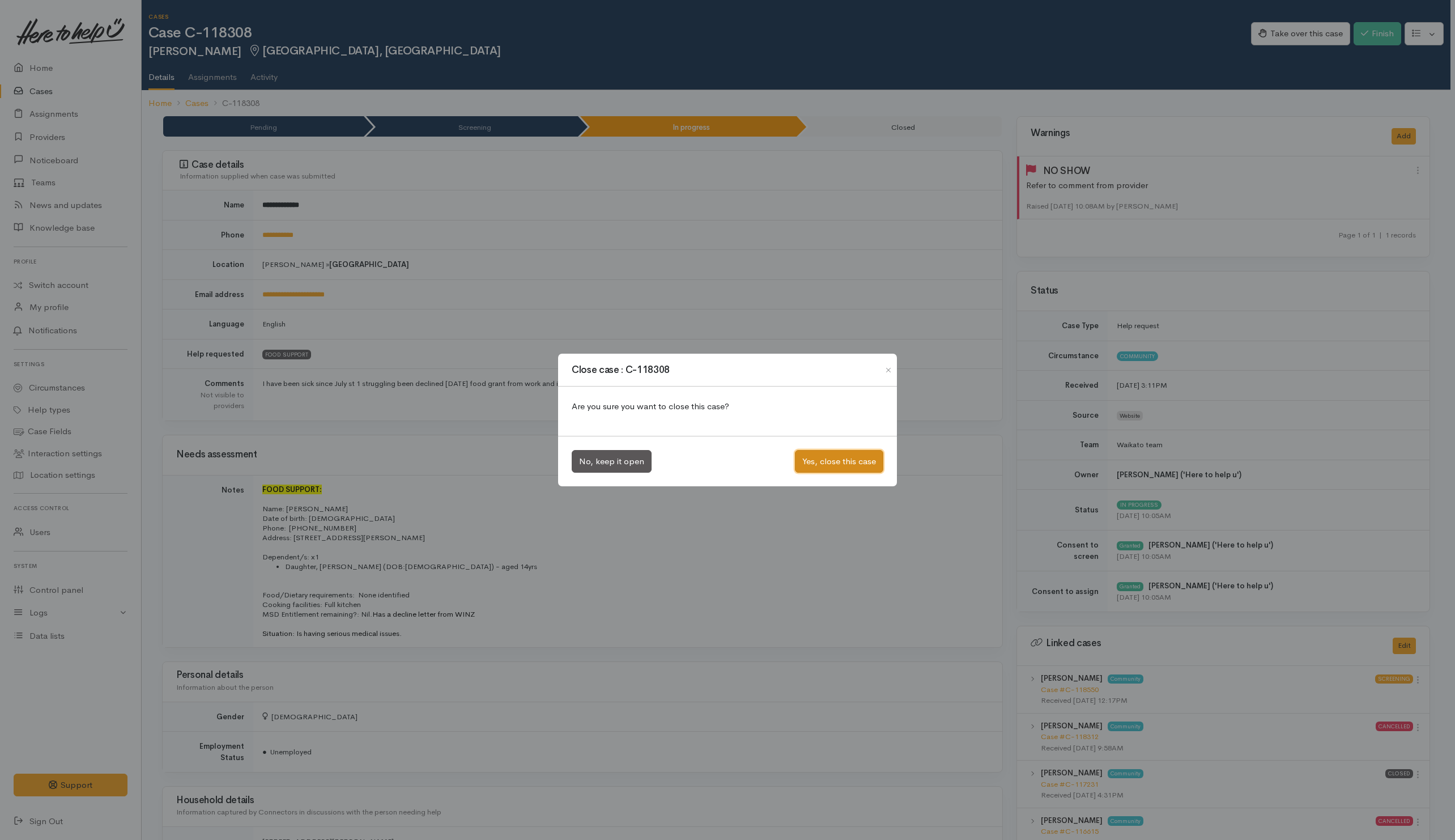
click at [816, 463] on button "Yes, close this case" at bounding box center [839, 461] width 88 height 23
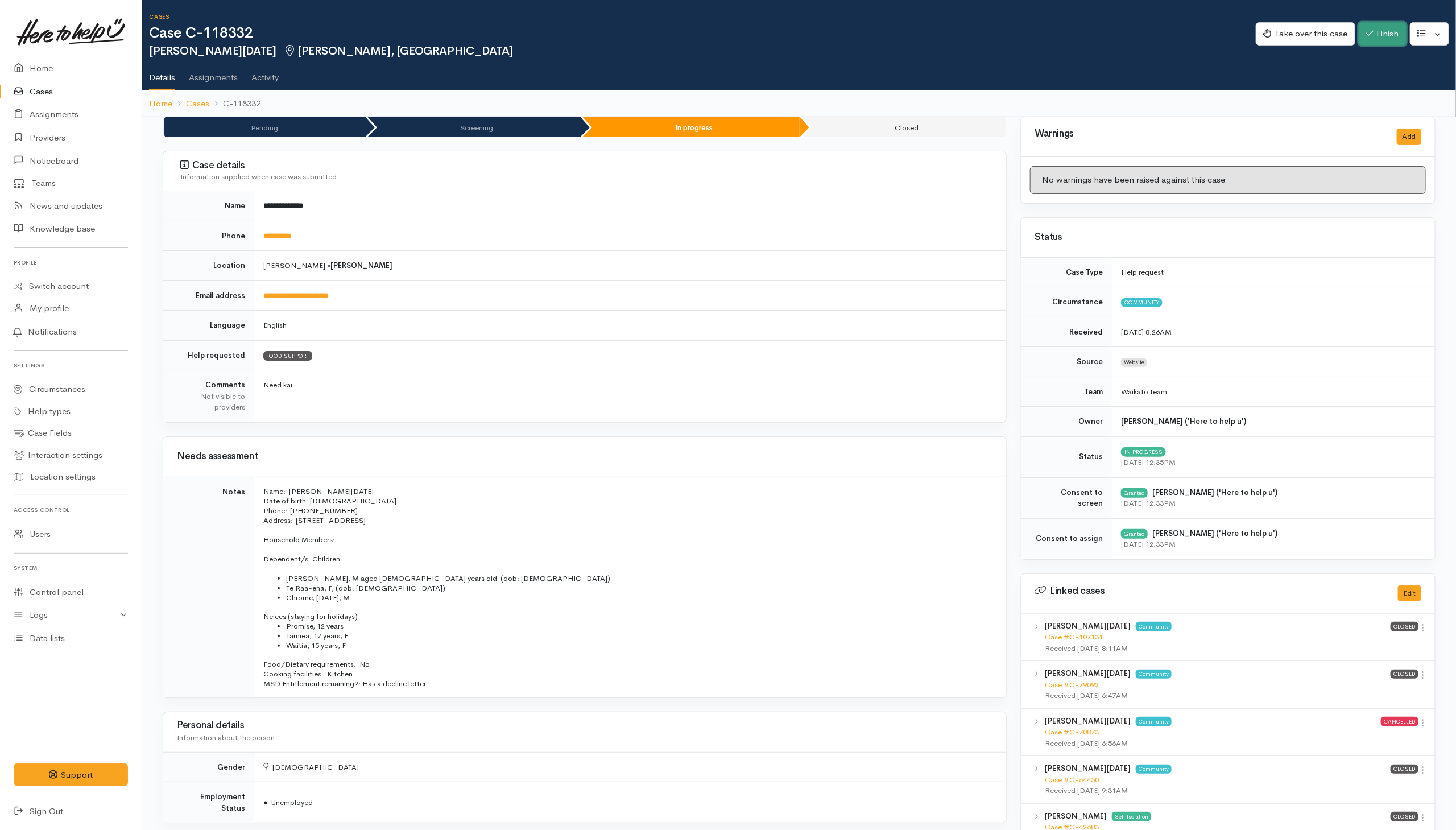
click at [968, 36] on button "Finish" at bounding box center [1382, 33] width 48 height 23
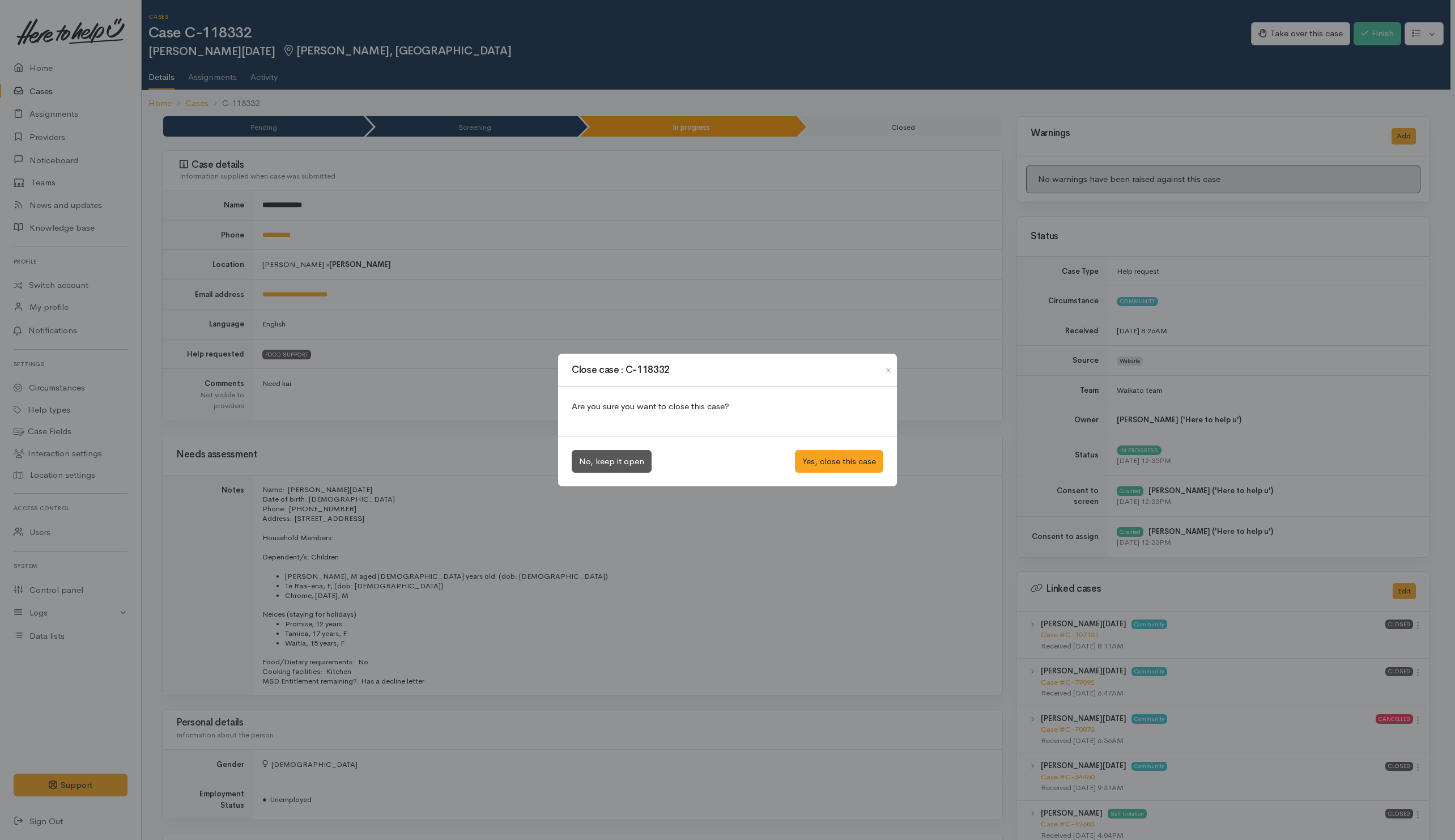
click at [916, 264] on div "Close case : C-118332 Are you sure you want to close this case? No, keep it ope…" at bounding box center [727, 420] width 1455 height 840
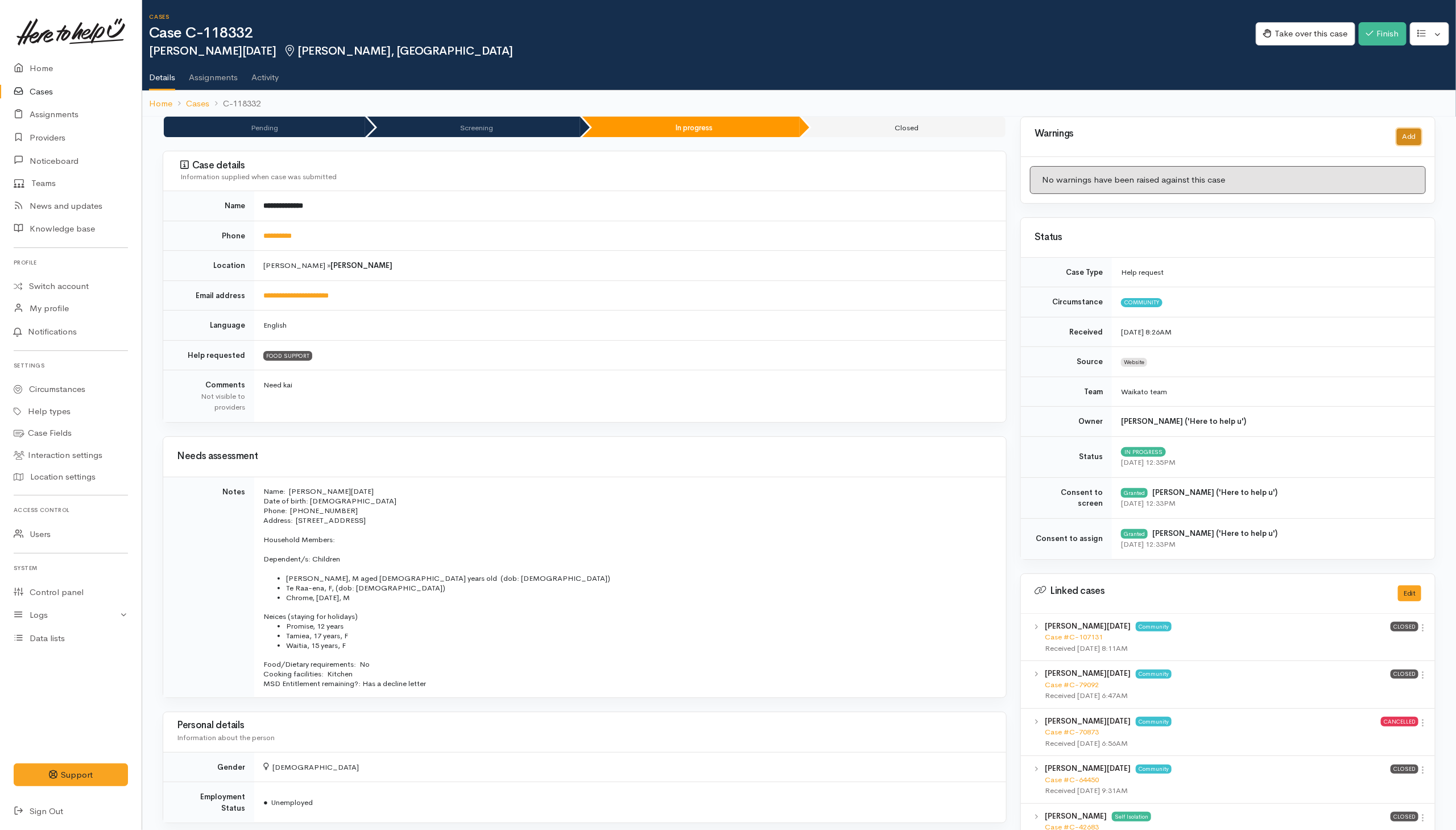
click at [968, 137] on button "Add" at bounding box center [1409, 137] width 25 height 16
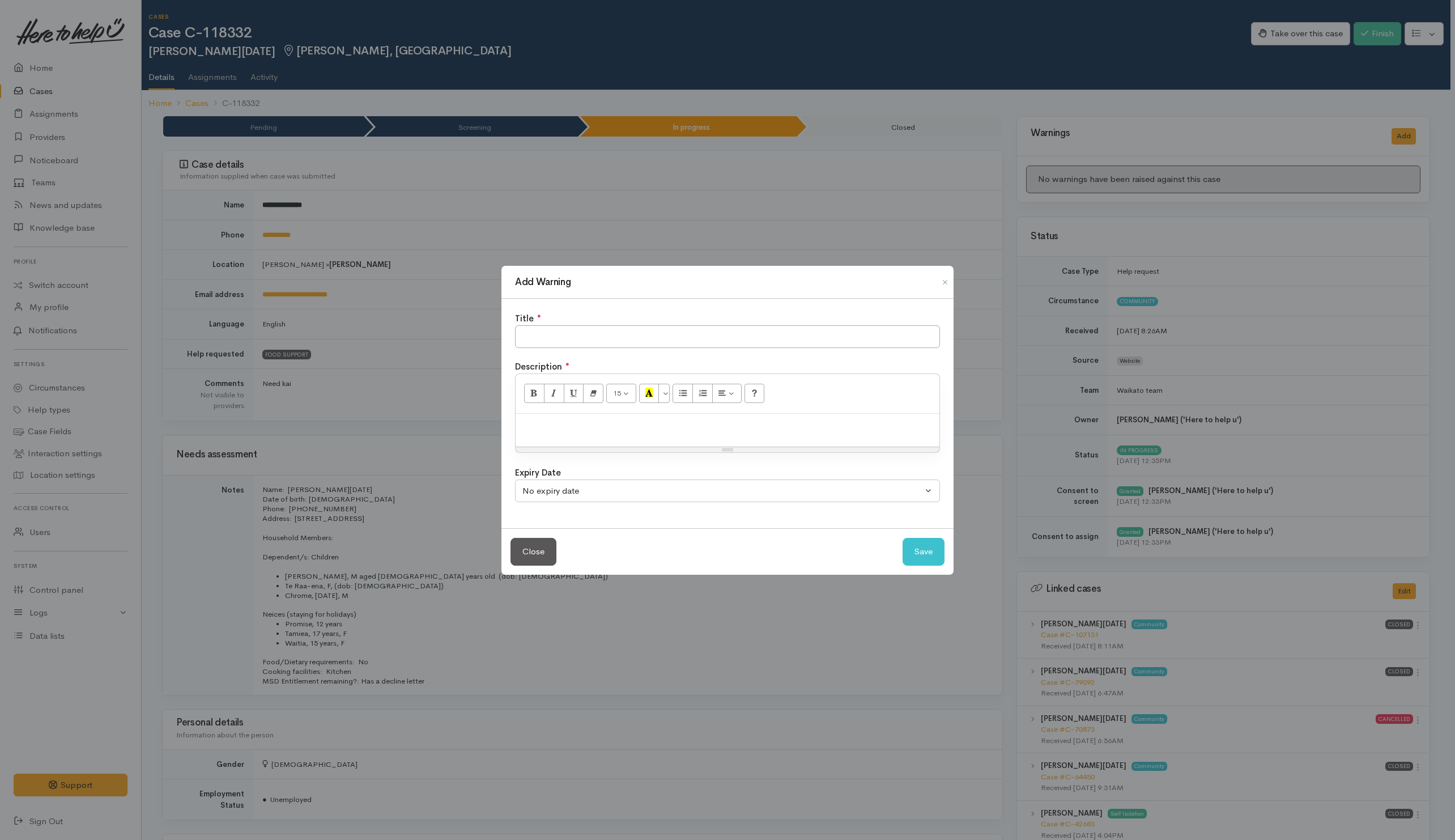
click at [802, 320] on div "Title ●" at bounding box center [727, 319] width 425 height 13
click at [802, 339] on input "text" at bounding box center [727, 337] width 425 height 23
type input "NO SHOW"
click at [920, 551] on button "Save" at bounding box center [924, 551] width 42 height 28
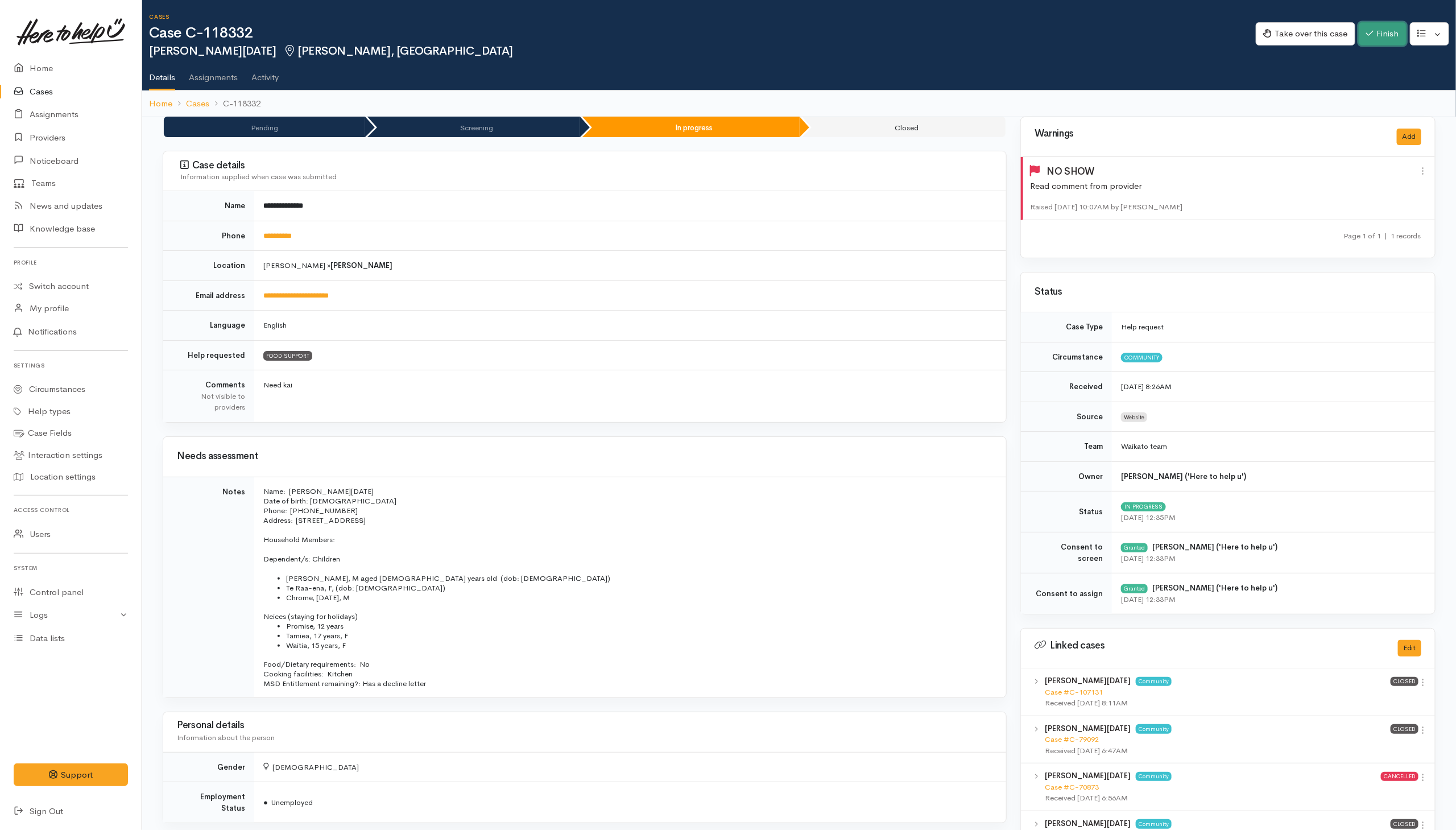
click at [968, 33] on button "Finish" at bounding box center [1382, 33] width 48 height 23
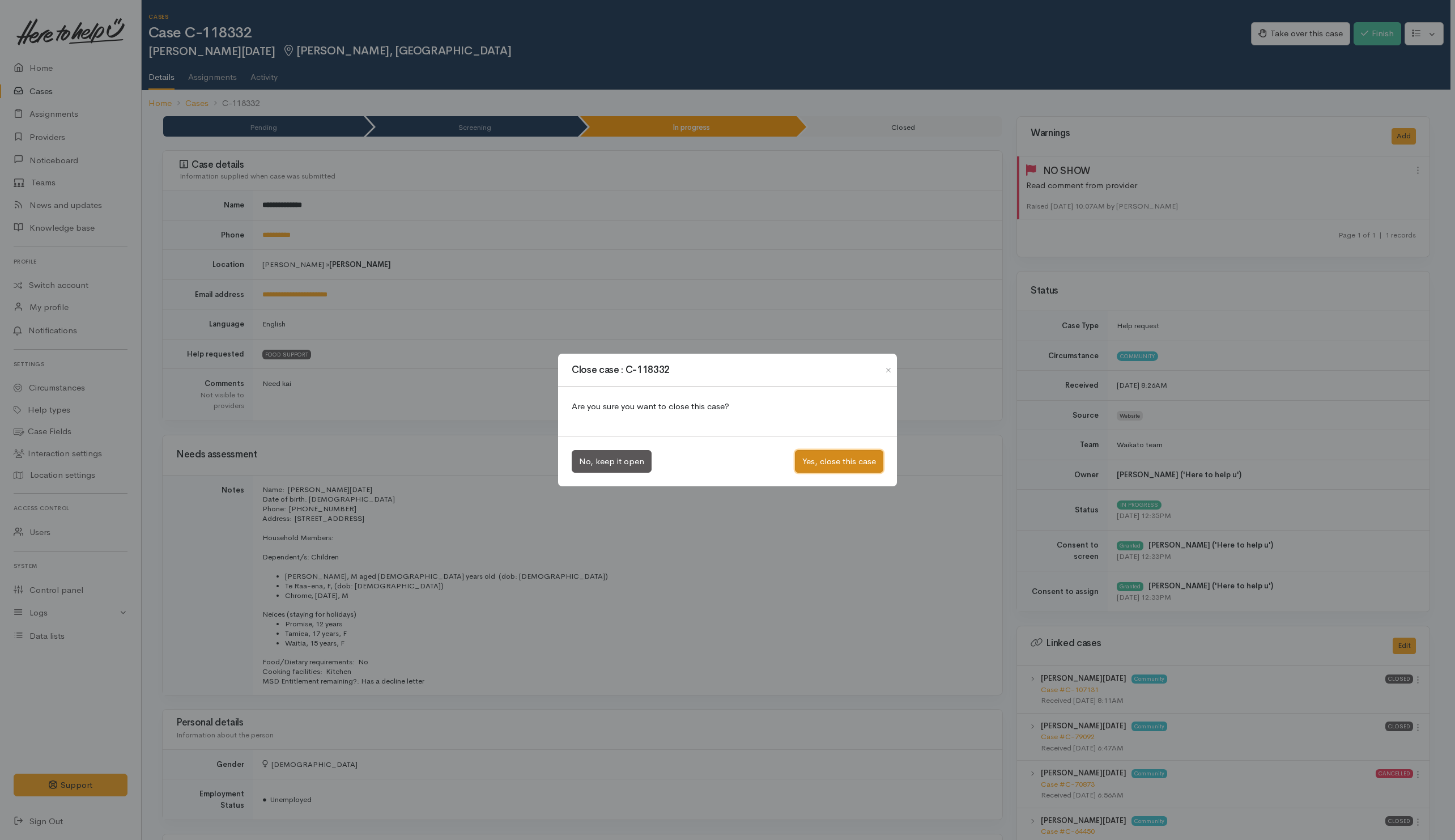
click at [808, 466] on button "Yes, close this case" at bounding box center [839, 461] width 88 height 23
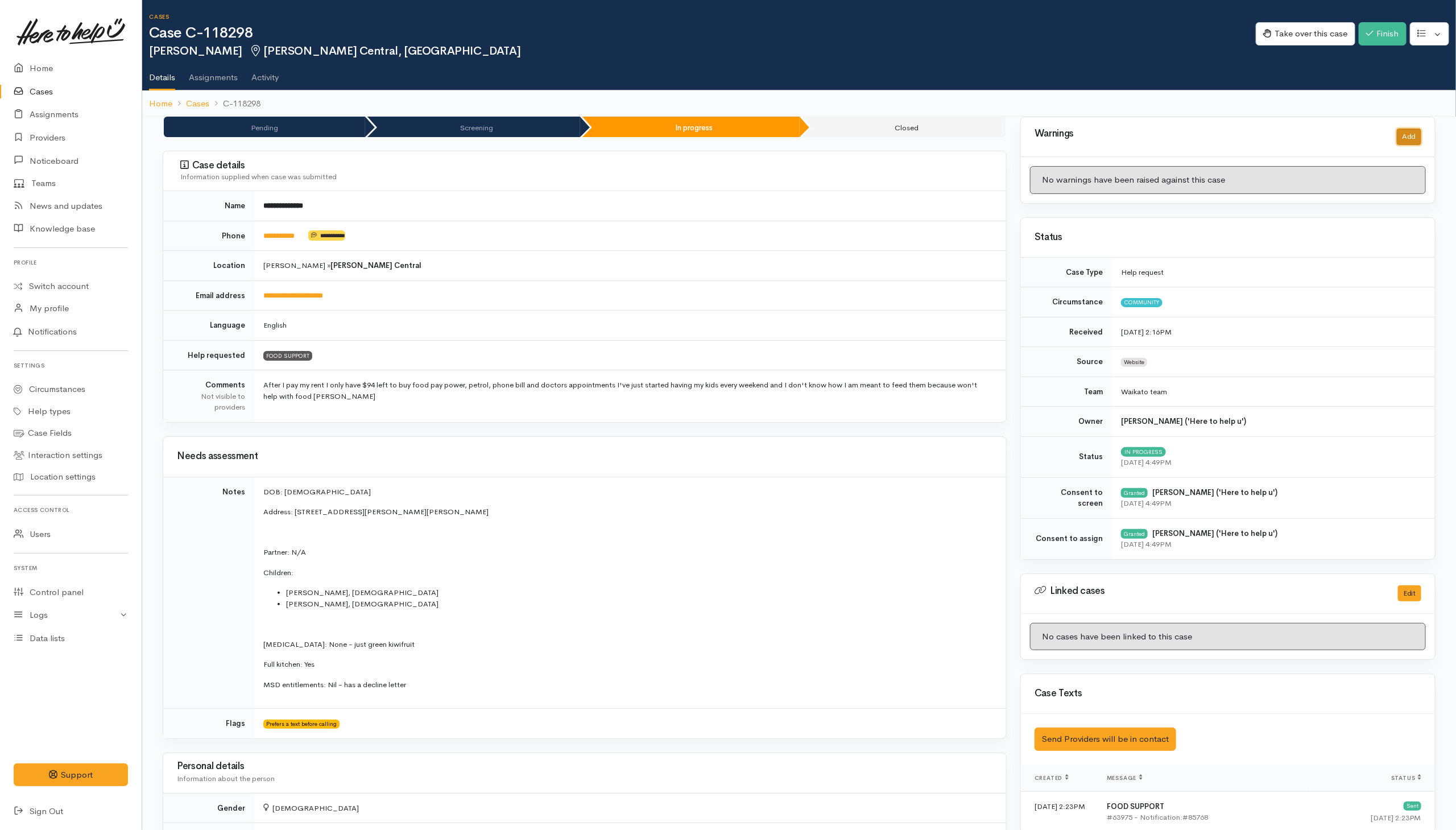
click at [968, 136] on button "Add" at bounding box center [1409, 137] width 25 height 16
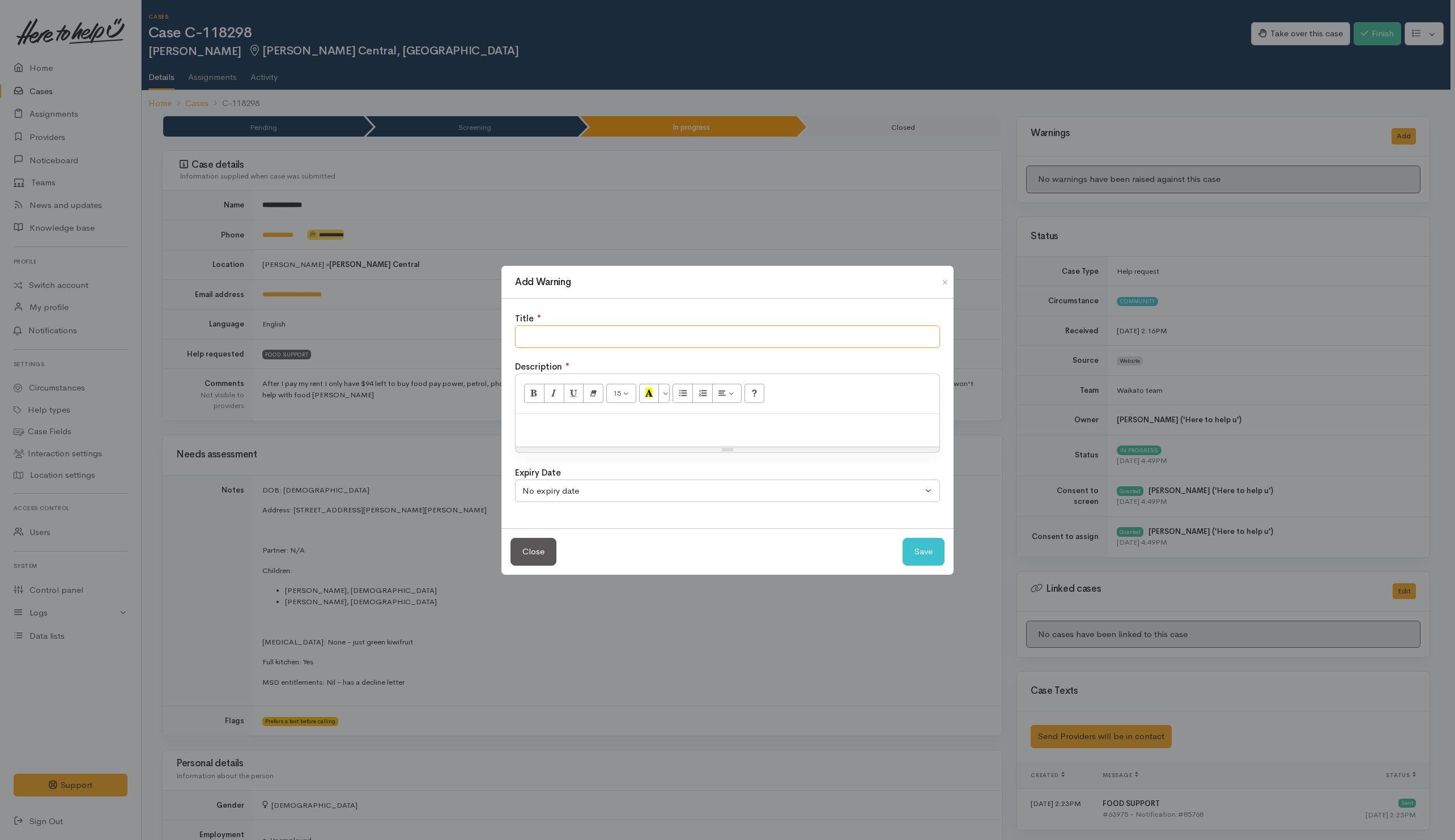
click at [875, 337] on input "text" at bounding box center [727, 337] width 425 height 23
type input "NO SHOW"
click at [920, 547] on button "Save" at bounding box center [924, 551] width 42 height 28
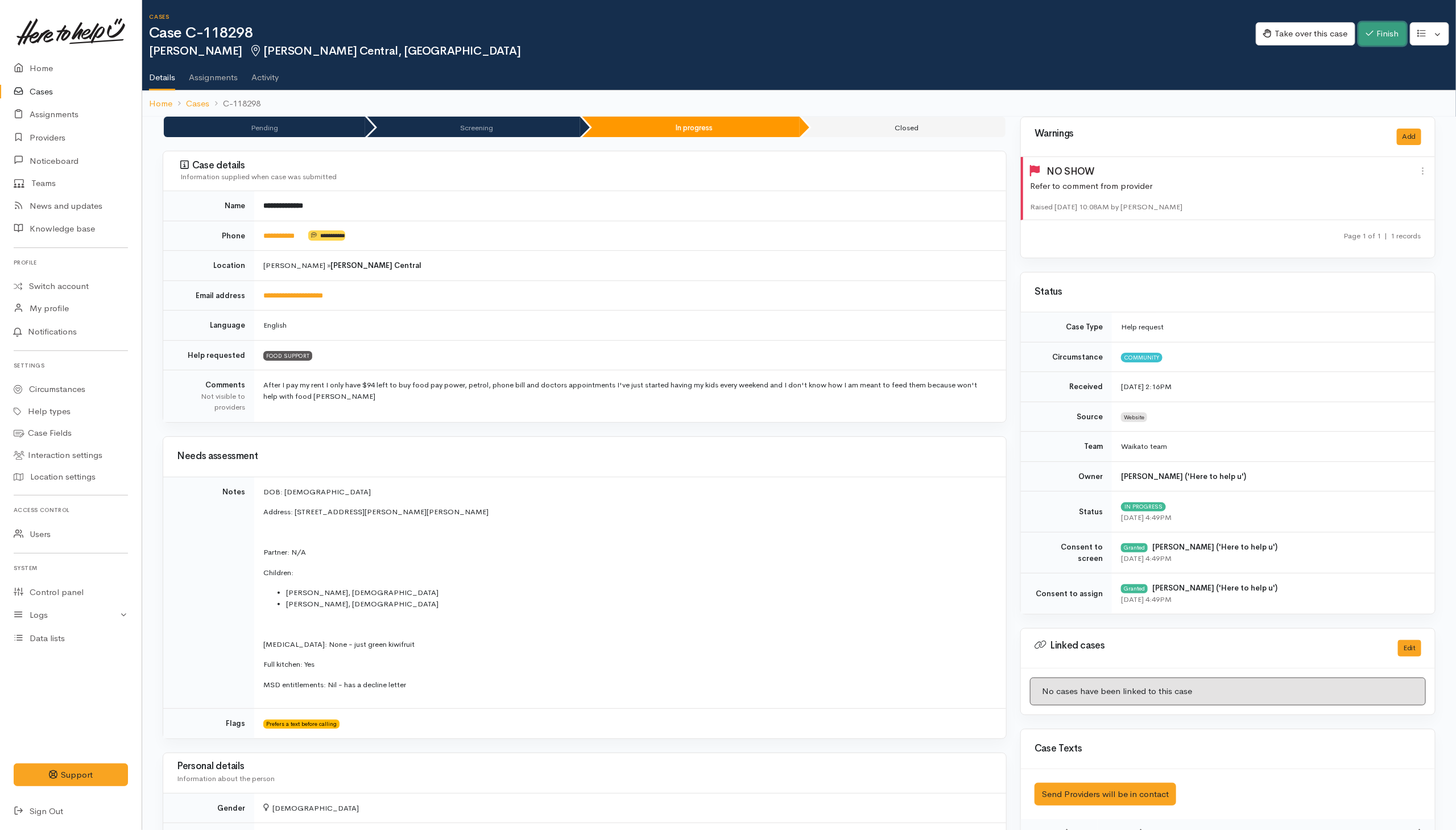
click at [968, 36] on button "Finish" at bounding box center [1382, 33] width 48 height 23
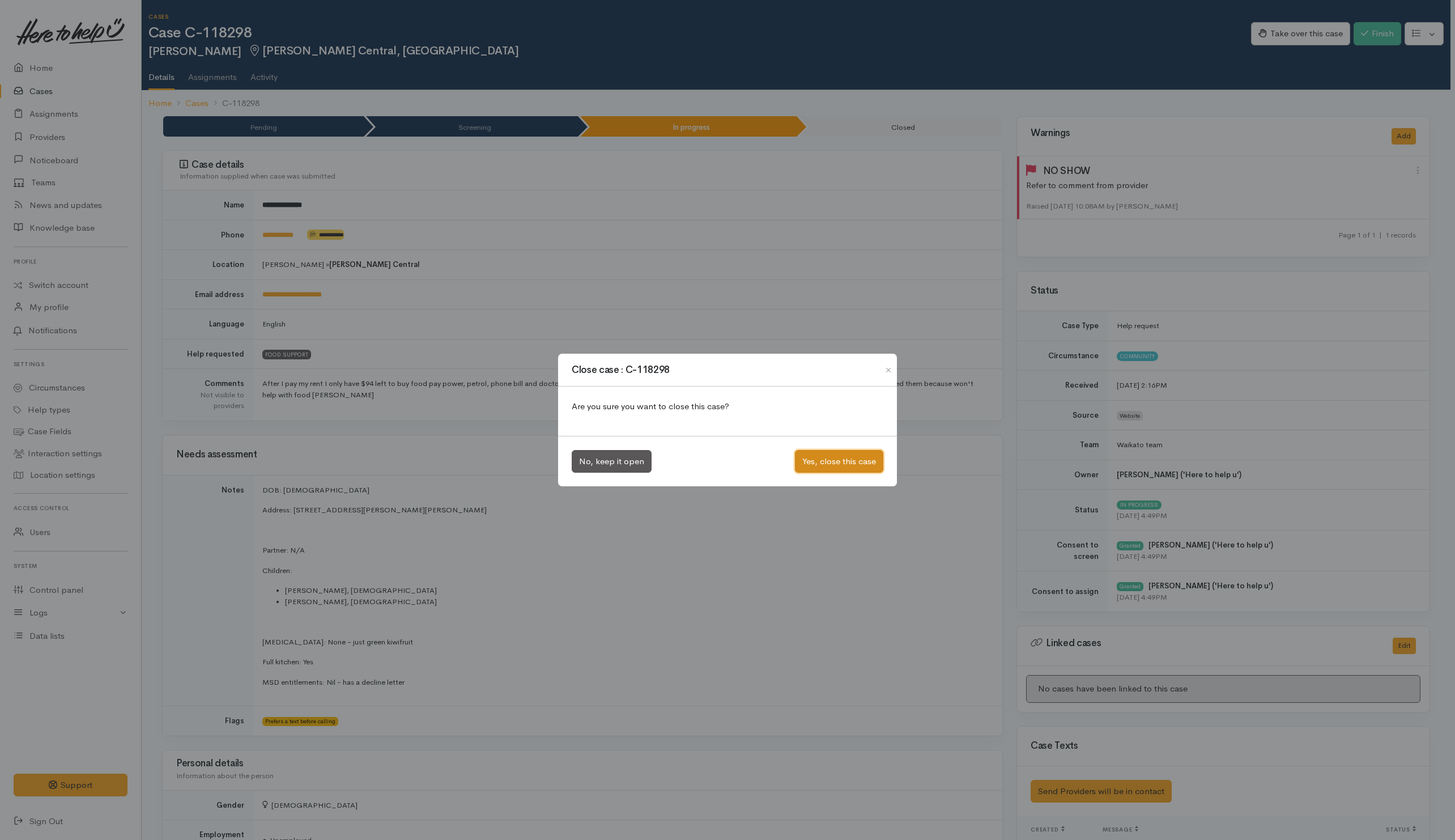
click at [830, 459] on button "Yes, close this case" at bounding box center [839, 461] width 88 height 23
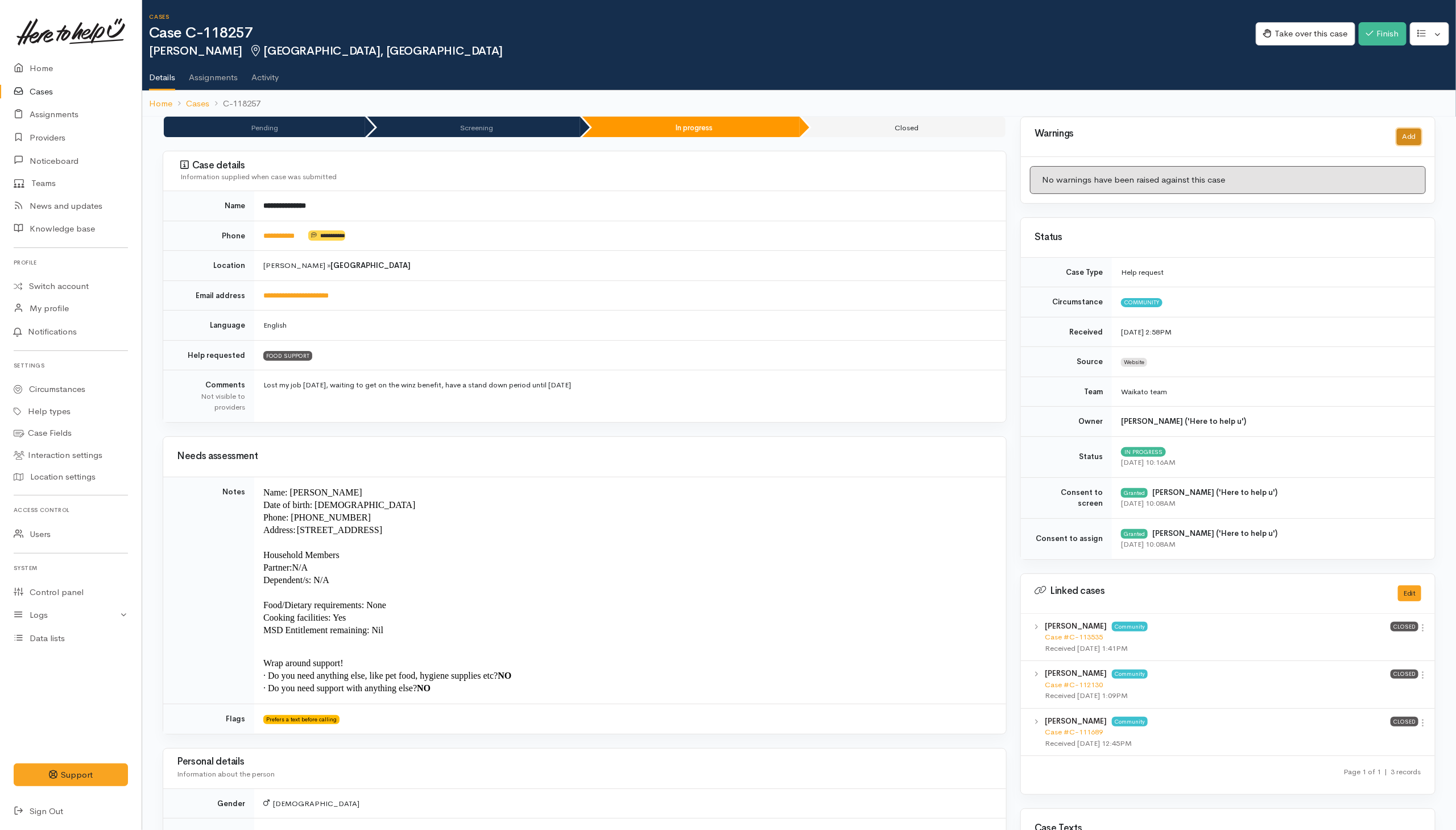
click at [968, 135] on button "Add" at bounding box center [1409, 137] width 25 height 16
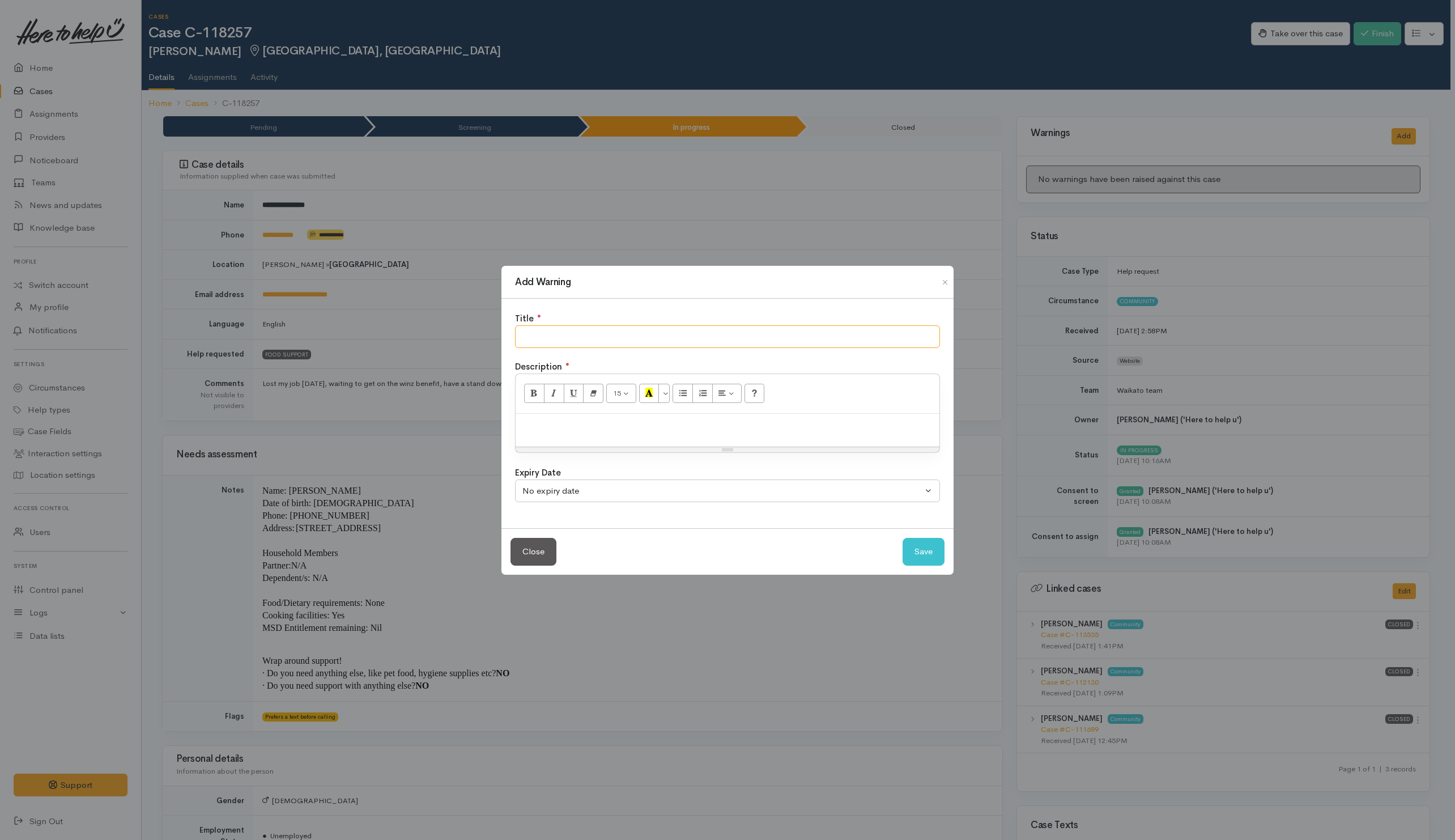
click at [600, 331] on input "text" at bounding box center [727, 337] width 425 height 23
type input "NO SHOW"
click at [651, 432] on div at bounding box center [727, 430] width 423 height 33
click at [935, 547] on button "Save" at bounding box center [924, 551] width 42 height 28
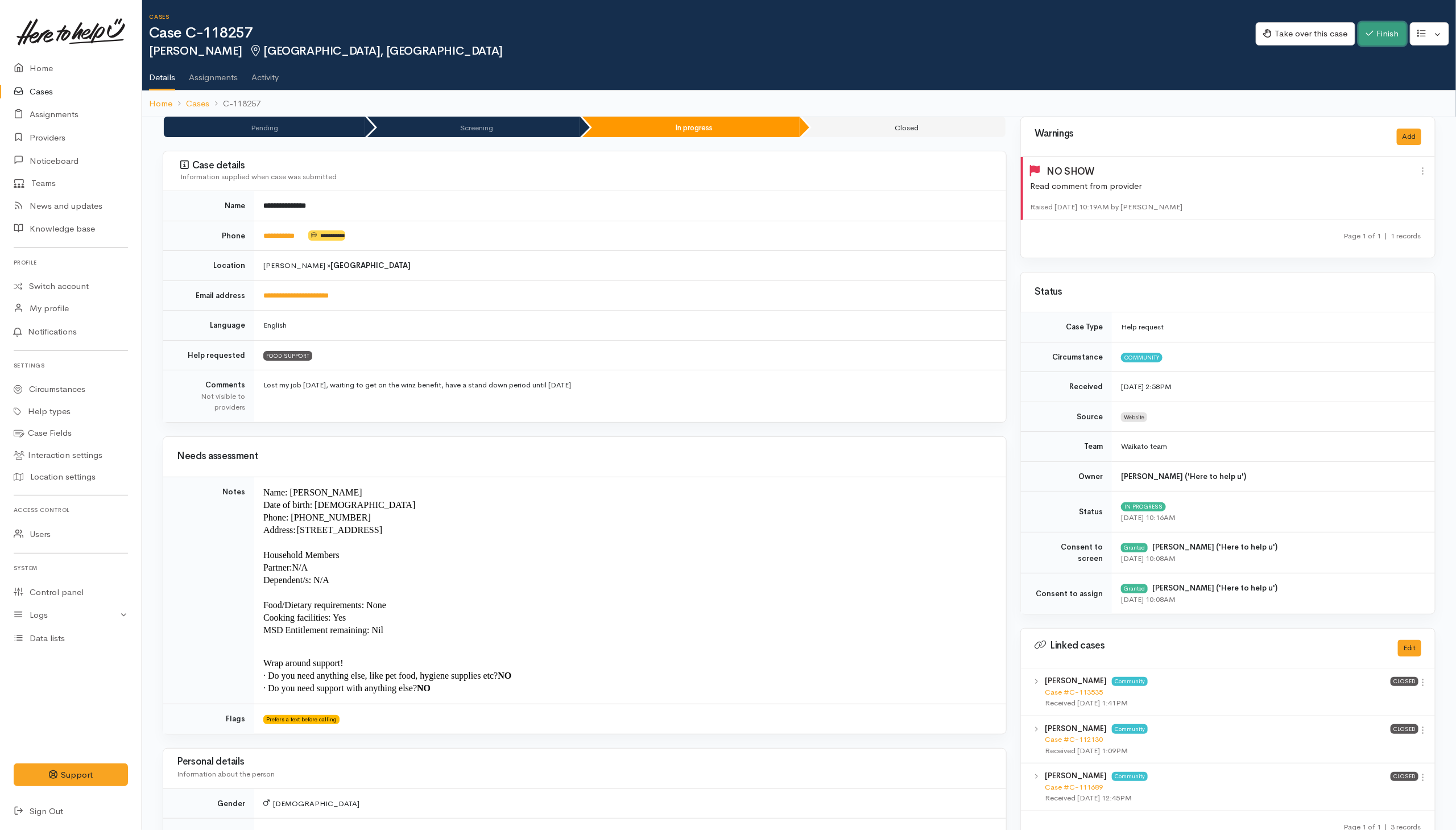
click at [968, 36] on button "Finish" at bounding box center [1382, 33] width 48 height 23
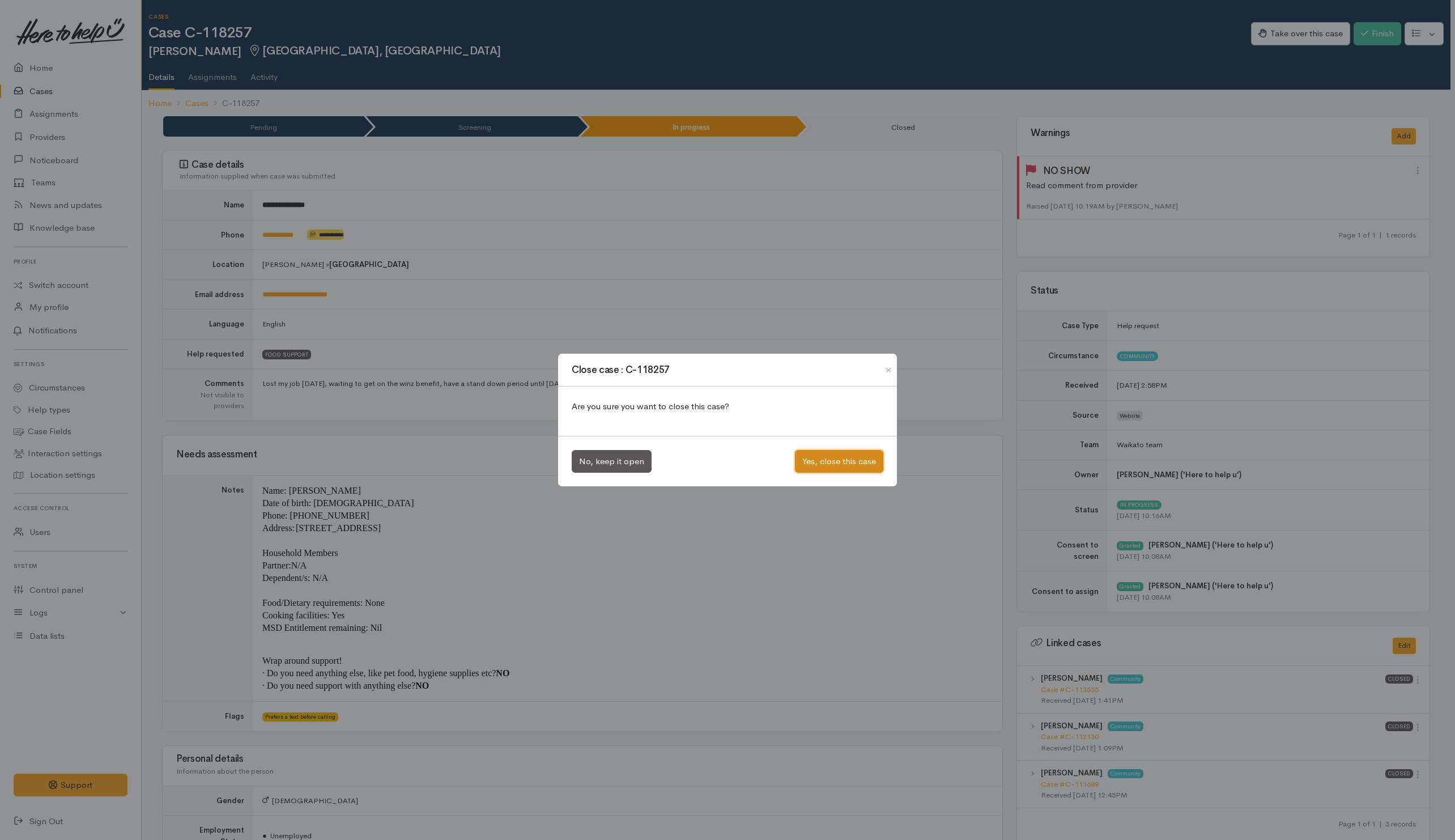
click at [820, 464] on button "Yes, close this case" at bounding box center [839, 461] width 88 height 23
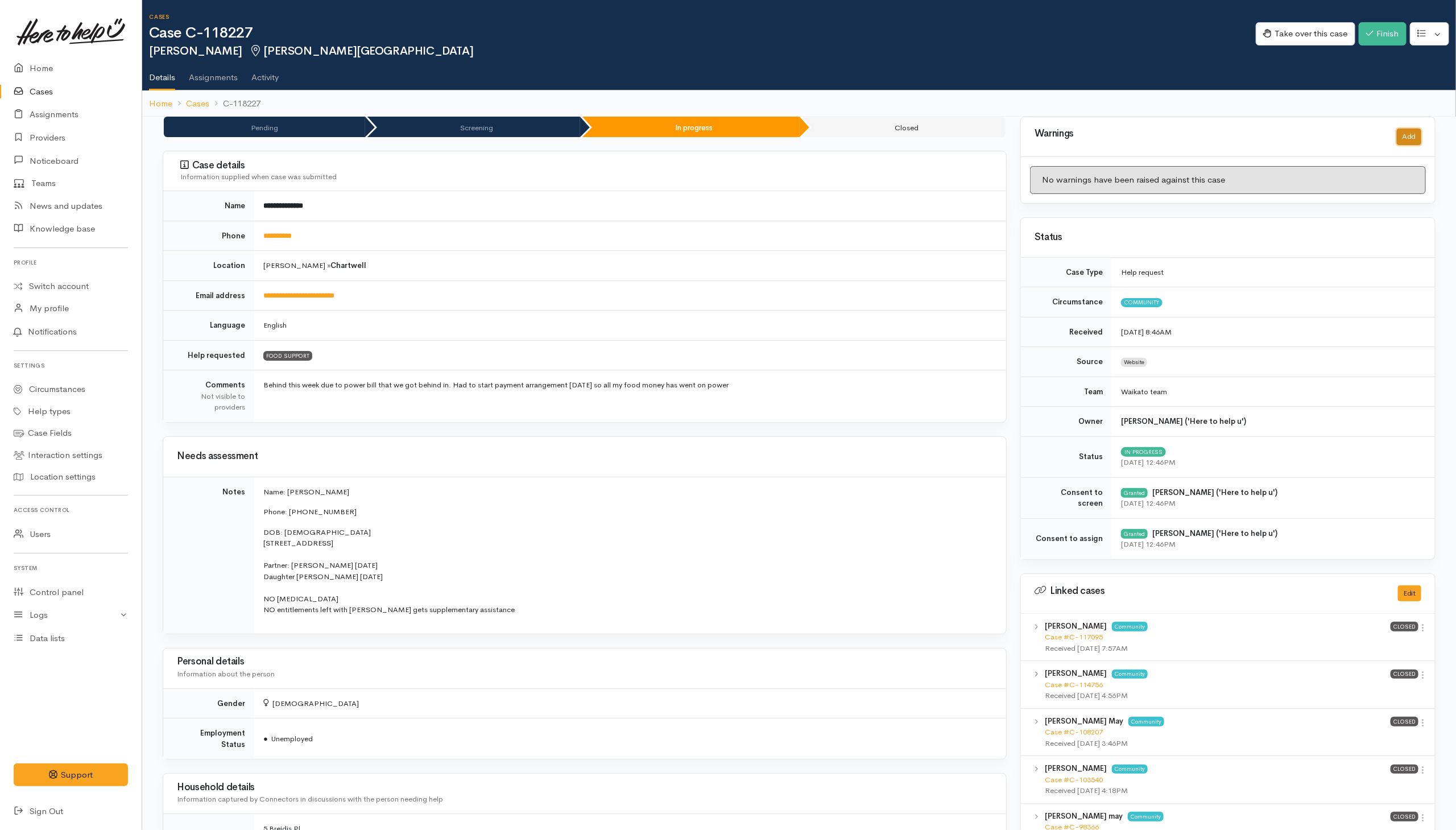
click at [968, 136] on button "Add" at bounding box center [1409, 137] width 25 height 16
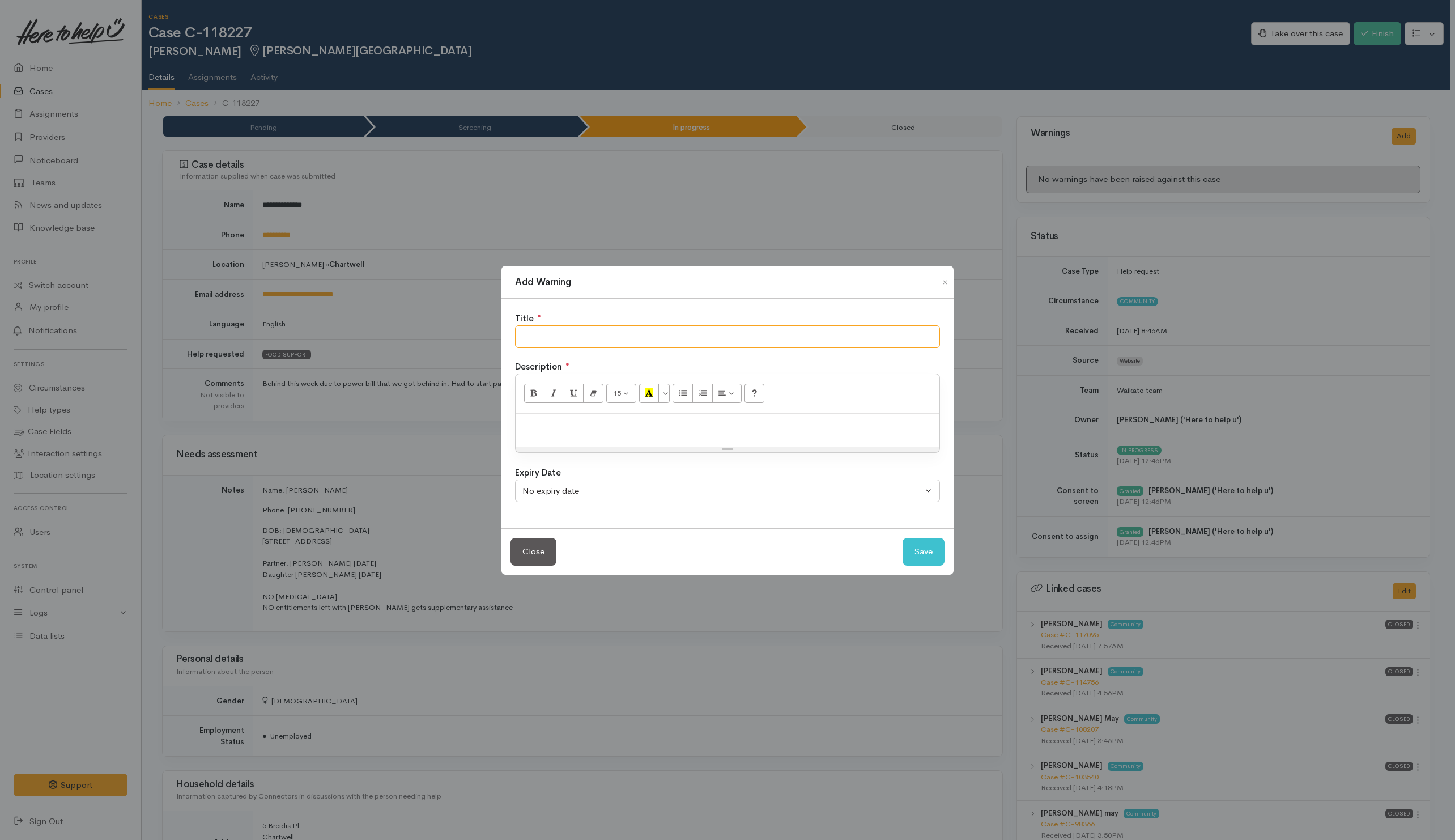
click at [808, 340] on input "text" at bounding box center [727, 337] width 425 height 23
type input "NO SHOW"
click at [918, 551] on button "Save" at bounding box center [924, 551] width 42 height 28
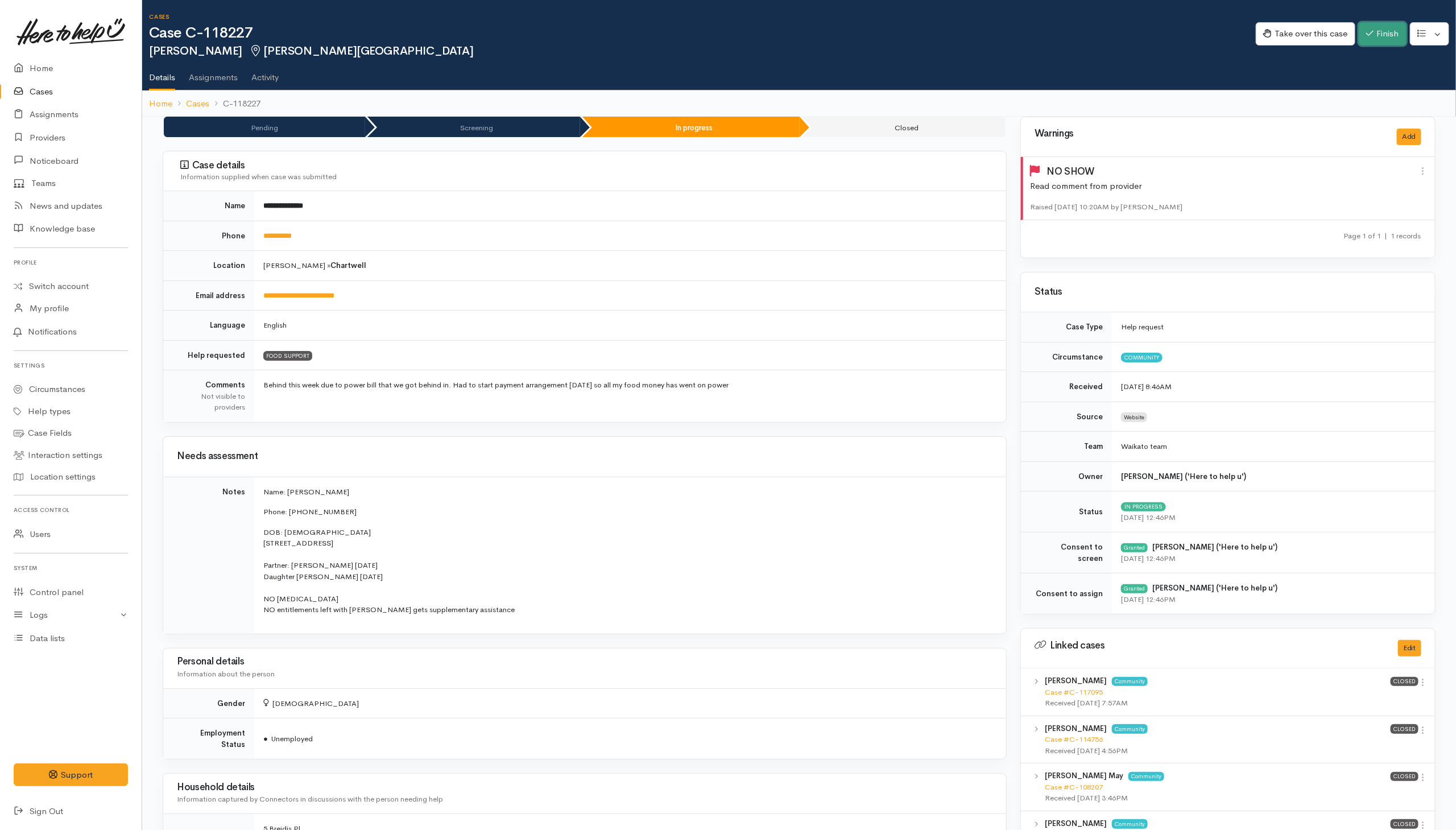
click at [968, 38] on button "Finish" at bounding box center [1382, 33] width 48 height 23
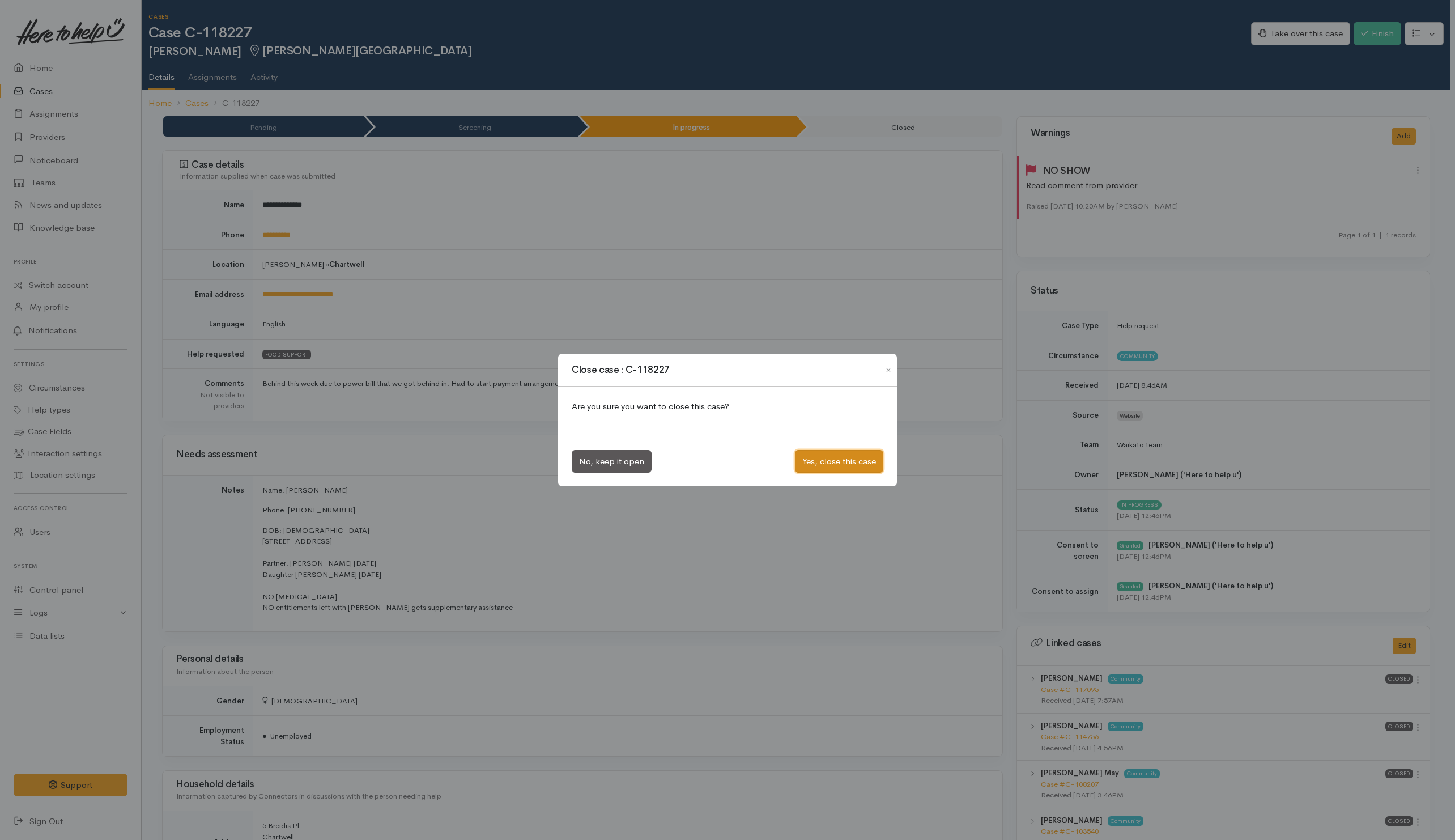
click at [853, 459] on button "Yes, close this case" at bounding box center [839, 461] width 88 height 23
